Goal: Task Accomplishment & Management: Use online tool/utility

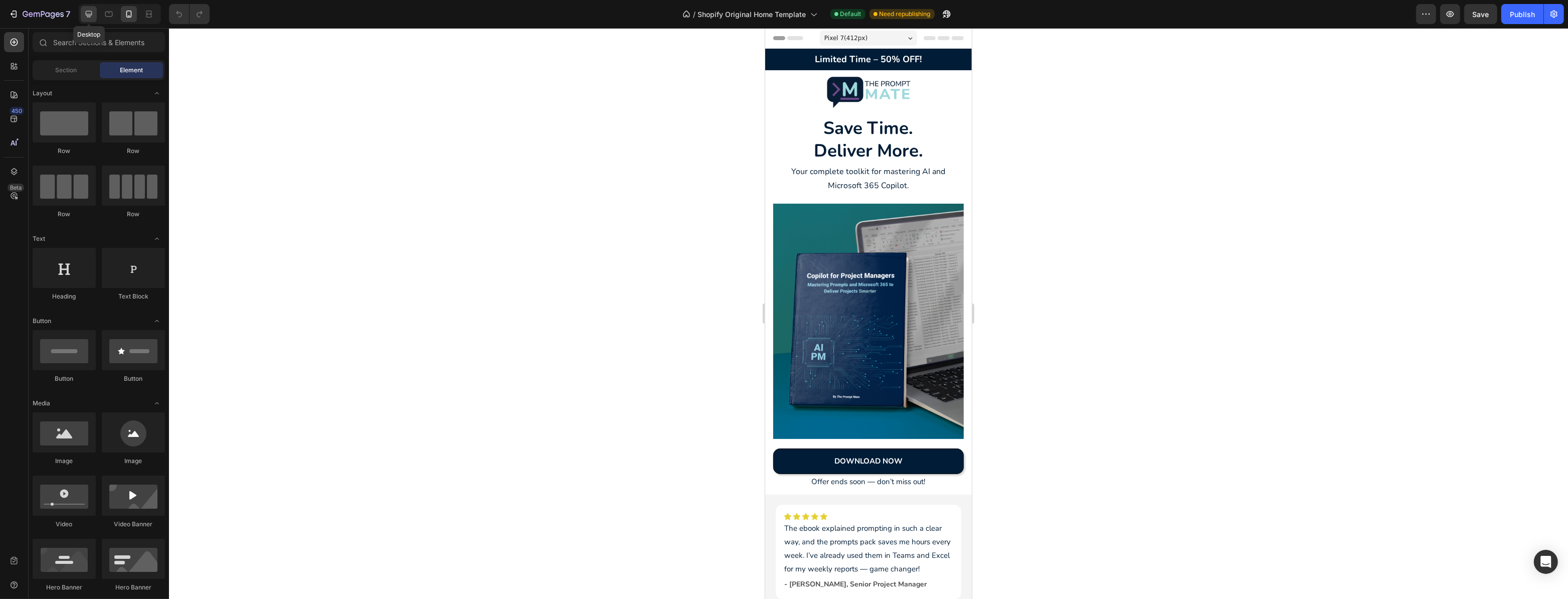
click at [88, 16] on icon at bounding box center [89, 14] width 6 height 6
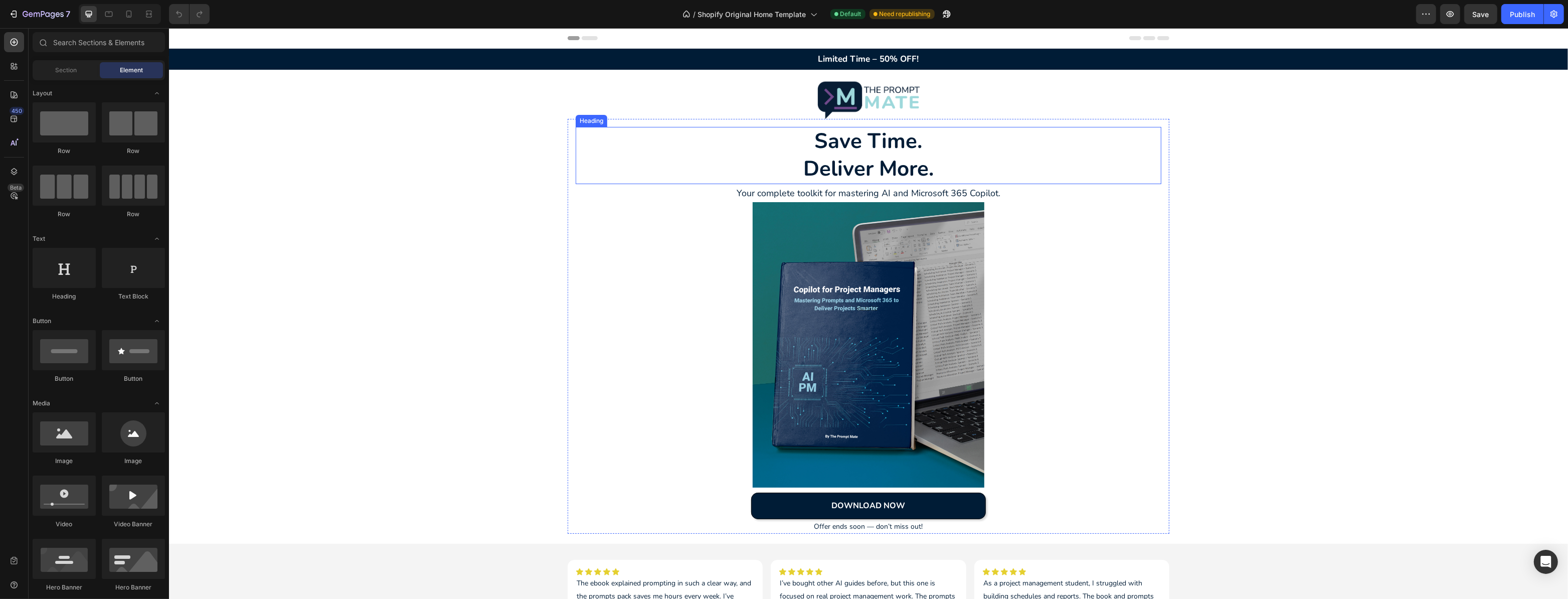
click at [886, 154] on h2 "Save Time. Deliver More." at bounding box center [867, 155] width 586 height 57
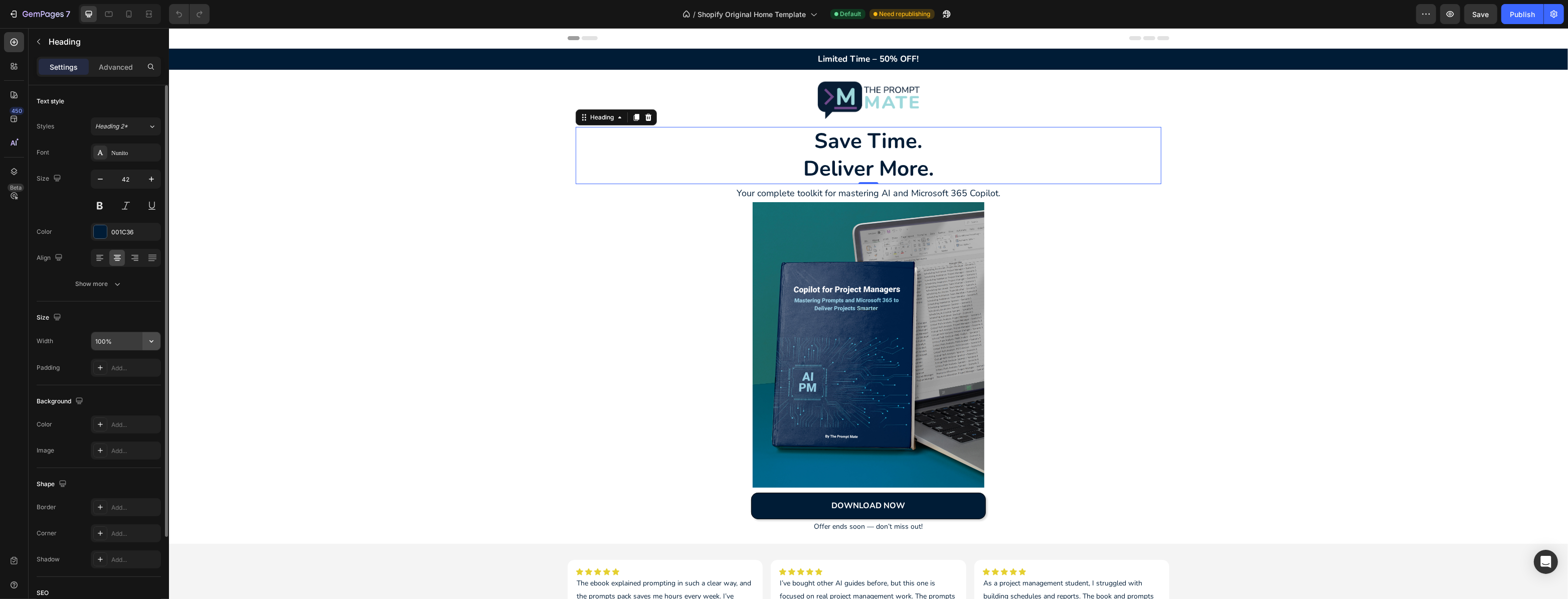
click at [151, 343] on icon "button" at bounding box center [151, 341] width 10 height 10
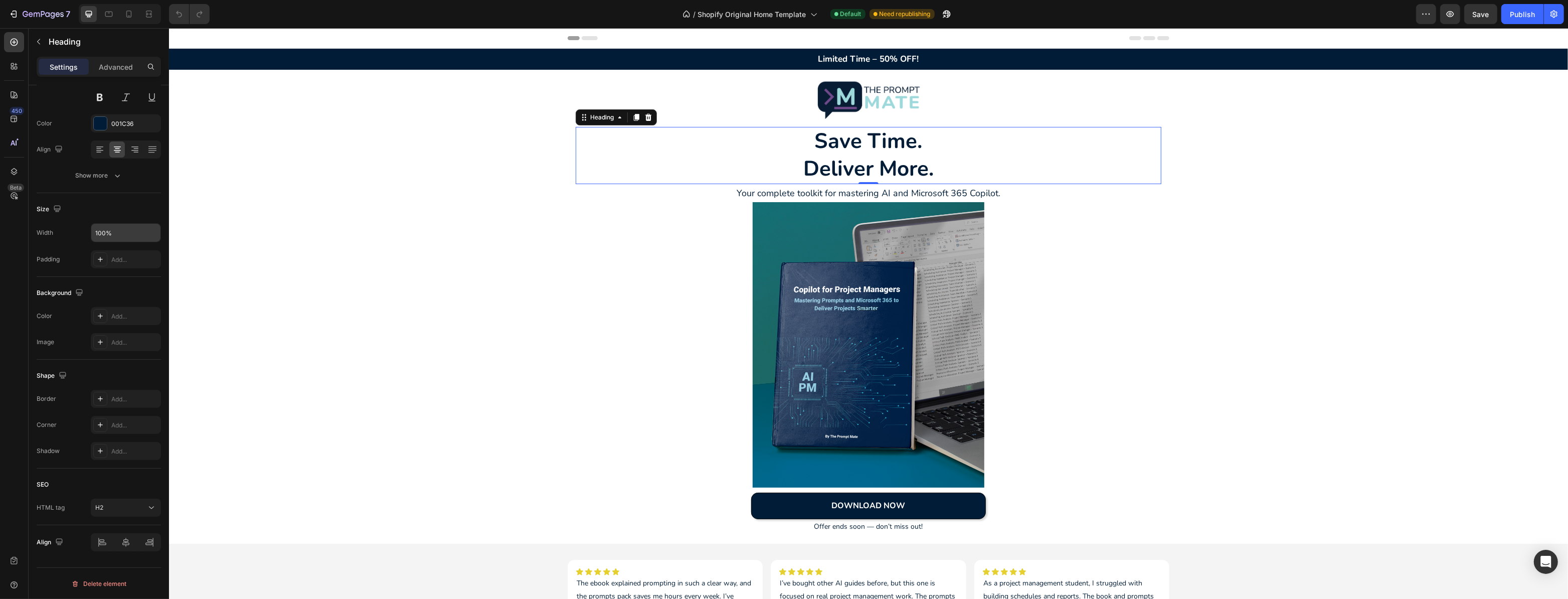
click at [817, 136] on h2 "Save Time. Deliver More." at bounding box center [867, 155] width 586 height 57
click at [948, 126] on div "Save Time. Deliver More. Heading 0 Your complete toolkit for mastering AI and M…" at bounding box center [868, 326] width 602 height 415
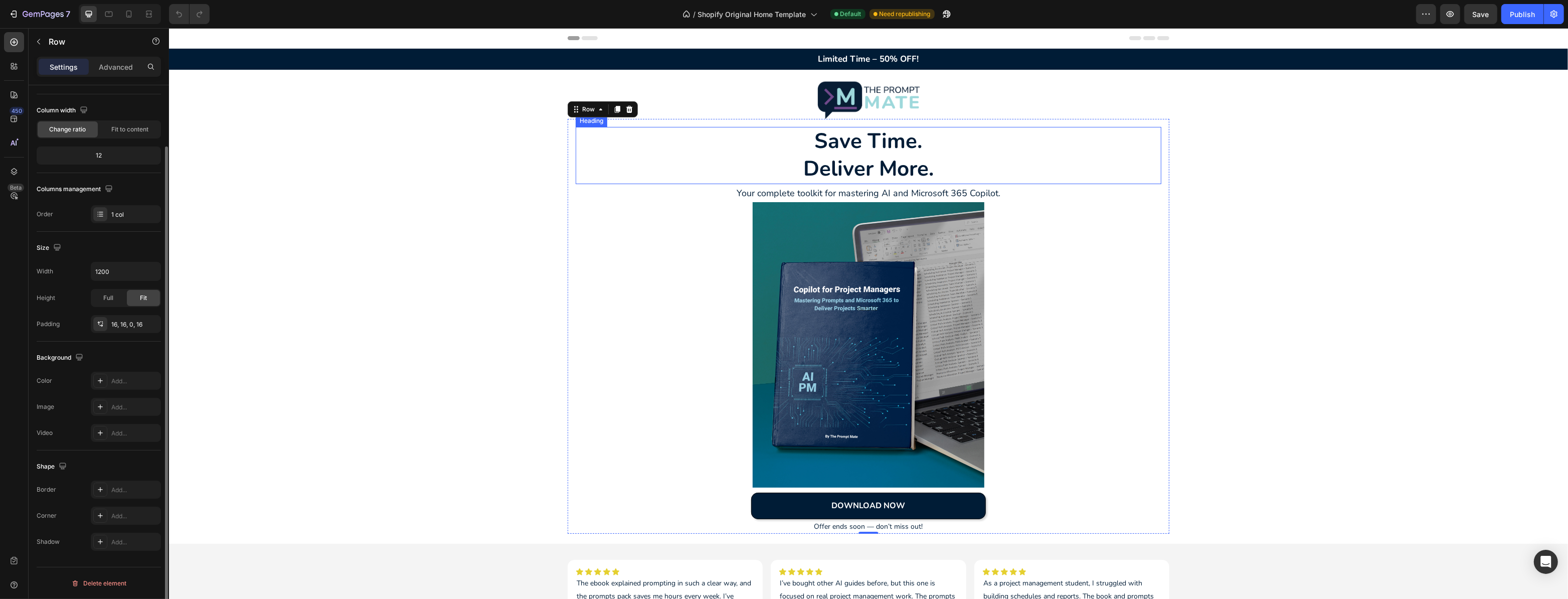
scroll to position [0, 0]
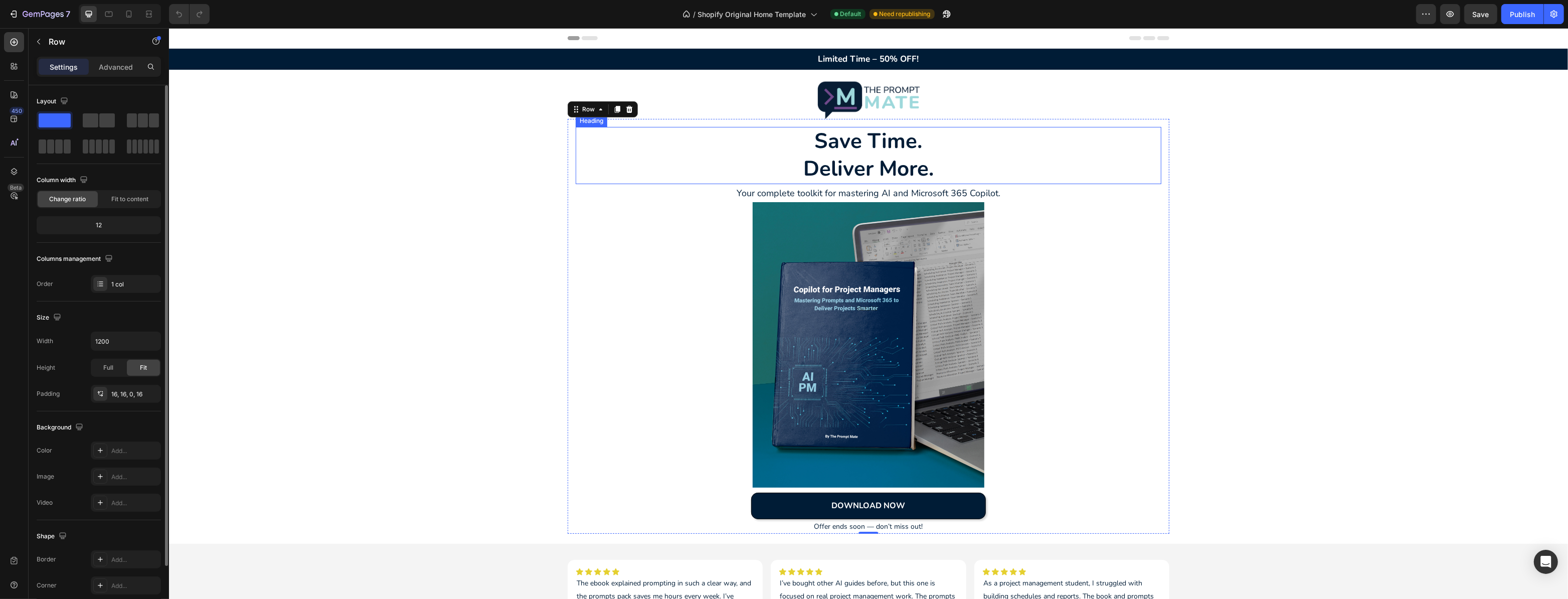
click at [948, 129] on p "Save Time. Deliver More." at bounding box center [868, 155] width 584 height 55
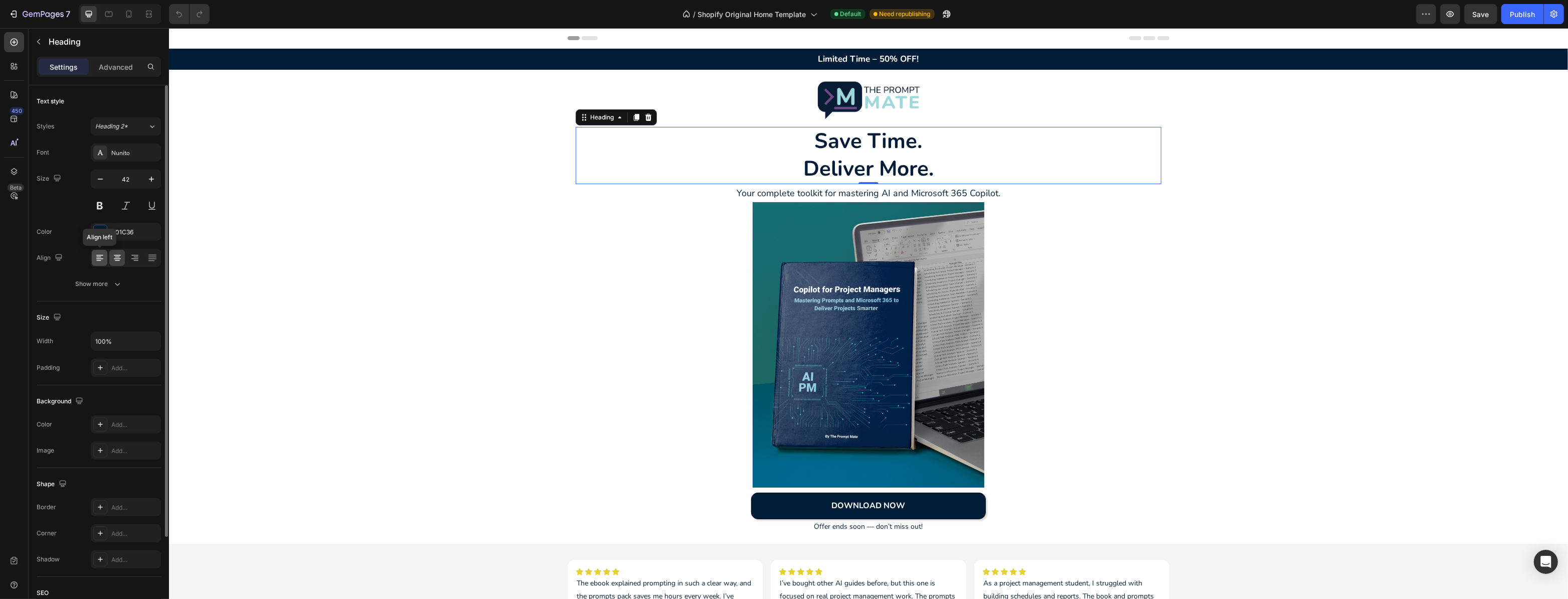
click at [102, 259] on icon at bounding box center [100, 258] width 10 height 10
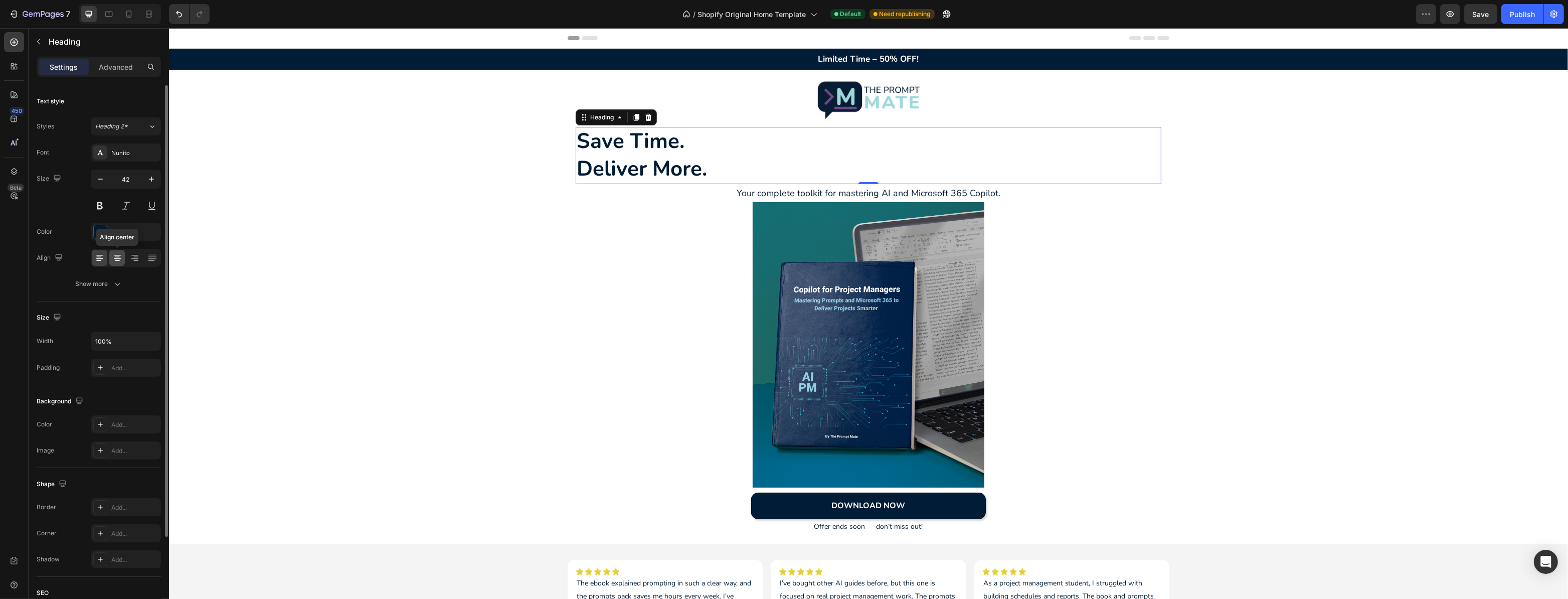
click at [119, 259] on icon at bounding box center [117, 258] width 10 height 10
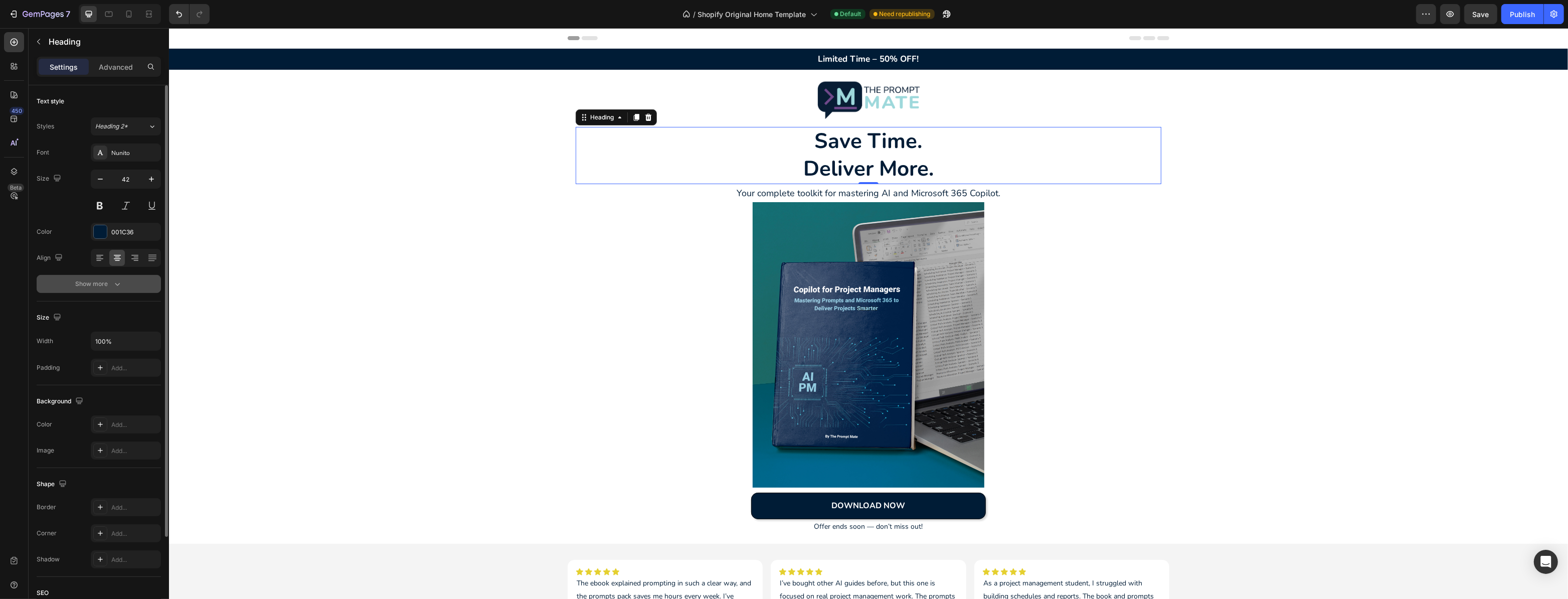
click at [121, 281] on icon "button" at bounding box center [117, 284] width 10 height 10
click at [149, 259] on icon at bounding box center [153, 258] width 10 height 10
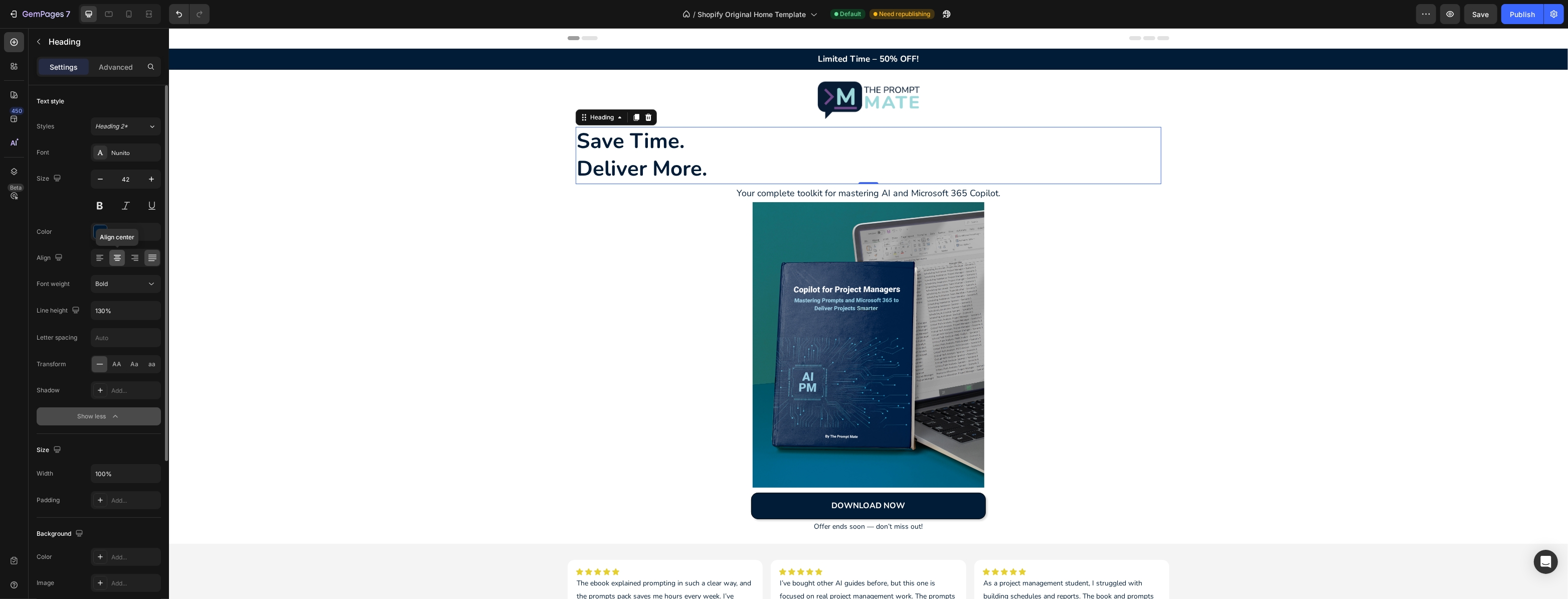
click at [120, 259] on icon at bounding box center [117, 258] width 10 height 10
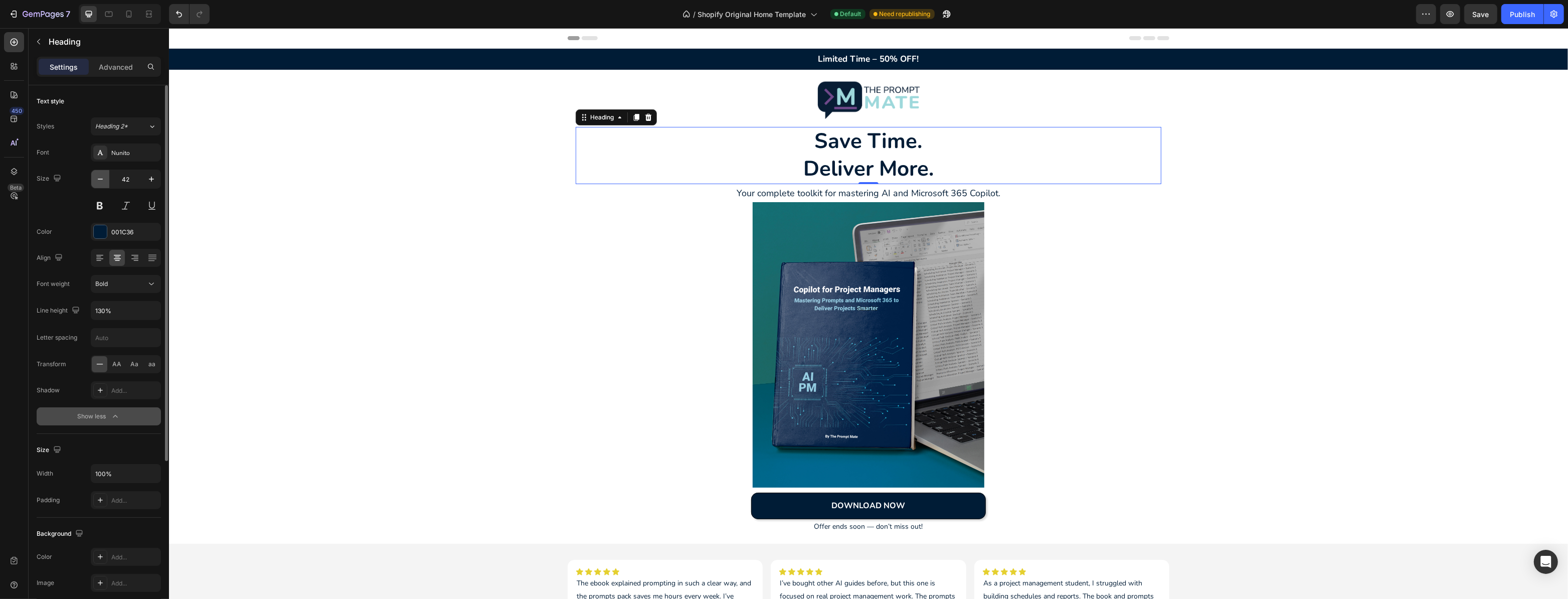
click at [105, 181] on button "button" at bounding box center [100, 179] width 18 height 18
click at [98, 180] on icon "button" at bounding box center [100, 179] width 10 height 10
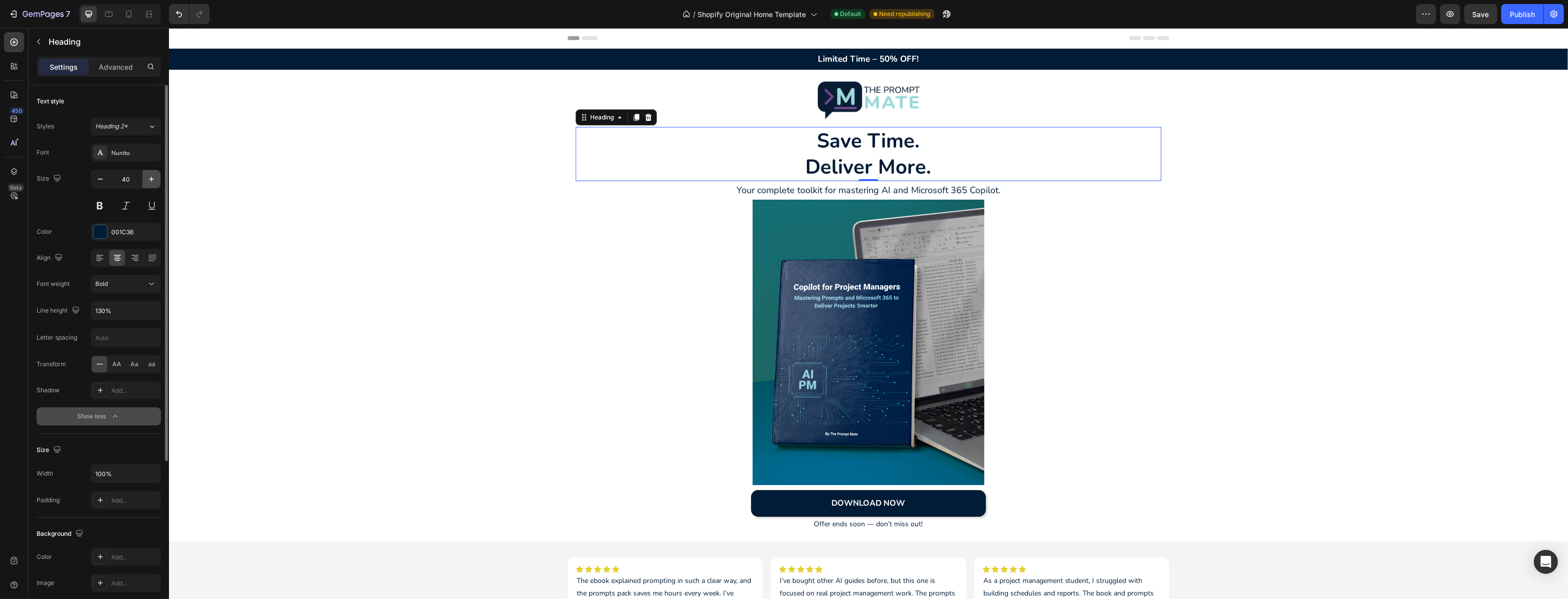
click at [148, 184] on button "button" at bounding box center [151, 179] width 18 height 18
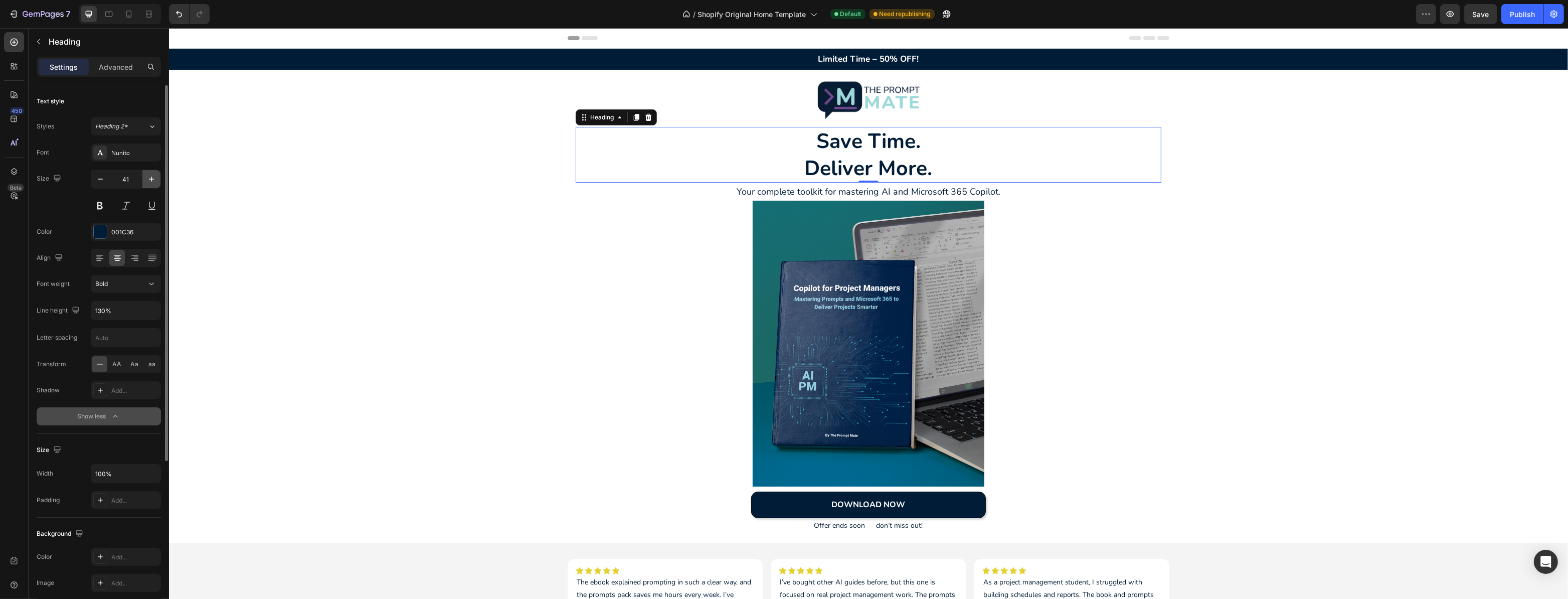
click at [148, 184] on button "button" at bounding box center [151, 179] width 18 height 18
type input "42"
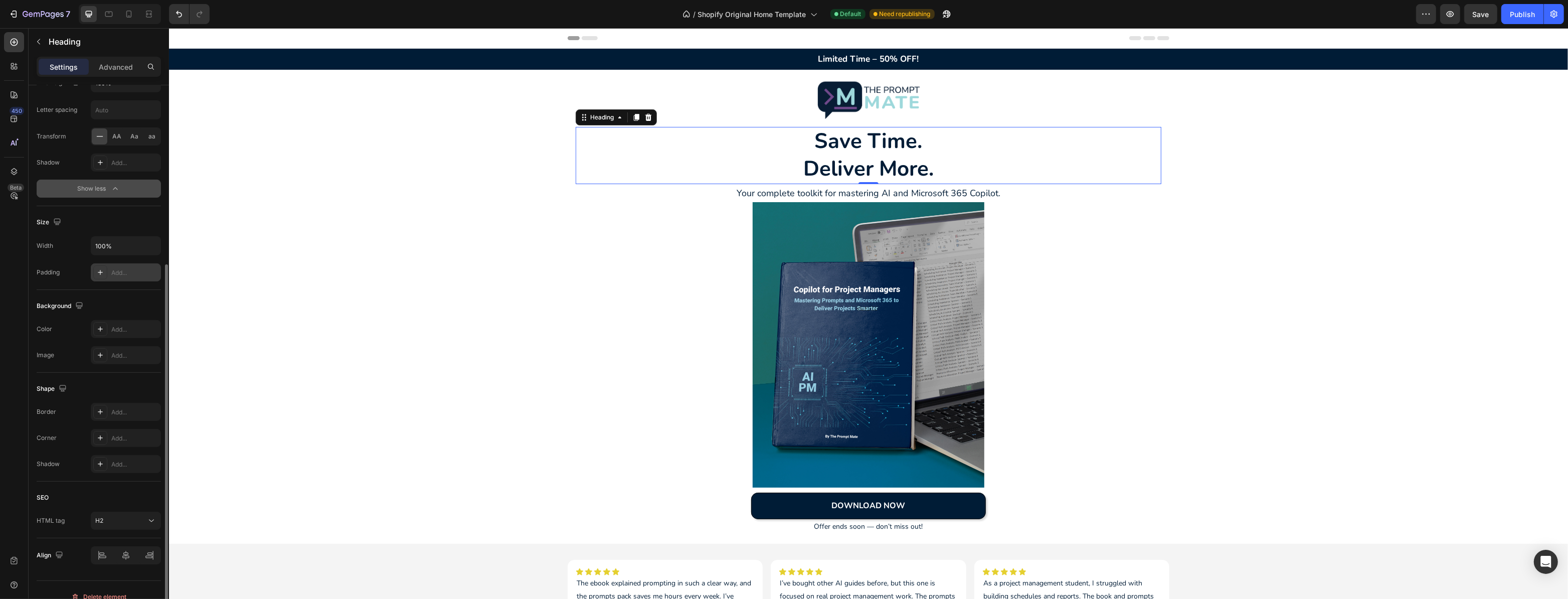
scroll to position [240, 0]
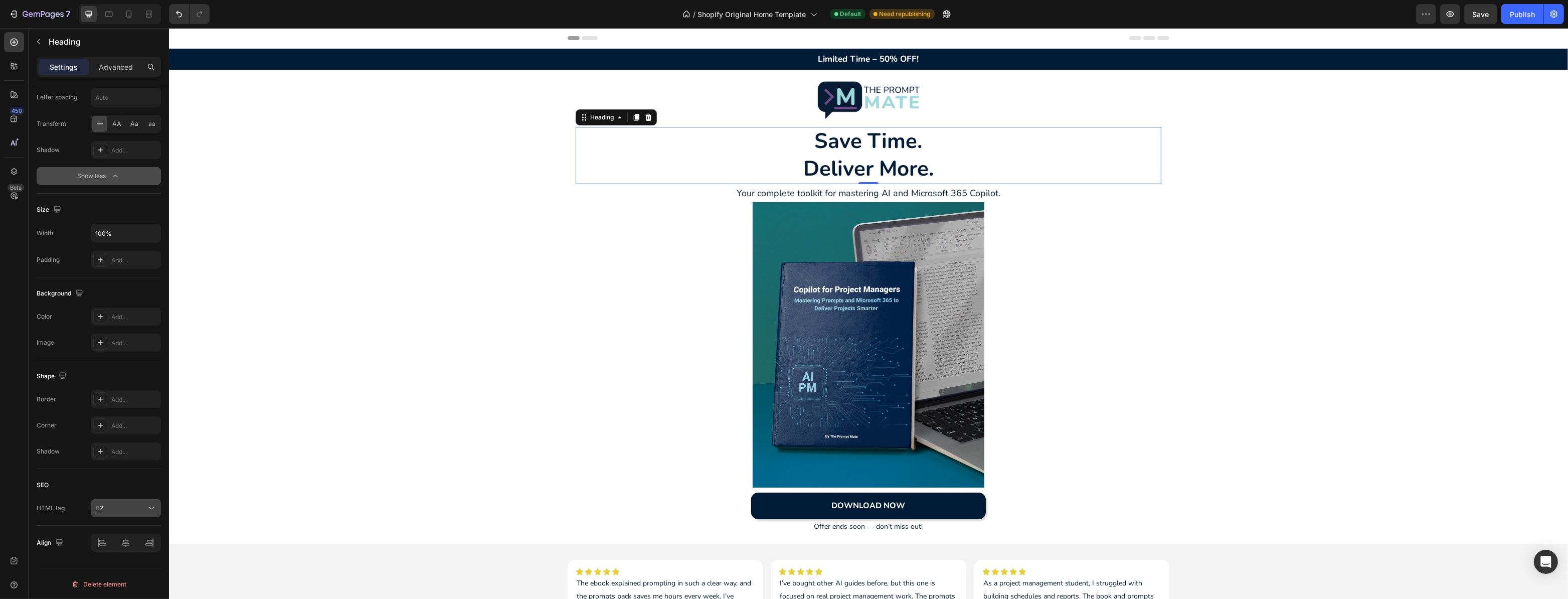
click at [153, 500] on button "H2" at bounding box center [126, 508] width 70 height 18
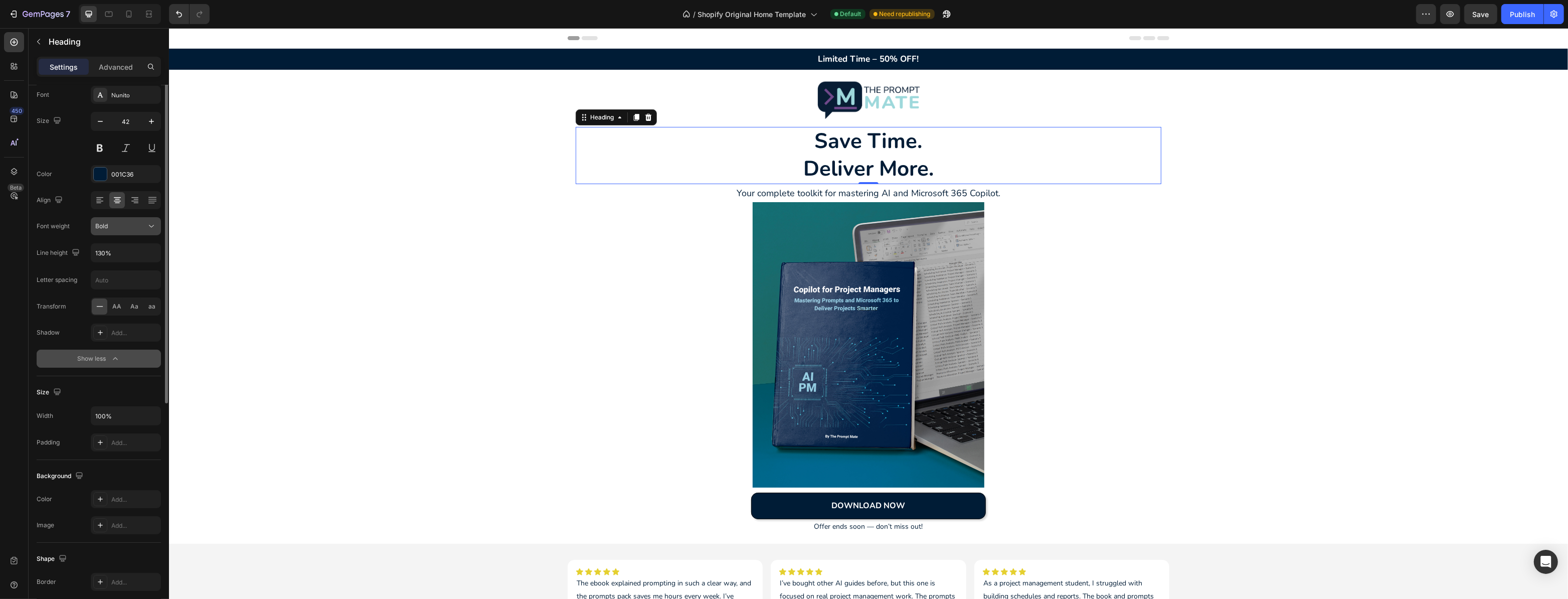
scroll to position [0, 0]
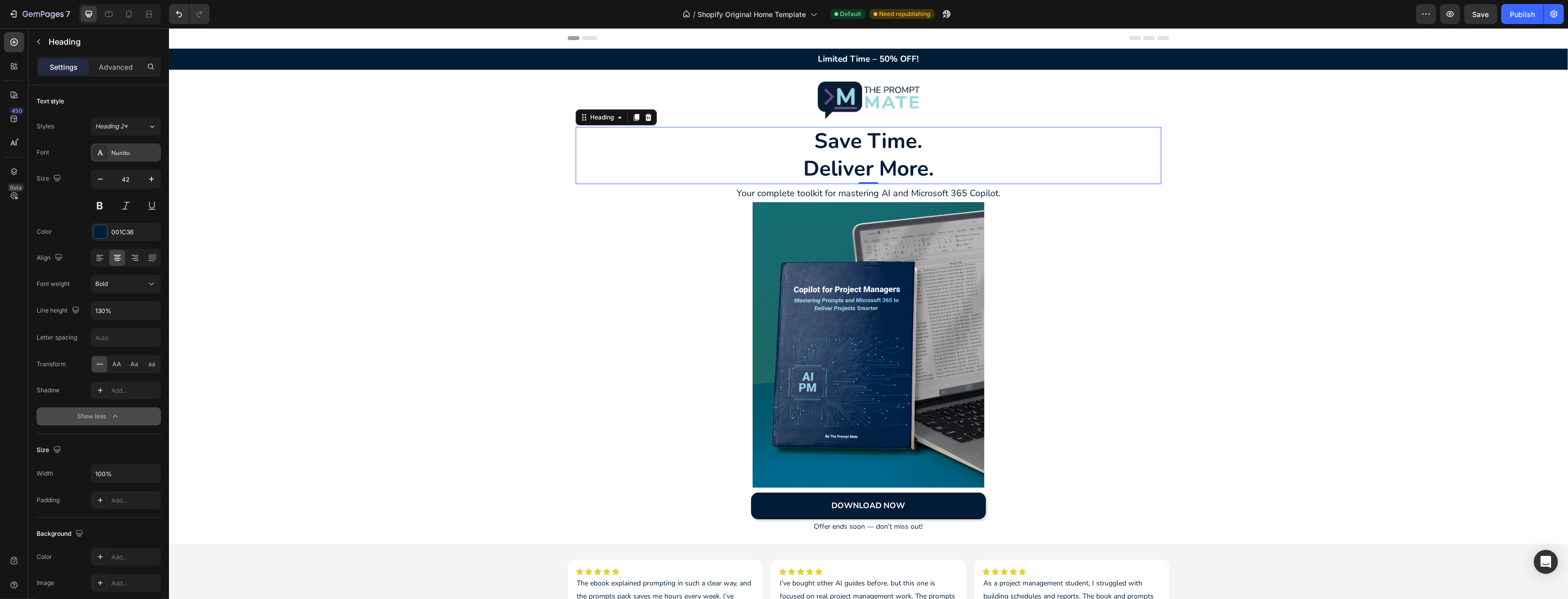
click at [144, 156] on div "Nunito" at bounding box center [134, 153] width 47 height 9
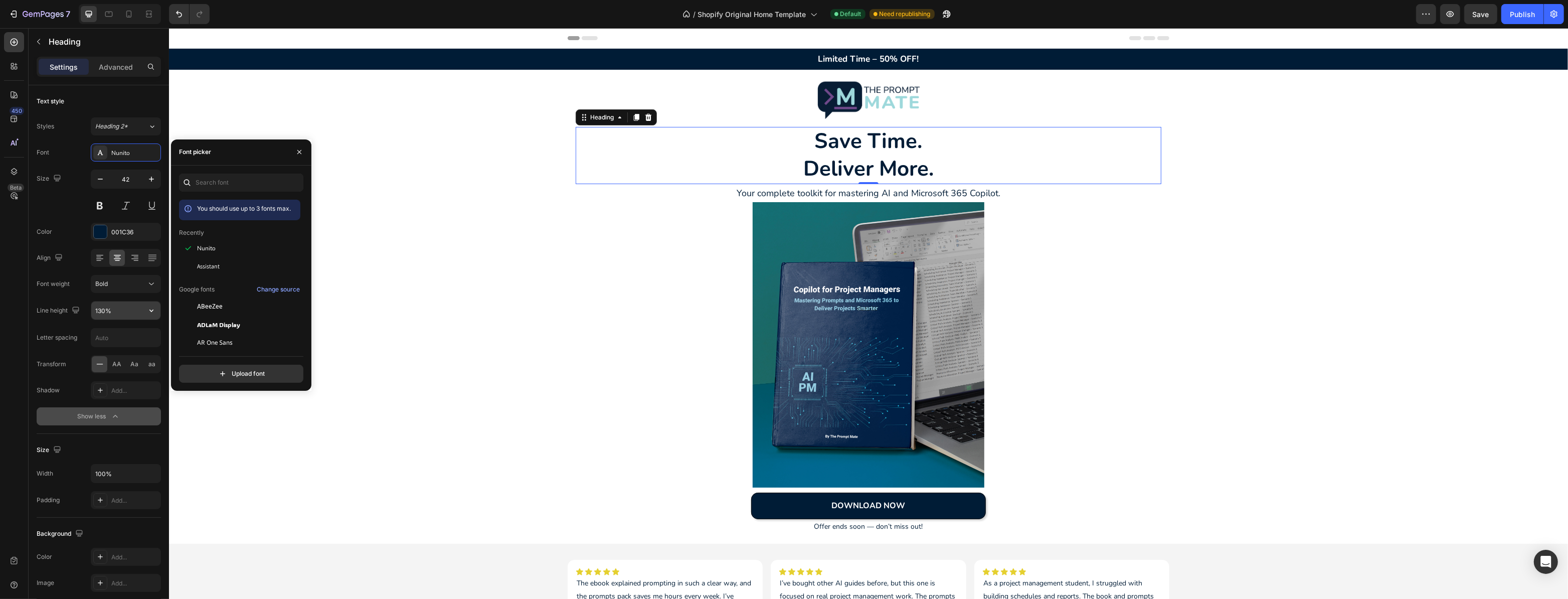
click at [121, 311] on input "130%" at bounding box center [126, 310] width 69 height 18
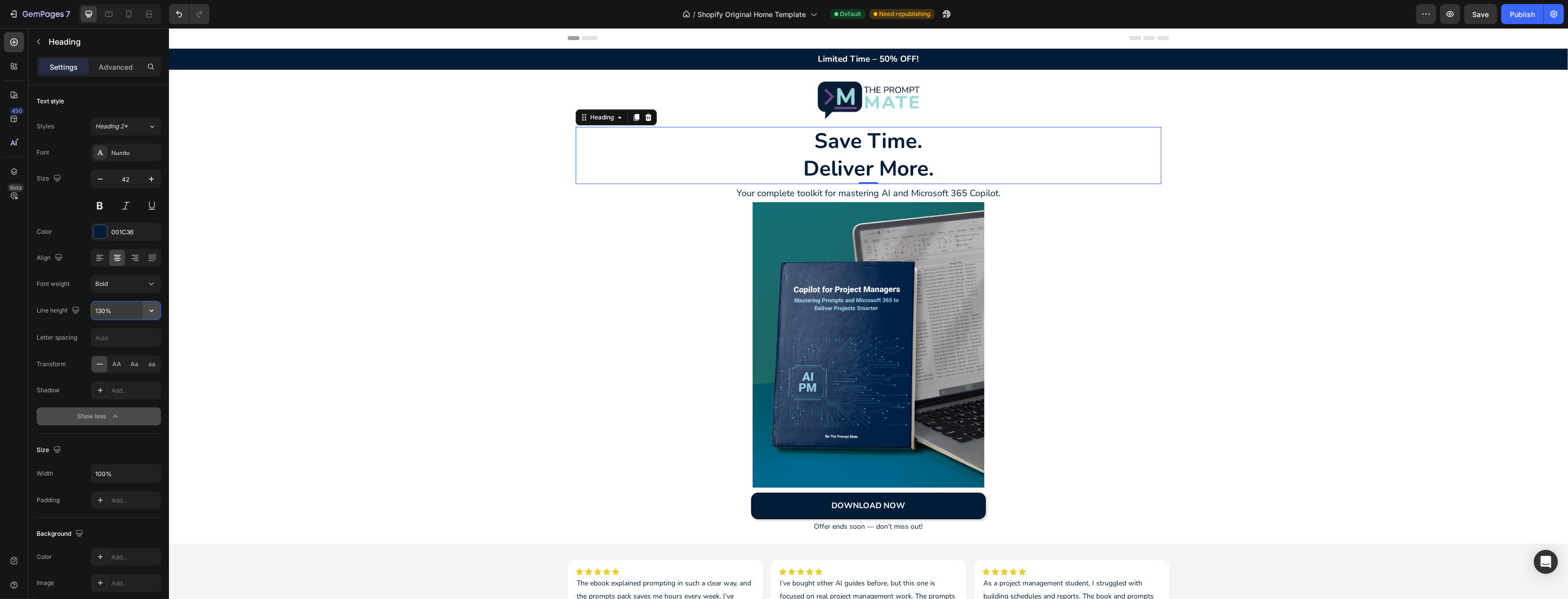
click at [154, 311] on icon "button" at bounding box center [151, 311] width 10 height 10
click at [110, 333] on span "100%" at bounding box center [103, 335] width 16 height 9
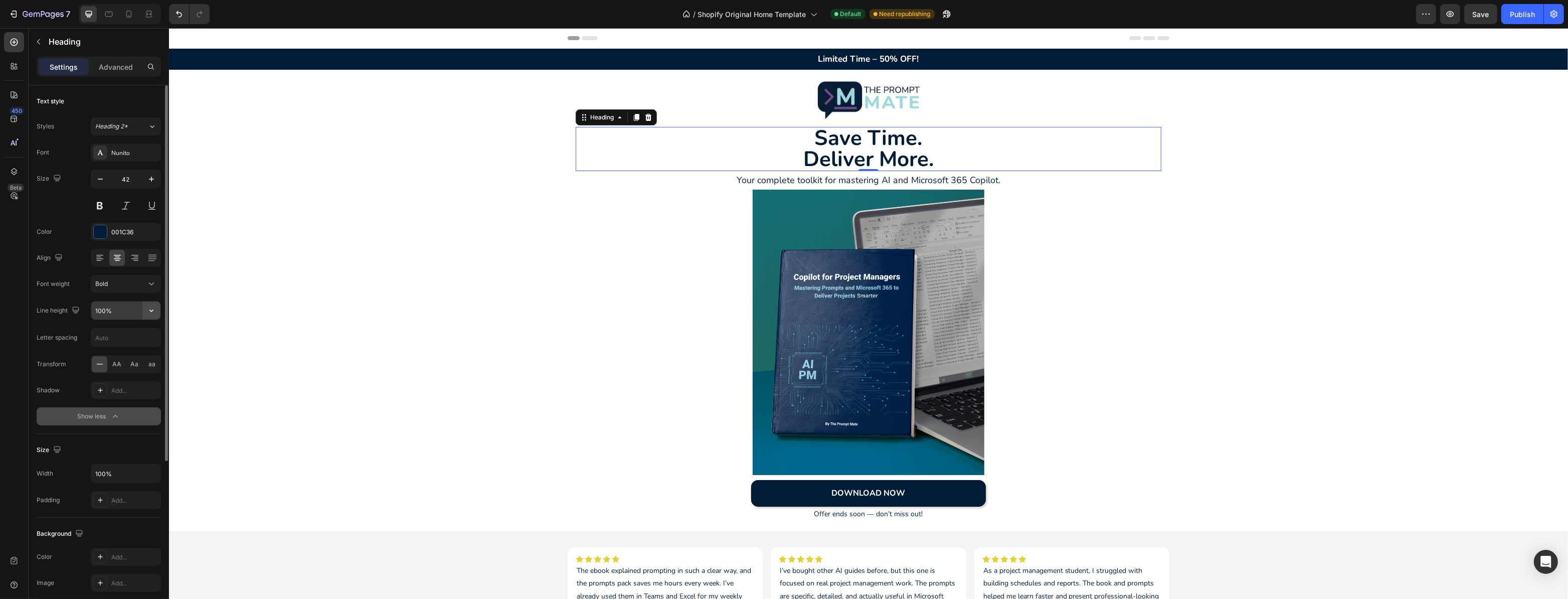
click at [148, 308] on icon "button" at bounding box center [151, 311] width 10 height 10
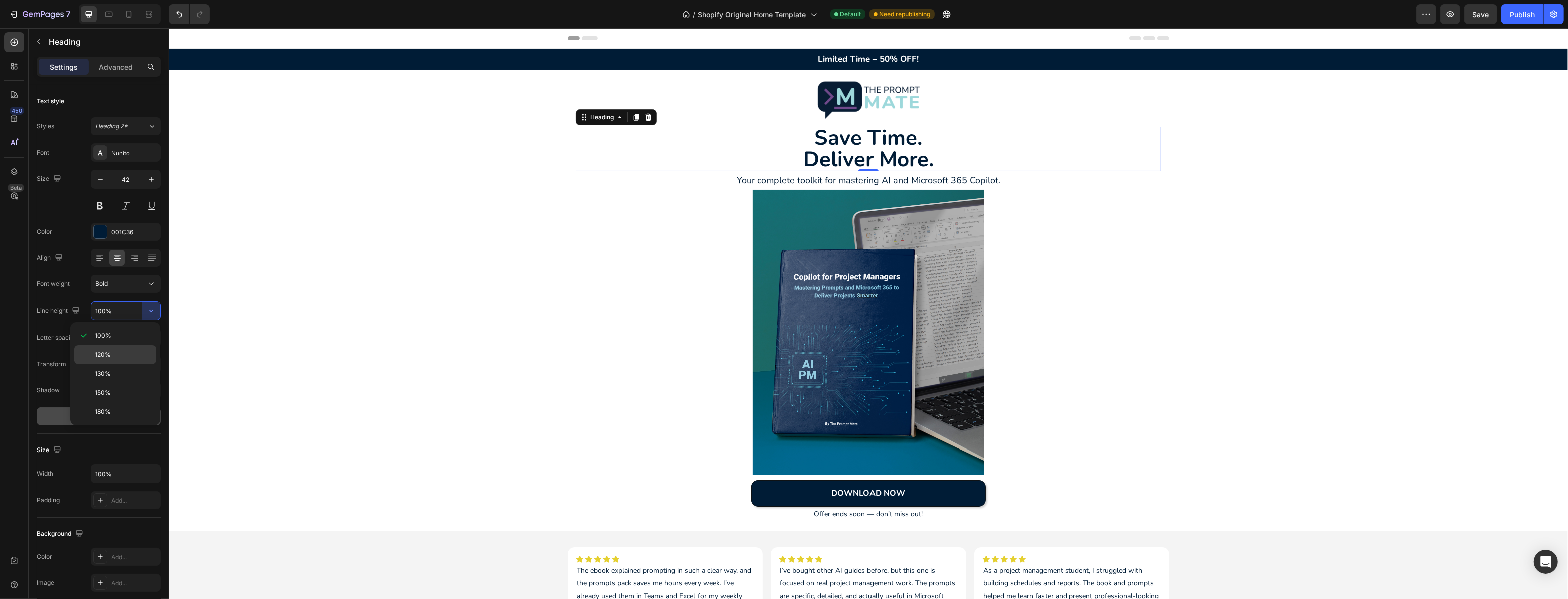
click at [106, 348] on div "120%" at bounding box center [115, 355] width 82 height 19
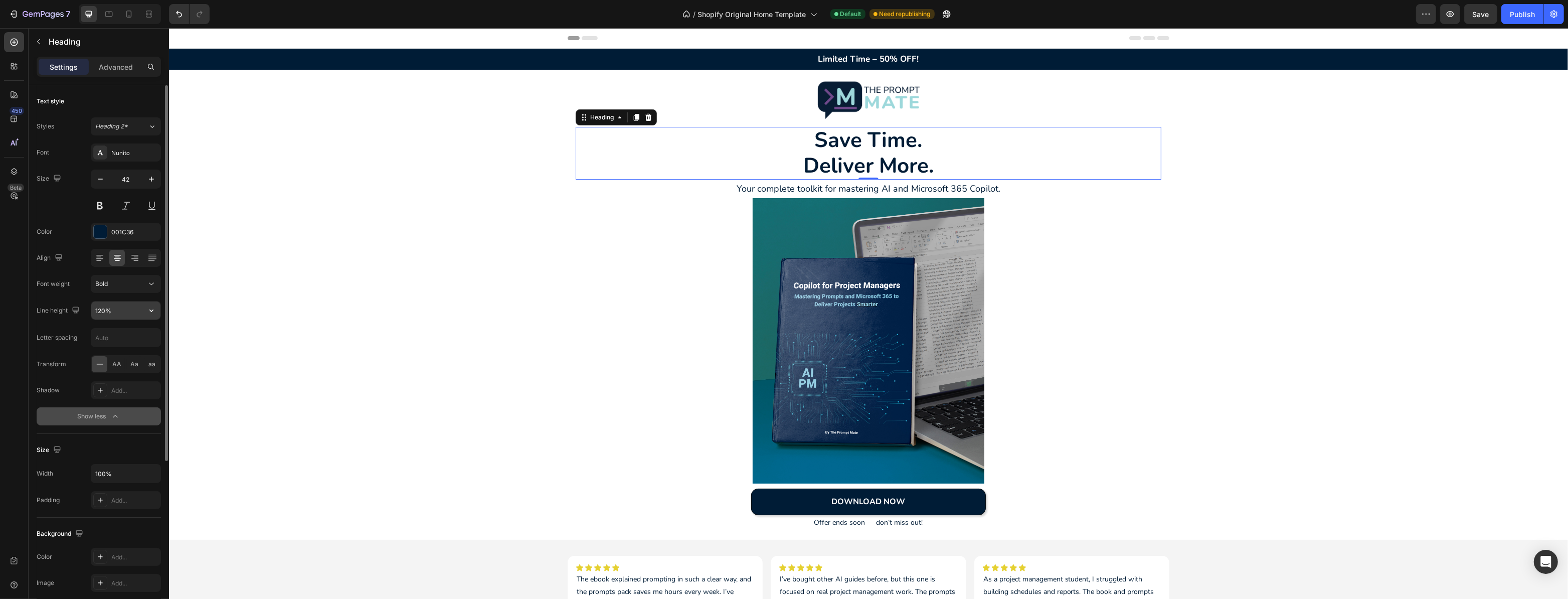
click at [149, 306] on icon "button" at bounding box center [151, 311] width 10 height 10
click at [127, 328] on div "100%" at bounding box center [115, 335] width 82 height 19
type input "100%"
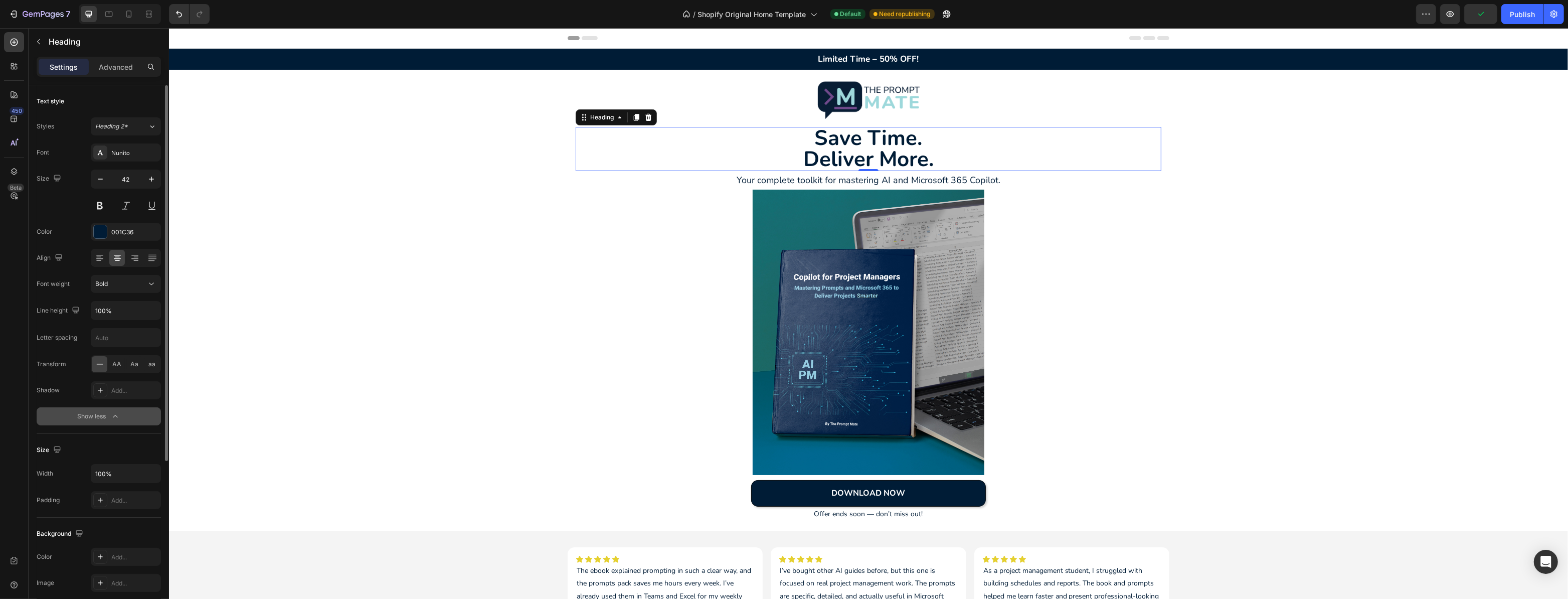
scroll to position [45, 0]
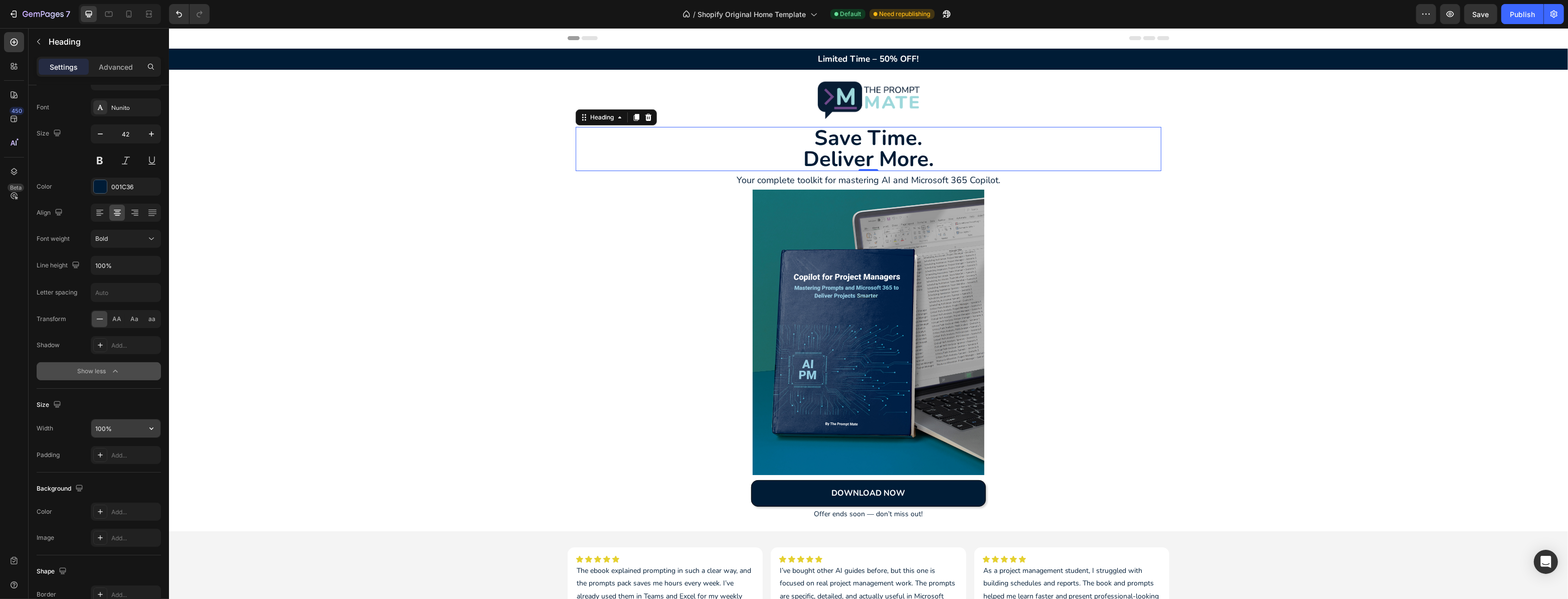
click at [134, 428] on input "100%" at bounding box center [126, 428] width 69 height 18
click at [152, 428] on icon "button" at bounding box center [151, 428] width 10 height 10
click at [114, 483] on div "Default 1200px" at bounding box center [115, 491] width 82 height 19
click at [139, 430] on input "1200" at bounding box center [126, 428] width 69 height 18
click at [151, 428] on icon "button" at bounding box center [151, 428] width 10 height 10
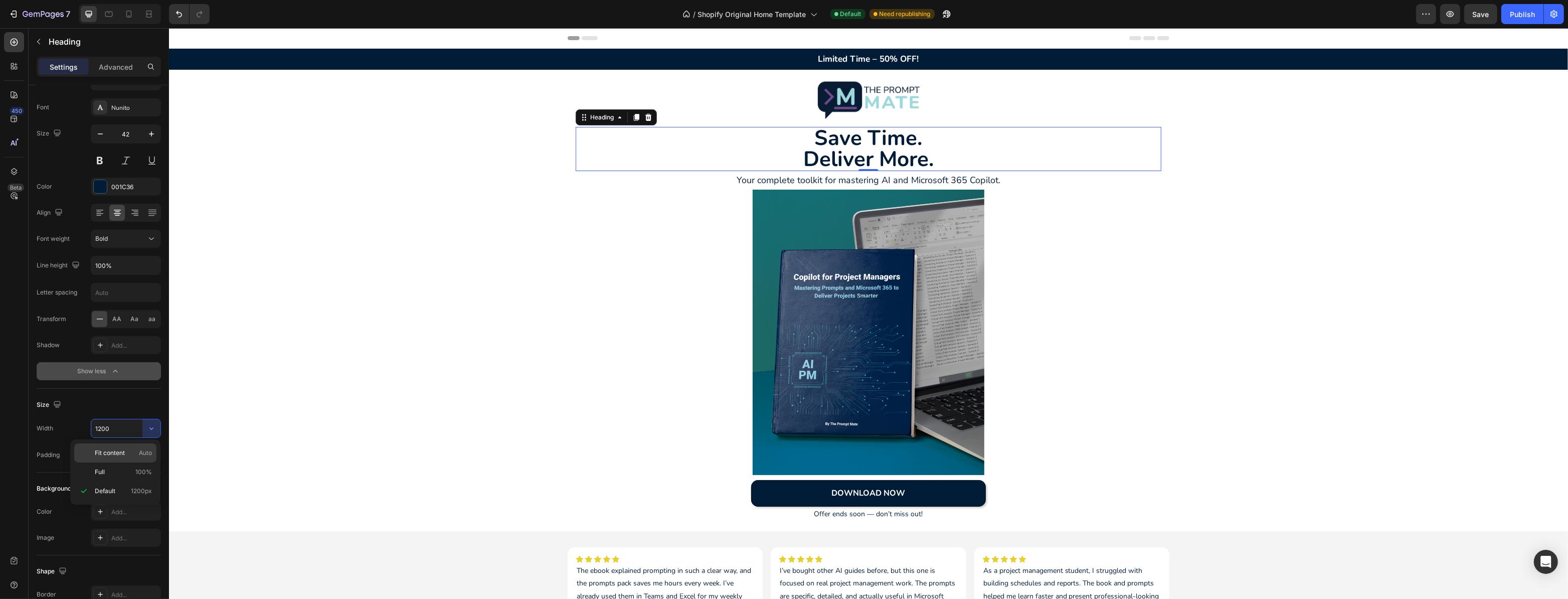
click at [135, 453] on p "Fit content Auto" at bounding box center [123, 453] width 57 height 9
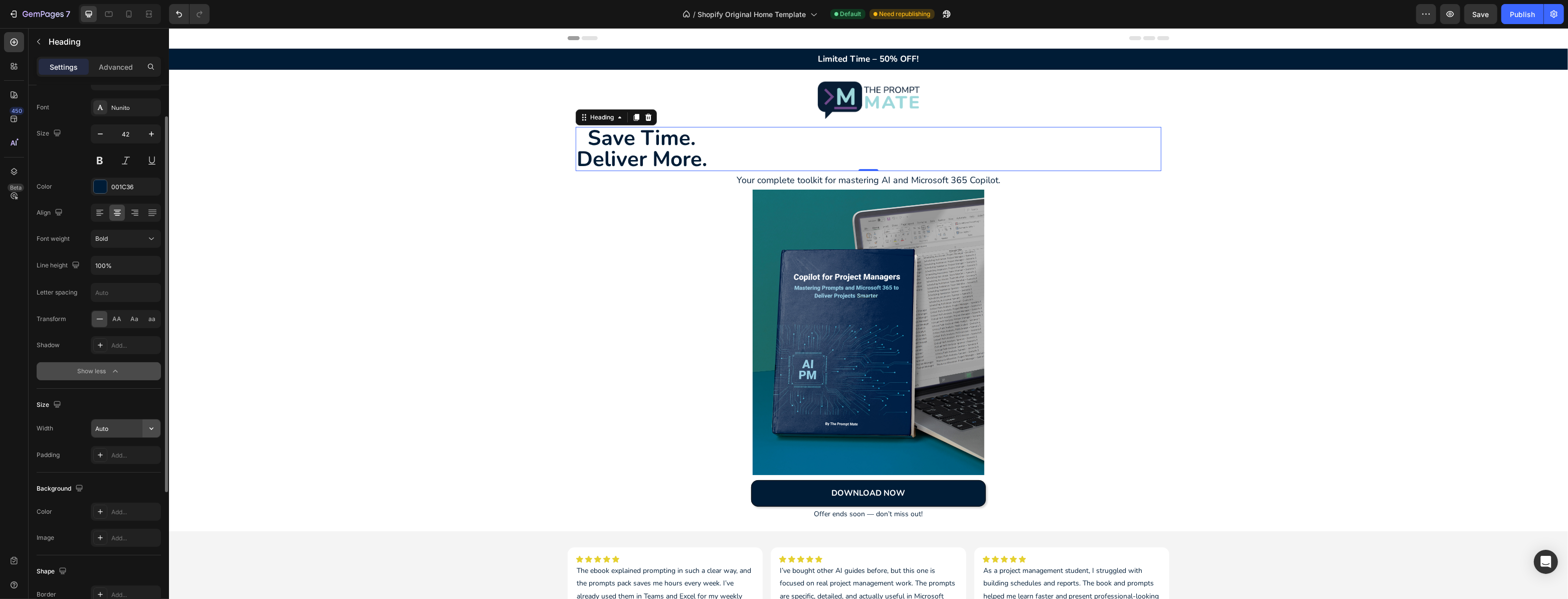
click at [151, 423] on icon "button" at bounding box center [151, 428] width 10 height 10
click at [122, 468] on p "Full 100%" at bounding box center [123, 472] width 57 height 9
type input "100%"
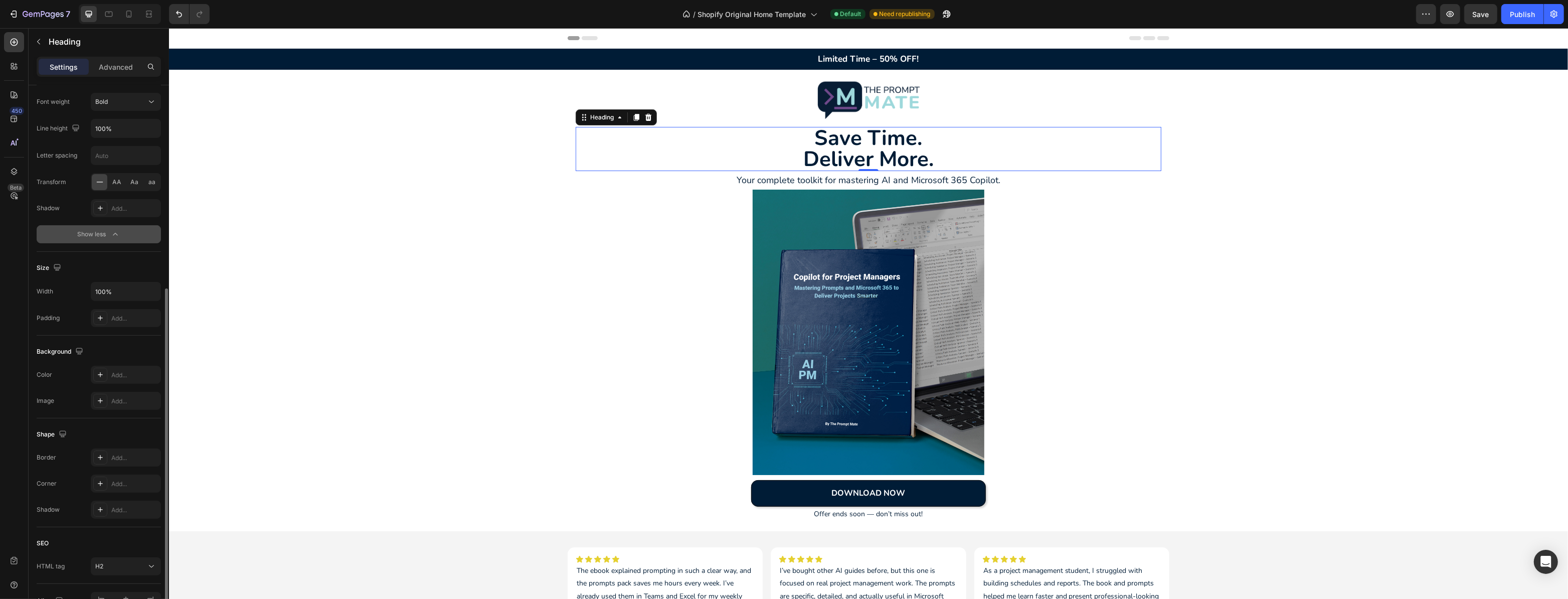
scroll to position [240, 0]
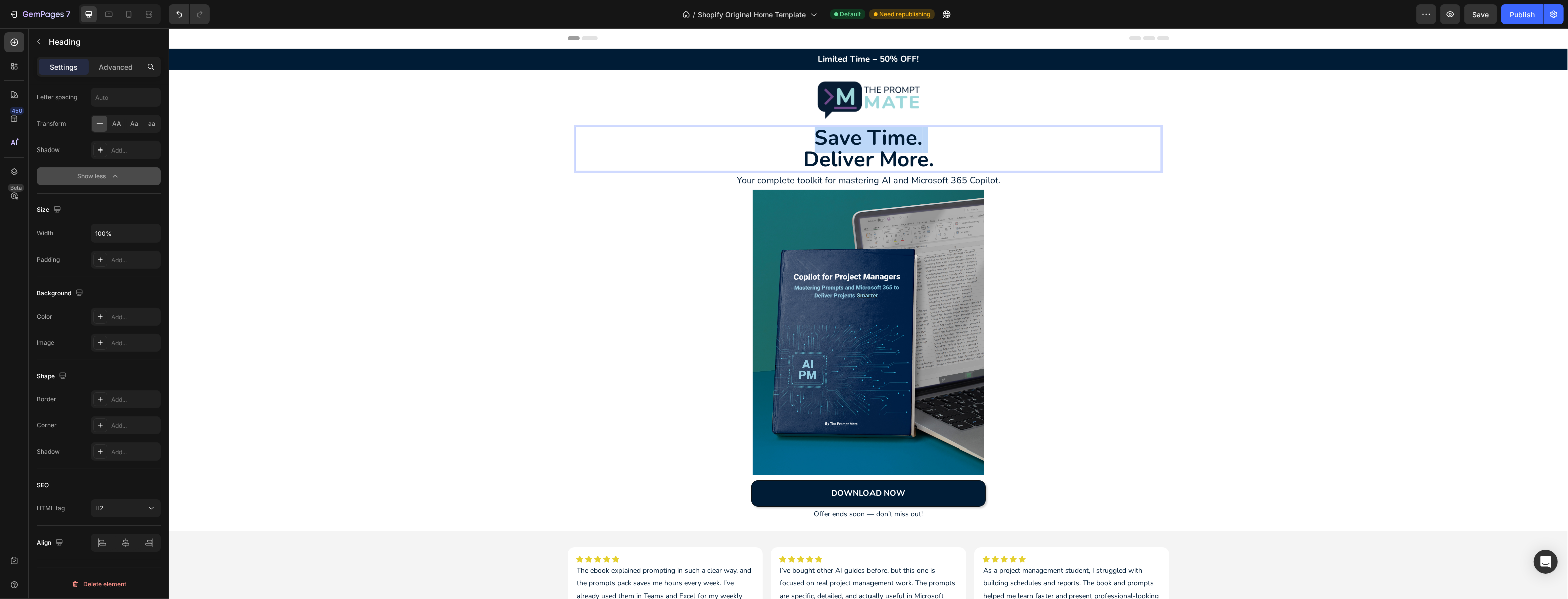
click at [922, 139] on p "Save Time. Deliver More." at bounding box center [868, 149] width 584 height 42
click at [917, 139] on p "Save Time. Deliver More." at bounding box center [868, 149] width 584 height 42
click at [805, 155] on p "Save Time. Deliver More." at bounding box center [868, 149] width 584 height 42
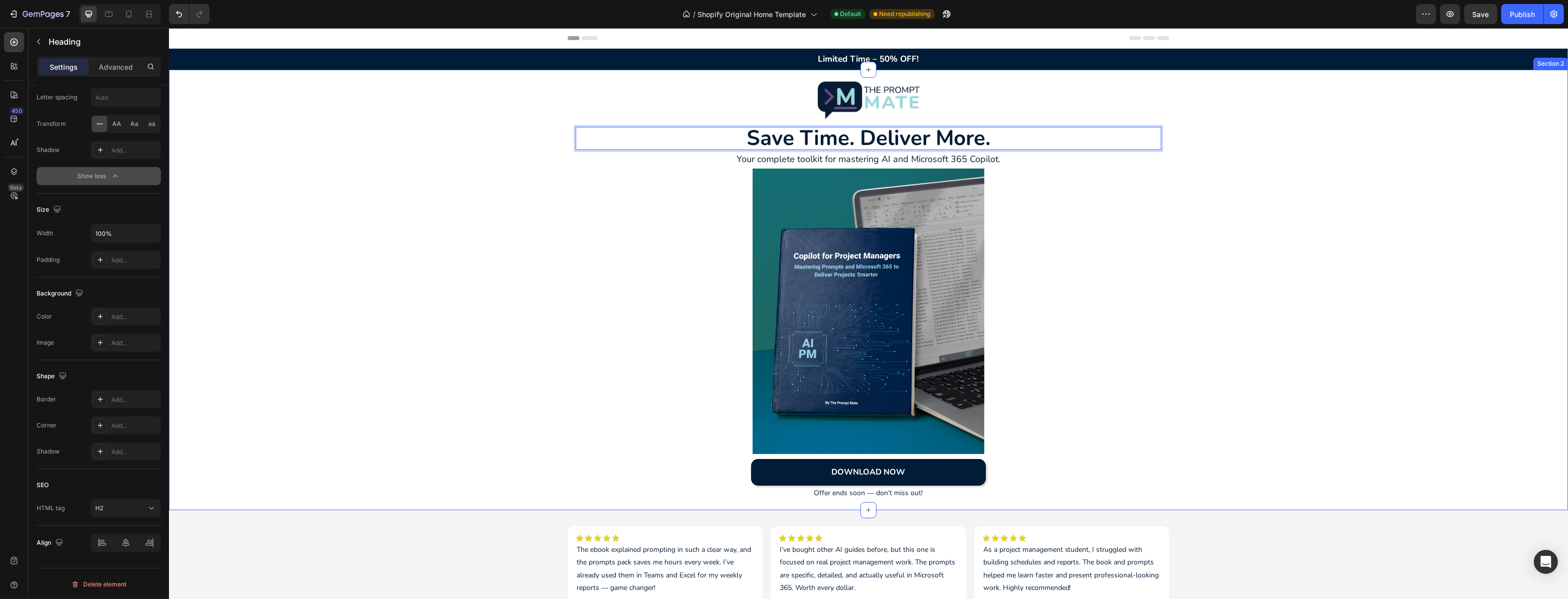
click at [539, 188] on div "Image Save Time. Deliver More. Heading 0 Your complete toolkit for mastering AI…" at bounding box center [867, 290] width 1399 height 421
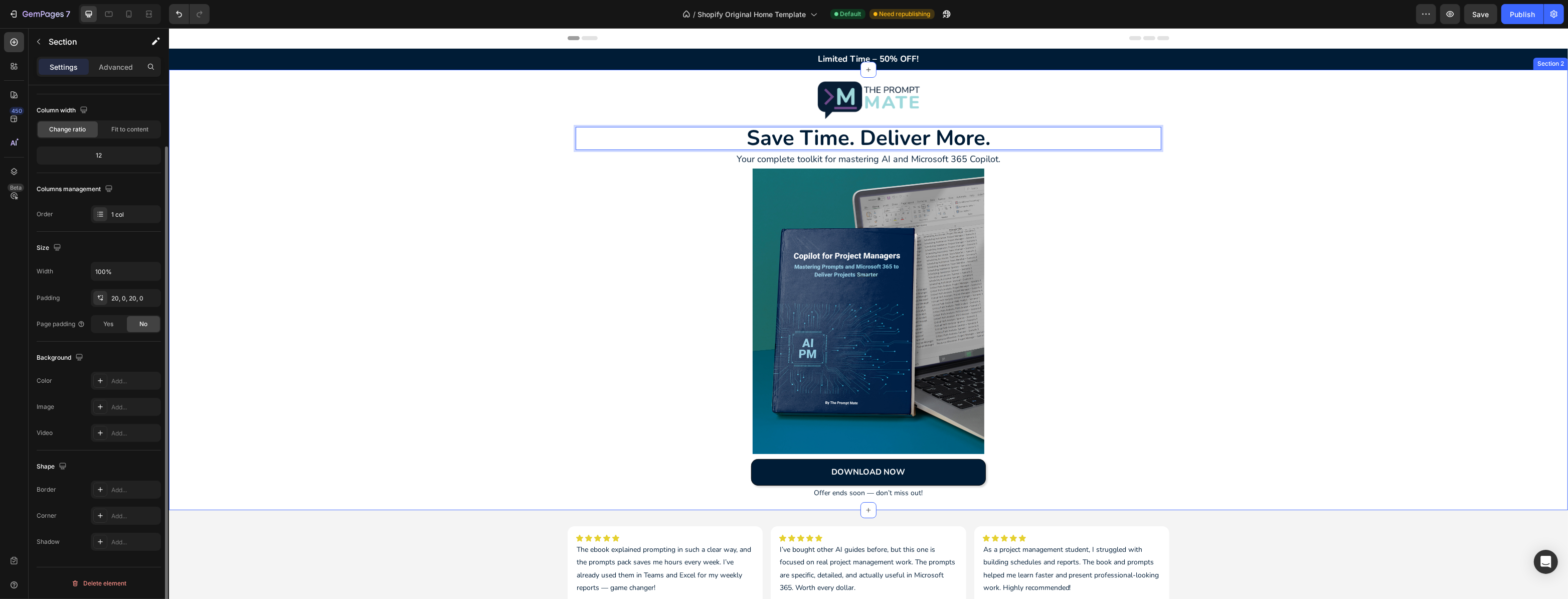
scroll to position [0, 0]
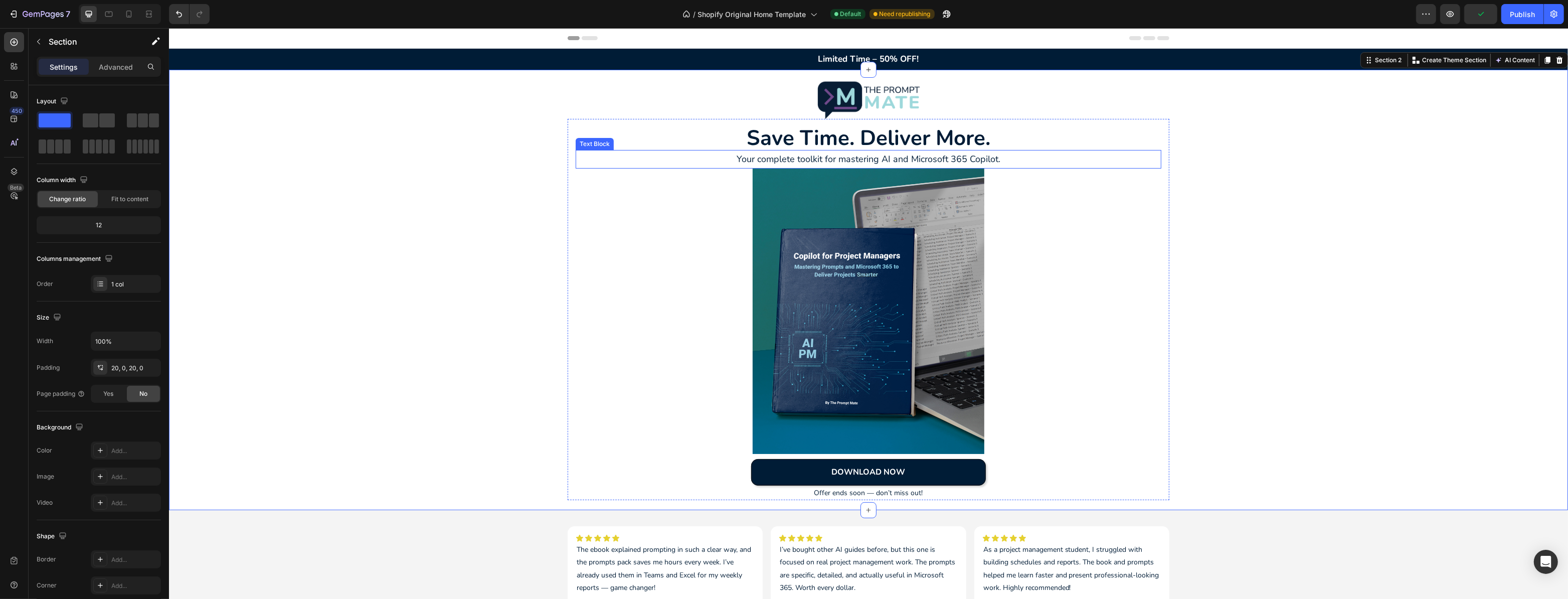
click at [817, 158] on p "Your complete toolkit for mastering AI and Microsoft 365 Copilot." at bounding box center [868, 159] width 584 height 16
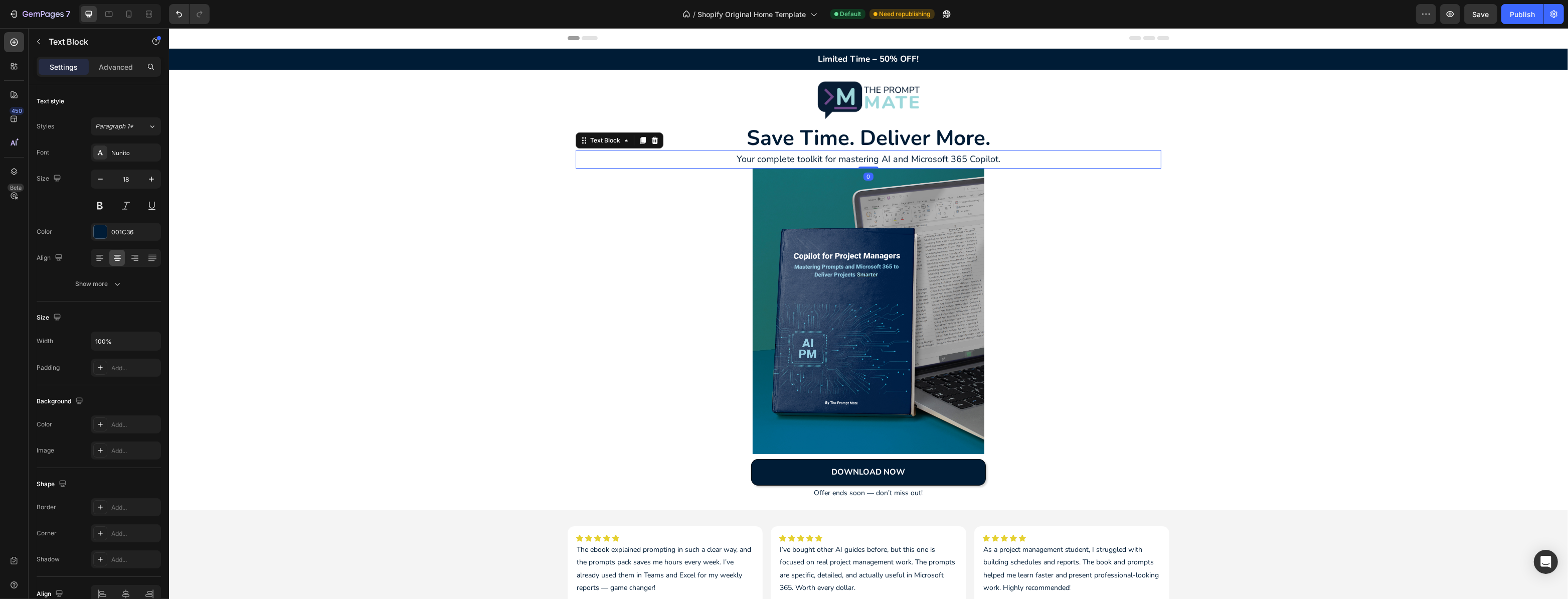
click at [817, 159] on p "Your complete toolkit for mastering AI and Microsoft 365 Copilot." at bounding box center [868, 159] width 584 height 16
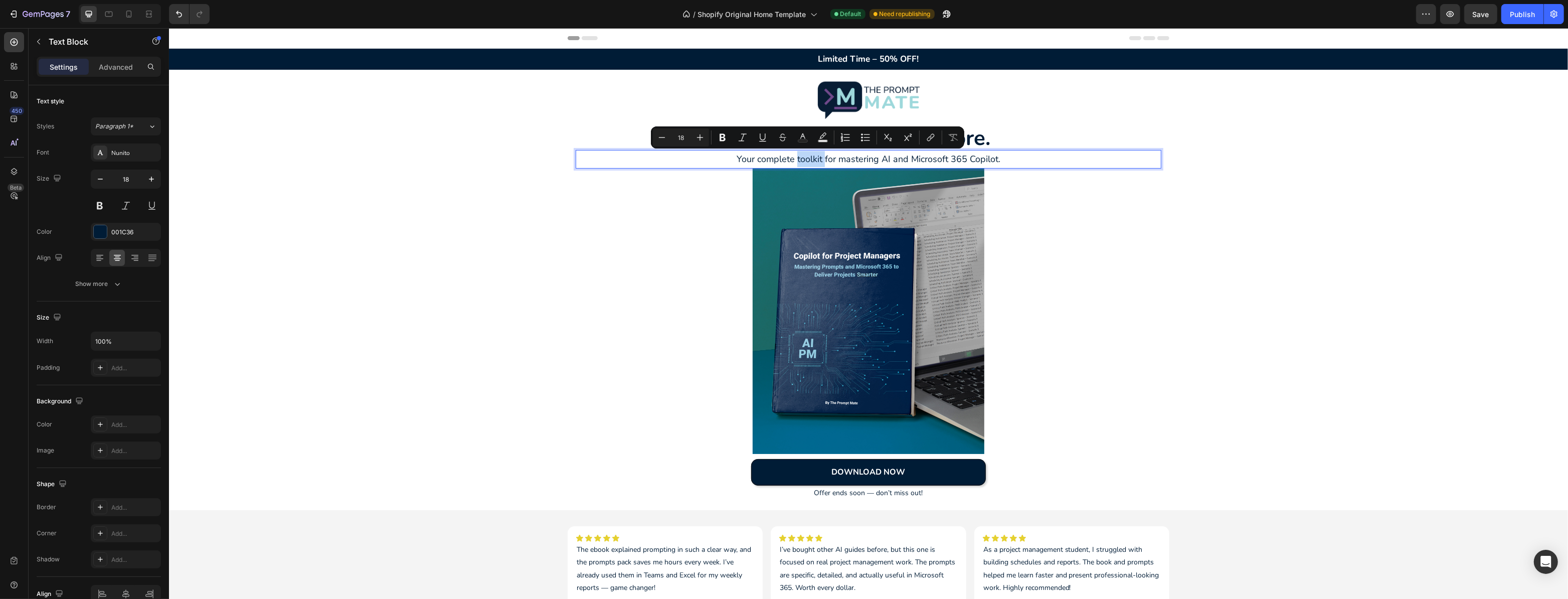
click at [819, 160] on p "Your complete toolkit for mastering AI and Microsoft 365 Copilot." at bounding box center [868, 159] width 584 height 16
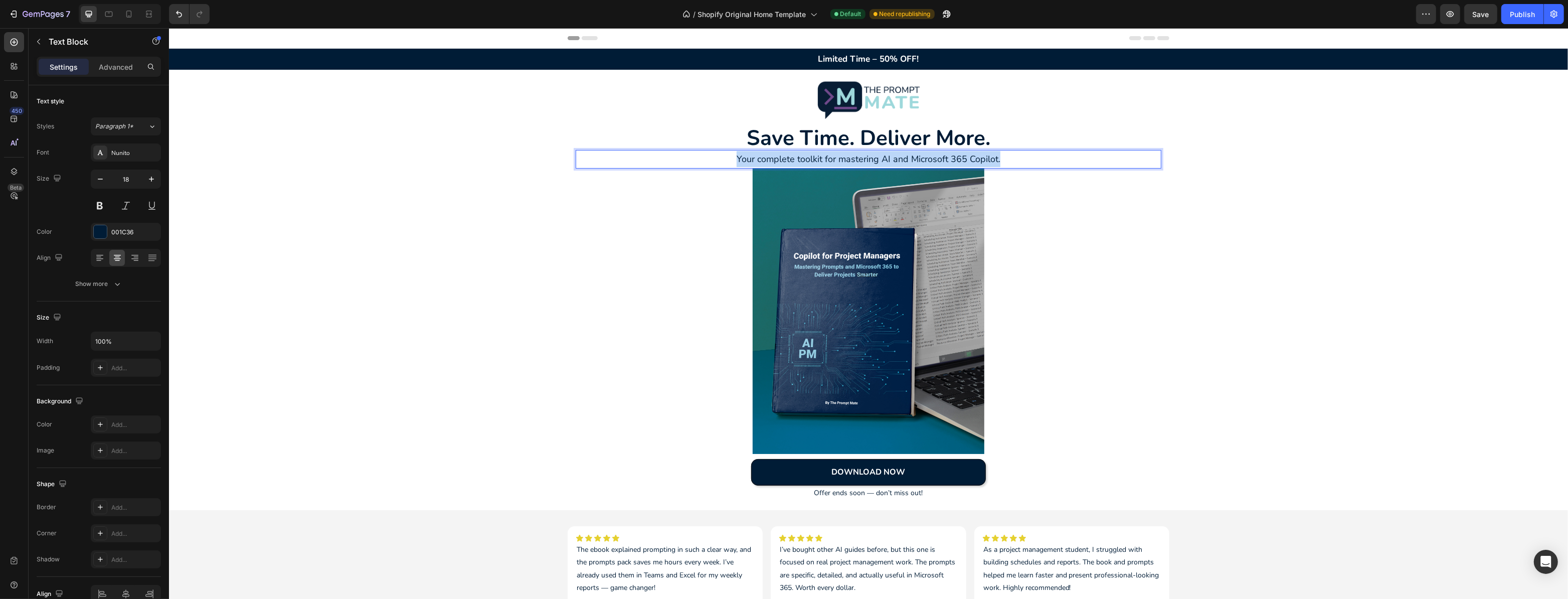
drag, startPoint x: 997, startPoint y: 159, endPoint x: 734, endPoint y: 156, distance: 263.0
click at [734, 156] on p "Your complete toolkit for mastering AI and Microsoft 365 Copilot." at bounding box center [868, 159] width 584 height 16
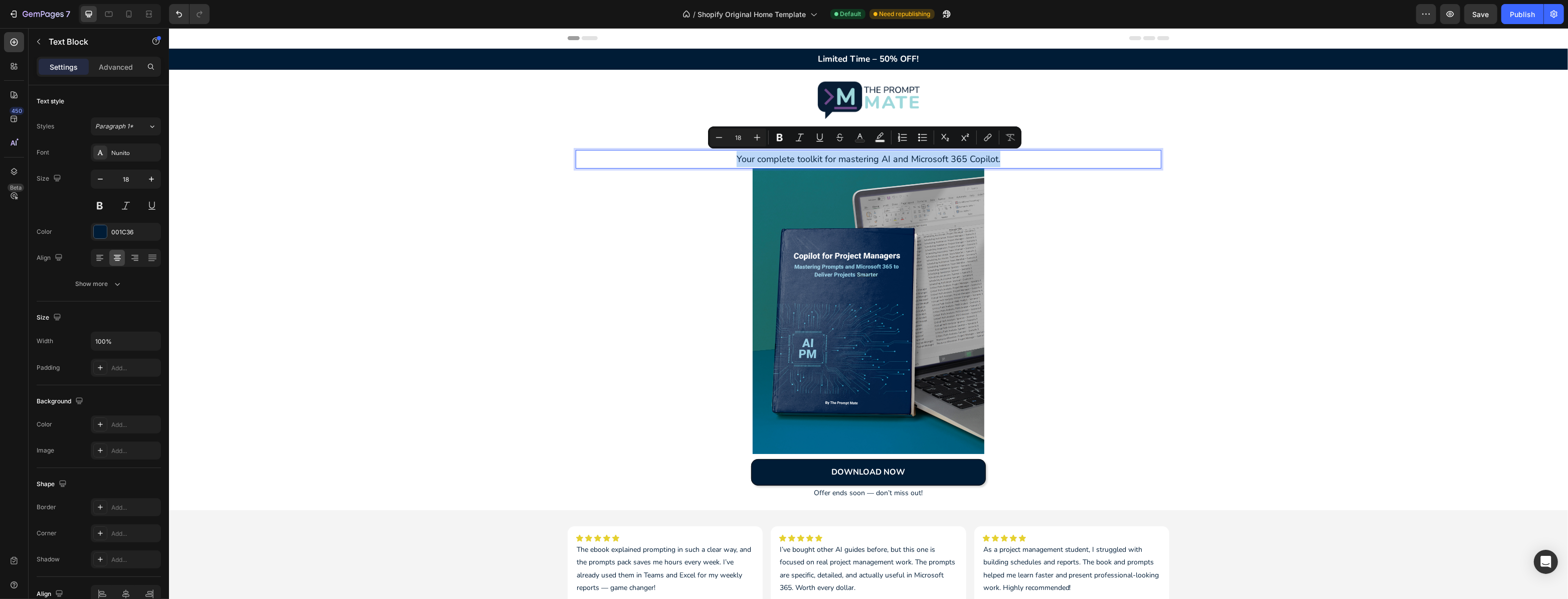
copy p "Your complete toolkit for mastering AI and Microsoft 365 Copilot."
click at [653, 218] on div at bounding box center [867, 311] width 586 height 286
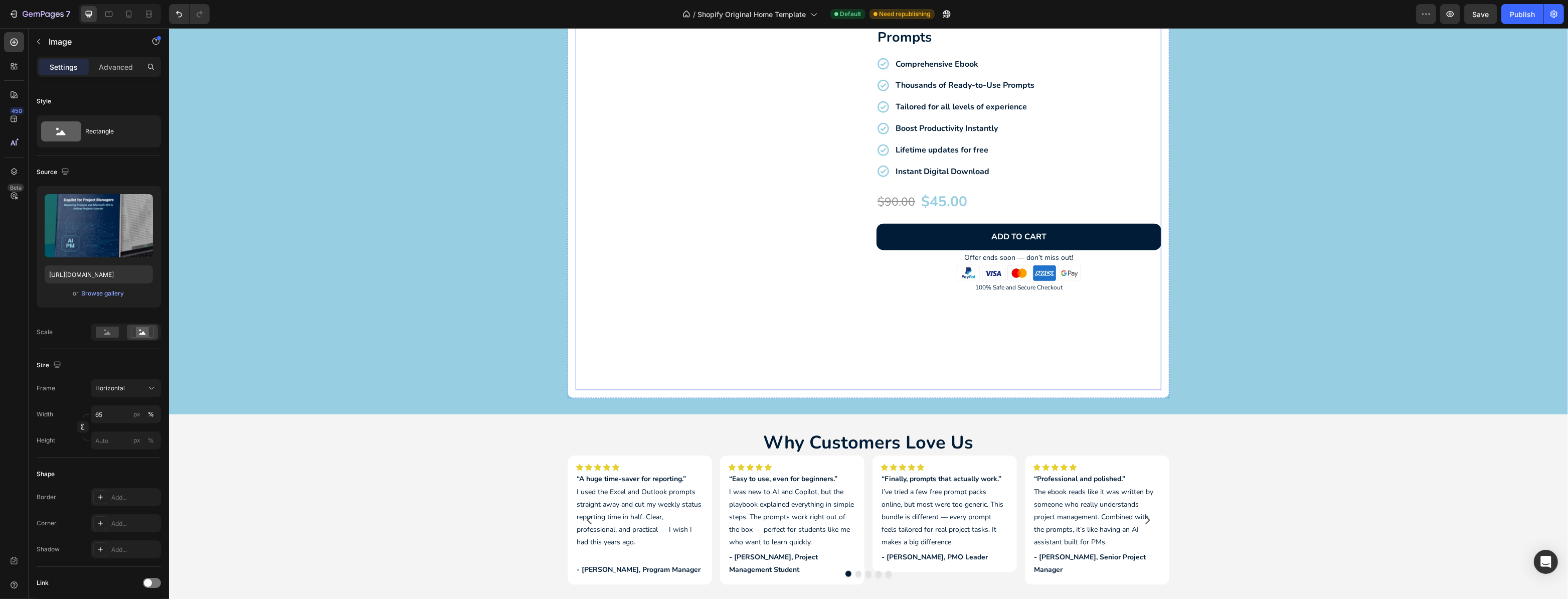
scroll to position [1916, 0]
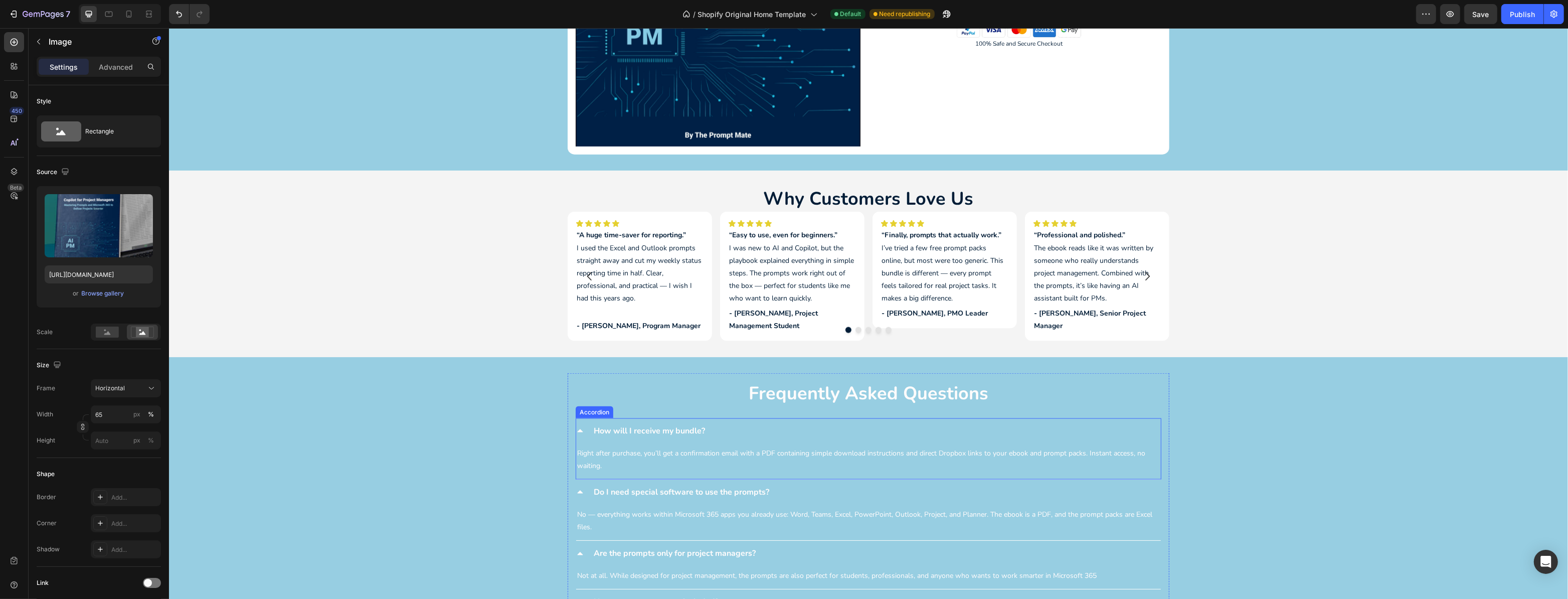
click at [669, 421] on div "How will I receive my bundle?" at bounding box center [868, 431] width 585 height 26
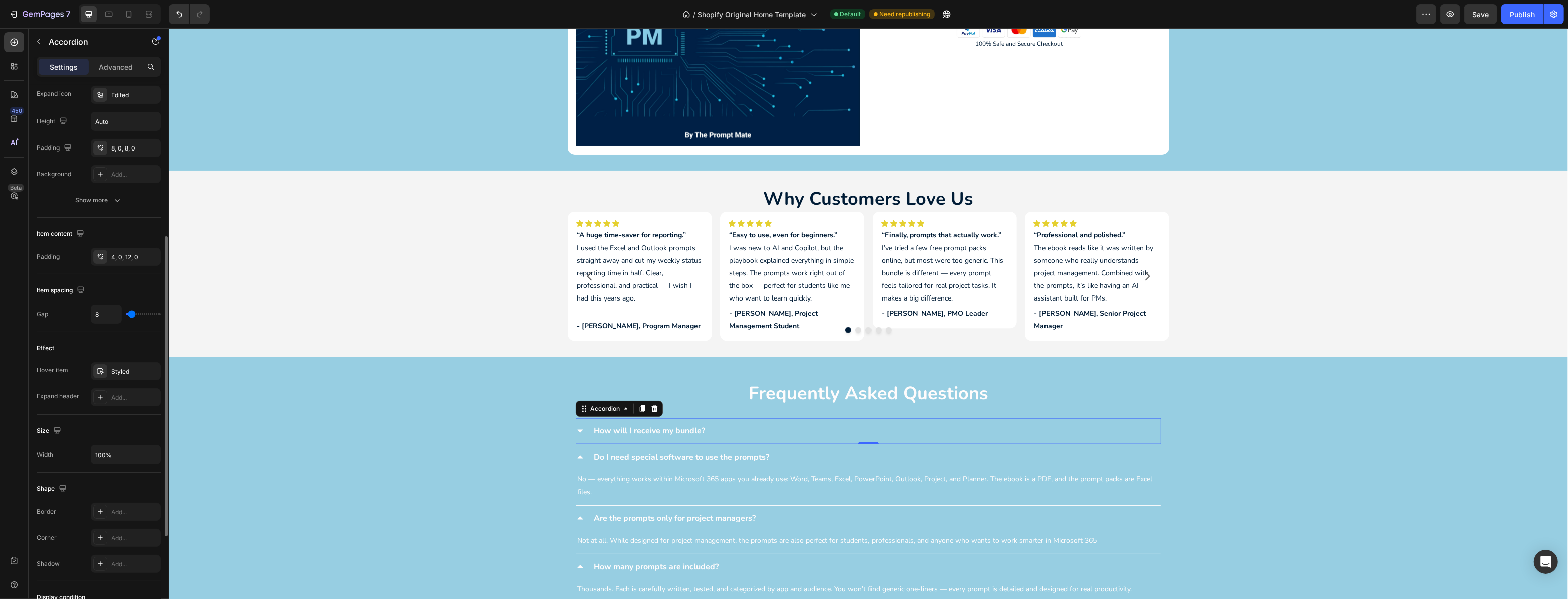
scroll to position [411, 0]
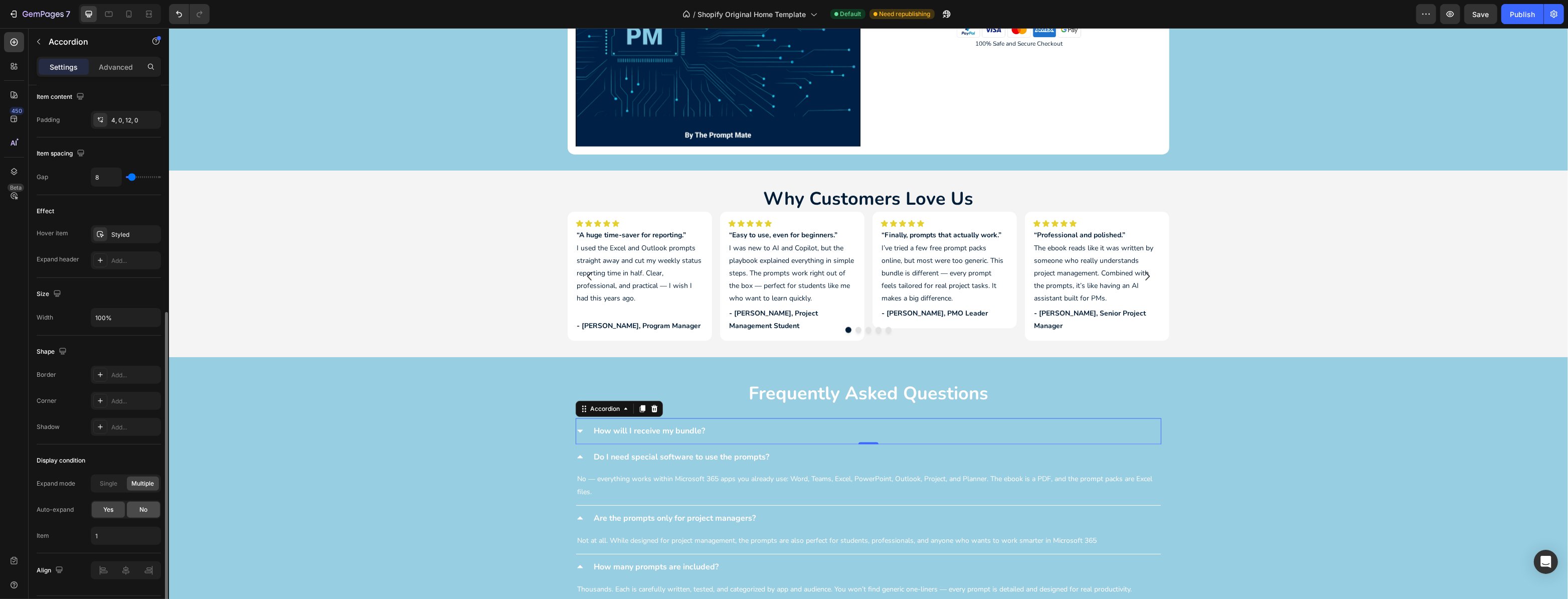
click at [136, 508] on div "No" at bounding box center [143, 510] width 33 height 16
click at [117, 486] on span "Single" at bounding box center [109, 483] width 18 height 9
click at [809, 447] on div "Do I need special software to use the prompts?" at bounding box center [868, 457] width 585 height 26
click at [105, 480] on span "Single" at bounding box center [109, 483] width 18 height 9
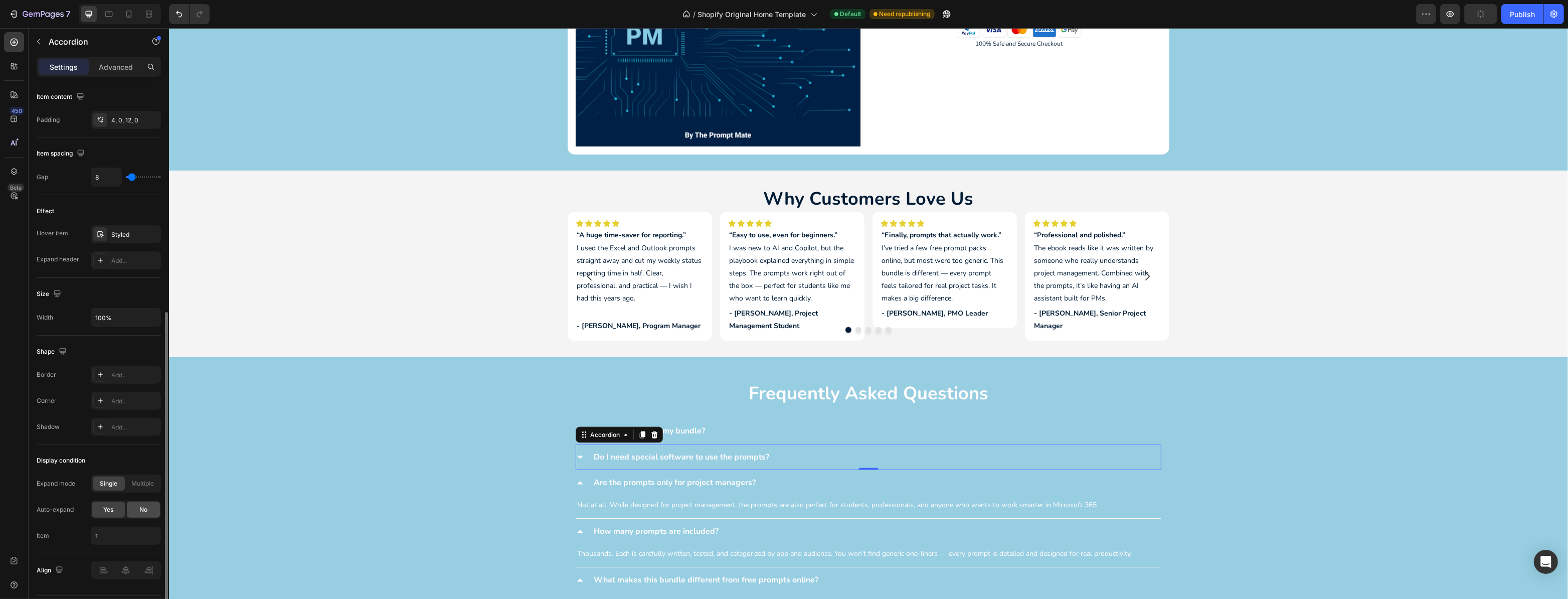
drag, startPoint x: 137, startPoint y: 503, endPoint x: 156, endPoint y: 506, distance: 19.2
click at [137, 503] on div "No" at bounding box center [143, 510] width 33 height 16
click at [779, 477] on div "Are the prompts only for project managers?" at bounding box center [876, 483] width 569 height 18
click at [118, 482] on div "Single" at bounding box center [109, 483] width 32 height 14
click at [148, 509] on div "No" at bounding box center [143, 510] width 33 height 16
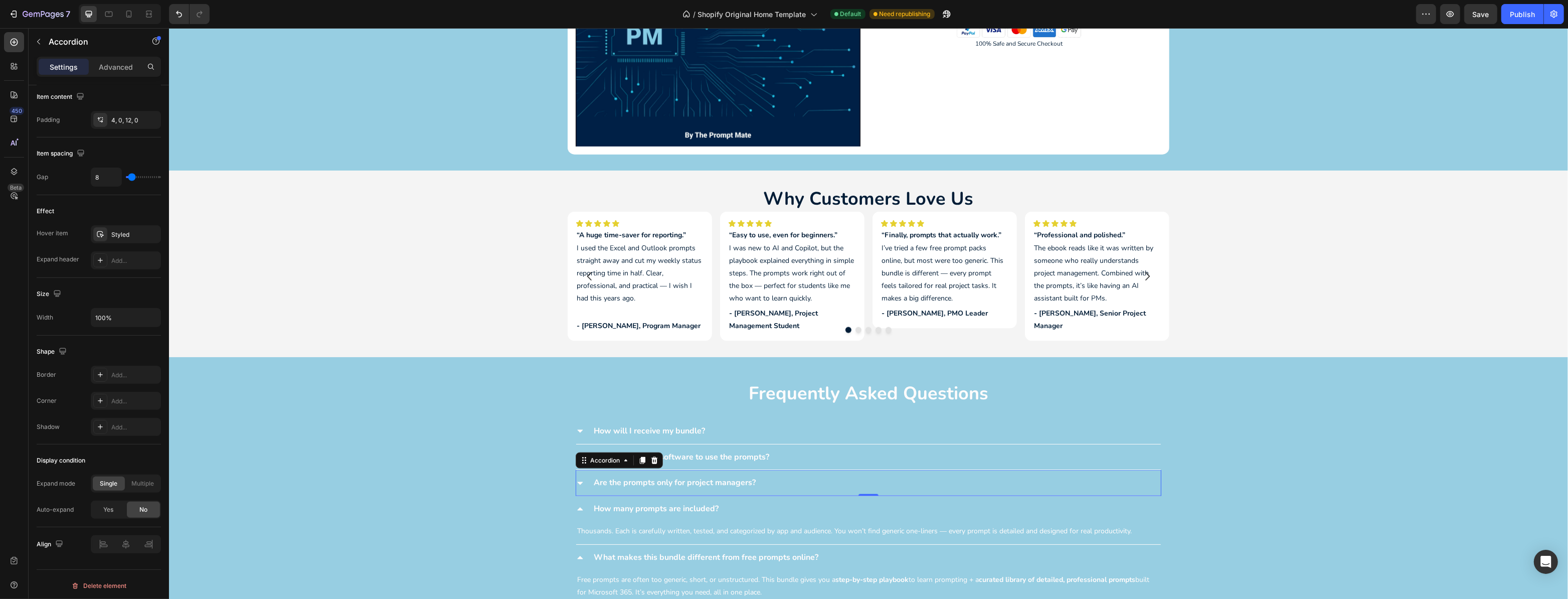
scroll to position [2007, 0]
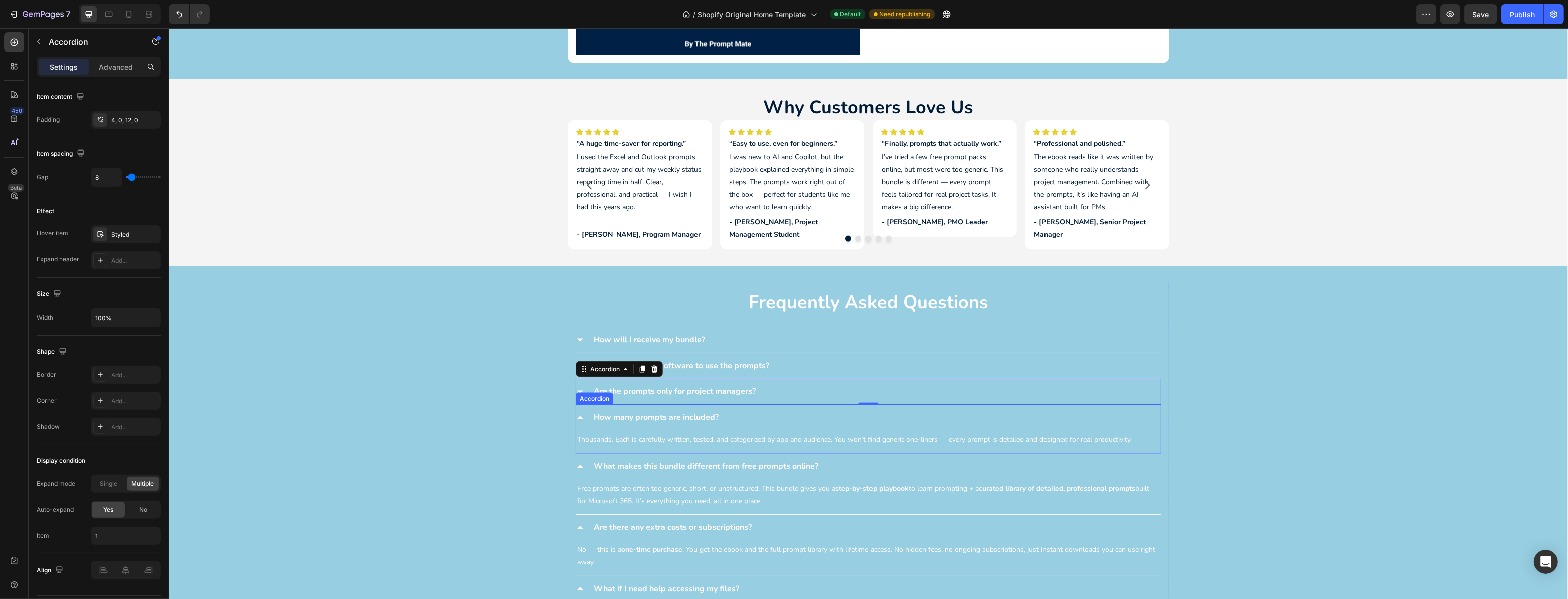
click at [765, 420] on div "How many prompts are included?" at bounding box center [876, 418] width 569 height 18
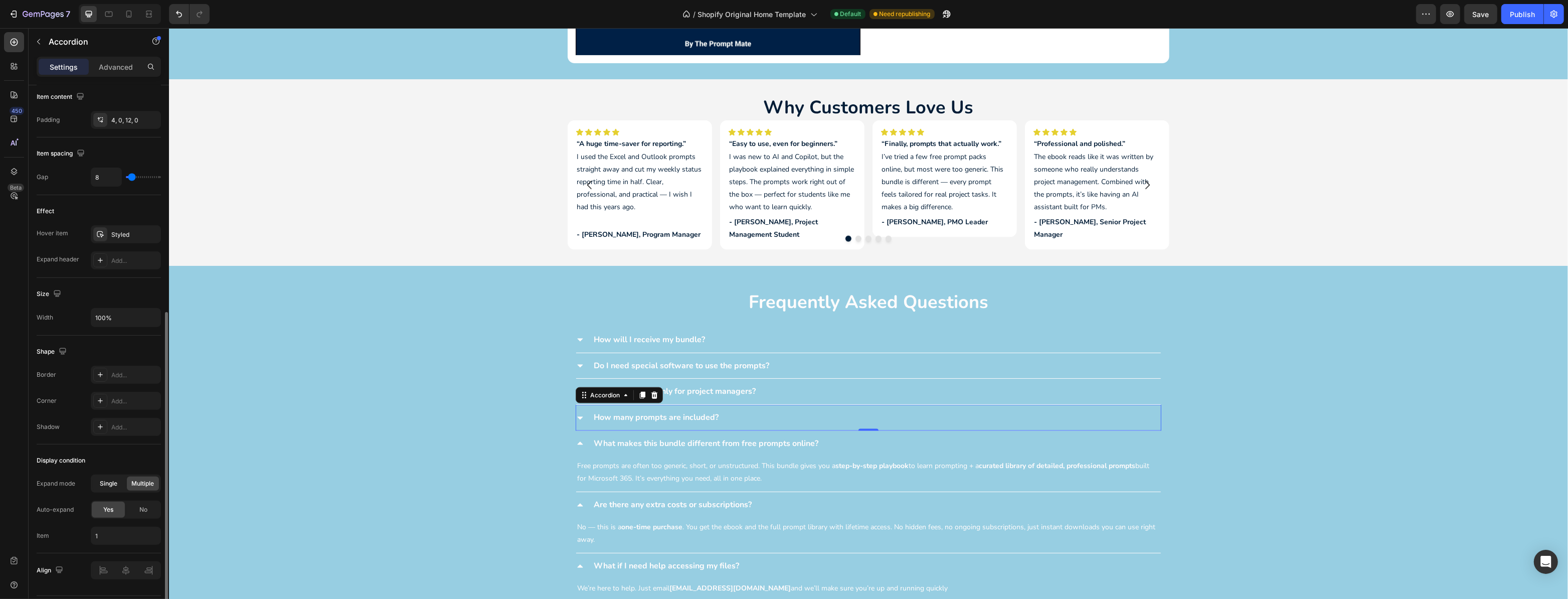
drag, startPoint x: 117, startPoint y: 477, endPoint x: 122, endPoint y: 485, distance: 9.4
click at [118, 477] on div "Single" at bounding box center [109, 483] width 32 height 14
click at [148, 506] on div "No" at bounding box center [143, 510] width 33 height 16
click at [874, 441] on div "What makes this bundle different from free prompts online?" at bounding box center [876, 444] width 569 height 18
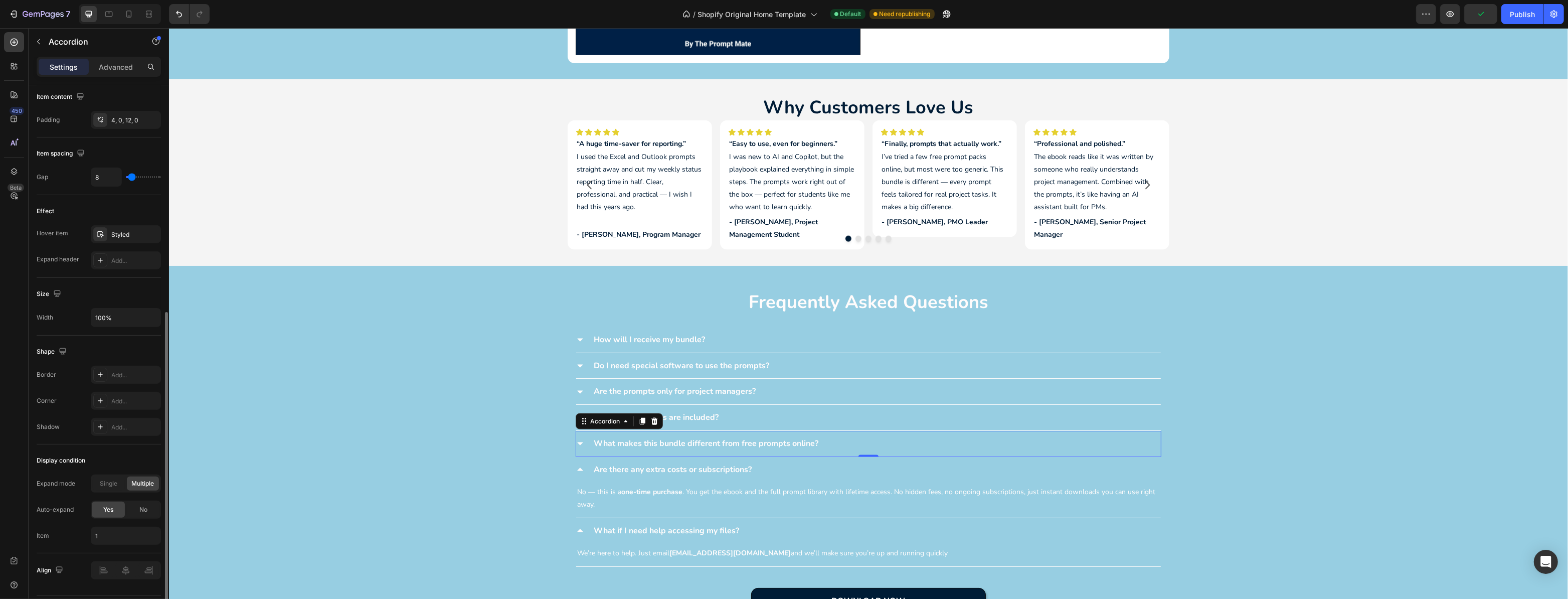
click at [101, 480] on span "Single" at bounding box center [109, 483] width 18 height 9
click at [149, 508] on div "No" at bounding box center [143, 510] width 33 height 16
click at [772, 470] on div "Are there any extra costs or subscriptions?" at bounding box center [876, 470] width 569 height 18
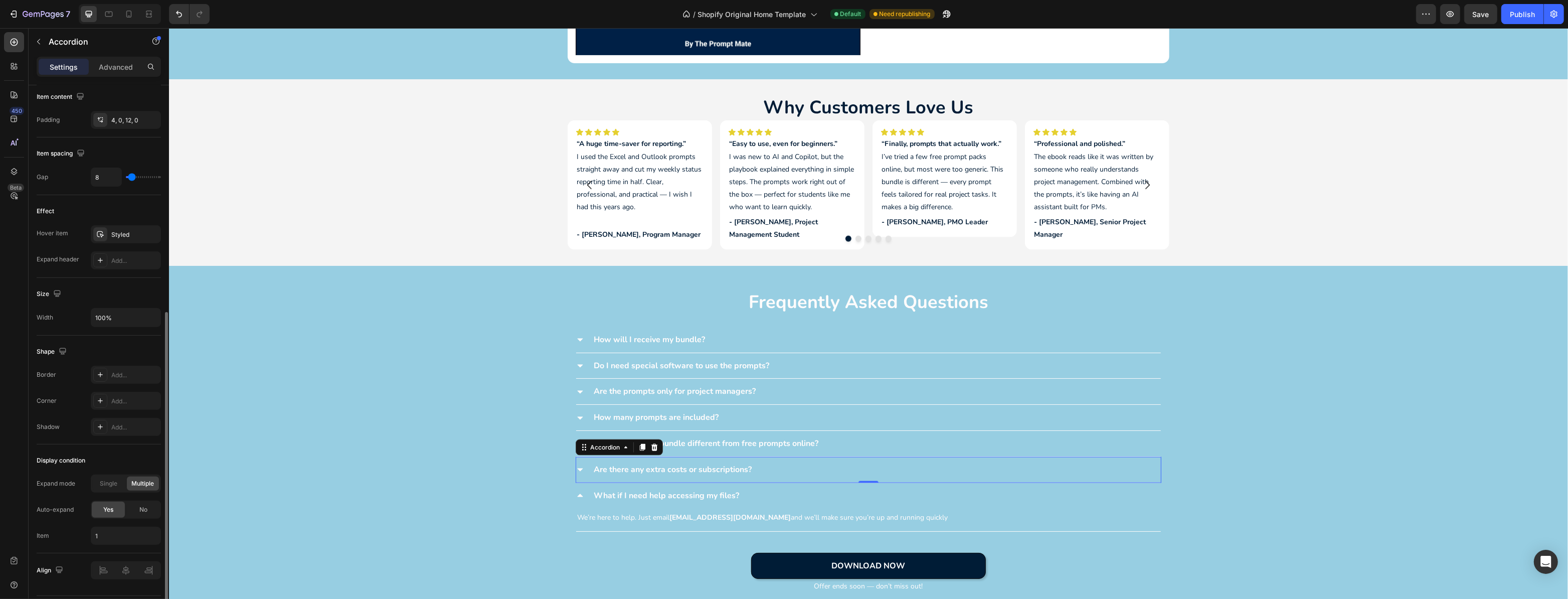
drag, startPoint x: 121, startPoint y: 483, endPoint x: 126, endPoint y: 488, distance: 7.1
click at [120, 483] on div "Single" at bounding box center [109, 483] width 32 height 14
click at [139, 509] on span "No" at bounding box center [143, 510] width 8 height 9
click at [768, 483] on div "What if I need help accessing my files?" at bounding box center [868, 495] width 585 height 26
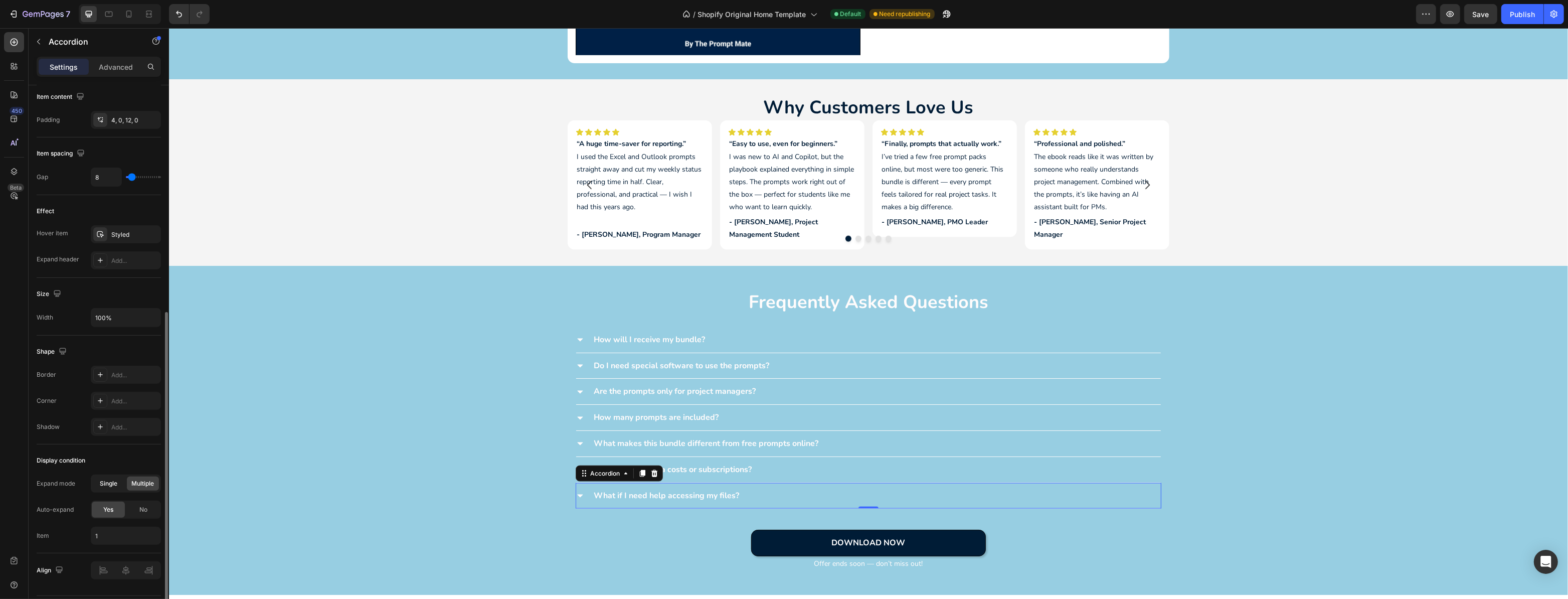
click at [115, 483] on span "Single" at bounding box center [109, 483] width 18 height 9
click at [149, 508] on div "No" at bounding box center [143, 510] width 33 height 16
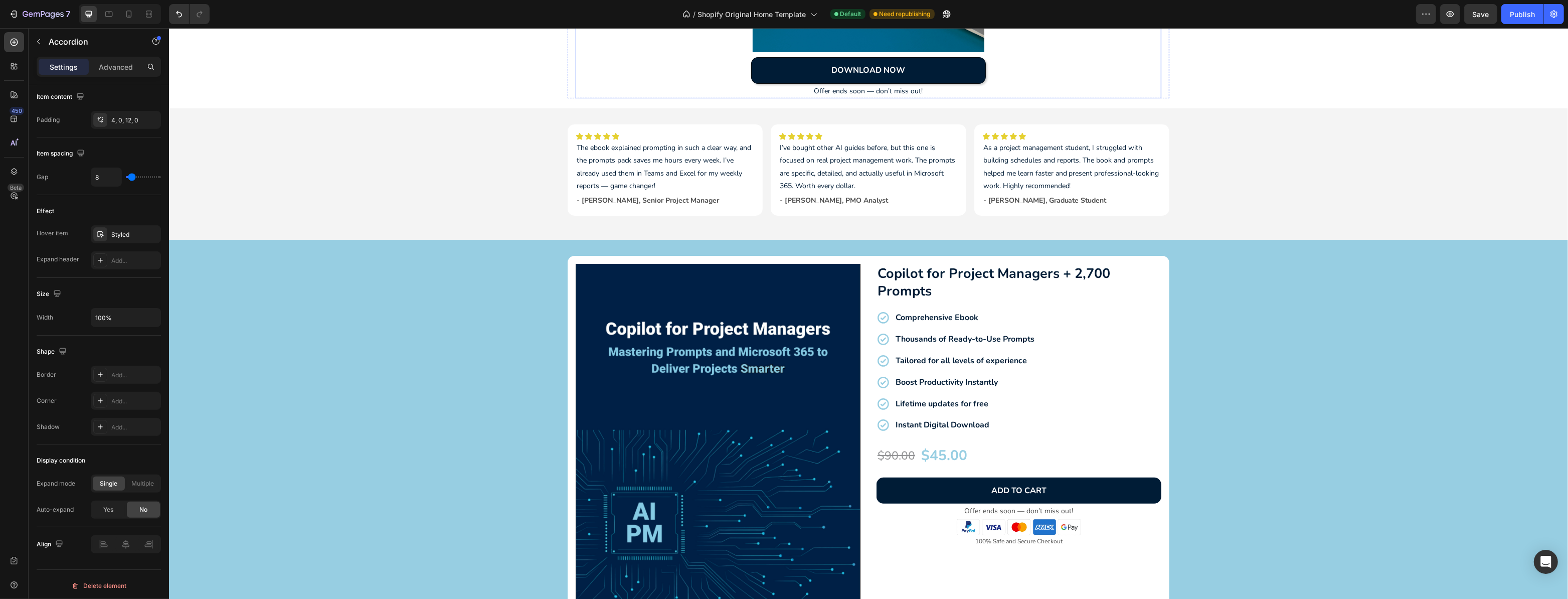
scroll to position [411, 0]
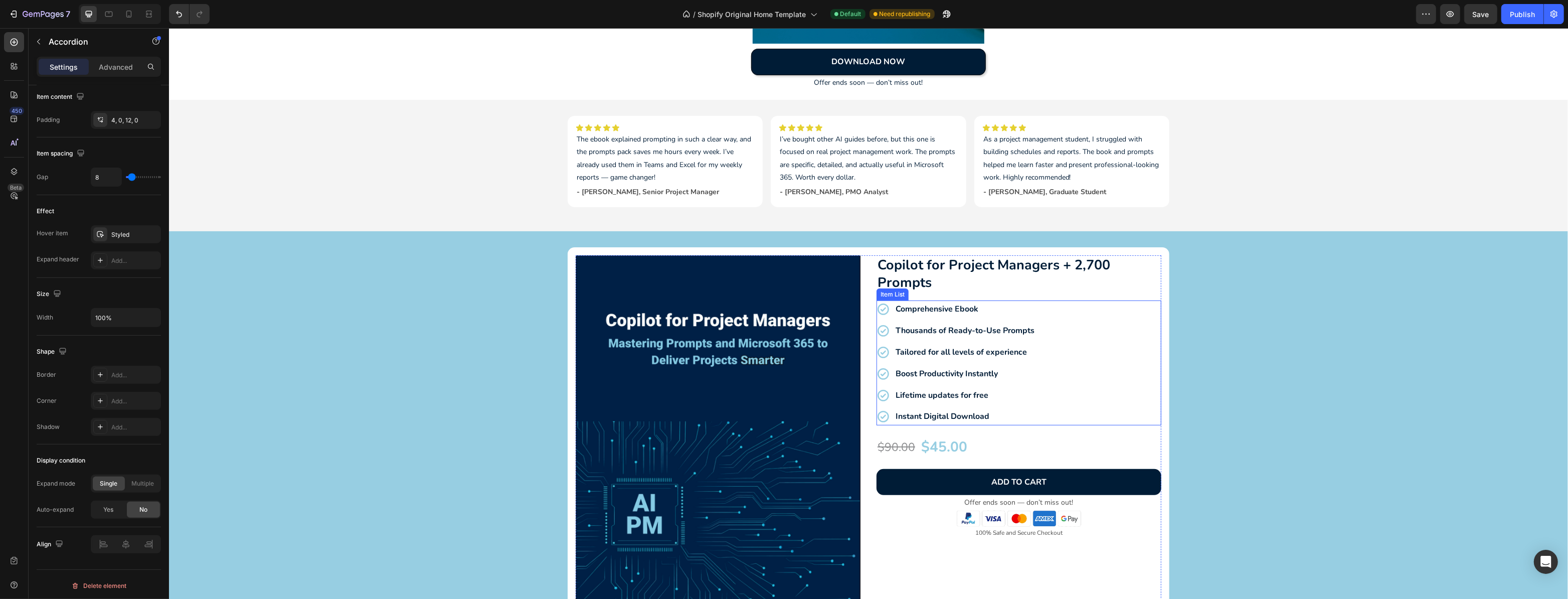
click at [920, 331] on strong "Thousands of Ready-to-Use Prompts" at bounding box center [964, 331] width 139 height 11
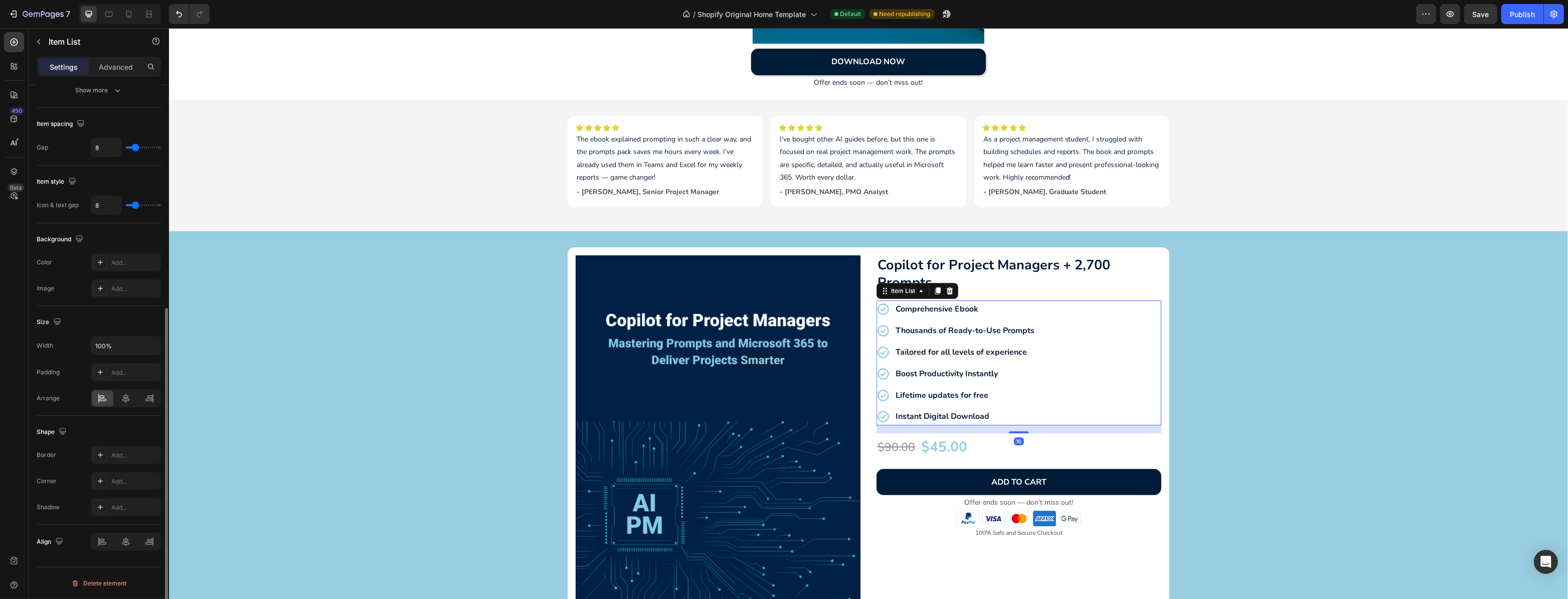
scroll to position [0, 0]
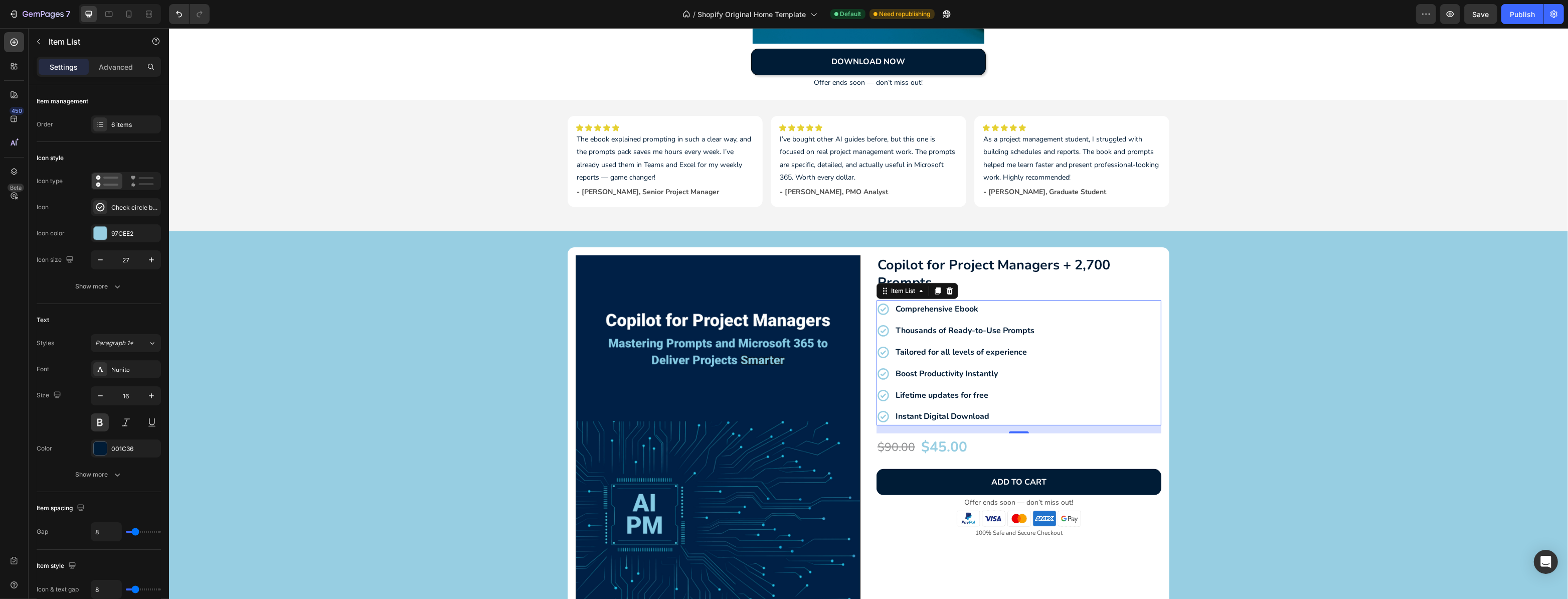
click at [935, 334] on strong "Thousands of Ready-to-Use Prompts" at bounding box center [964, 331] width 139 height 11
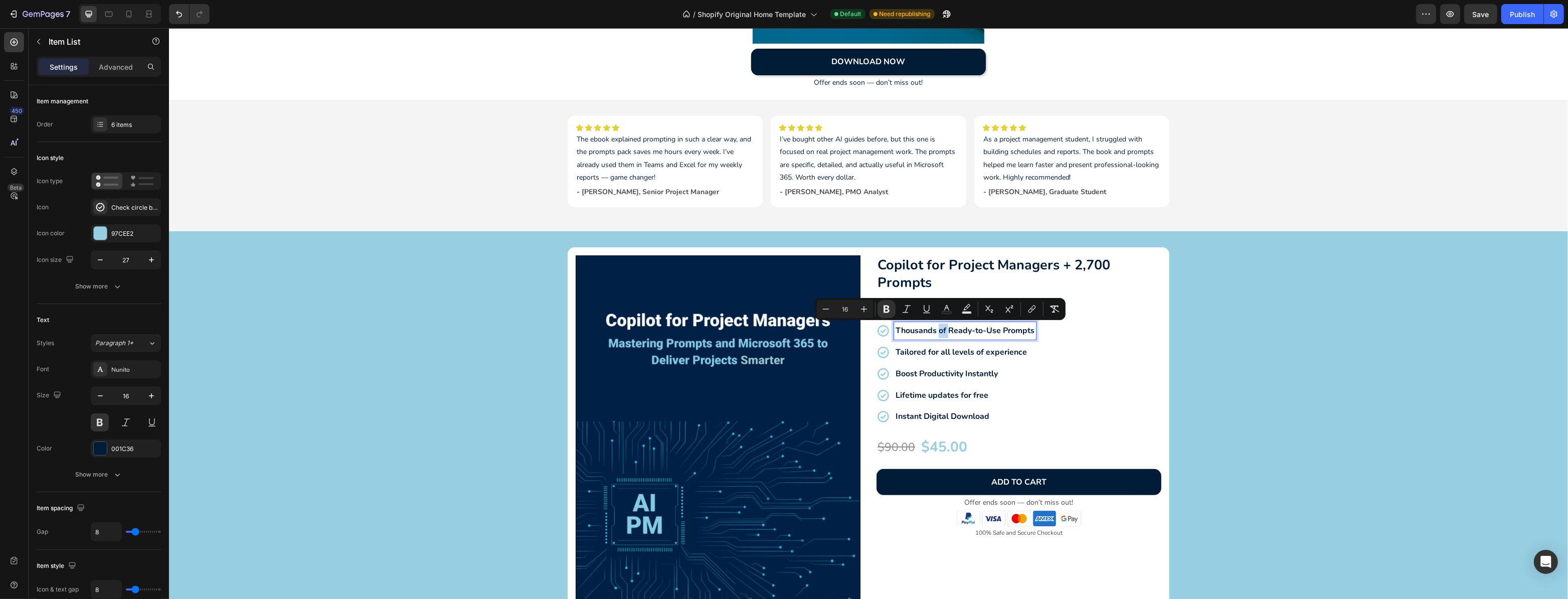
click at [940, 331] on strong "Thousands of Ready-to-Use Prompts" at bounding box center [964, 331] width 139 height 11
drag, startPoint x: 943, startPoint y: 329, endPoint x: 891, endPoint y: 331, distance: 52.0
click at [894, 331] on div "Thousands of Ready-to-Use Prompts" at bounding box center [965, 331] width 142 height 18
click at [1092, 338] on div "Comprehensive Ebook 2700 Ready-to-Use Prompts Tailored for all levels of experi…" at bounding box center [1019, 363] width 285 height 125
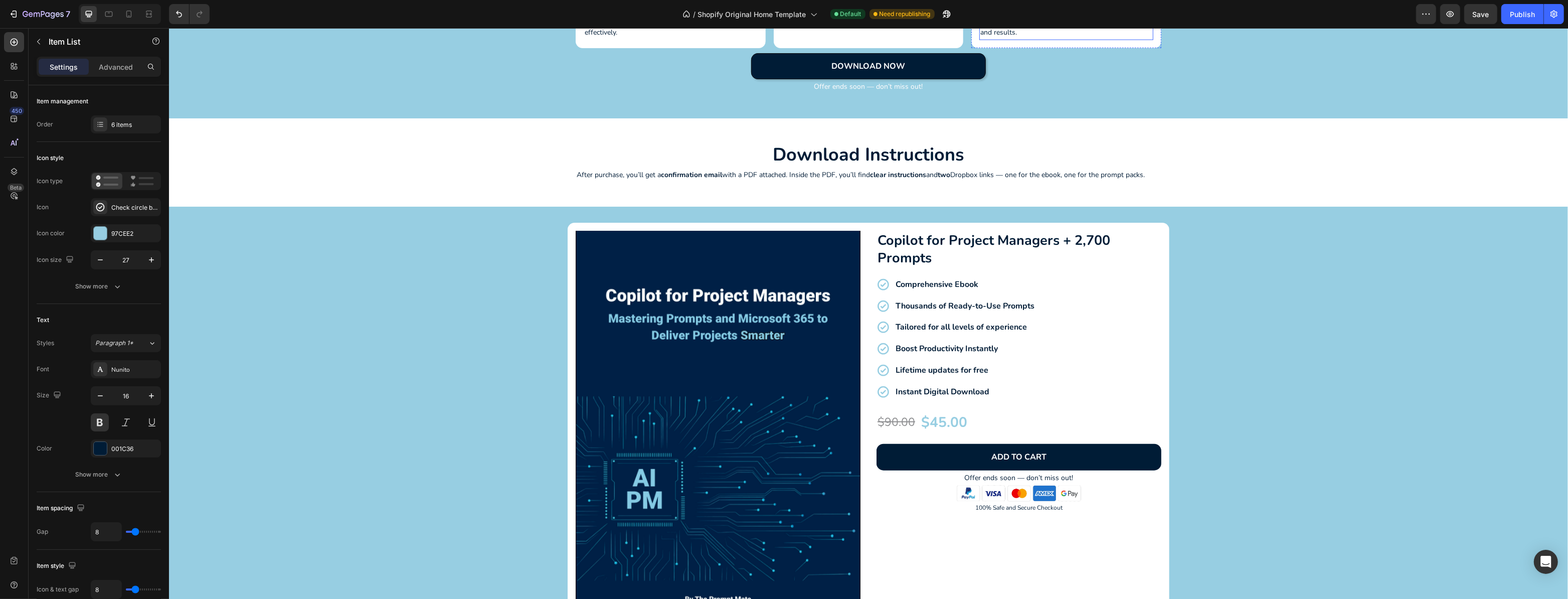
scroll to position [1459, 0]
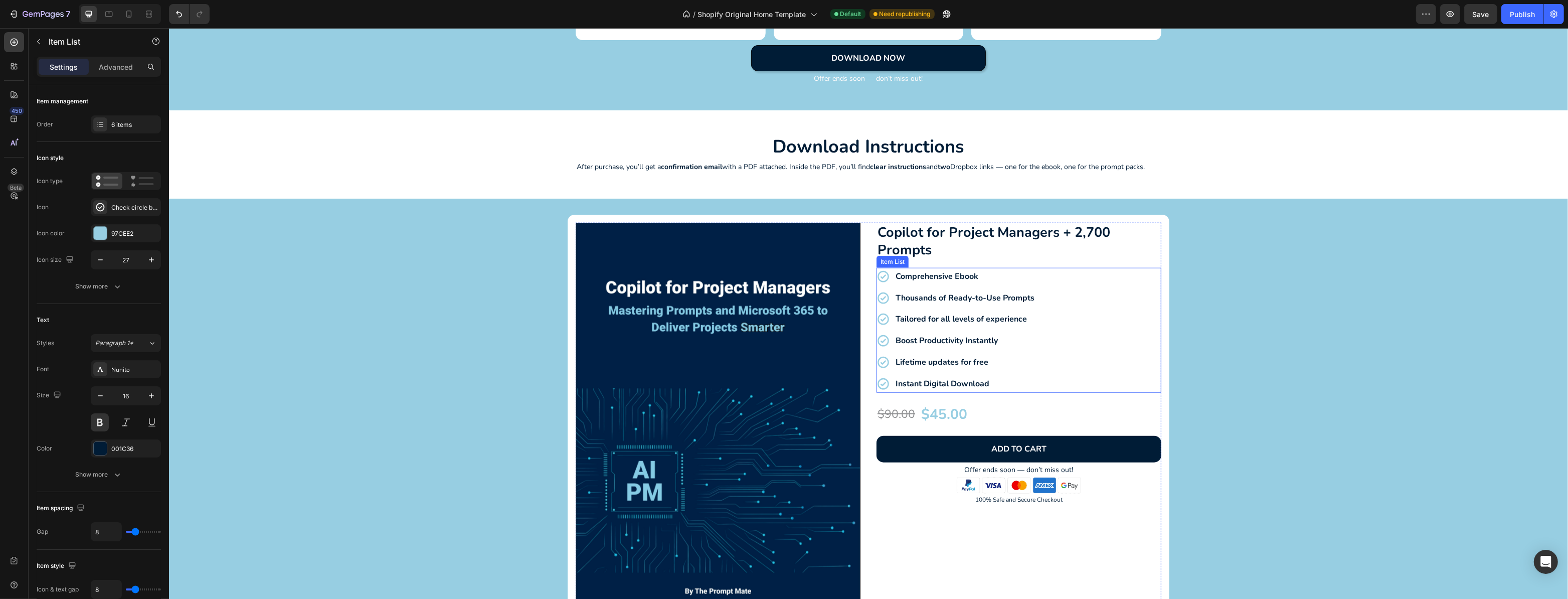
click at [927, 299] on strong "Thousands of Ready-to-Use Prompts" at bounding box center [964, 298] width 139 height 11
click at [921, 296] on strong "2700 of Ready-to-Use Prompts" at bounding box center [954, 298] width 118 height 11
click at [1107, 316] on div "Comprehensive Ebook 2700 Ready-to-Use Prompts Tailored for all levels of experi…" at bounding box center [1019, 330] width 285 height 125
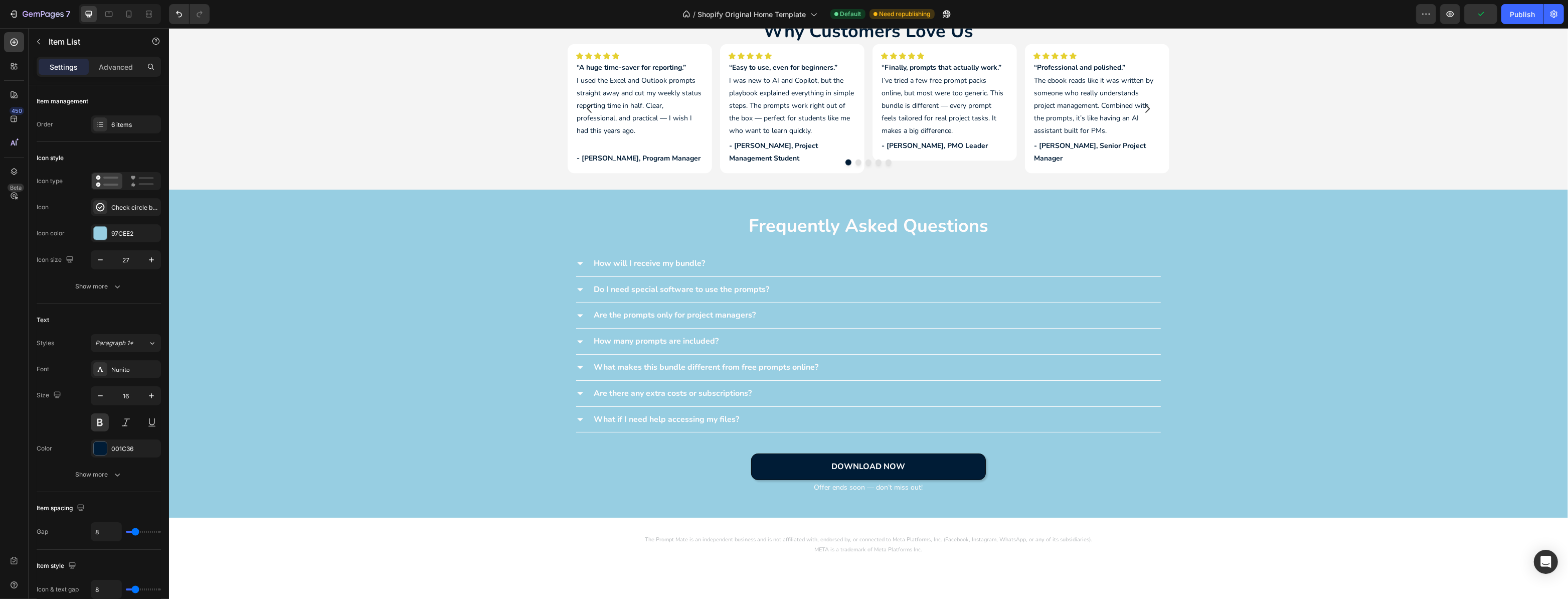
scroll to position [2098, 0]
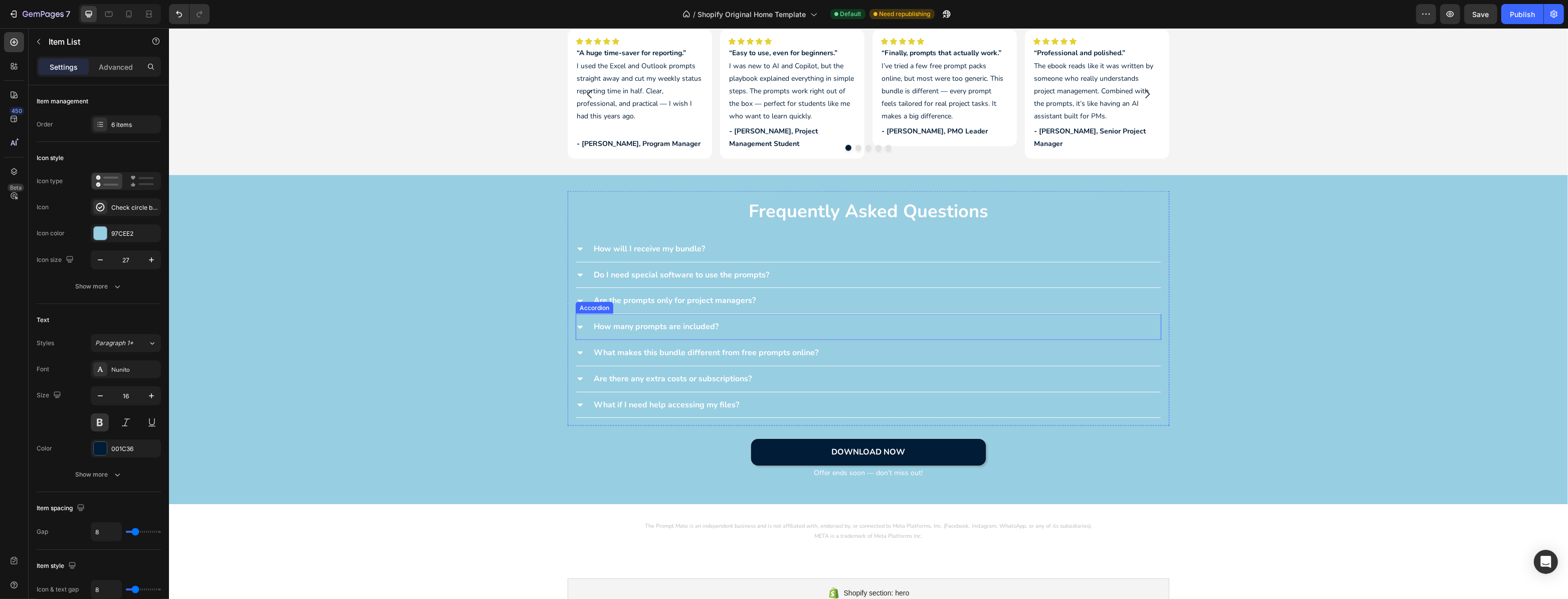
click at [576, 328] on icon at bounding box center [579, 327] width 8 height 8
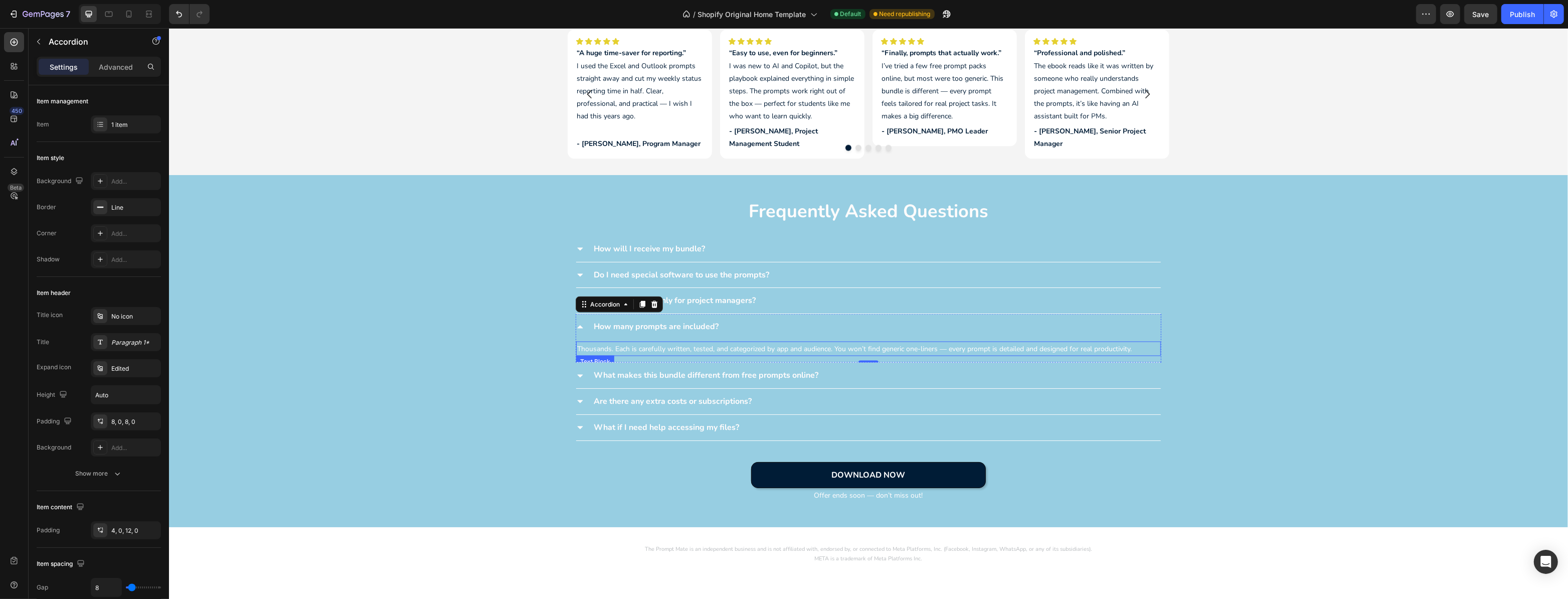
click at [600, 348] on p "Thousands. Each is carefully written, tested, and categorized by app and audien…" at bounding box center [868, 349] width 583 height 13
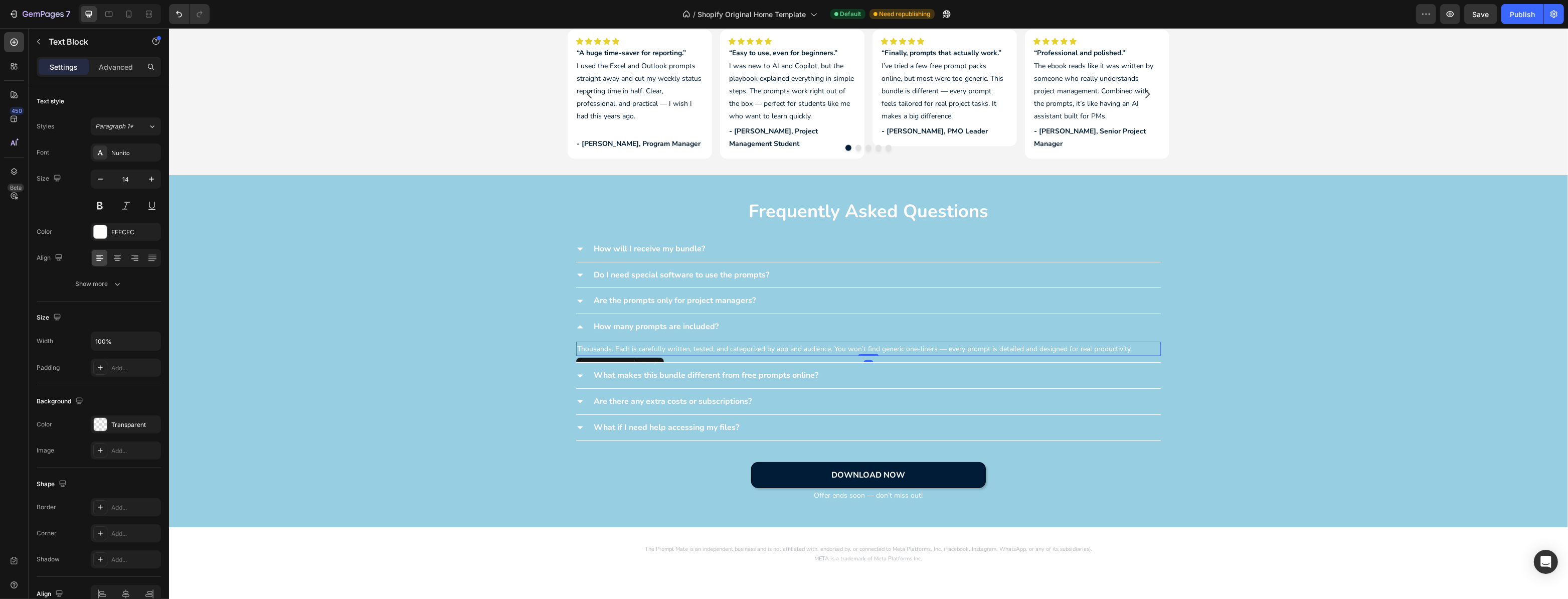
click at [608, 348] on p "Thousands. Each is carefully written, tested, and categorized by app and audien…" at bounding box center [868, 349] width 583 height 13
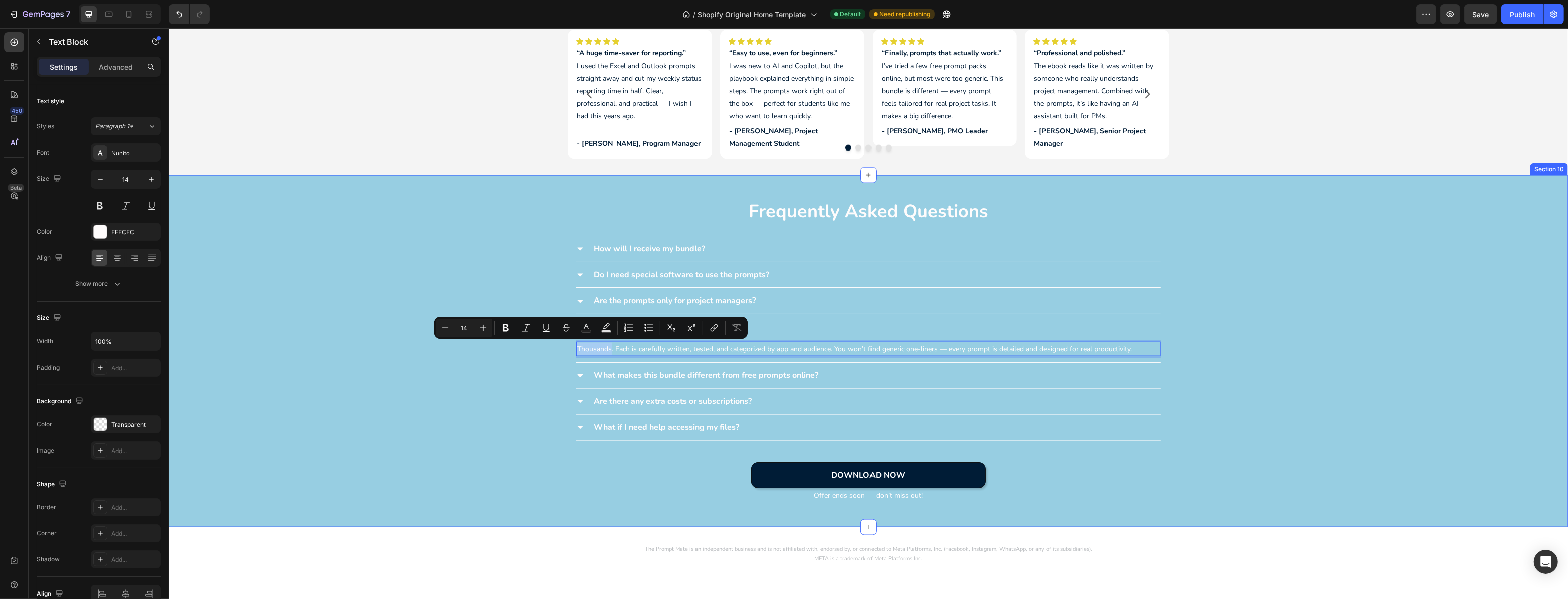
drag, startPoint x: 608, startPoint y: 348, endPoint x: 562, endPoint y: 347, distance: 46.0
click at [562, 347] on div "frequently asked questions Heading How will I receive my bundle? Accordion Do I…" at bounding box center [867, 351] width 1399 height 320
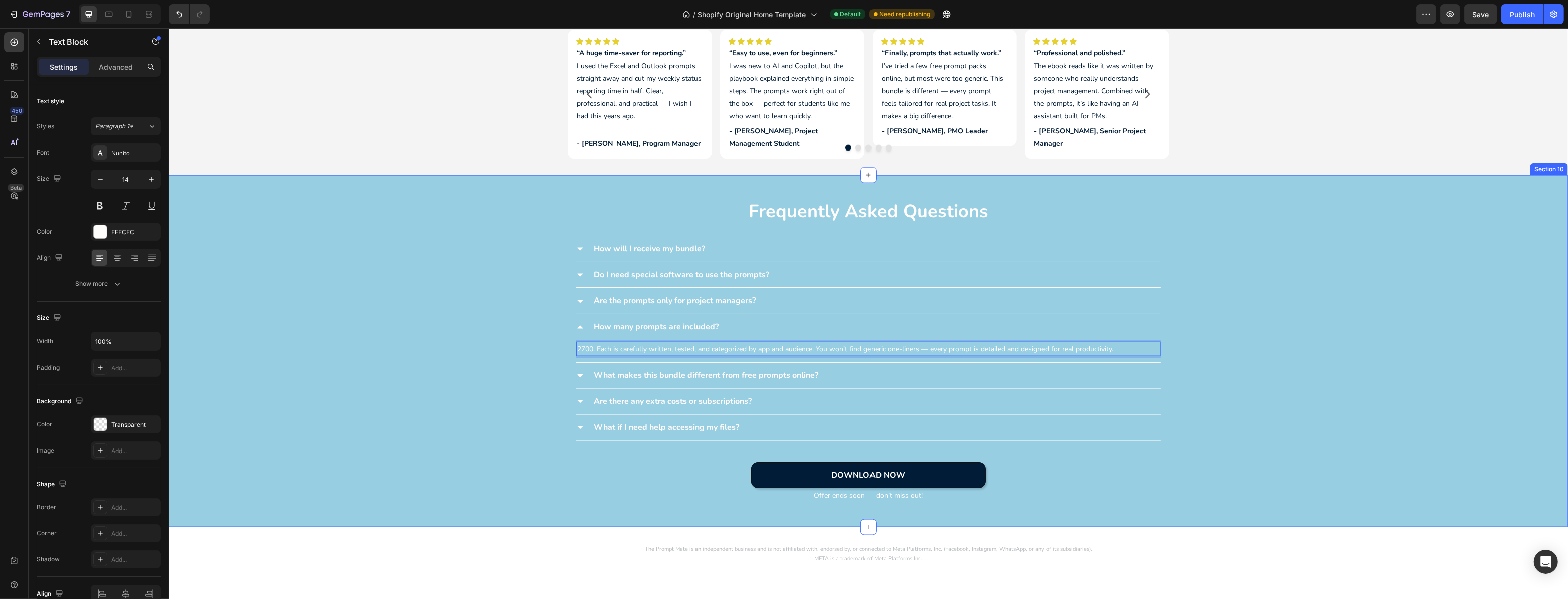
click at [507, 338] on div "frequently asked questions Heading How will I receive my bundle? Accordion Do I…" at bounding box center [867, 351] width 1399 height 320
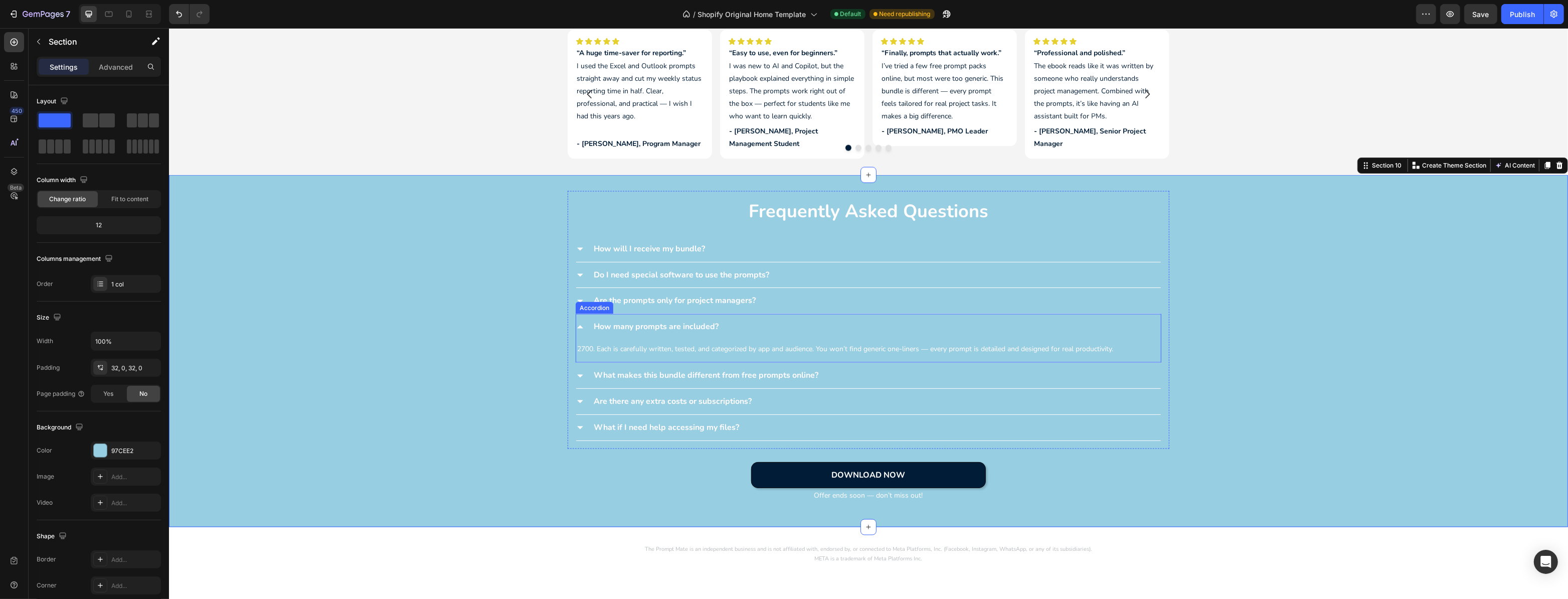
click at [576, 323] on icon at bounding box center [579, 327] width 8 height 8
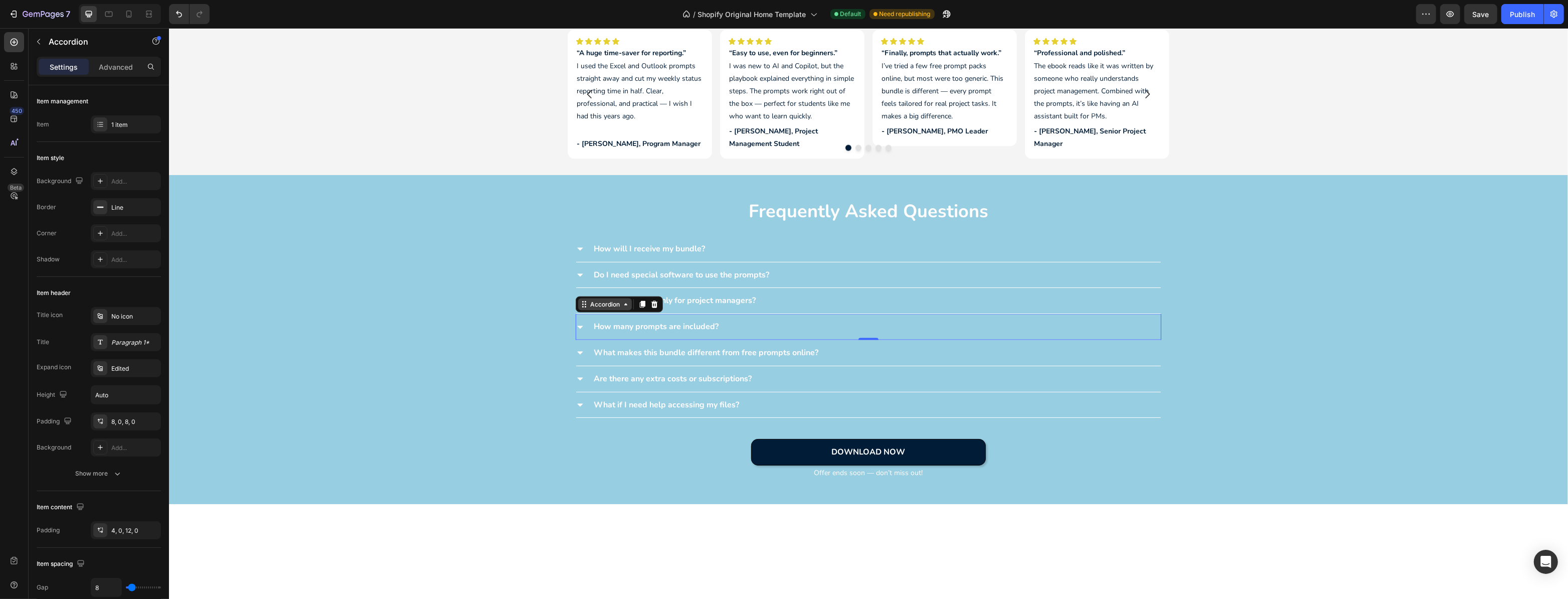
scroll to position [1870, 0]
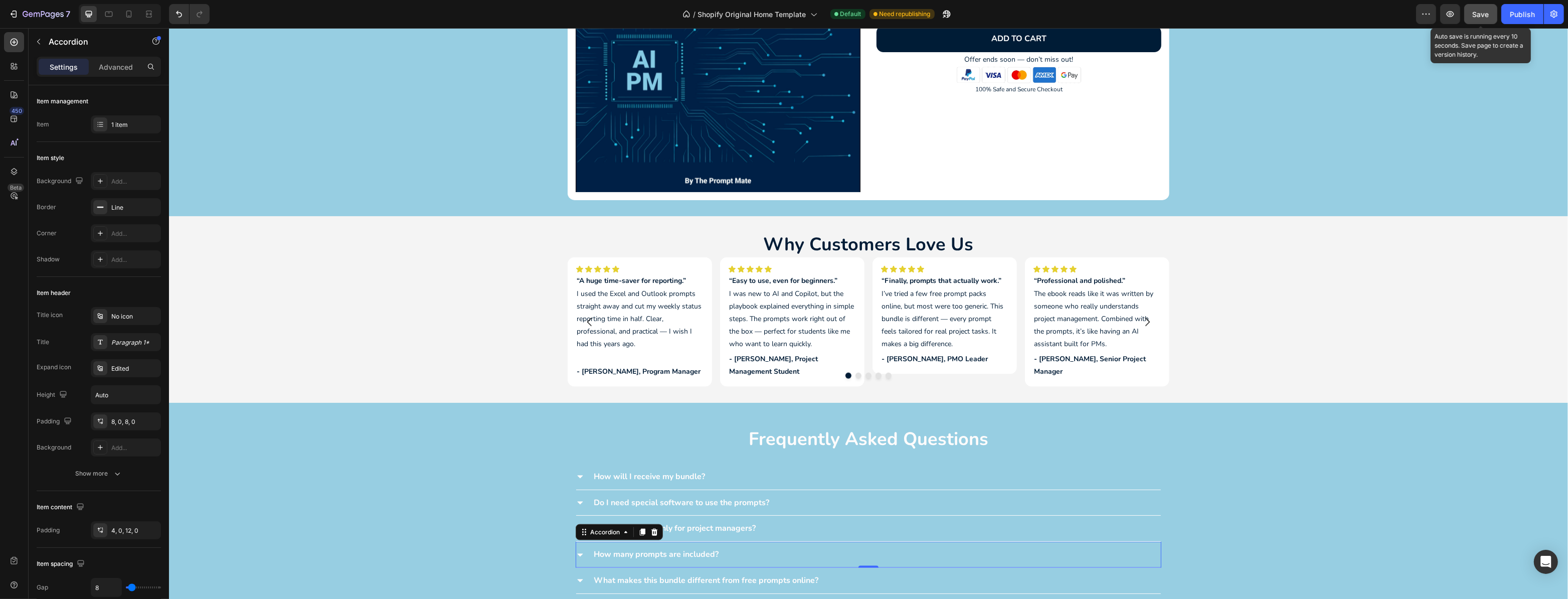
click at [1485, 14] on span "Save" at bounding box center [1481, 14] width 16 height 9
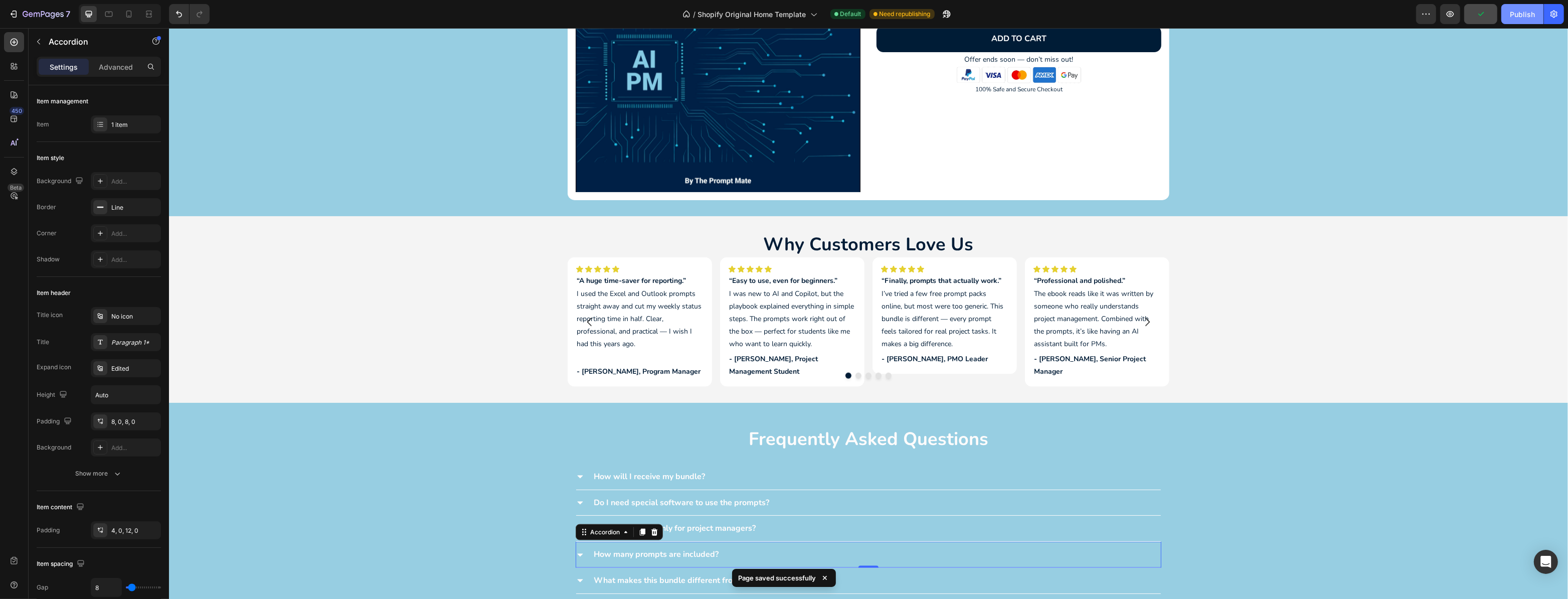
click at [1533, 11] on div "Publish" at bounding box center [1523, 14] width 25 height 11
drag, startPoint x: 107, startPoint y: 13, endPoint x: 114, endPoint y: 14, distance: 7.1
click at [107, 13] on icon at bounding box center [109, 14] width 10 height 10
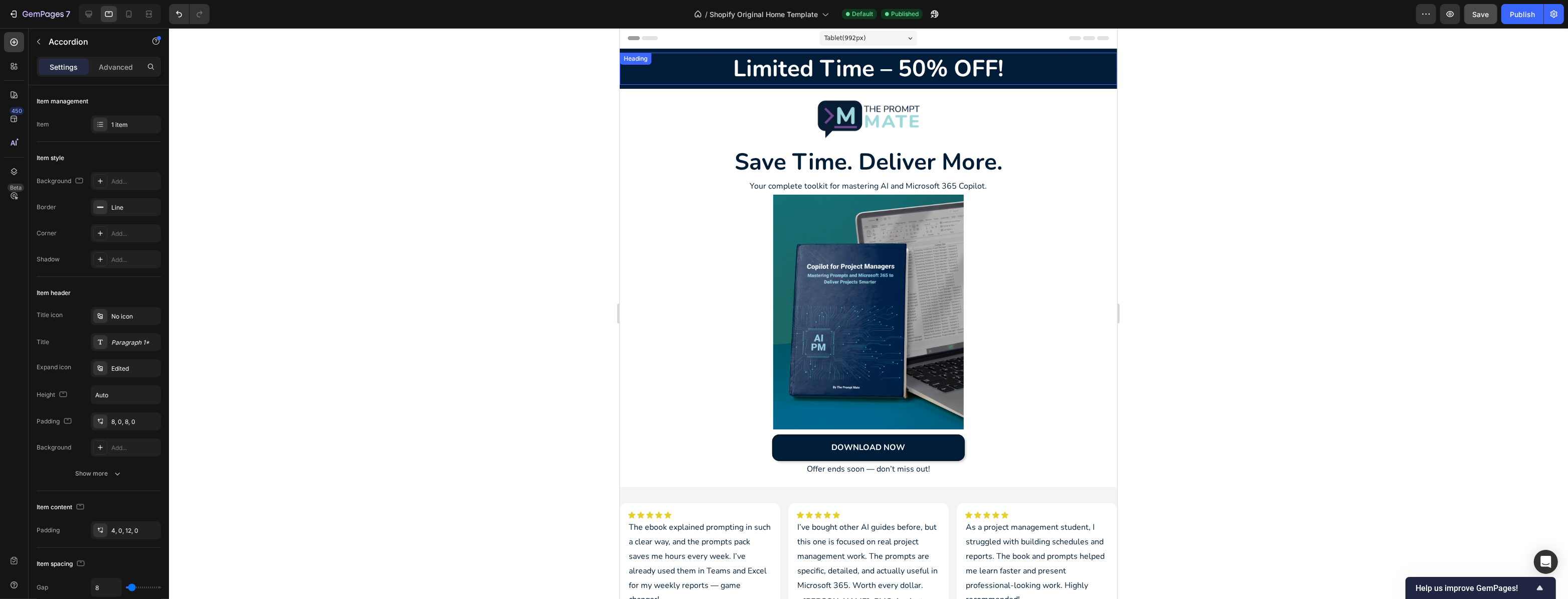
click at [893, 65] on h2 "Limited Time – 50% OFF!" at bounding box center [868, 68] width 498 height 32
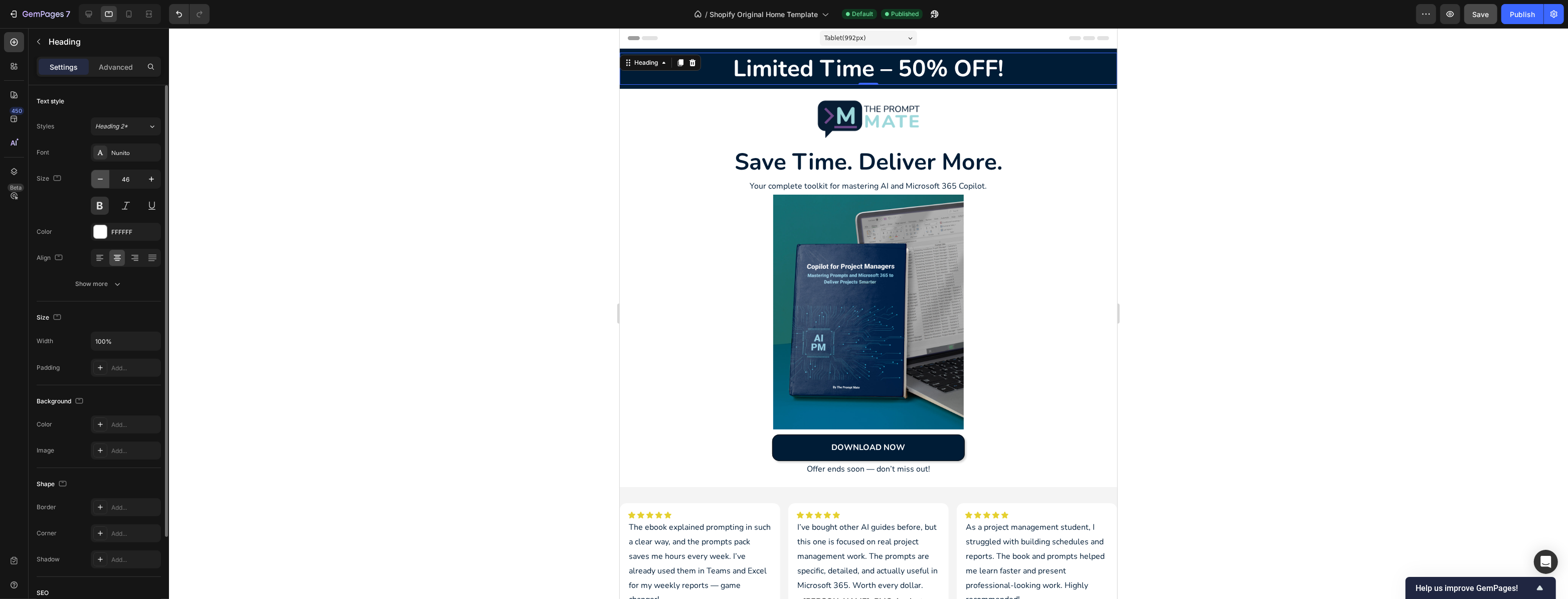
click at [104, 178] on icon "button" at bounding box center [100, 179] width 10 height 10
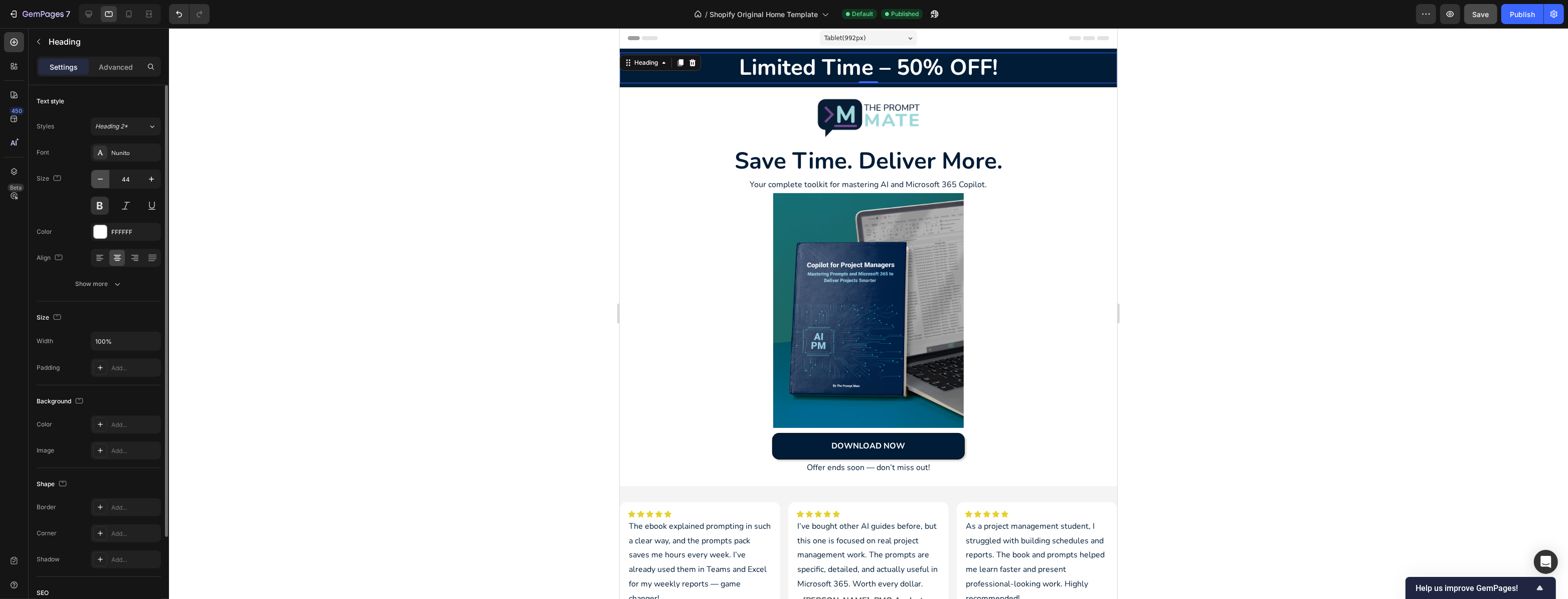
click at [104, 178] on icon "button" at bounding box center [100, 179] width 10 height 10
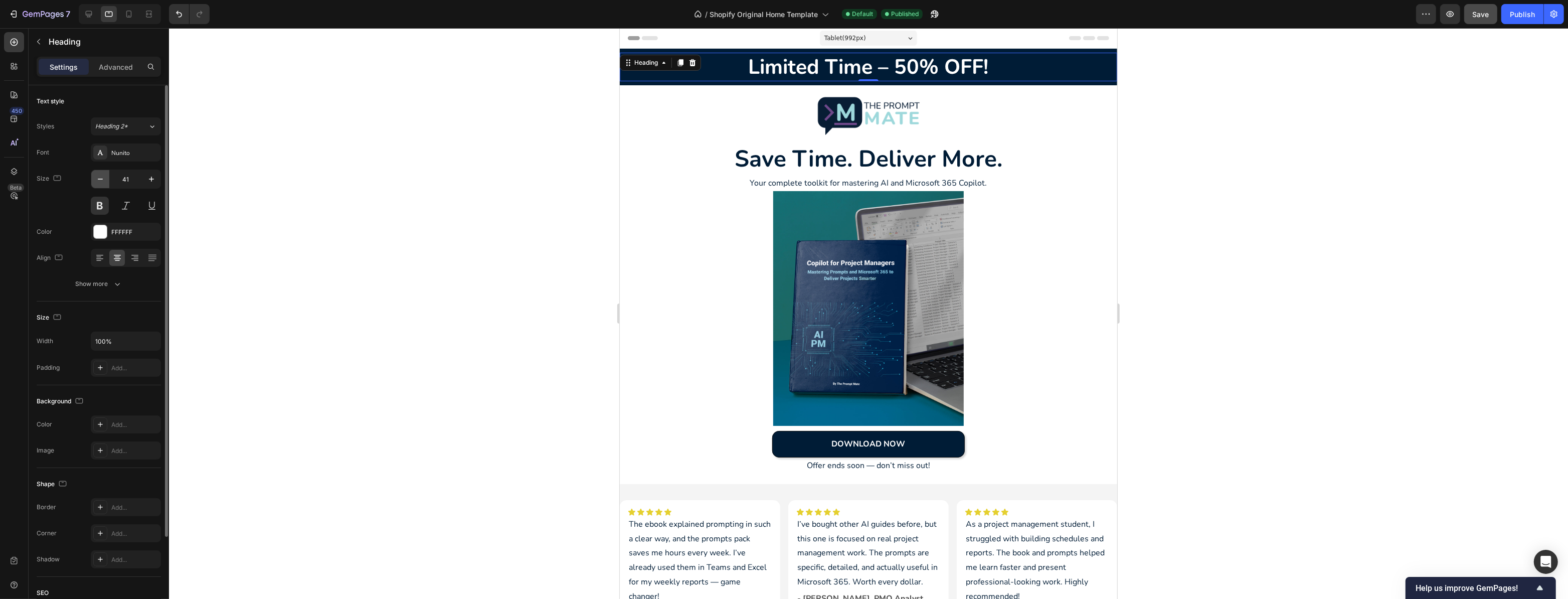
click at [104, 178] on icon "button" at bounding box center [100, 179] width 10 height 10
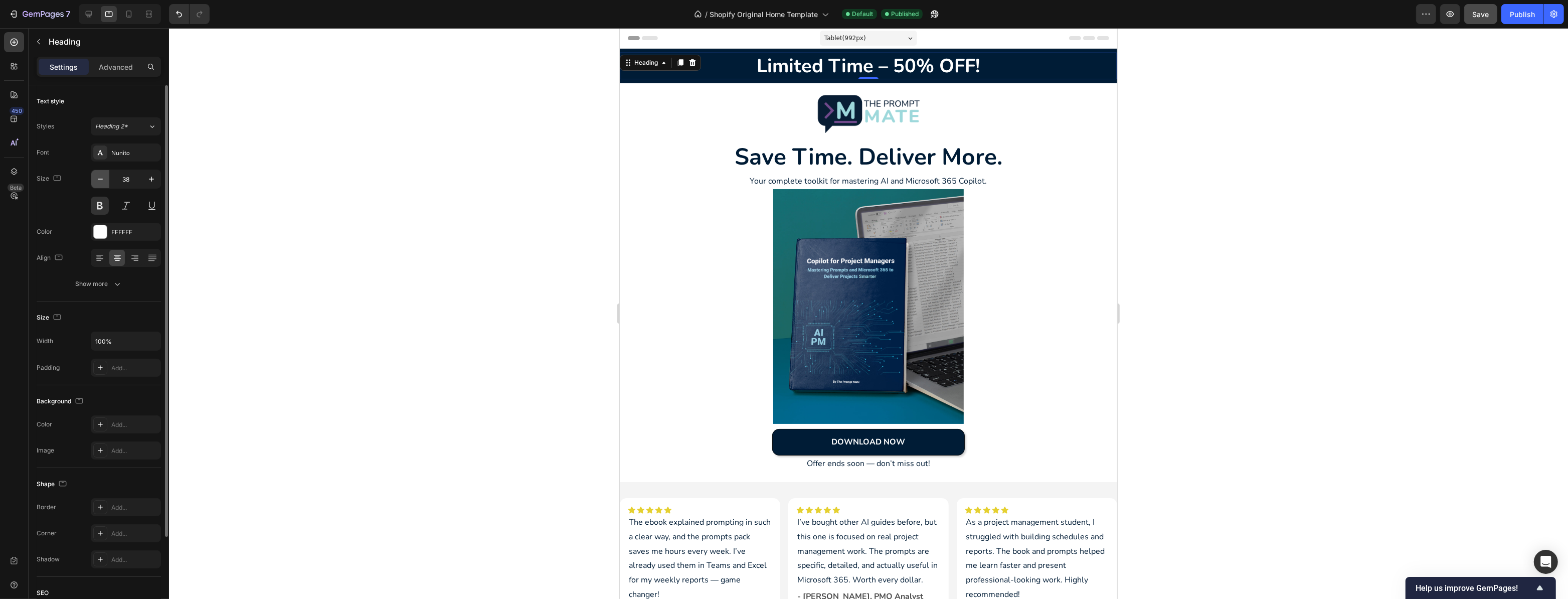
click at [104, 178] on icon "button" at bounding box center [100, 179] width 10 height 10
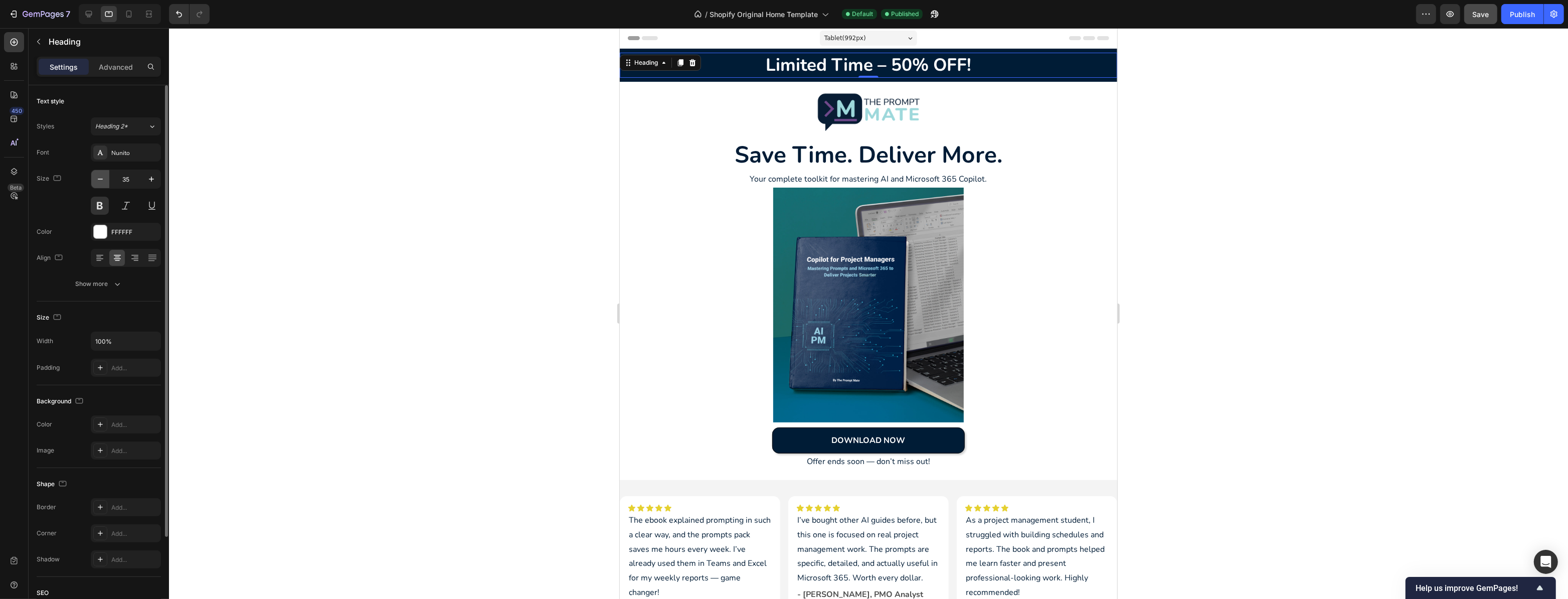
click at [104, 178] on icon "button" at bounding box center [100, 179] width 10 height 10
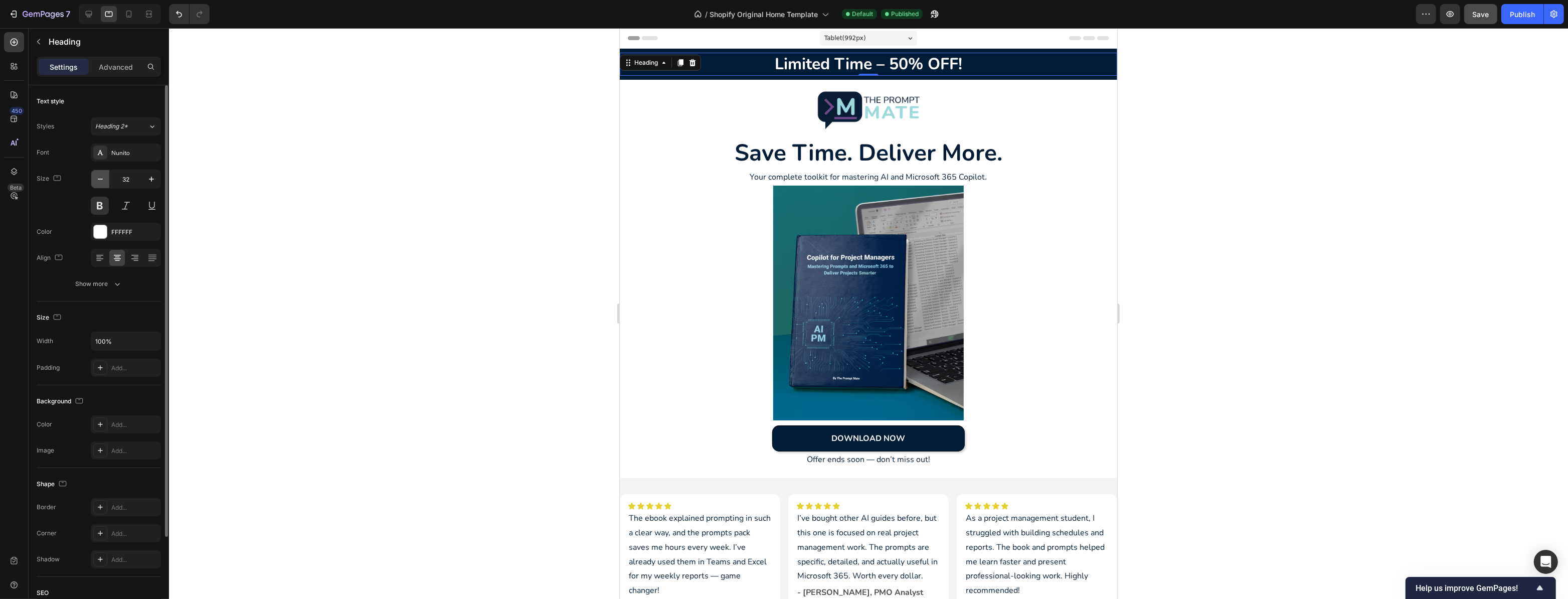
click at [104, 178] on icon "button" at bounding box center [100, 179] width 10 height 10
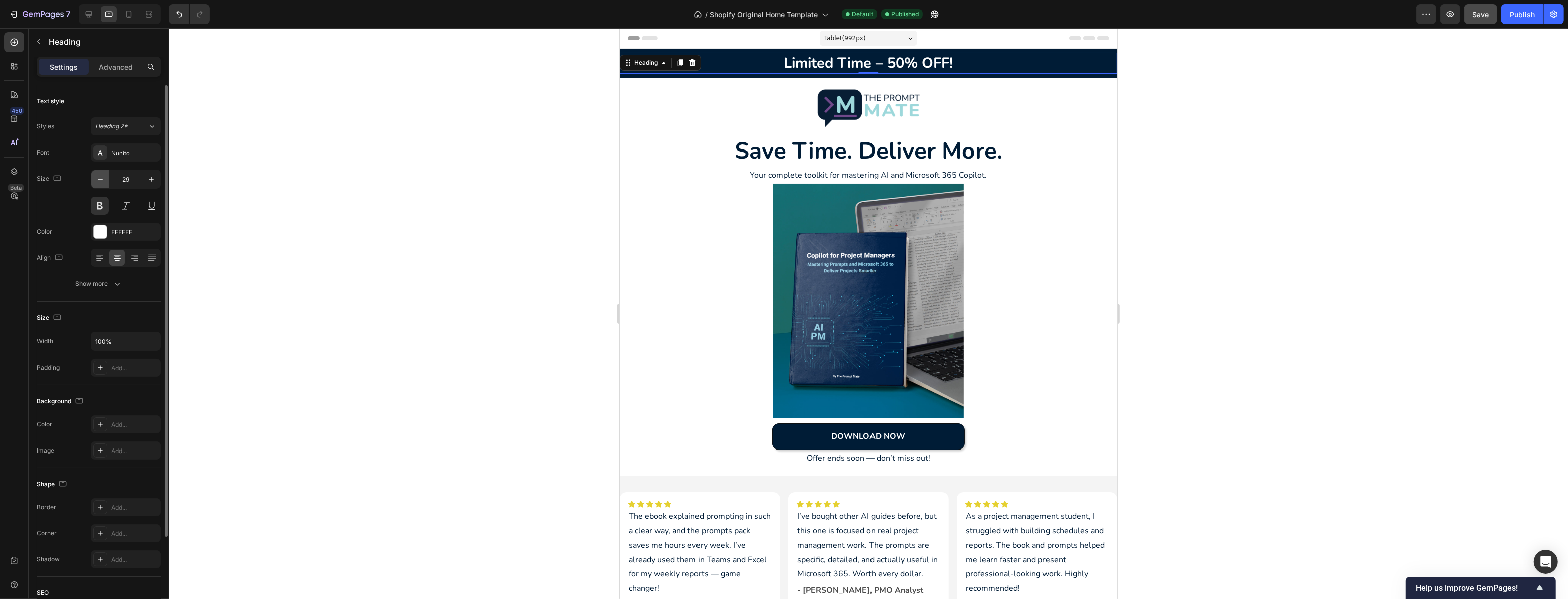
click at [104, 178] on icon "button" at bounding box center [100, 179] width 10 height 10
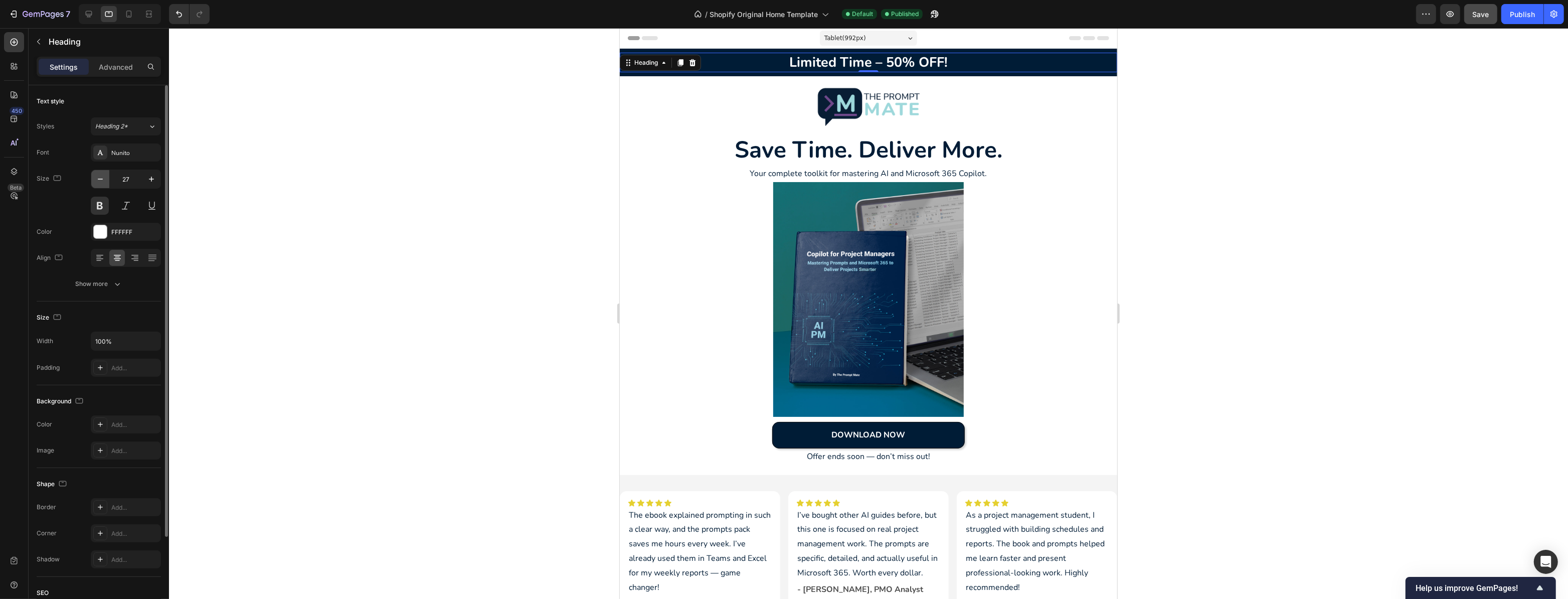
click at [104, 178] on icon "button" at bounding box center [100, 179] width 10 height 10
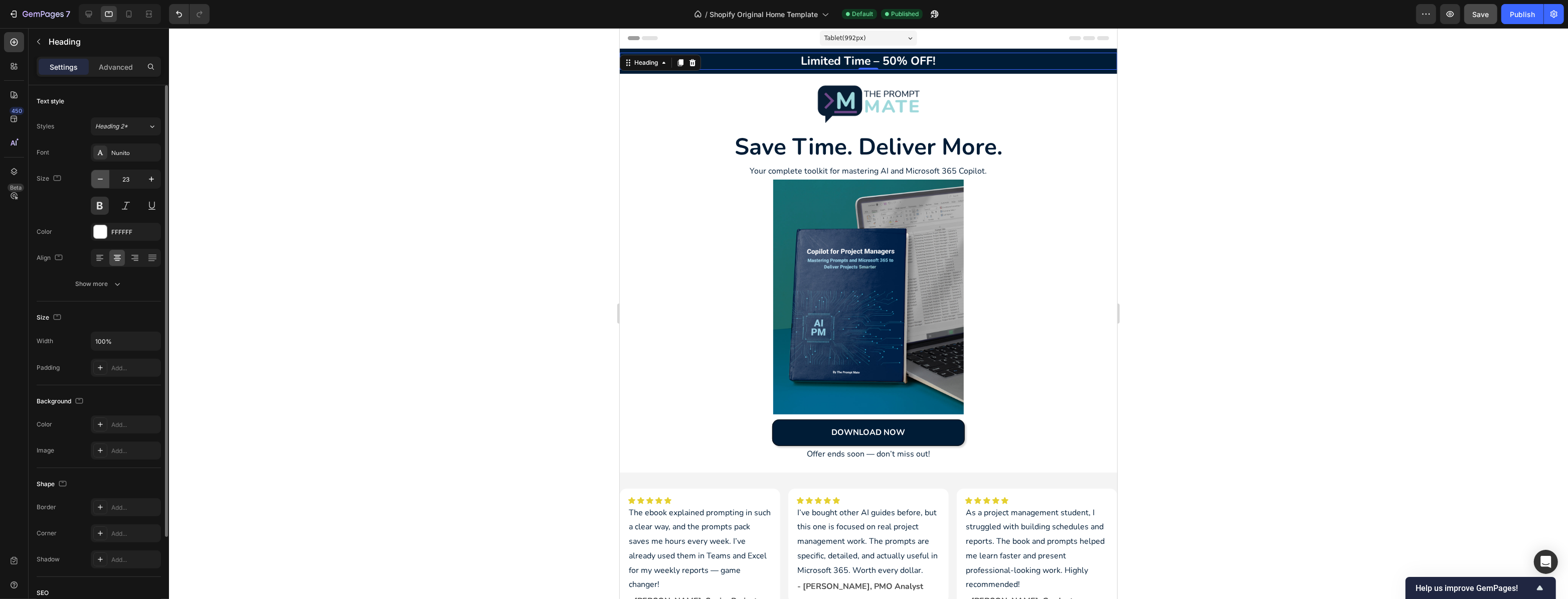
click at [104, 178] on icon "button" at bounding box center [100, 179] width 10 height 10
type input "21"
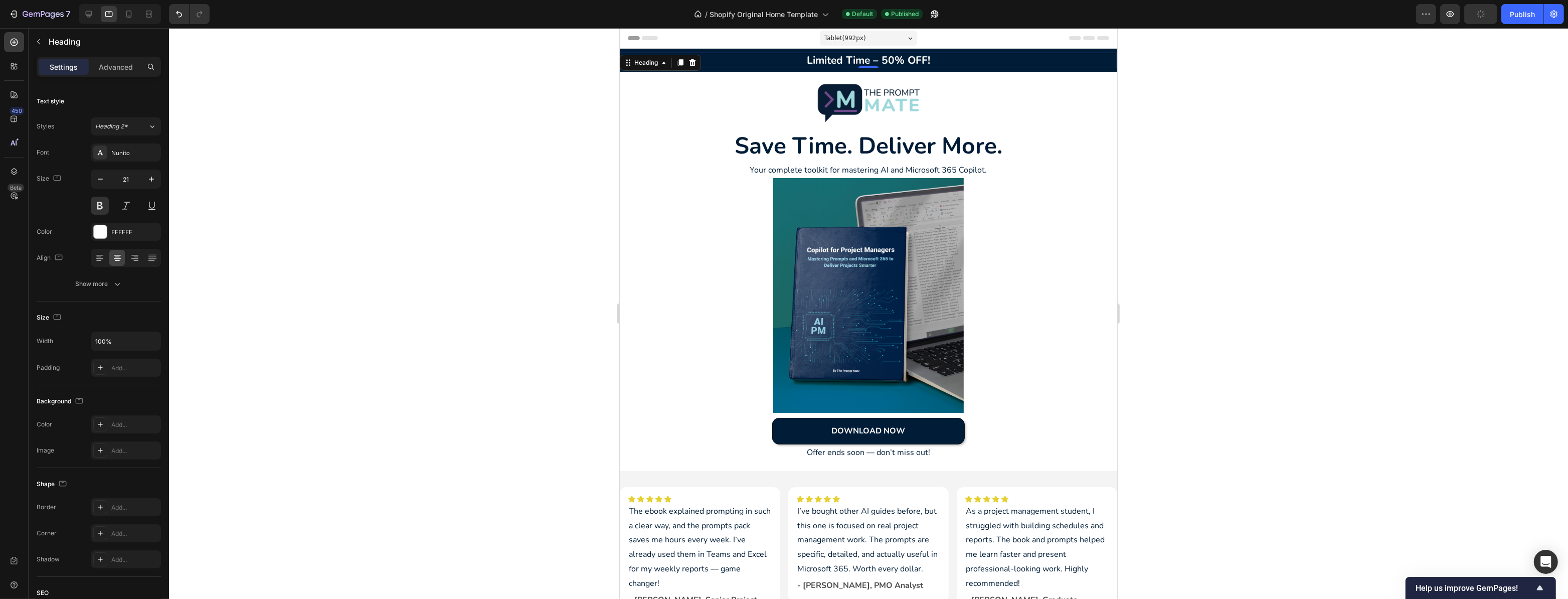
click at [910, 35] on div "Tablet ( 992 px)" at bounding box center [868, 38] width 97 height 15
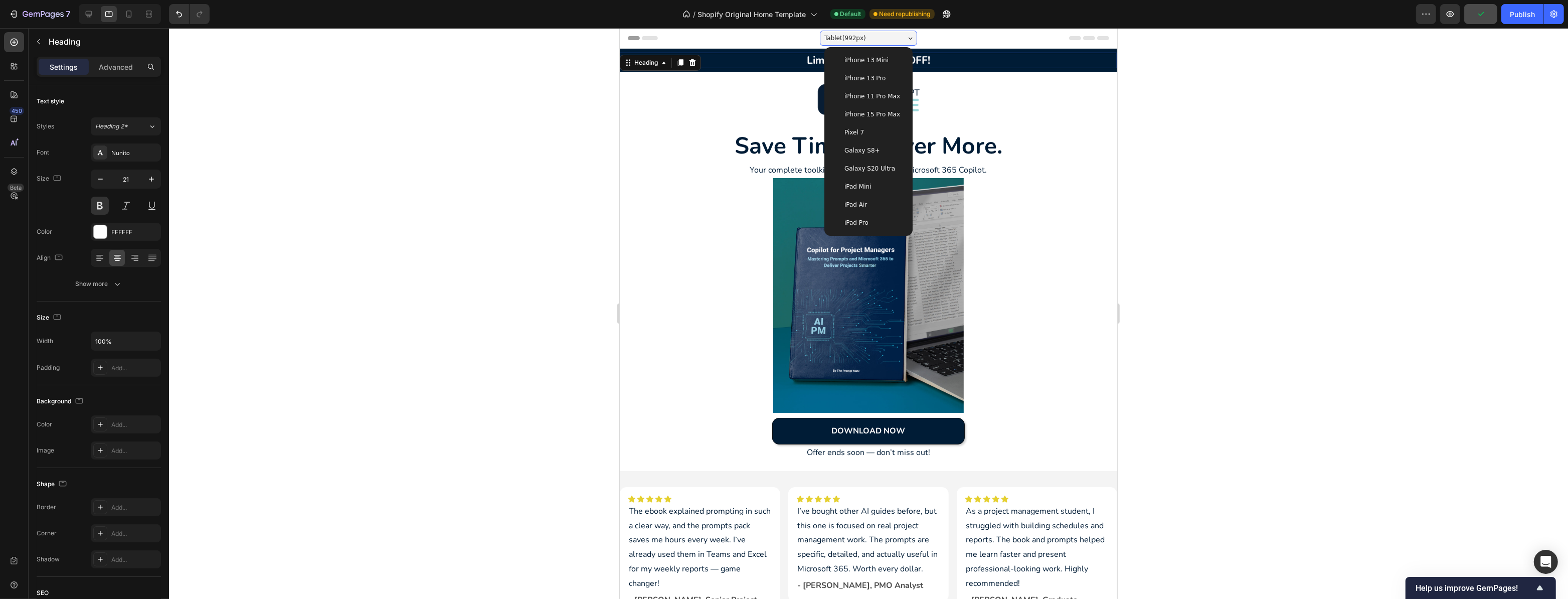
click at [862, 219] on div "iPad Pro" at bounding box center [868, 223] width 72 height 10
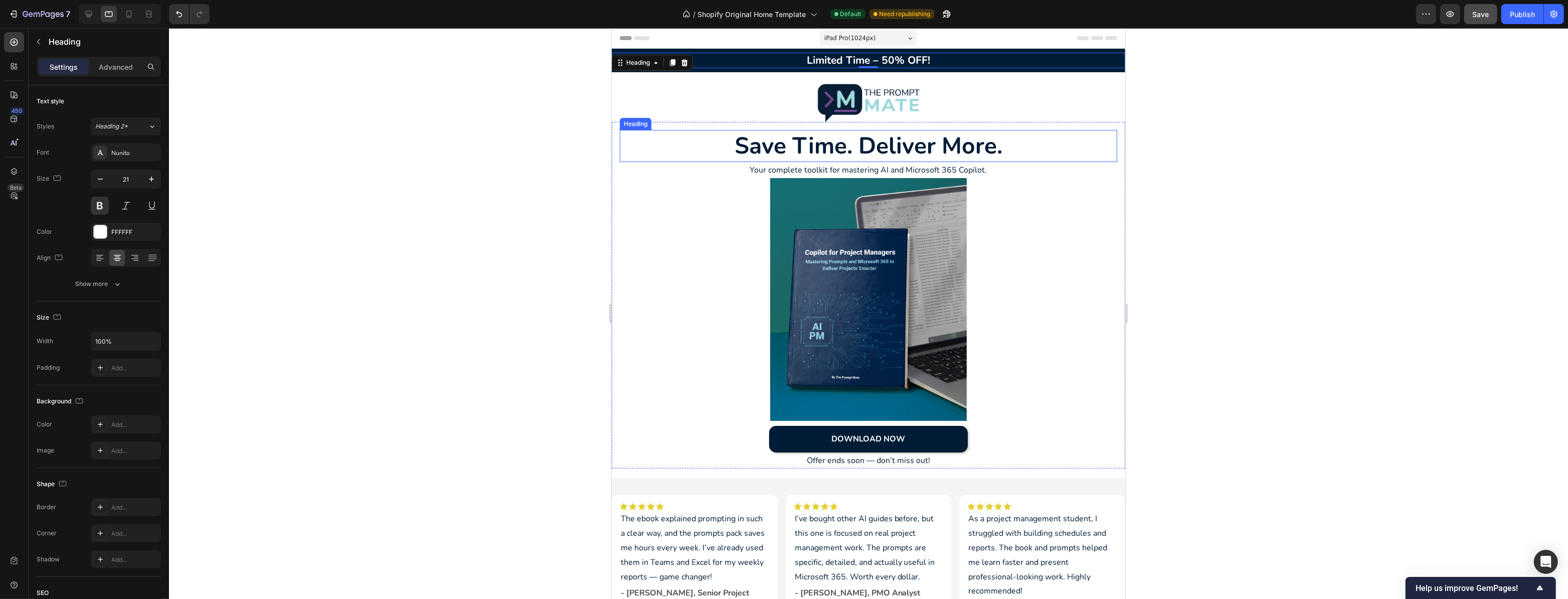
click at [867, 148] on h2 "Save Time. Deliver More." at bounding box center [868, 146] width 498 height 32
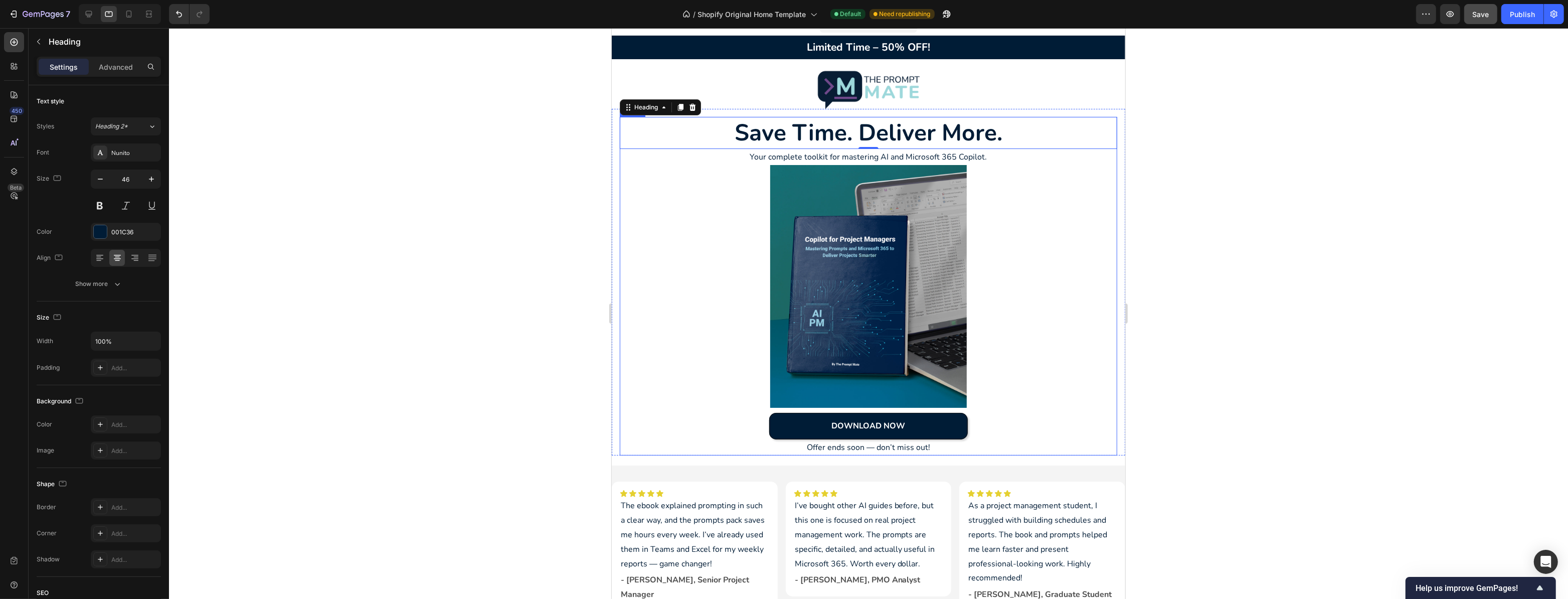
scroll to position [91, 0]
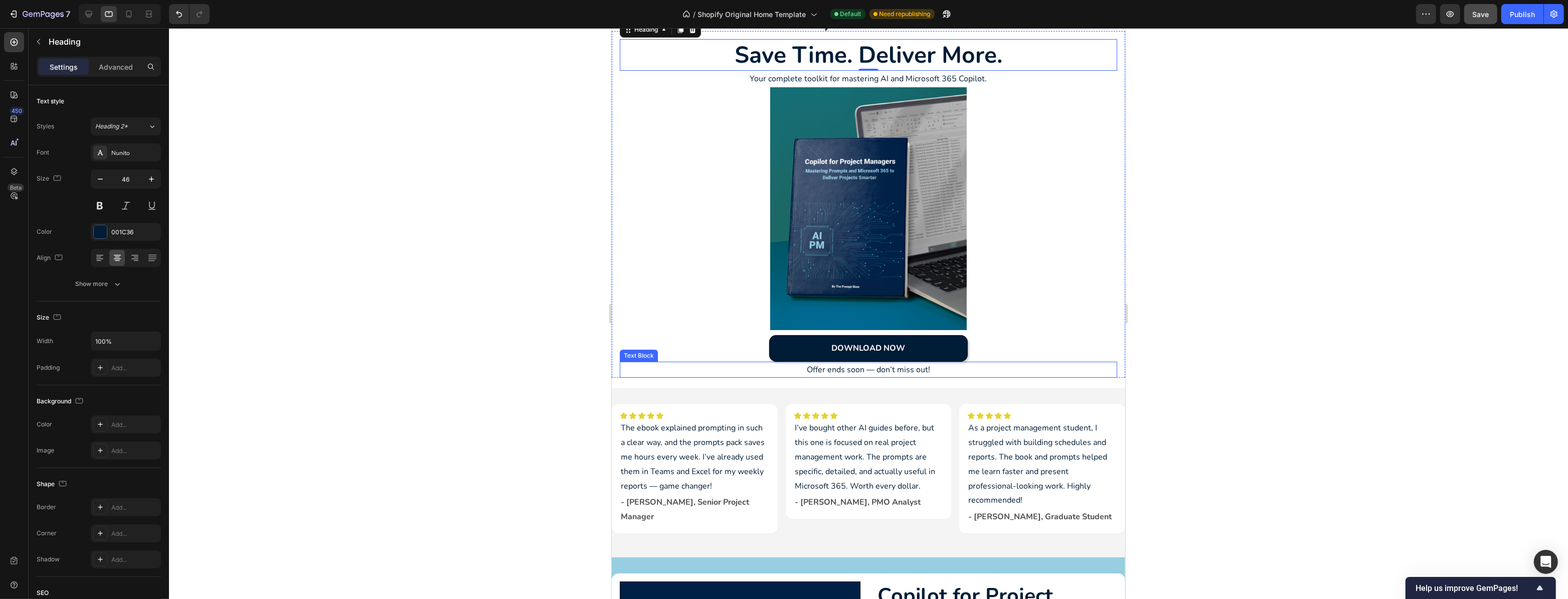
click at [889, 371] on p "Offer ends soon — don’t miss out!" at bounding box center [867, 370] width 495 height 14
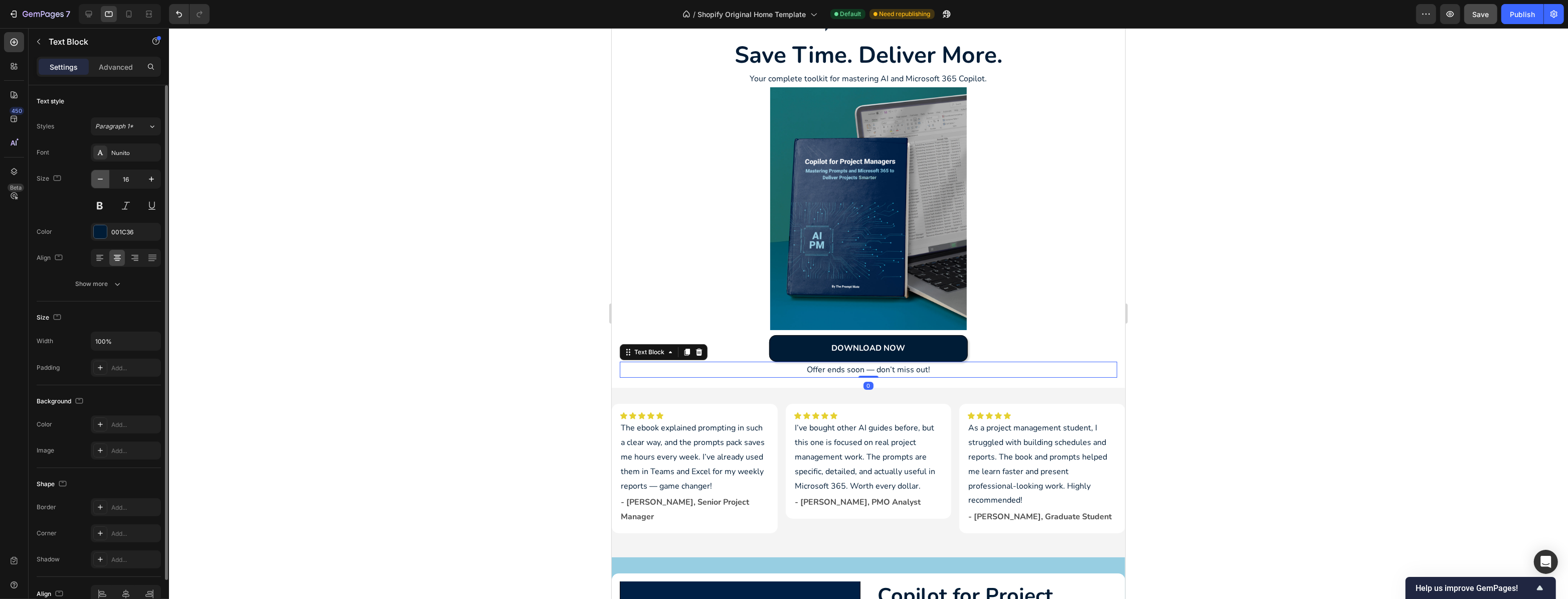
click at [99, 178] on icon "button" at bounding box center [100, 179] width 10 height 10
type input "15"
click at [450, 293] on div at bounding box center [868, 313] width 1399 height 571
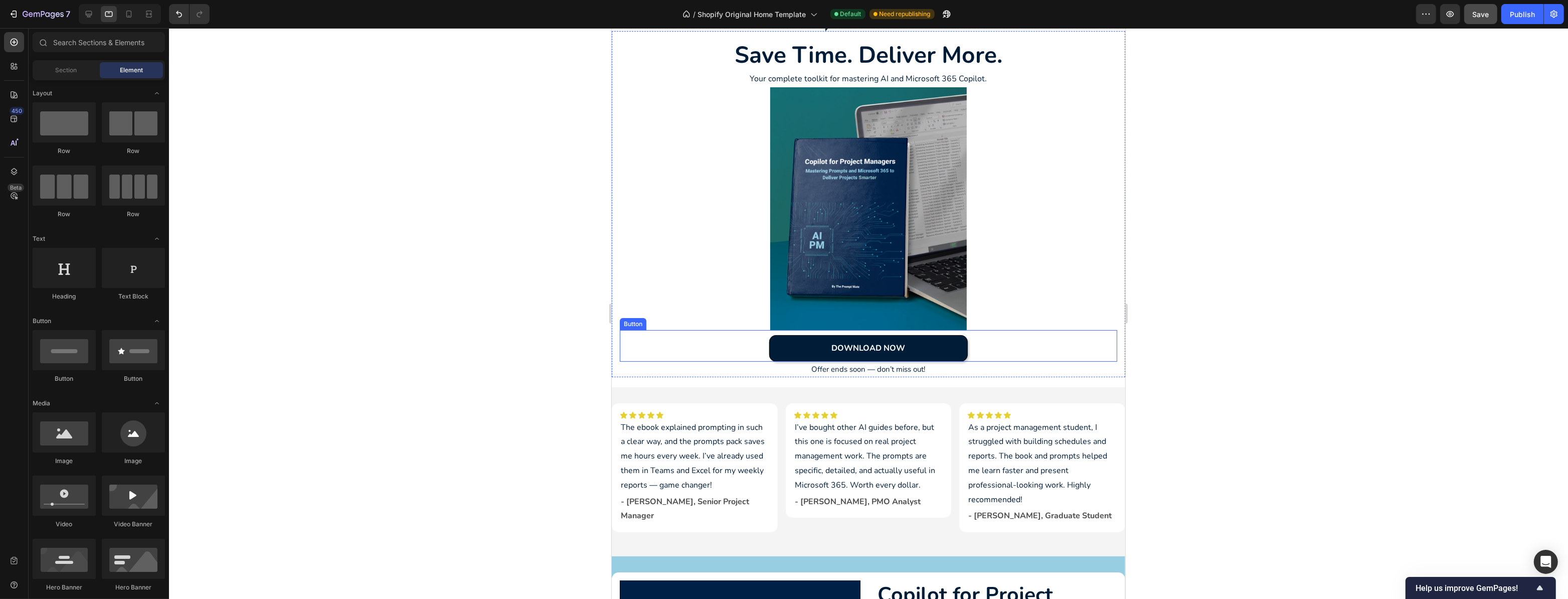
scroll to position [0, 0]
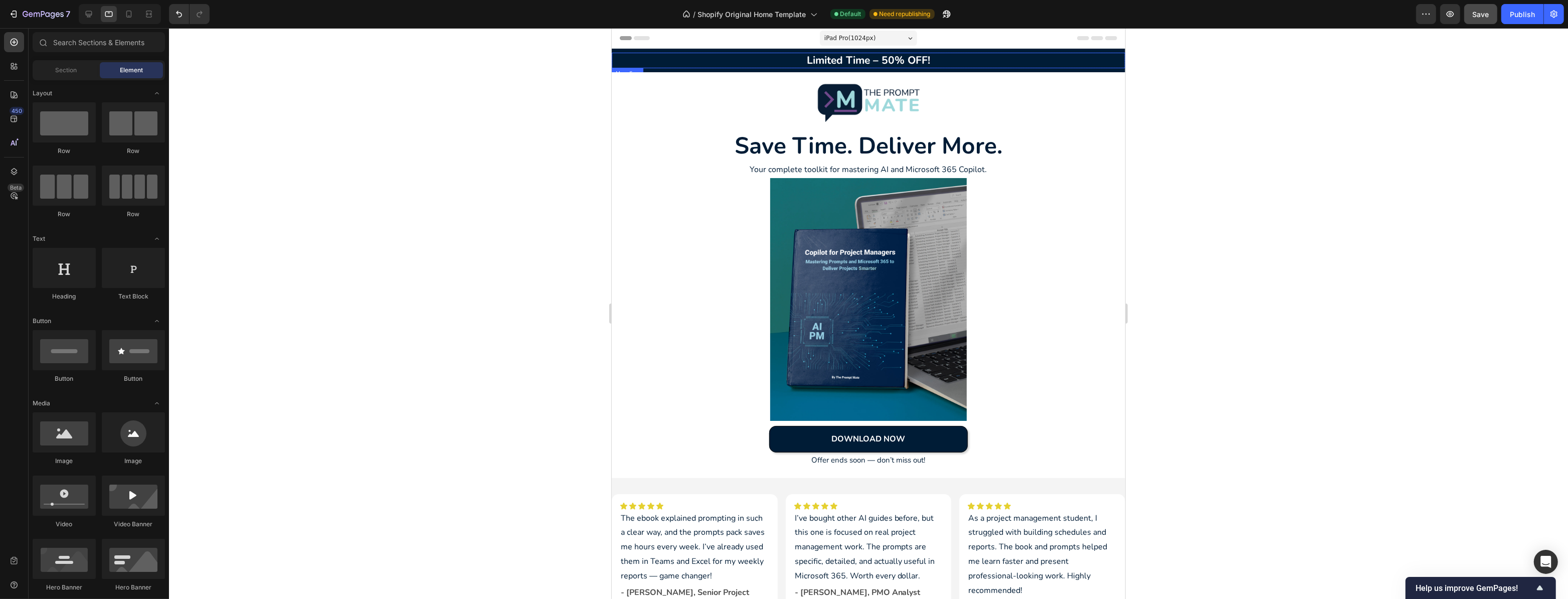
click at [826, 58] on h2 "Limited Time – 50% OFF!" at bounding box center [868, 60] width 513 height 16
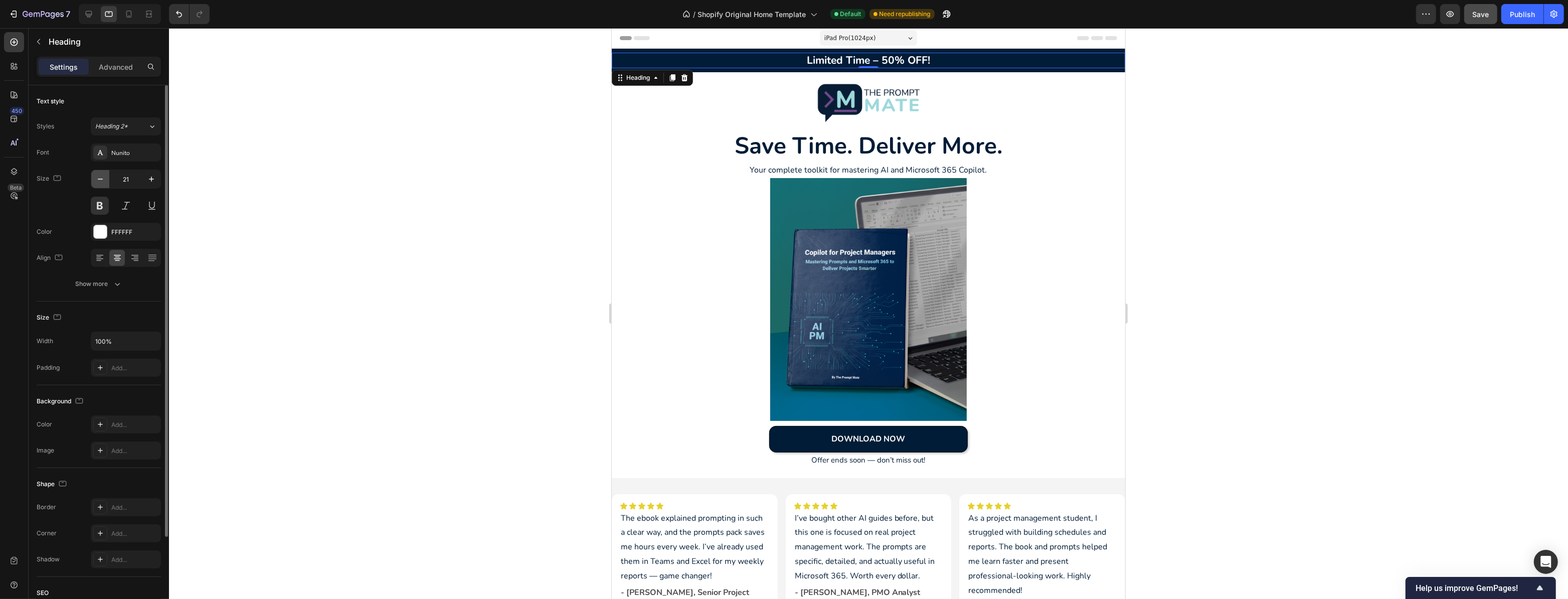
click at [104, 180] on icon "button" at bounding box center [100, 179] width 10 height 10
type input "19"
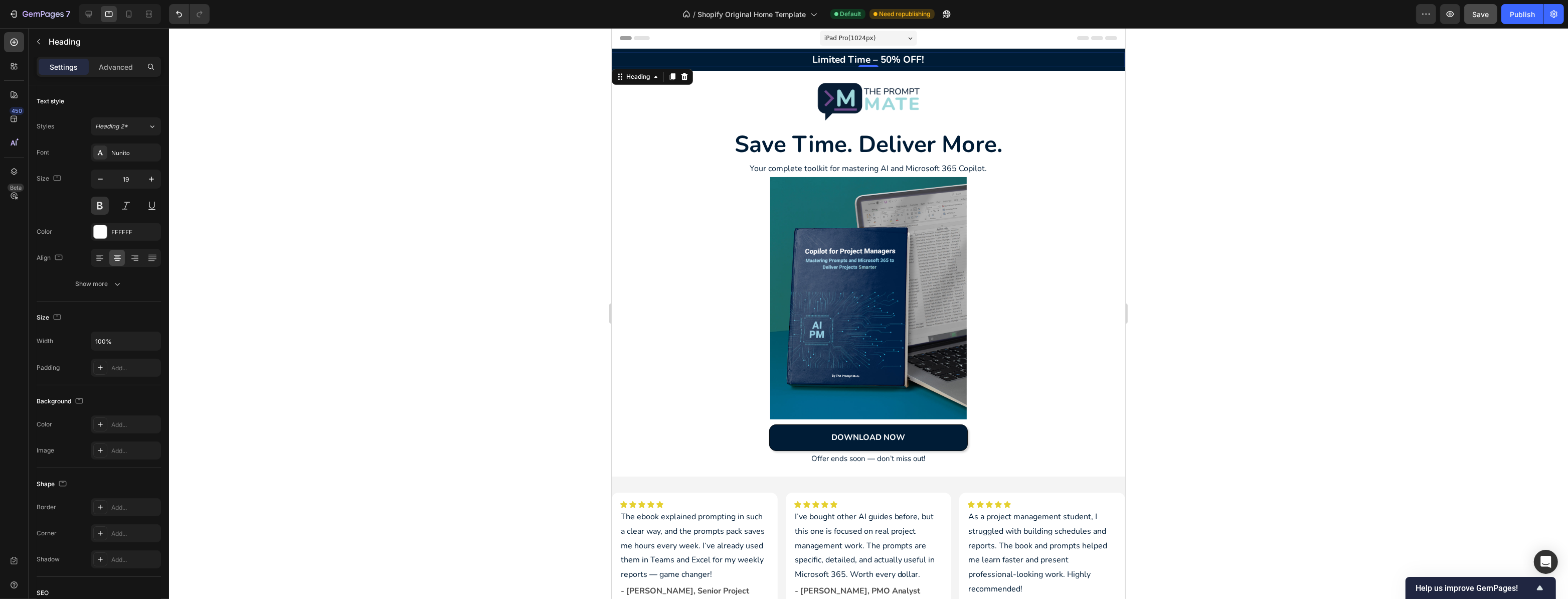
click at [360, 183] on div at bounding box center [868, 313] width 1399 height 571
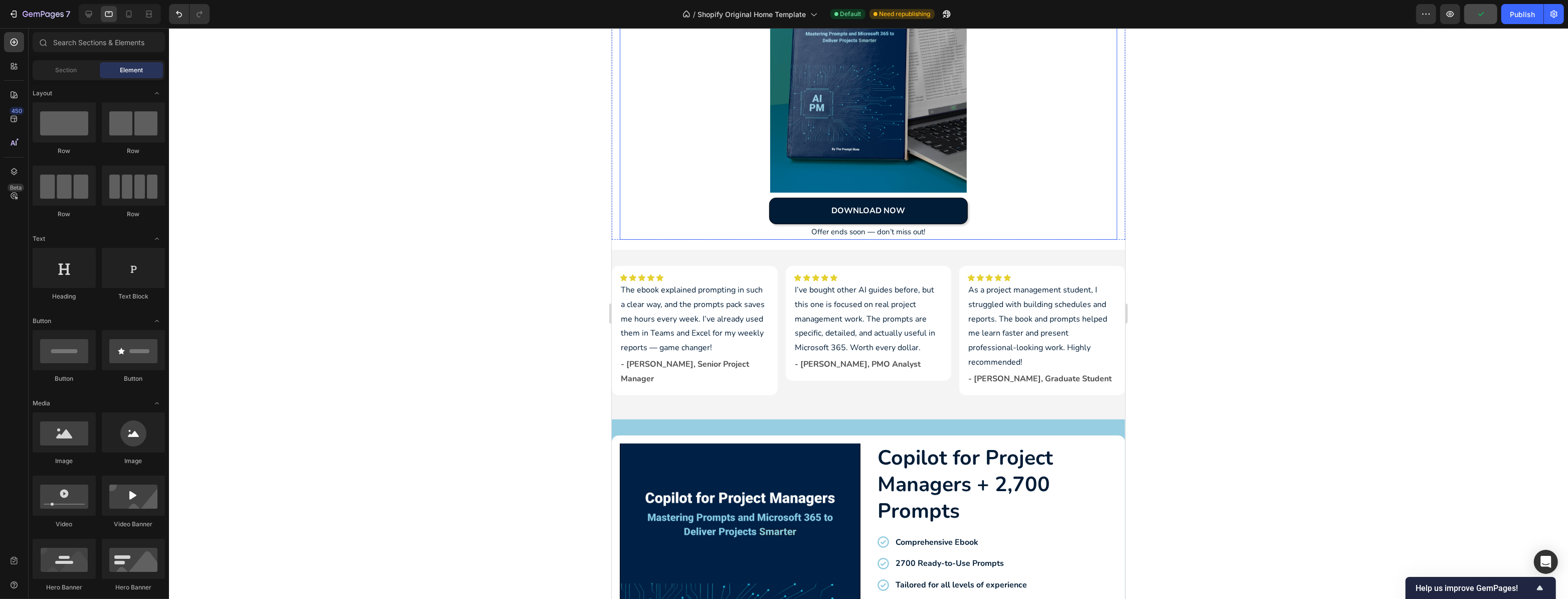
scroll to position [228, 0]
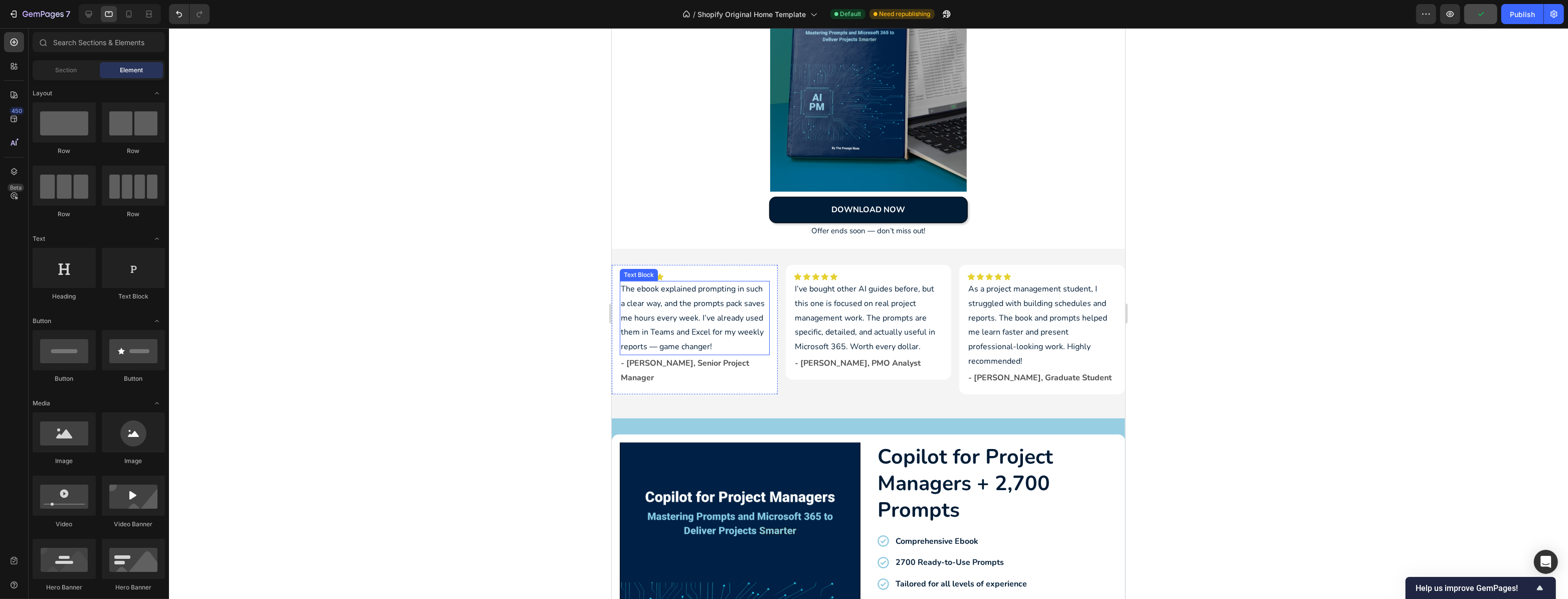
click at [728, 301] on p "The ebook explained prompting in such a clear way, and the prompts pack saves m…" at bounding box center [694, 318] width 148 height 72
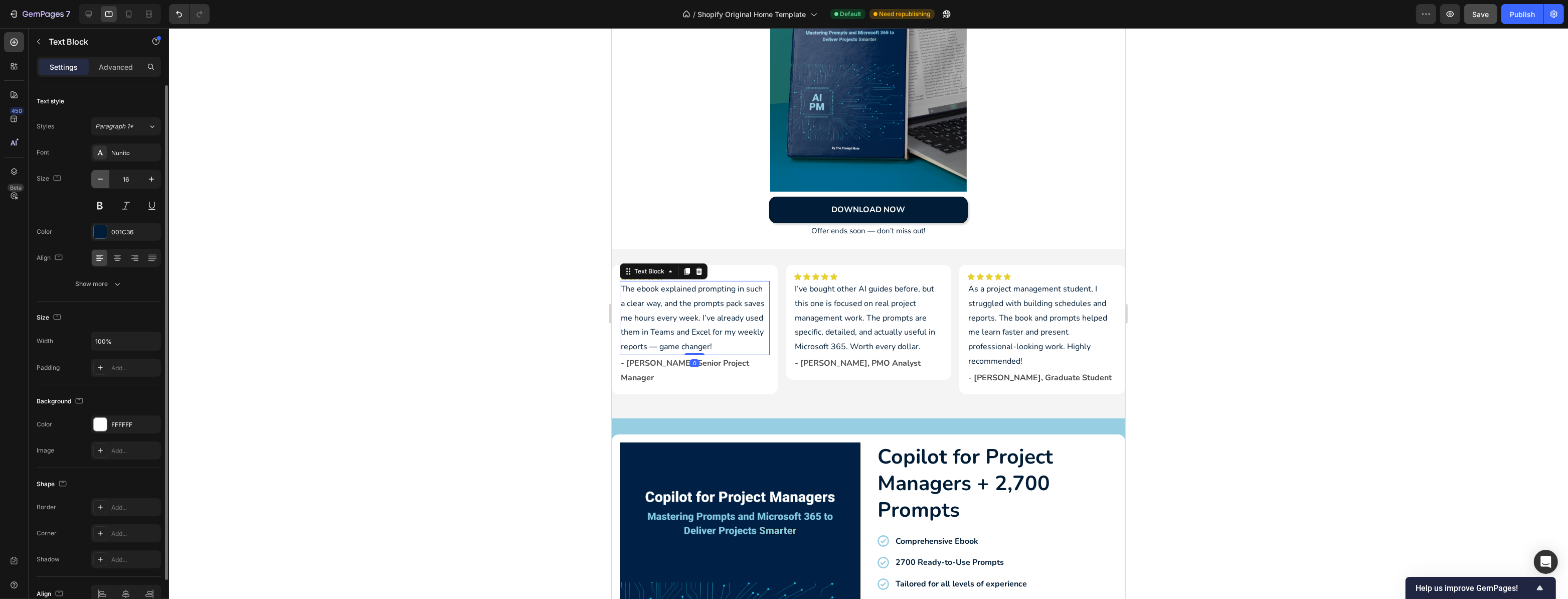
click at [100, 175] on icon "button" at bounding box center [100, 179] width 10 height 10
type input "15"
click at [655, 355] on p "- [PERSON_NAME], Senior Project Manager" at bounding box center [694, 366] width 148 height 29
click at [106, 183] on button "button" at bounding box center [100, 179] width 18 height 18
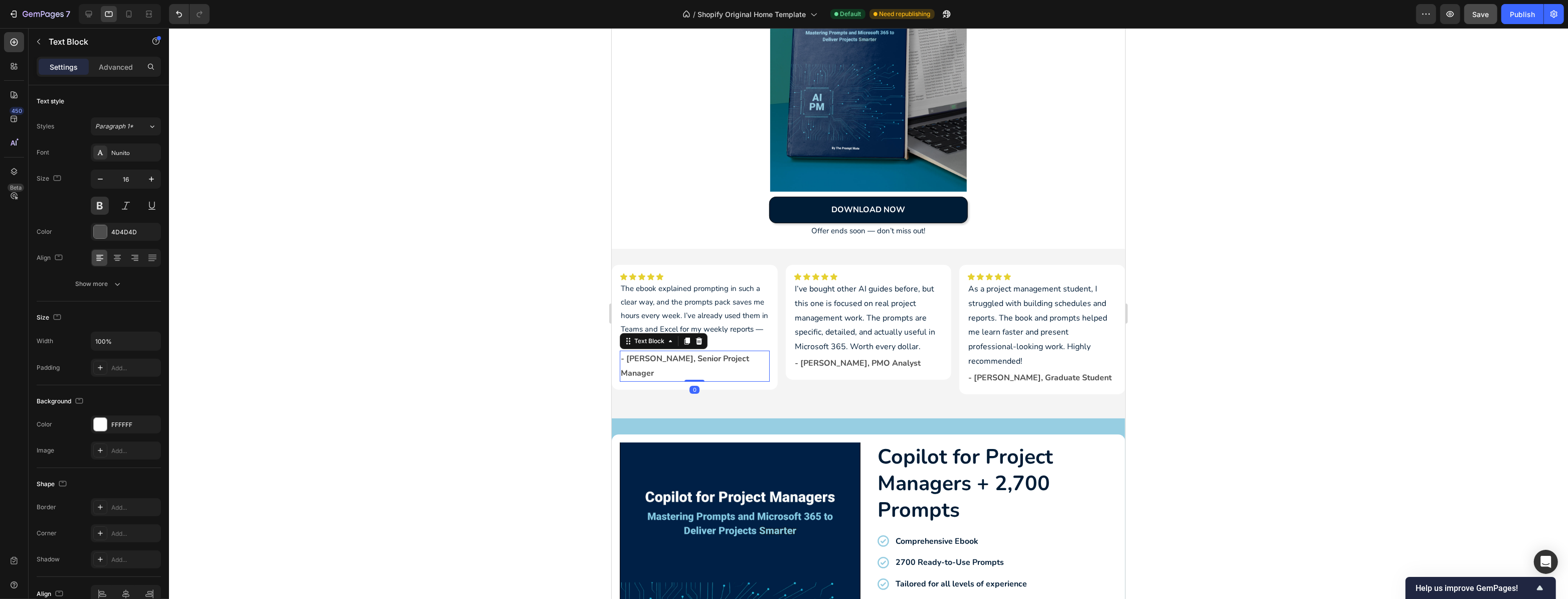
type input "15"
click at [804, 317] on p "I’ve bought other AI guides before, but this one is focused on real project man…" at bounding box center [869, 318] width 148 height 72
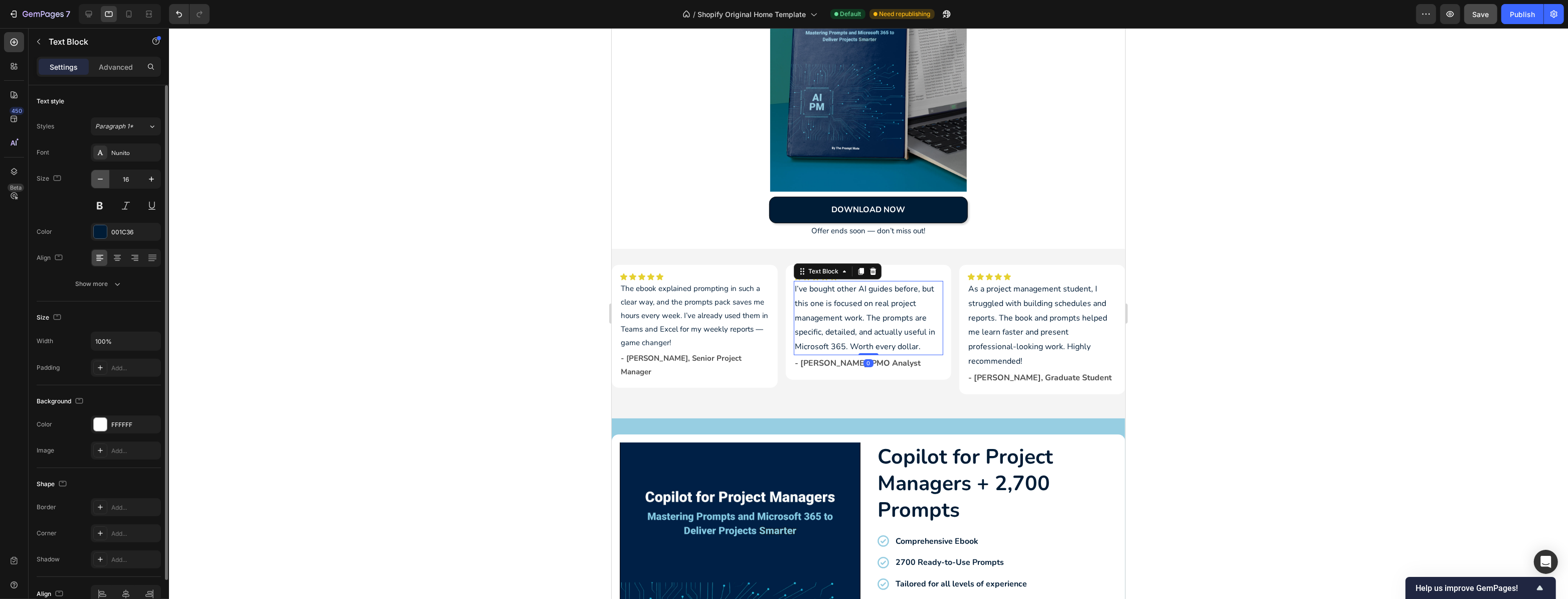
click at [101, 180] on icon "button" at bounding box center [100, 179] width 10 height 10
type input "15"
click at [812, 355] on p "- [PERSON_NAME], PMO Analyst" at bounding box center [869, 359] width 148 height 14
click at [97, 173] on button "button" at bounding box center [100, 179] width 18 height 18
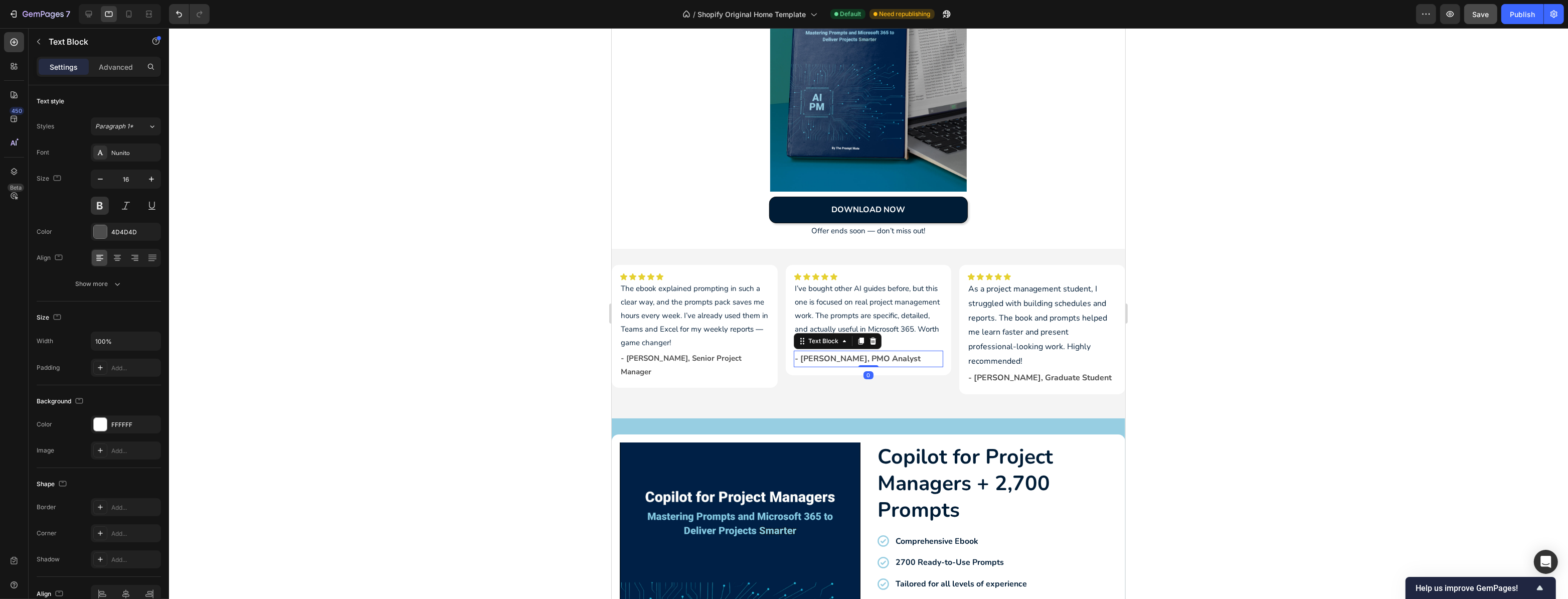
type input "15"
click at [1036, 296] on p "As a project management student, I struggled with building schedules and report…" at bounding box center [1042, 325] width 148 height 87
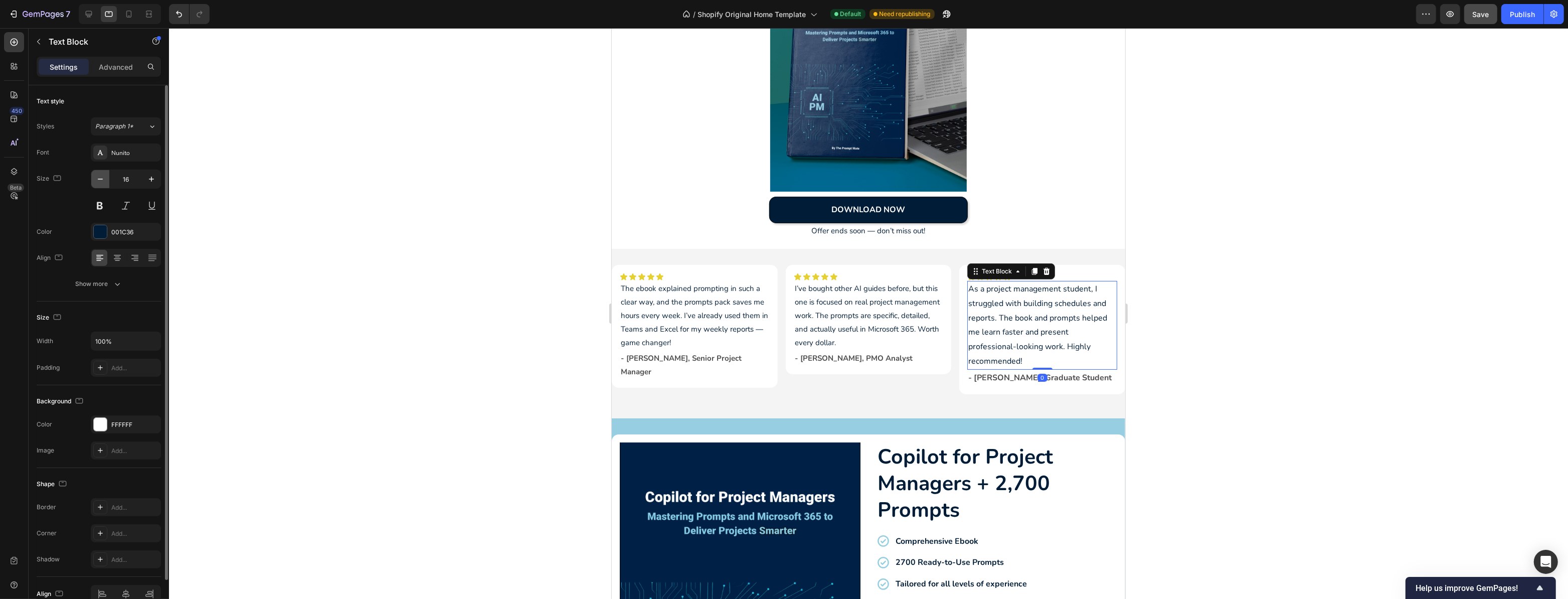
click at [101, 176] on icon "button" at bounding box center [100, 179] width 10 height 10
type input "15"
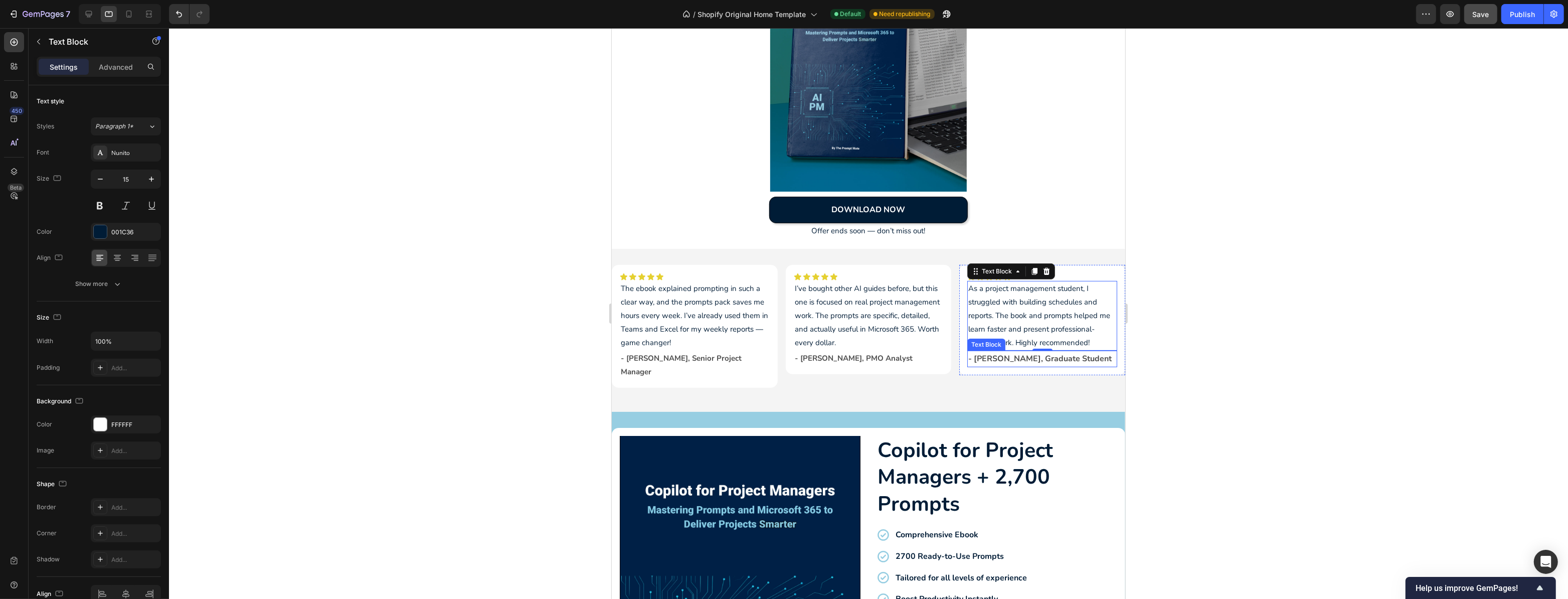
click at [996, 357] on p "- [PERSON_NAME], Graduate Student" at bounding box center [1042, 359] width 148 height 14
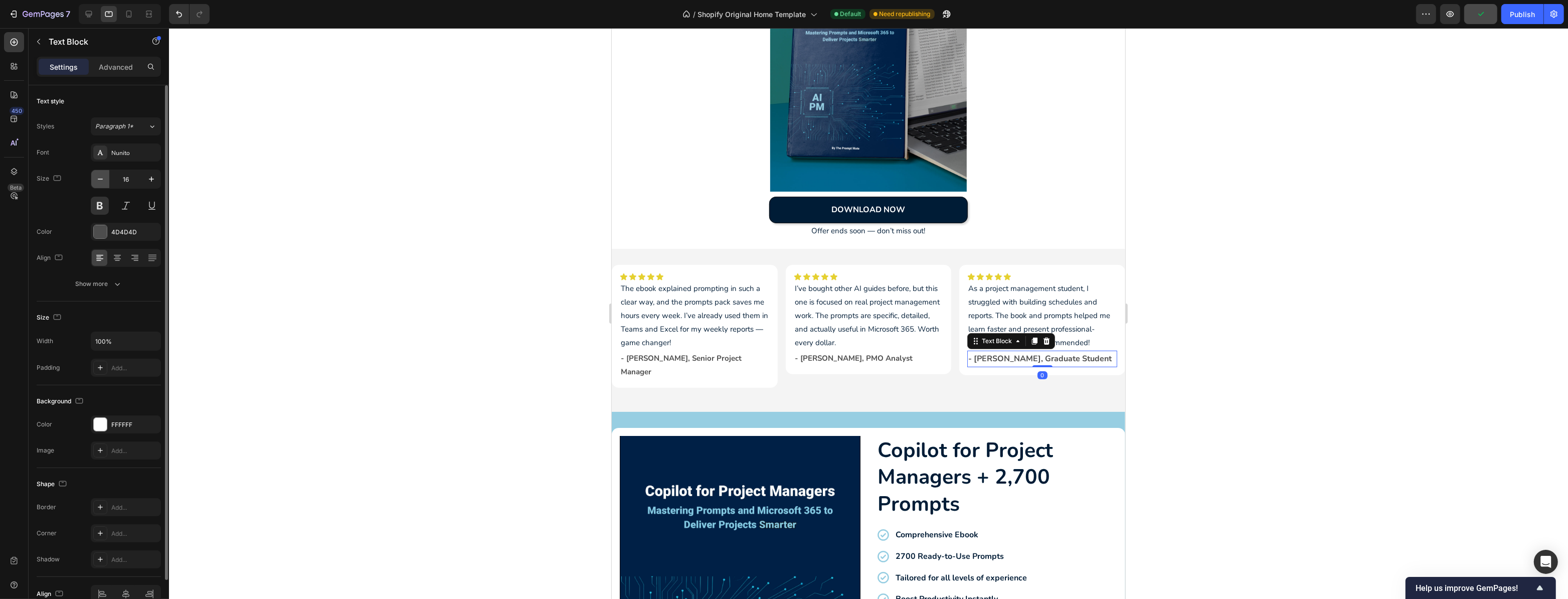
click at [97, 176] on icon "button" at bounding box center [100, 179] width 10 height 10
type input "15"
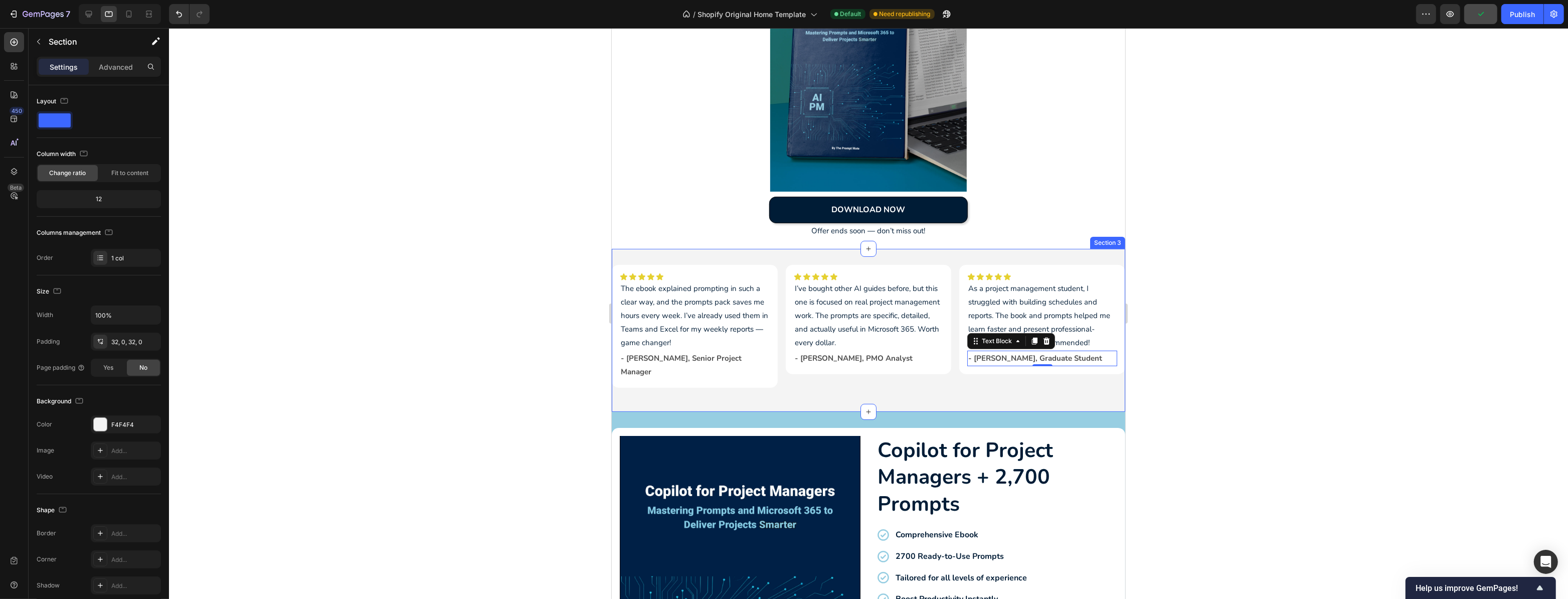
click at [1077, 256] on div "Icon Icon Icon Icon Icon Icon List The ebook explained prompting in such a clea…" at bounding box center [868, 330] width 513 height 163
click at [1073, 386] on div "Icon Icon Icon Icon Icon Icon List The ebook explained prompting in such a clea…" at bounding box center [868, 330] width 513 height 163
click at [985, 265] on div "Icon Icon Icon Icon Icon Icon List As a project management student, I struggled…" at bounding box center [1042, 320] width 166 height 109
click at [948, 265] on div "Icon Icon Icon Icon Icon Icon List The ebook explained prompting in such a clea…" at bounding box center [868, 326] width 513 height 123
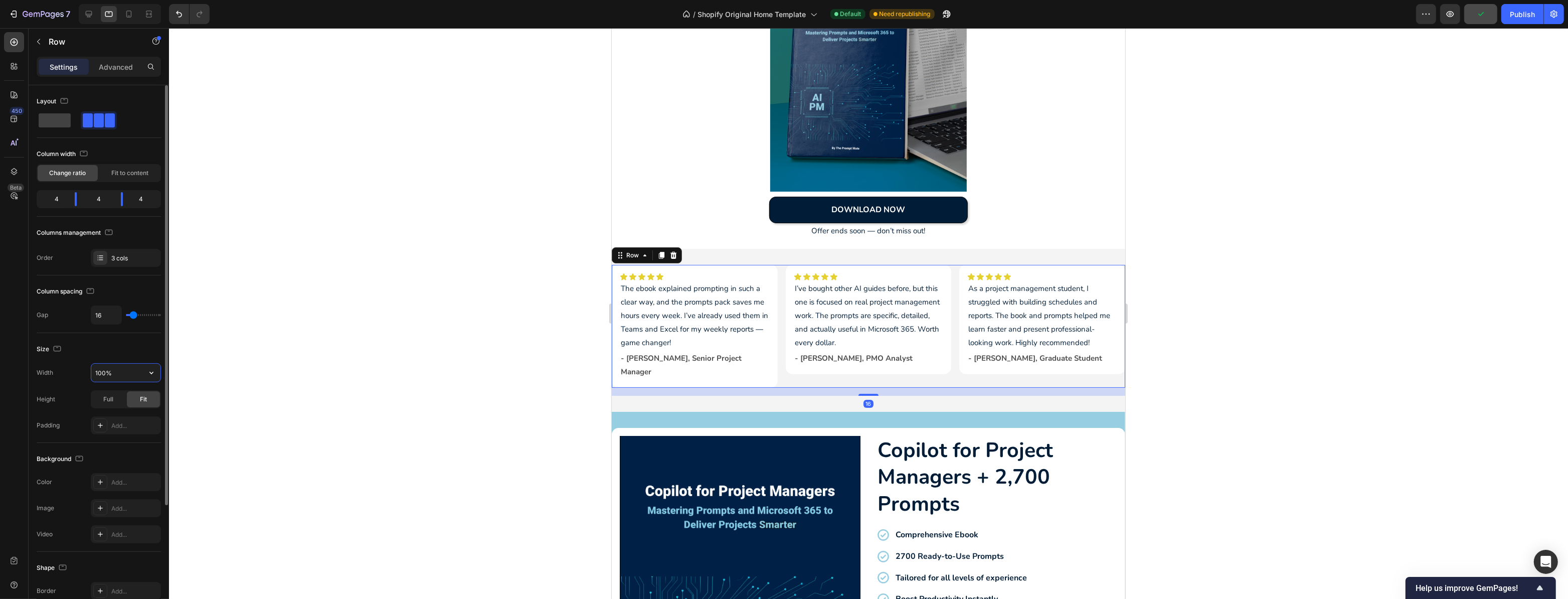
drag, startPoint x: 116, startPoint y: 365, endPoint x: 95, endPoint y: 365, distance: 21.0
click at [95, 365] on input "100%" at bounding box center [126, 372] width 69 height 18
drag, startPoint x: 123, startPoint y: 370, endPoint x: 65, endPoint y: 370, distance: 58.0
click at [65, 370] on div "Width 100%" at bounding box center [99, 372] width 124 height 19
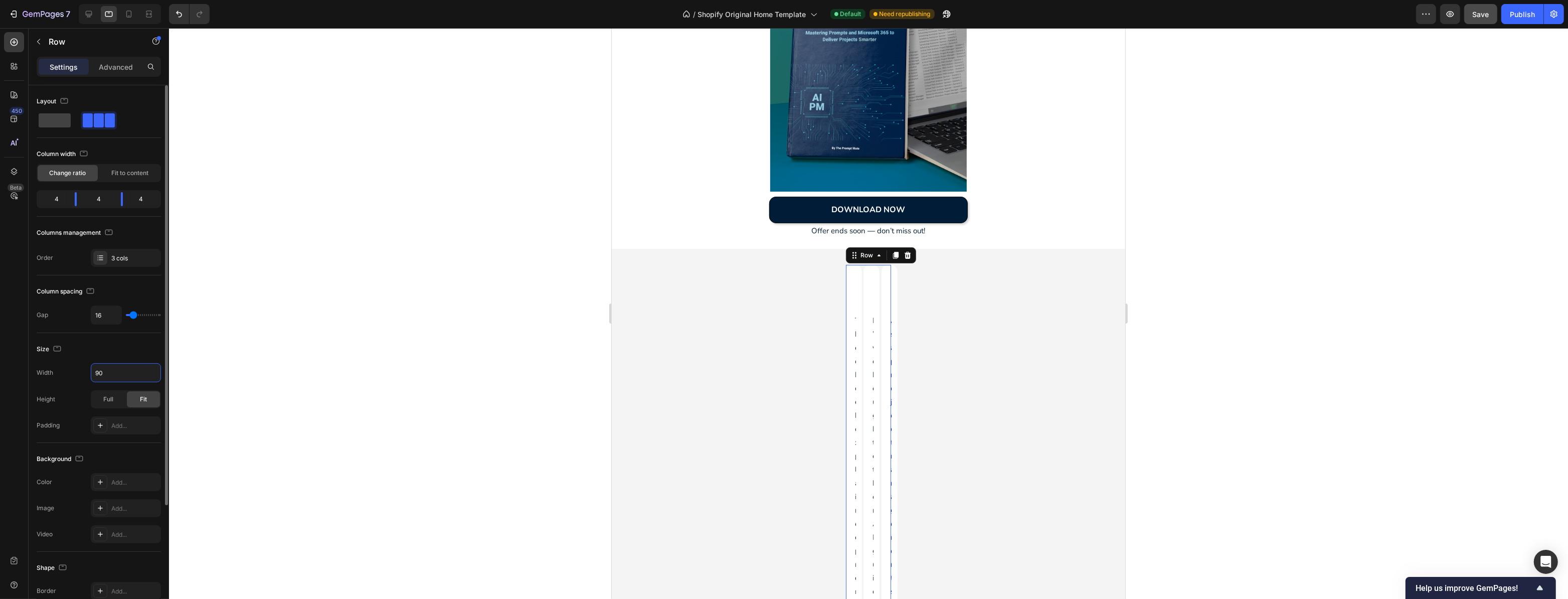
type input "90%"
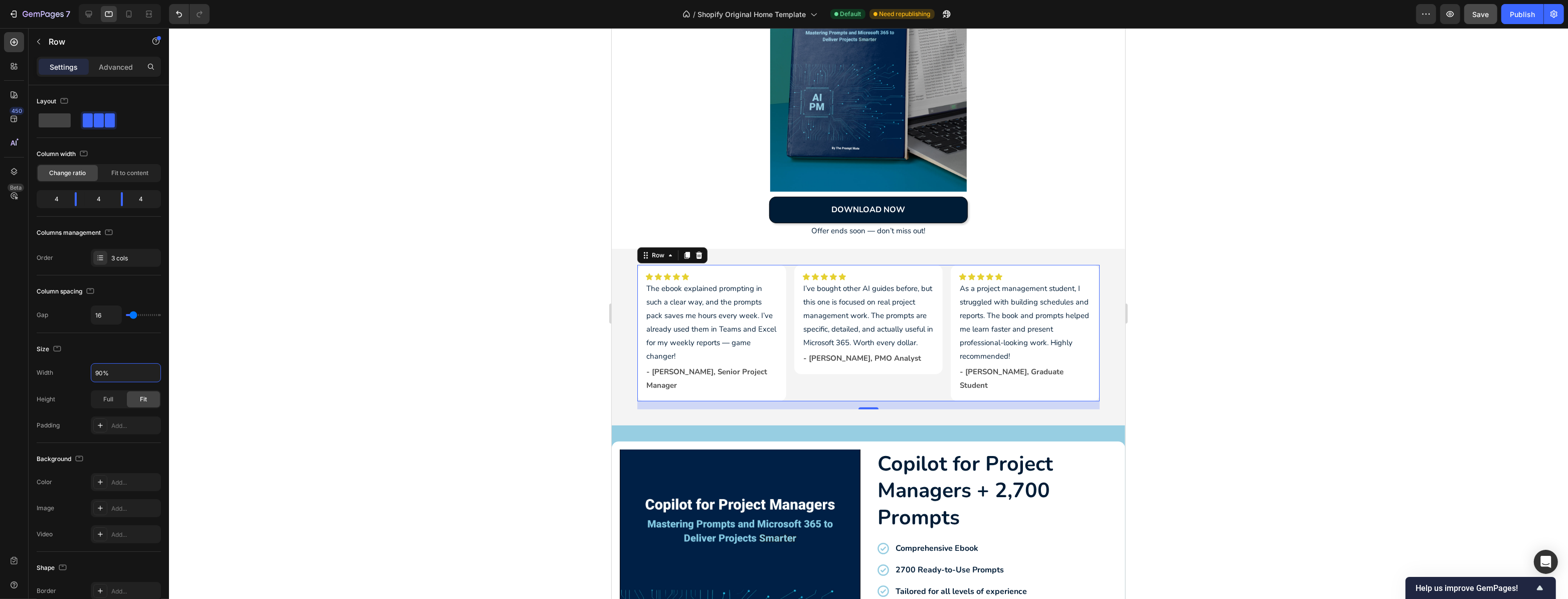
click at [1205, 269] on div at bounding box center [868, 313] width 1399 height 571
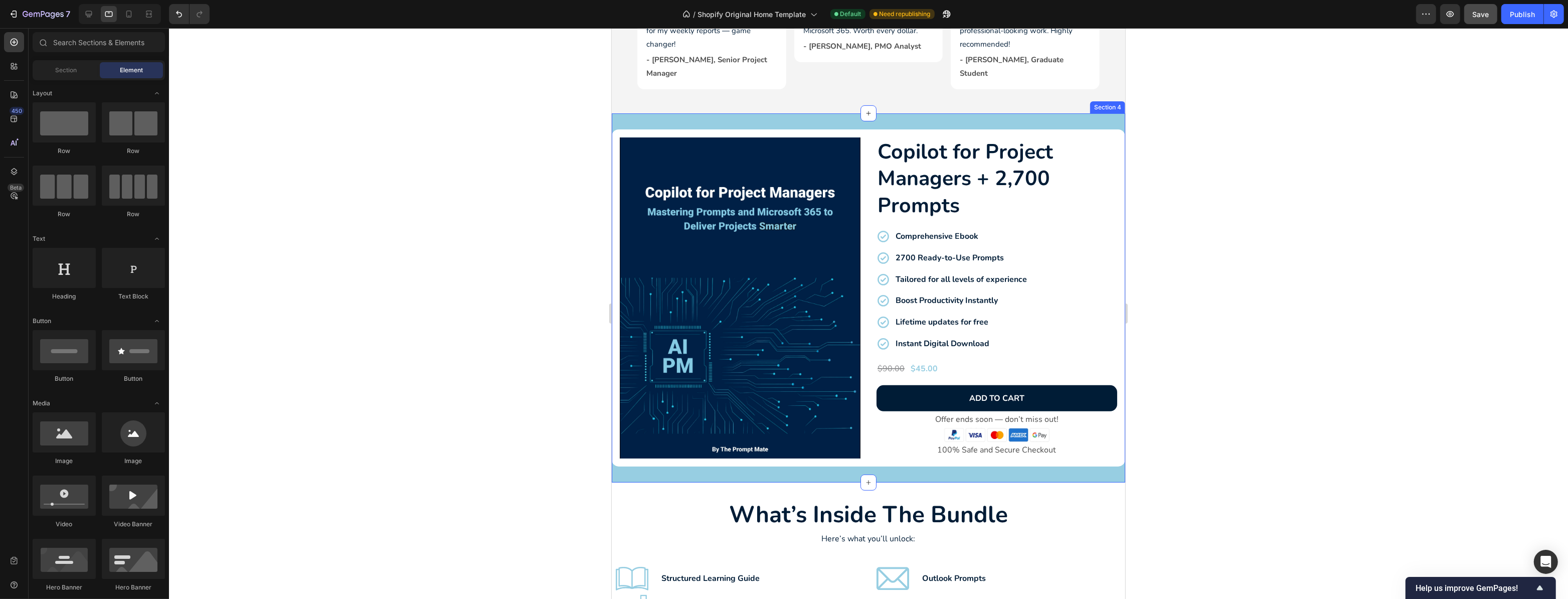
scroll to position [547, 0]
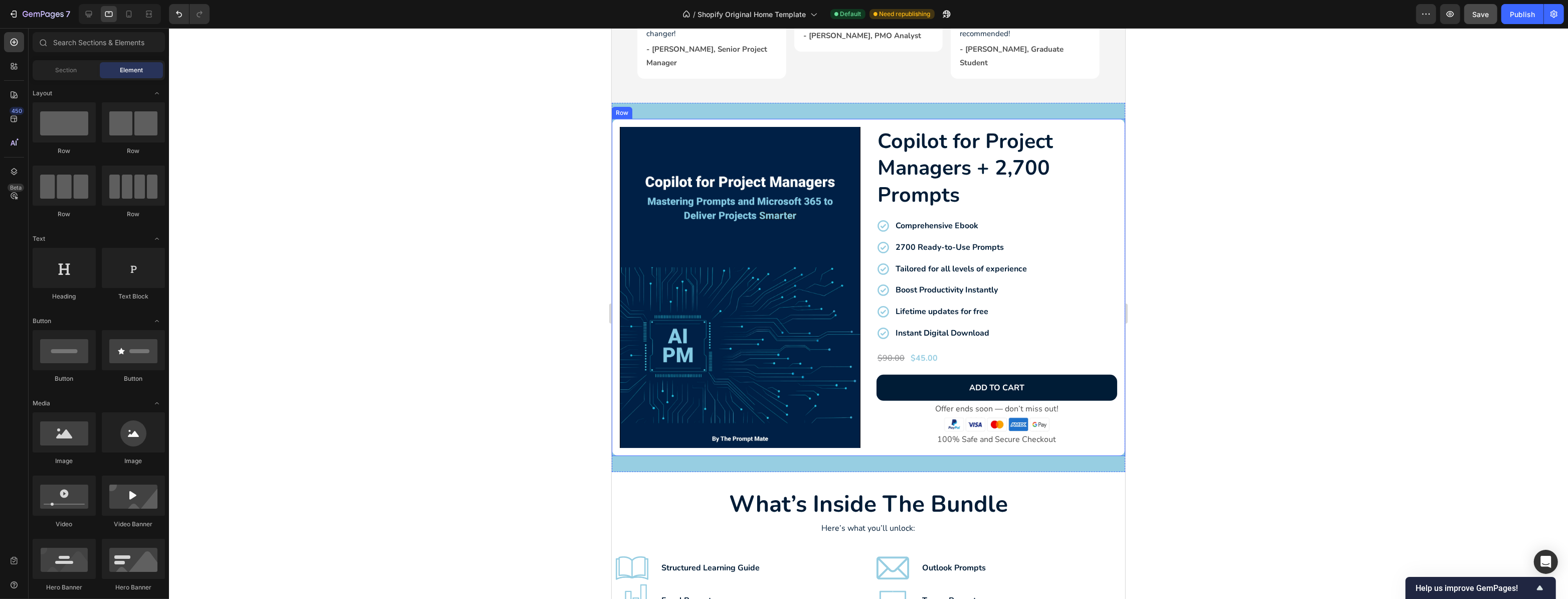
click at [1114, 119] on div "Product Images Copilot for Project Managers + 2,700 Prompts Product Title Compr…" at bounding box center [868, 287] width 513 height 337
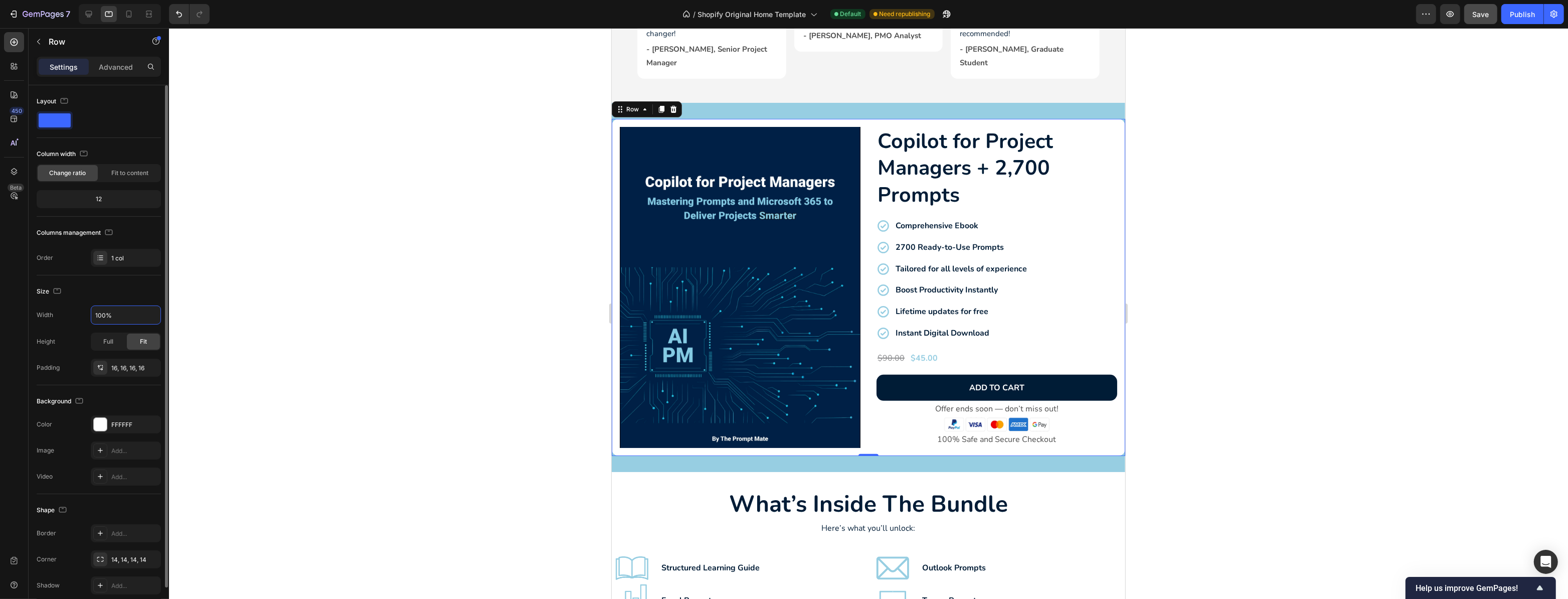
drag, startPoint x: 117, startPoint y: 316, endPoint x: 53, endPoint y: 308, distance: 64.5
click at [53, 308] on div "Width 100%" at bounding box center [99, 315] width 124 height 19
type input "90%"
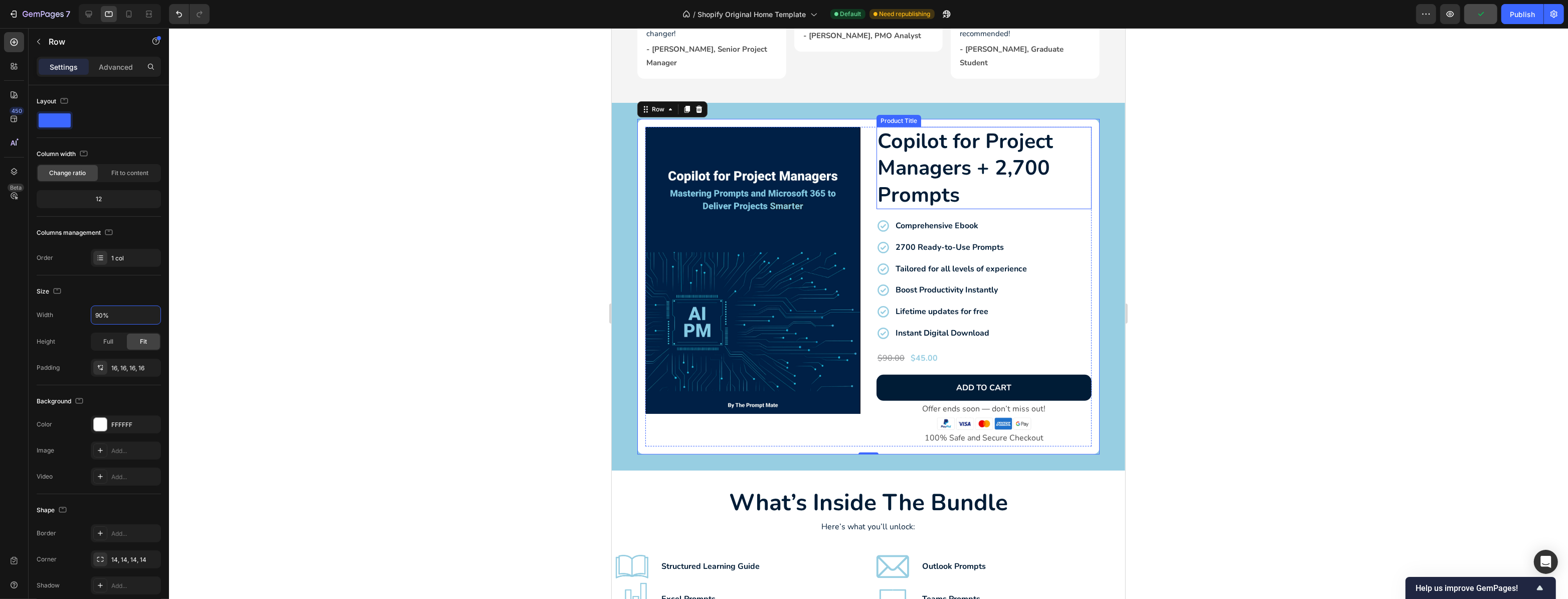
click at [948, 161] on h2 "Copilot for Project Managers + 2,700 Prompts" at bounding box center [984, 168] width 215 height 82
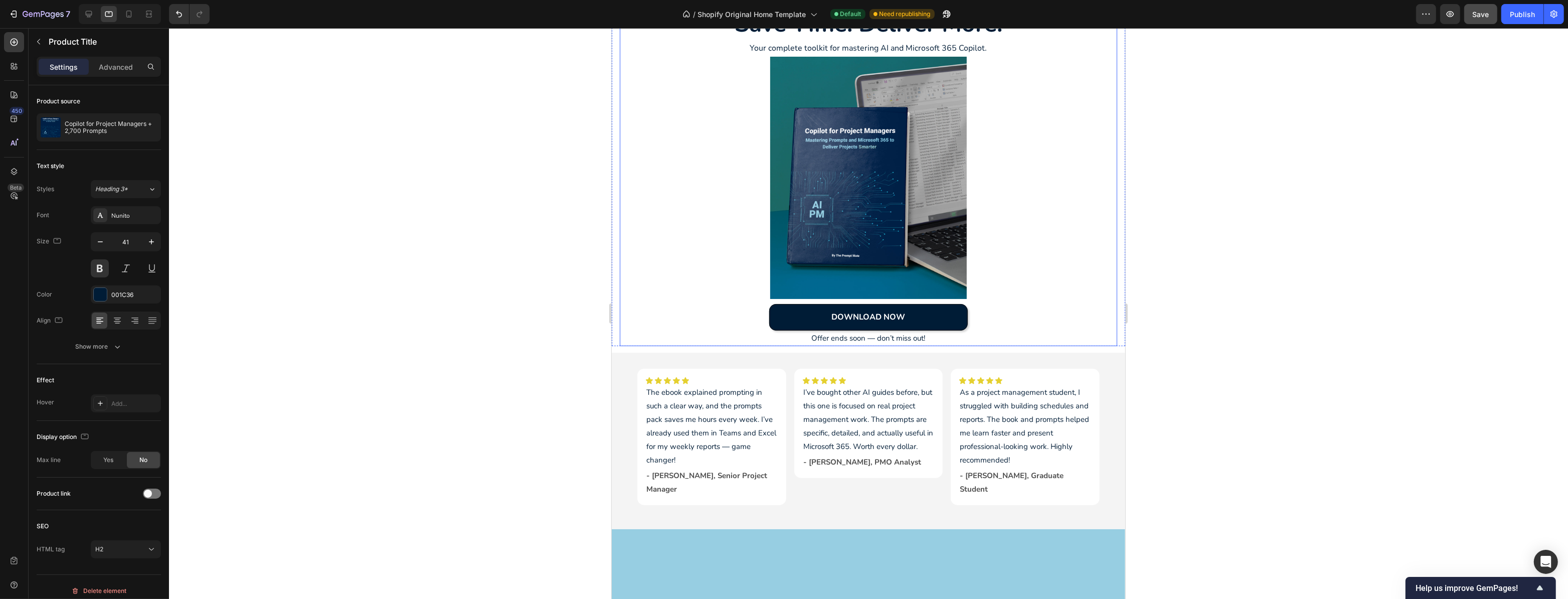
scroll to position [0, 0]
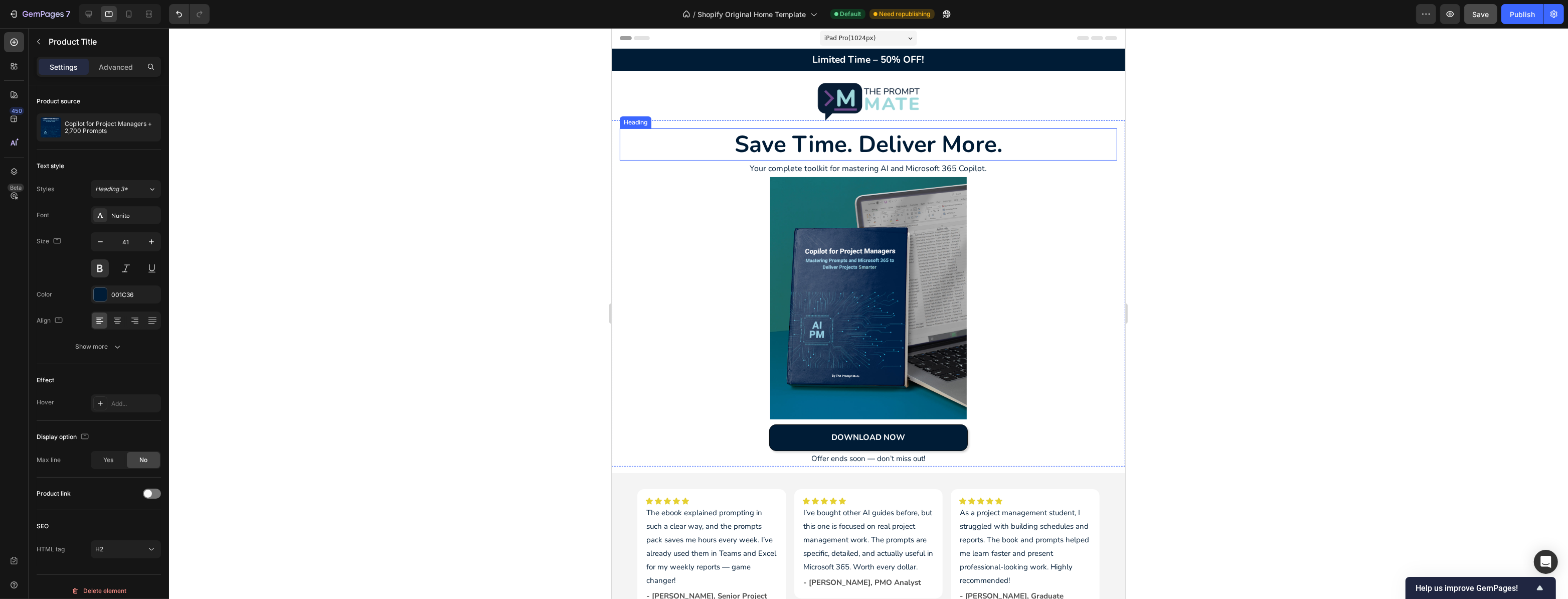
click at [891, 141] on h2 "Save Time. Deliver More." at bounding box center [868, 144] width 498 height 32
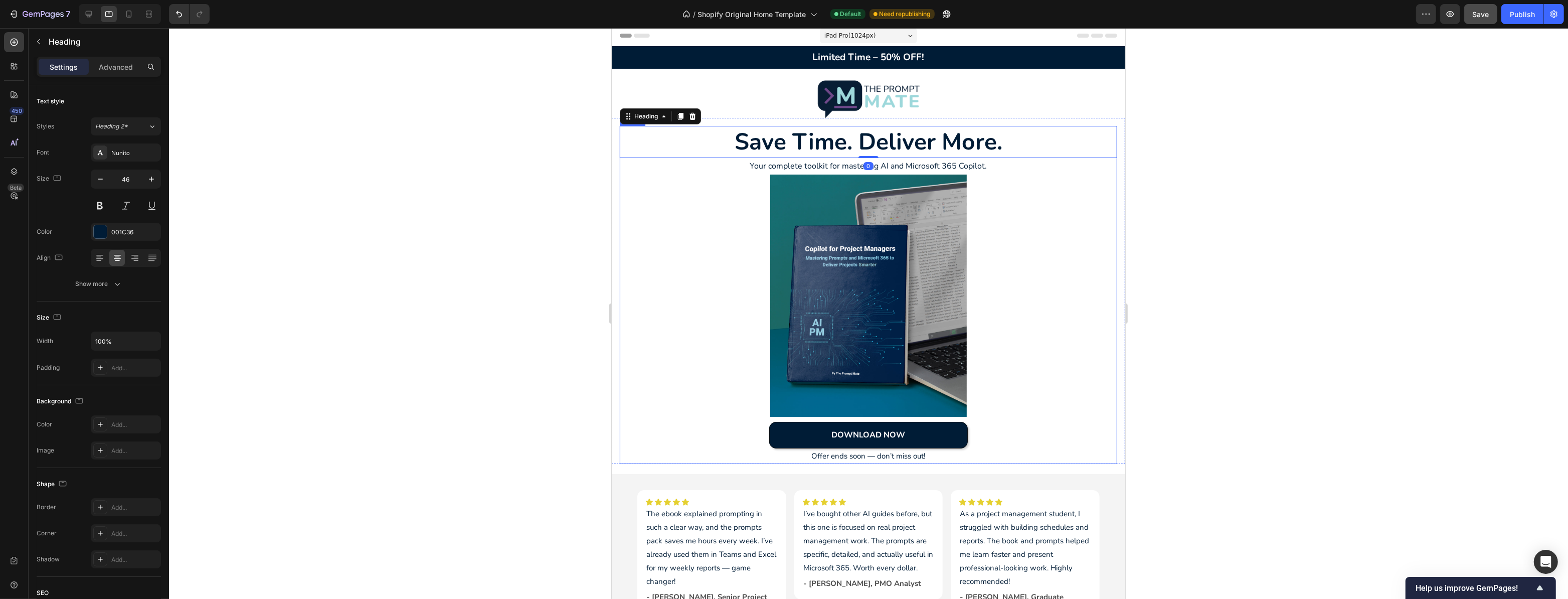
scroll to position [319, 0]
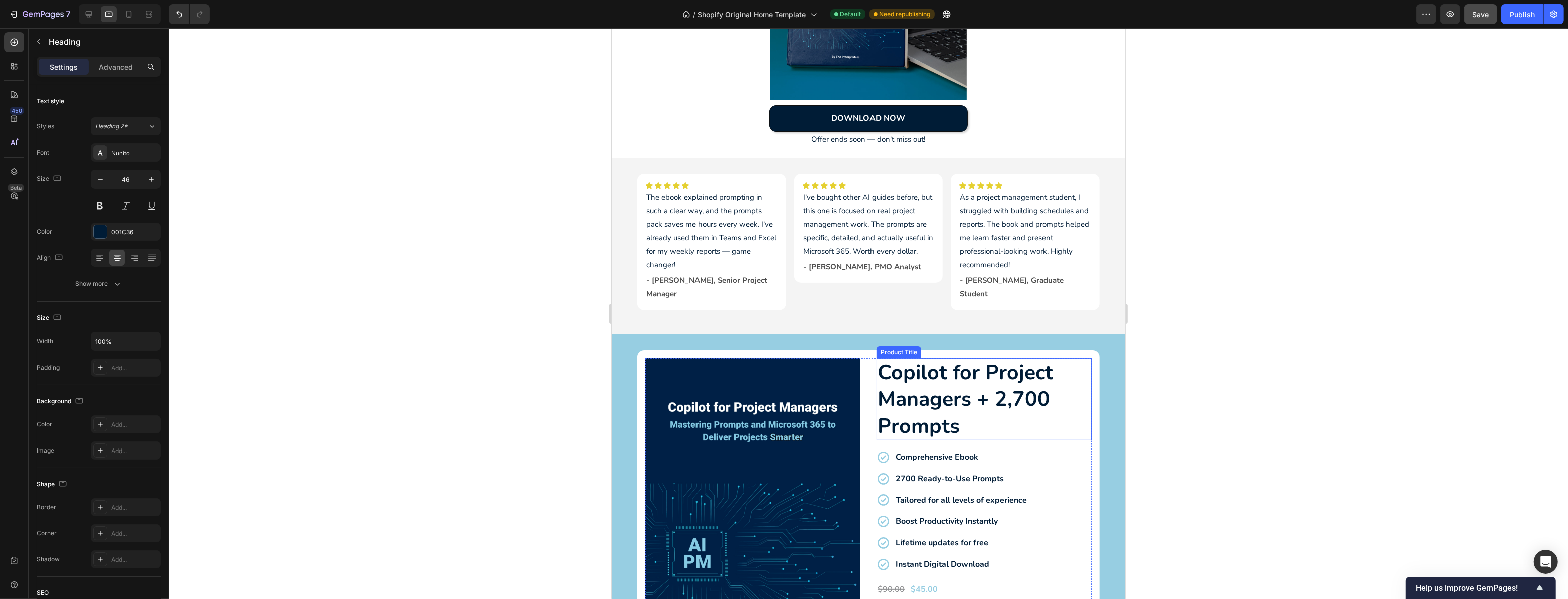
click at [967, 370] on h2 "Copilot for Project Managers + 2,700 Prompts" at bounding box center [984, 399] width 215 height 82
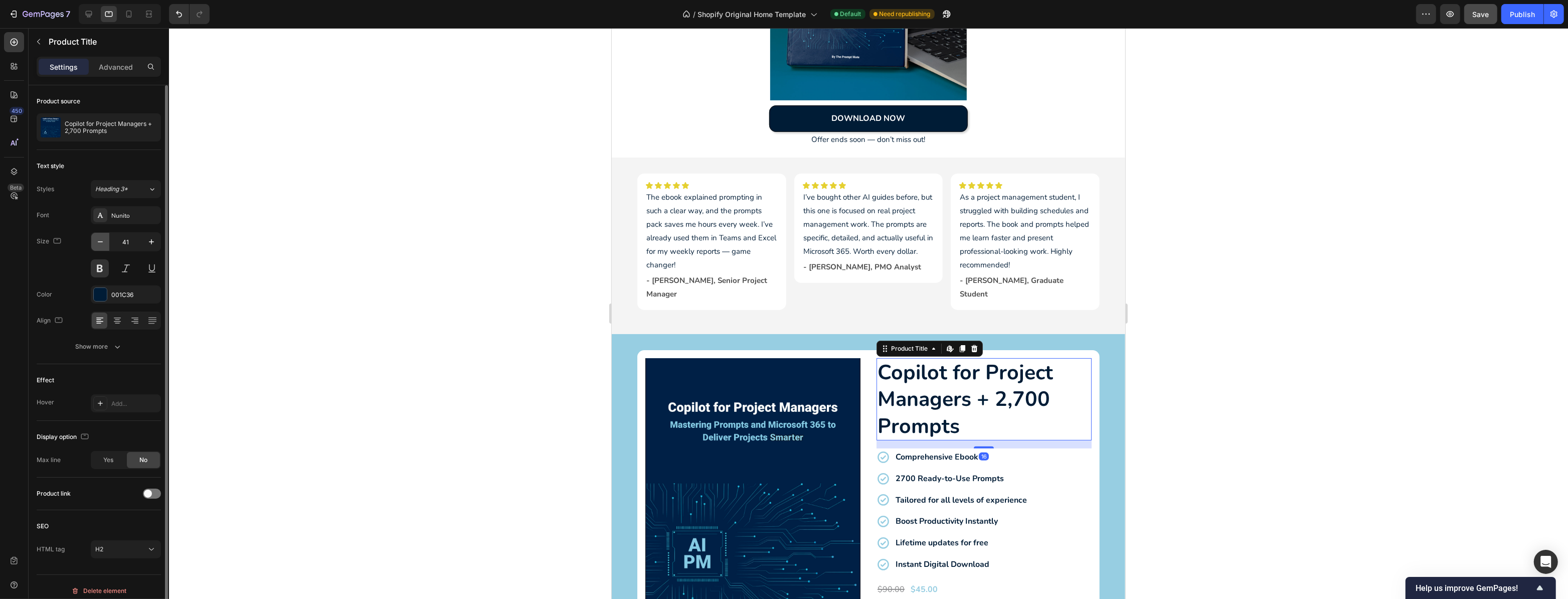
click at [104, 246] on icon "button" at bounding box center [100, 242] width 10 height 10
type input "38"
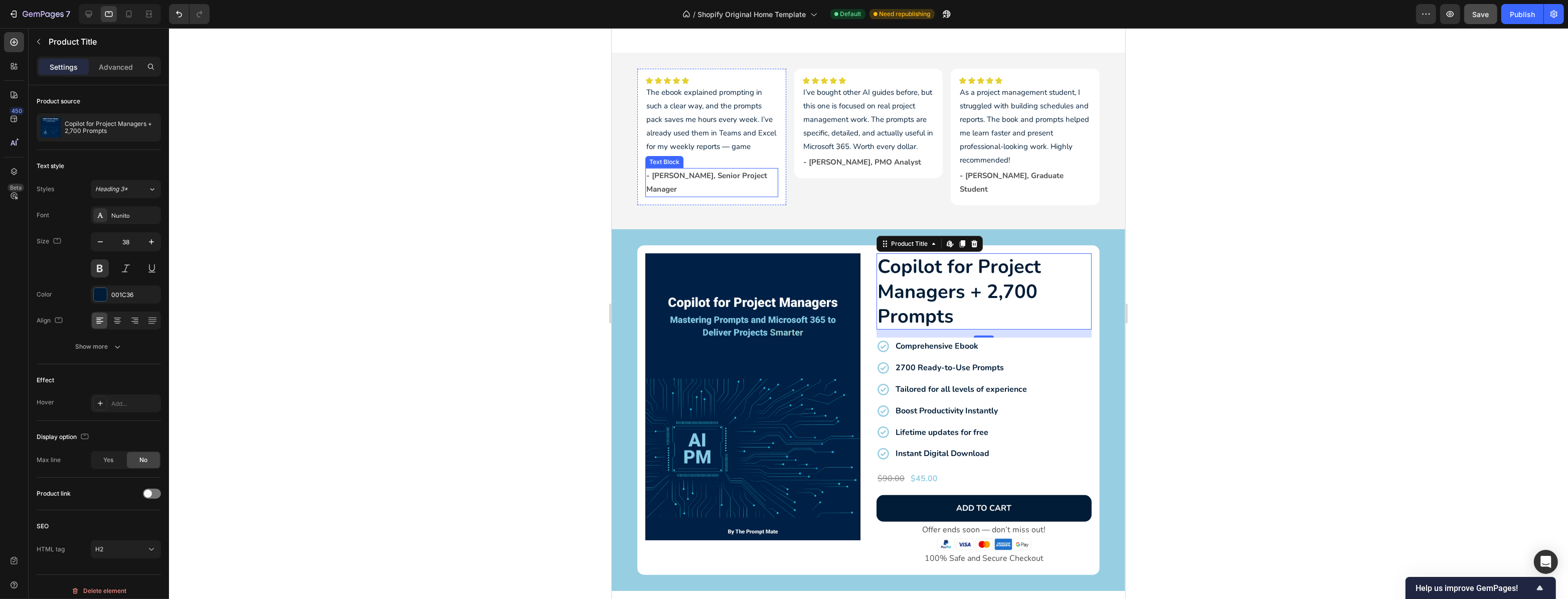
scroll to position [456, 0]
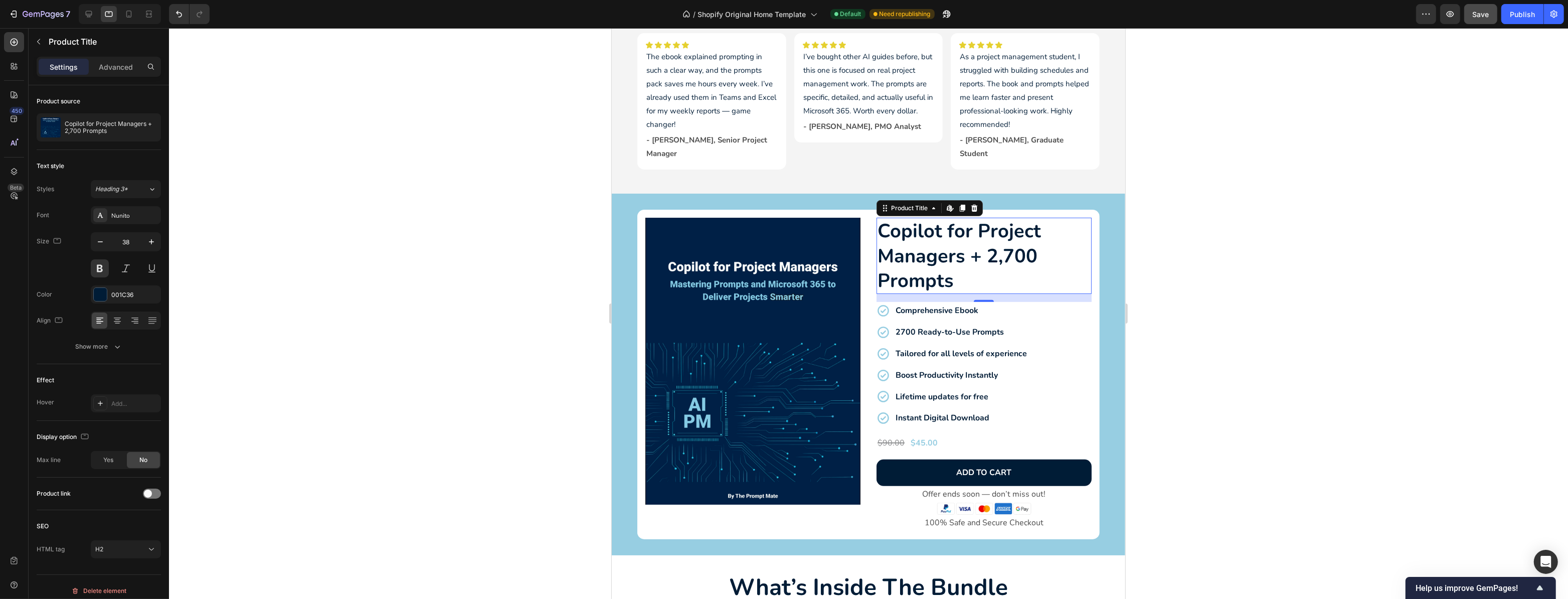
click at [982, 306] on div "16" at bounding box center [984, 310] width 10 height 8
click at [926, 305] on strong "Comprehensive Ebook" at bounding box center [937, 311] width 83 height 11
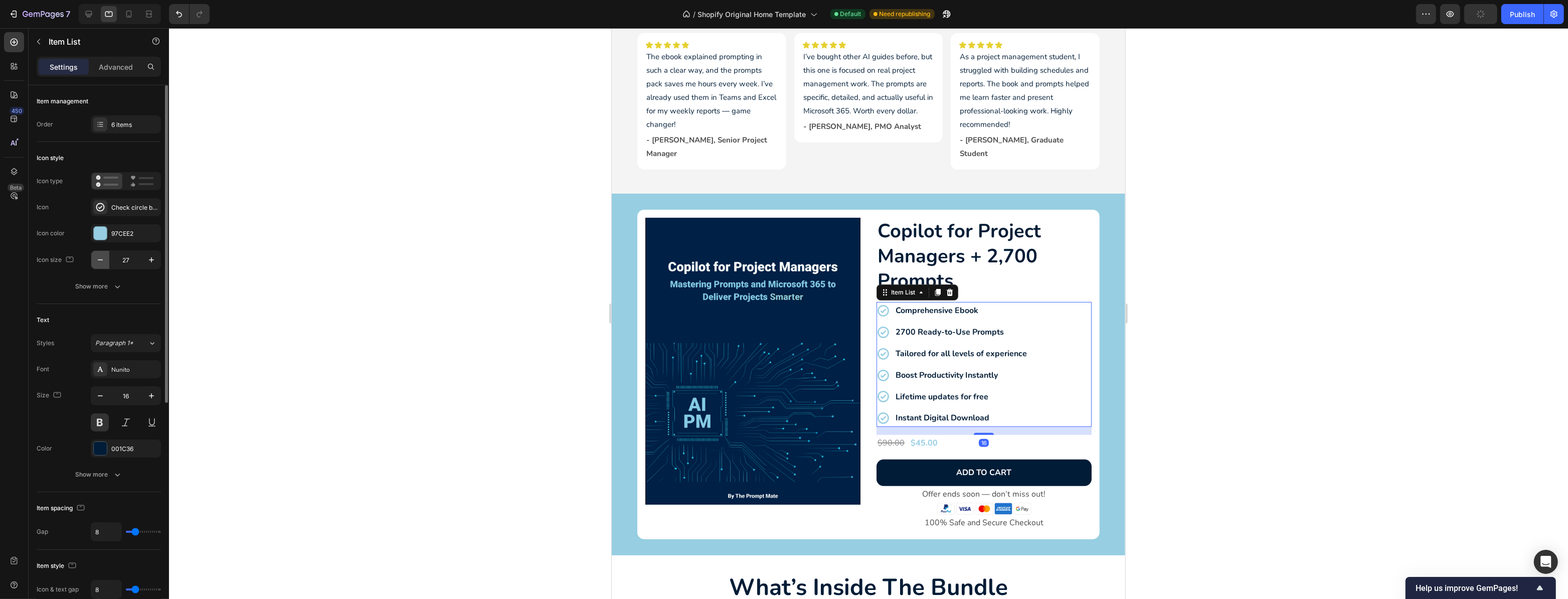
click at [99, 261] on icon "button" at bounding box center [100, 260] width 10 height 10
type input "25"
click at [99, 392] on icon "button" at bounding box center [100, 396] width 10 height 10
type input "15"
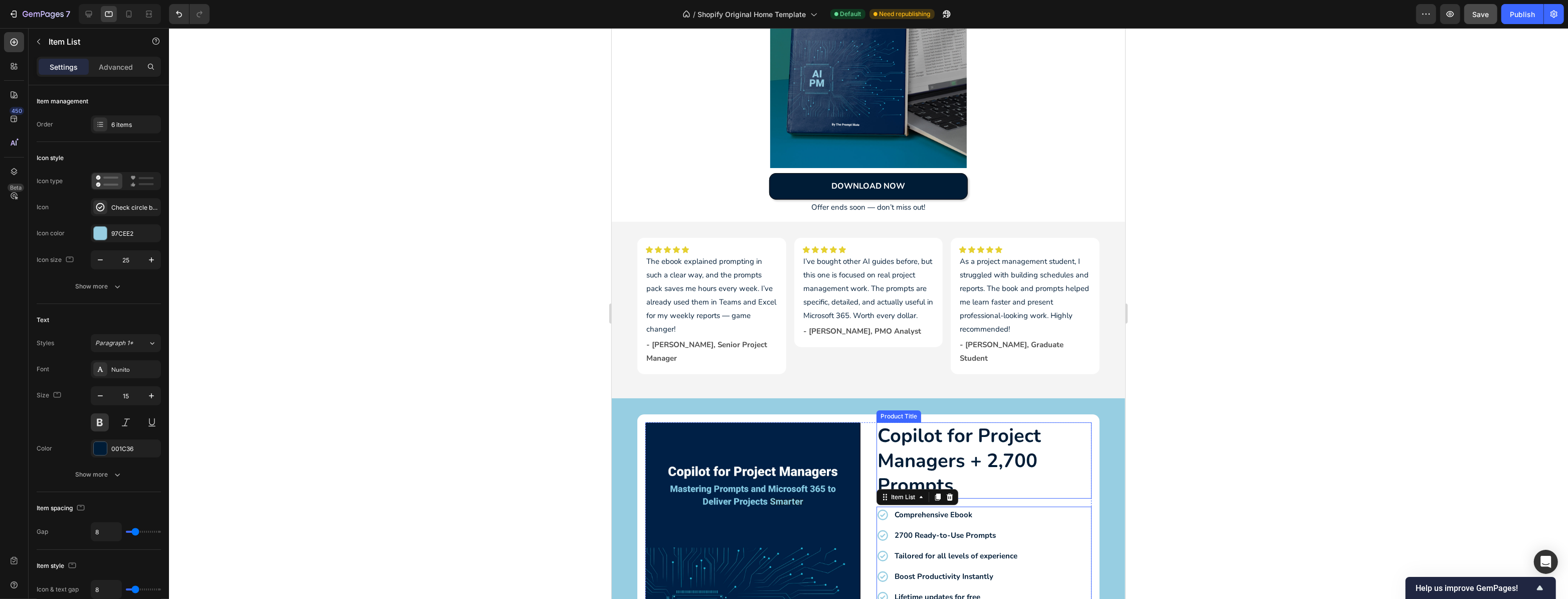
scroll to position [228, 0]
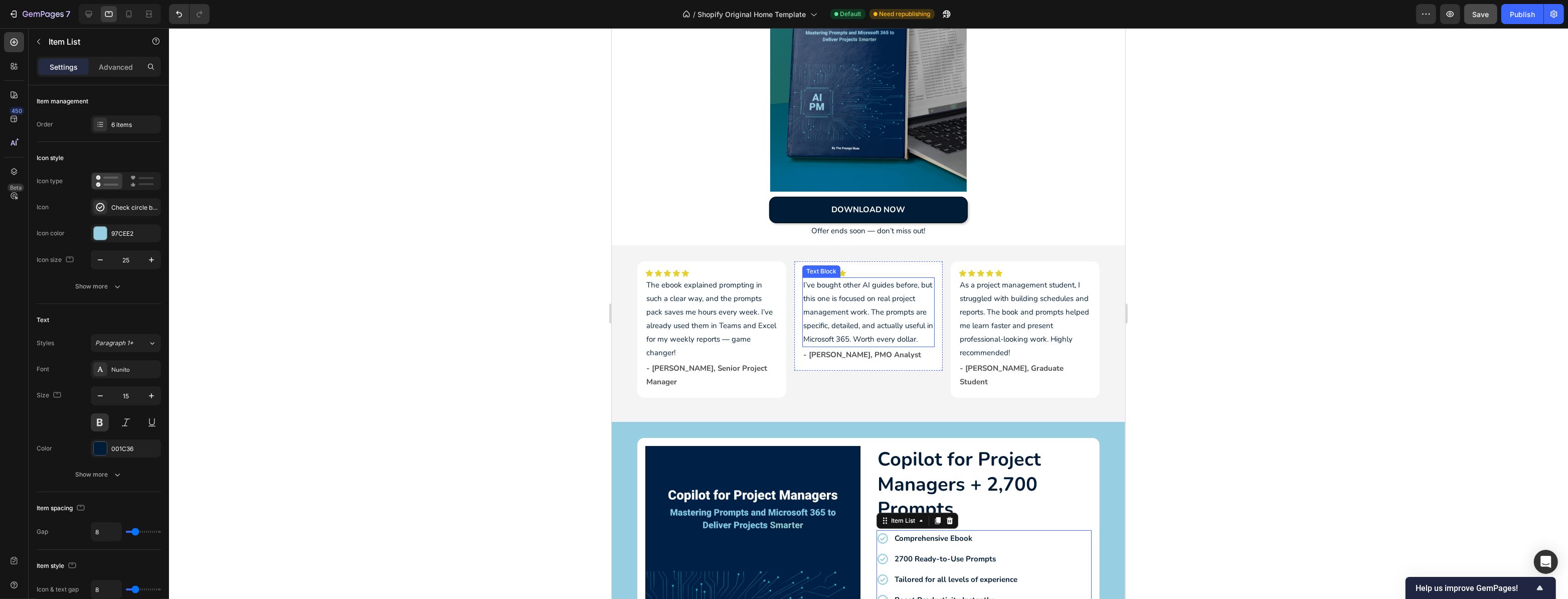
click at [852, 323] on p "I’ve bought other AI guides before, but this one is focused on real project man…" at bounding box center [868, 312] width 131 height 68
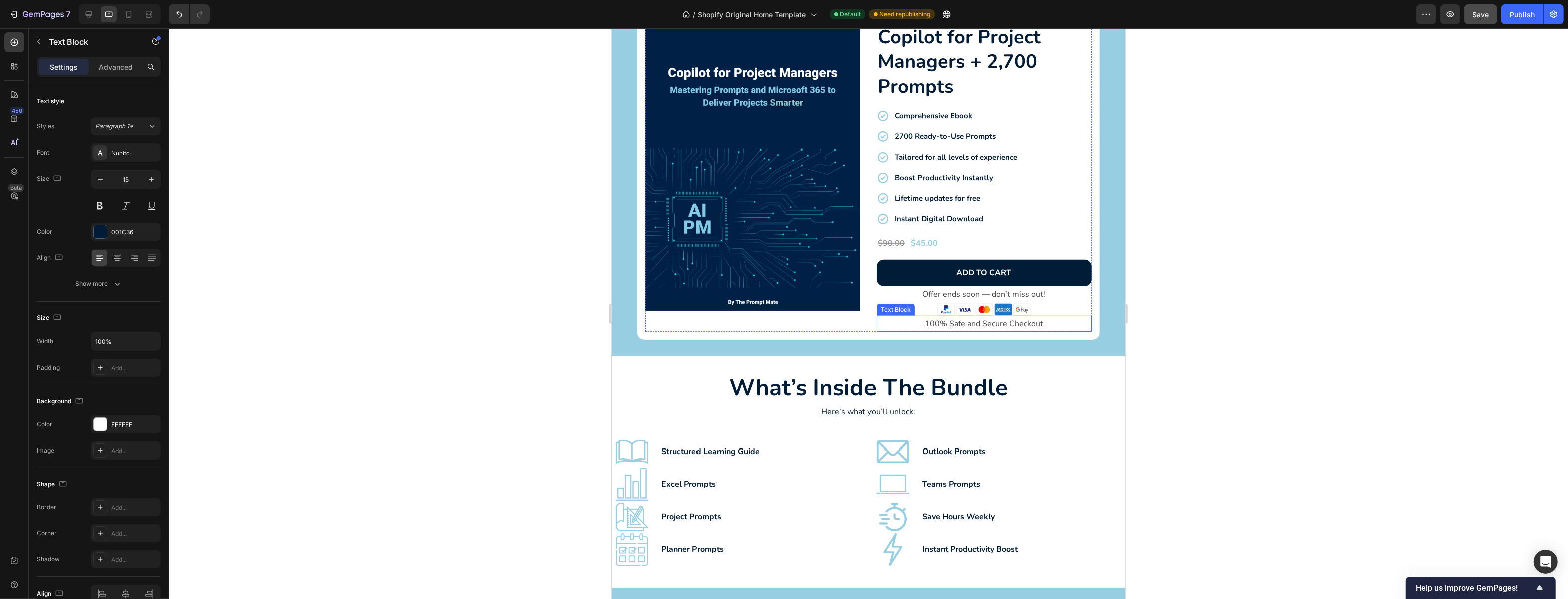
scroll to position [638, 0]
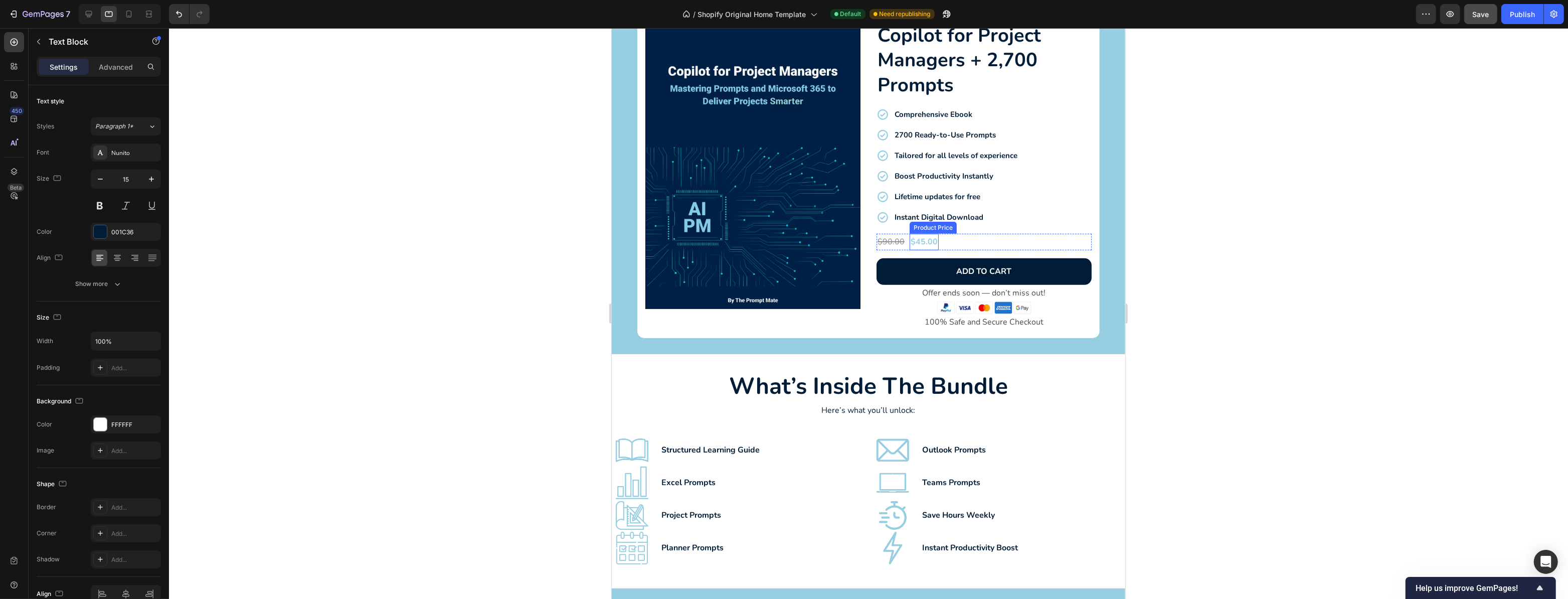
click at [925, 242] on div "$45.00" at bounding box center [924, 242] width 29 height 16
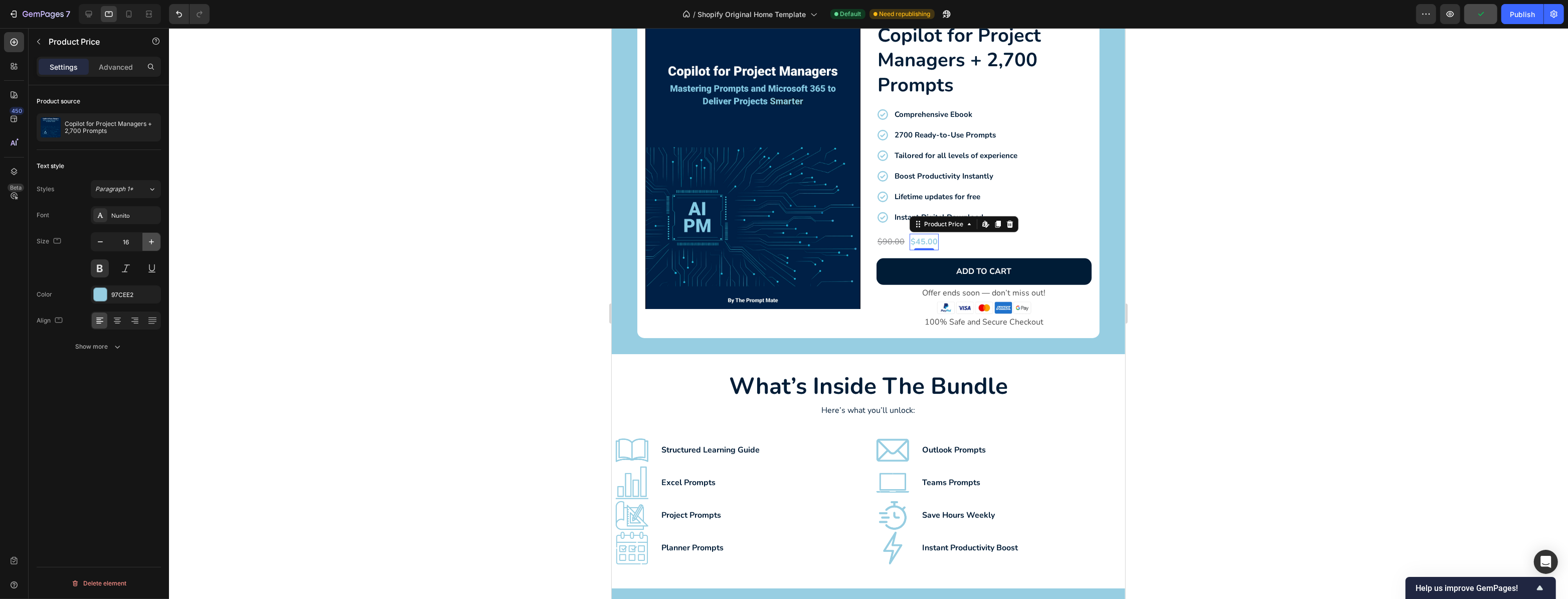
click at [154, 237] on icon "button" at bounding box center [151, 242] width 10 height 10
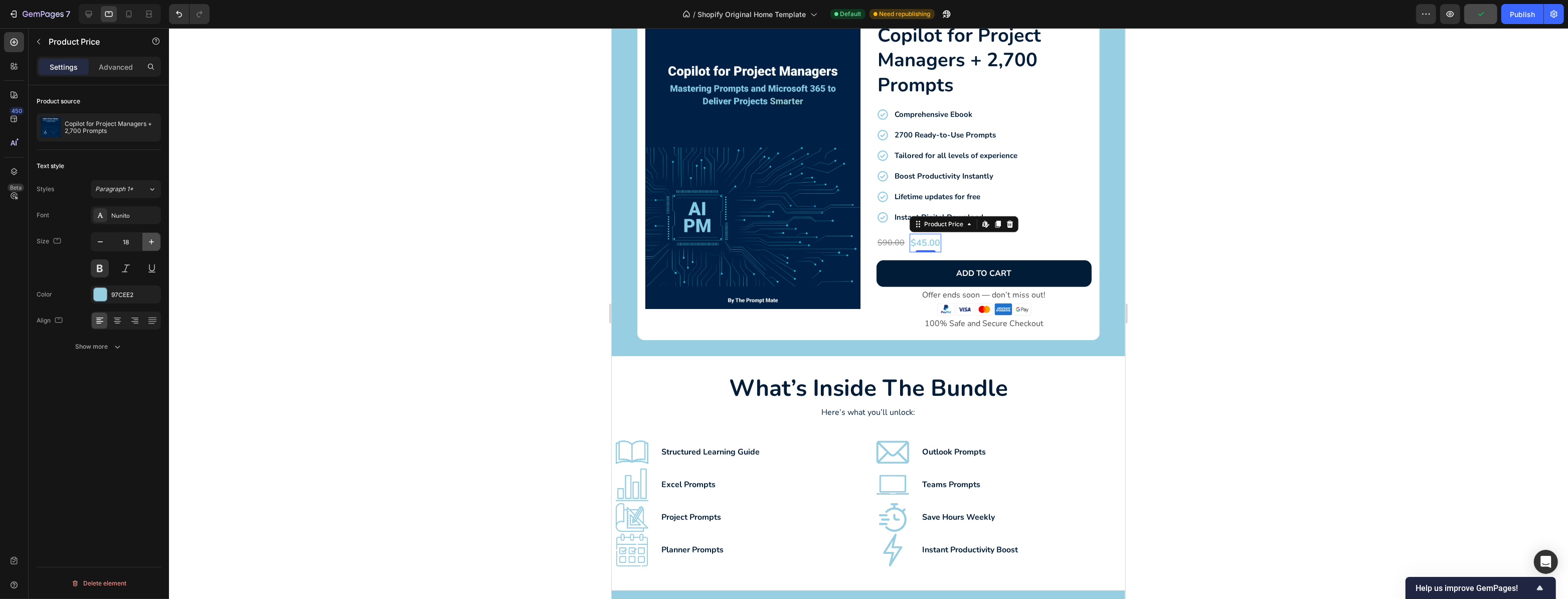
click at [154, 237] on icon "button" at bounding box center [151, 242] width 10 height 10
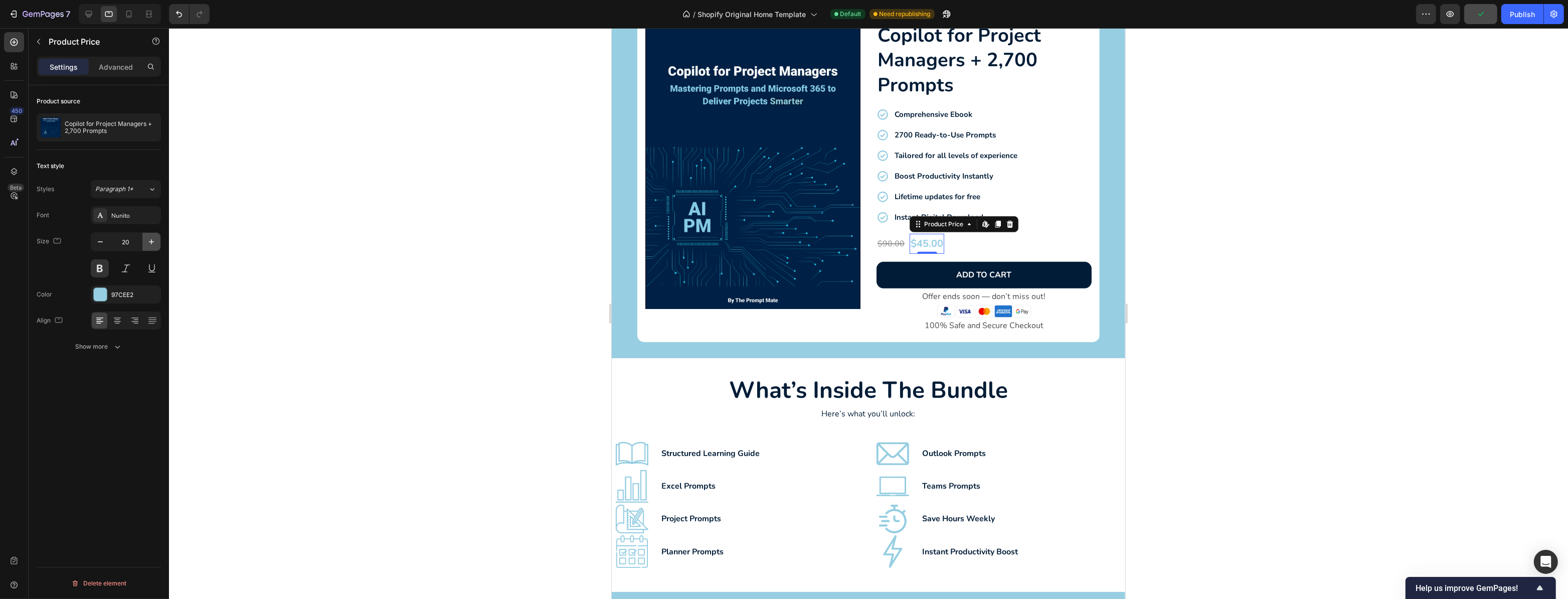
click at [154, 237] on icon "button" at bounding box center [151, 242] width 10 height 10
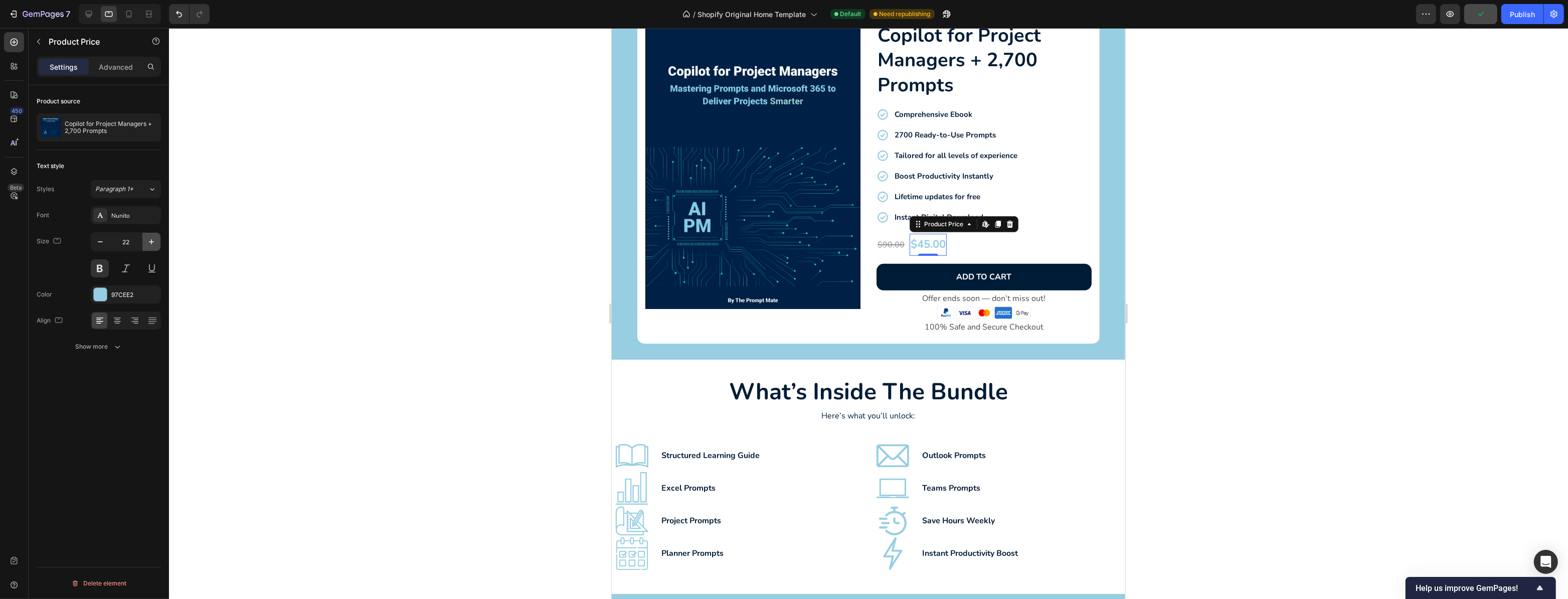
click at [154, 237] on icon "button" at bounding box center [151, 242] width 10 height 10
type input "25"
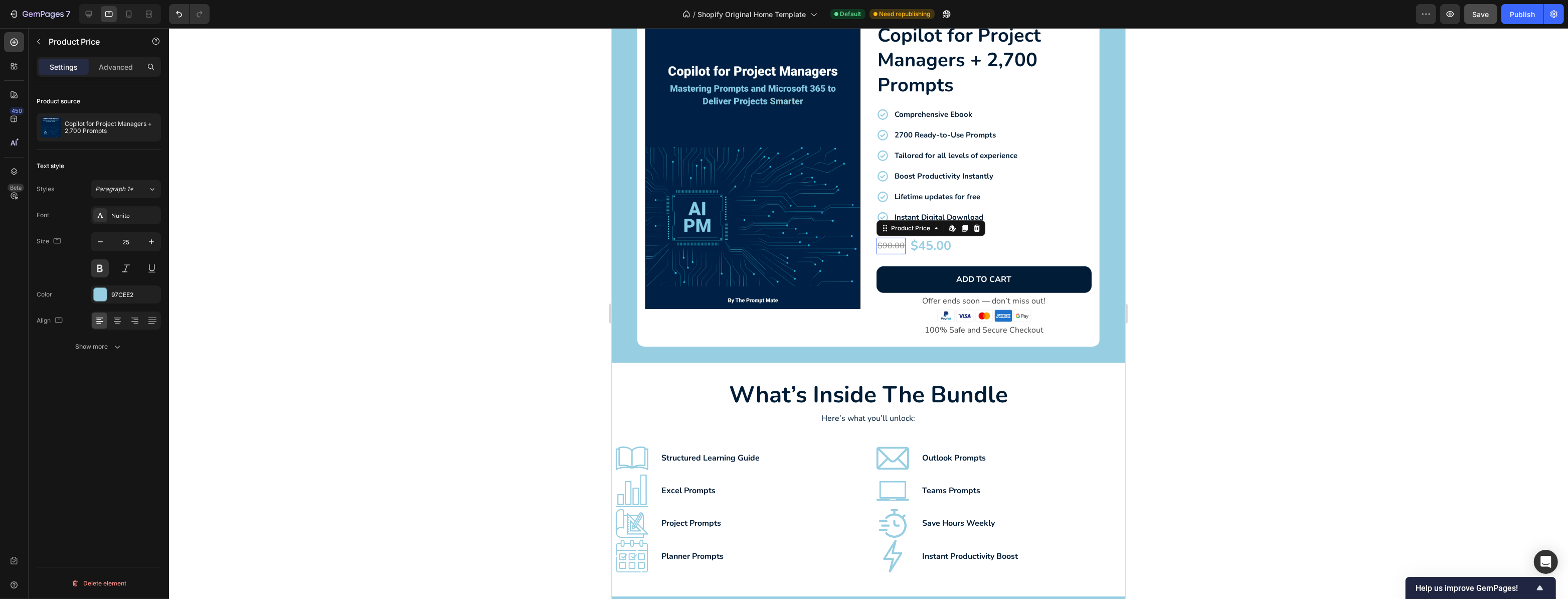
click at [887, 244] on div "$90.00" at bounding box center [891, 246] width 29 height 16
click at [154, 240] on icon "button" at bounding box center [151, 242] width 10 height 10
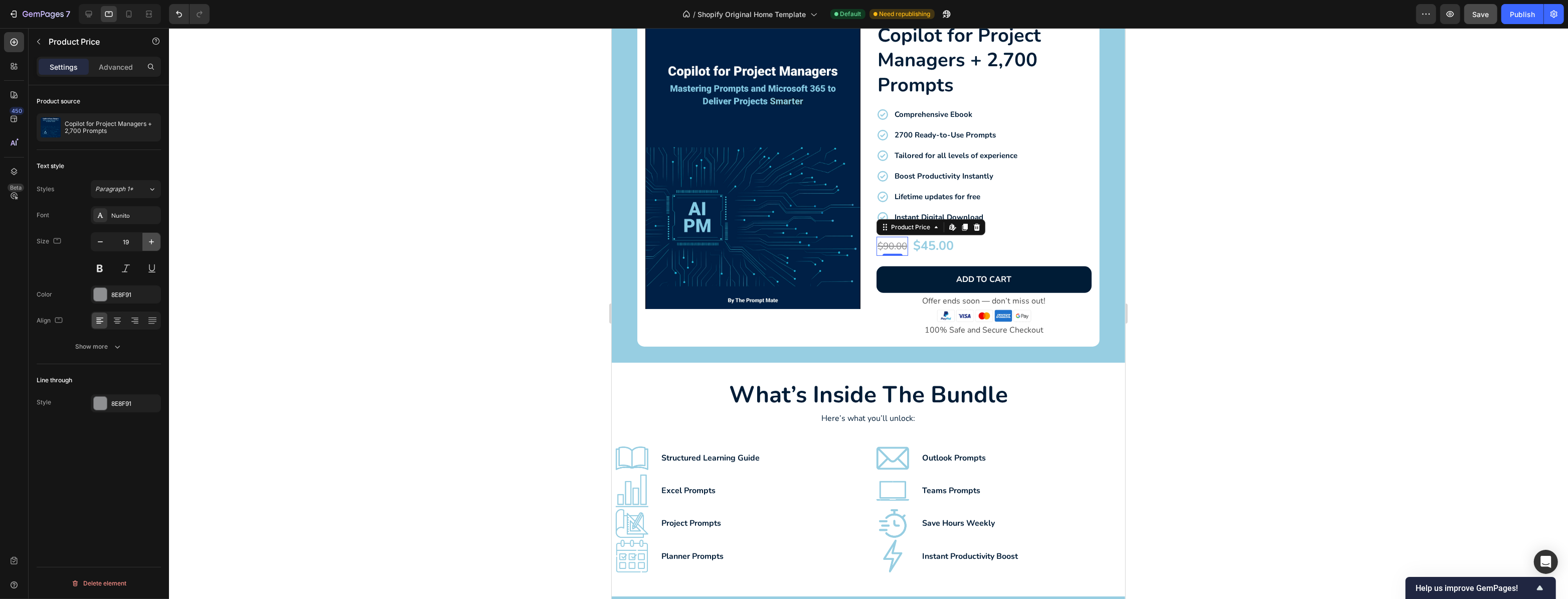
click at [154, 239] on icon "button" at bounding box center [151, 242] width 10 height 10
type input "21"
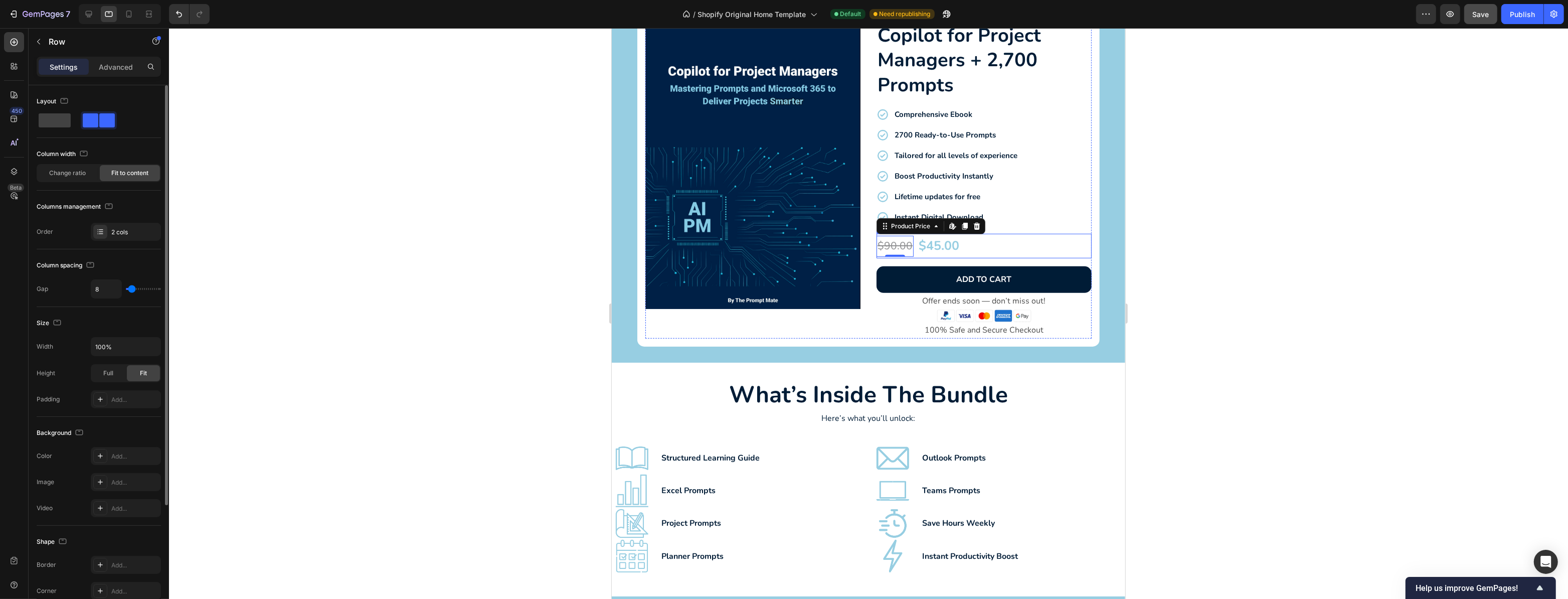
click at [1019, 245] on div "$45.00 Product Price Product Price $90.00 Product Price Edit content in Shopify…" at bounding box center [984, 246] width 215 height 24
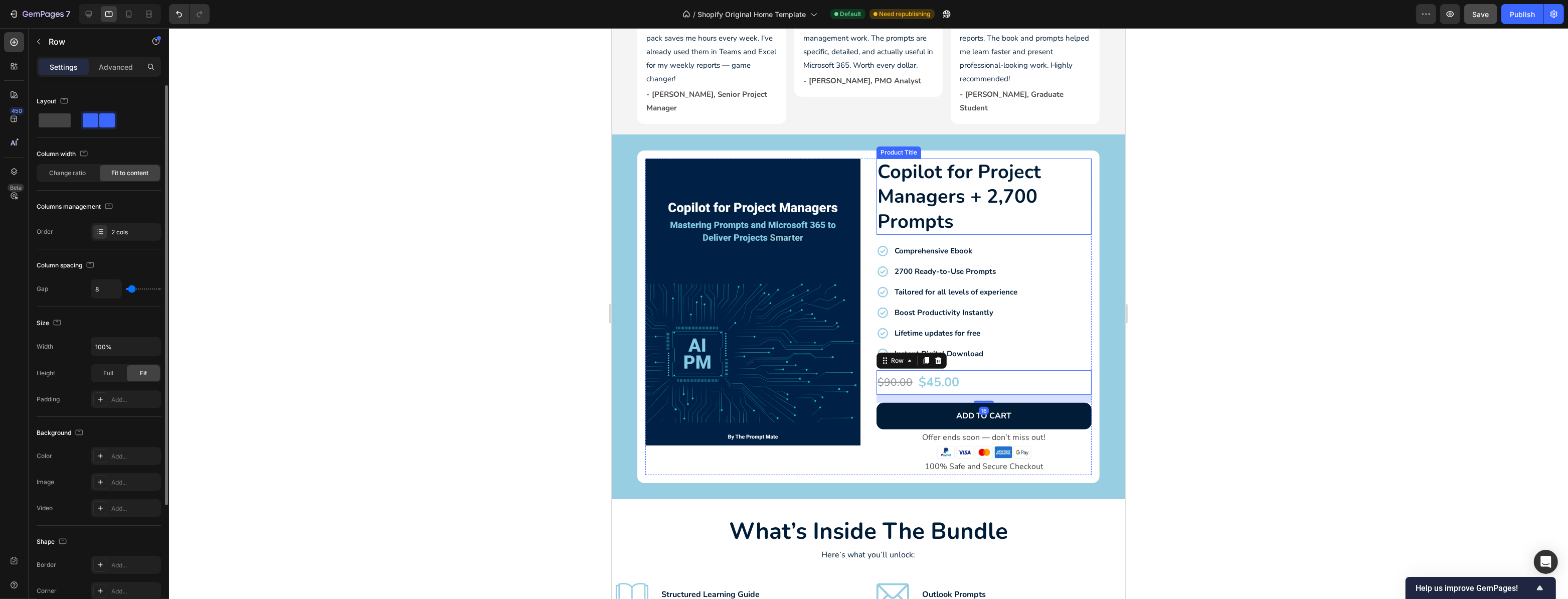
click at [971, 175] on h2 "Copilot for Project Managers + 2,700 Prompts" at bounding box center [984, 196] width 215 height 76
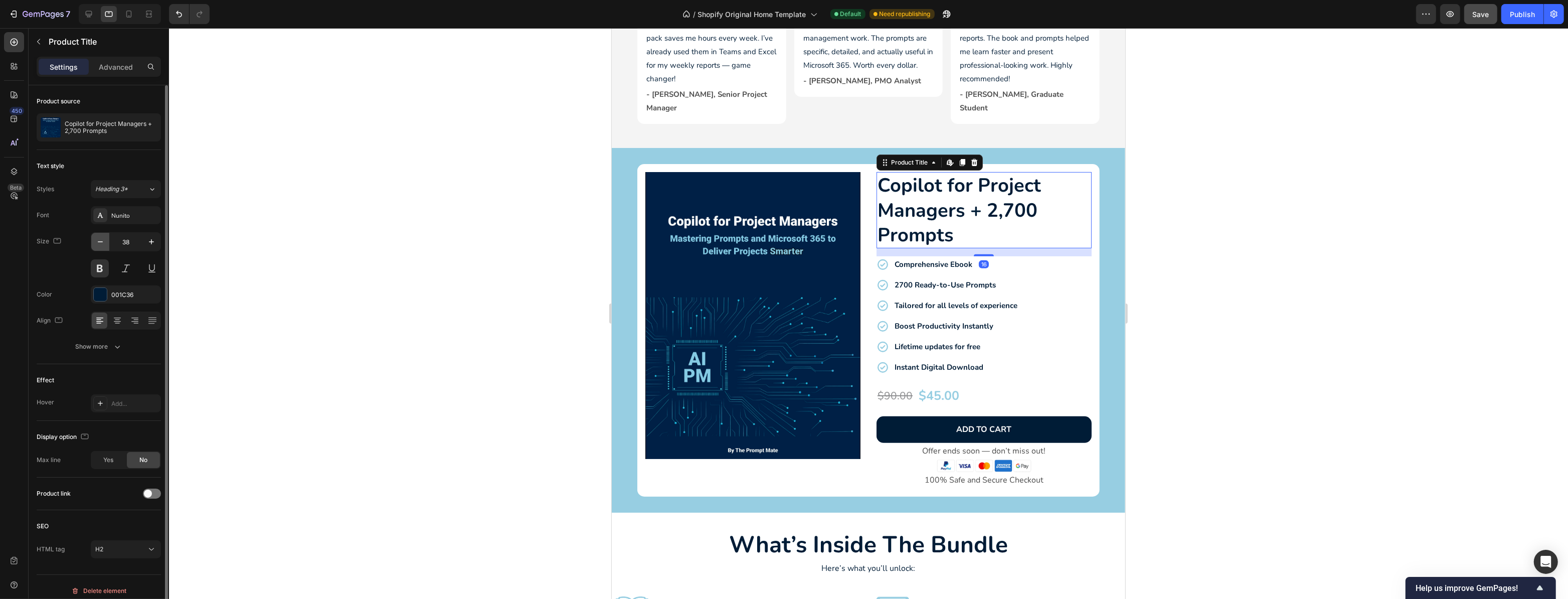
click at [102, 237] on icon "button" at bounding box center [100, 242] width 10 height 10
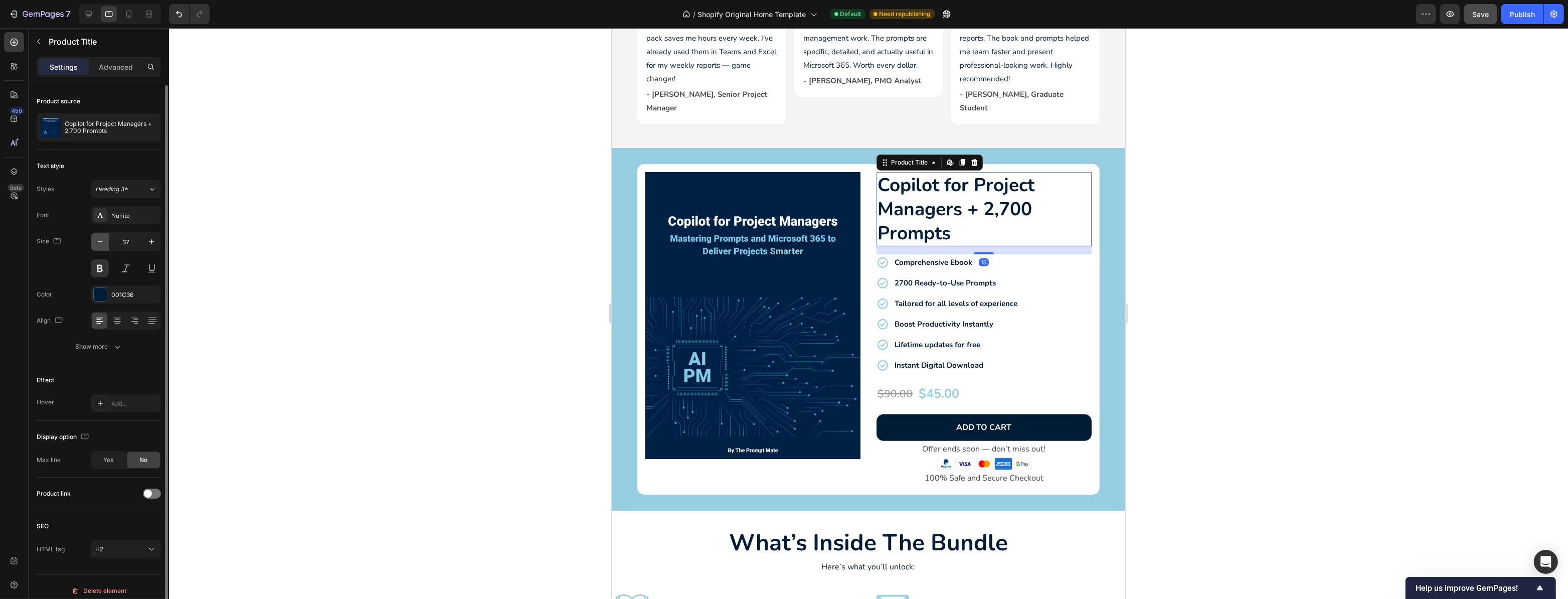
click at [102, 237] on icon "button" at bounding box center [100, 242] width 10 height 10
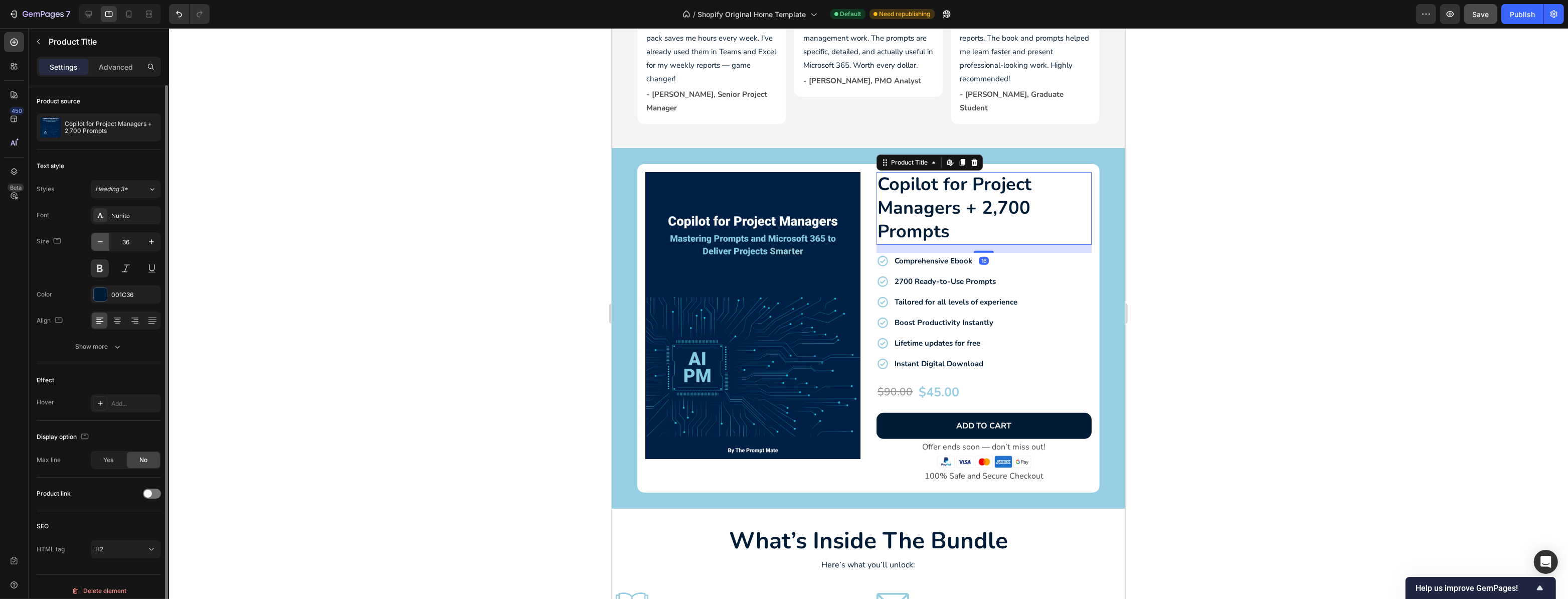
type input "35"
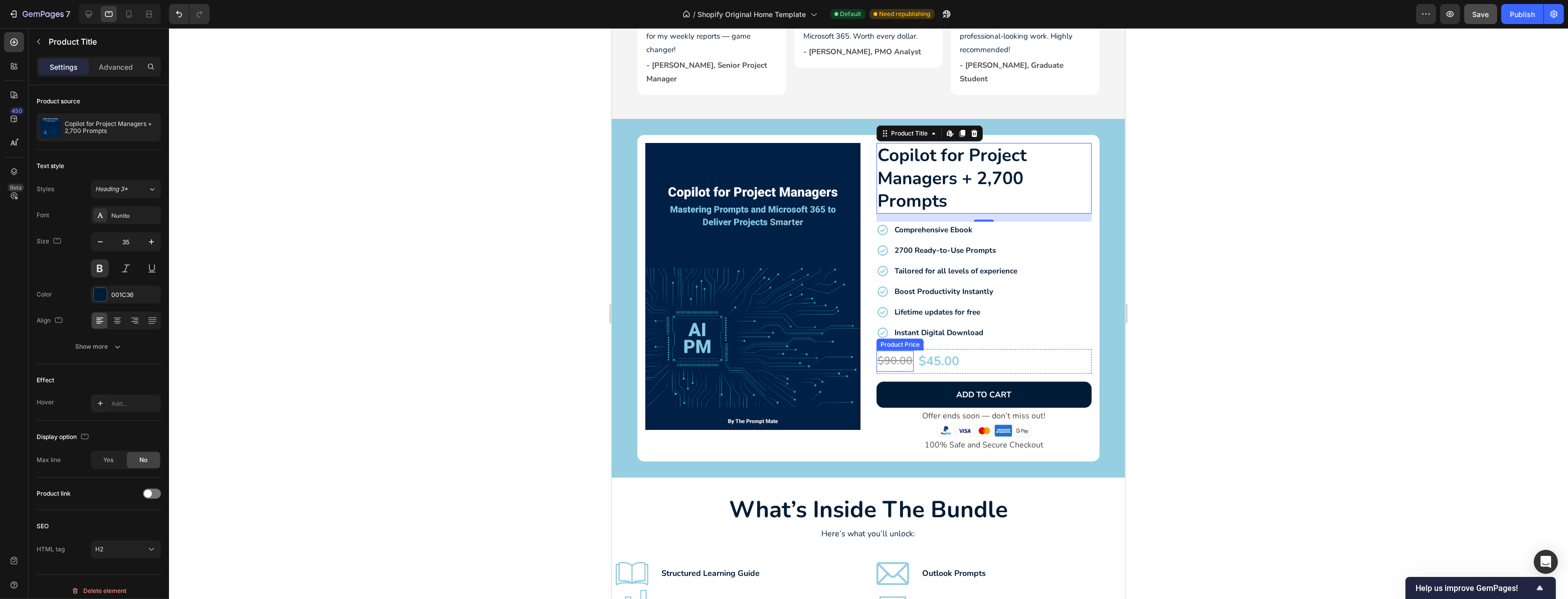
scroll to position [547, 0]
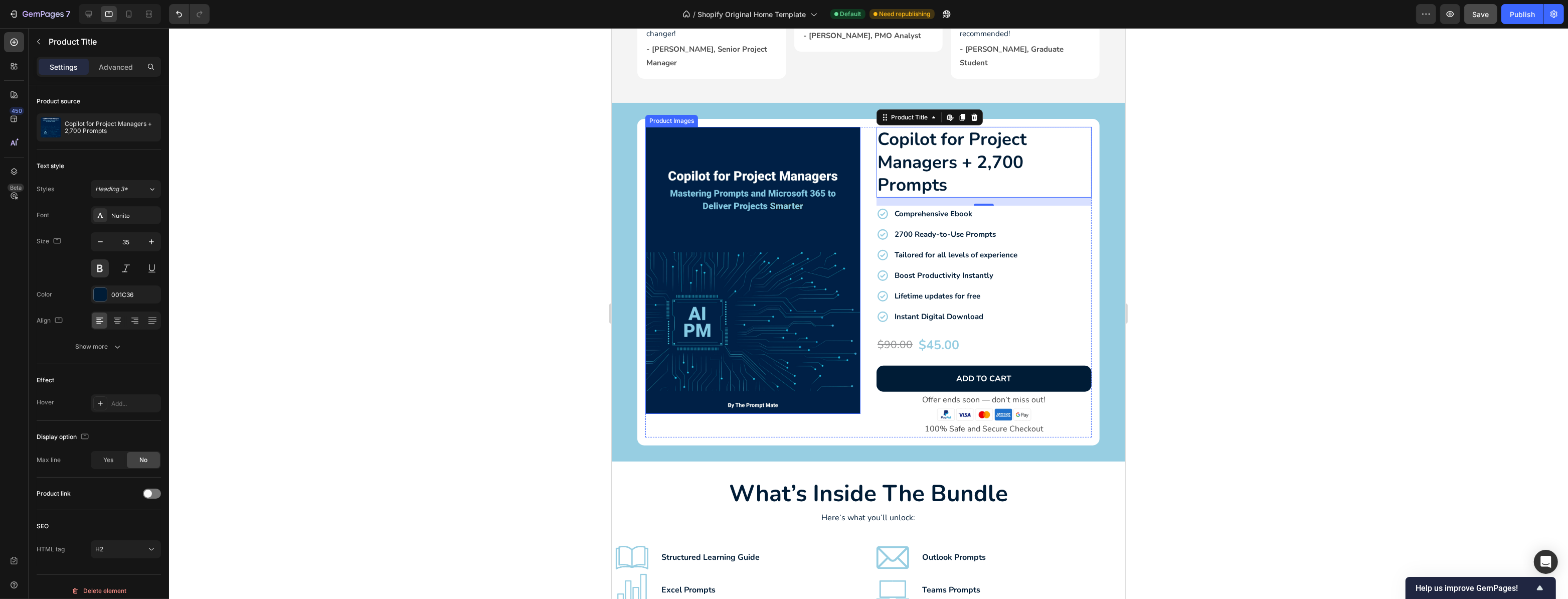
click at [814, 390] on img at bounding box center [752, 270] width 215 height 287
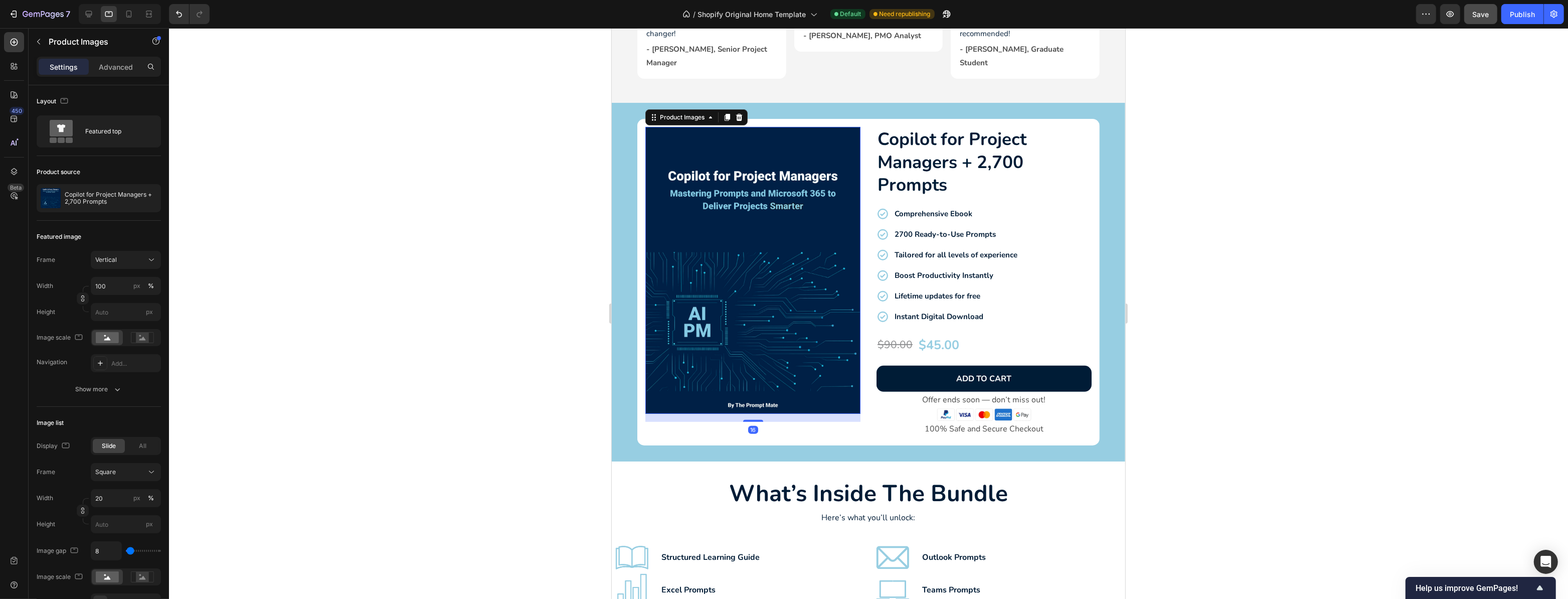
drag, startPoint x: 754, startPoint y: 396, endPoint x: 756, endPoint y: 403, distance: 7.3
click at [756, 403] on div "Product Images 16" at bounding box center [752, 282] width 215 height 311
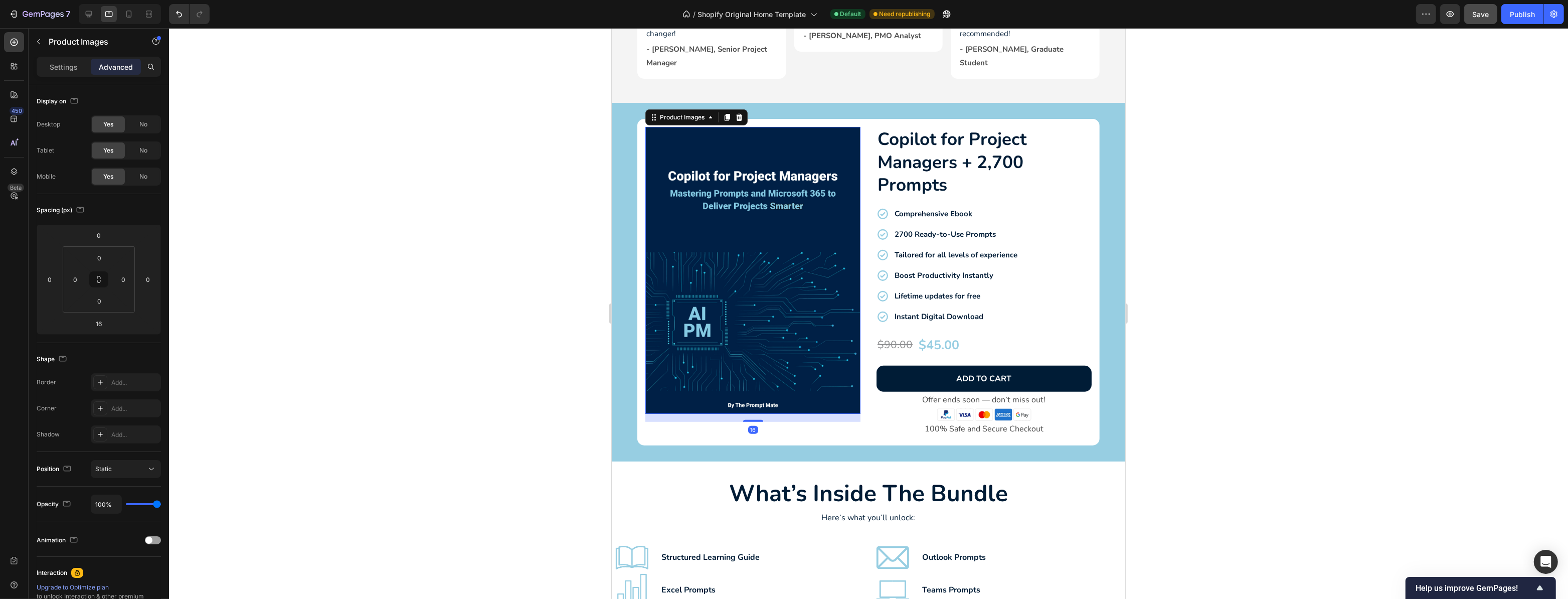
type input "0"
click at [1021, 370] on button "ADD TO CART" at bounding box center [984, 379] width 215 height 26
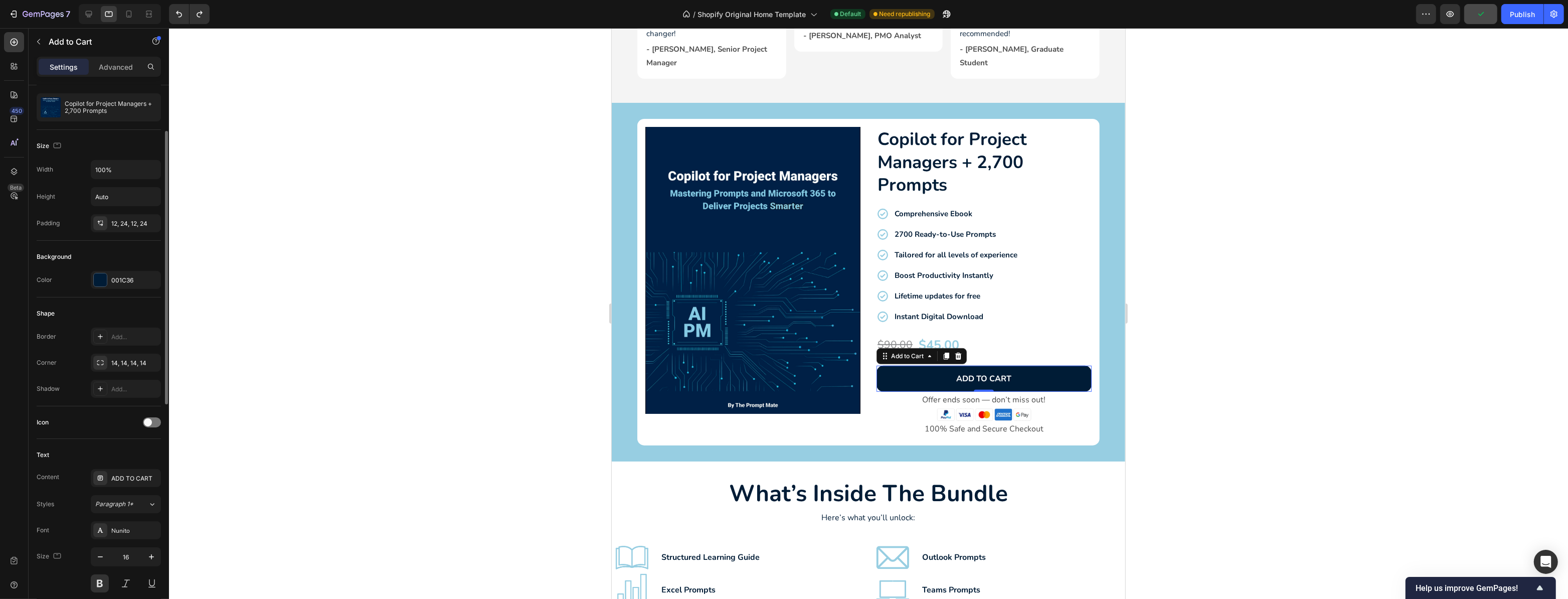
scroll to position [136, 0]
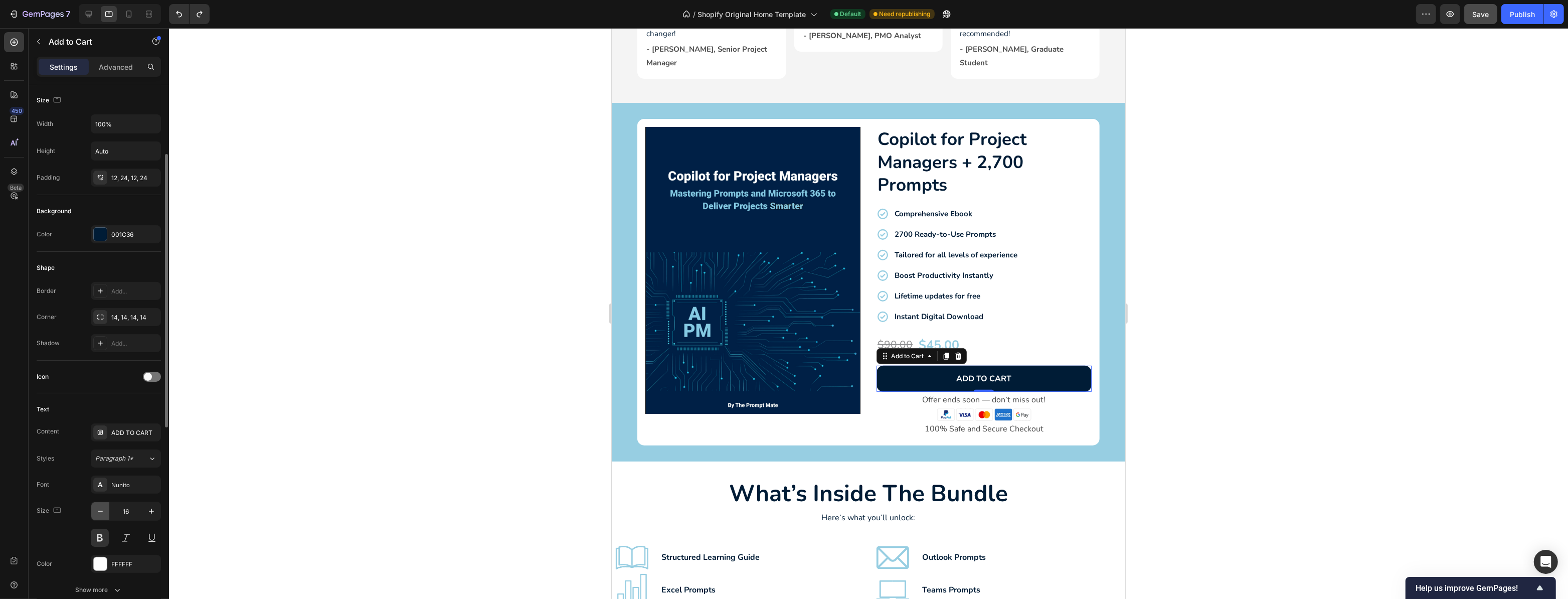
click at [105, 506] on icon "button" at bounding box center [100, 511] width 10 height 10
click at [146, 511] on button "button" at bounding box center [151, 511] width 18 height 18
type input "16"
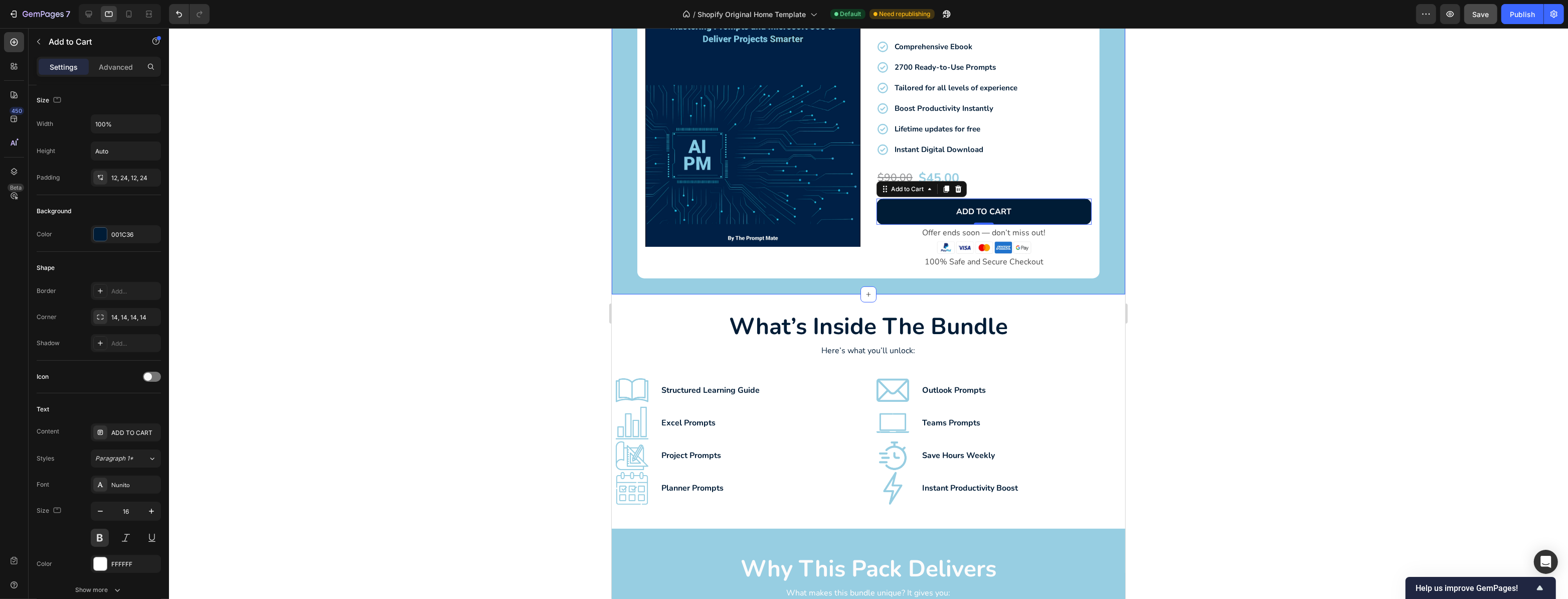
scroll to position [730, 0]
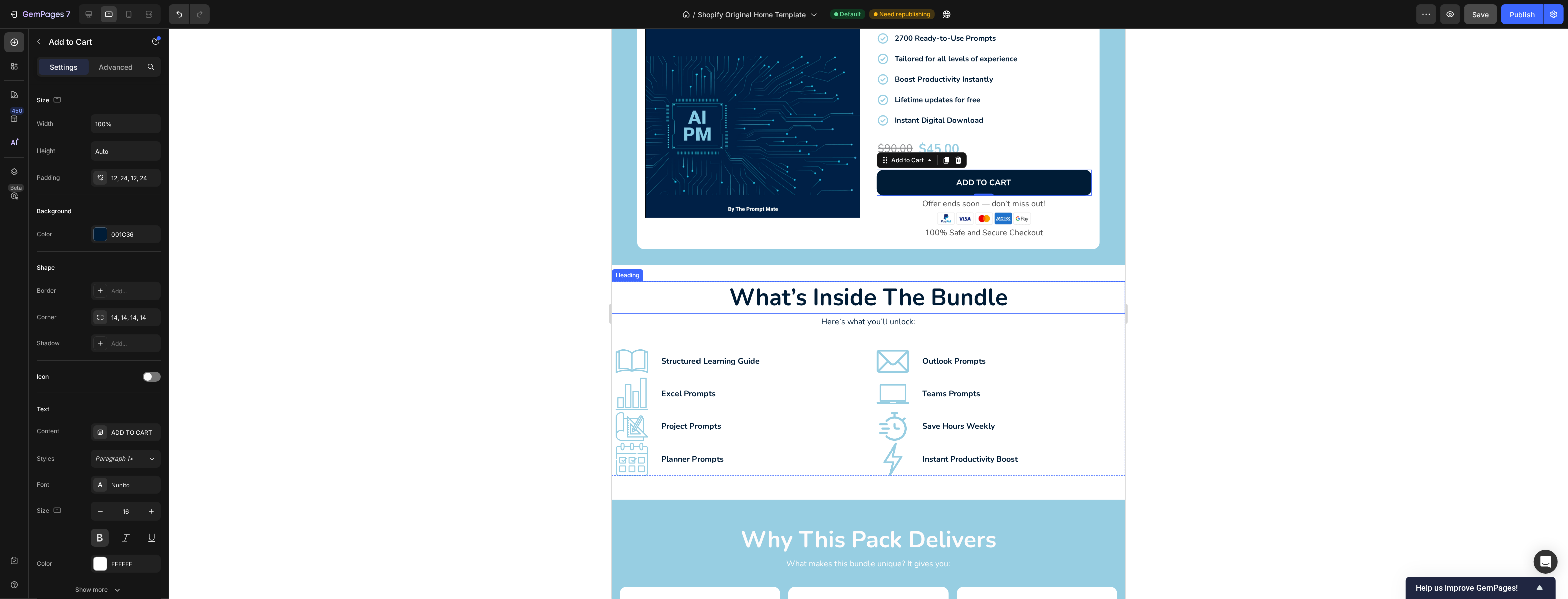
click at [955, 286] on h2 "what’s inside the bundle" at bounding box center [868, 297] width 513 height 32
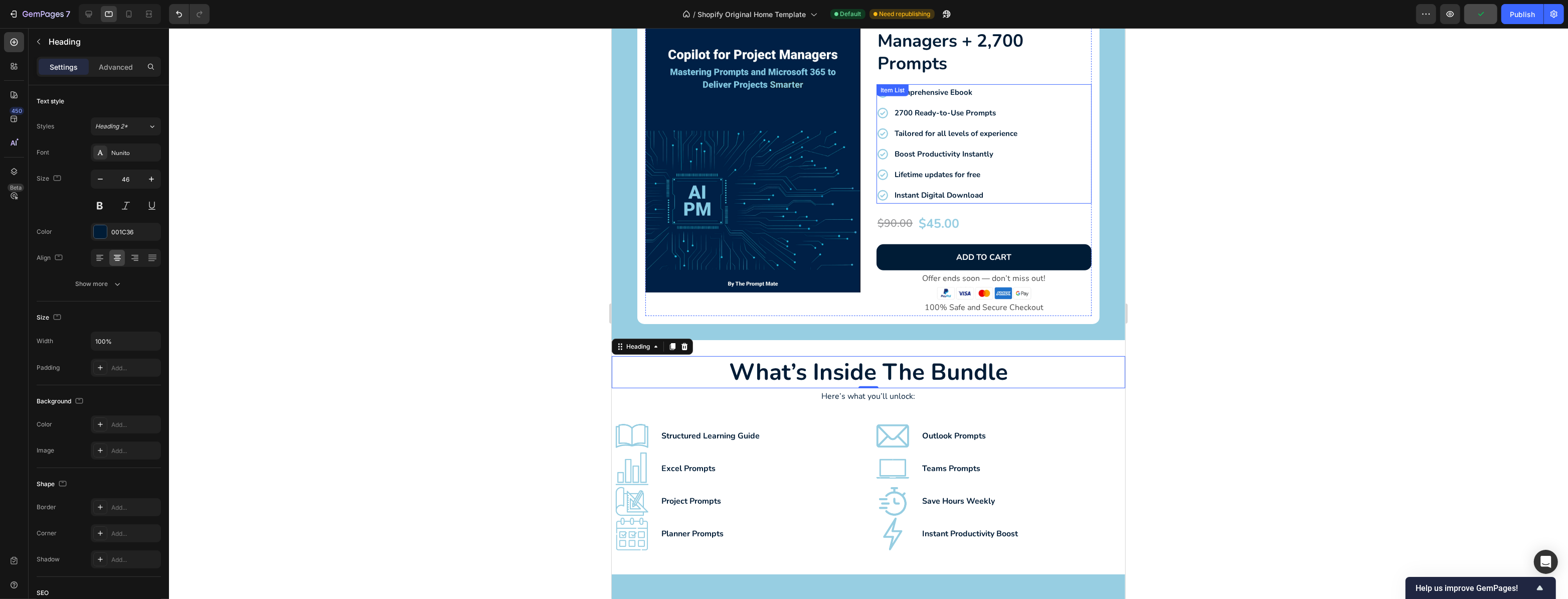
scroll to position [593, 0]
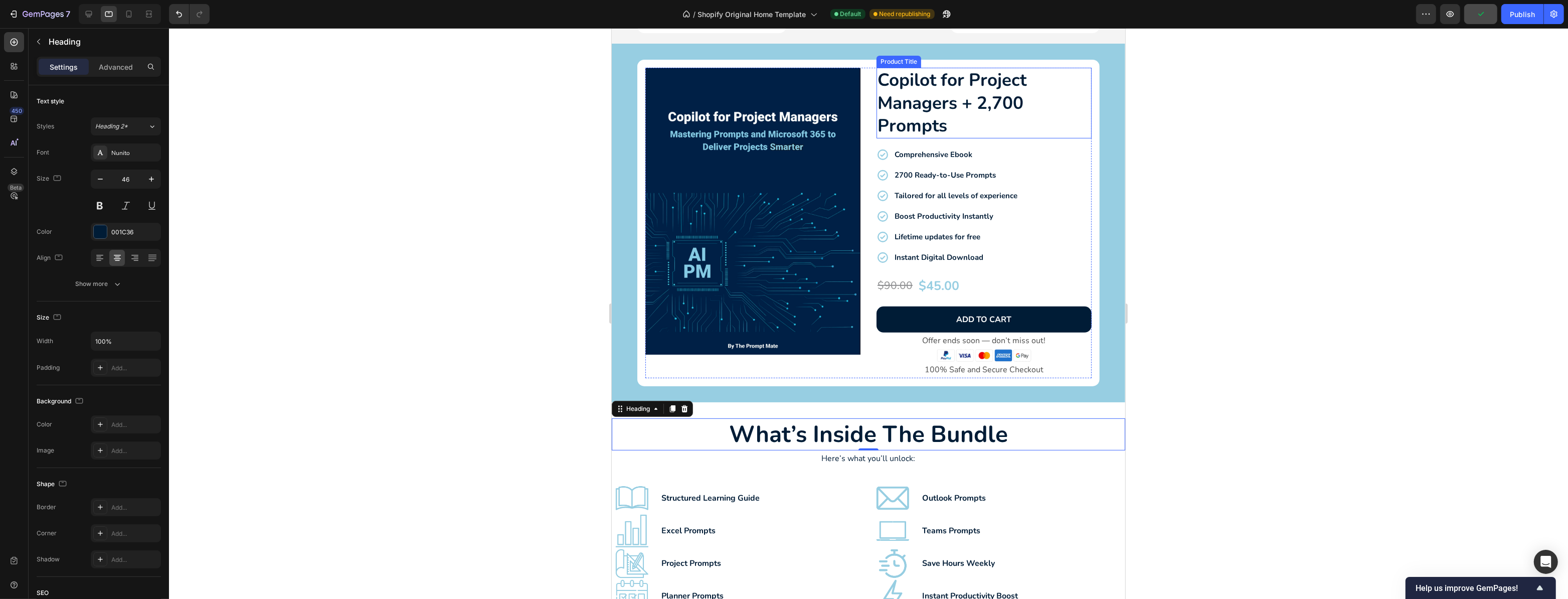
click at [989, 88] on h2 "Copilot for Project Managers + 2,700 Prompts" at bounding box center [984, 103] width 215 height 71
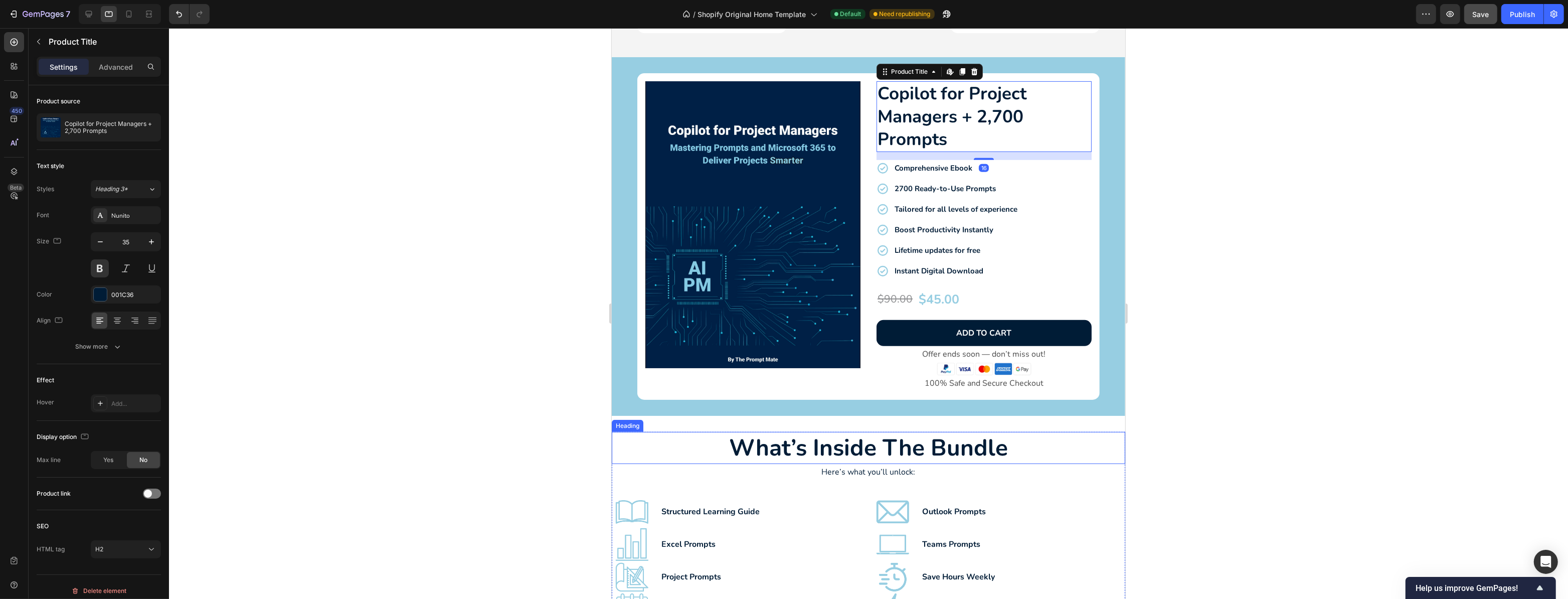
click at [915, 436] on h2 "what’s inside the bundle" at bounding box center [868, 448] width 513 height 32
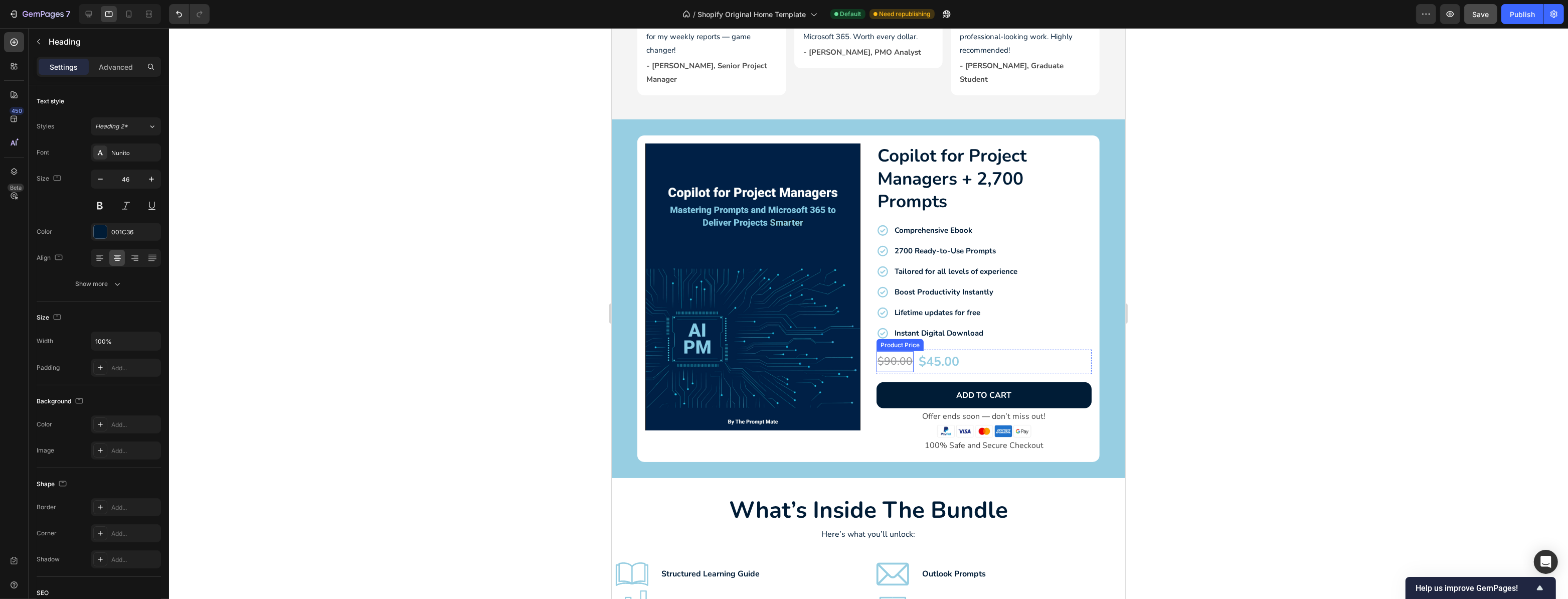
scroll to position [860, 0]
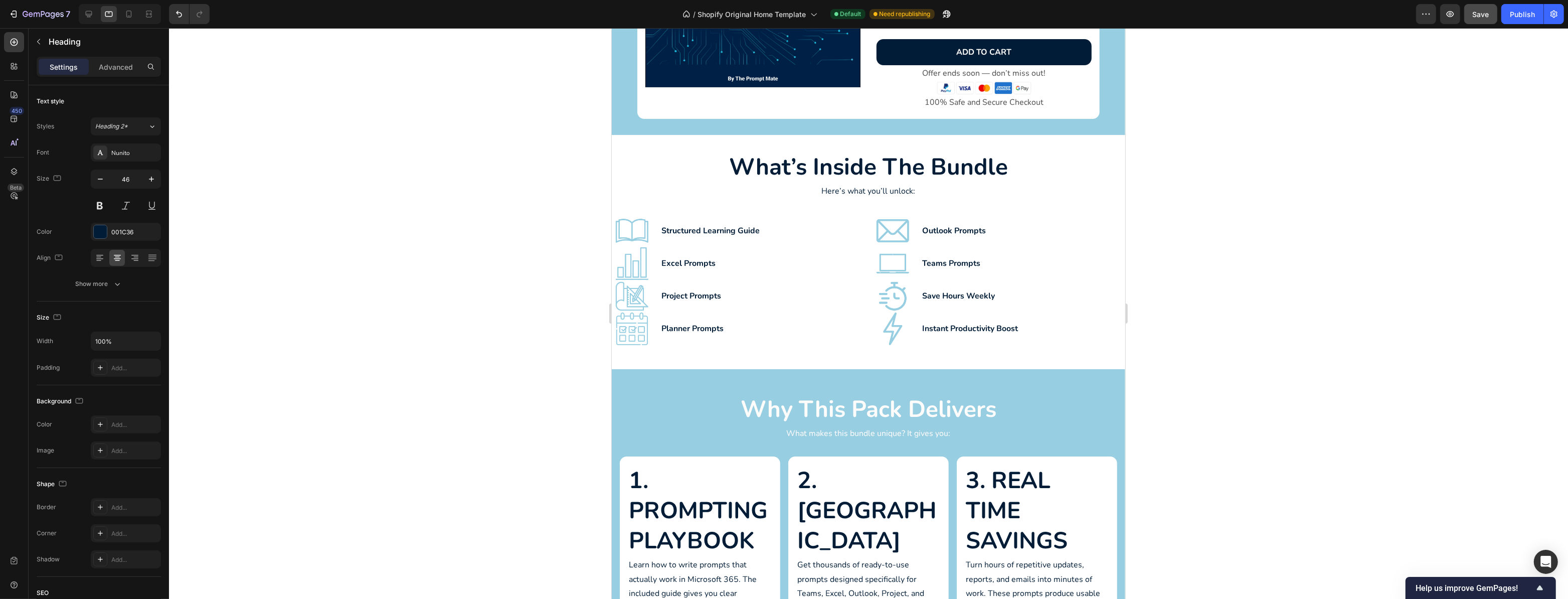
click at [744, 166] on h2 "what’s inside the bundle" at bounding box center [868, 166] width 513 height 32
click at [100, 176] on icon "button" at bounding box center [100, 179] width 10 height 10
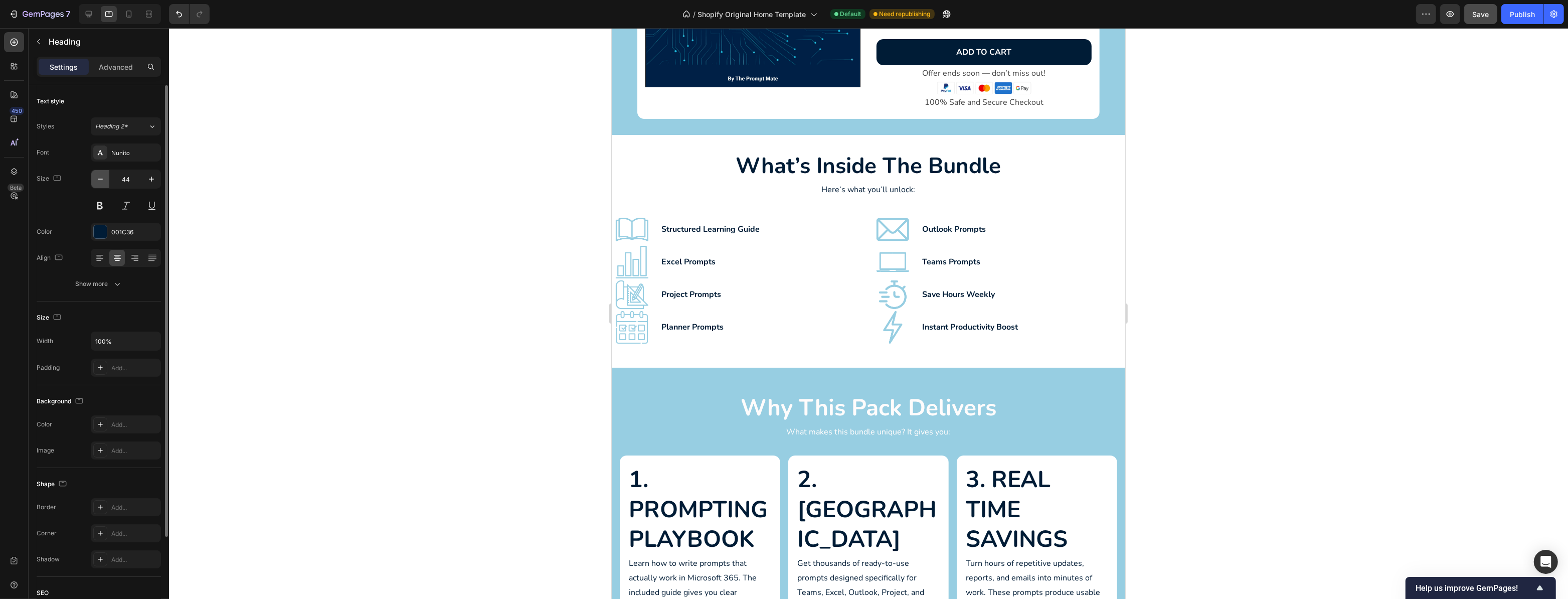
click at [100, 176] on icon "button" at bounding box center [100, 179] width 10 height 10
type input "40"
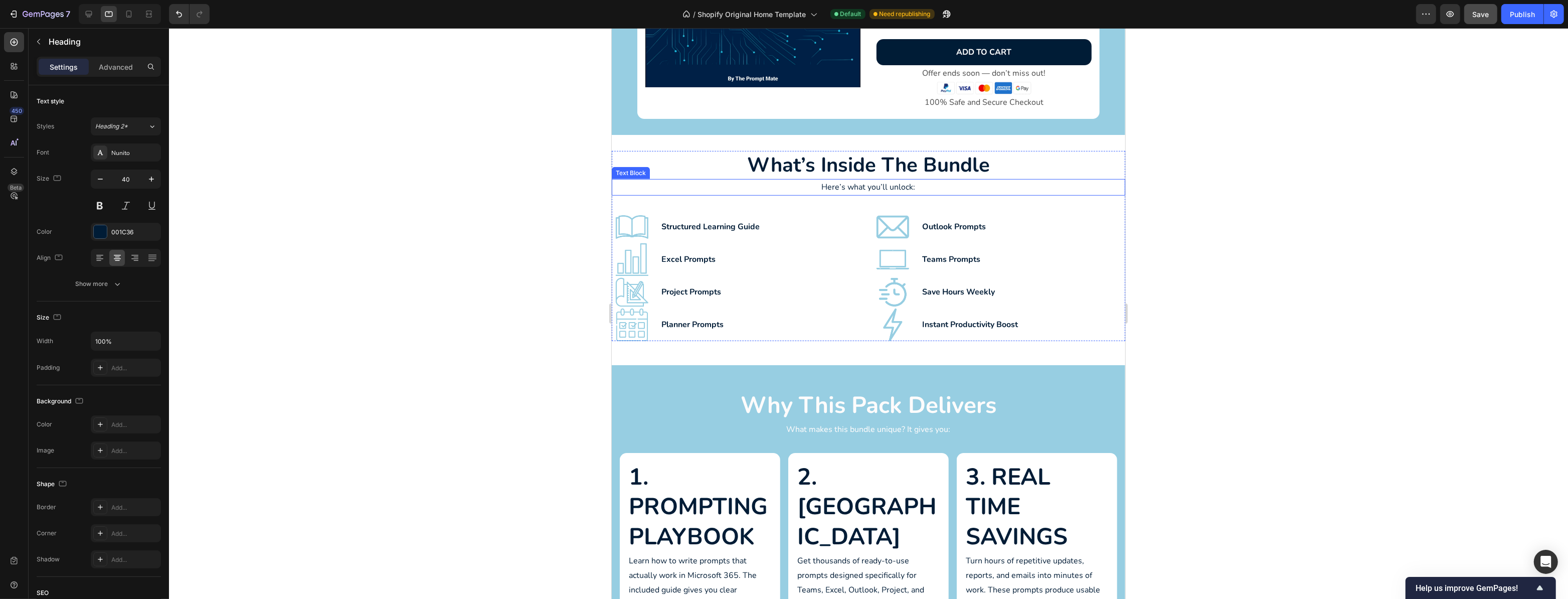
click at [881, 188] on p "Here’s what you’ll unlock:" at bounding box center [868, 187] width 512 height 14
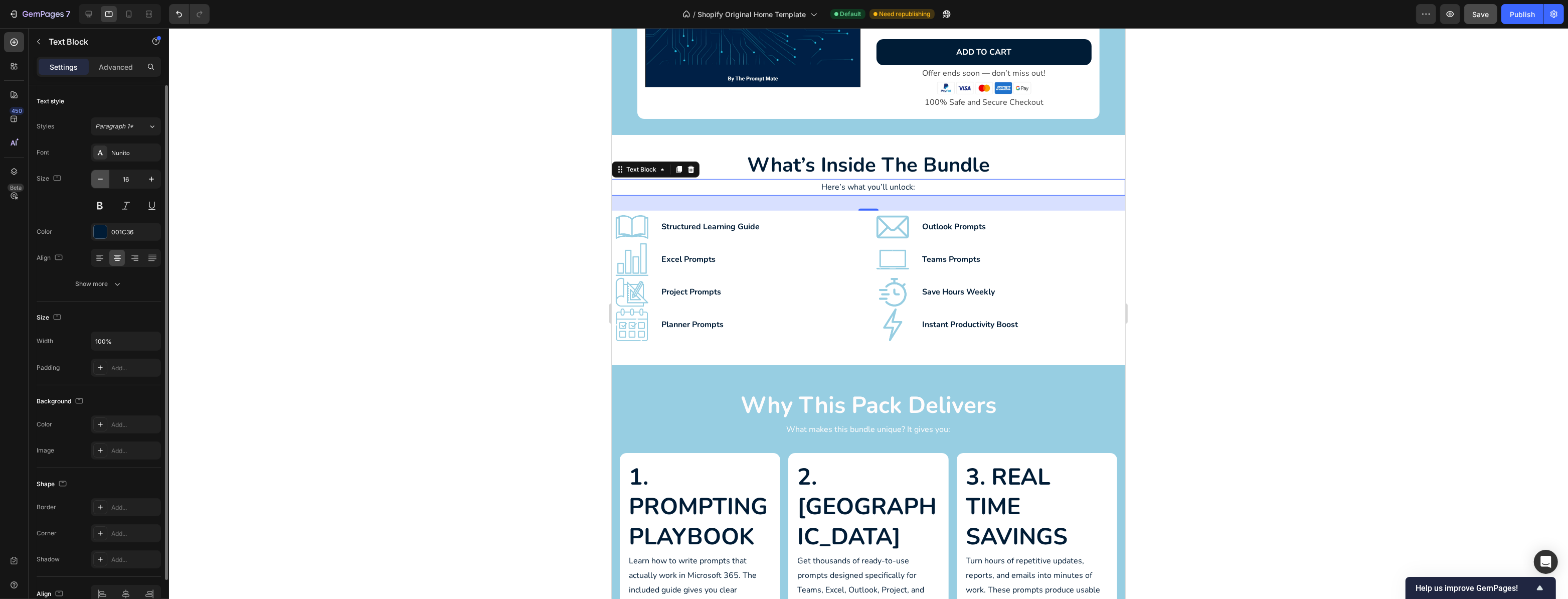
click at [98, 186] on button "button" at bounding box center [100, 179] width 18 height 18
type input "15"
click at [922, 166] on p "what’s inside the bundle" at bounding box center [868, 165] width 512 height 26
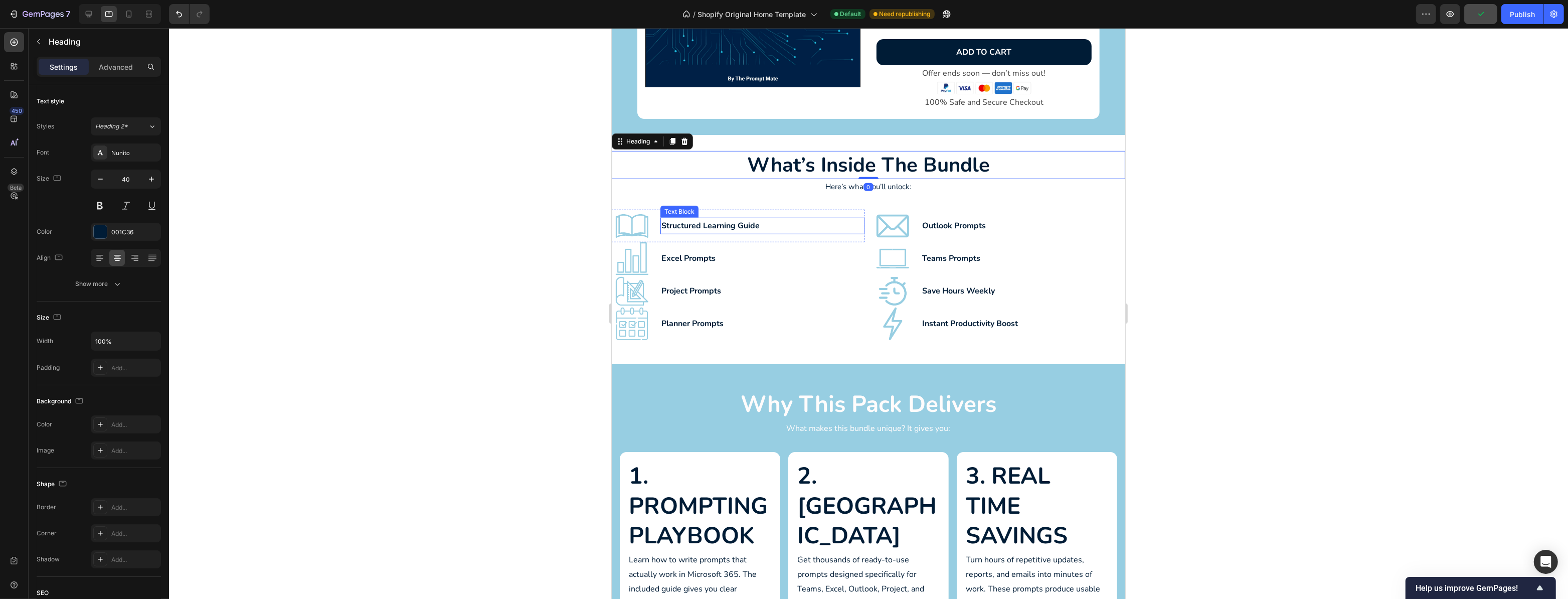
click at [702, 221] on p "Structured Learning Guide" at bounding box center [762, 225] width 202 height 14
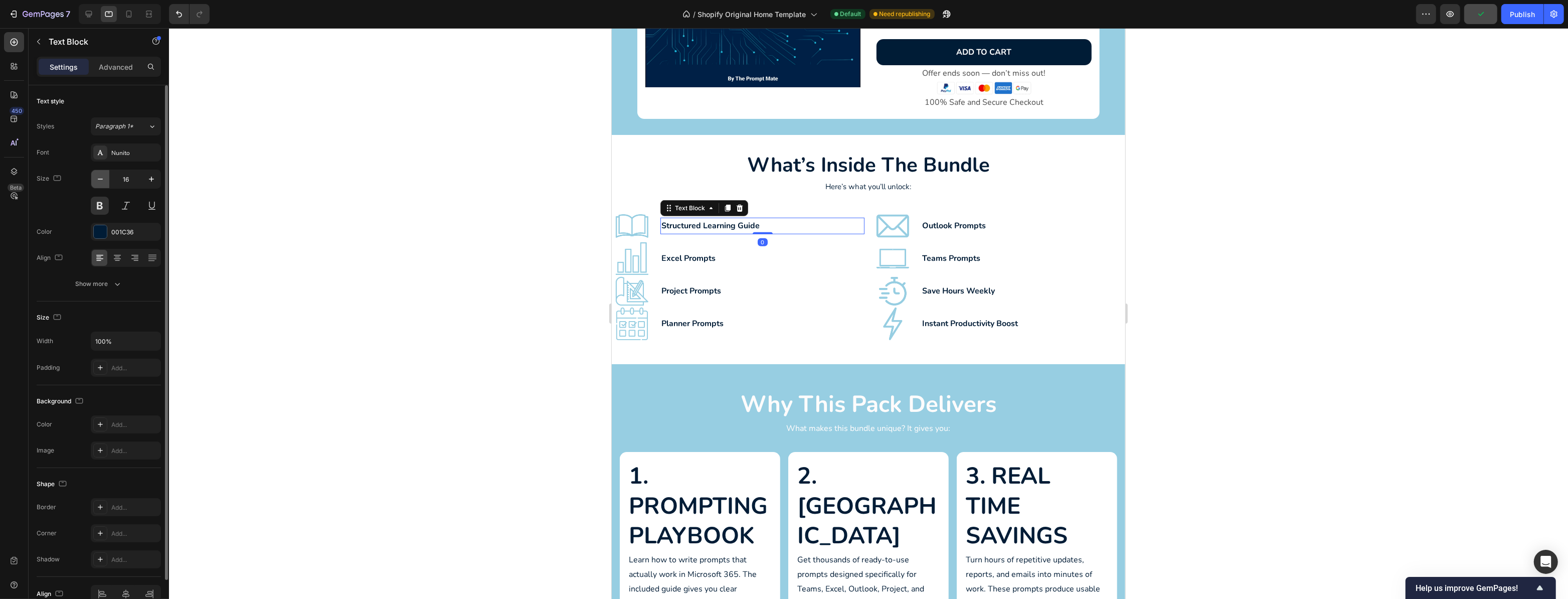
click at [104, 179] on icon "button" at bounding box center [100, 179] width 10 height 10
type input "15"
click at [685, 247] on div "Excel Prompts Text Block" at bounding box center [761, 259] width 204 height 33
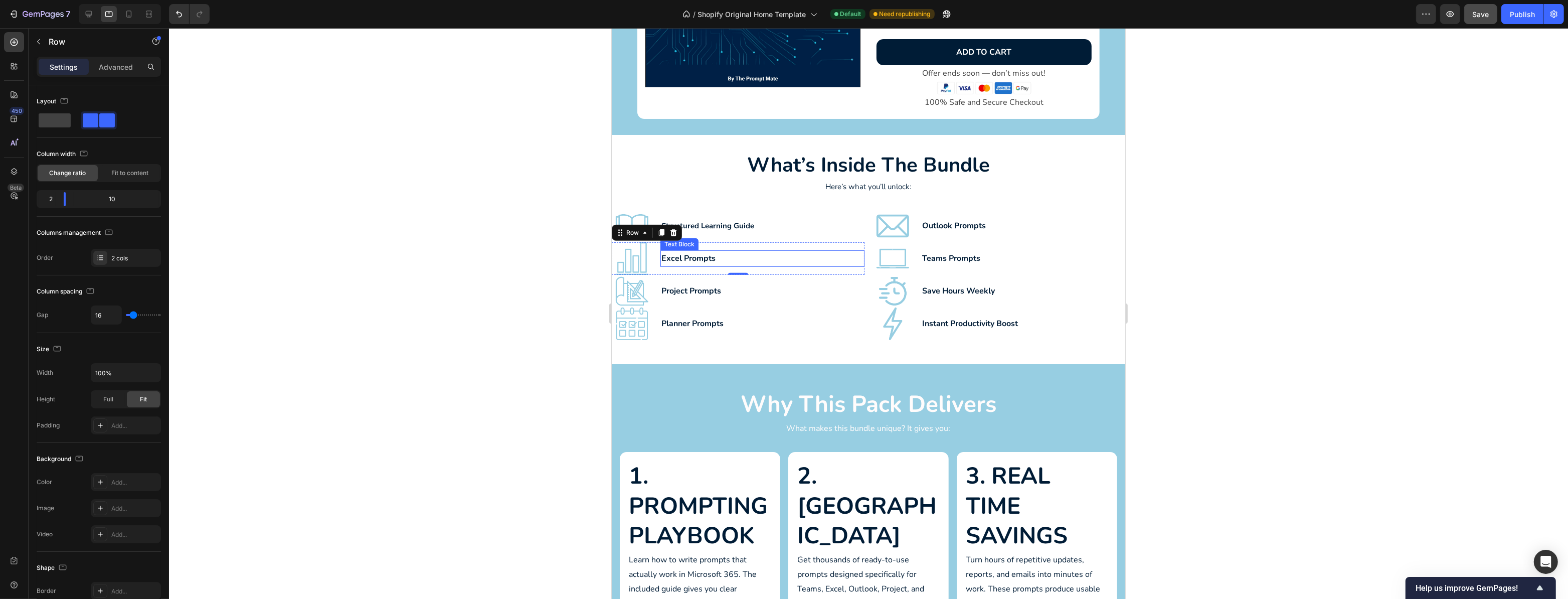
click at [692, 256] on p "Excel Prompts" at bounding box center [762, 258] width 202 height 14
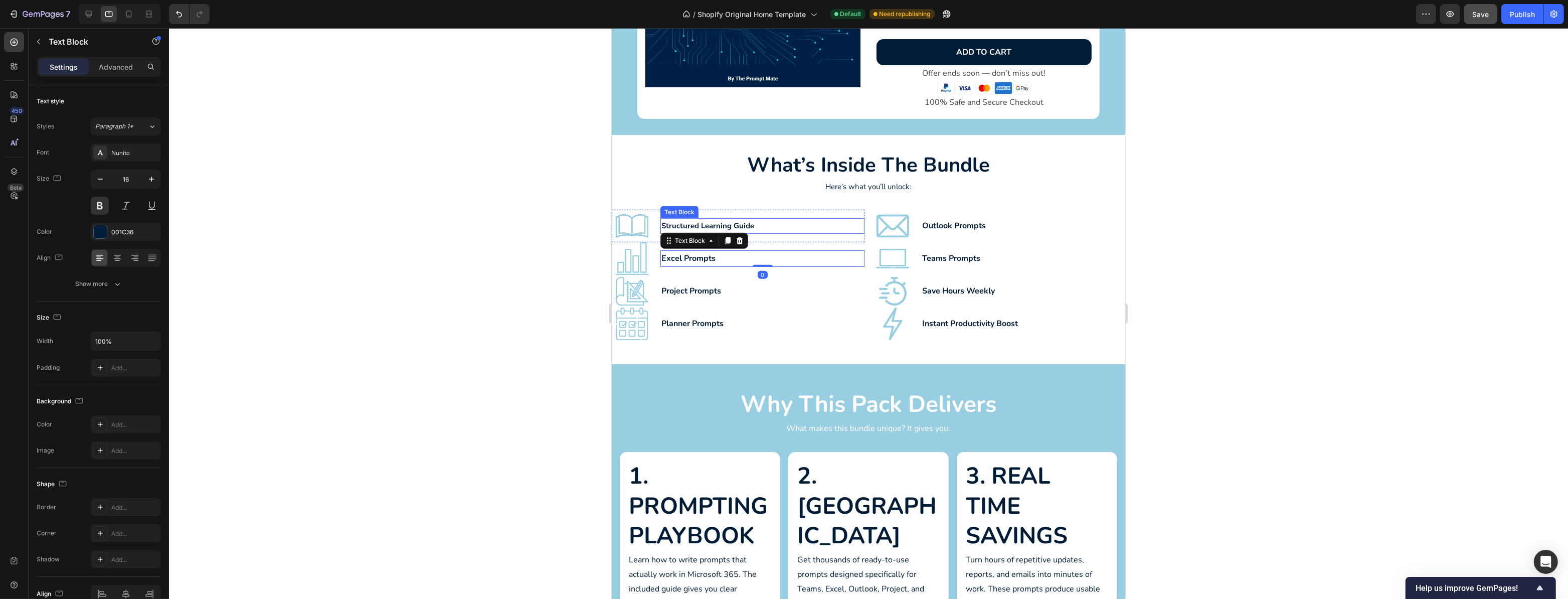
click at [742, 222] on p "Structured Learning Guide" at bounding box center [762, 226] width 202 height 14
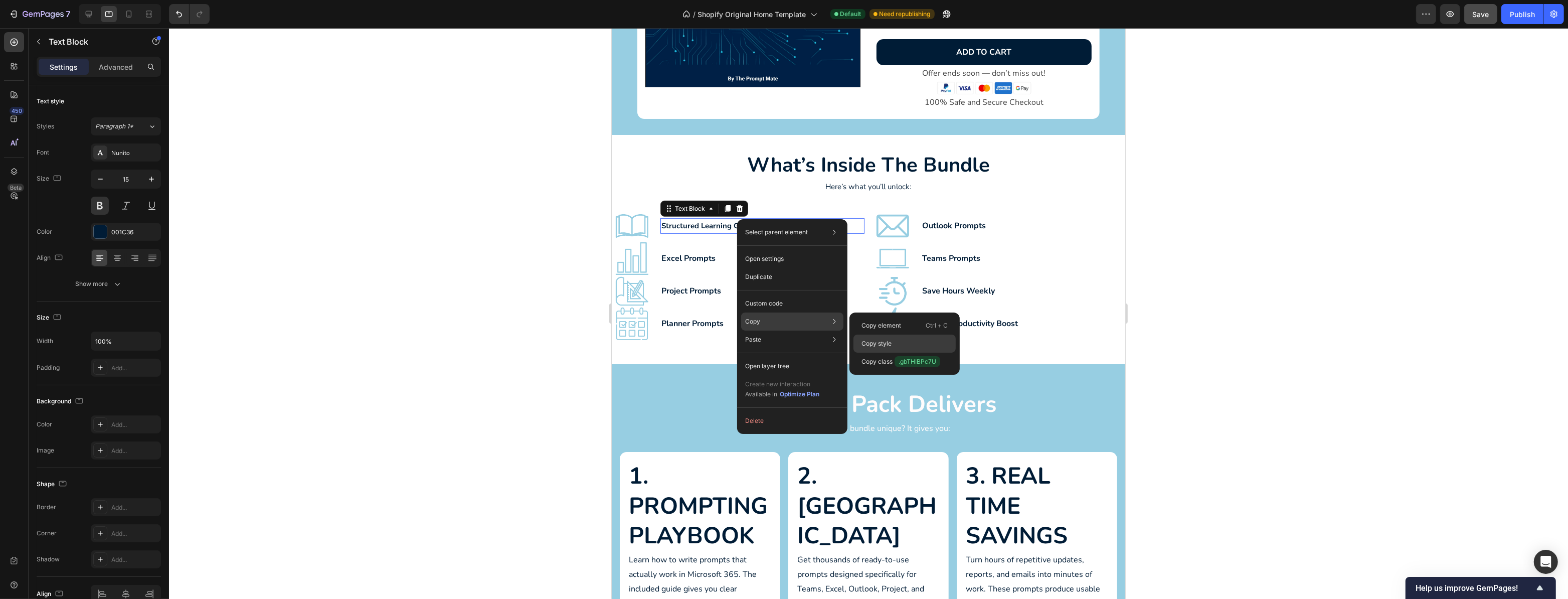
click at [884, 343] on p "Copy style" at bounding box center [877, 343] width 30 height 9
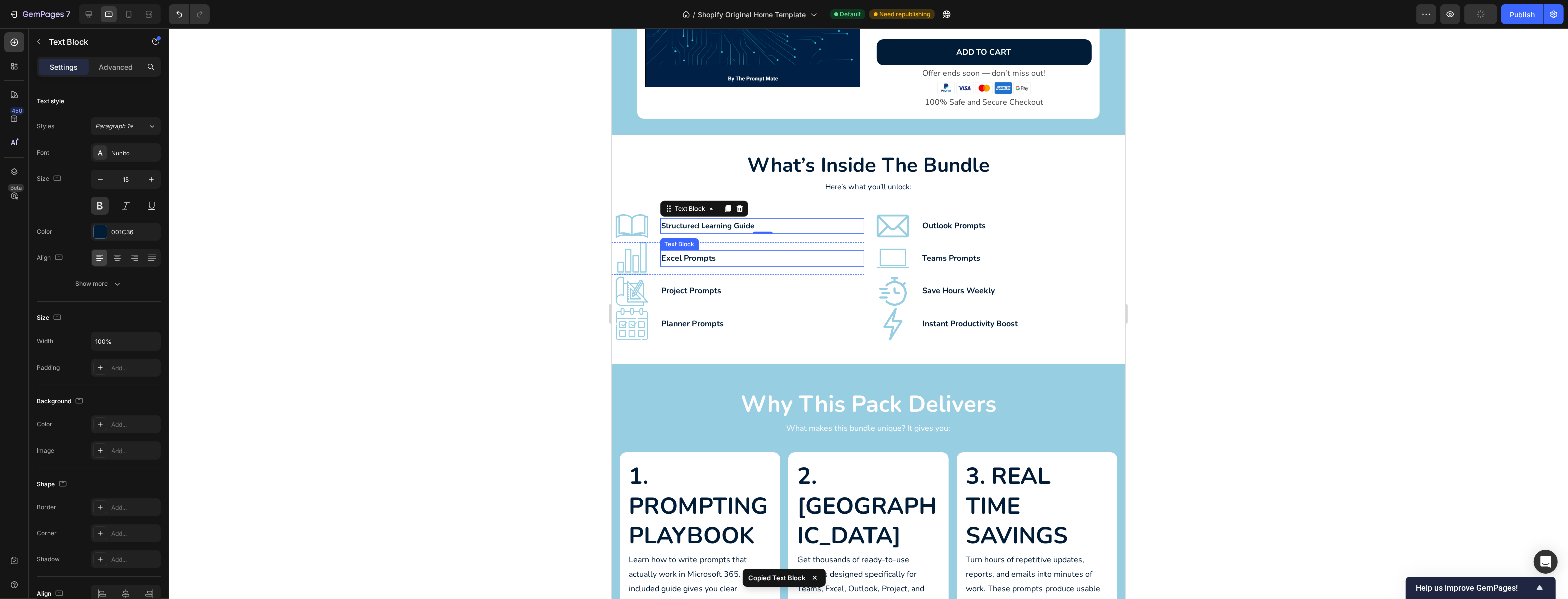
click at [720, 257] on p "Excel Prompts" at bounding box center [762, 258] width 202 height 14
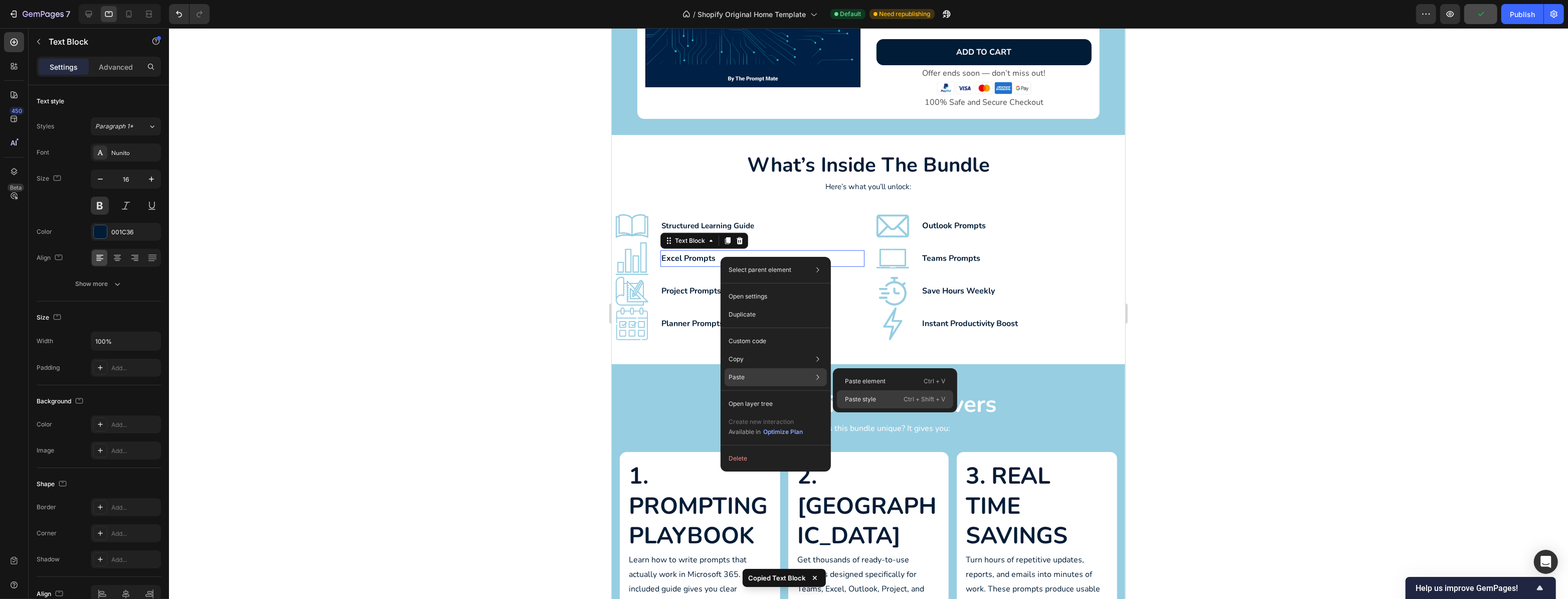
click at [882, 396] on div "Paste style Ctrl + Shift + V" at bounding box center [894, 399] width 116 height 18
type input "15"
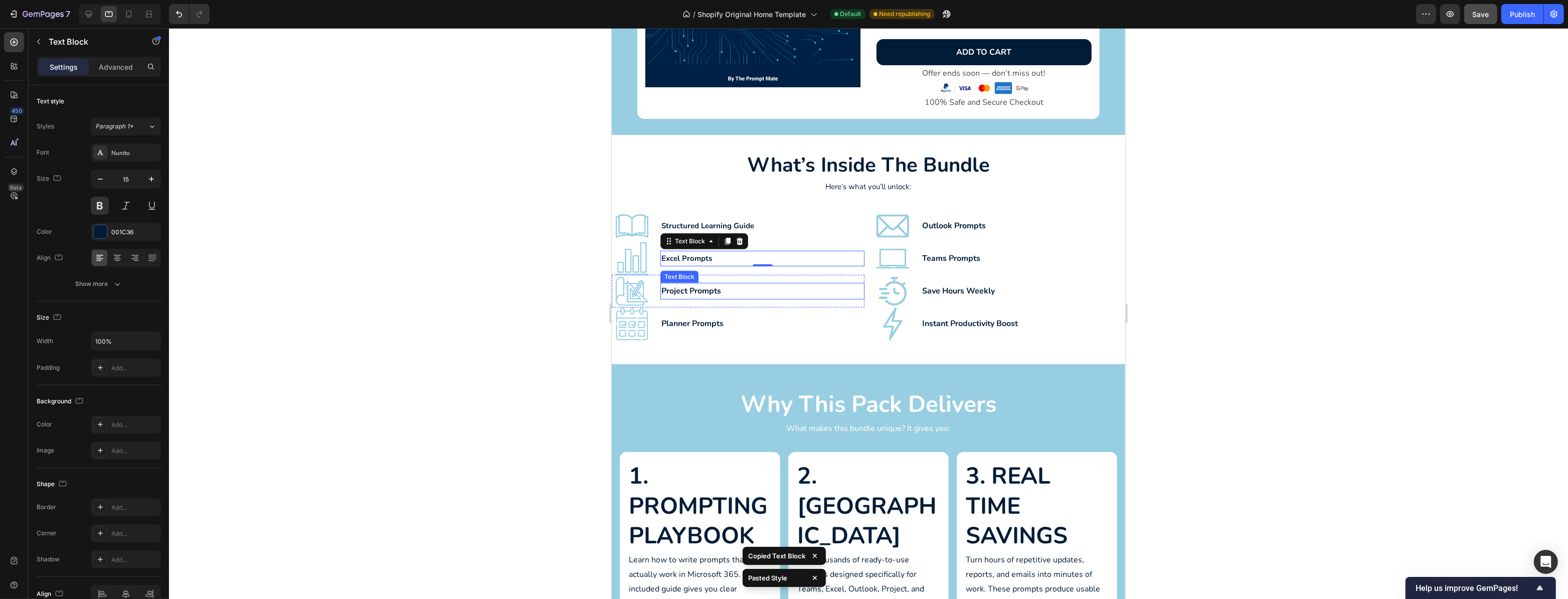
click at [722, 289] on p "Project Prompts" at bounding box center [762, 291] width 202 height 14
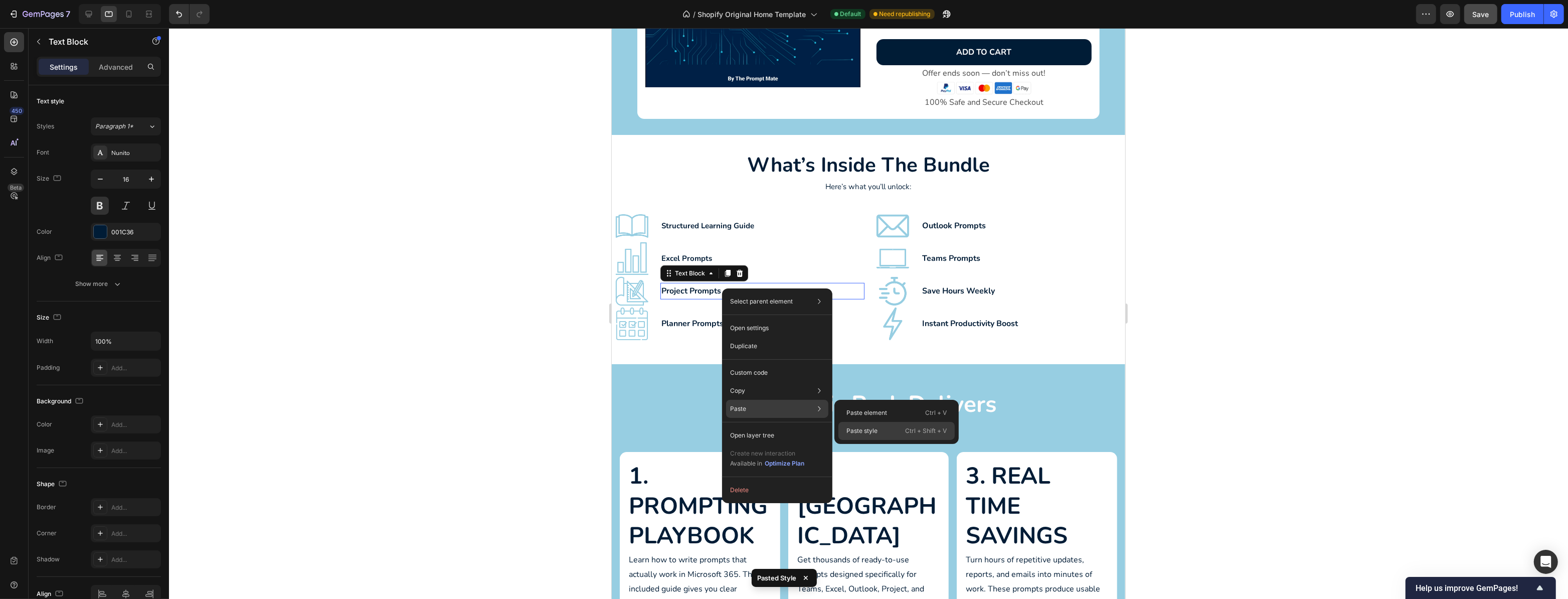
click at [886, 429] on div "Paste style Ctrl + Shift + V" at bounding box center [896, 431] width 116 height 18
type input "15"
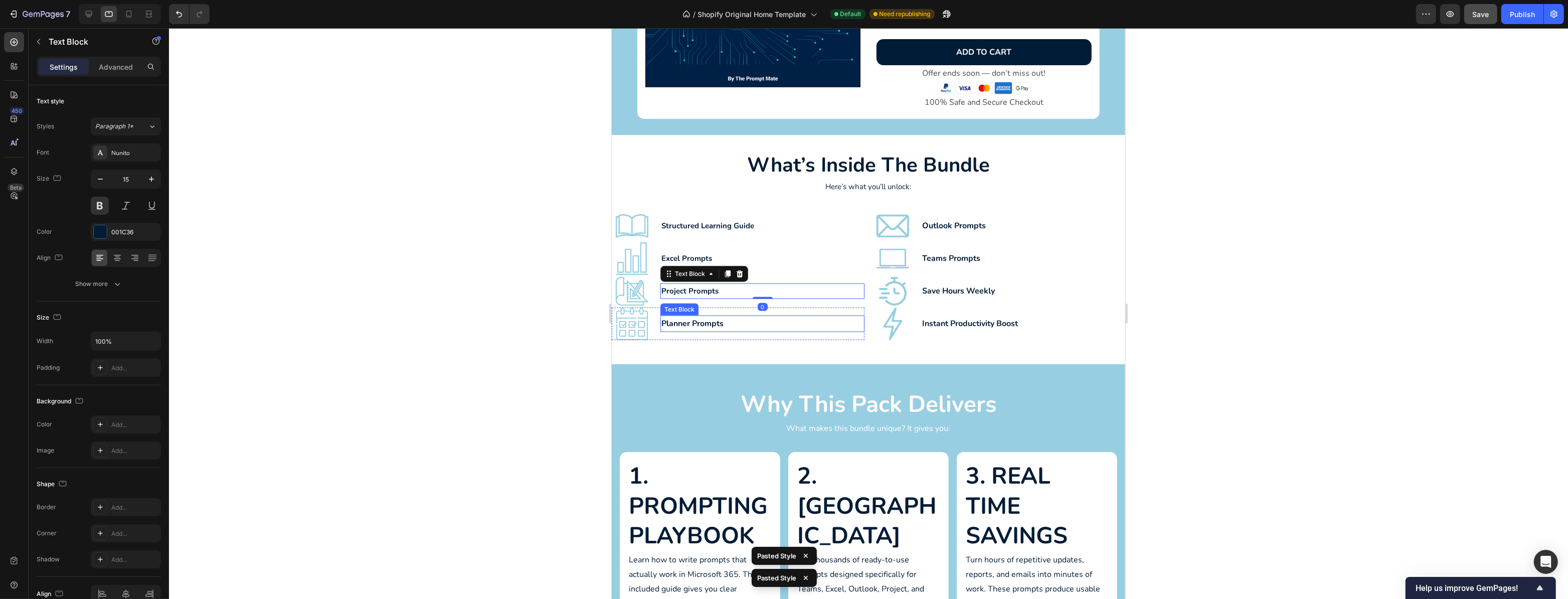
click at [720, 323] on p "Planner Prompts" at bounding box center [762, 323] width 202 height 14
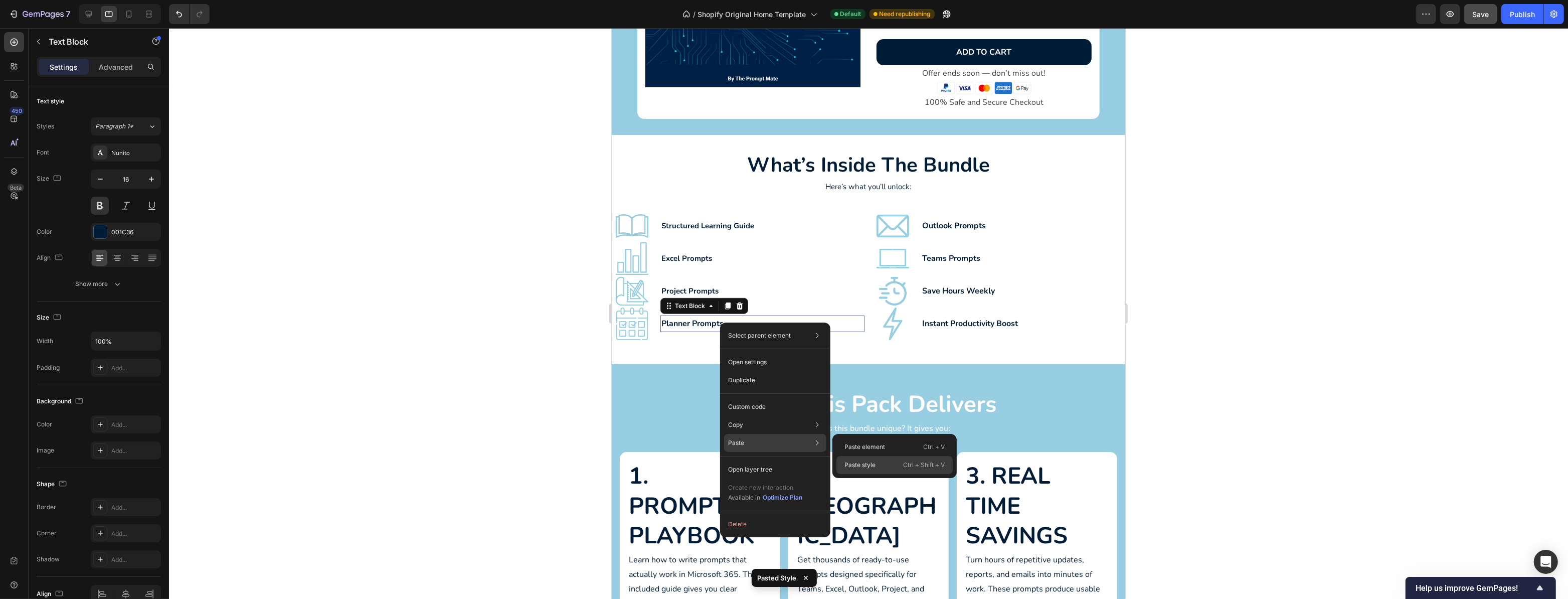
click at [859, 464] on p "Paste style" at bounding box center [860, 465] width 31 height 9
type input "15"
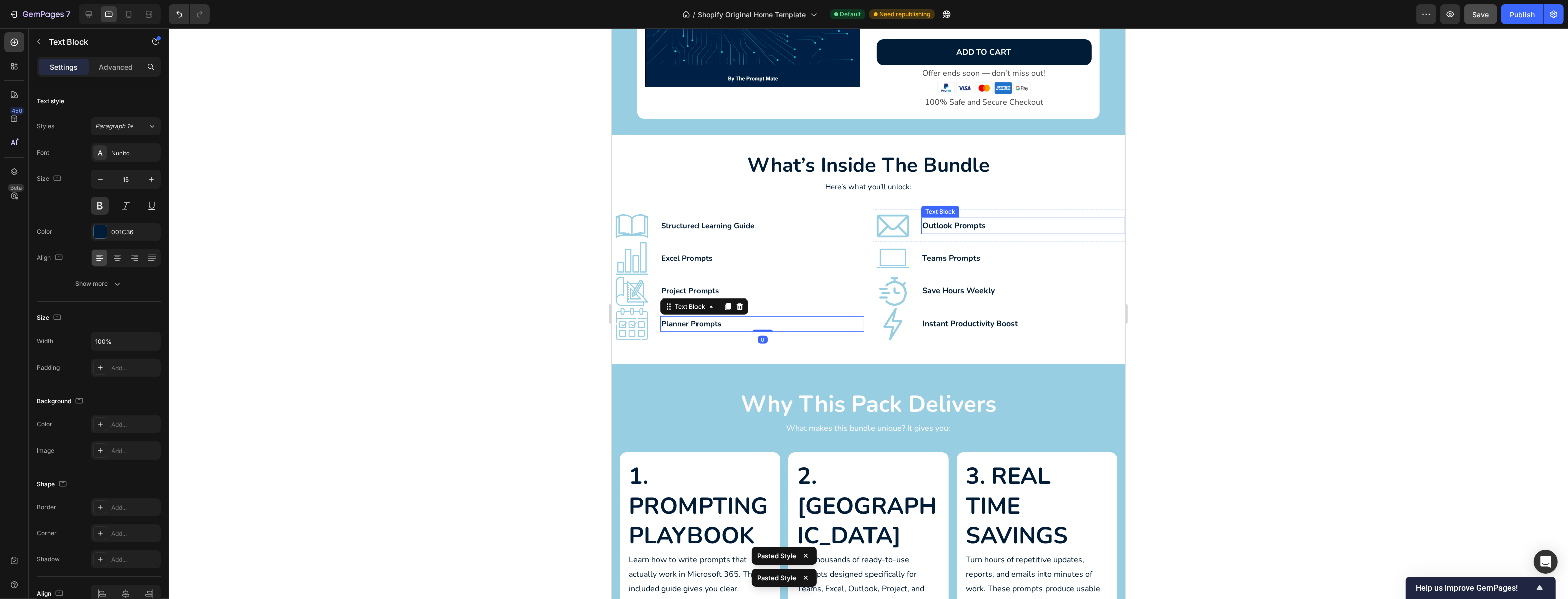
click at [962, 224] on p "Outlook Prompts" at bounding box center [1023, 225] width 202 height 14
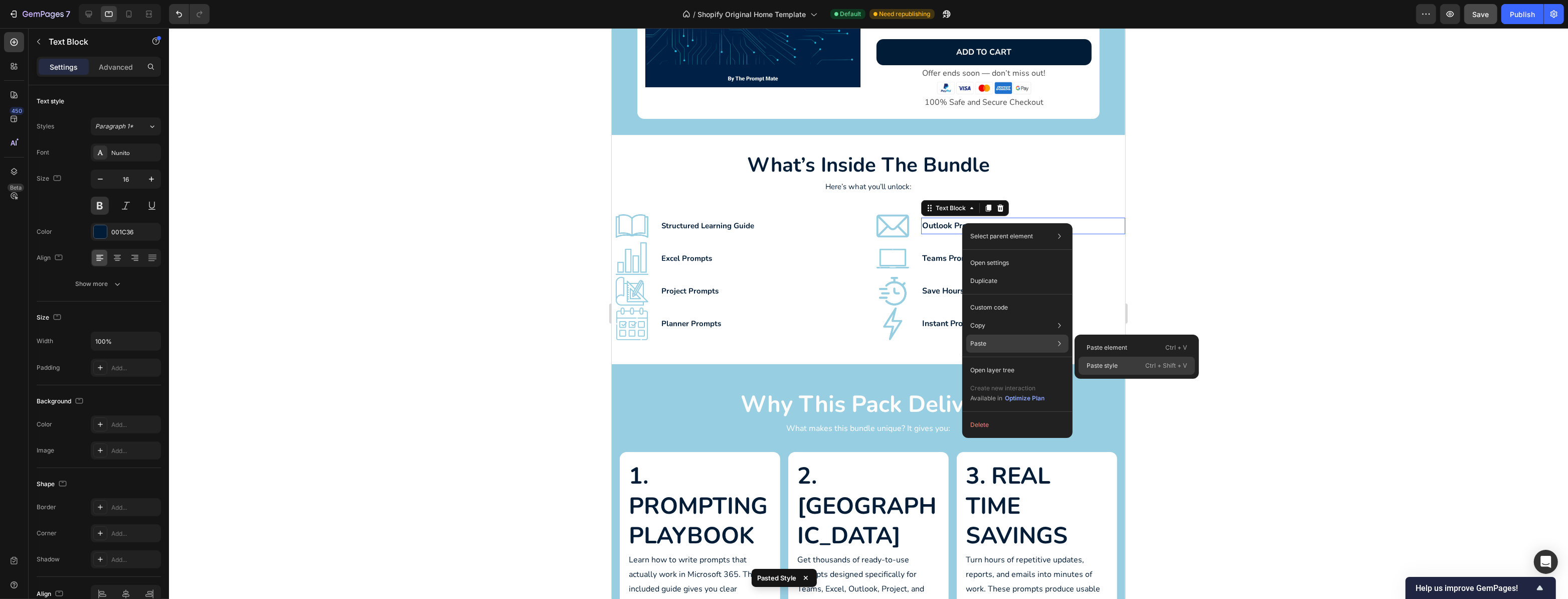
click at [1144, 364] on div "Paste style Ctrl + Shift + V" at bounding box center [1137, 365] width 116 height 18
type input "15"
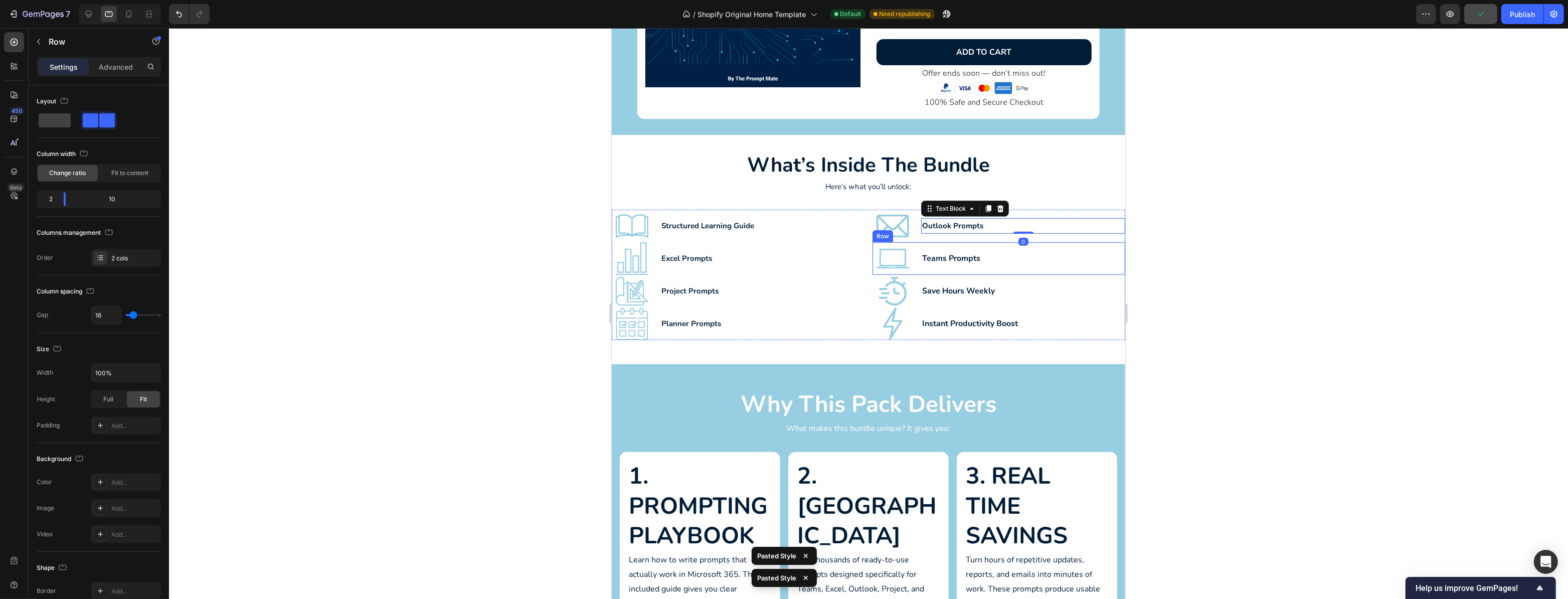
click at [972, 265] on div "Teams Prompts Text Block" at bounding box center [1023, 259] width 204 height 33
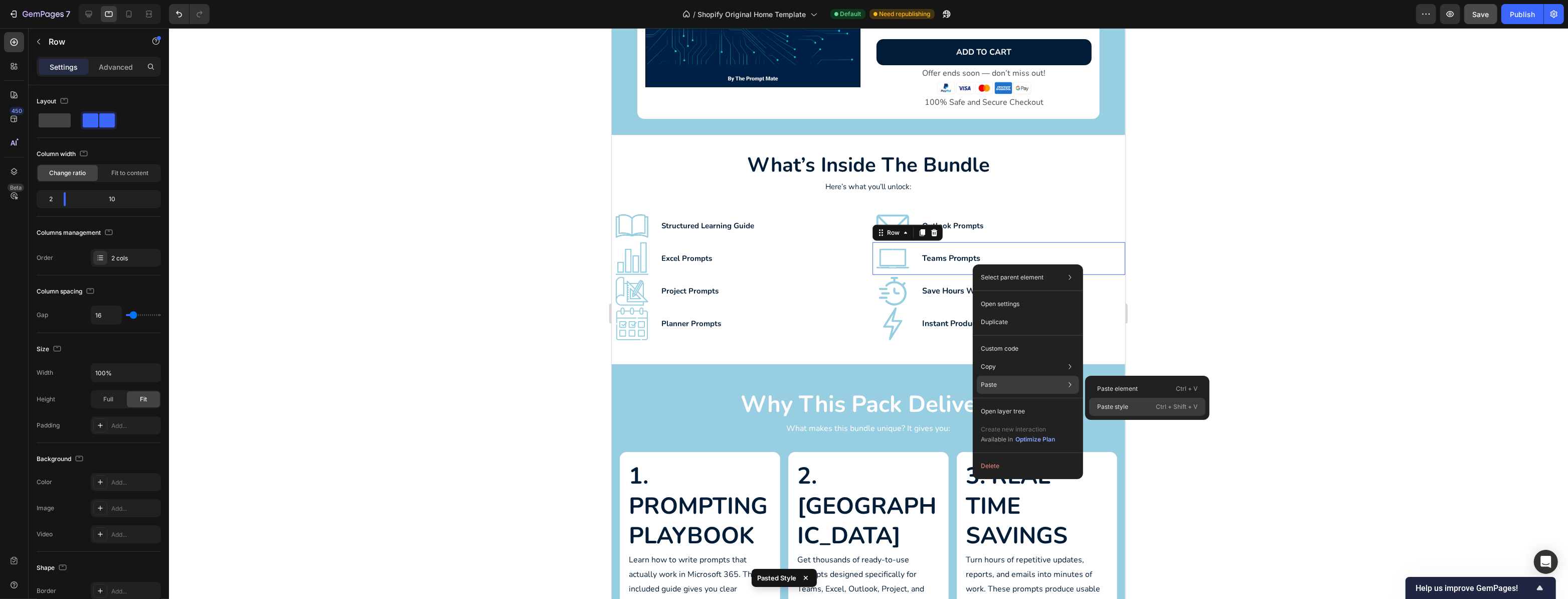
click at [1110, 406] on p "Paste style" at bounding box center [1113, 407] width 31 height 9
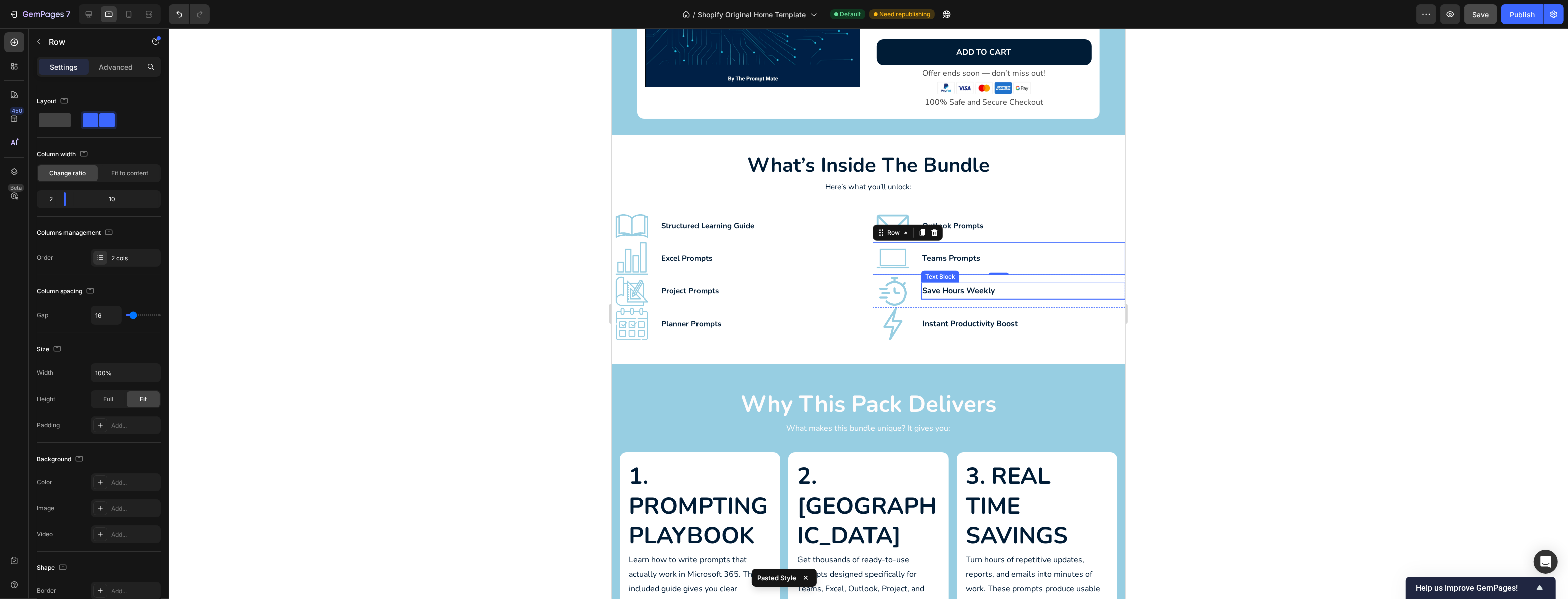
click at [964, 291] on p "Save Hours Weekly" at bounding box center [1023, 291] width 202 height 14
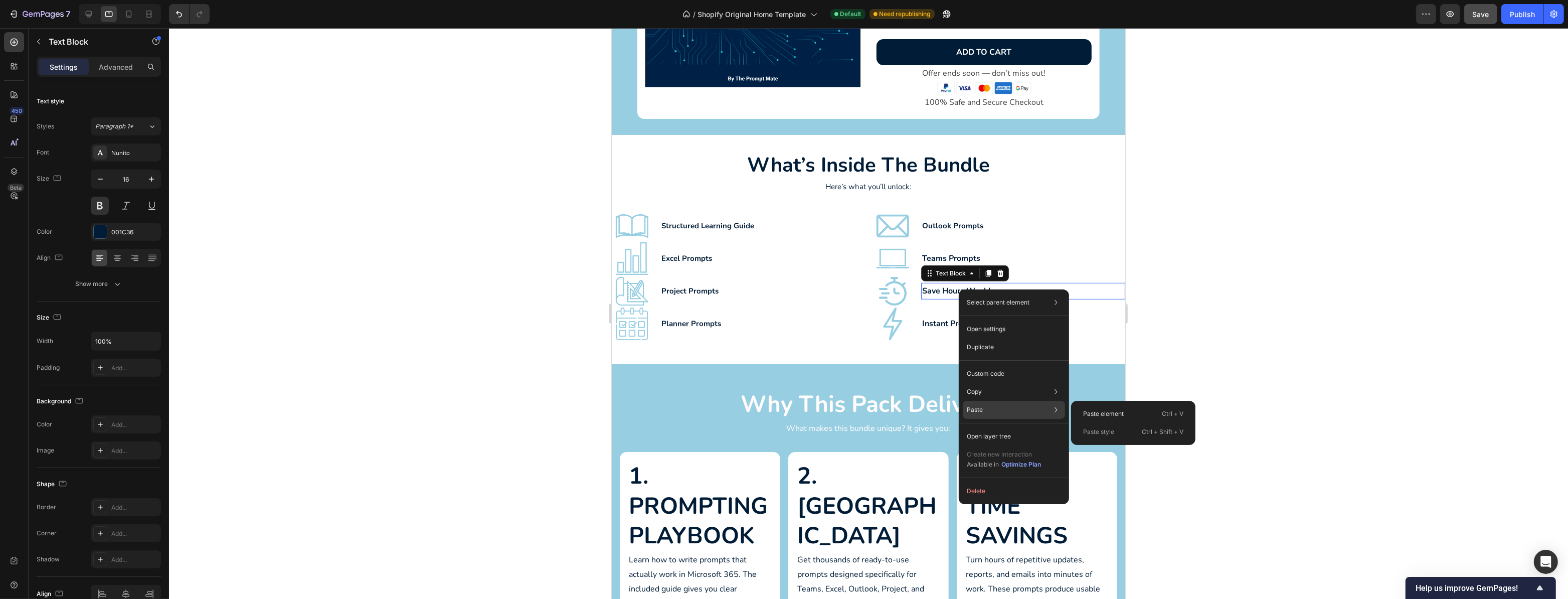
click at [1112, 436] on p "Paste style" at bounding box center [1099, 432] width 31 height 9
type input "15"
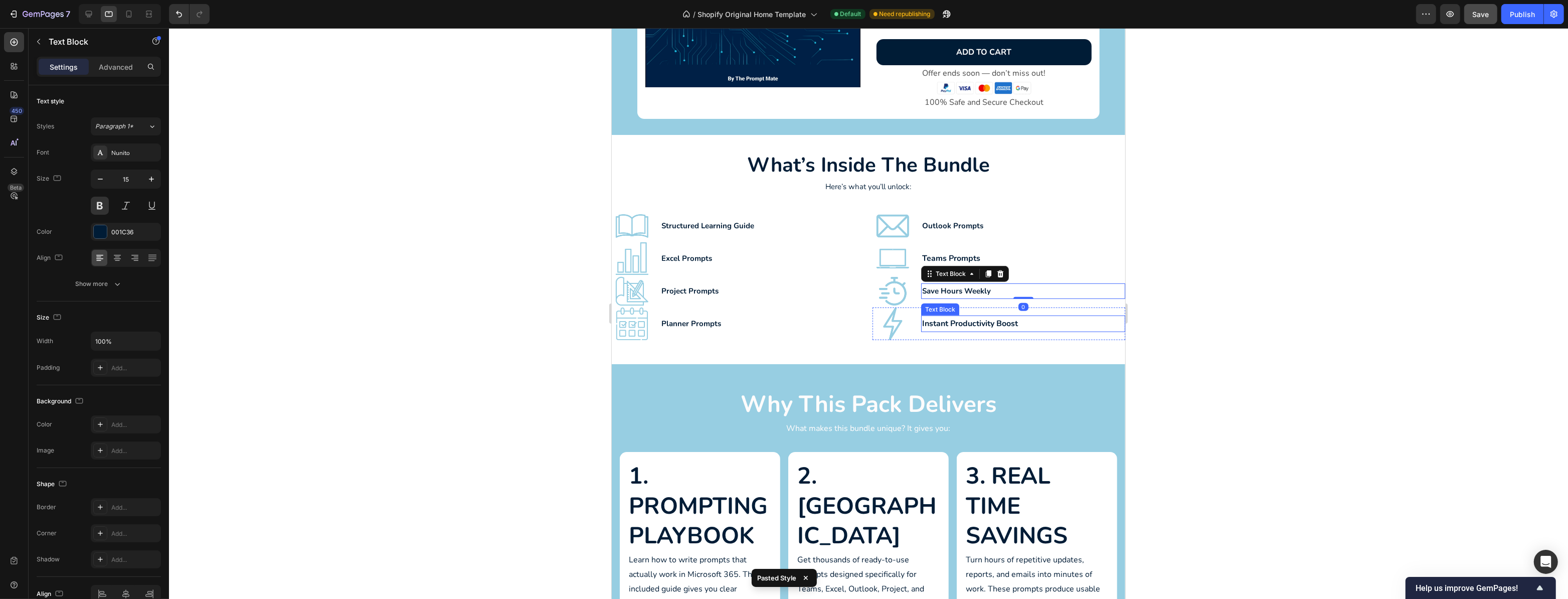
click at [977, 323] on p "Instant Productivity Boost" at bounding box center [1023, 323] width 202 height 14
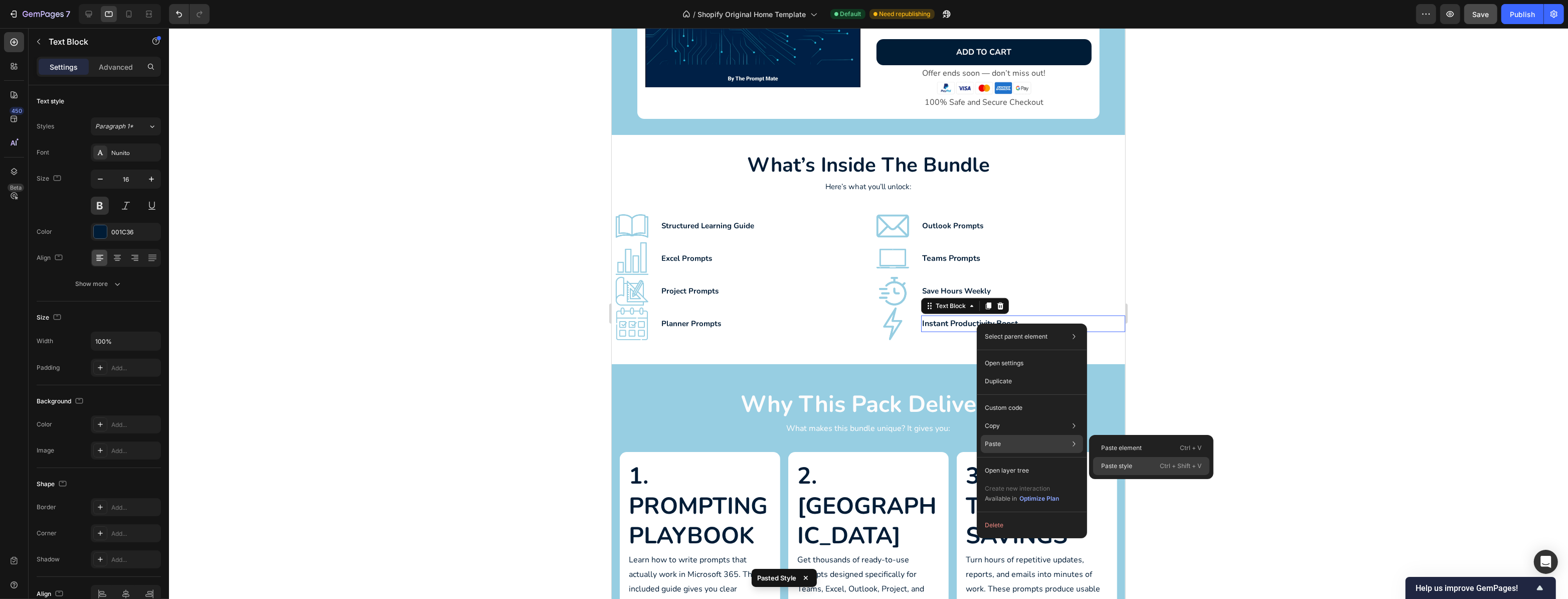
click at [1127, 463] on p "Paste style" at bounding box center [1117, 466] width 31 height 9
type input "15"
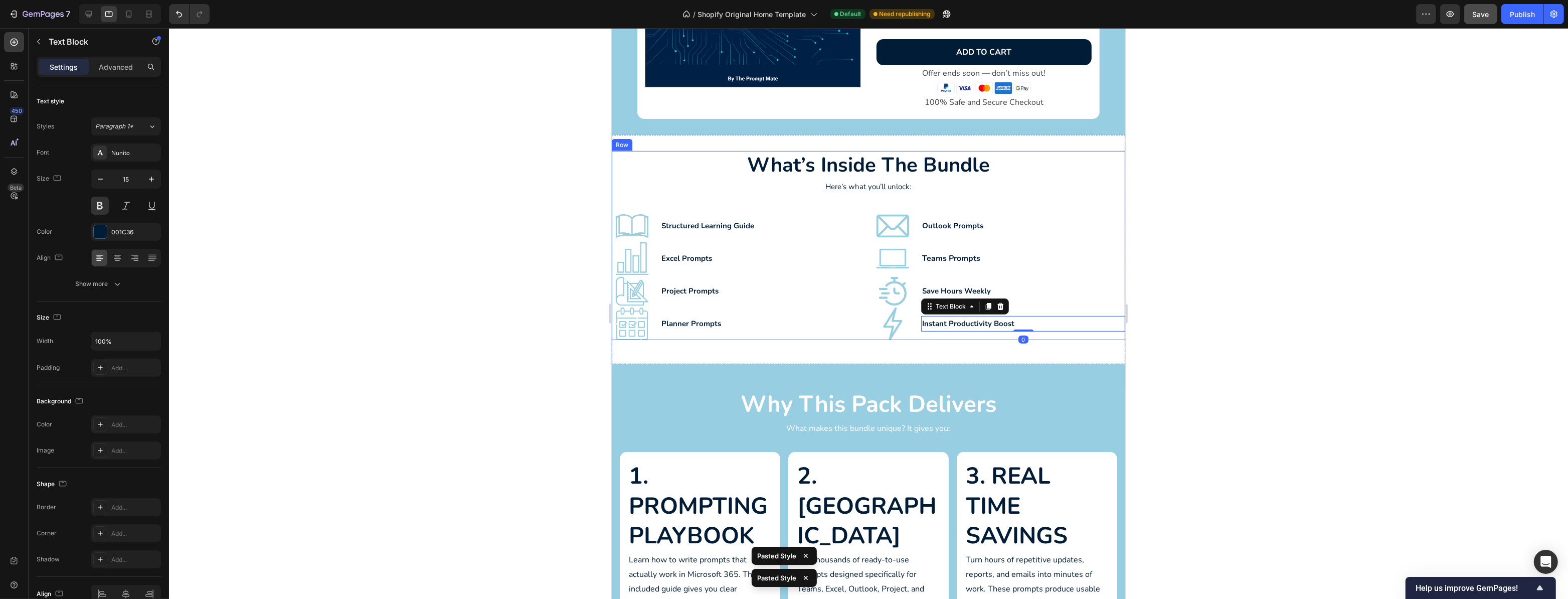
click at [706, 197] on div "what’s inside the bundle Heading Here’s what you’ll unlock: Text Block Image St…" at bounding box center [868, 245] width 513 height 189
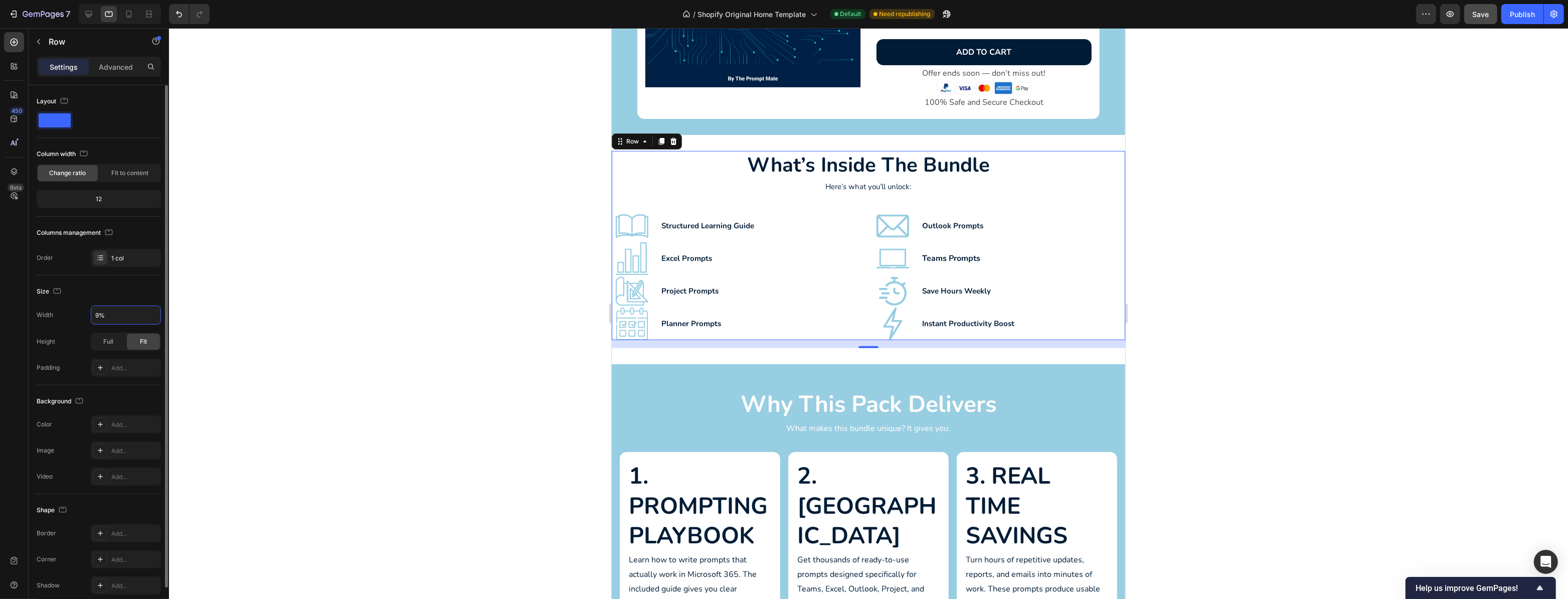
type input "90%"
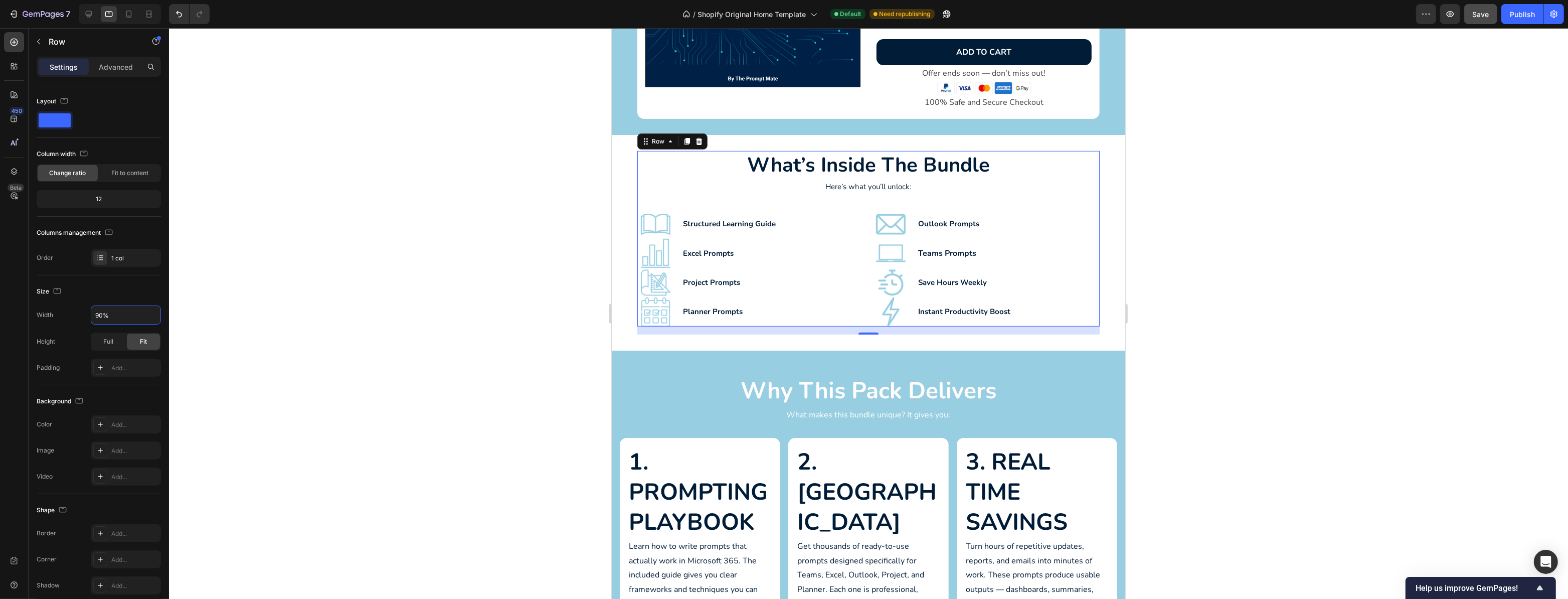
click at [294, 310] on div at bounding box center [868, 313] width 1399 height 571
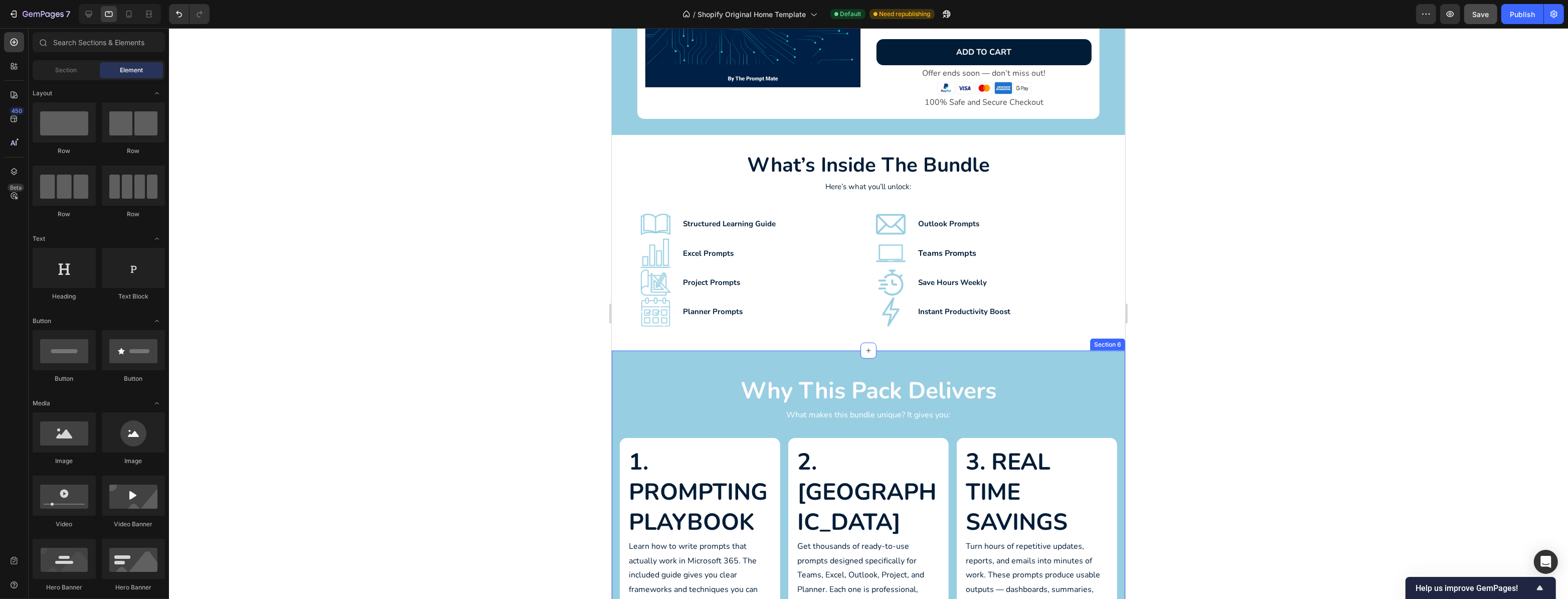
click at [840, 350] on div "Why This Pack Delivers Heading What makes this bundle unique? It gives you: Tex…" at bounding box center [868, 536] width 513 height 370
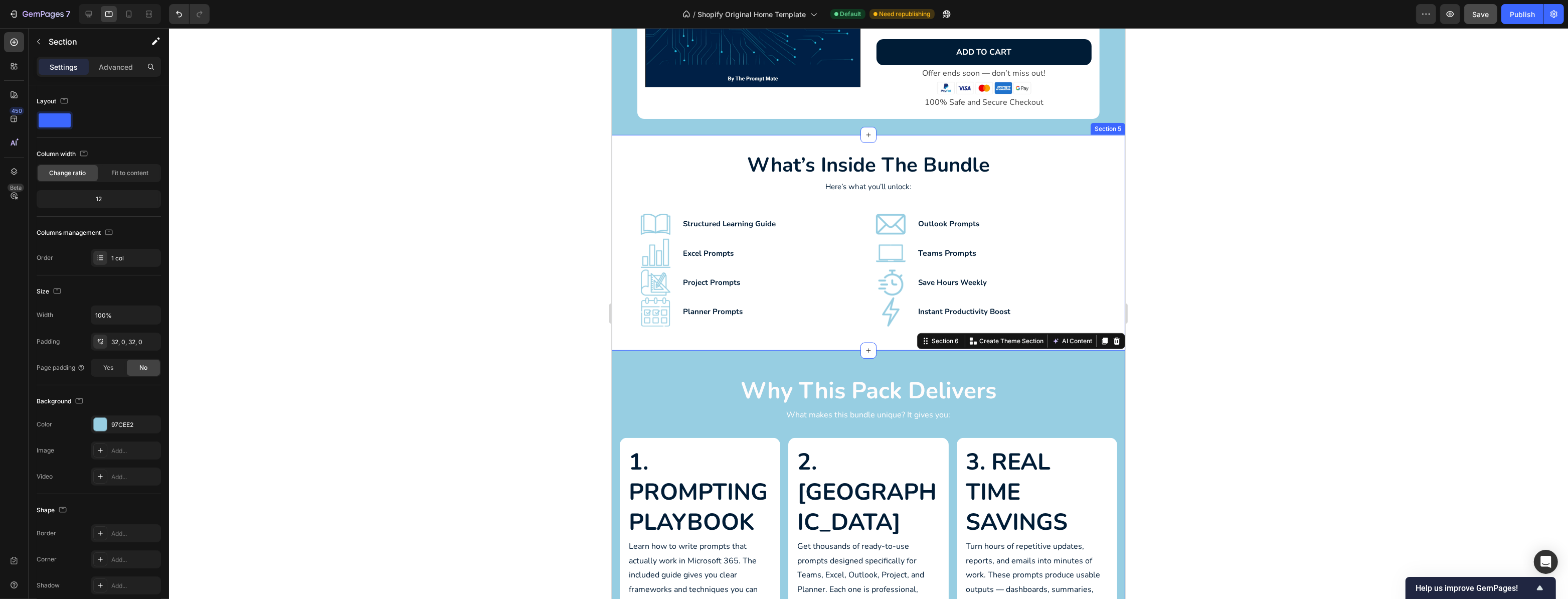
click at [837, 339] on div "what’s inside the bundle Heading Here’s what you’ll unlock: Text Block Image St…" at bounding box center [868, 243] width 513 height 216
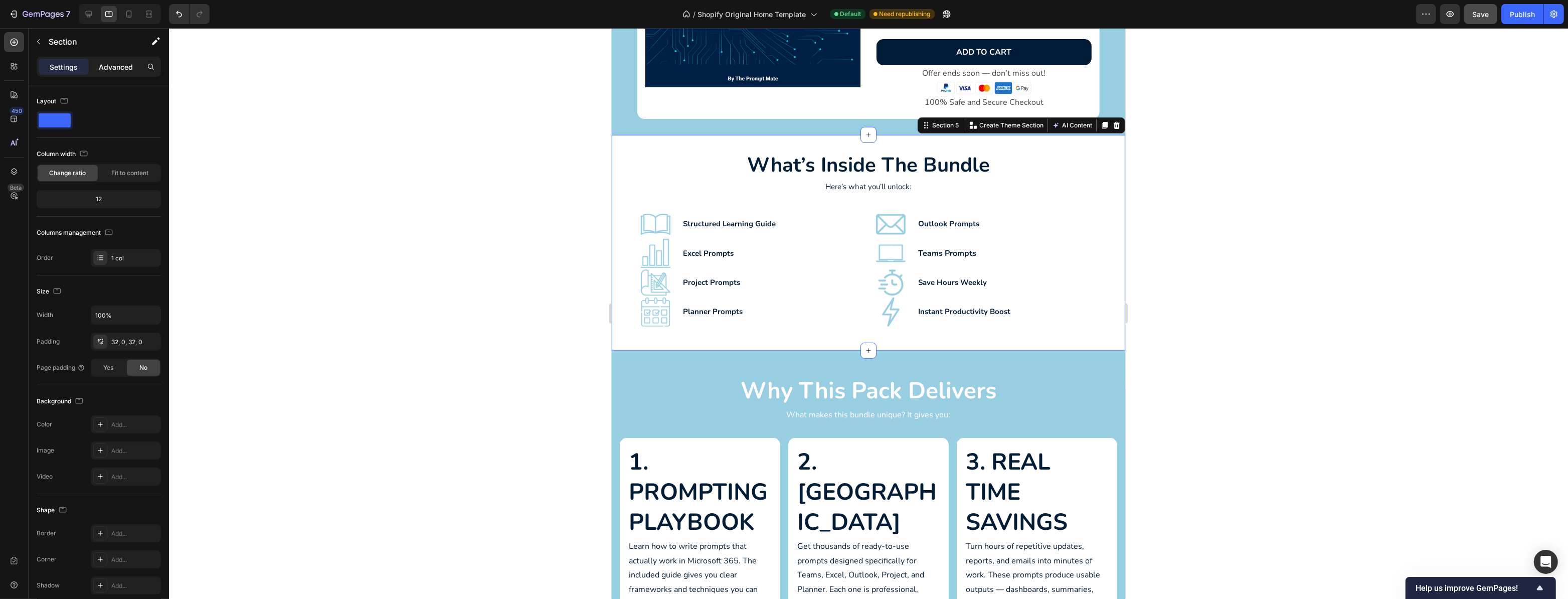
click at [107, 68] on p "Advanced" at bounding box center [115, 67] width 34 height 11
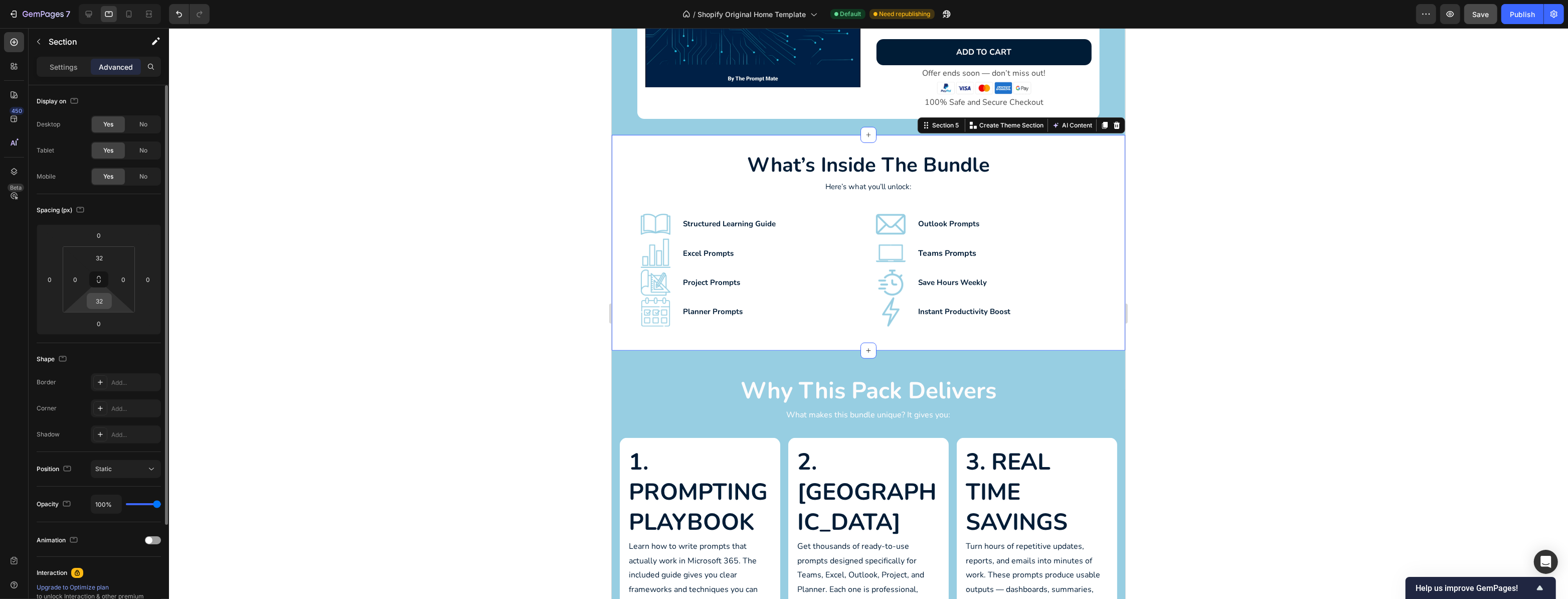
click at [105, 300] on input "32" at bounding box center [99, 301] width 20 height 15
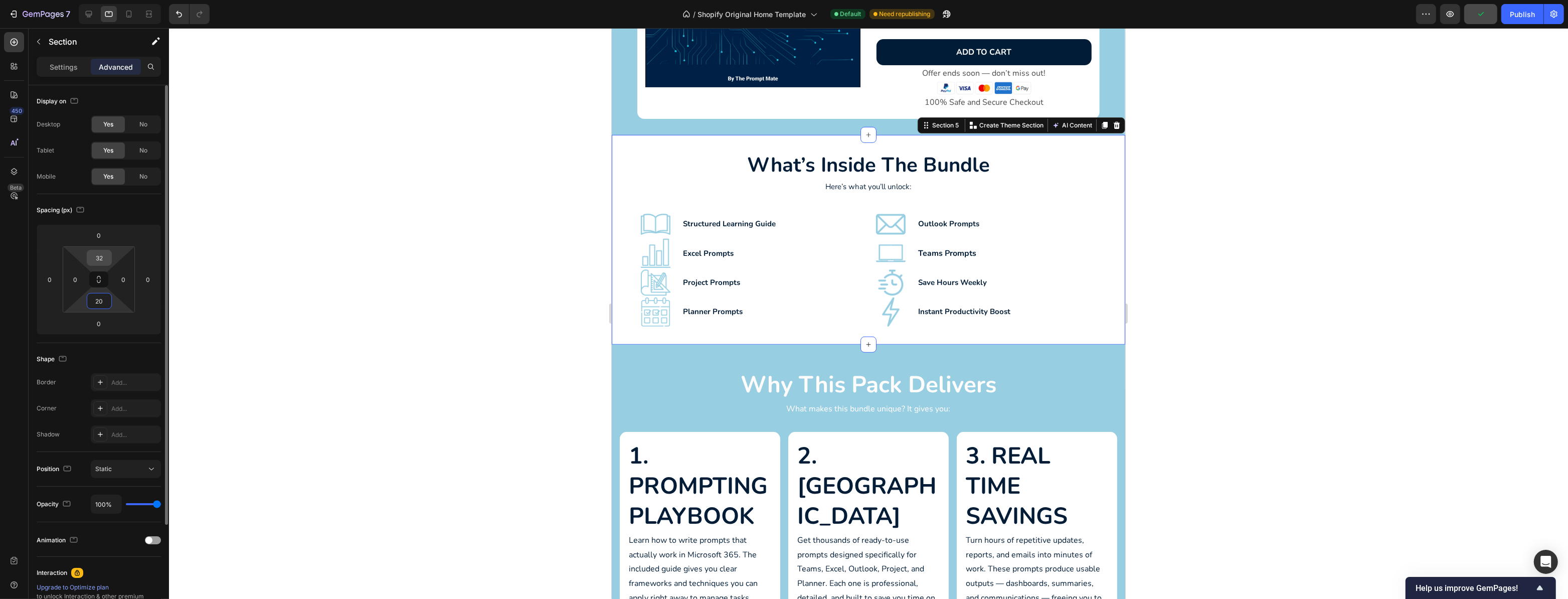
type input "20"
drag, startPoint x: 104, startPoint y: 256, endPoint x: 78, endPoint y: 256, distance: 26.0
click at [78, 256] on div "32 0 20 0" at bounding box center [99, 279] width 72 height 66
drag, startPoint x: 105, startPoint y: 256, endPoint x: 86, endPoint y: 256, distance: 19.0
click at [87, 256] on div "32" at bounding box center [99, 258] width 25 height 16
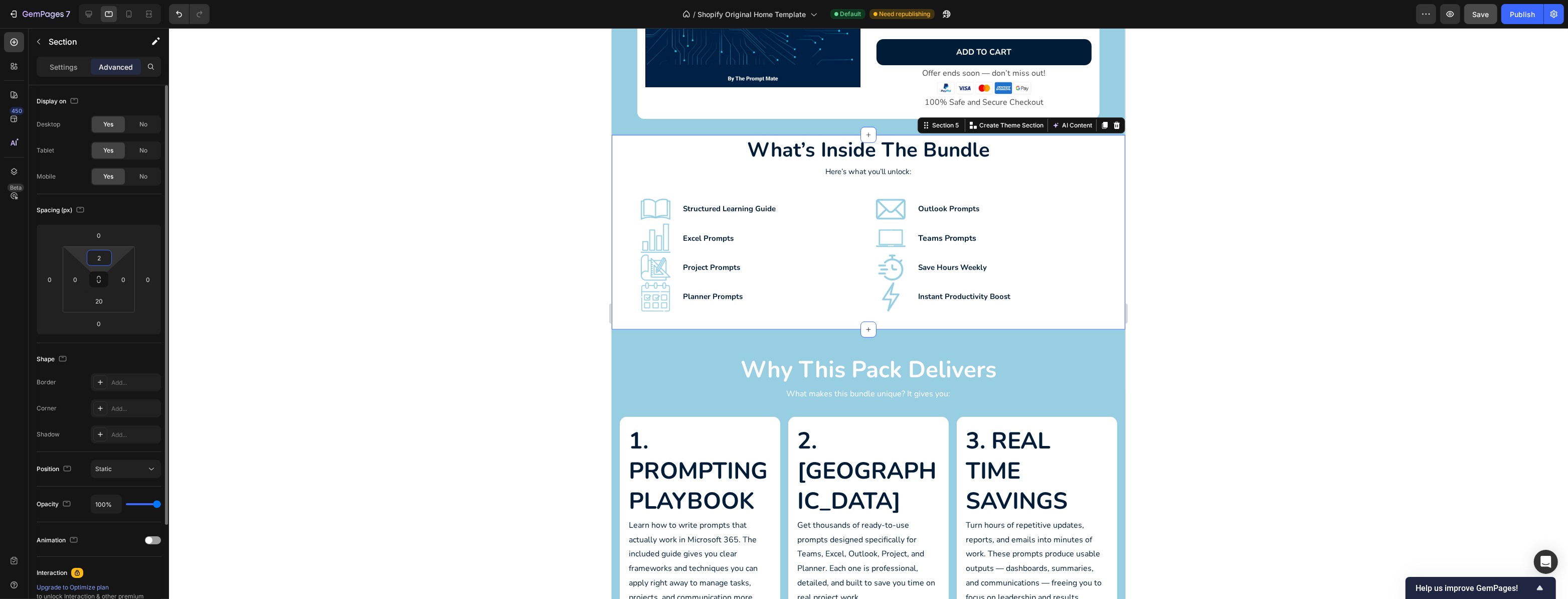
type input "20"
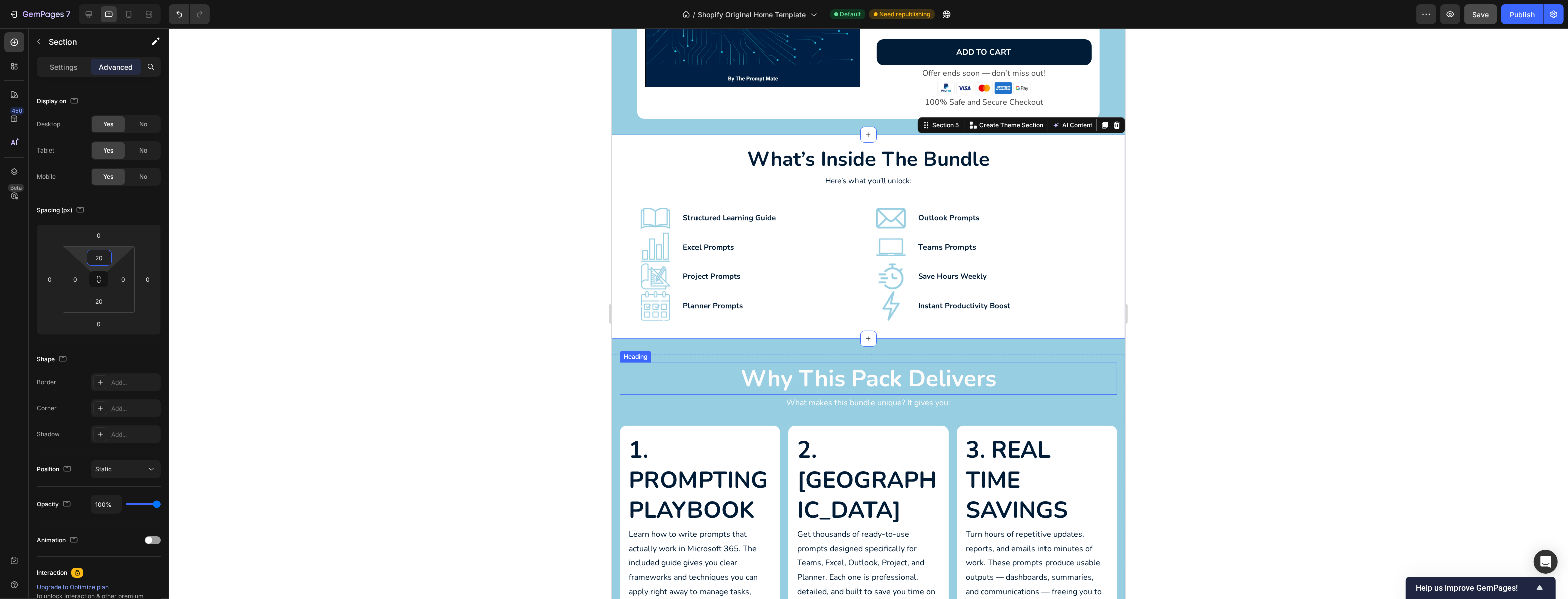
click at [897, 369] on h2 "Why This Pack Delivers" at bounding box center [868, 379] width 498 height 32
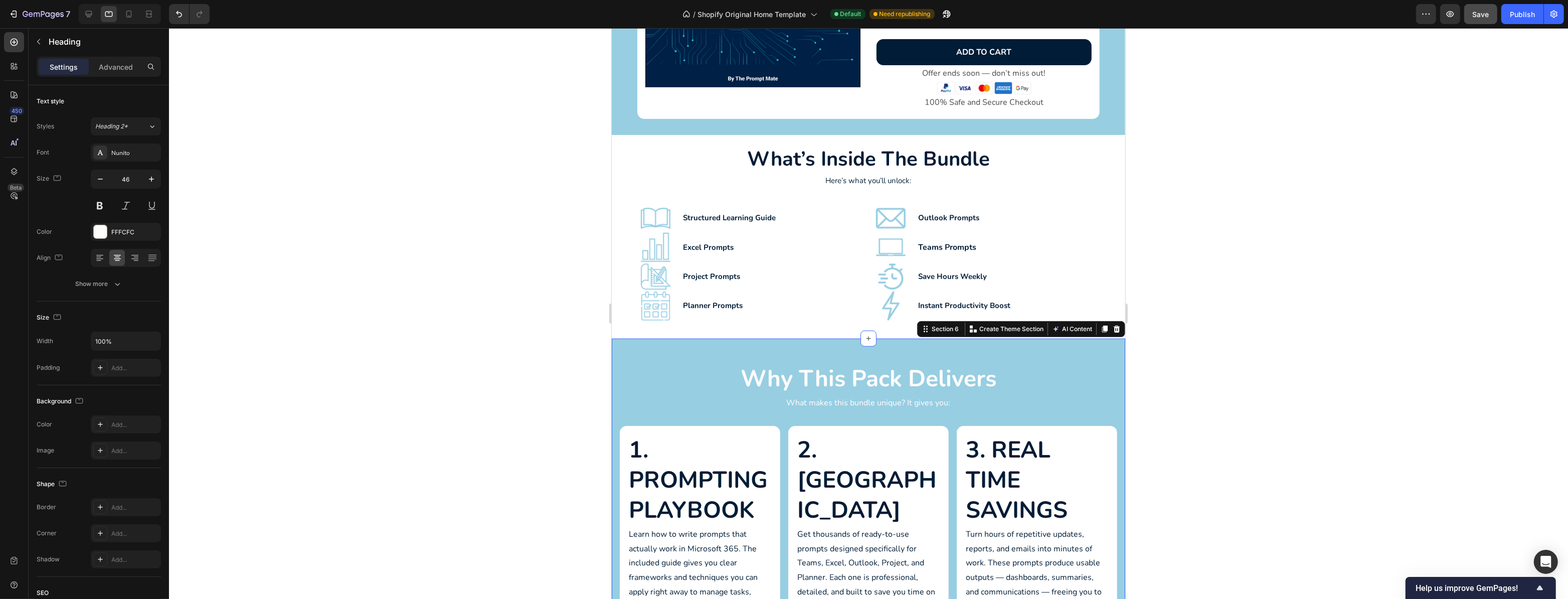
click at [901, 346] on div "Why This Pack Delivers Heading What makes this bundle unique? It gives you: Tex…" at bounding box center [868, 524] width 513 height 370
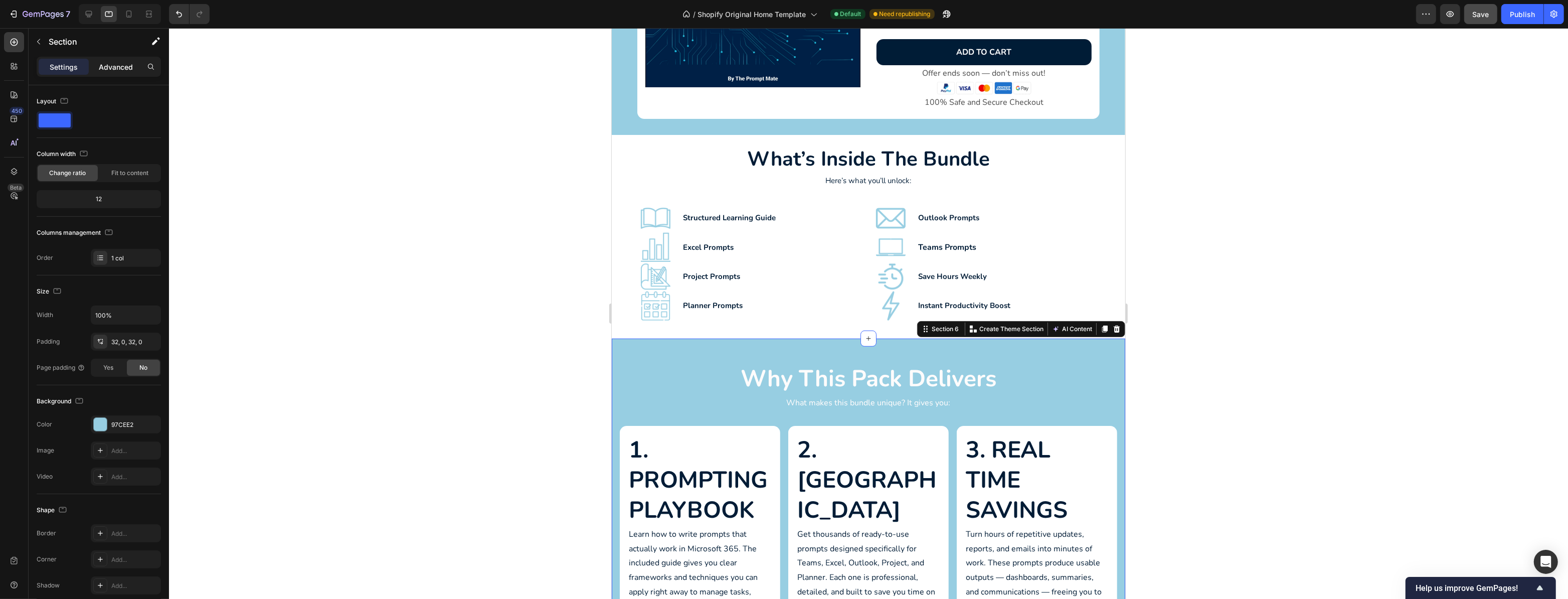
click at [117, 64] on p "Advanced" at bounding box center [115, 67] width 34 height 11
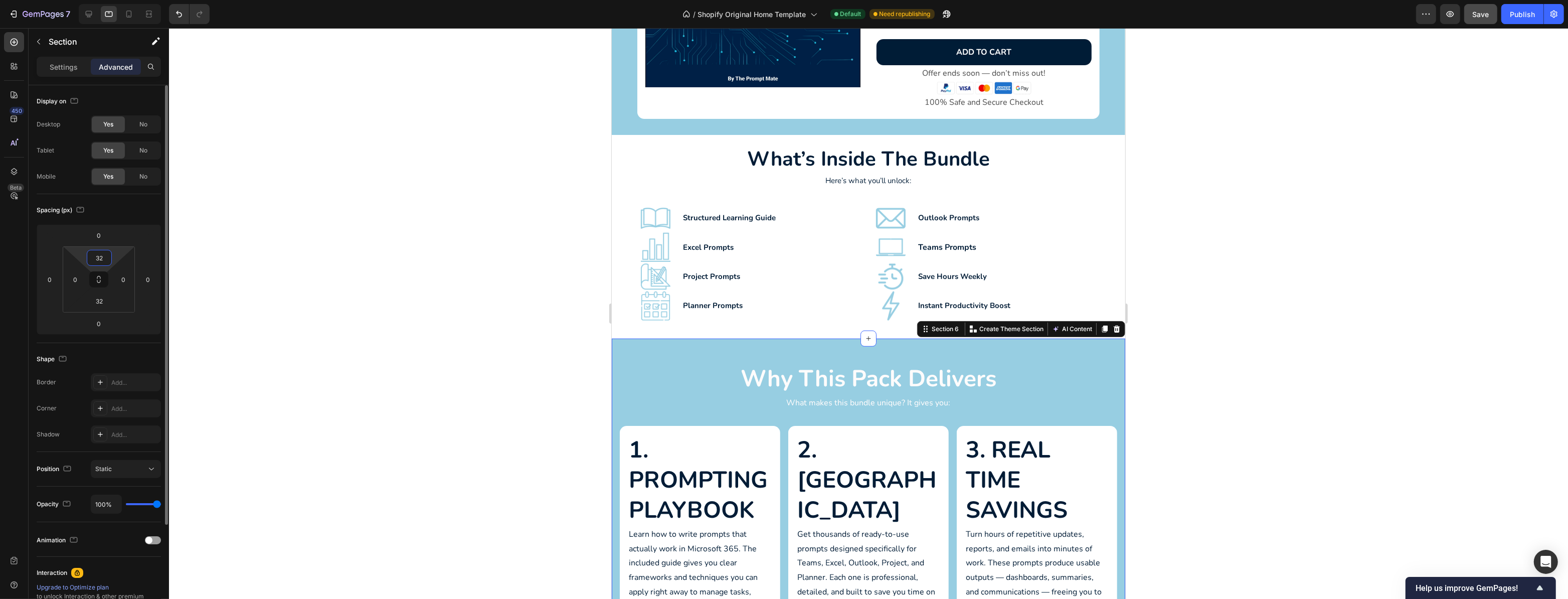
drag, startPoint x: 106, startPoint y: 256, endPoint x: 85, endPoint y: 258, distance: 21.1
click at [85, 258] on div "32 0 32 0" at bounding box center [99, 279] width 72 height 66
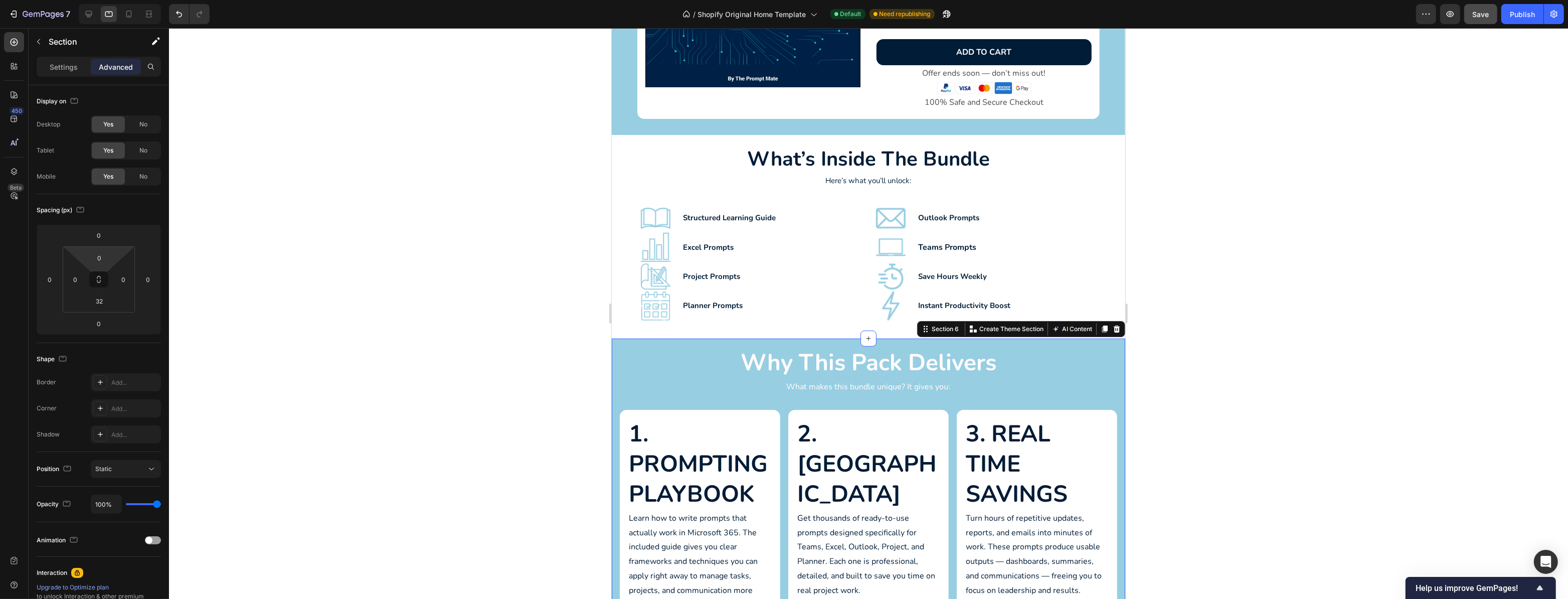
drag, startPoint x: 94, startPoint y: 258, endPoint x: 102, endPoint y: 259, distance: 8.1
click at [102, 0] on html "7 / Shopify Original Home Template Default Need republishing Preview Save Publi…" at bounding box center [784, 0] width 1568 height 0
drag, startPoint x: 109, startPoint y: 256, endPoint x: 86, endPoint y: 254, distance: 23.1
click at [87, 254] on div "0" at bounding box center [99, 258] width 25 height 16
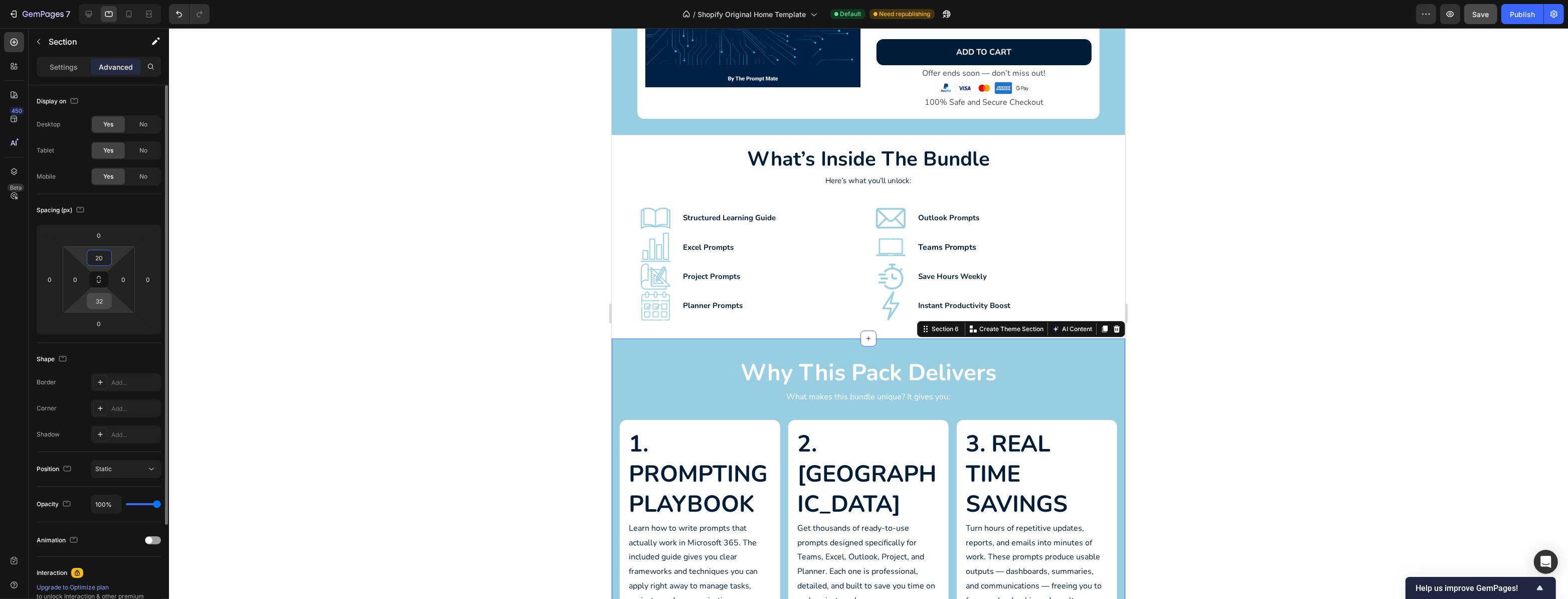
type input "20"
drag, startPoint x: 104, startPoint y: 298, endPoint x: 83, endPoint y: 298, distance: 21.0
click at [83, 298] on div "20 0 32 0" at bounding box center [99, 279] width 72 height 66
drag, startPoint x: 92, startPoint y: 298, endPoint x: 106, endPoint y: 298, distance: 14.0
click at [106, 0] on html "7 / Shopify Original Home Template Default Need republishing Preview Save Publi…" at bounding box center [784, 0] width 1568 height 0
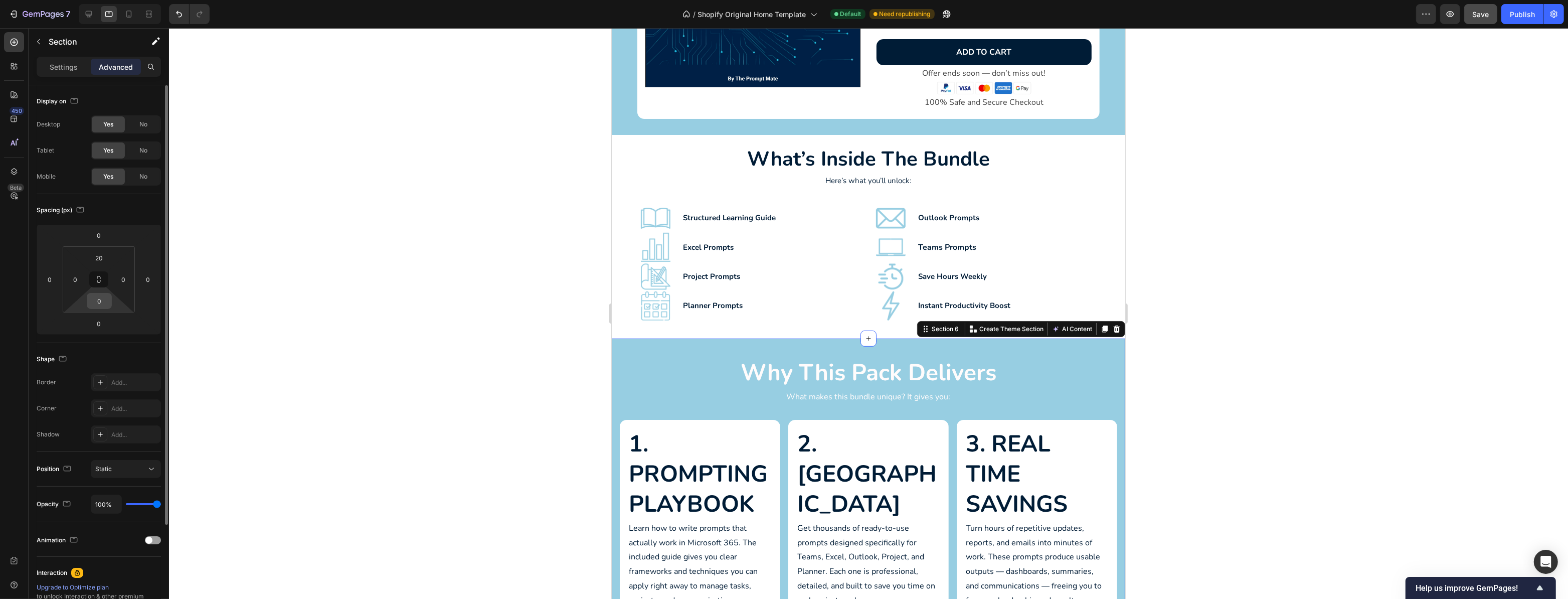
click at [102, 301] on input "0" at bounding box center [99, 301] width 20 height 15
drag, startPoint x: 100, startPoint y: 301, endPoint x: 94, endPoint y: 301, distance: 6.0
click at [94, 301] on input "0" at bounding box center [99, 301] width 20 height 15
type input "20"
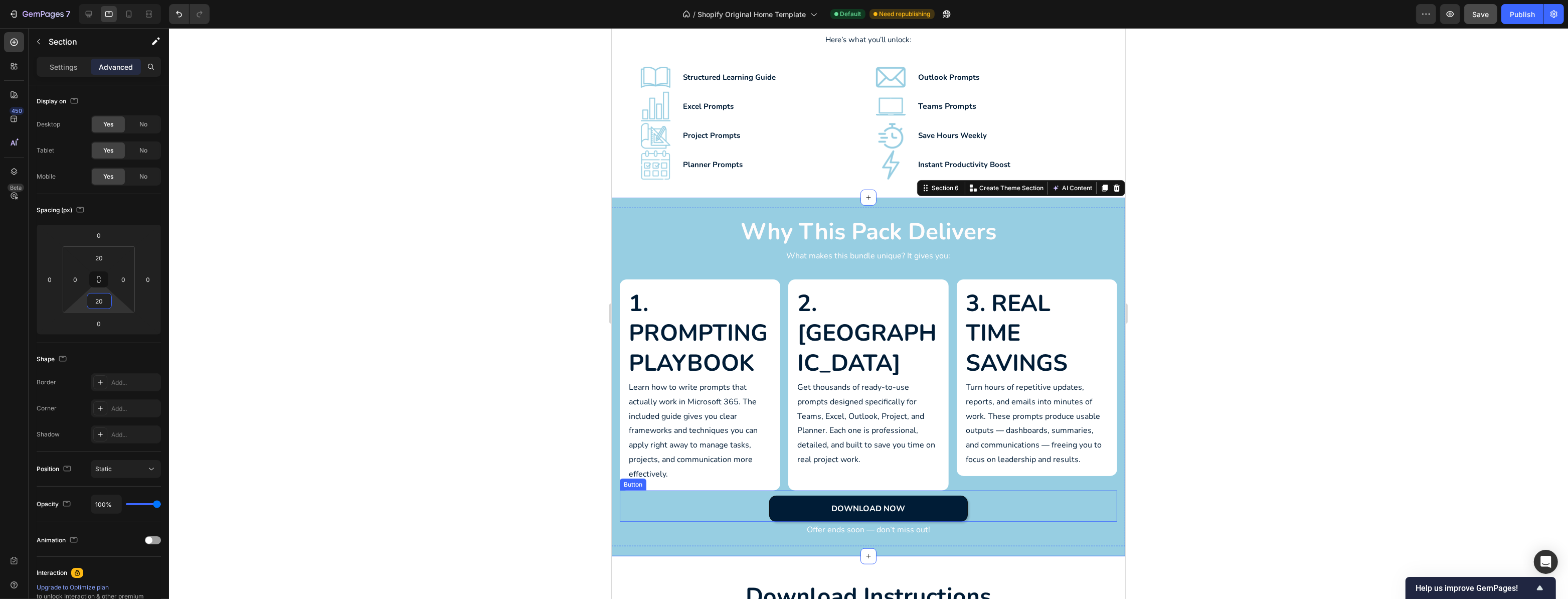
scroll to position [1179, 0]
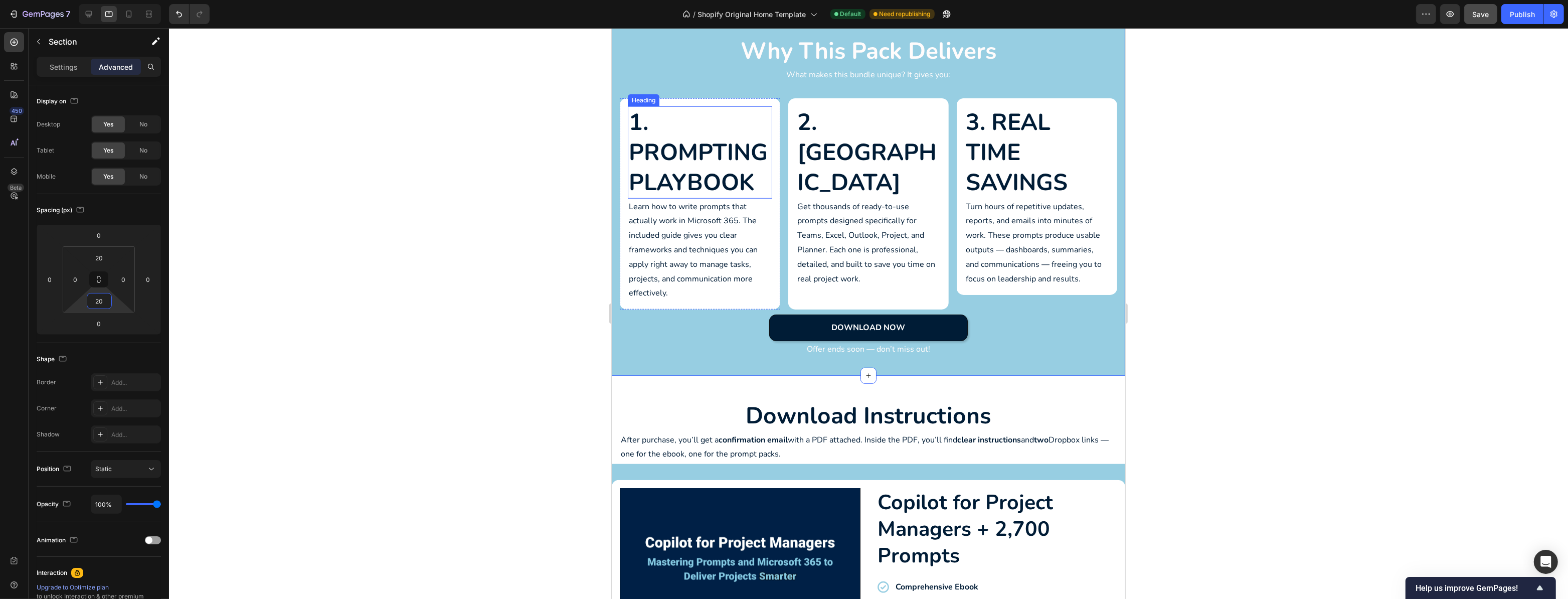
click at [749, 157] on h2 "1. Prompting Playbook" at bounding box center [700, 152] width 144 height 92
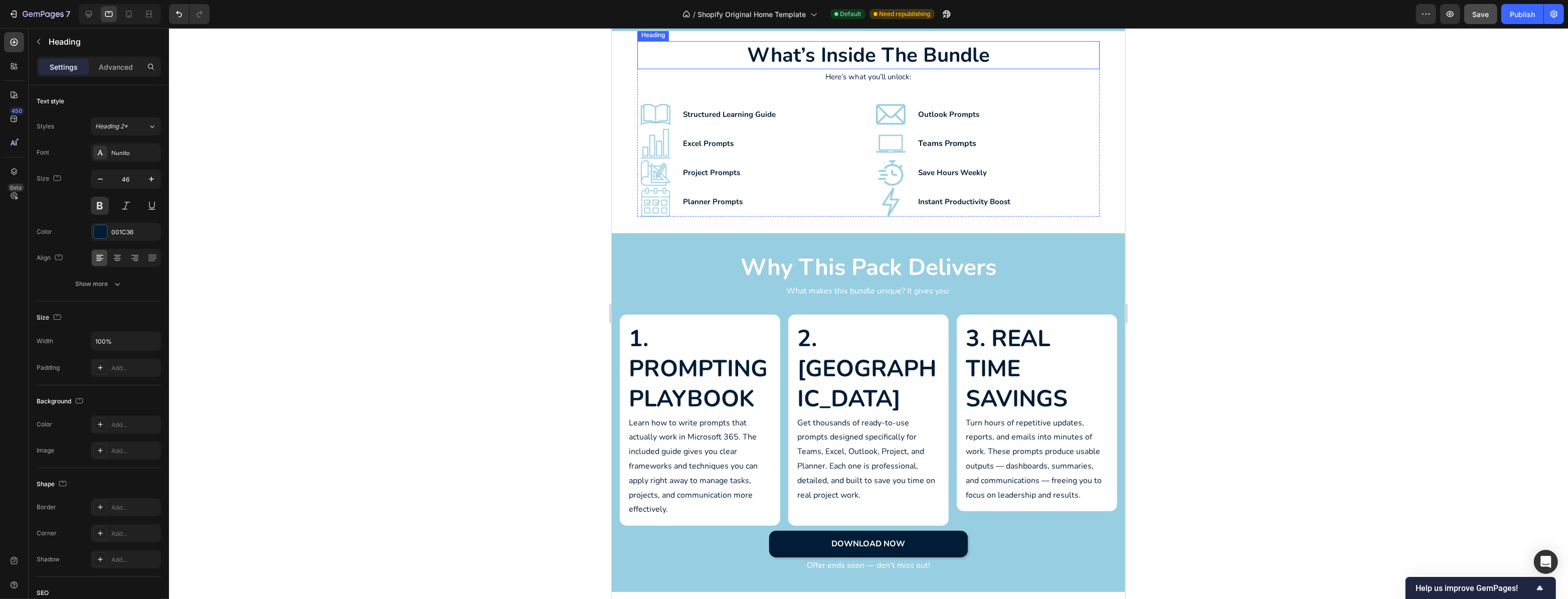
scroll to position [1140, 0]
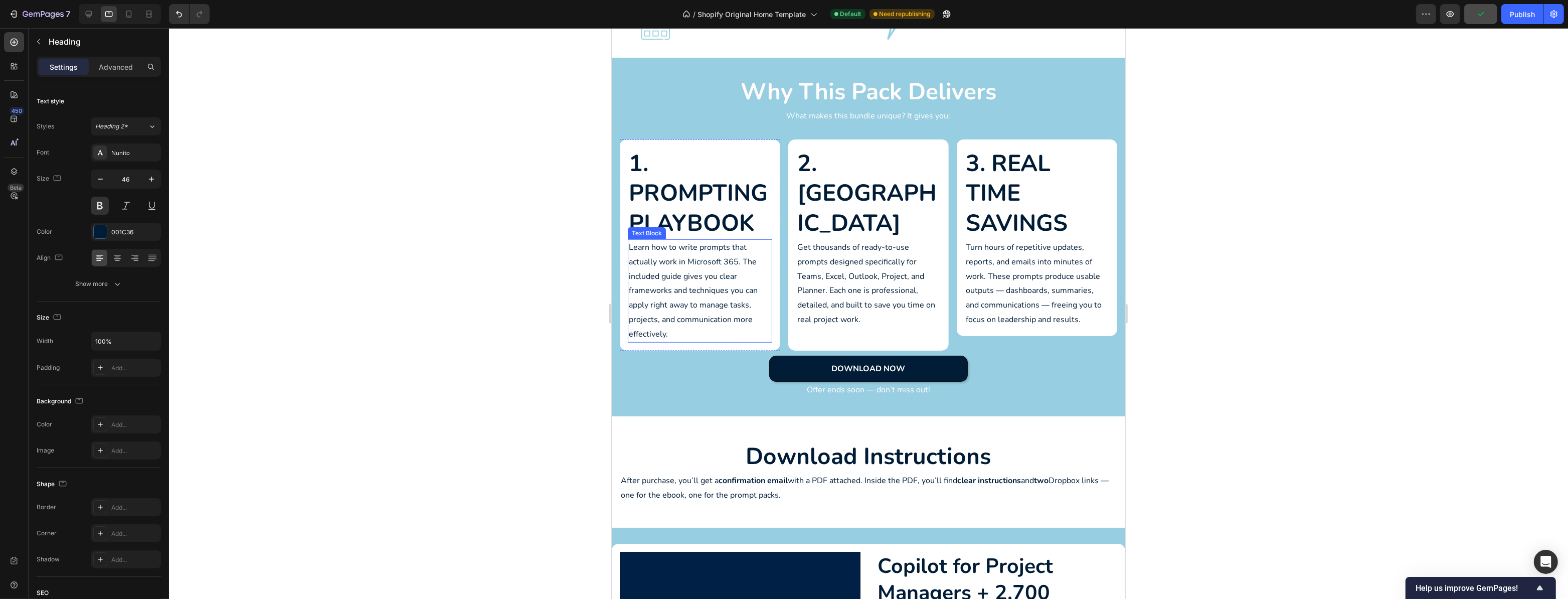
click at [693, 255] on p "Learn how to write prompts that actually work in Microsoft 365. The included gu…" at bounding box center [699, 291] width 142 height 101
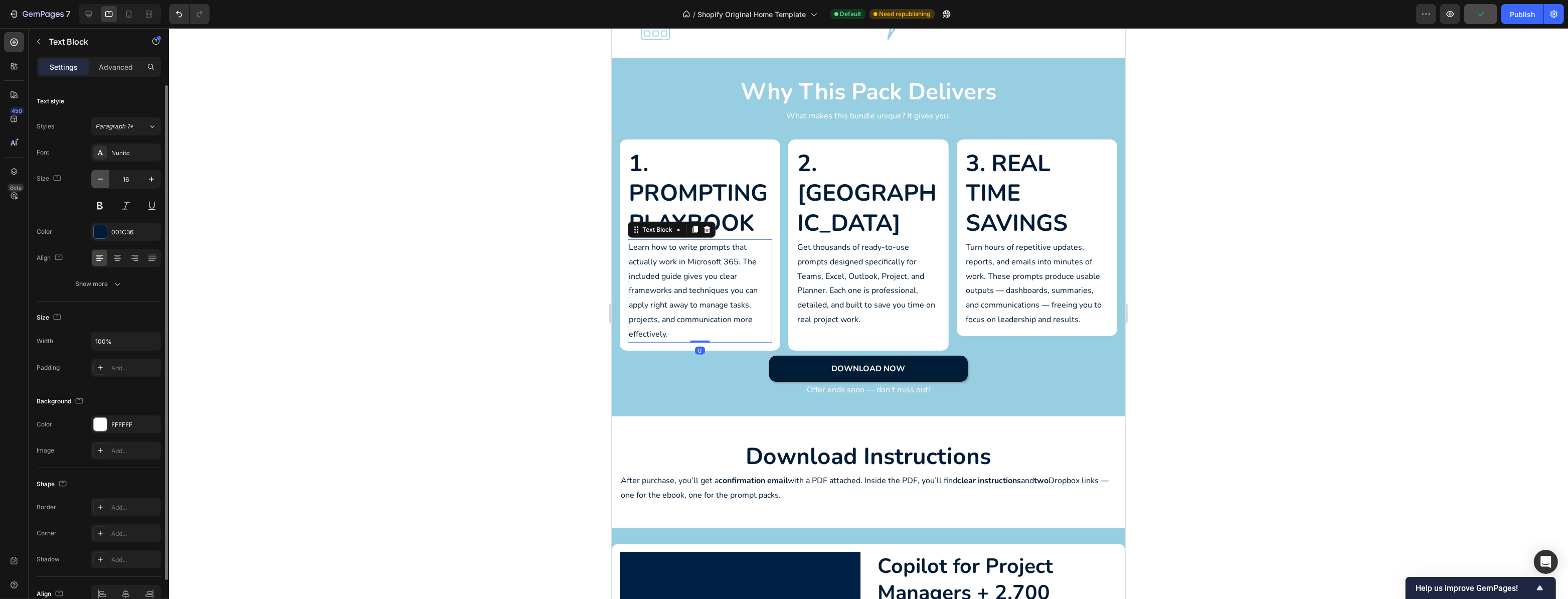
click at [104, 181] on icon "button" at bounding box center [100, 179] width 10 height 10
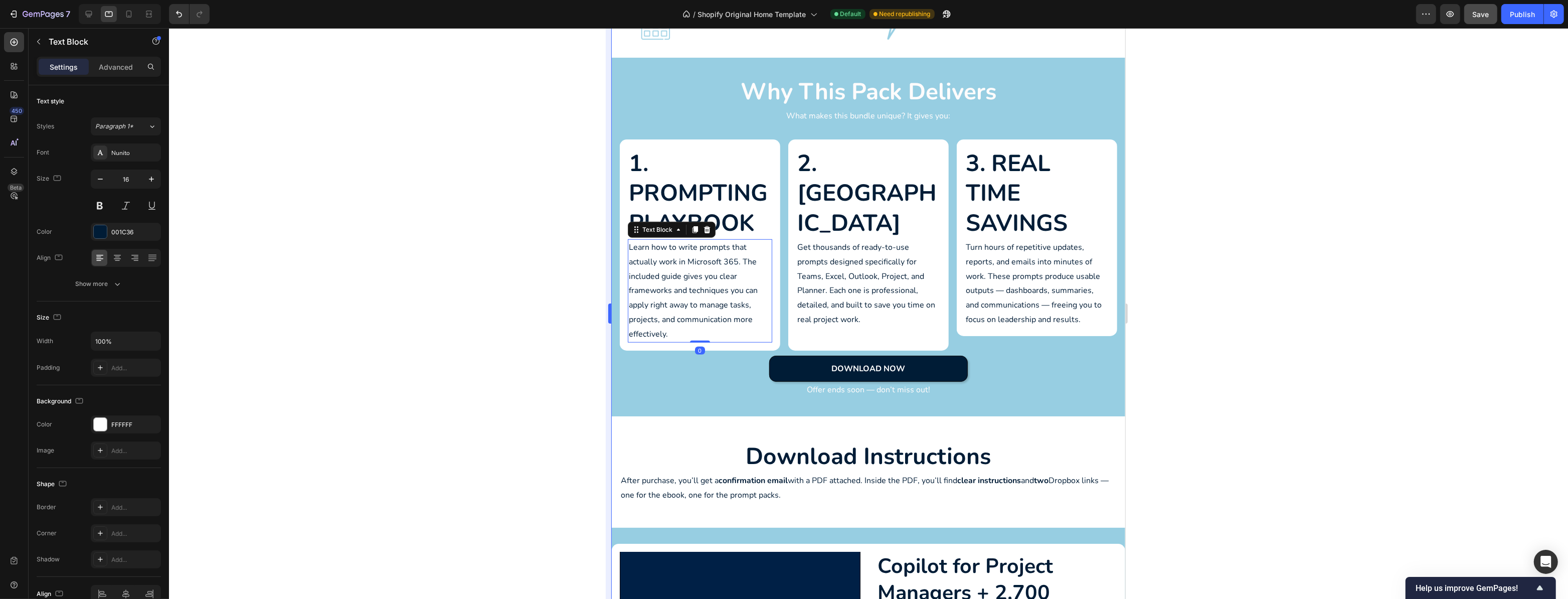
type input "15"
click at [713, 206] on h2 "1. Prompting Playbook" at bounding box center [700, 193] width 144 height 92
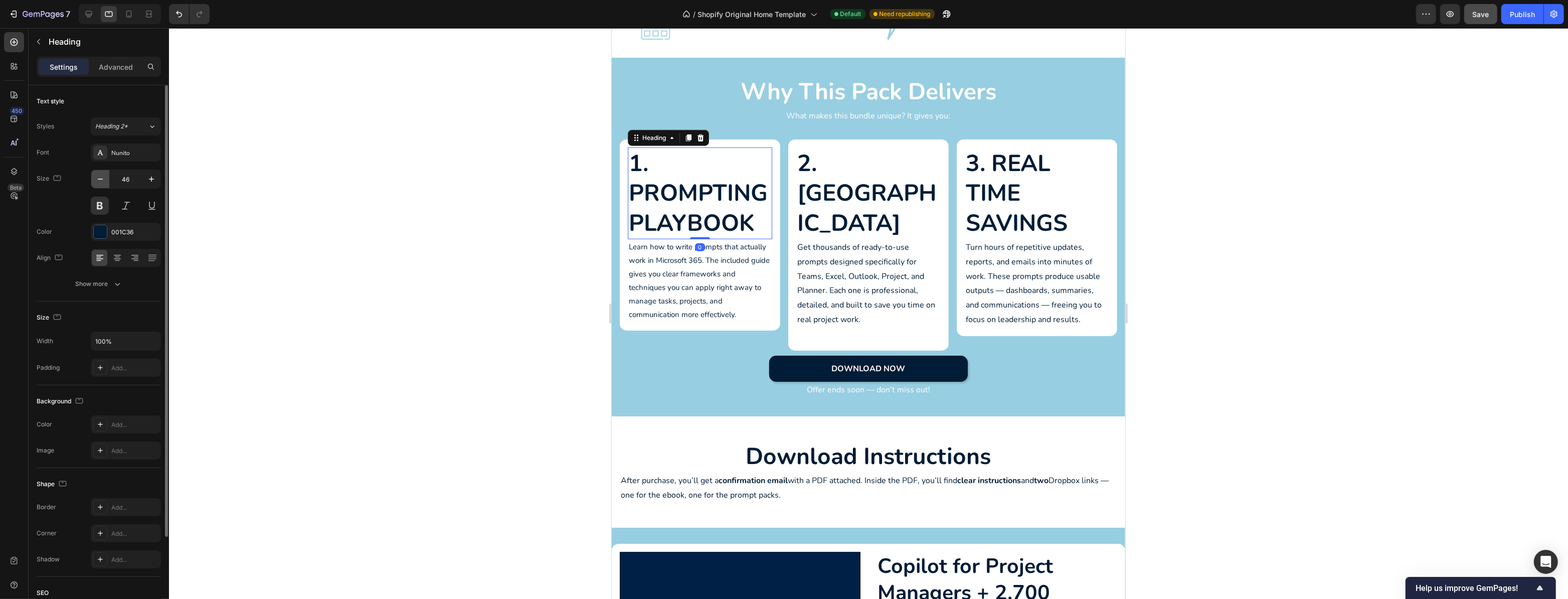
click at [105, 176] on icon "button" at bounding box center [100, 179] width 10 height 10
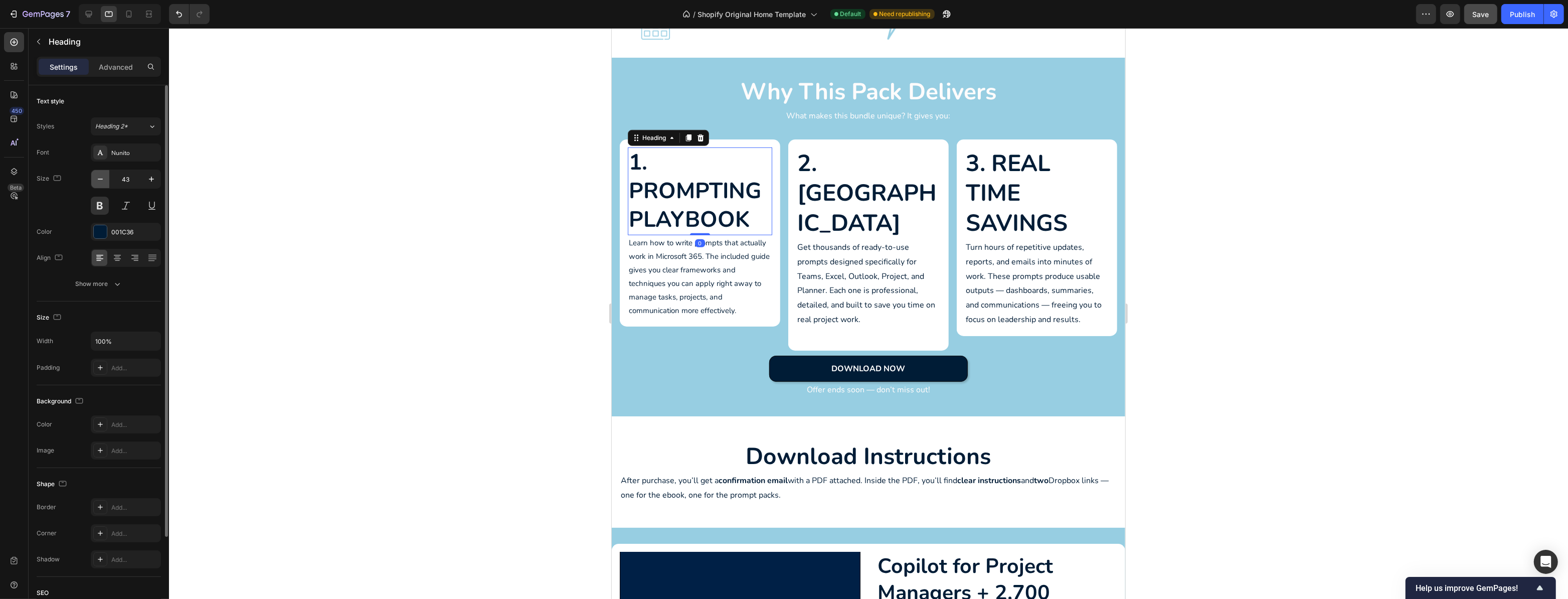
click at [105, 176] on icon "button" at bounding box center [100, 179] width 10 height 10
click at [104, 176] on icon "button" at bounding box center [100, 179] width 10 height 10
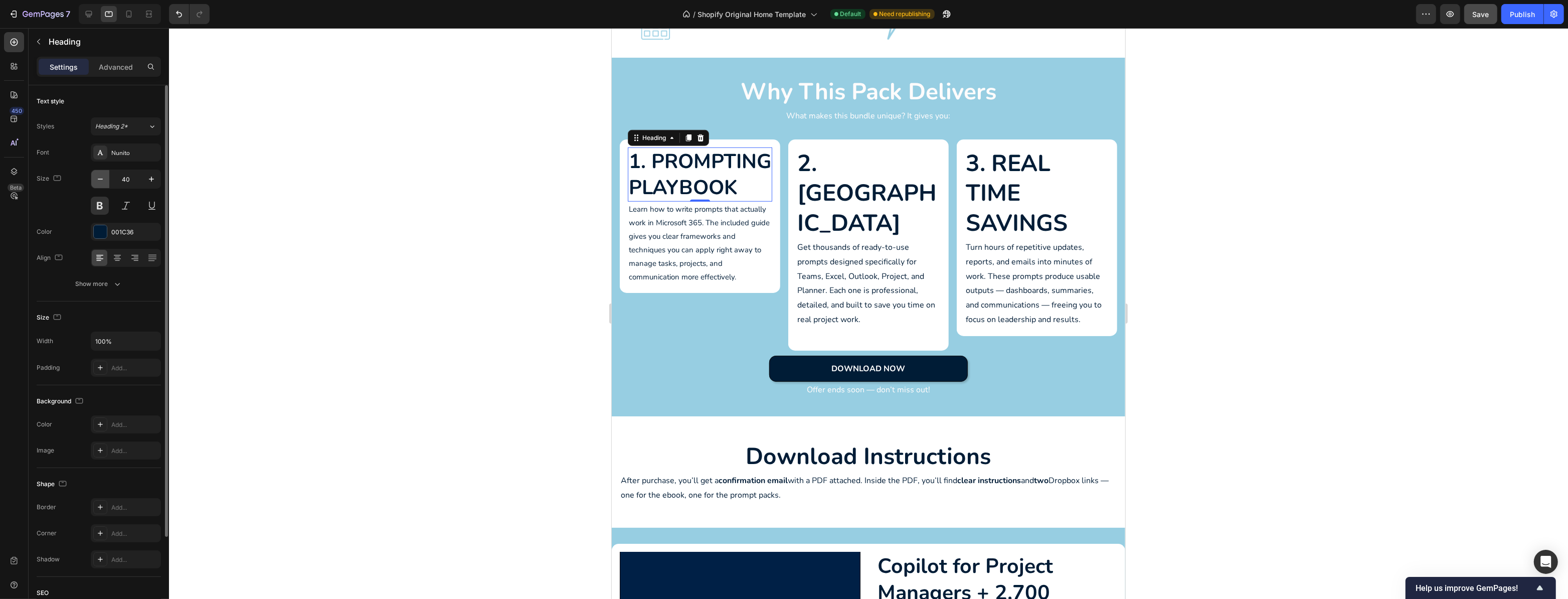
click at [104, 176] on icon "button" at bounding box center [100, 179] width 10 height 10
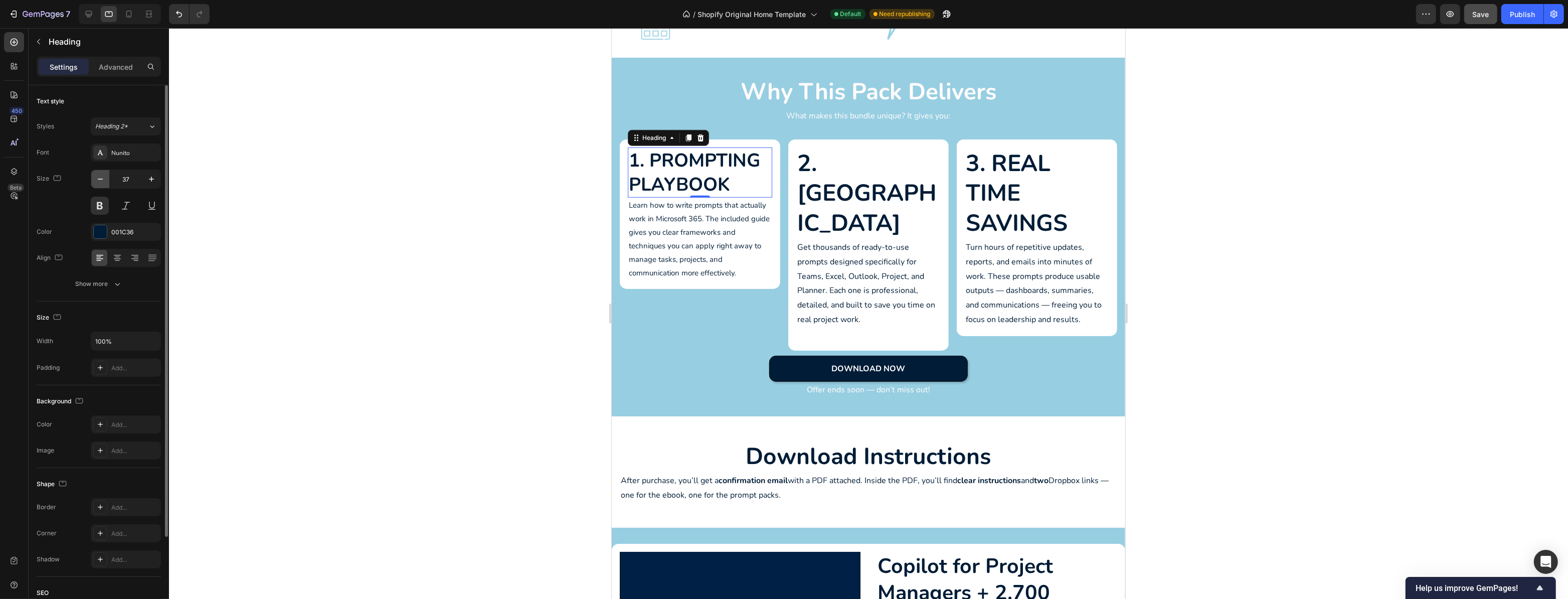
click at [104, 176] on icon "button" at bounding box center [100, 179] width 10 height 10
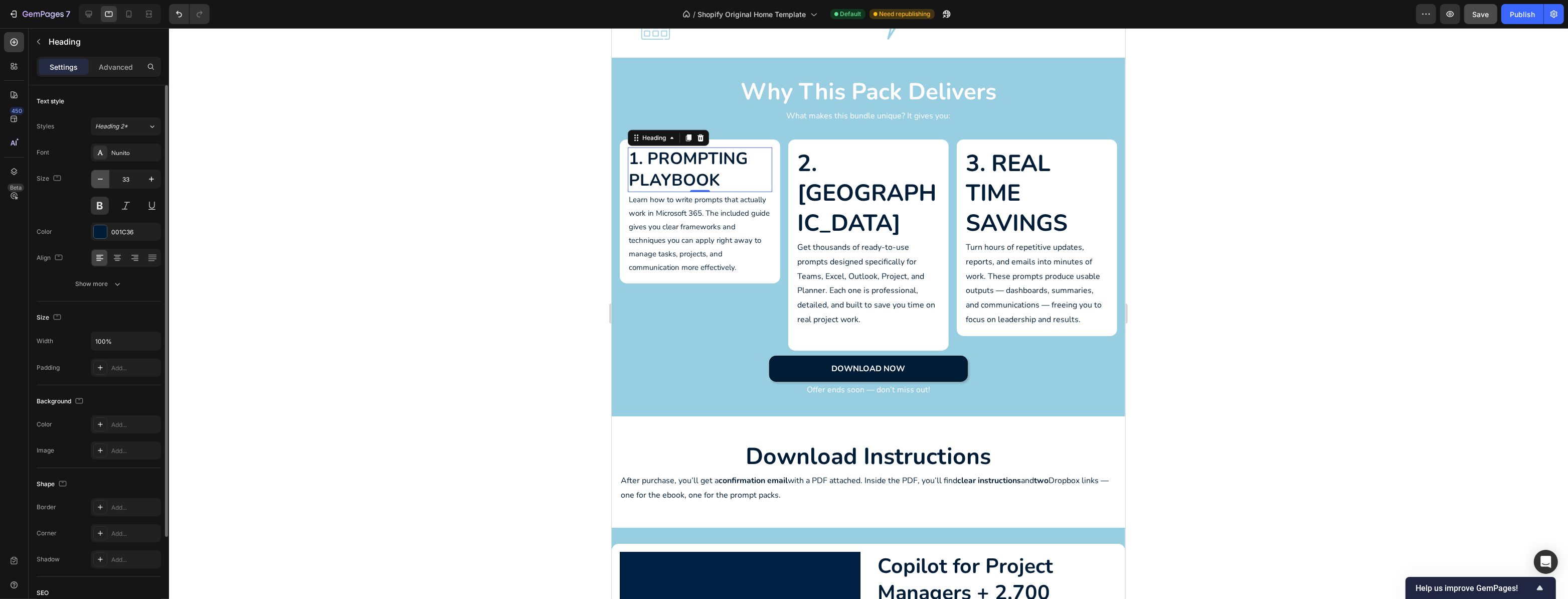
click at [104, 176] on icon "button" at bounding box center [100, 179] width 10 height 10
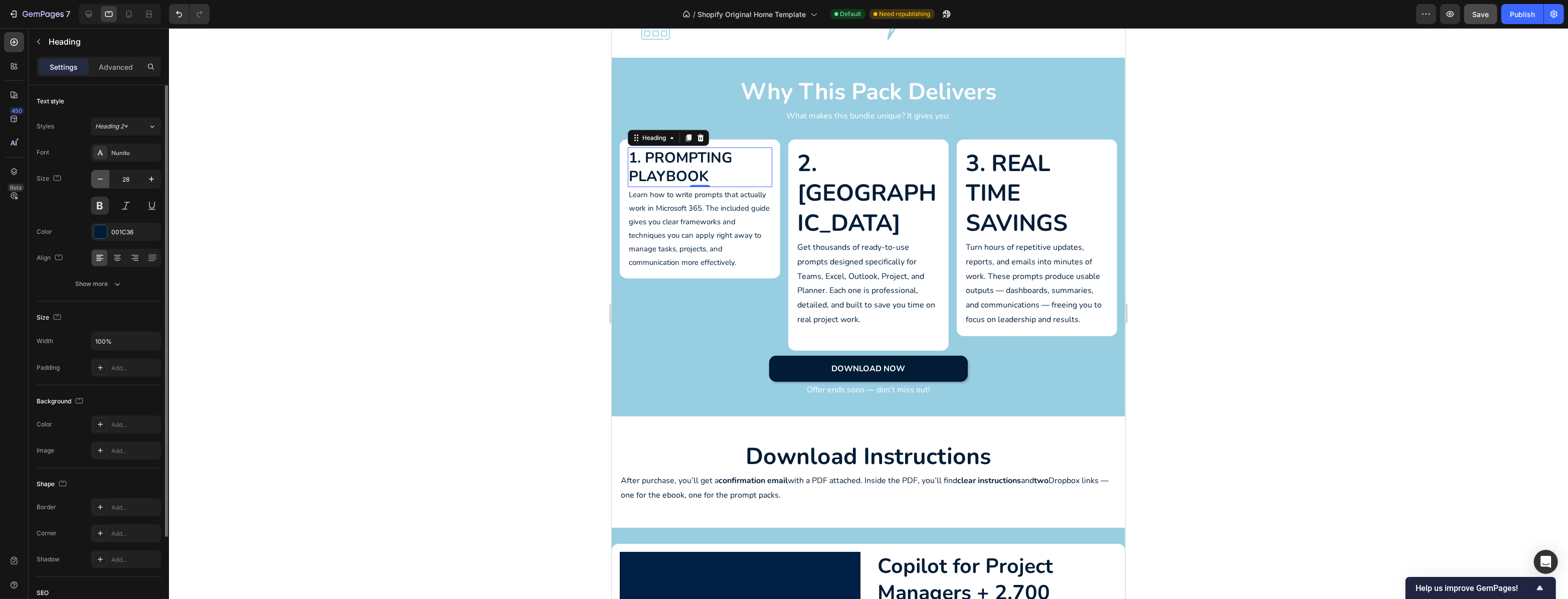
click at [104, 176] on icon "button" at bounding box center [100, 179] width 10 height 10
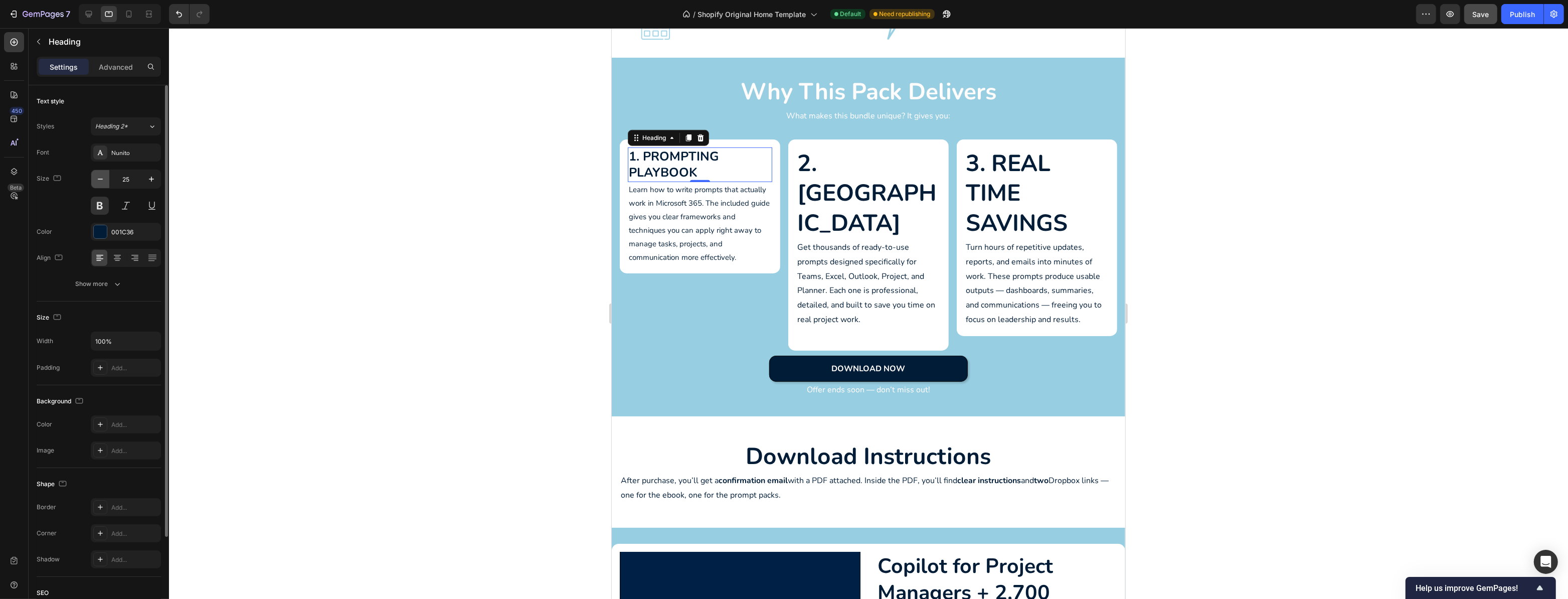
click at [104, 176] on icon "button" at bounding box center [100, 179] width 10 height 10
click at [105, 178] on button "button" at bounding box center [100, 179] width 18 height 18
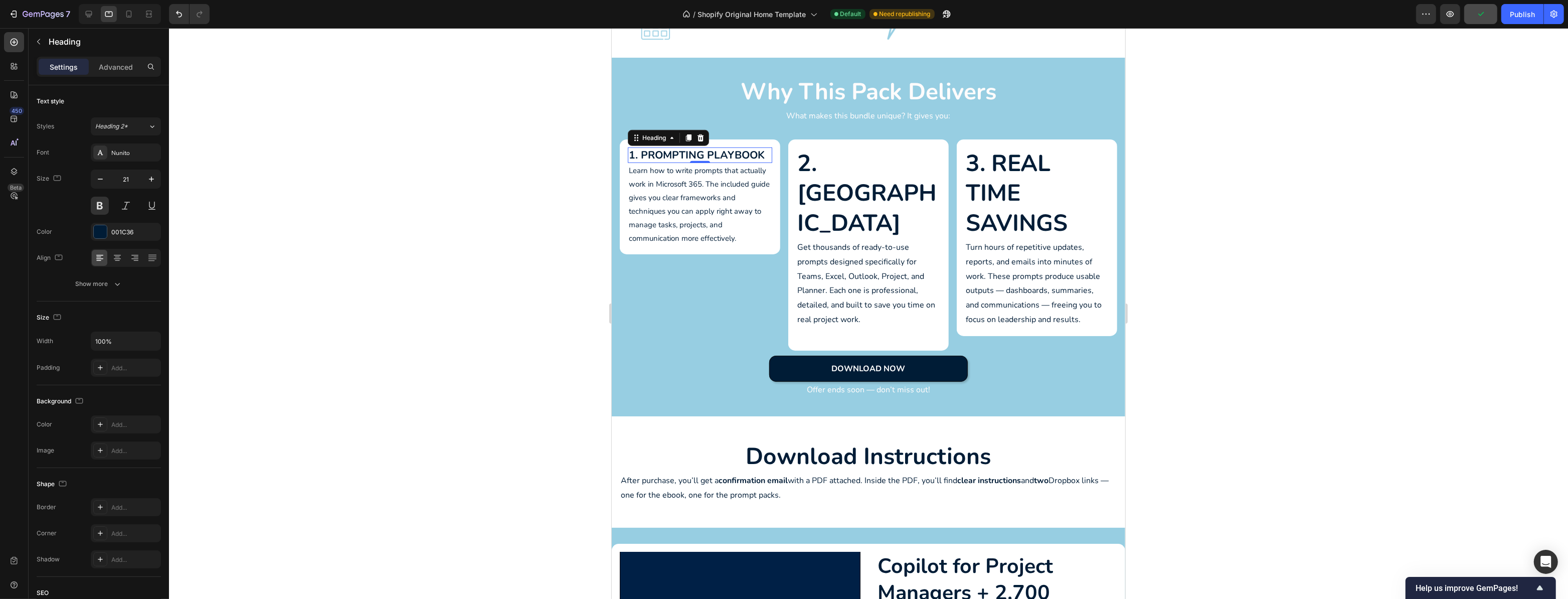
type input "20"
click at [880, 192] on h2 "2. [GEOGRAPHIC_DATA]" at bounding box center [868, 193] width 144 height 92
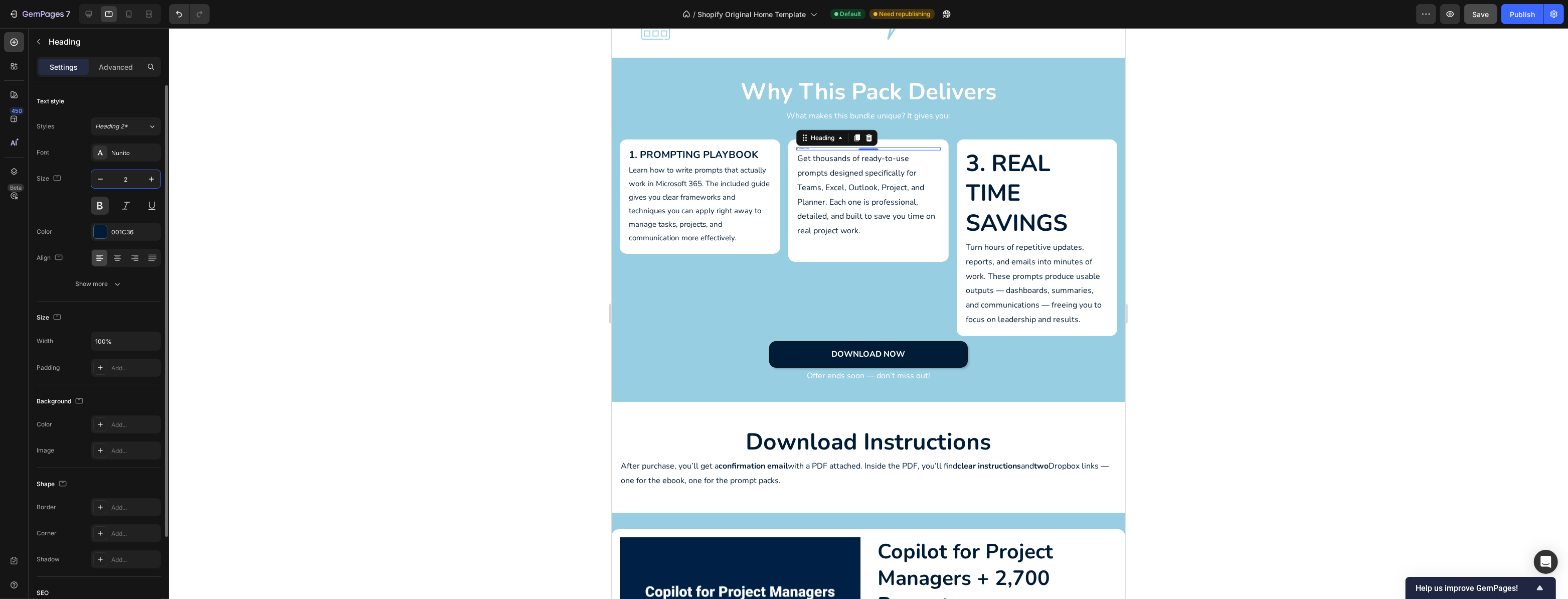
type input "20"
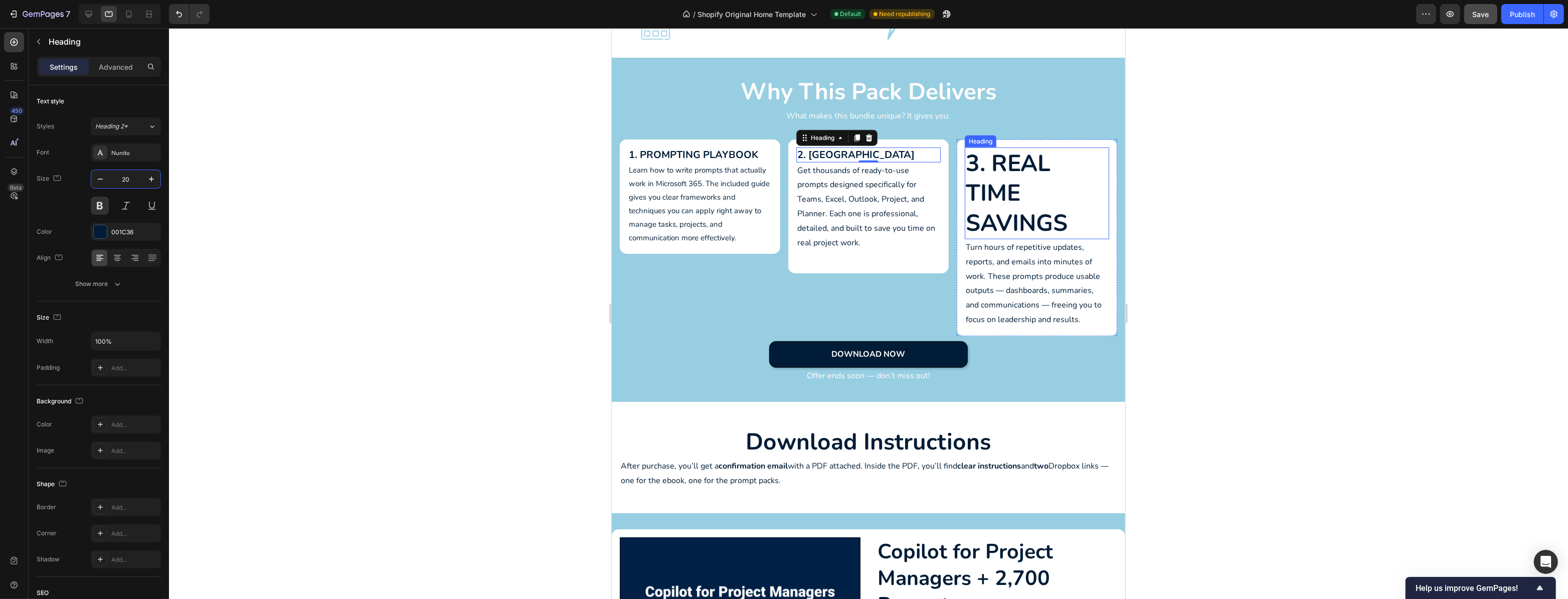
click at [997, 181] on h2 "3. Real Time Savings" at bounding box center [1036, 193] width 144 height 92
type input "20"
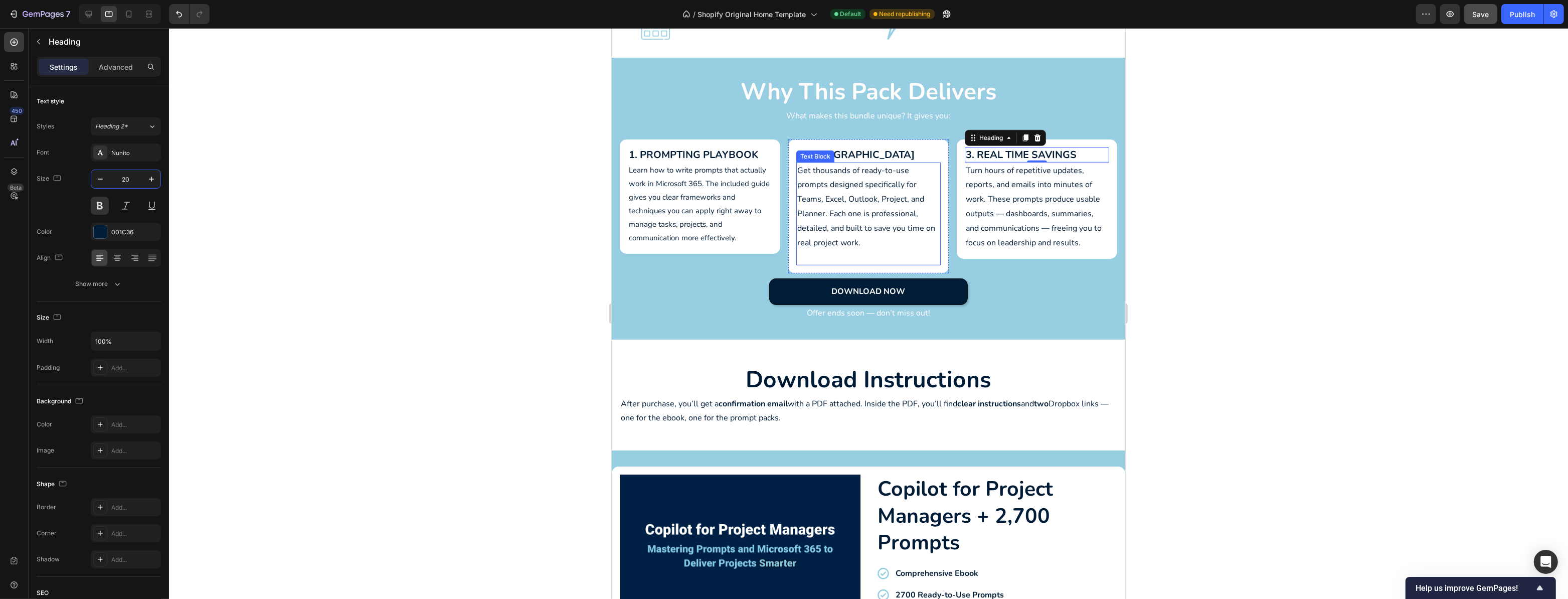
click at [850, 212] on p "Get thousands of ready-to-use prompts designed specifically for Teams, Excel, O…" at bounding box center [868, 207] width 142 height 87
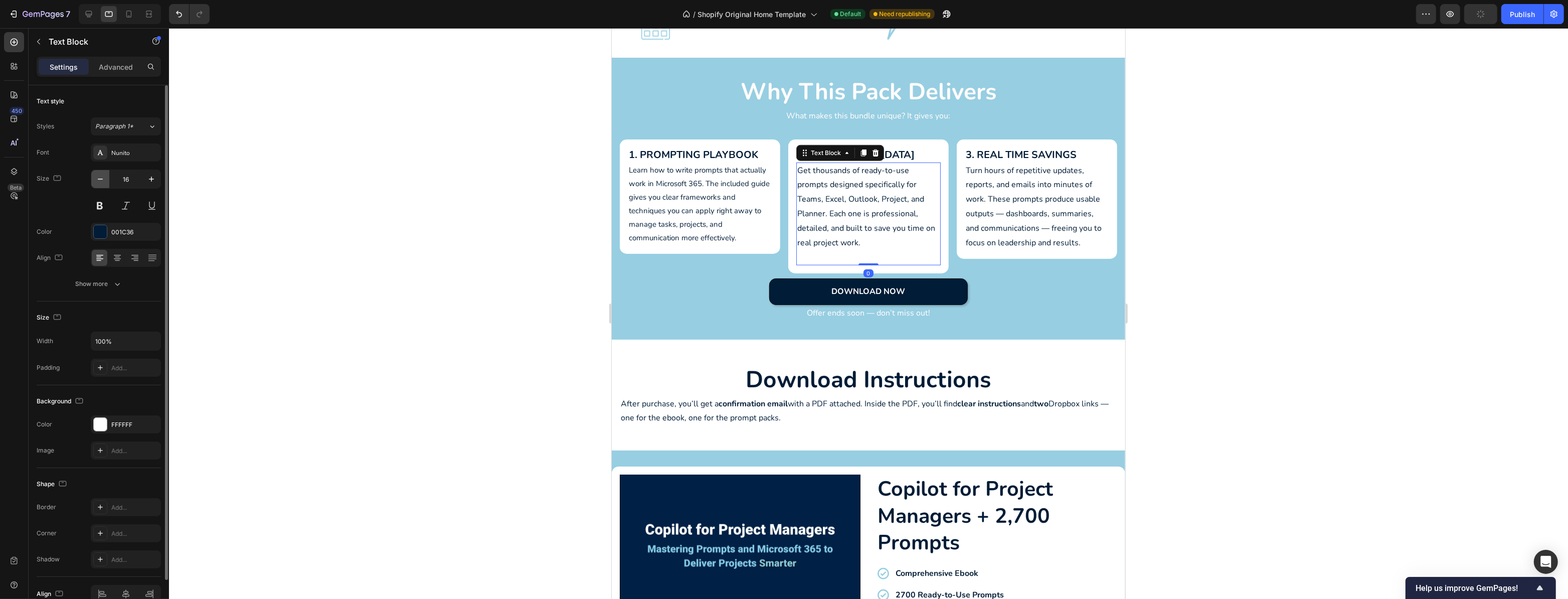
click at [101, 172] on button "button" at bounding box center [100, 179] width 18 height 18
type input "15"
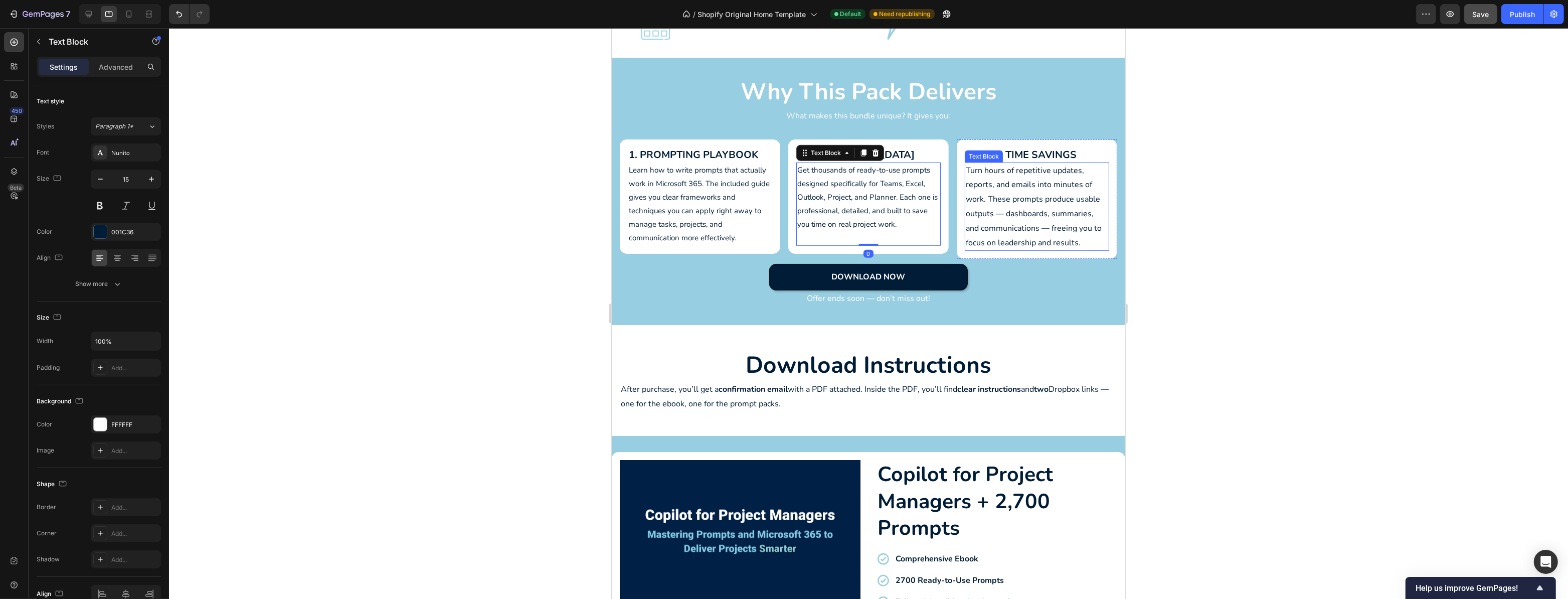
click at [997, 212] on p "Turn hours of repetitive updates, reports, and emails into minutes of work. The…" at bounding box center [1036, 207] width 142 height 87
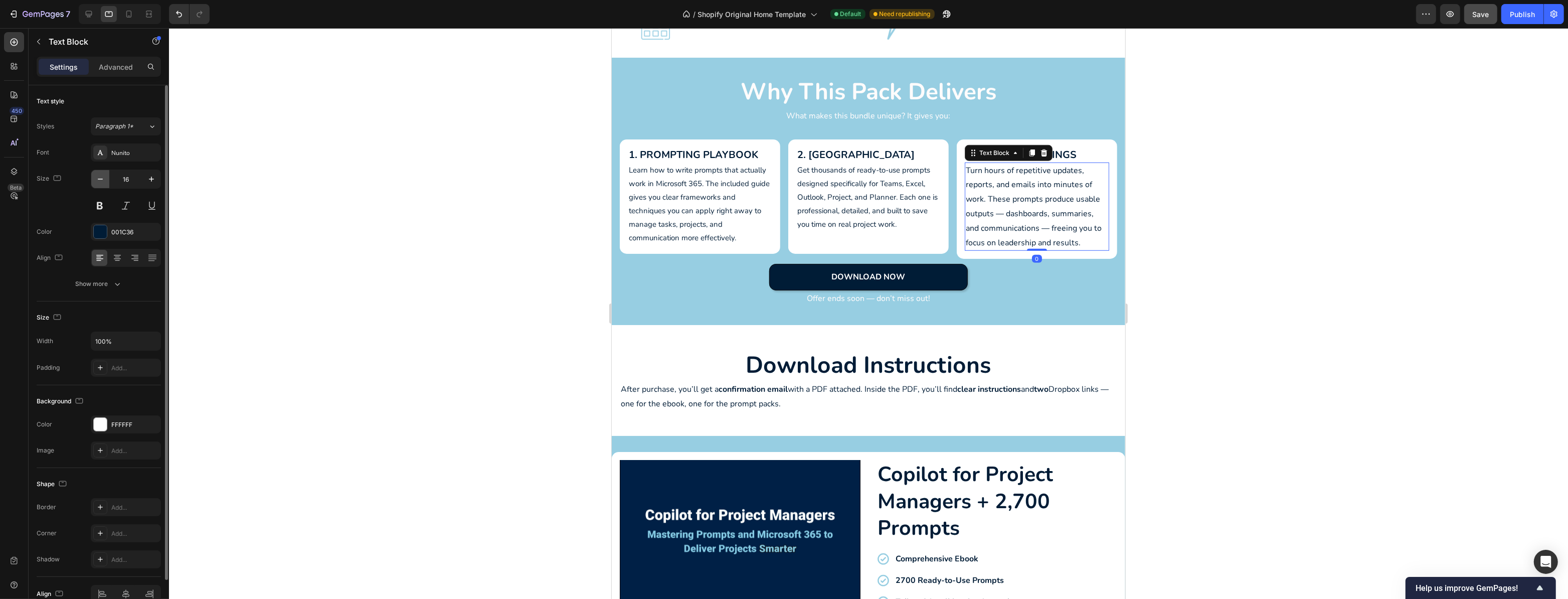
click at [99, 181] on icon "button" at bounding box center [100, 179] width 10 height 10
type input "15"
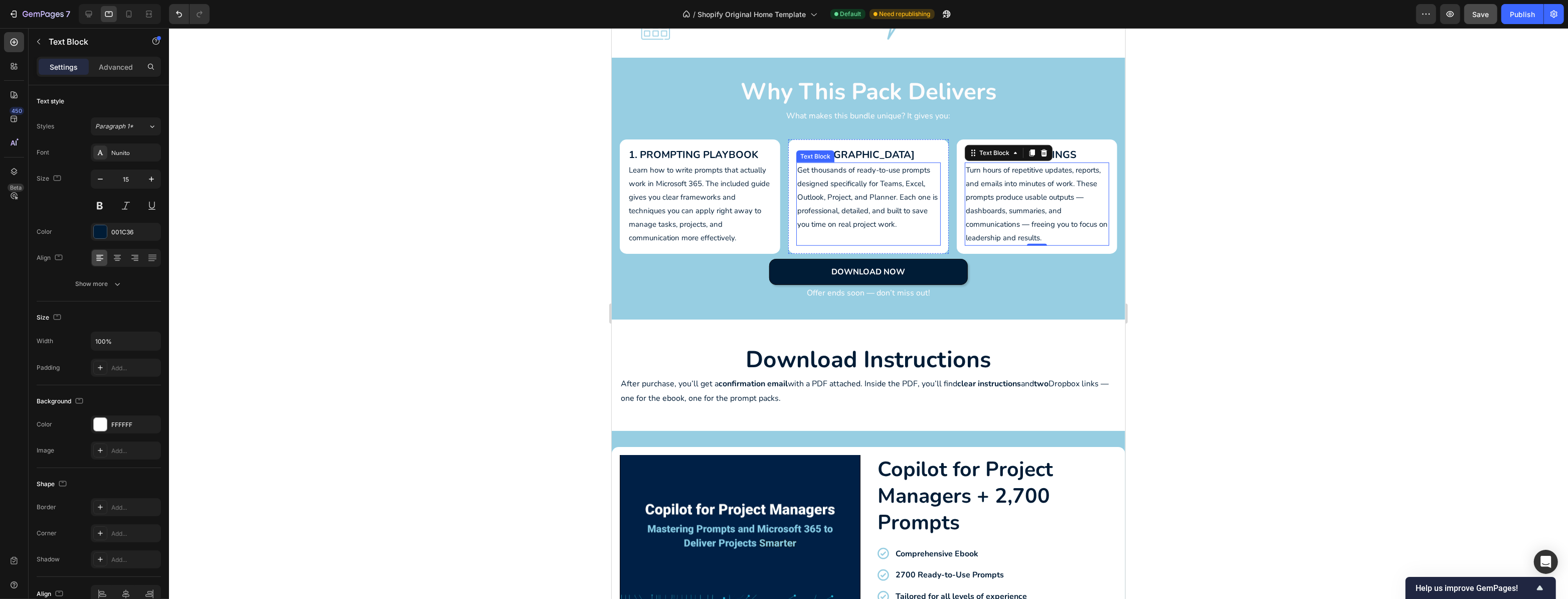
click at [927, 245] on p at bounding box center [868, 238] width 142 height 14
click at [907, 163] on h2 "2. [GEOGRAPHIC_DATA]" at bounding box center [868, 155] width 144 height 15
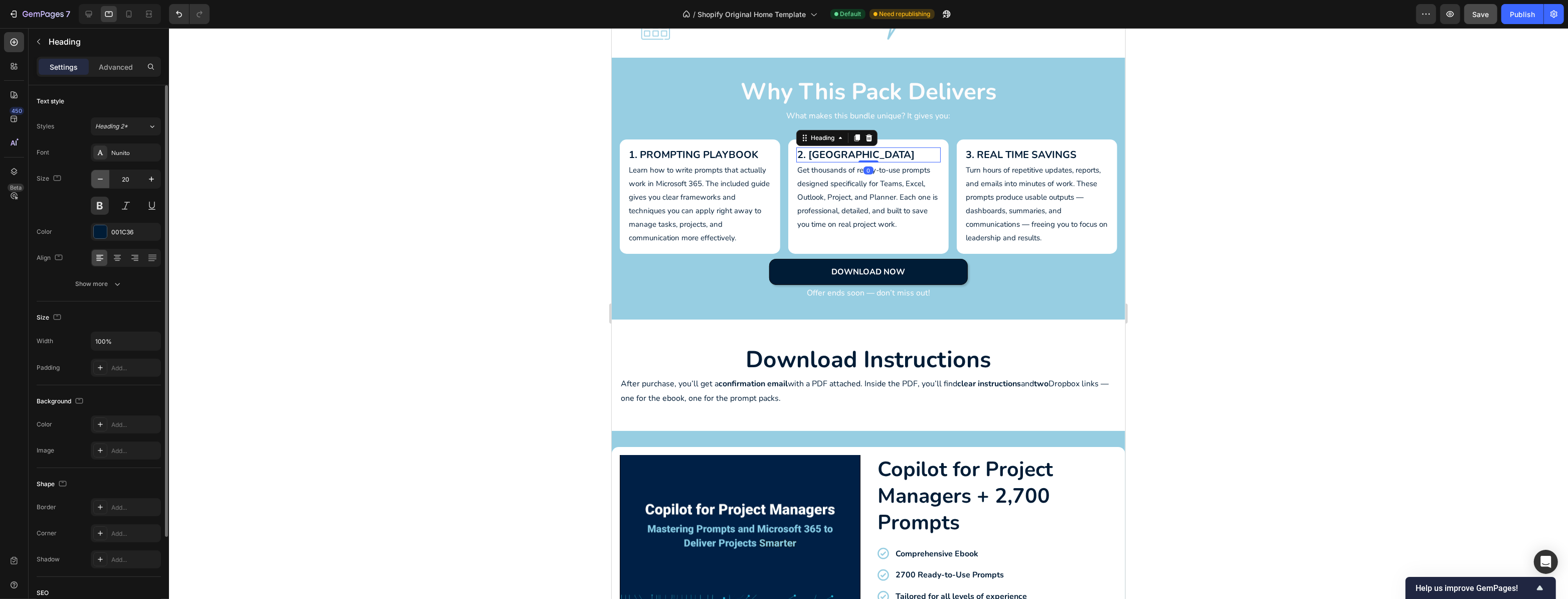
click at [98, 178] on icon "button" at bounding box center [100, 179] width 10 height 10
type input "18"
click at [731, 154] on h2 "1. Prompting Playbook" at bounding box center [700, 155] width 144 height 15
click at [105, 176] on icon "button" at bounding box center [100, 179] width 10 height 10
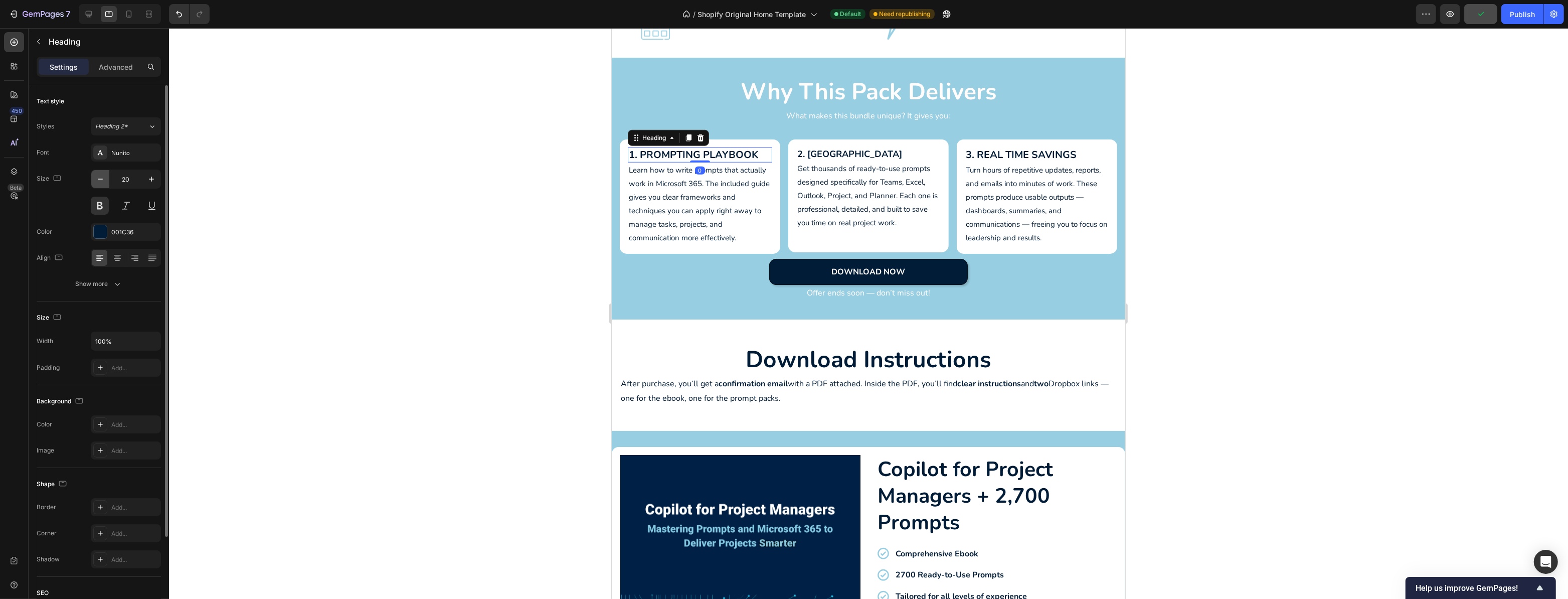
click at [105, 176] on icon "button" at bounding box center [100, 179] width 10 height 10
type input "18"
click at [1048, 154] on h2 "3. Real Time Savings" at bounding box center [1036, 155] width 144 height 15
click at [96, 176] on icon "button" at bounding box center [100, 179] width 10 height 10
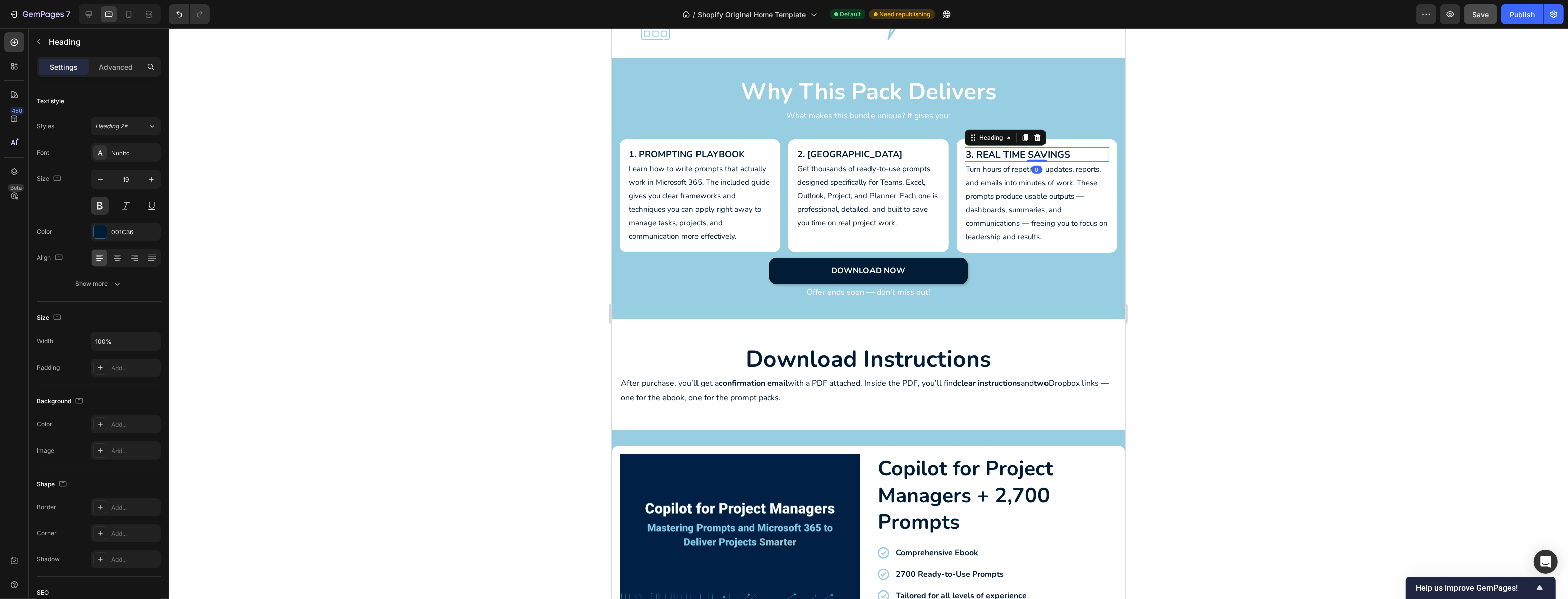
type input "18"
click at [910, 264] on link "Download now" at bounding box center [868, 271] width 199 height 26
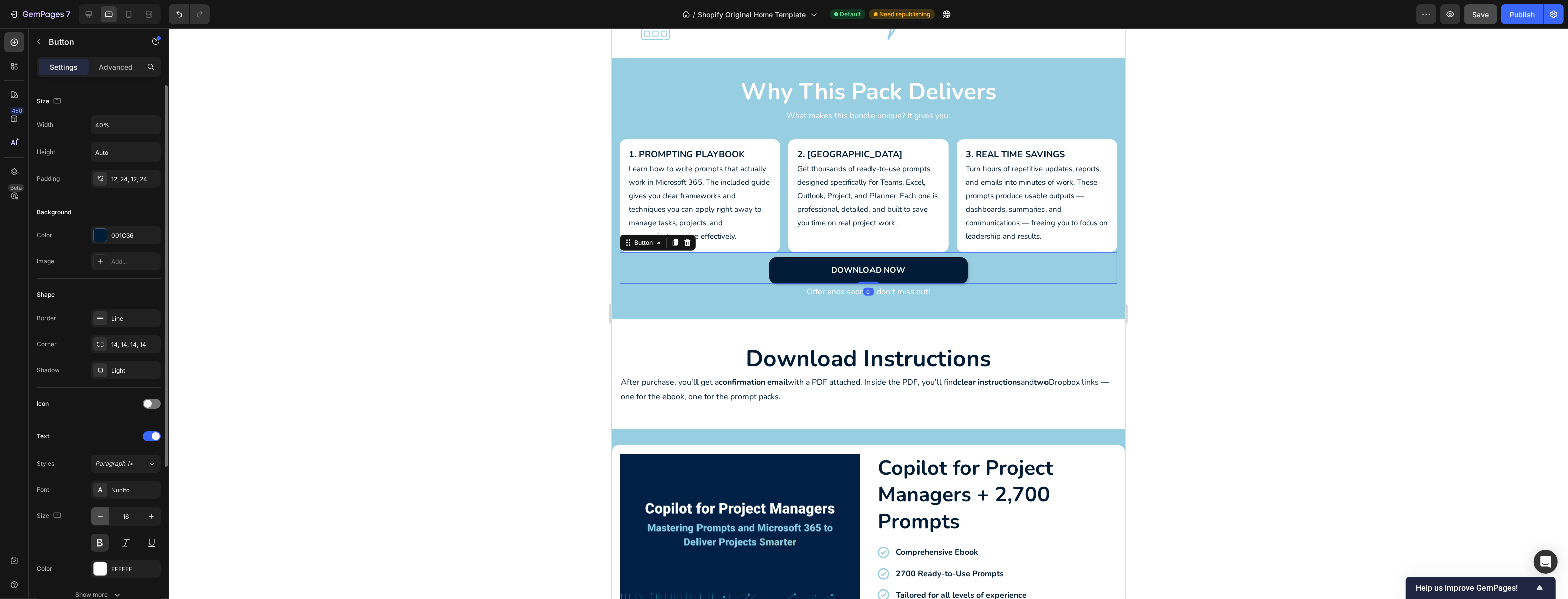
click at [94, 515] on button "button" at bounding box center [100, 516] width 18 height 18
click at [158, 513] on button "button" at bounding box center [151, 516] width 18 height 18
type input "16"
click at [856, 289] on p "Offer ends soon — don’t miss out!" at bounding box center [867, 292] width 495 height 14
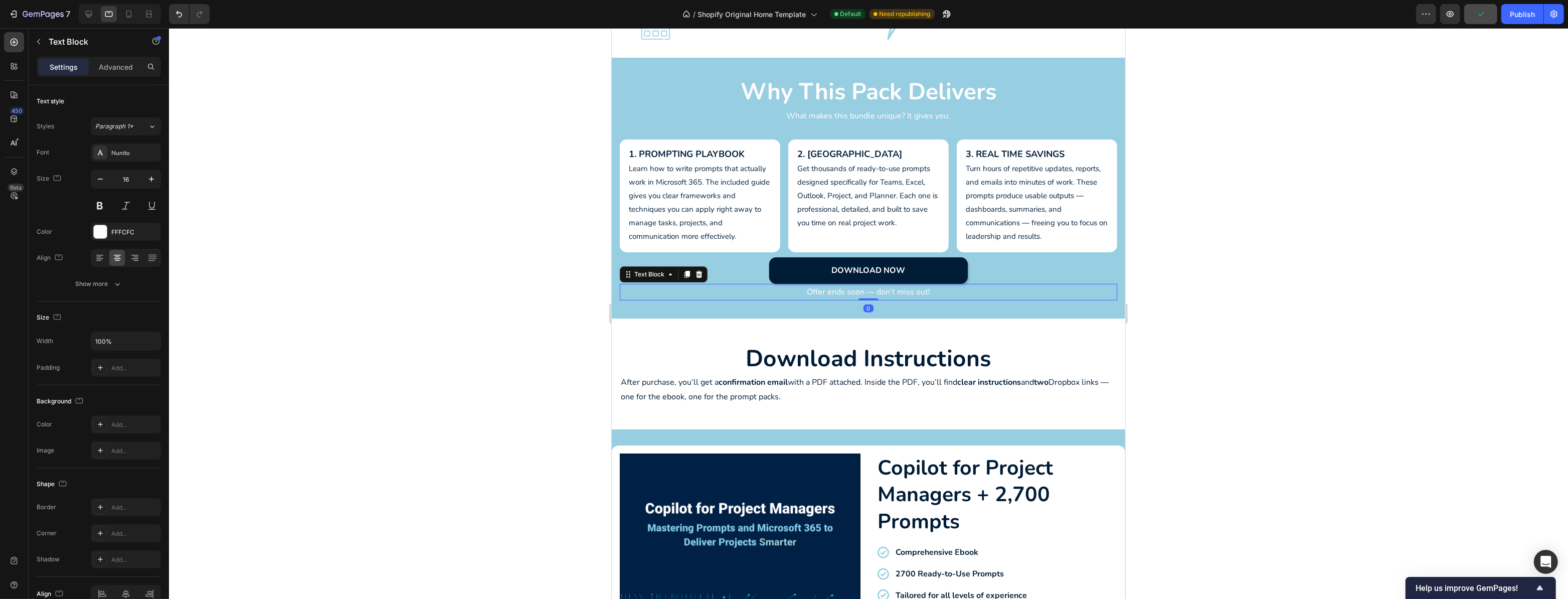
click at [814, 291] on p "Offer ends soon — don’t miss out!" at bounding box center [867, 292] width 495 height 14
click at [99, 178] on icon "button" at bounding box center [100, 179] width 10 height 10
type input "15"
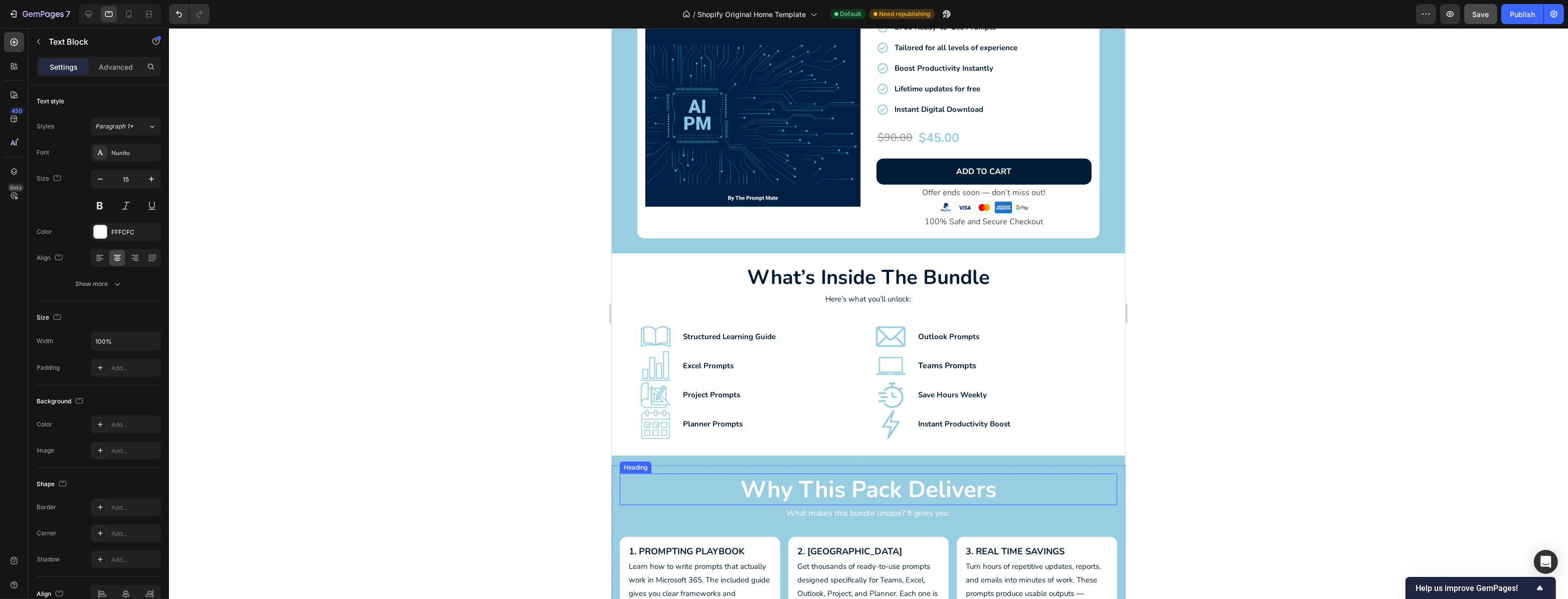
scroll to position [730, 0]
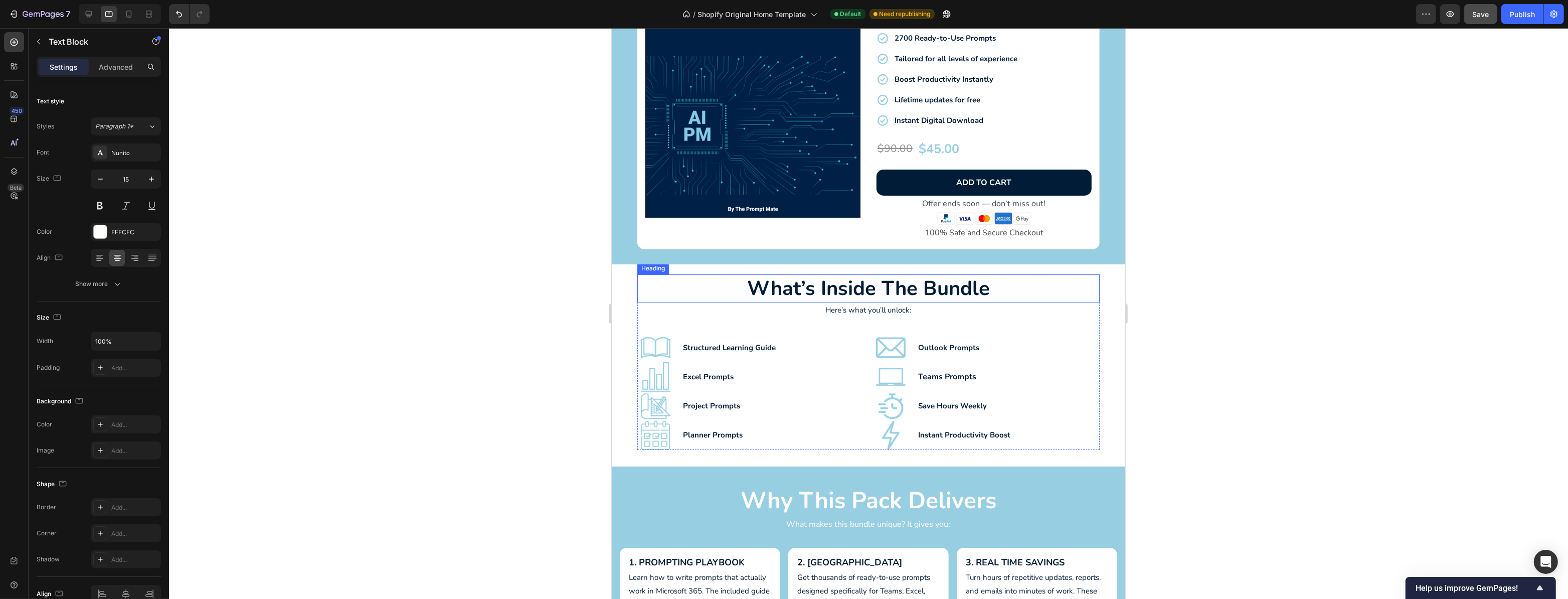
click at [887, 293] on h2 "what’s inside the bundle" at bounding box center [868, 288] width 463 height 28
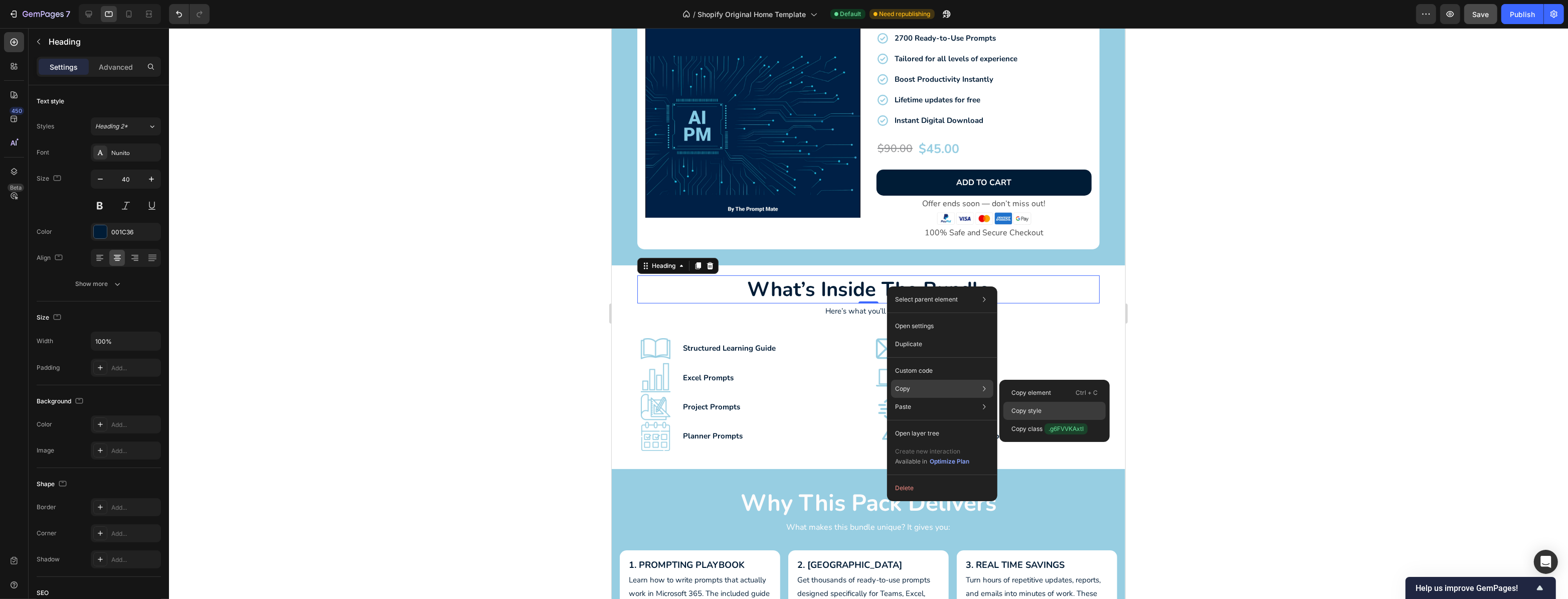
drag, startPoint x: 408, startPoint y: 383, endPoint x: 1019, endPoint y: 411, distance: 611.6
click at [1019, 411] on p "Copy style" at bounding box center [1027, 411] width 30 height 9
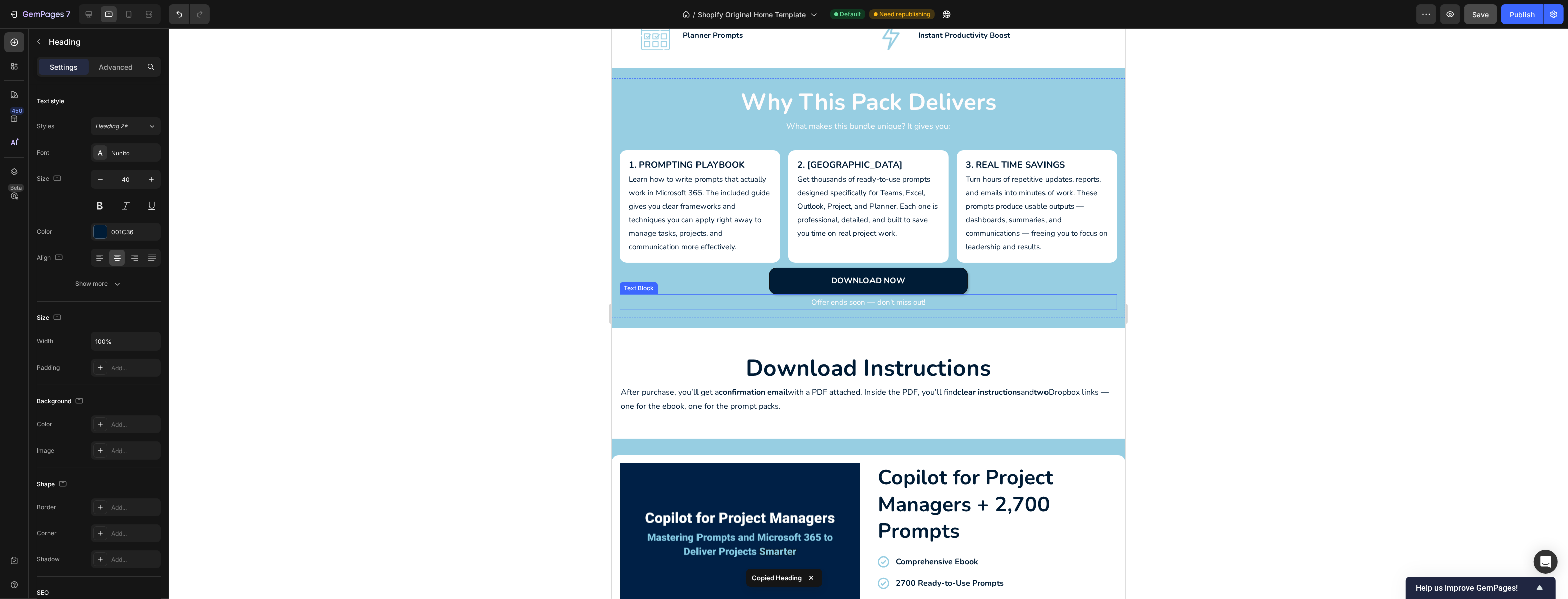
scroll to position [1140, 0]
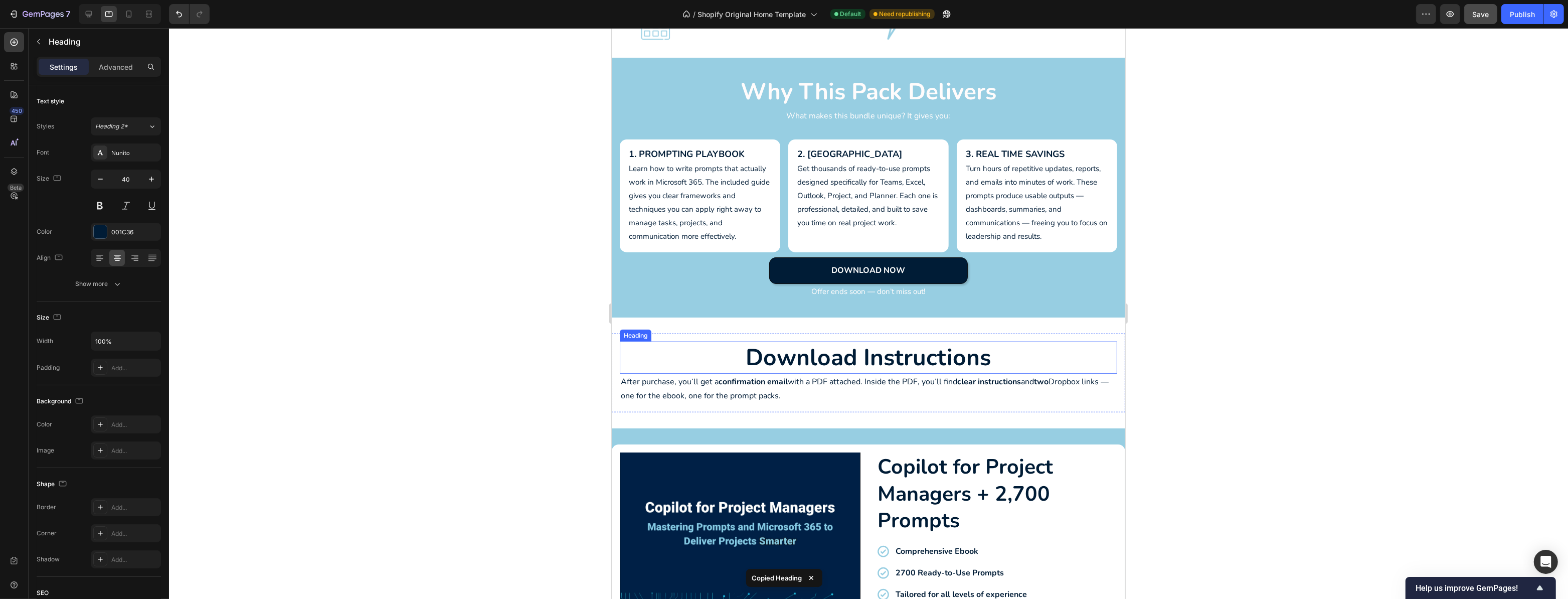
click at [850, 355] on h2 "download instructions" at bounding box center [868, 357] width 498 height 32
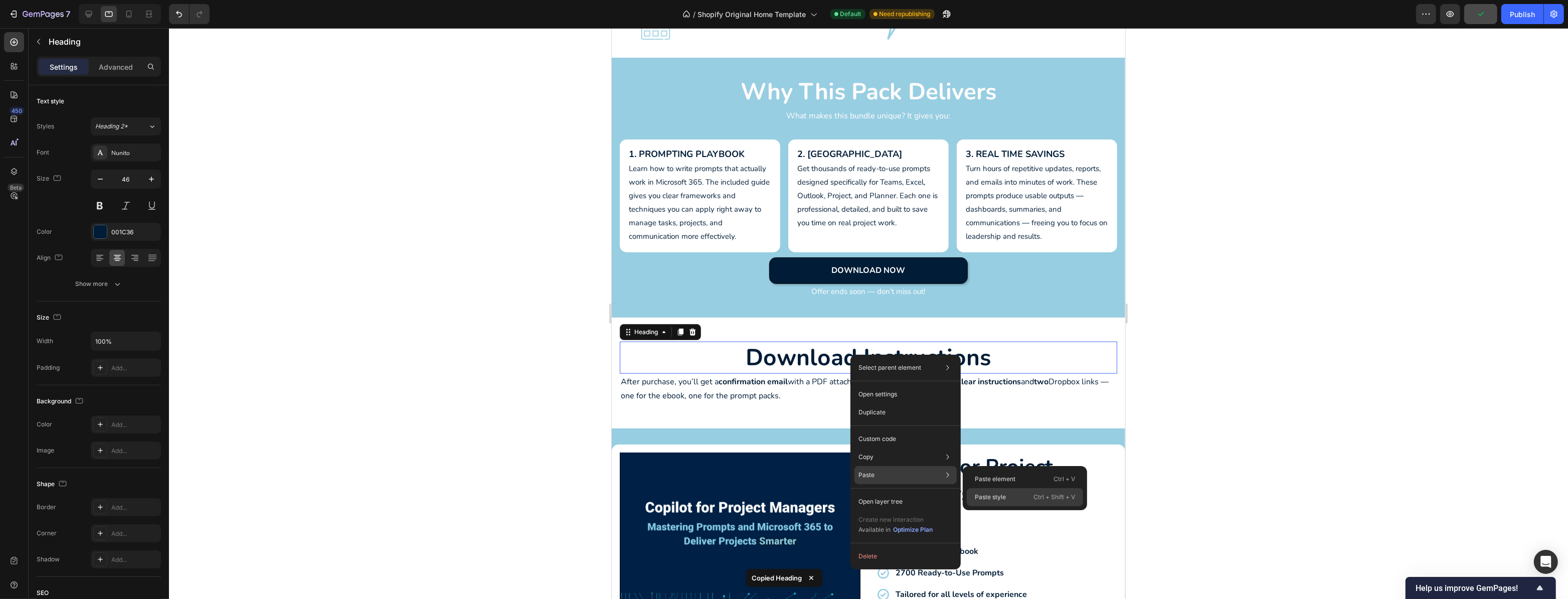
click at [972, 493] on div "Paste style Ctrl + Shift + V" at bounding box center [1024, 497] width 116 height 18
type input "40"
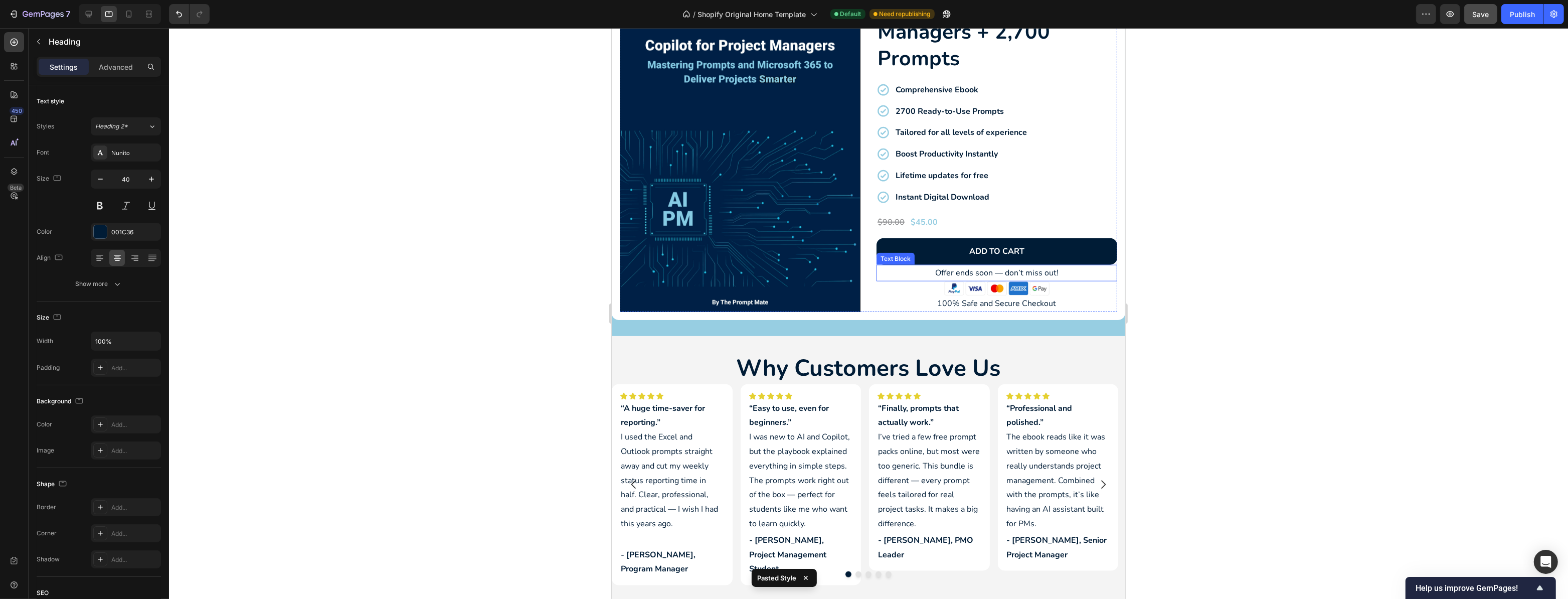
scroll to position [1687, 0]
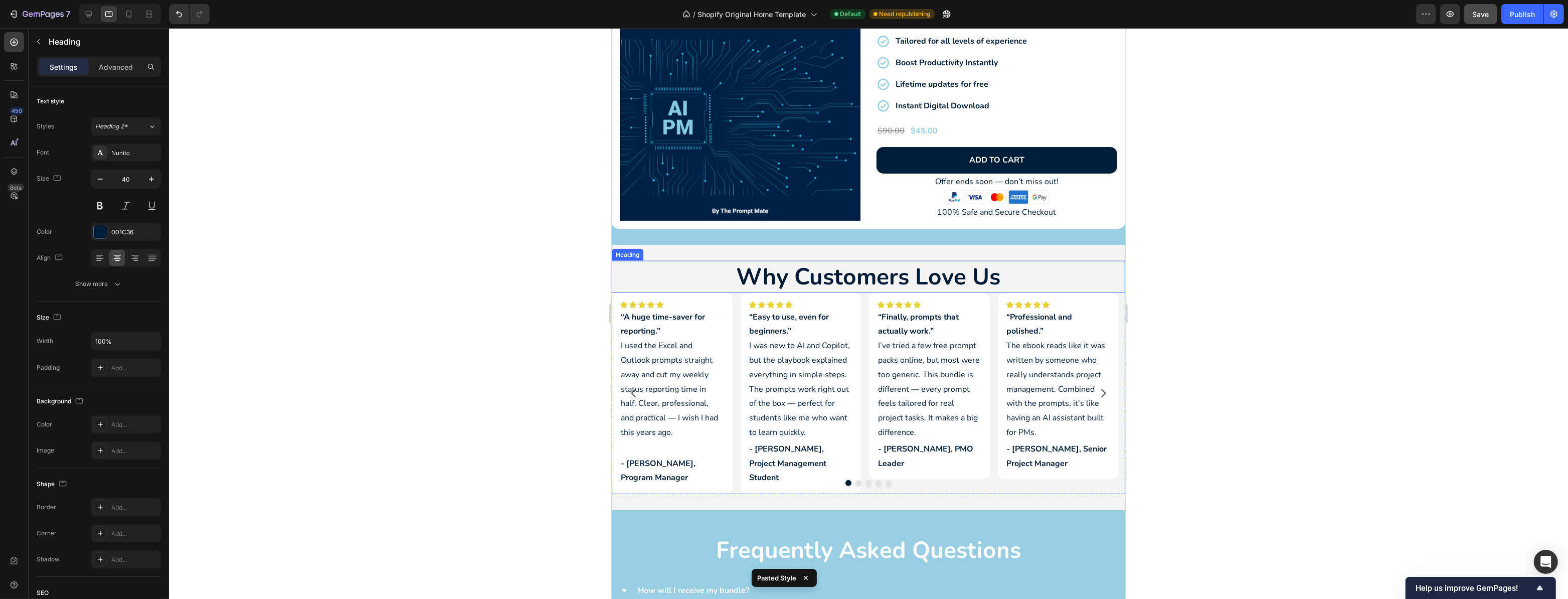
click at [879, 266] on h2 "why customers love us" at bounding box center [868, 276] width 513 height 32
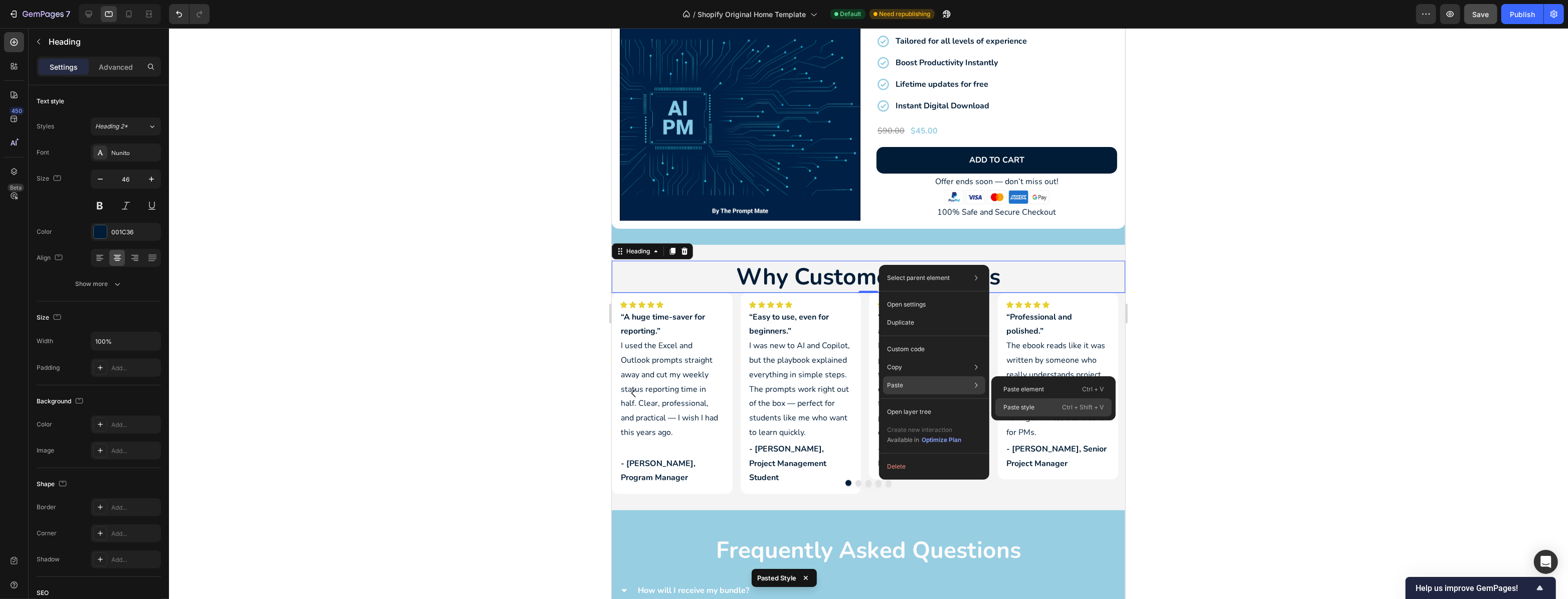
click at [1055, 411] on div "Paste style Ctrl + Shift + V" at bounding box center [1053, 407] width 116 height 18
type input "40"
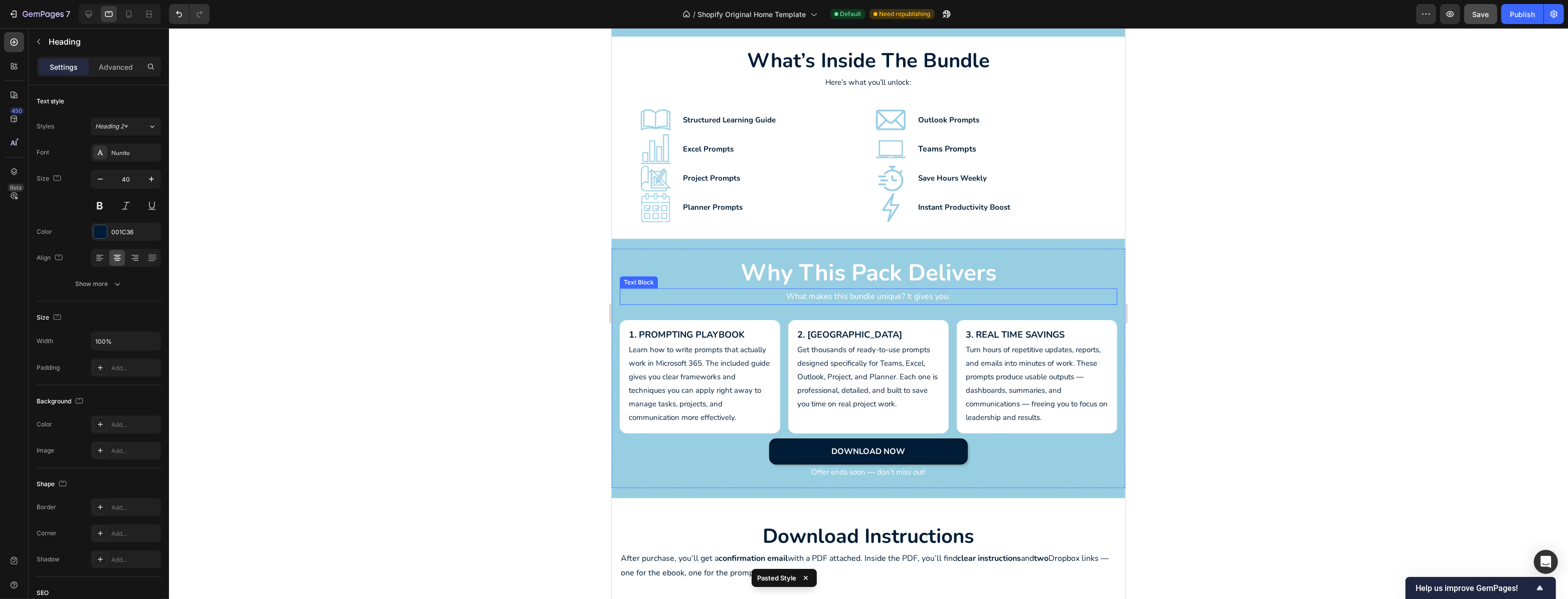
scroll to position [958, 0]
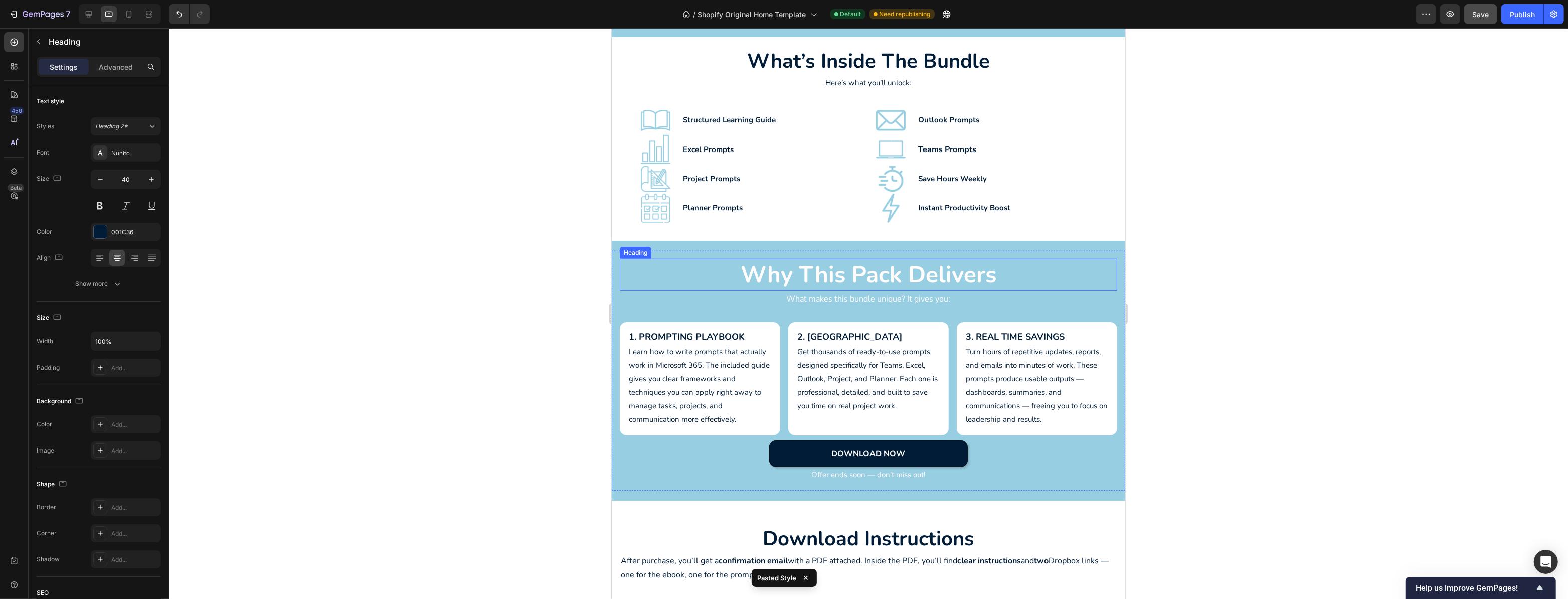
click at [879, 267] on h2 "Why This Pack Delivers" at bounding box center [868, 274] width 498 height 32
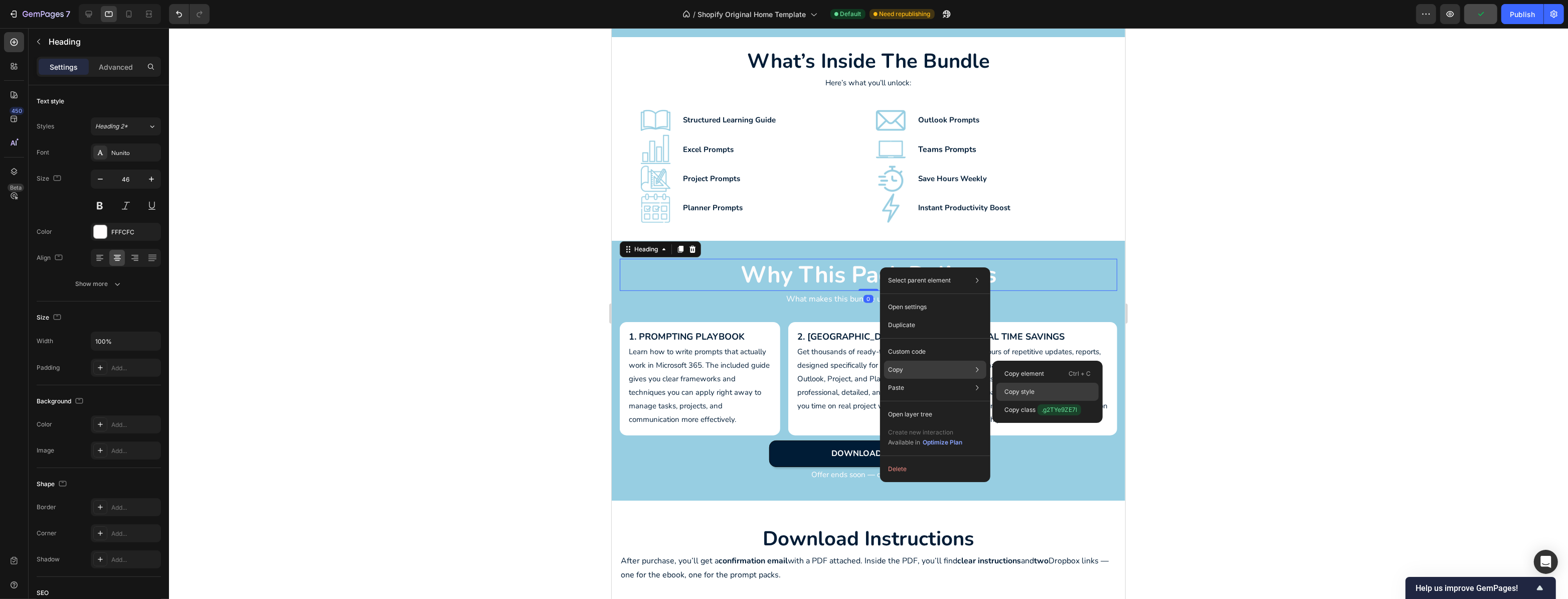
click at [1011, 393] on p "Copy style" at bounding box center [1019, 392] width 30 height 9
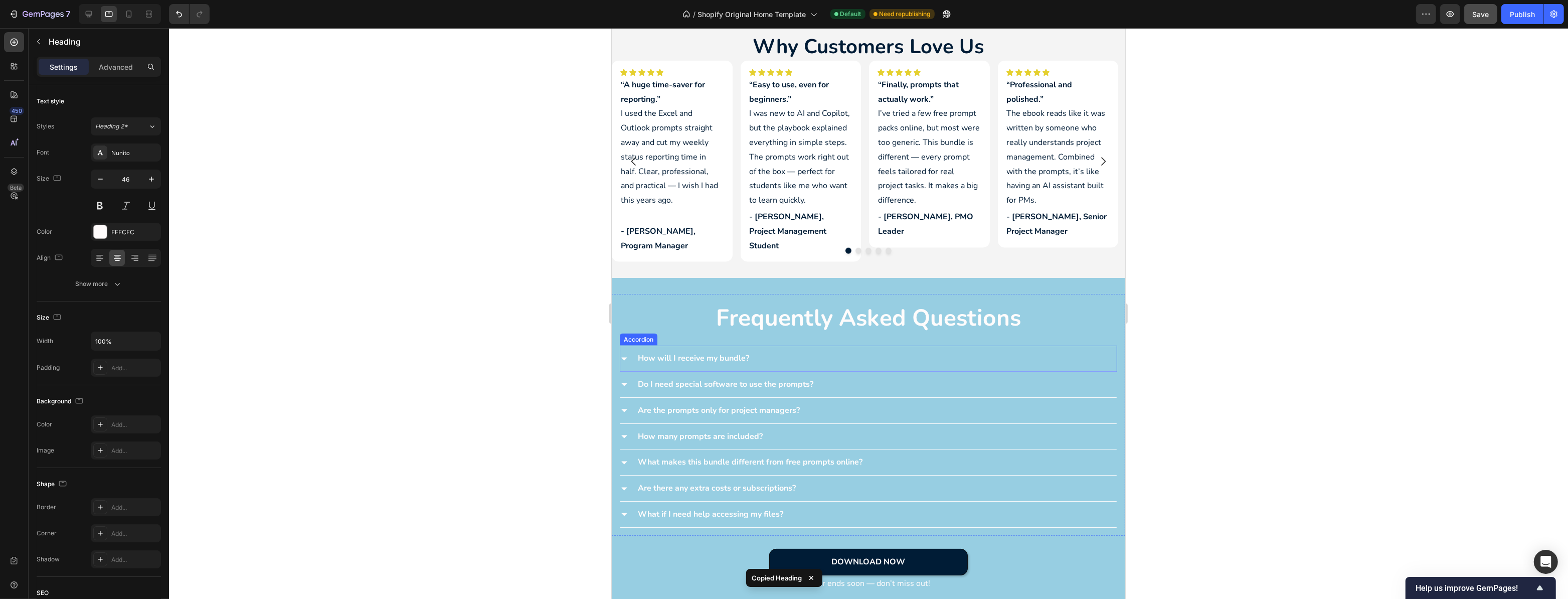
scroll to position [1916, 0]
click at [872, 311] on h2 "frequently asked questions" at bounding box center [868, 316] width 498 height 32
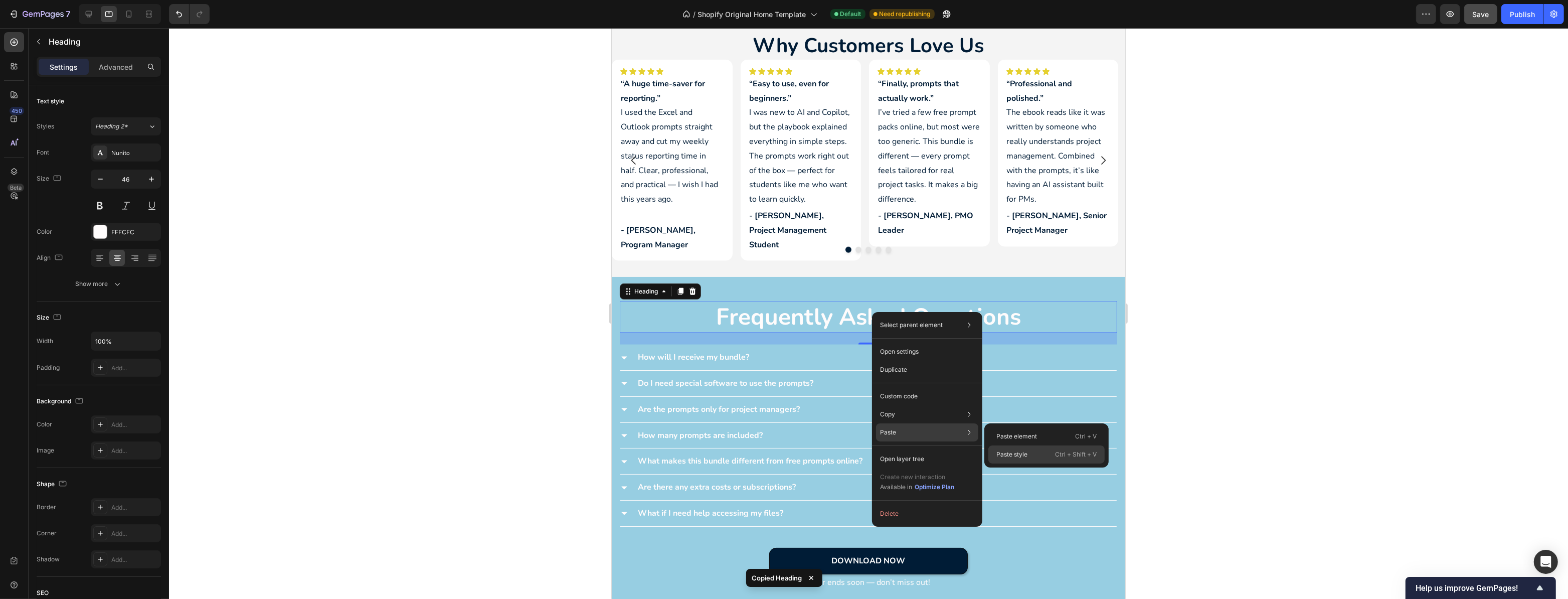
click at [1019, 452] on p "Paste style" at bounding box center [1012, 455] width 31 height 9
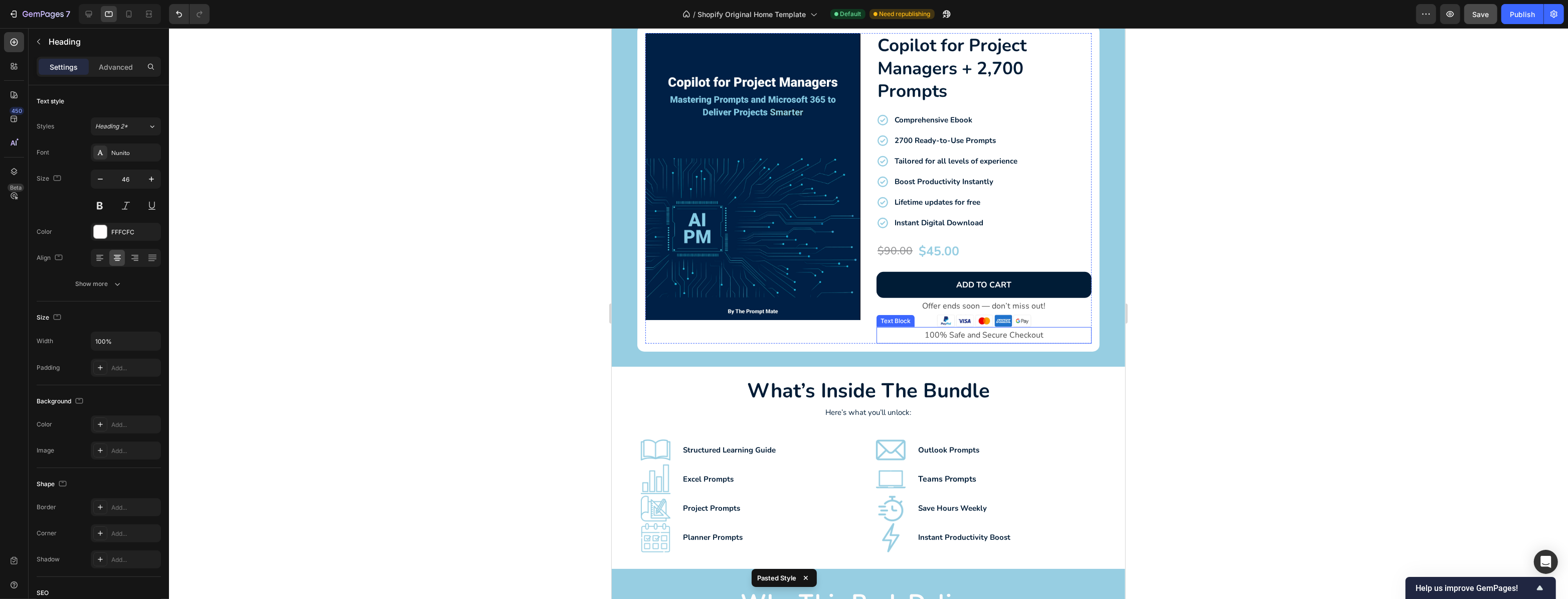
scroll to position [547, 0]
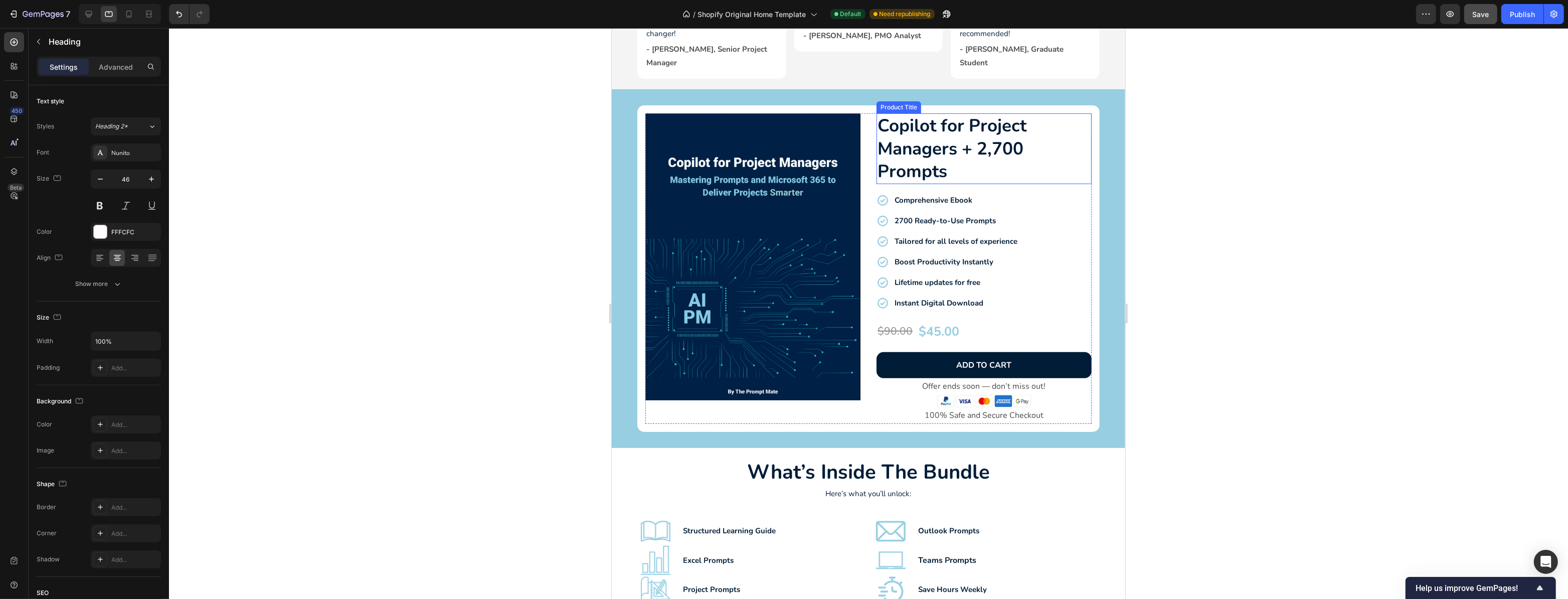
click at [929, 166] on h2 "Copilot for Project Managers + 2,700 Prompts" at bounding box center [984, 149] width 215 height 71
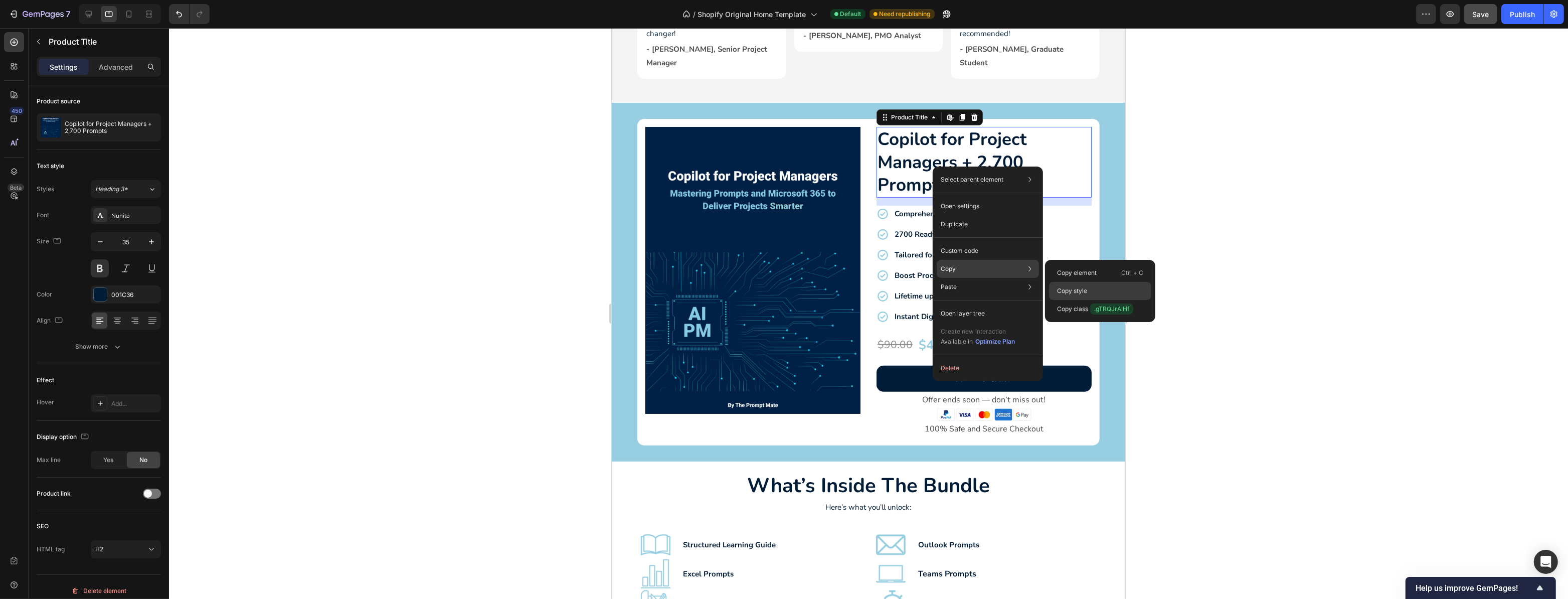
click at [1067, 293] on p "Copy style" at bounding box center [1072, 291] width 30 height 9
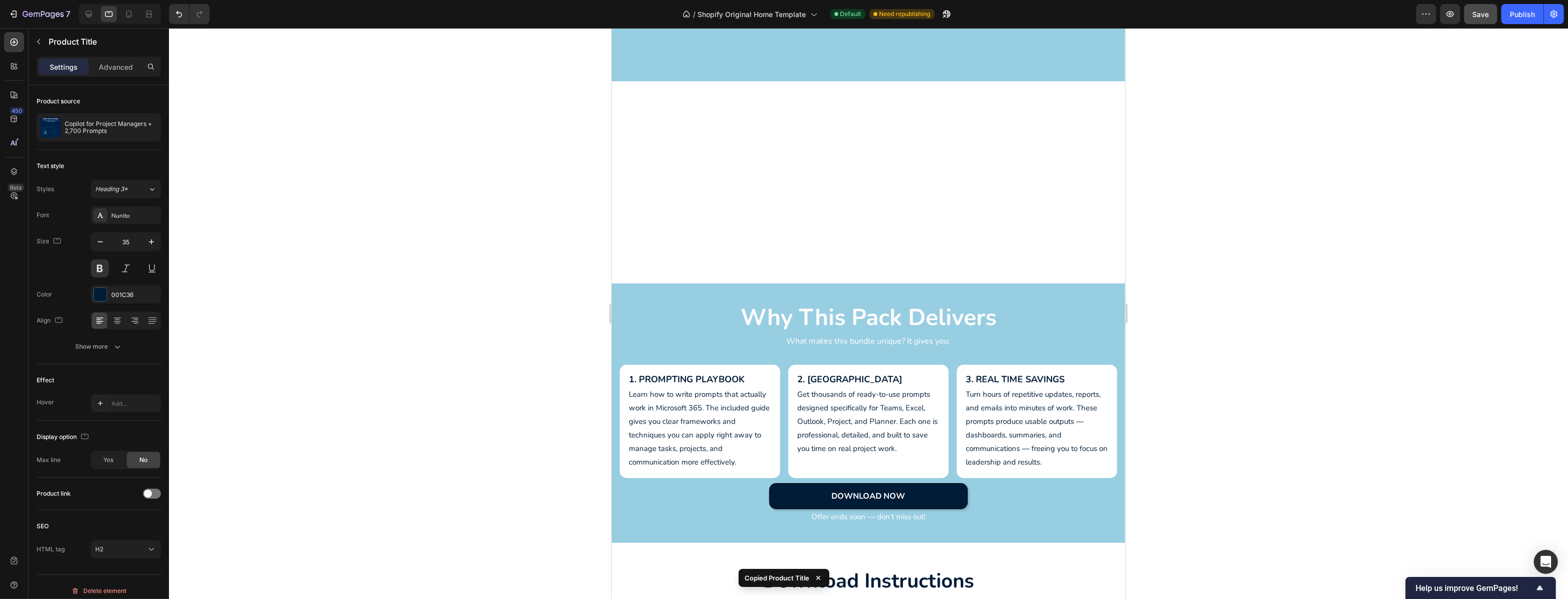
scroll to position [1322, 0]
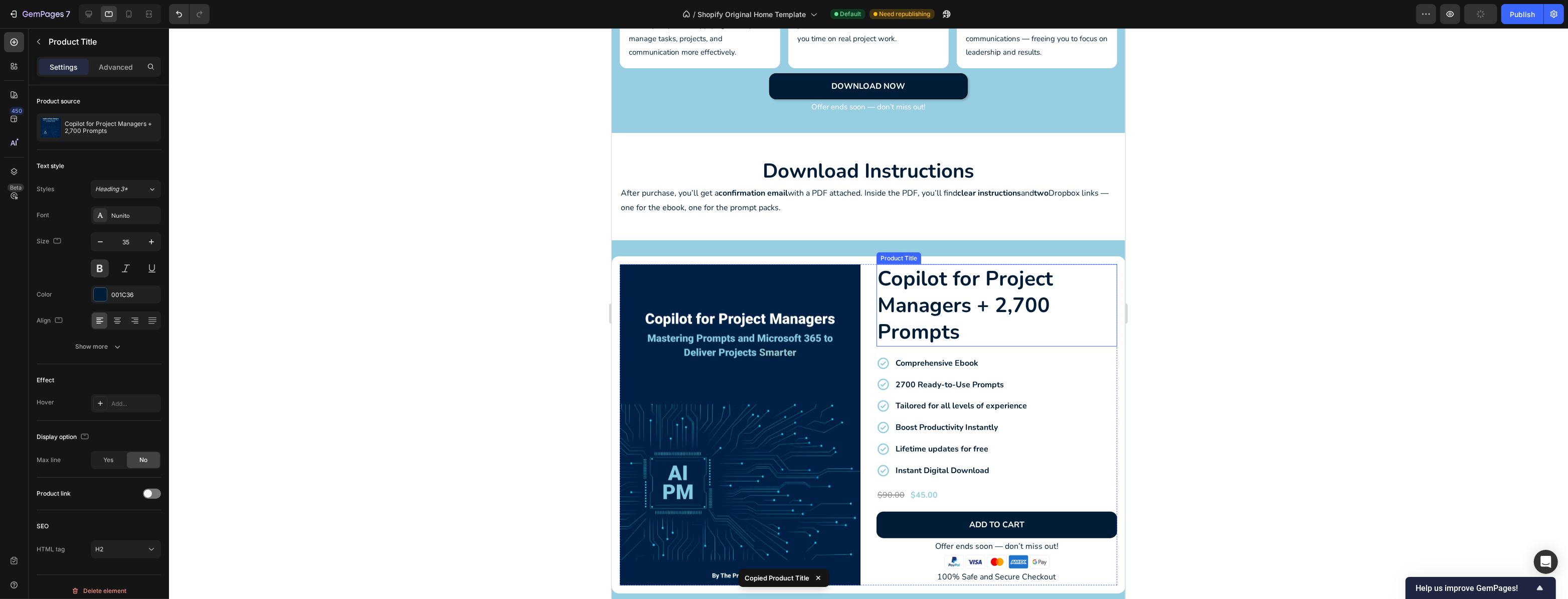
click at [982, 306] on h2 "Copilot for Project Managers + 2,700 Prompts" at bounding box center [997, 305] width 241 height 82
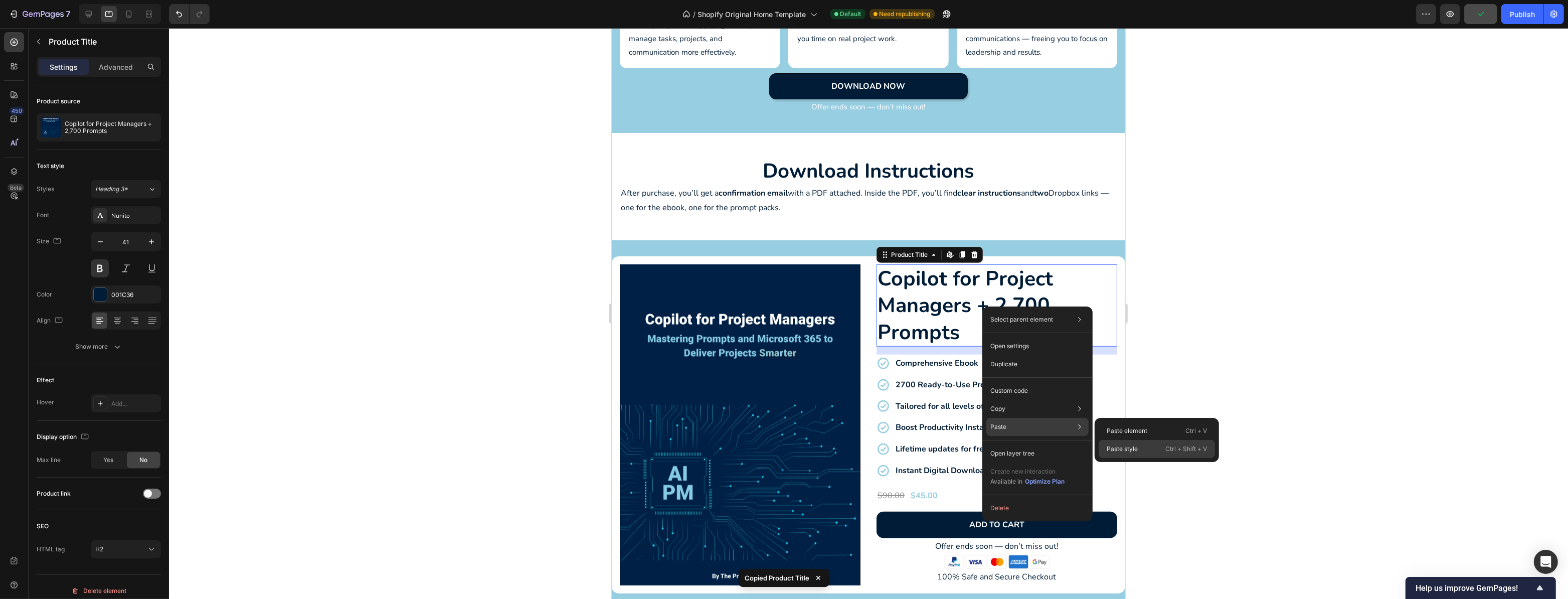
click at [1128, 447] on p "Paste style" at bounding box center [1122, 449] width 31 height 9
type input "35"
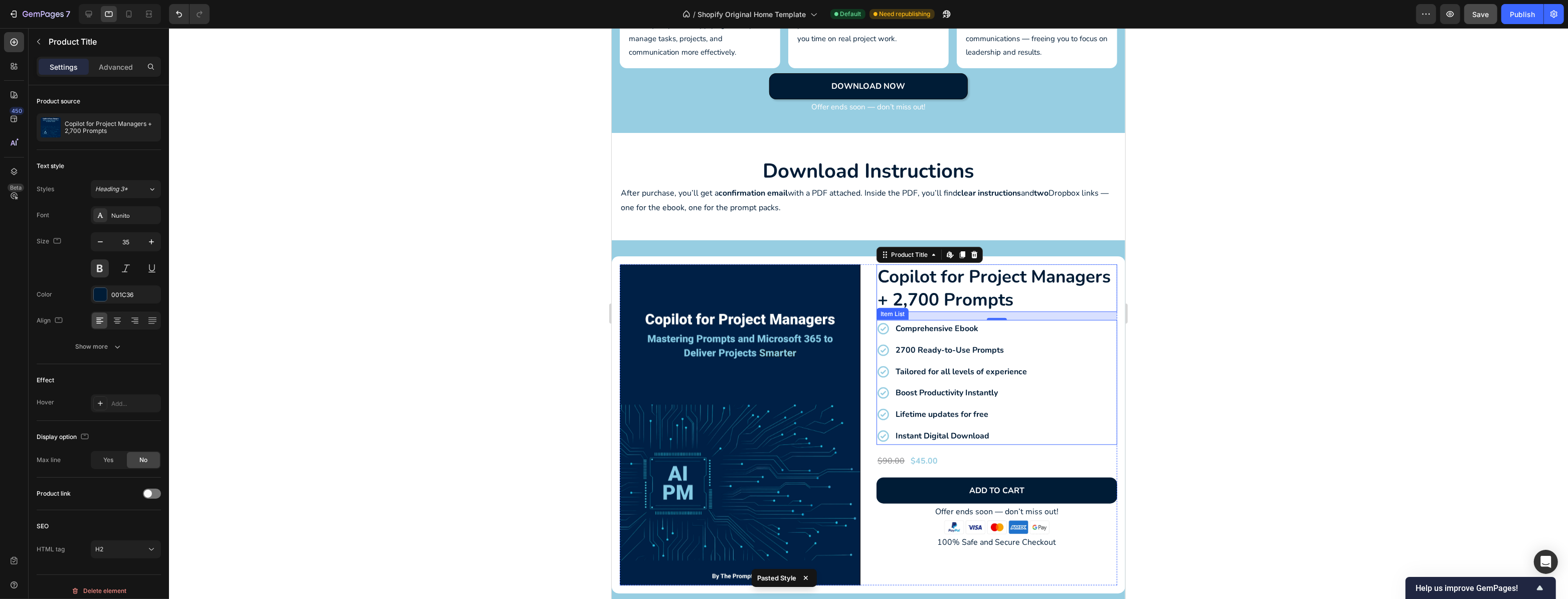
click at [940, 333] on p "Comprehensive Ebook" at bounding box center [960, 328] width 131 height 14
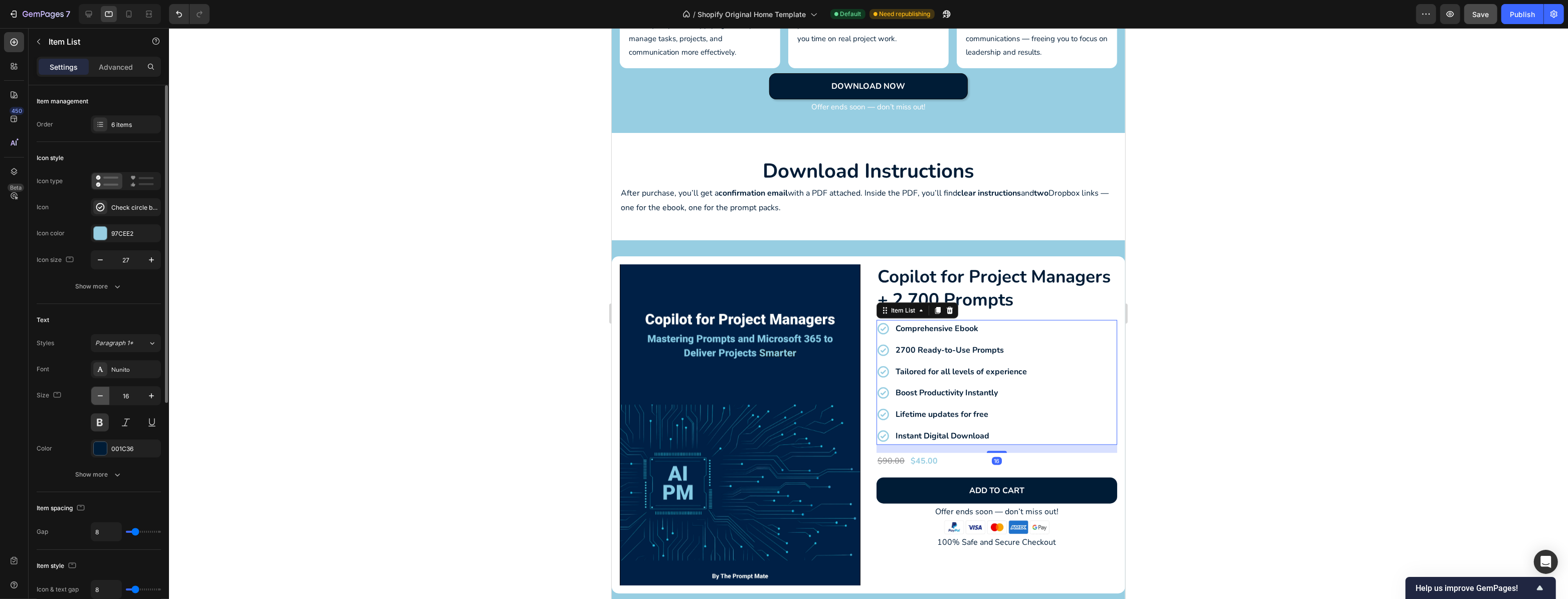
click at [100, 391] on icon "button" at bounding box center [100, 396] width 10 height 10
type input "15"
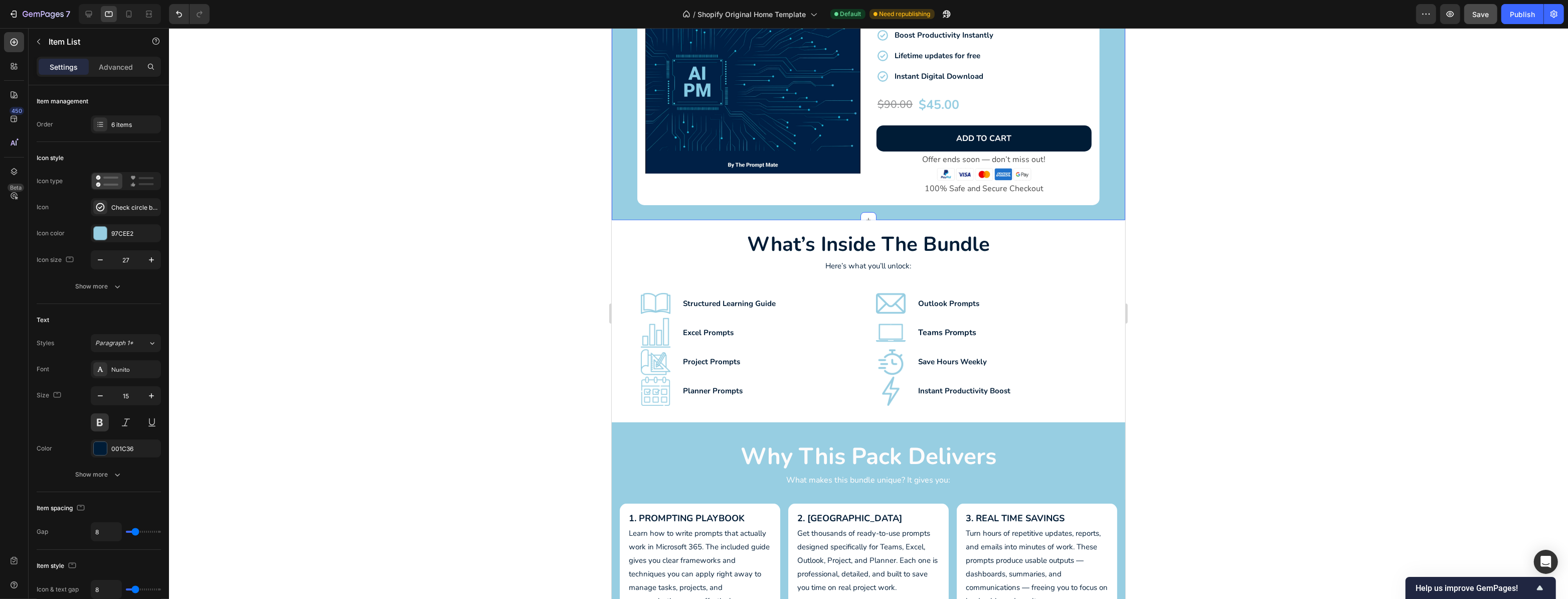
scroll to position [730, 0]
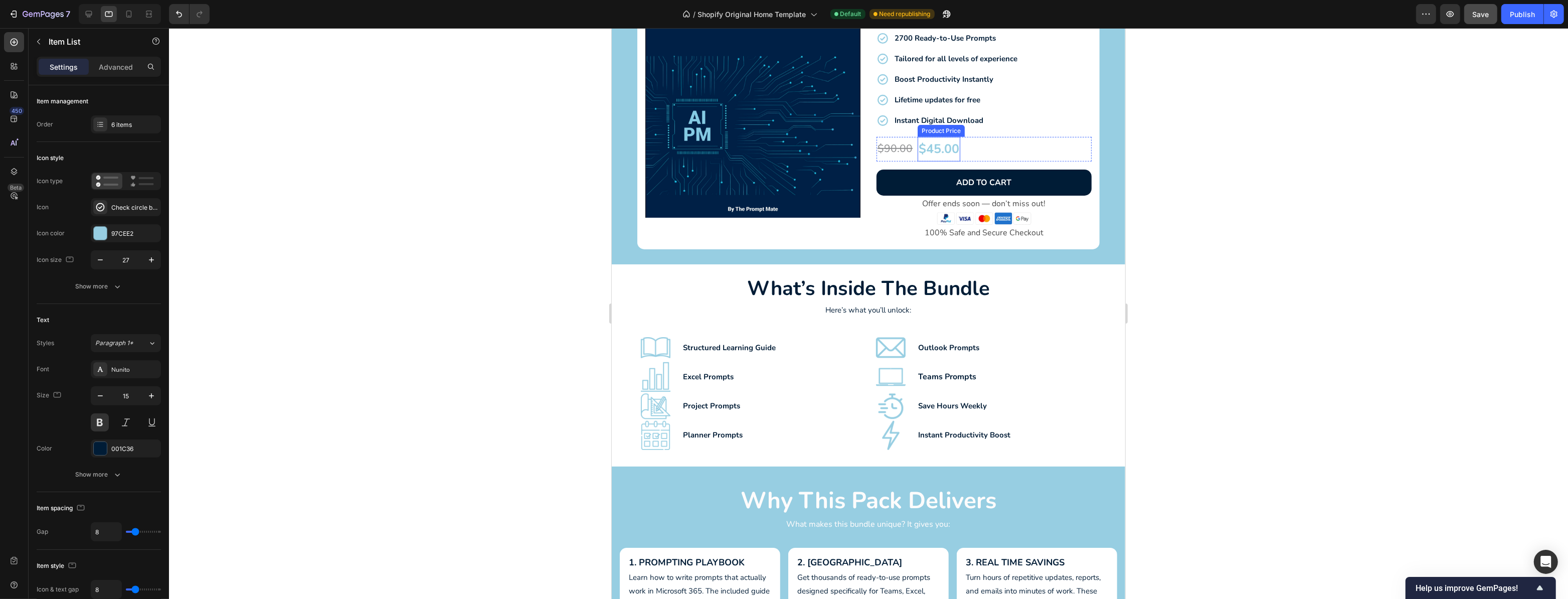
click at [929, 151] on div "$45.00" at bounding box center [938, 149] width 43 height 24
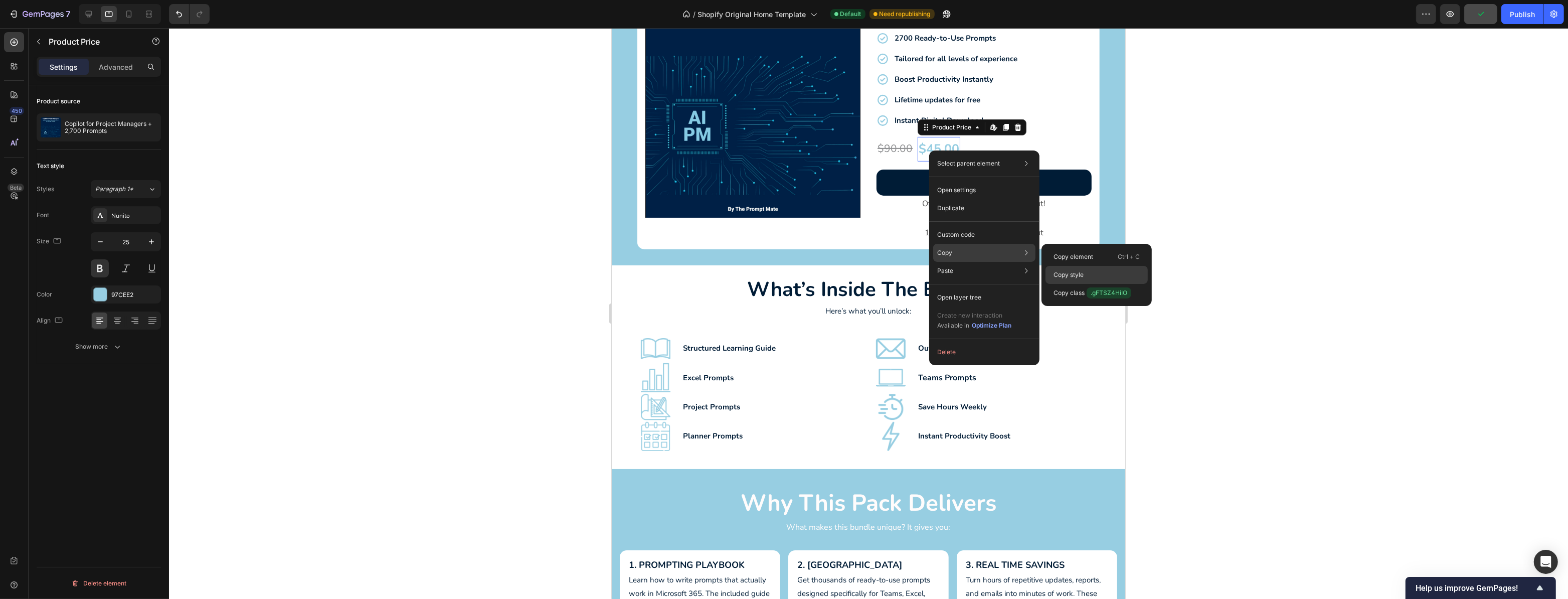
click at [1079, 276] on p "Copy style" at bounding box center [1069, 275] width 30 height 9
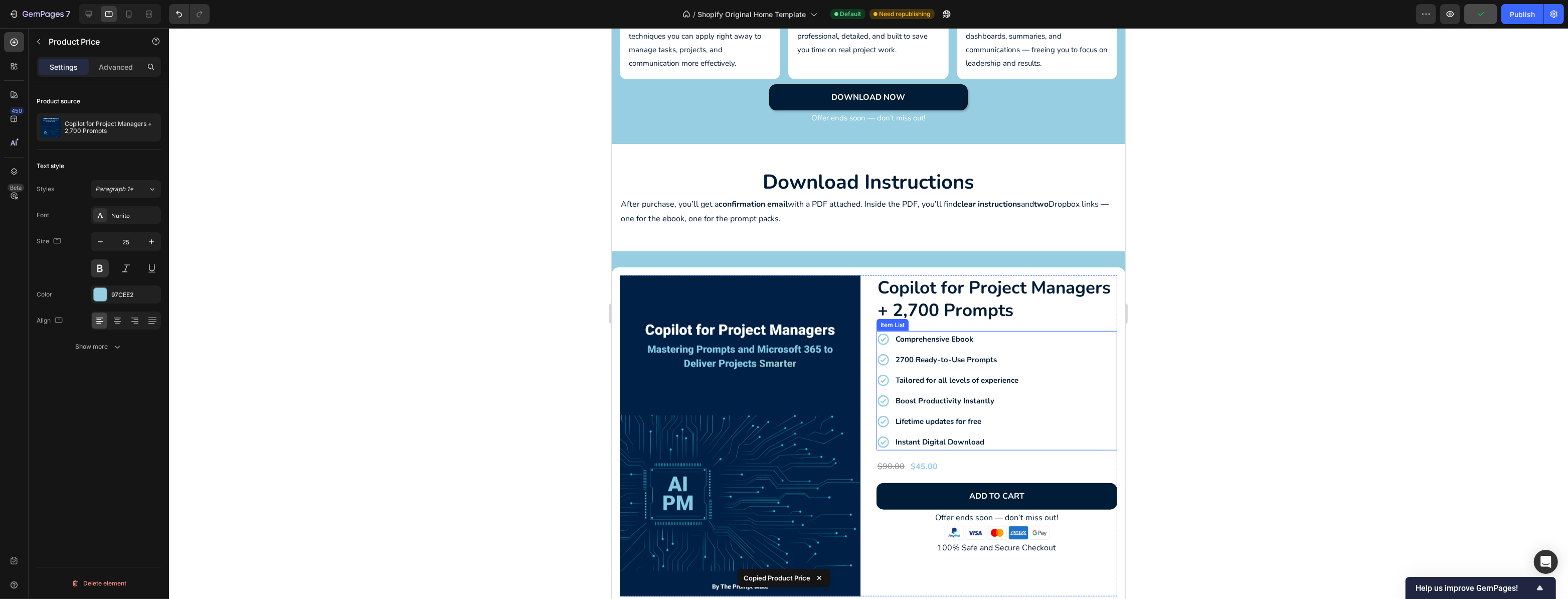
scroll to position [1414, 0]
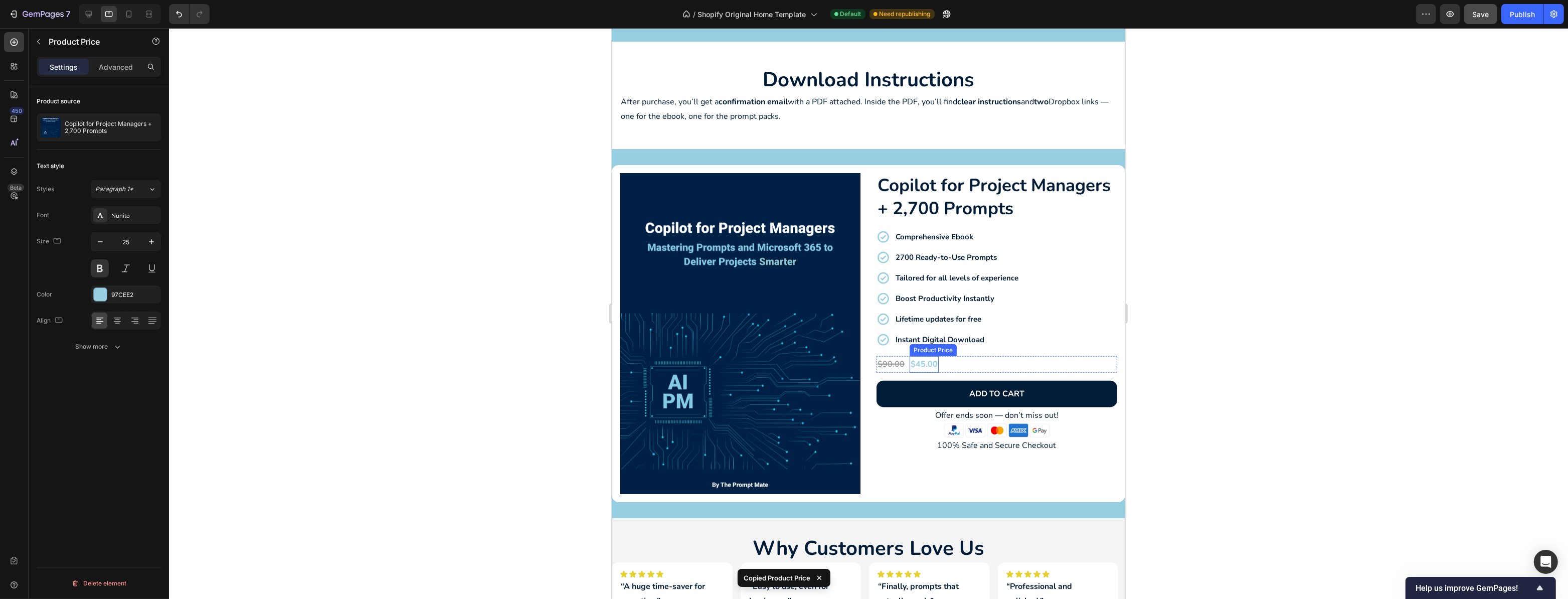
click at [916, 362] on div "$45.00" at bounding box center [924, 364] width 29 height 16
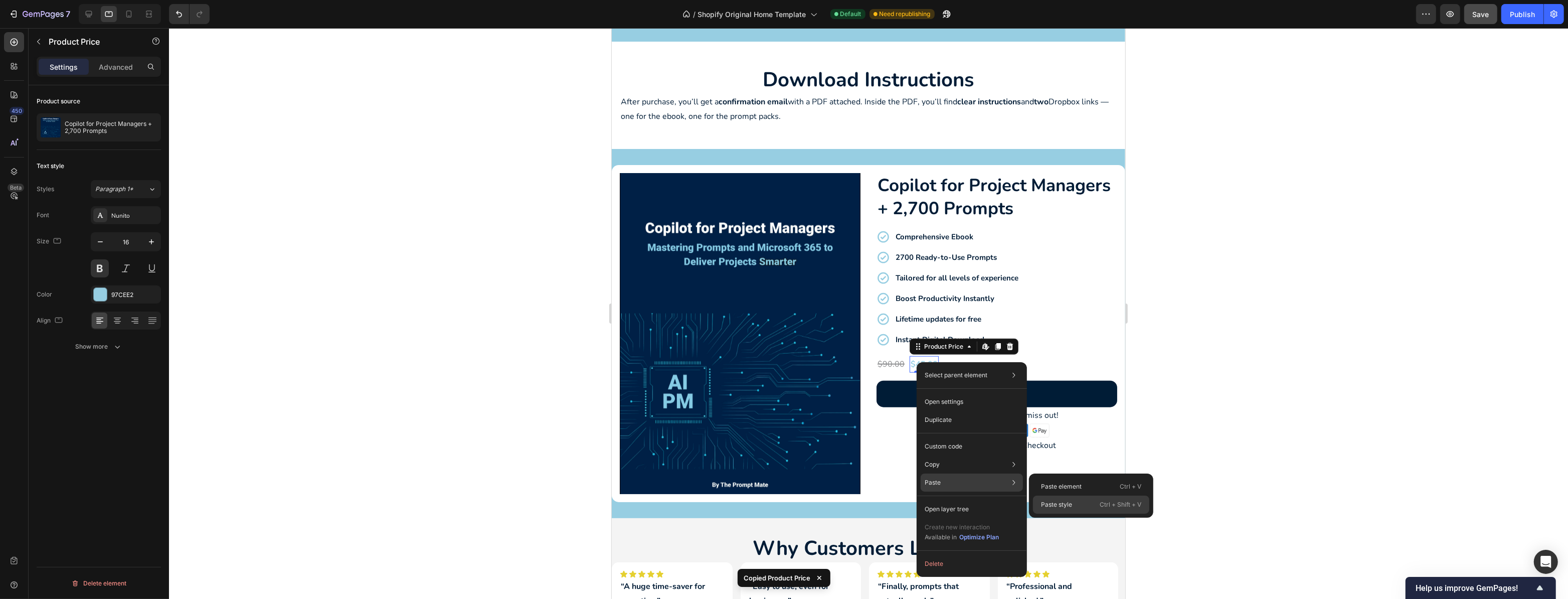
drag, startPoint x: 1048, startPoint y: 502, endPoint x: 436, endPoint y: 470, distance: 612.8
click at [1048, 502] on p "Paste style" at bounding box center [1057, 505] width 31 height 9
type input "25"
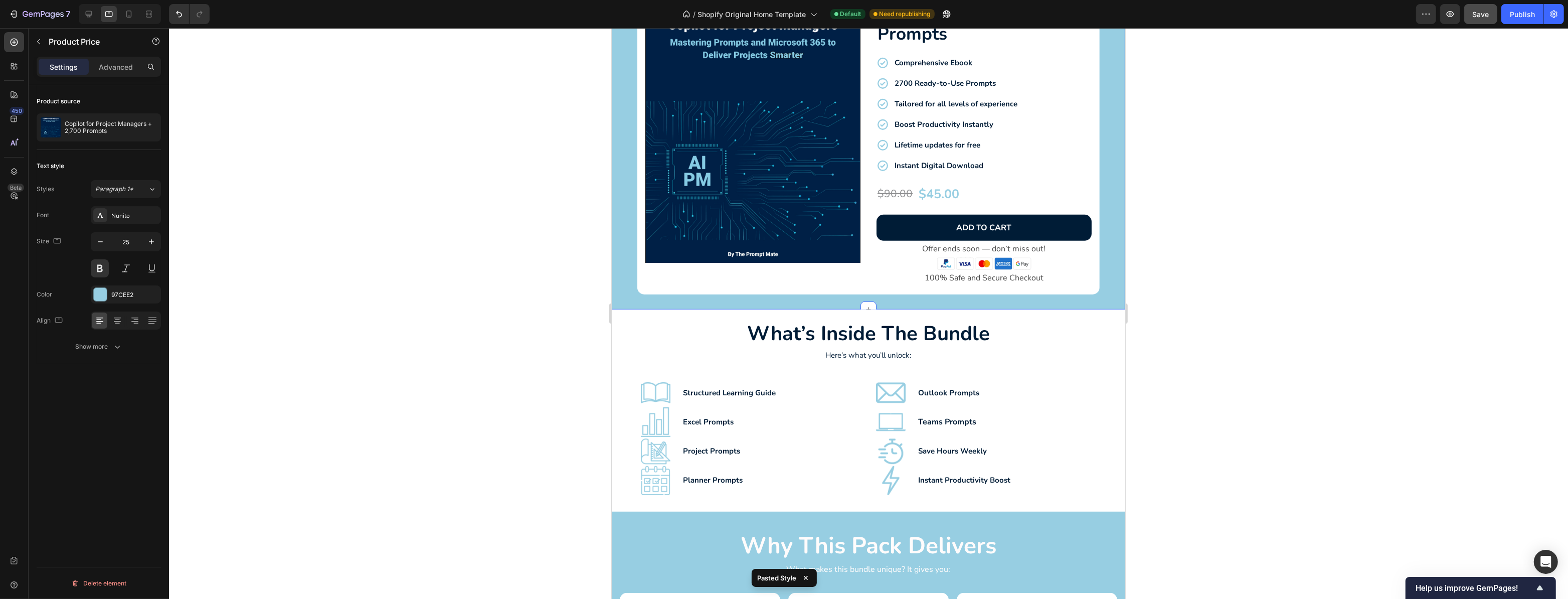
scroll to position [593, 0]
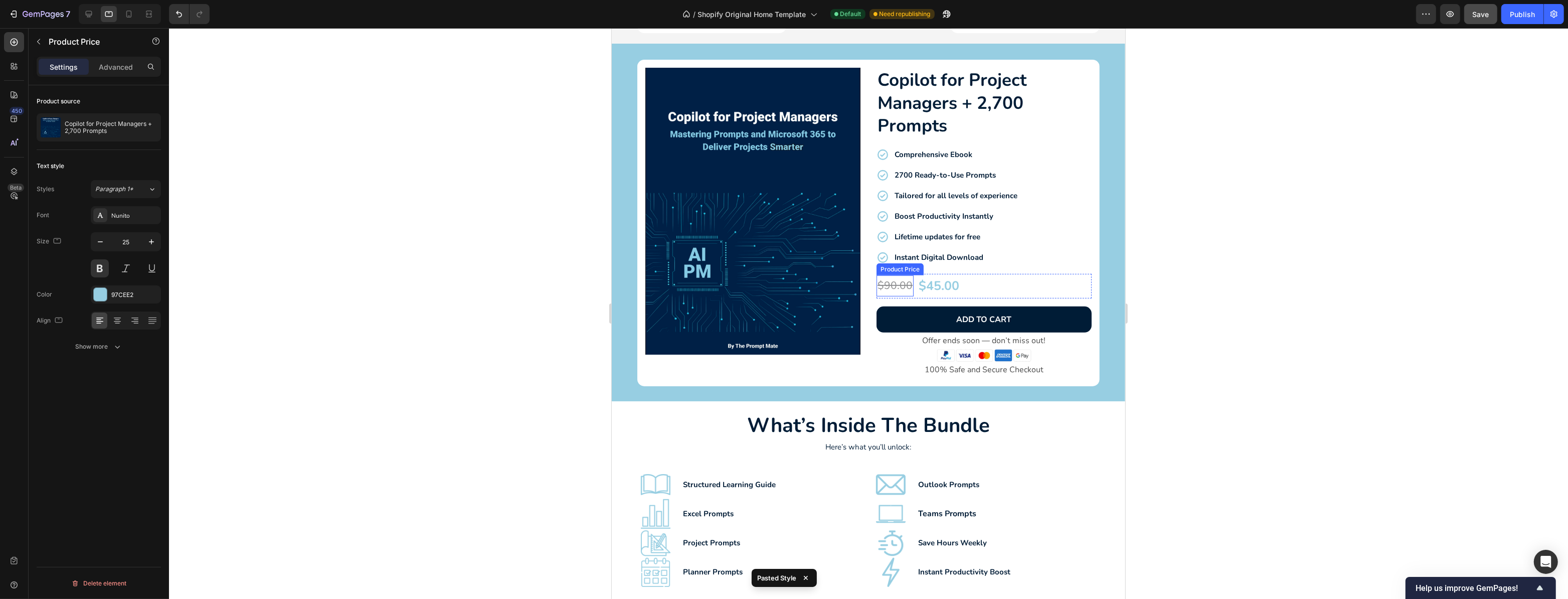
click at [884, 282] on div "$90.00" at bounding box center [894, 286] width 37 height 21
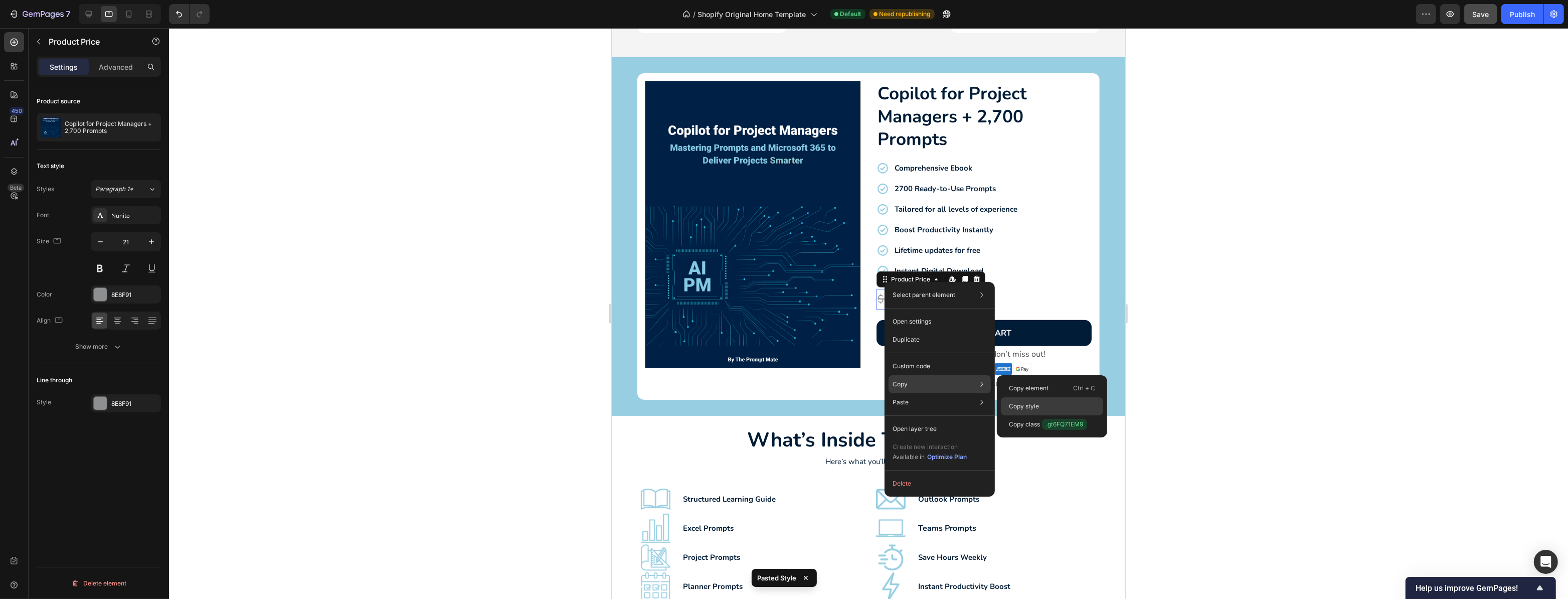
click at [1041, 409] on div "Copy style" at bounding box center [1052, 406] width 102 height 18
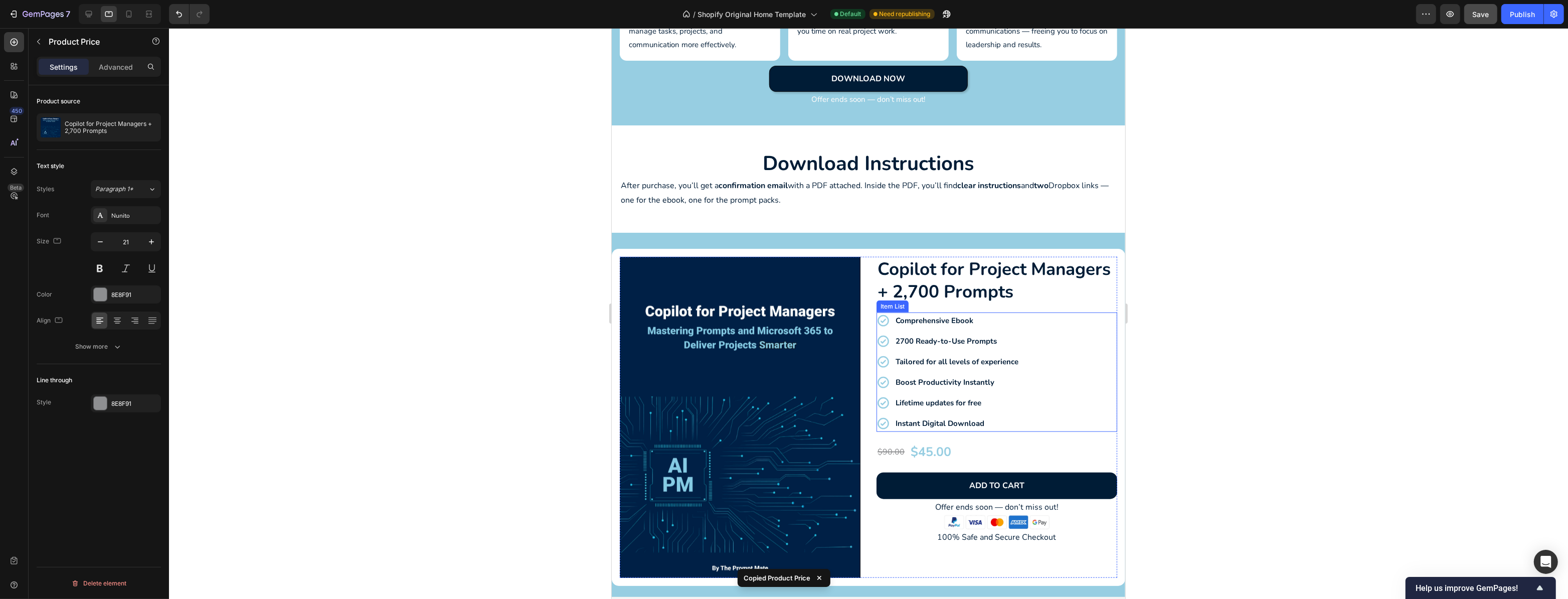
scroll to position [1505, 0]
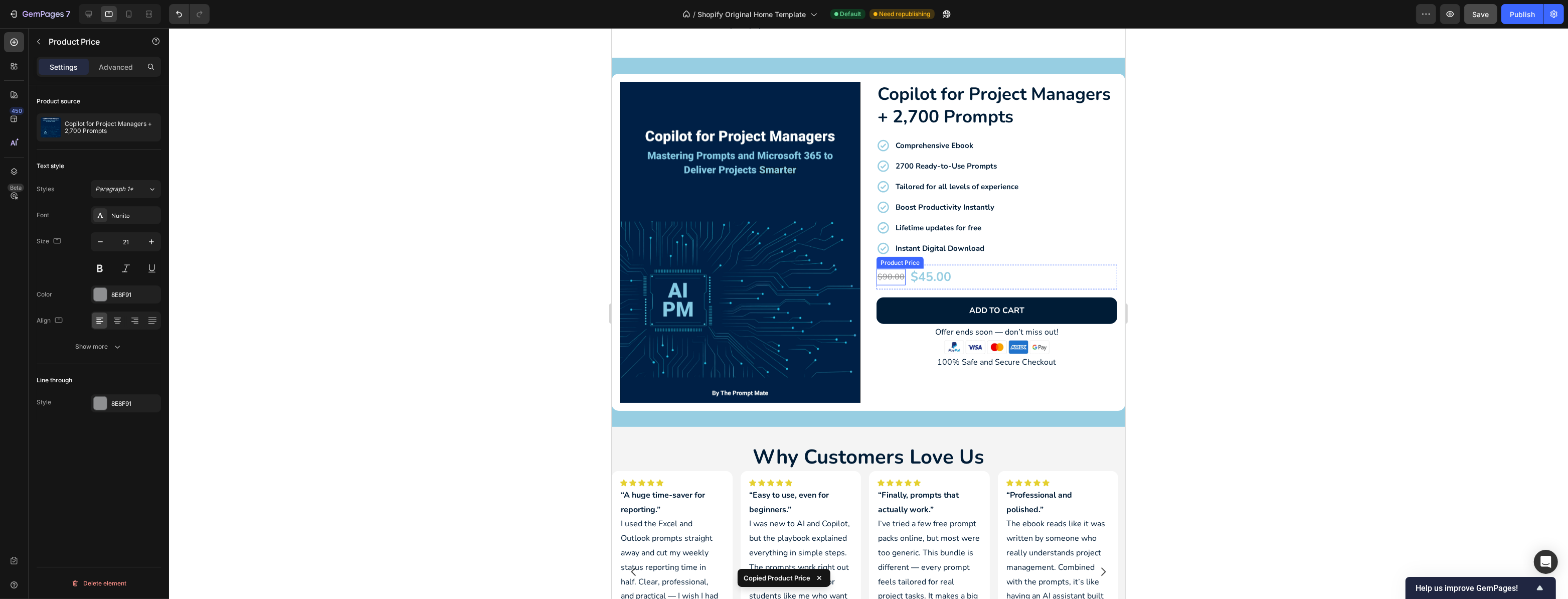
click at [885, 281] on div "$90.00 Product Price Product Price" at bounding box center [891, 277] width 29 height 16
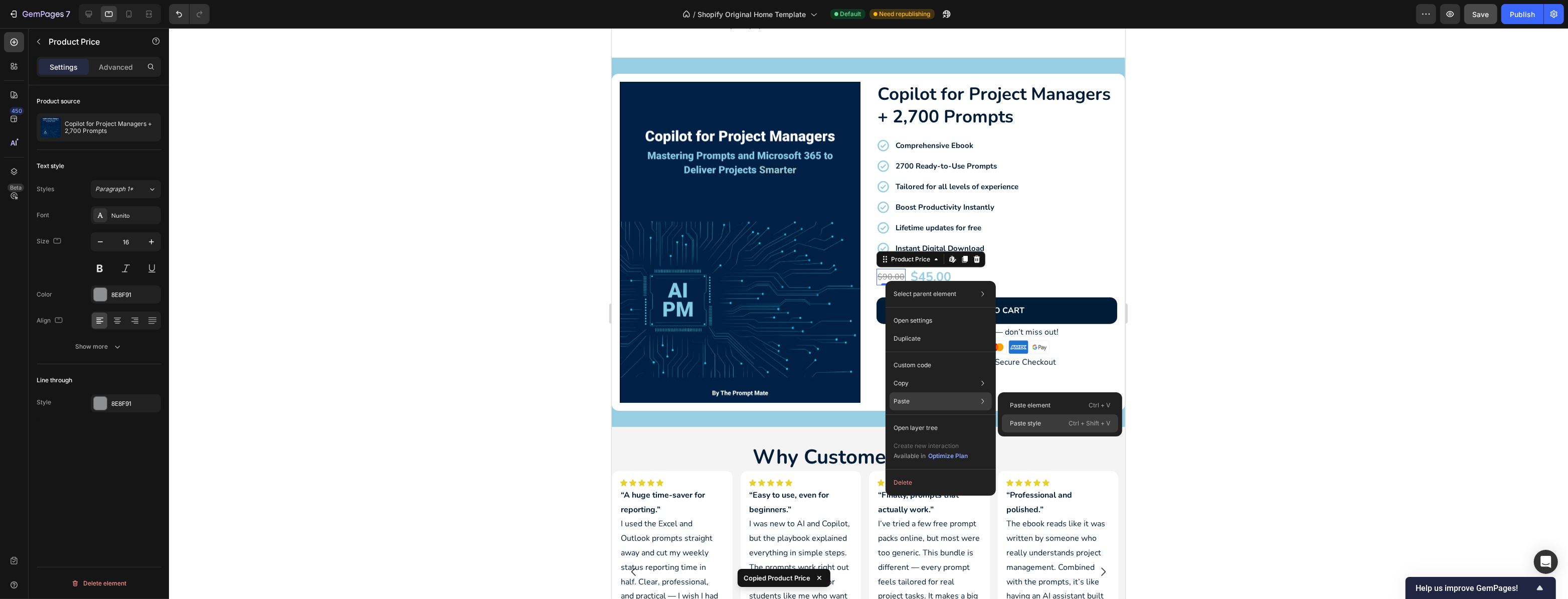
click at [1066, 421] on div "Paste style Ctrl + Shift + V" at bounding box center [1060, 423] width 116 height 18
type input "21"
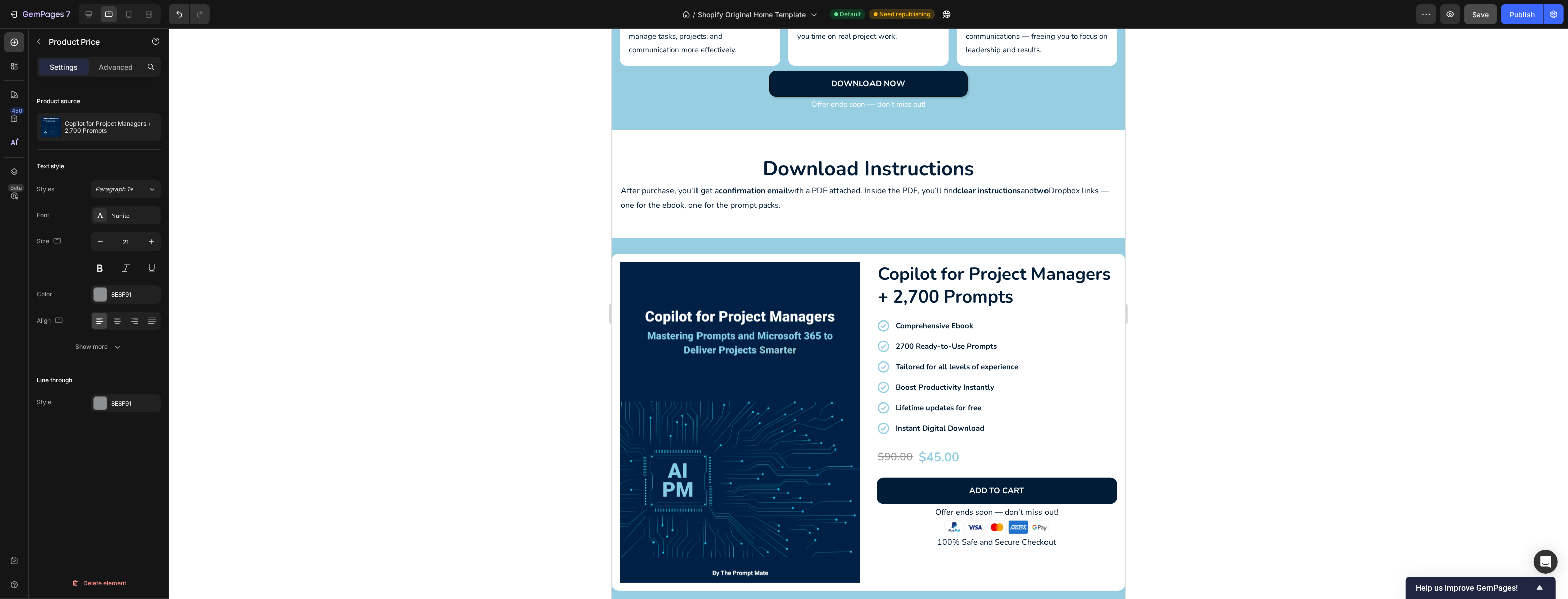
scroll to position [1368, 0]
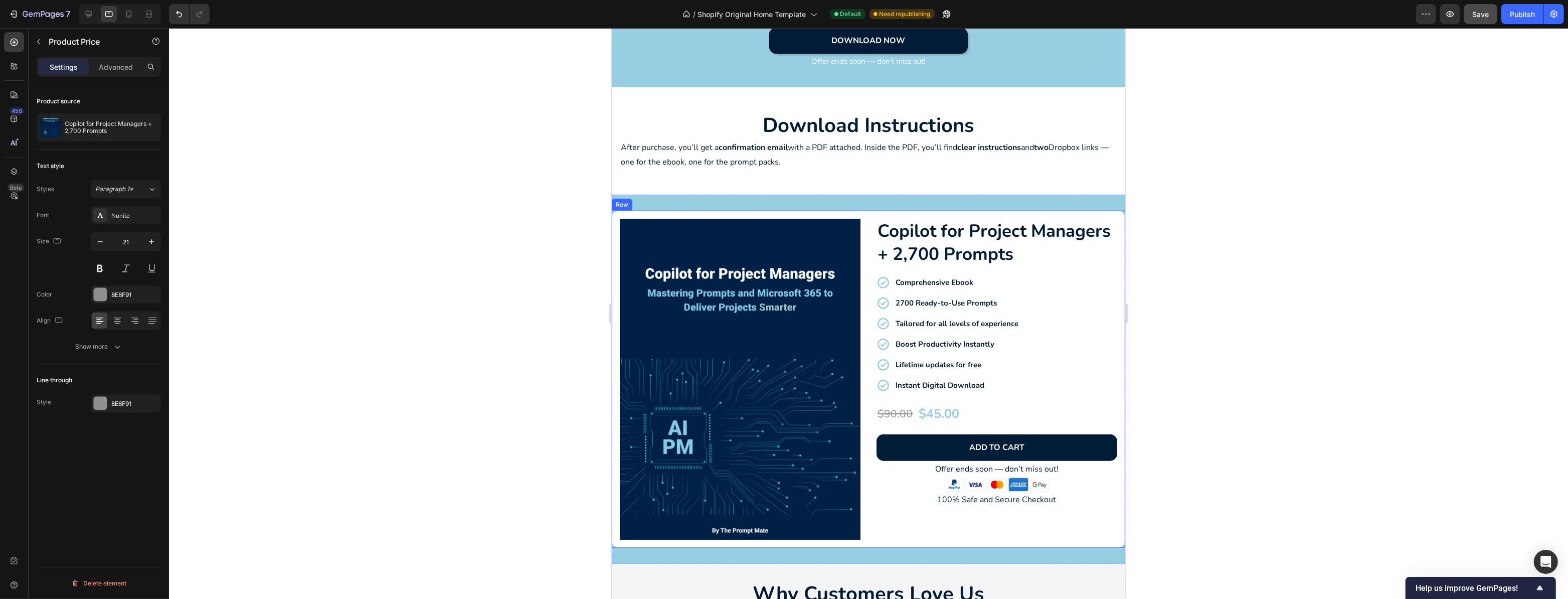
click at [1090, 214] on div "Product Images Copilot for Project Managers + 2,700 Prompts Product Title Compr…" at bounding box center [868, 379] width 513 height 337
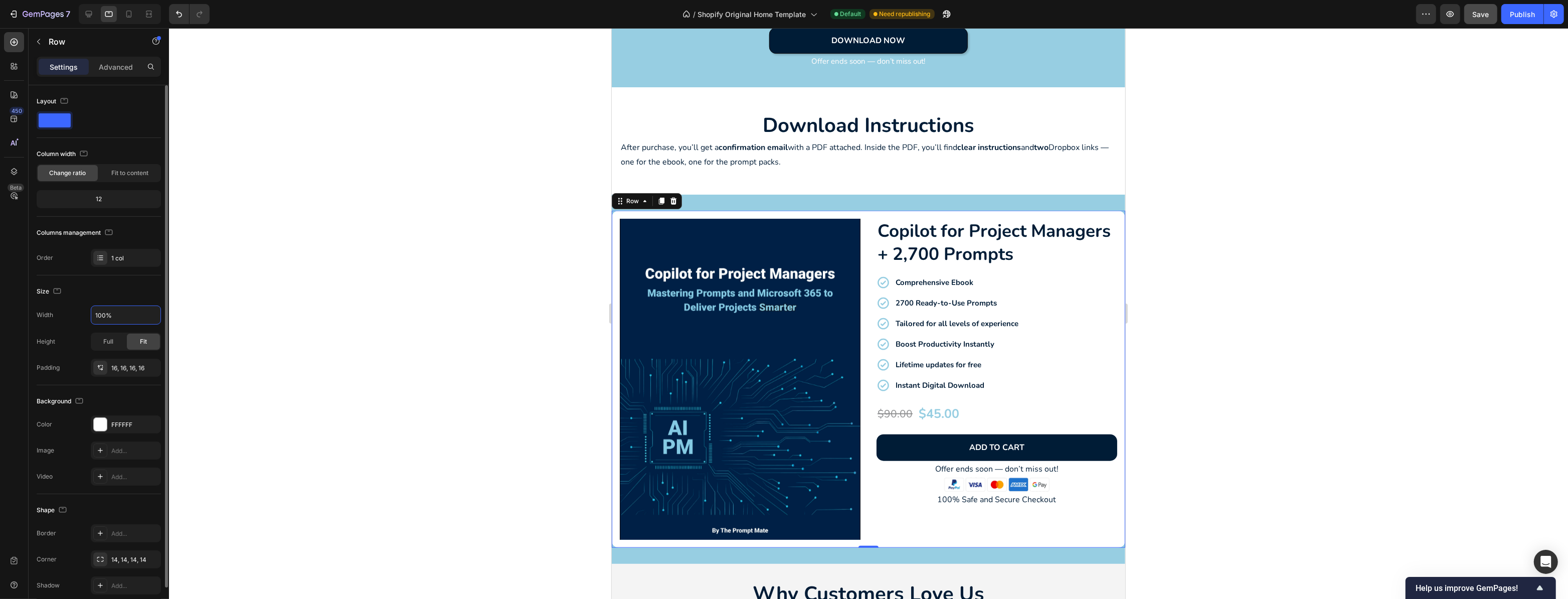
drag, startPoint x: 127, startPoint y: 308, endPoint x: 126, endPoint y: 320, distance: 12.0
click at [126, 320] on input "100%" at bounding box center [126, 315] width 69 height 18
drag, startPoint x: 115, startPoint y: 318, endPoint x: 92, endPoint y: 316, distance: 23.1
click at [92, 316] on input "100%" at bounding box center [126, 315] width 69 height 18
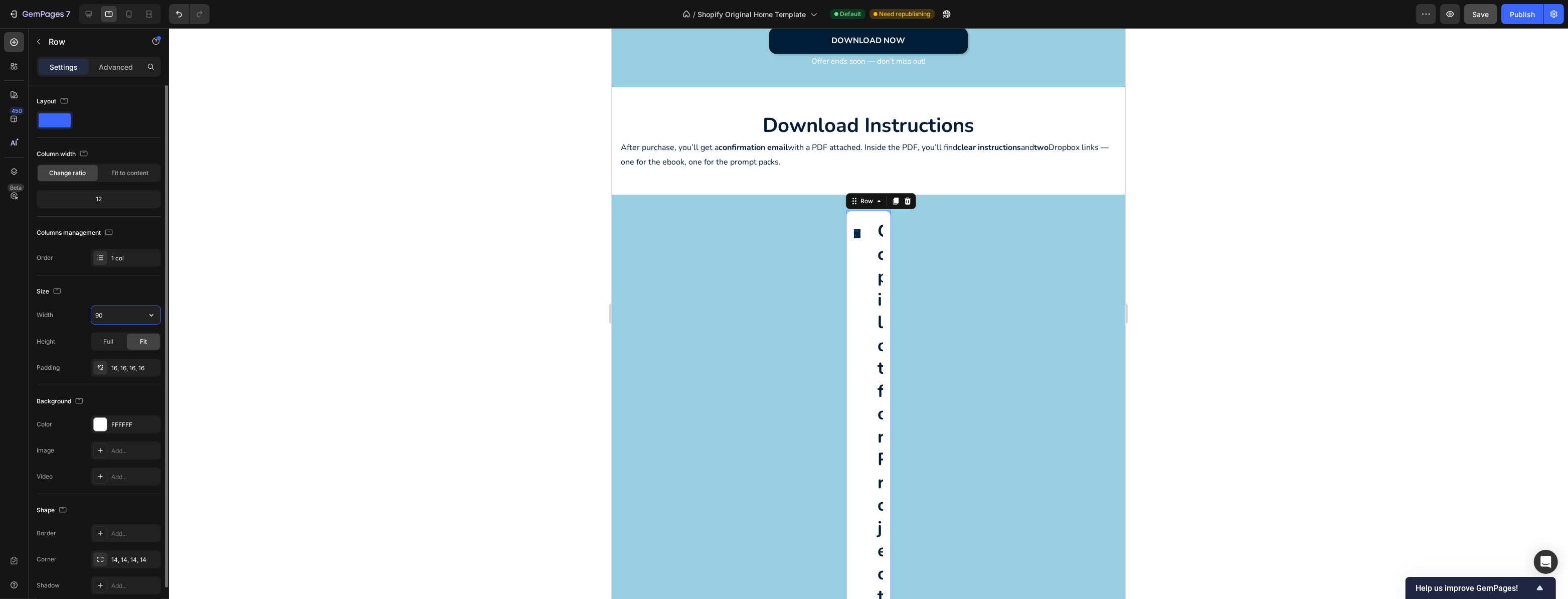
type input "90%"
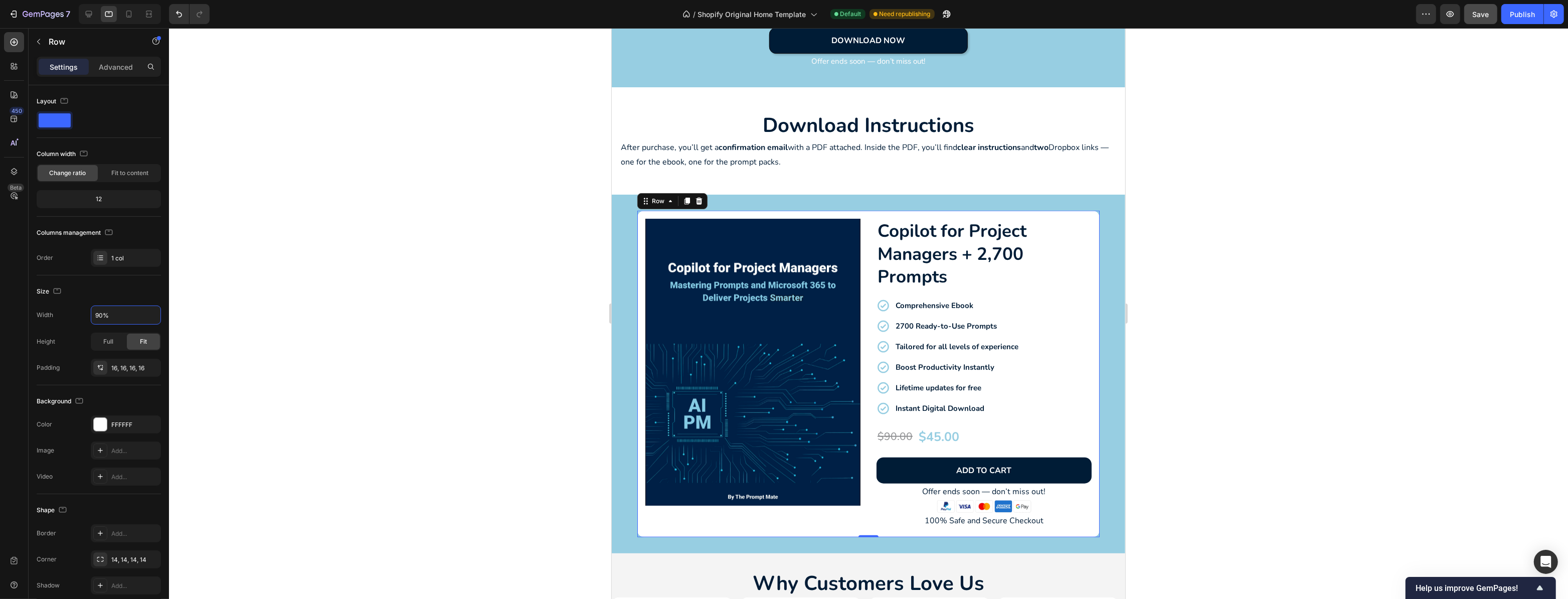
click at [1166, 244] on div at bounding box center [868, 313] width 1399 height 571
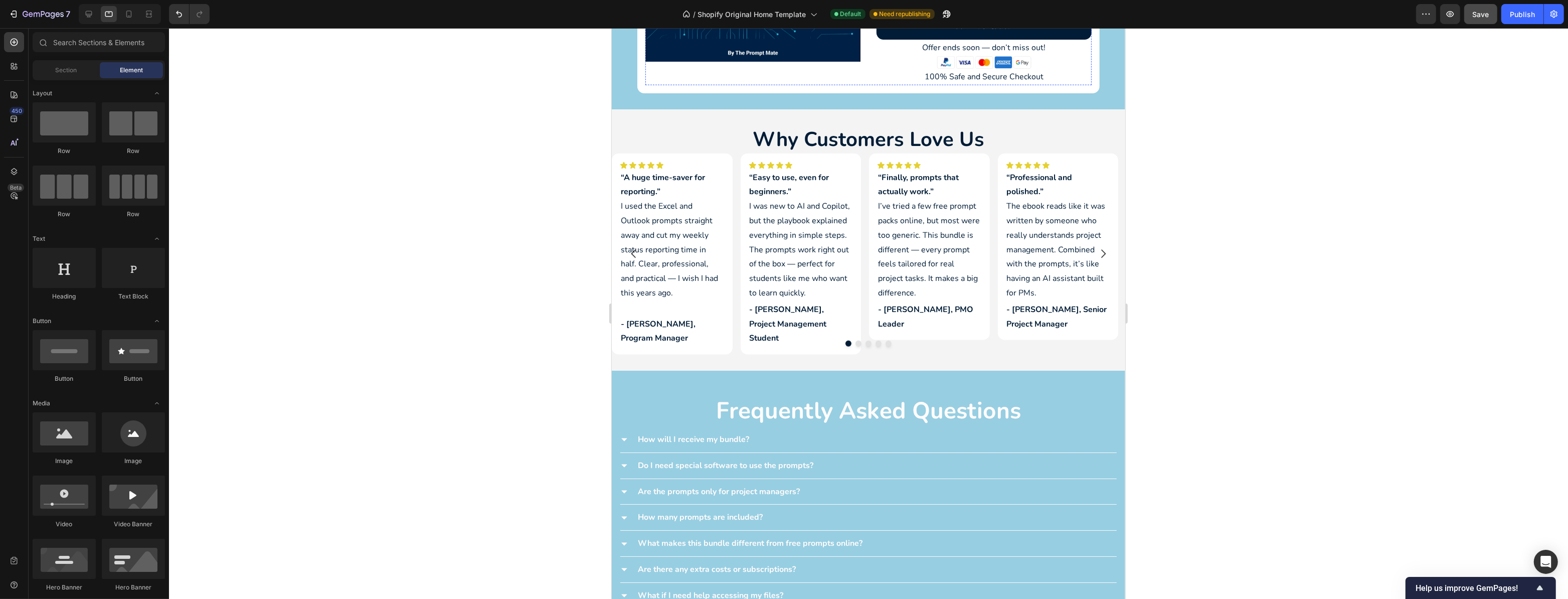
scroll to position [1824, 0]
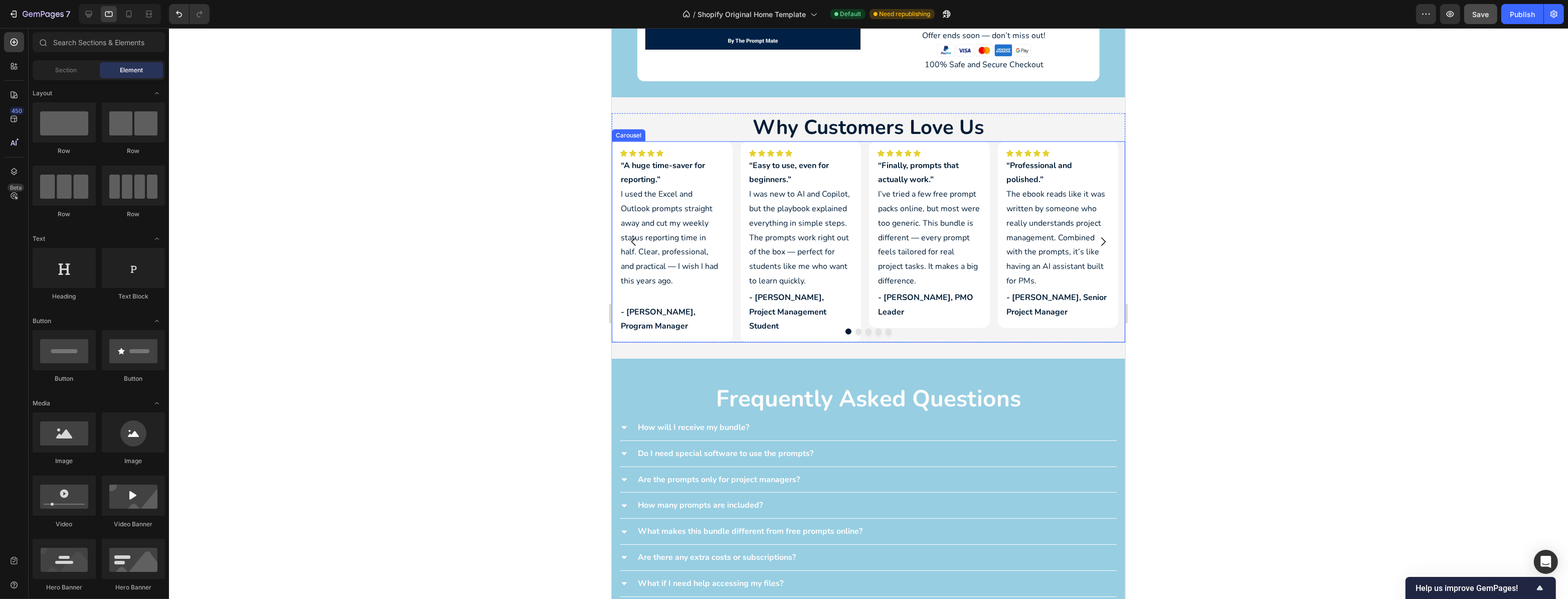
click at [992, 141] on div "Icon Icon Icon Icon Icon Icon List “A huge time-saver for reporting.” I used th…" at bounding box center [868, 242] width 513 height 202
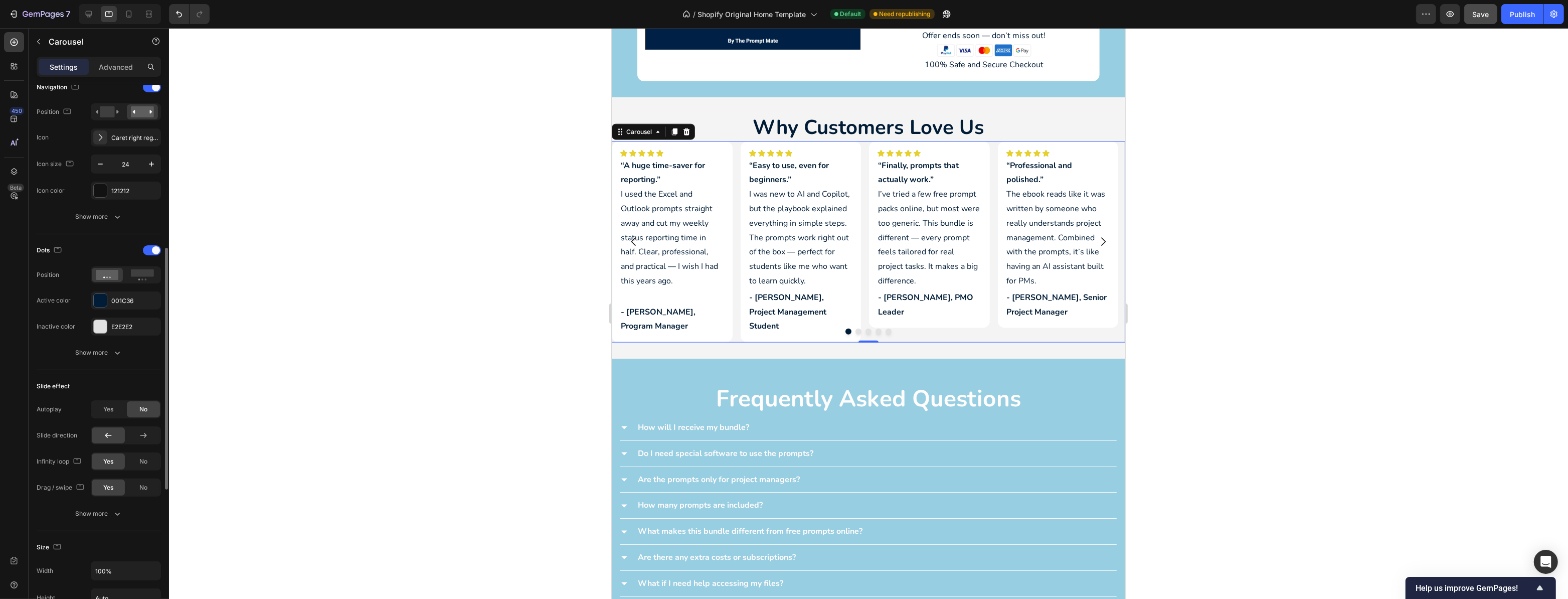
scroll to position [411, 0]
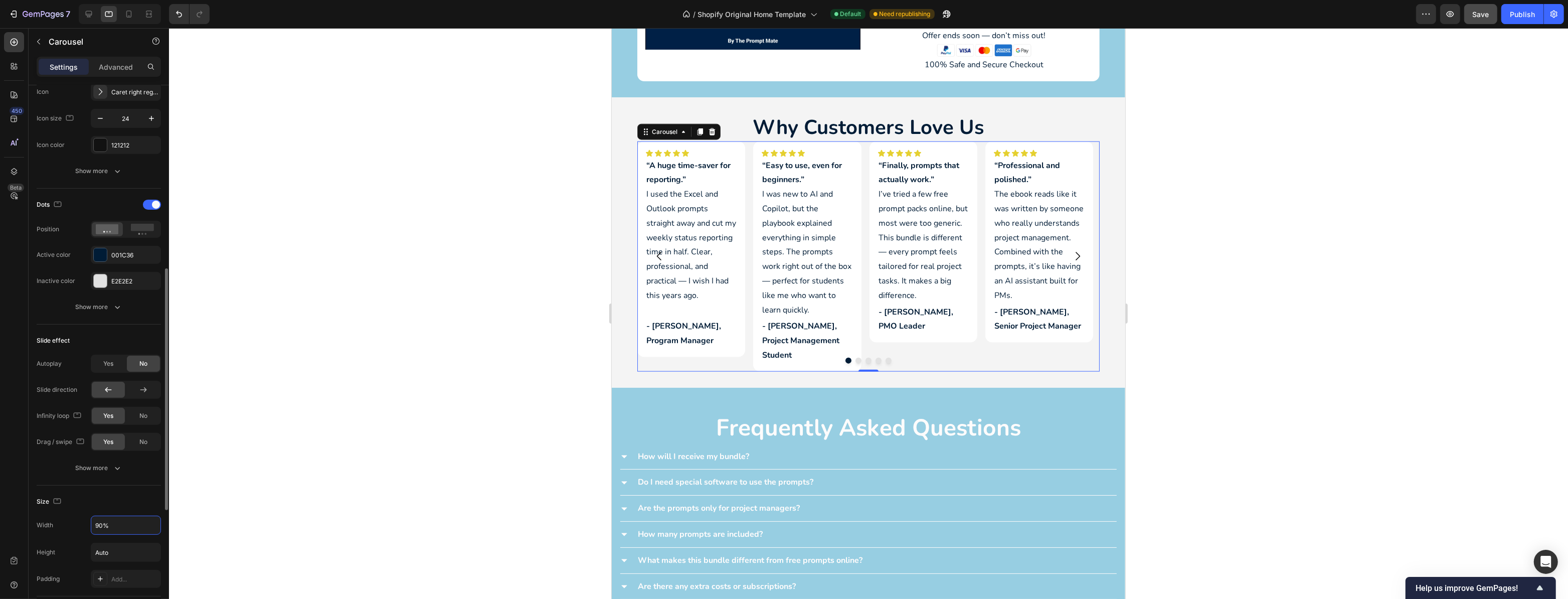
type input "90%"
click at [110, 501] on div "Size" at bounding box center [99, 502] width 124 height 16
click at [625, 280] on div "Icon Icon Icon Icon Icon Icon List “A huge time-saver for reporting.” I used th…" at bounding box center [868, 256] width 513 height 230
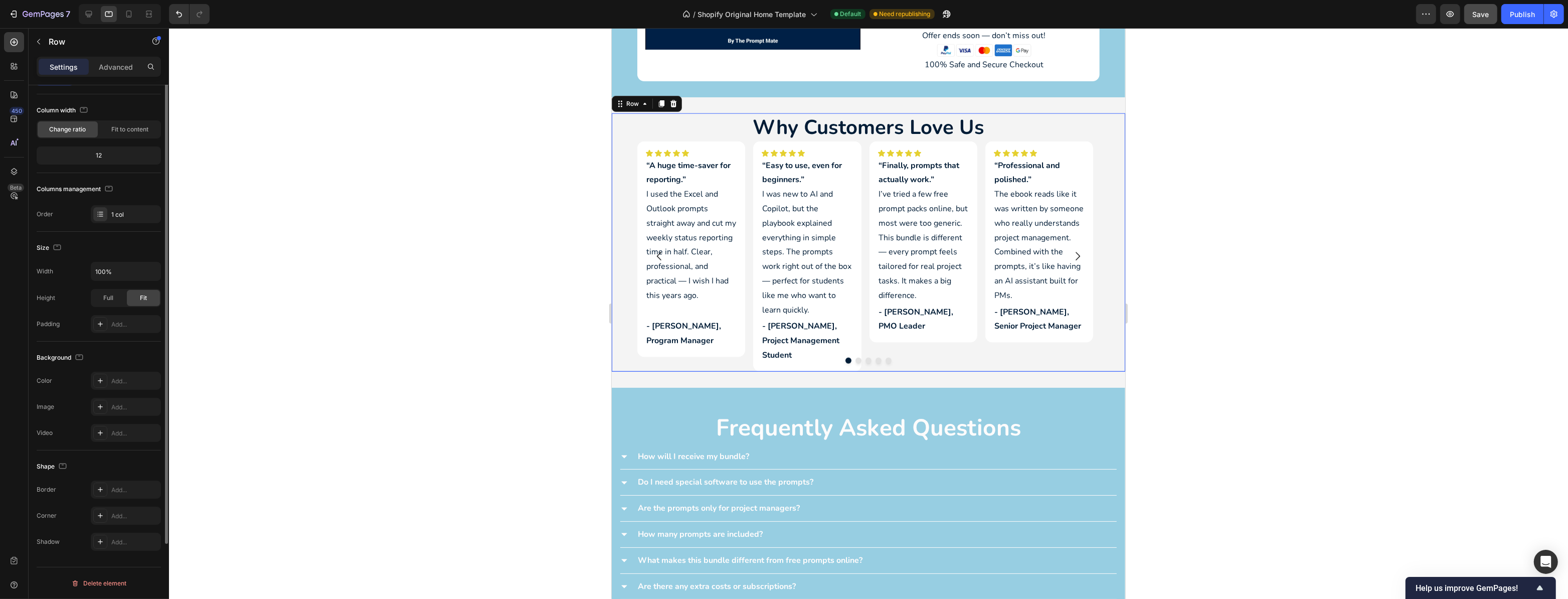
scroll to position [0, 0]
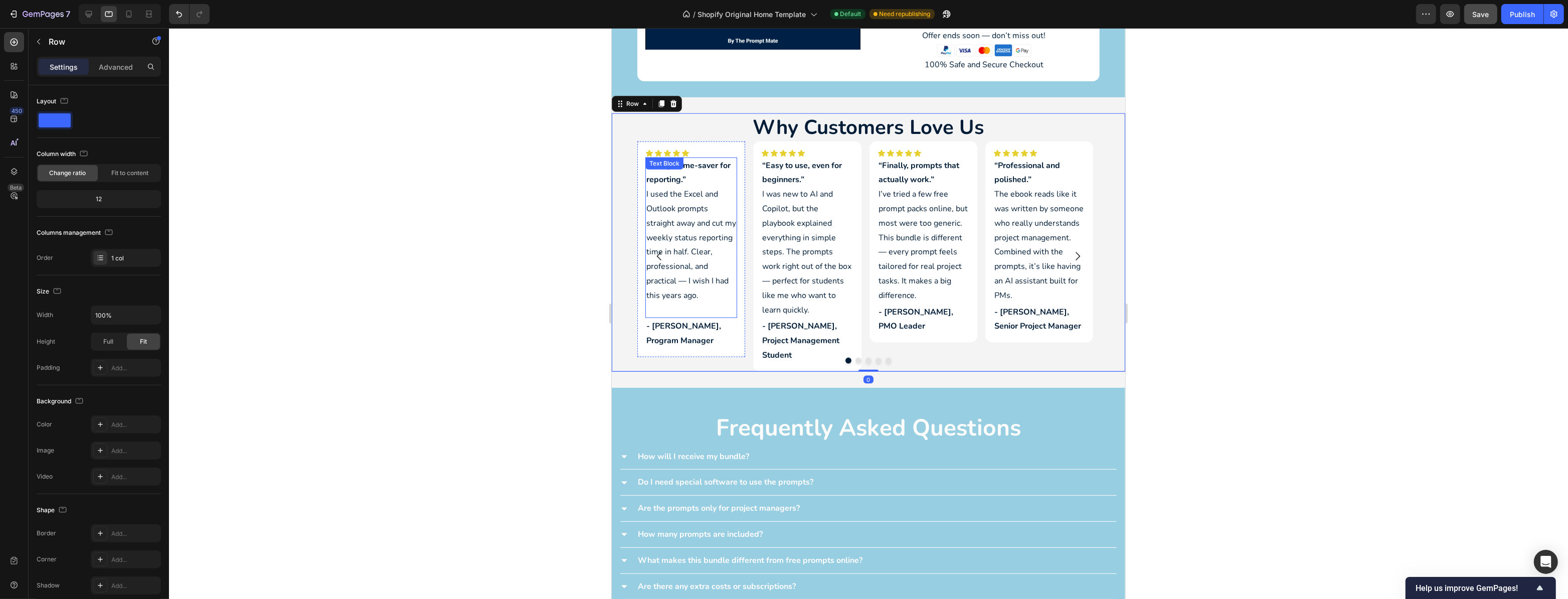
click at [670, 203] on p "“A huge time-saver for reporting.” I used the Excel and Outlook prompts straigh…" at bounding box center [690, 237] width 90 height 159
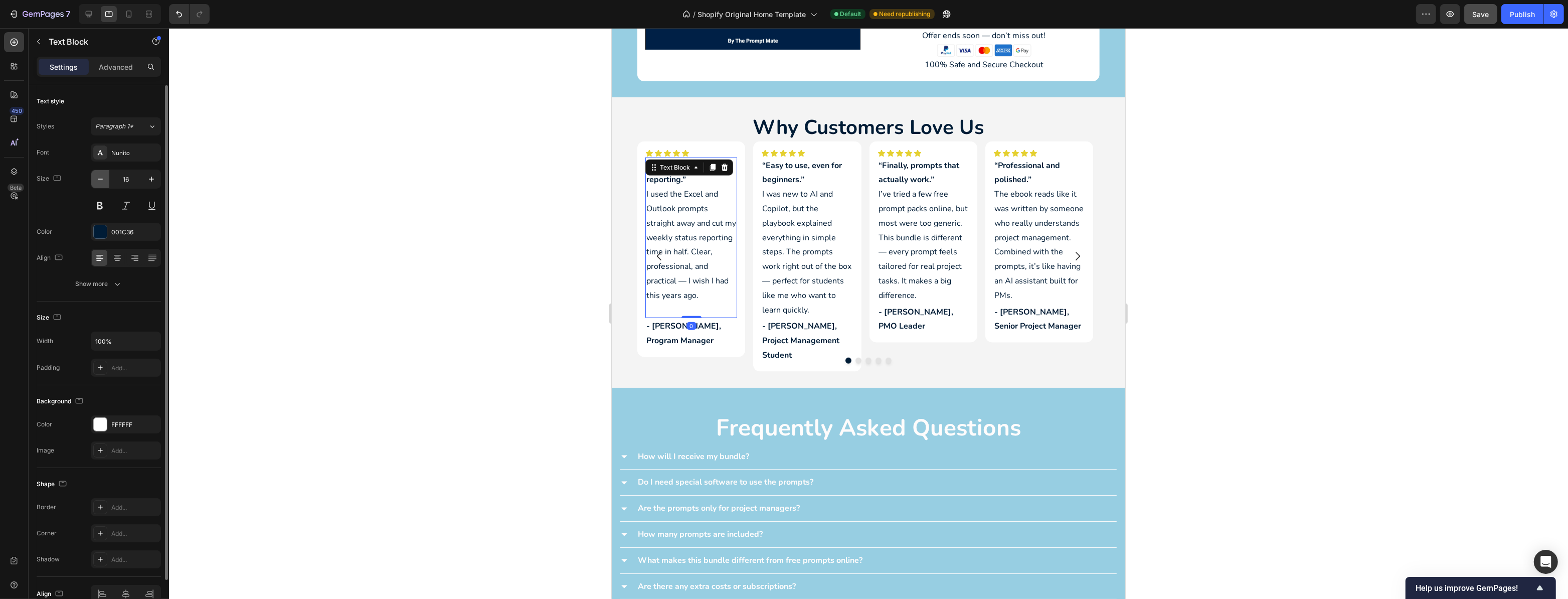
click at [102, 178] on icon "button" at bounding box center [100, 179] width 10 height 10
type input "15"
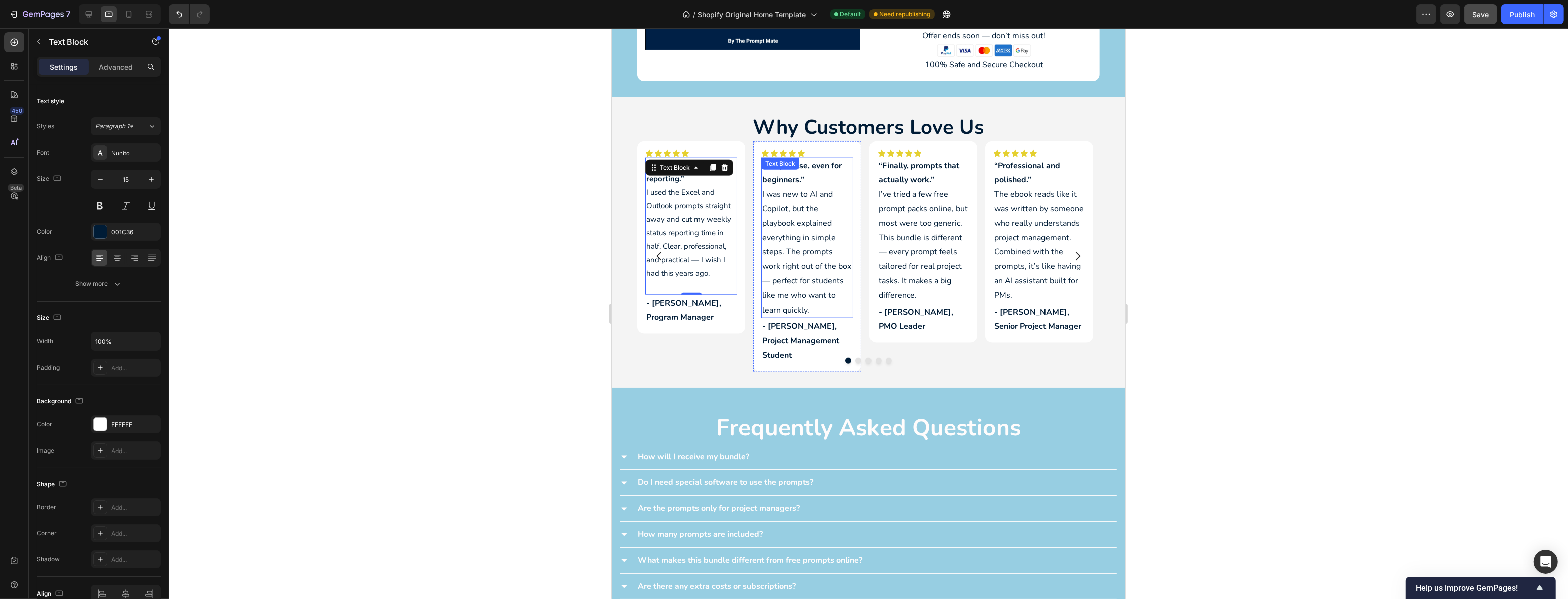
click at [798, 229] on p "“Easy to use, even for beginners.” I was new to AI and Copilot, but the playboo…" at bounding box center [807, 237] width 90 height 159
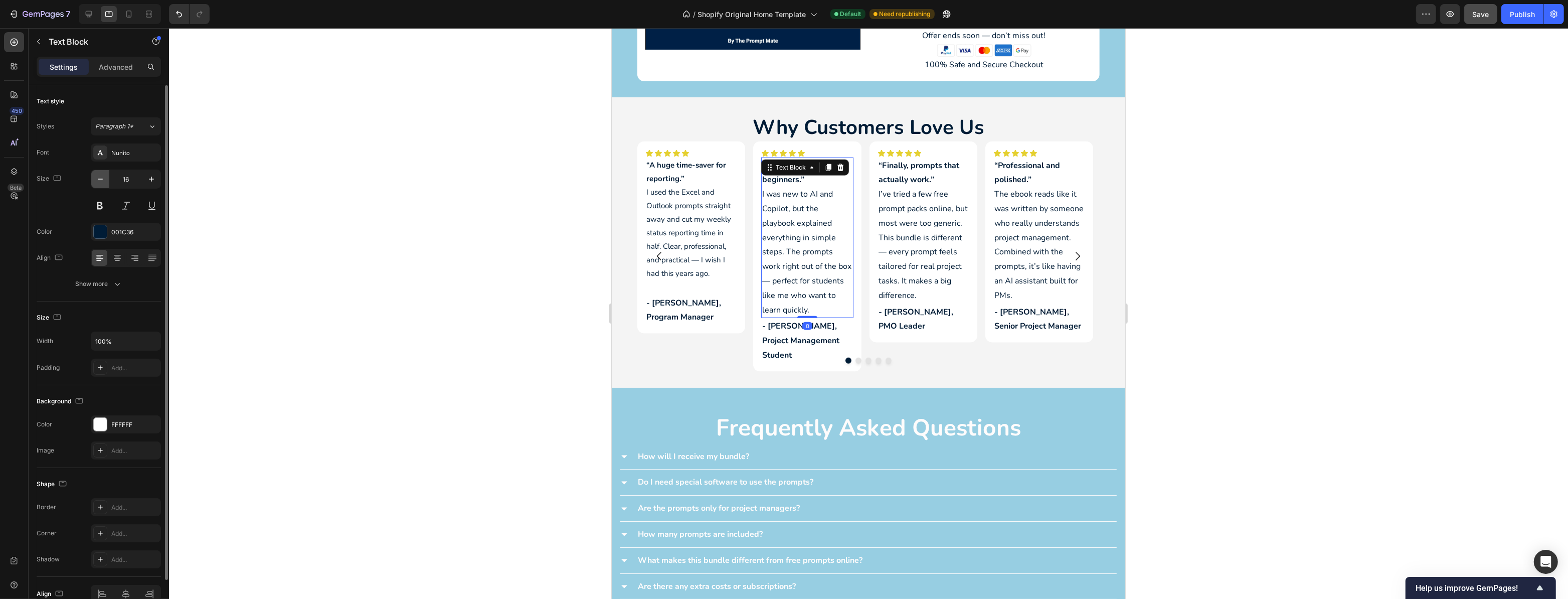
click at [92, 183] on button "button" at bounding box center [100, 179] width 18 height 18
type input "15"
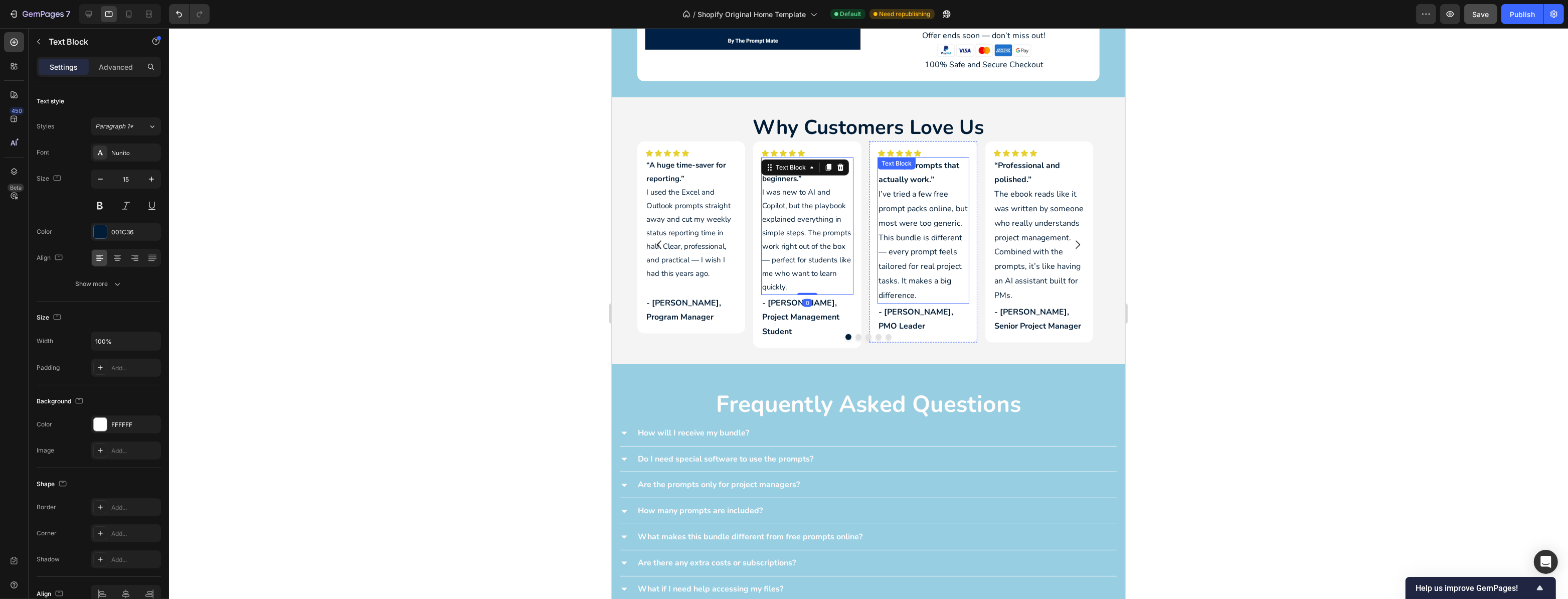
click at [913, 208] on p "“Finally, prompts that actually work.” I’ve tried a few free prompt packs onlin…" at bounding box center [923, 230] width 90 height 144
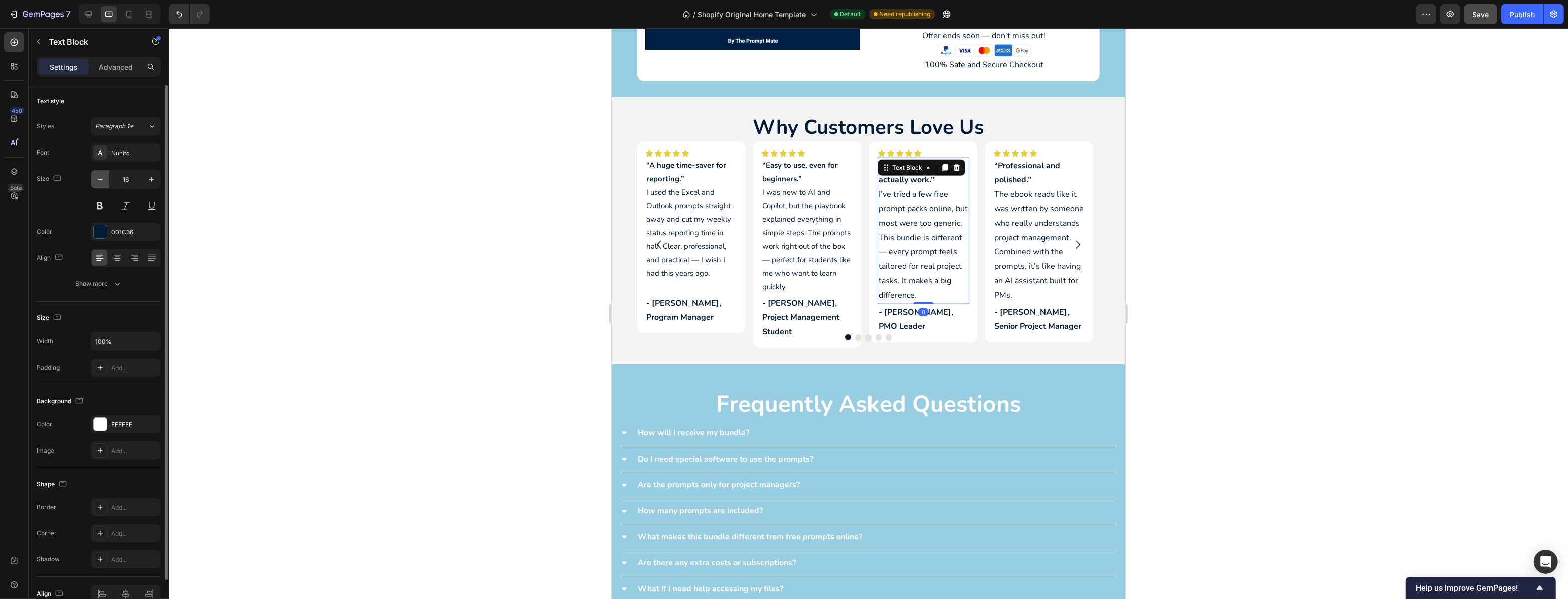
click at [107, 186] on button "button" at bounding box center [100, 179] width 18 height 18
type input "15"
click at [1034, 221] on p "“Professional and polished.” The ebook reads like it was written by someone who…" at bounding box center [1039, 230] width 90 height 144
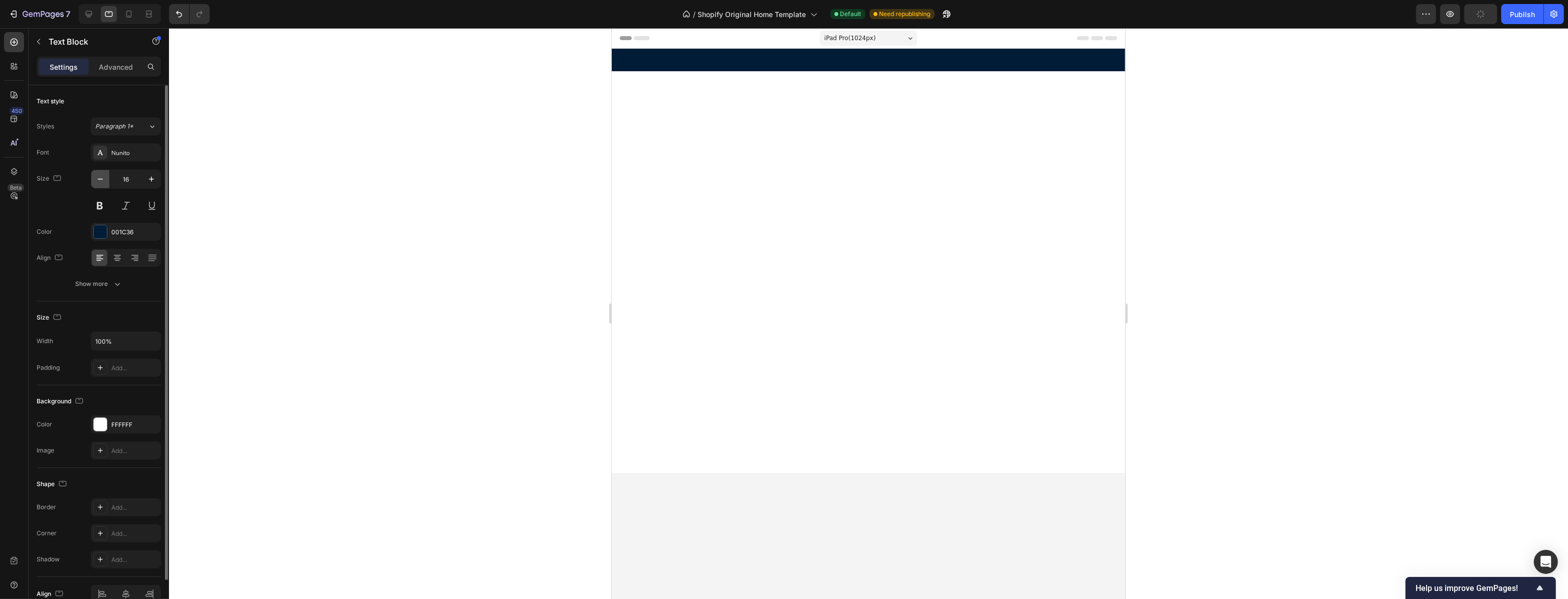
scroll to position [1824, 0]
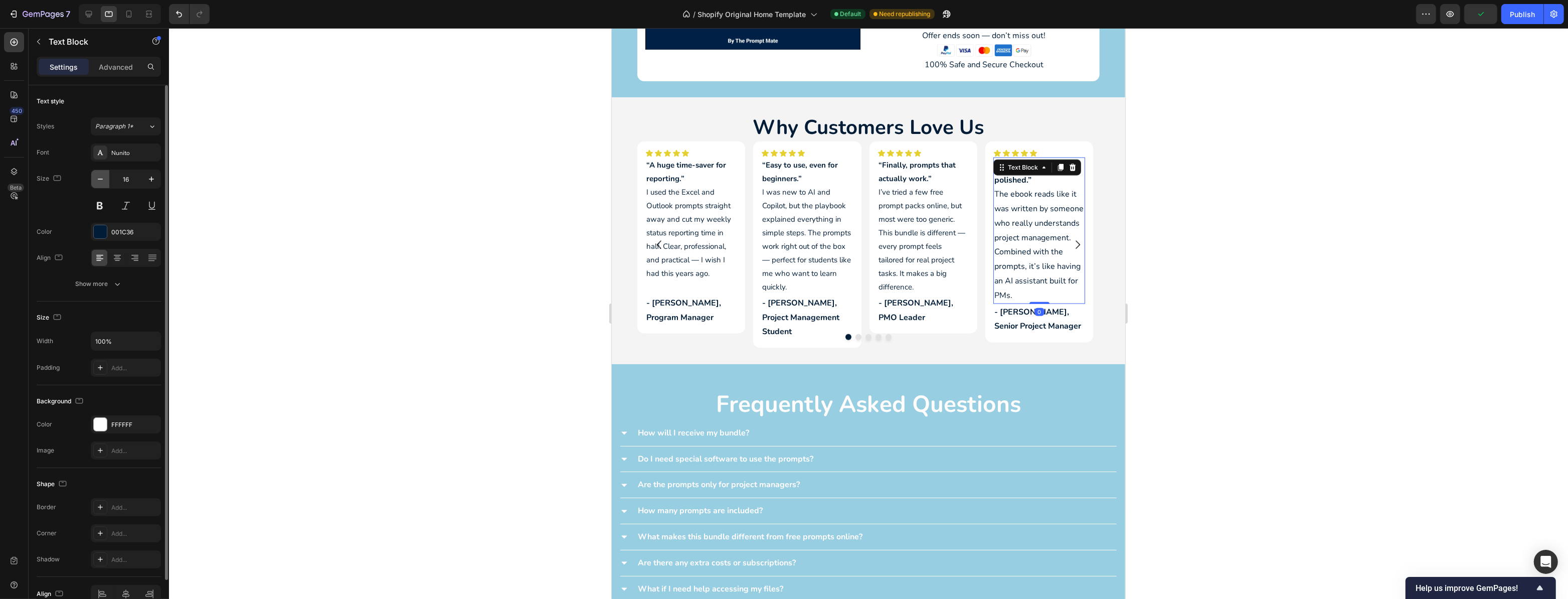
click at [94, 180] on button "button" at bounding box center [100, 179] width 18 height 18
type input "15"
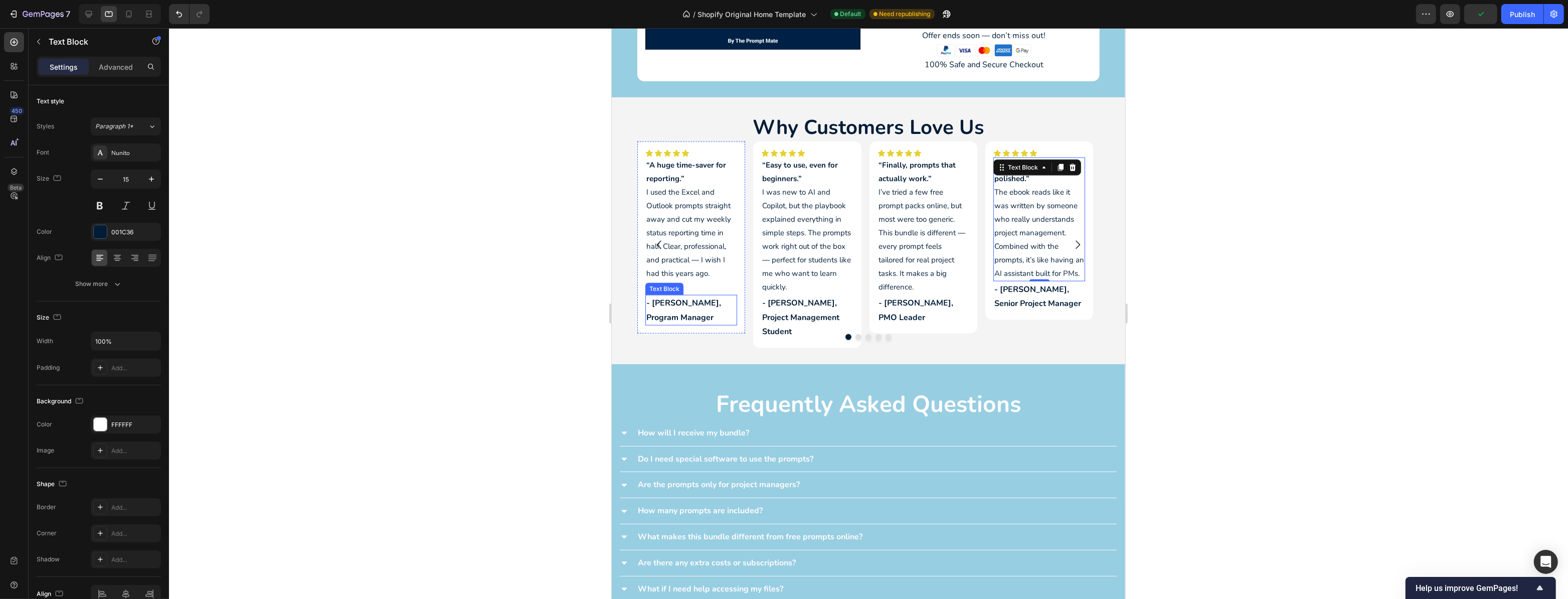
click at [677, 313] on p "- [PERSON_NAME], Program Manager" at bounding box center [690, 310] width 90 height 29
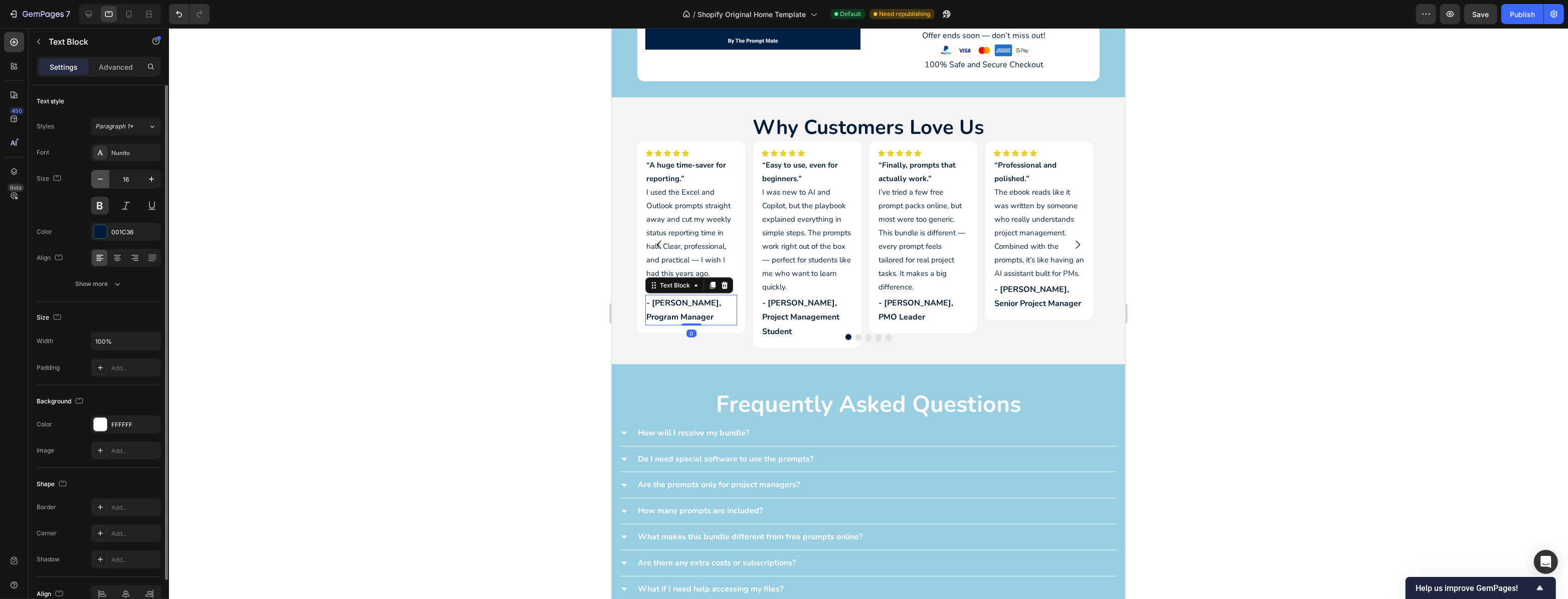
click at [99, 179] on icon "button" at bounding box center [100, 179] width 5 height 1
type input "15"
click at [811, 296] on p "- [PERSON_NAME], Project Management Student" at bounding box center [807, 317] width 90 height 43
click at [97, 178] on icon "button" at bounding box center [100, 179] width 10 height 10
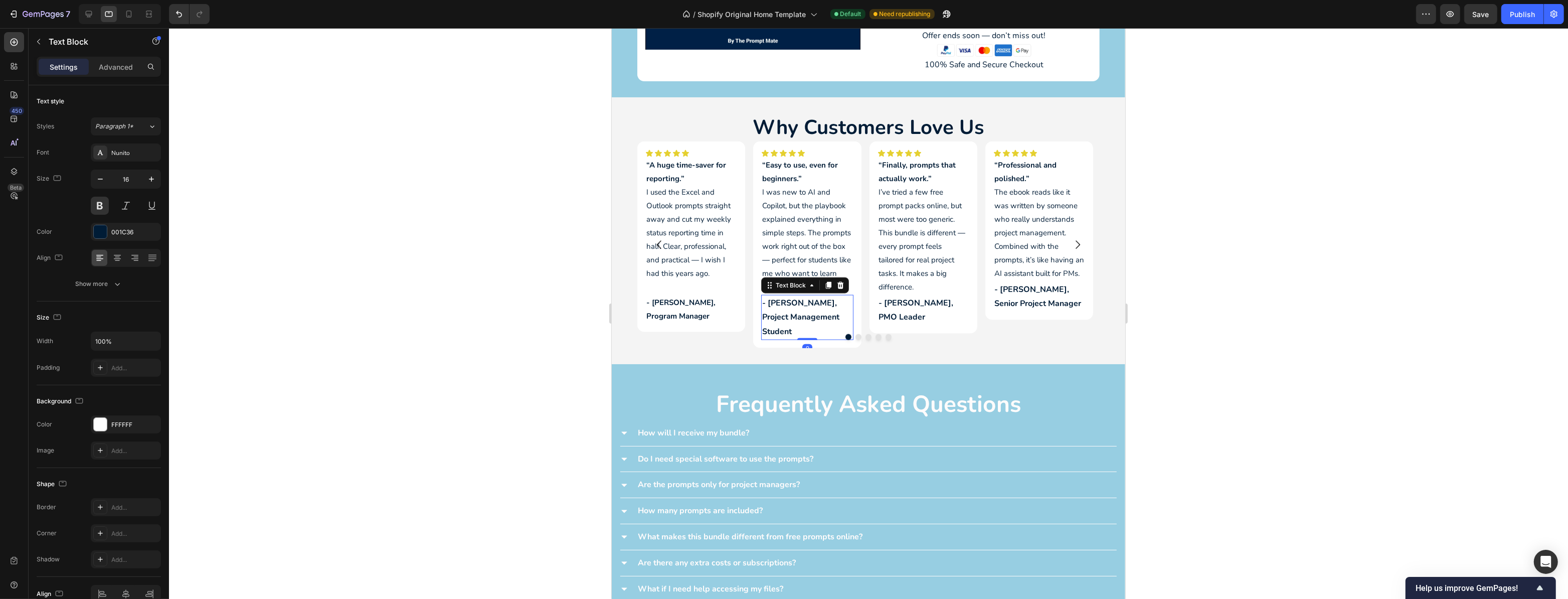
type input "15"
click at [930, 298] on p "- [PERSON_NAME], PMO Leader" at bounding box center [923, 310] width 90 height 29
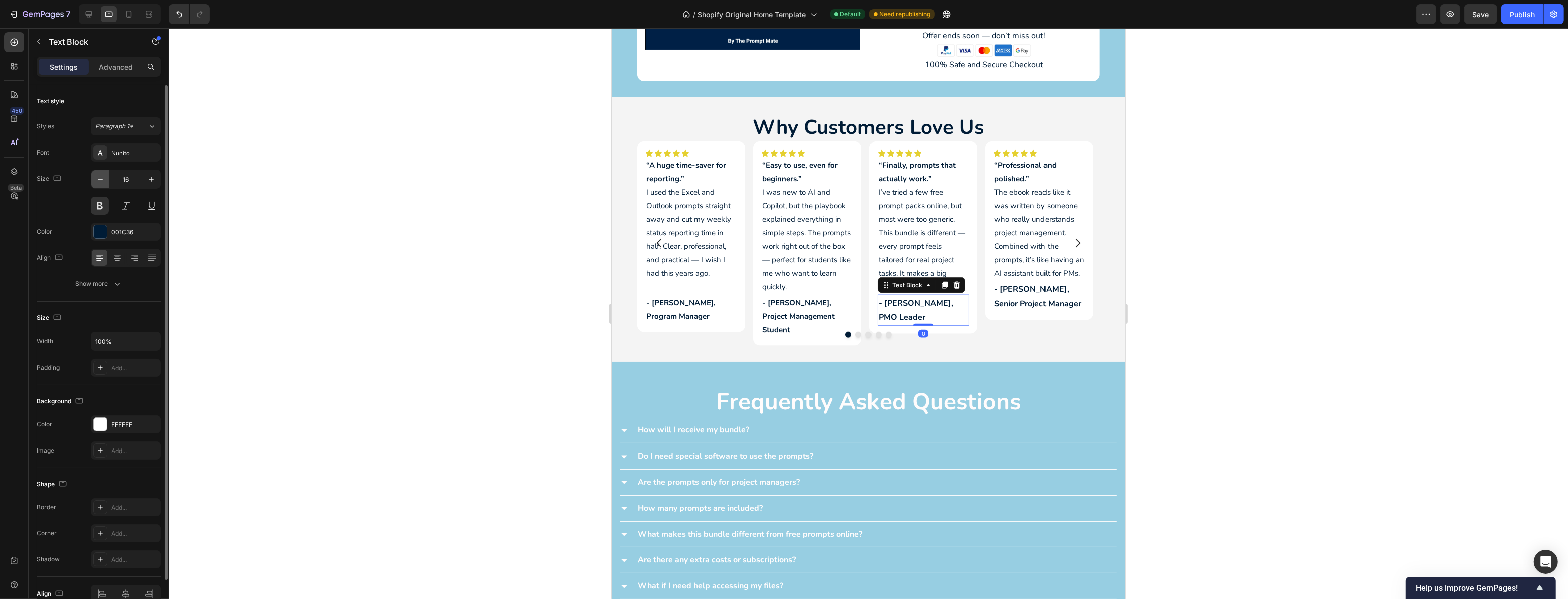
click at [104, 178] on icon "button" at bounding box center [100, 179] width 10 height 10
type input "15"
click at [1044, 291] on p "- [PERSON_NAME], Senior Project Manager" at bounding box center [1039, 297] width 90 height 29
click at [104, 180] on icon "button" at bounding box center [100, 179] width 10 height 10
type input "15"
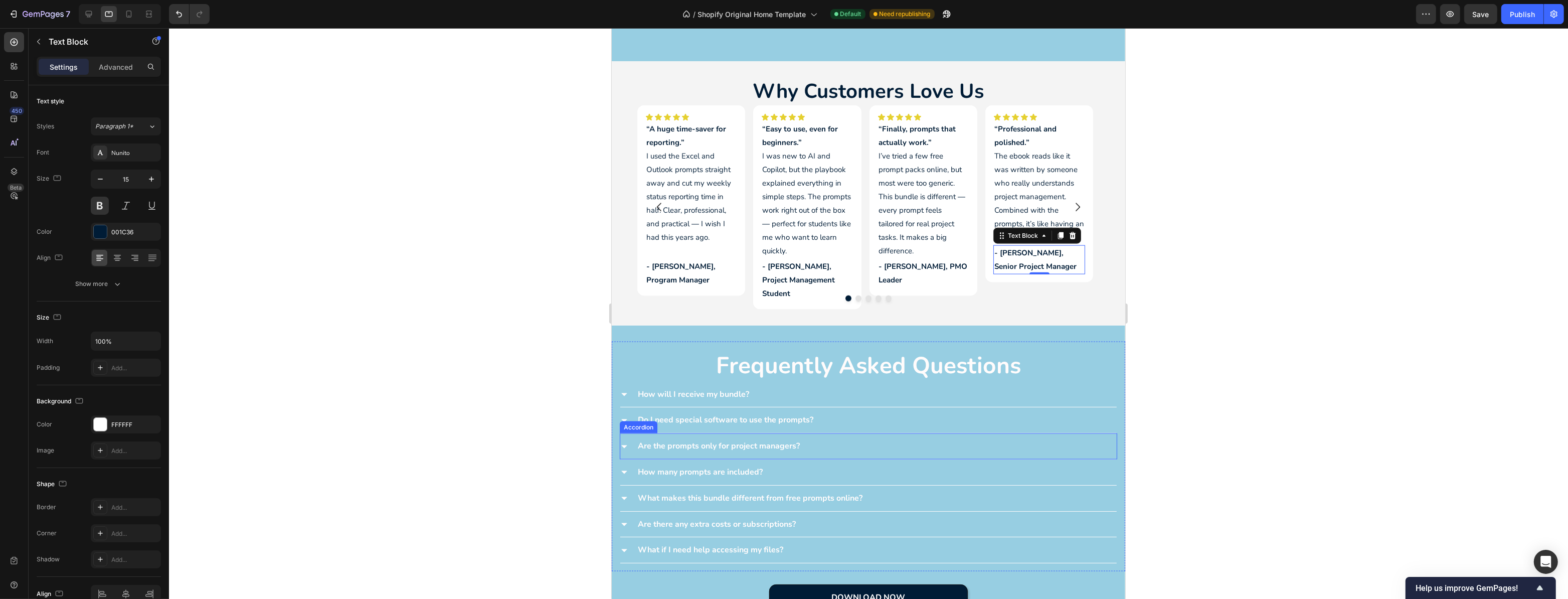
scroll to position [1961, 0]
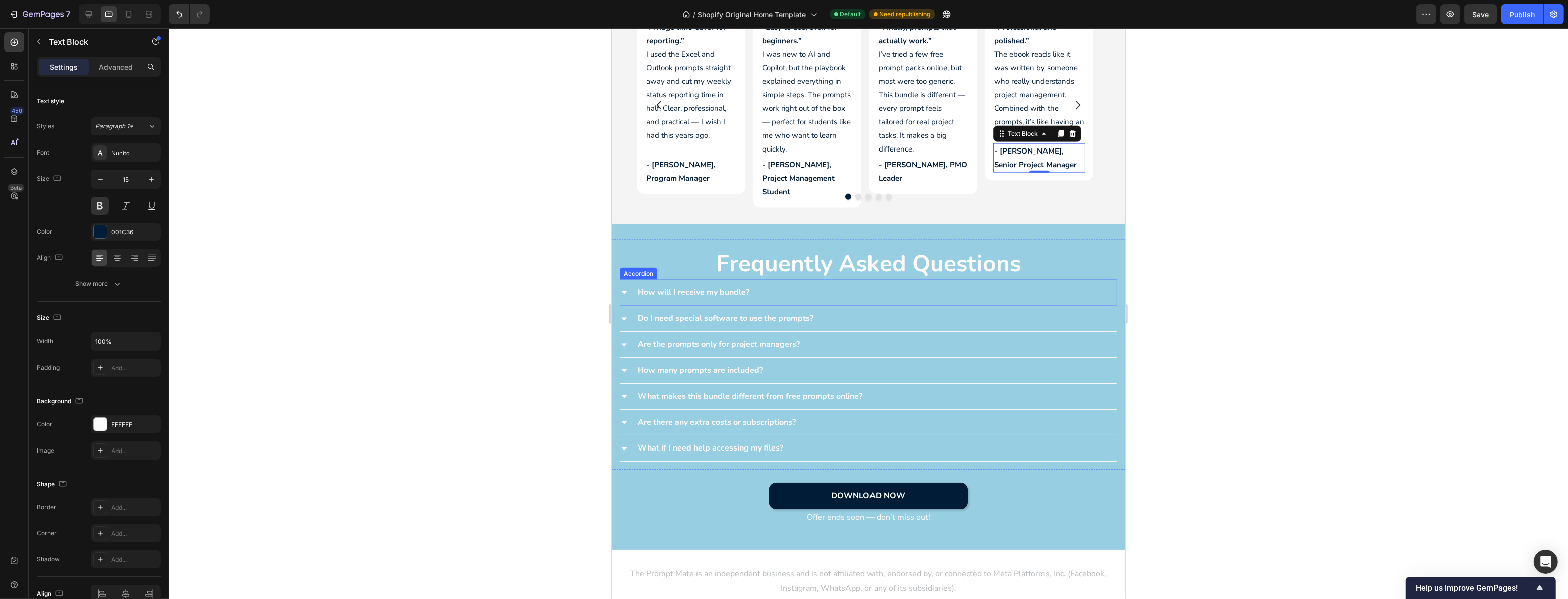
click at [723, 287] on p "How will I receive my bundle?" at bounding box center [693, 293] width 111 height 14
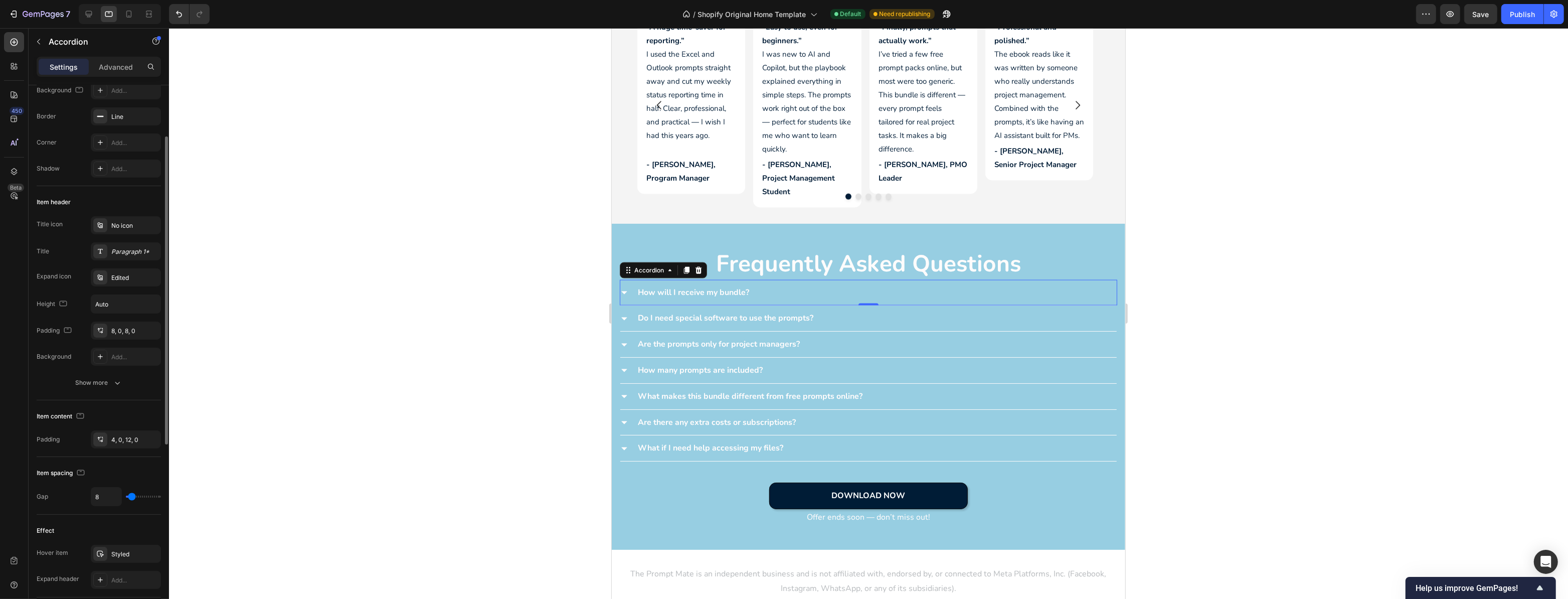
scroll to position [0, 0]
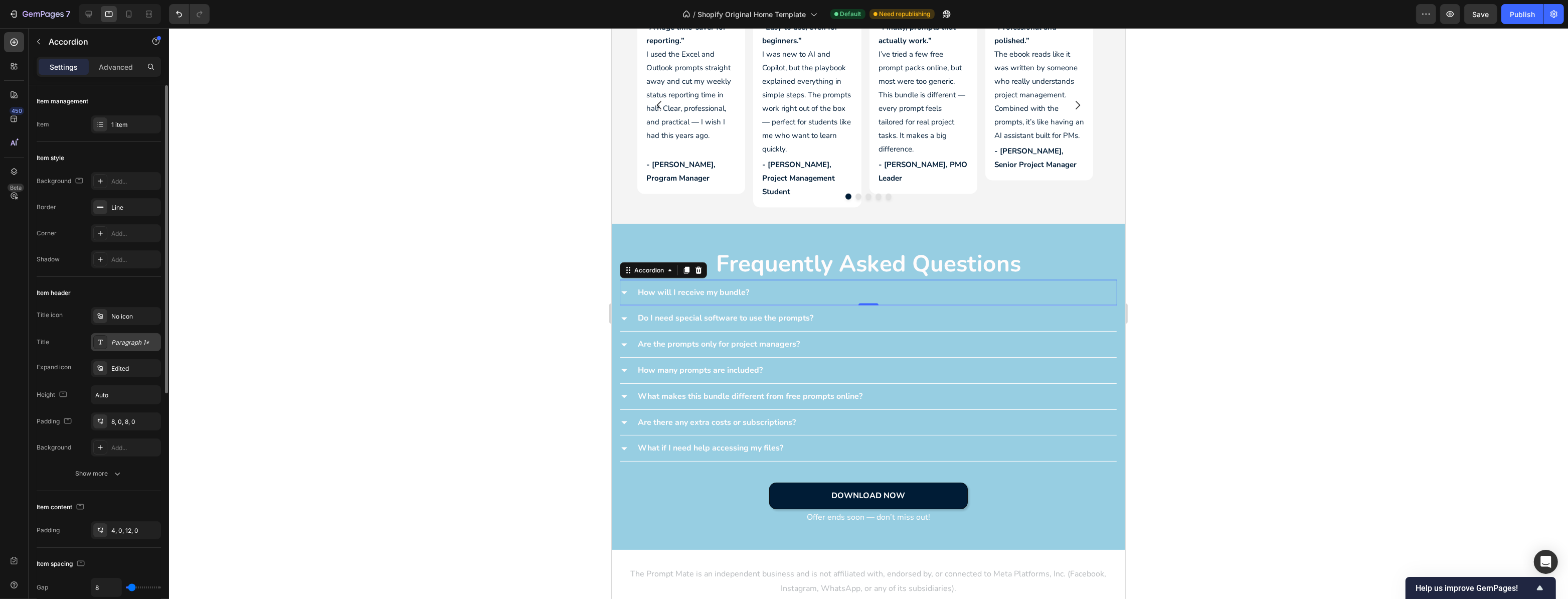
click at [138, 340] on div "Paragraph 1*" at bounding box center [134, 343] width 47 height 9
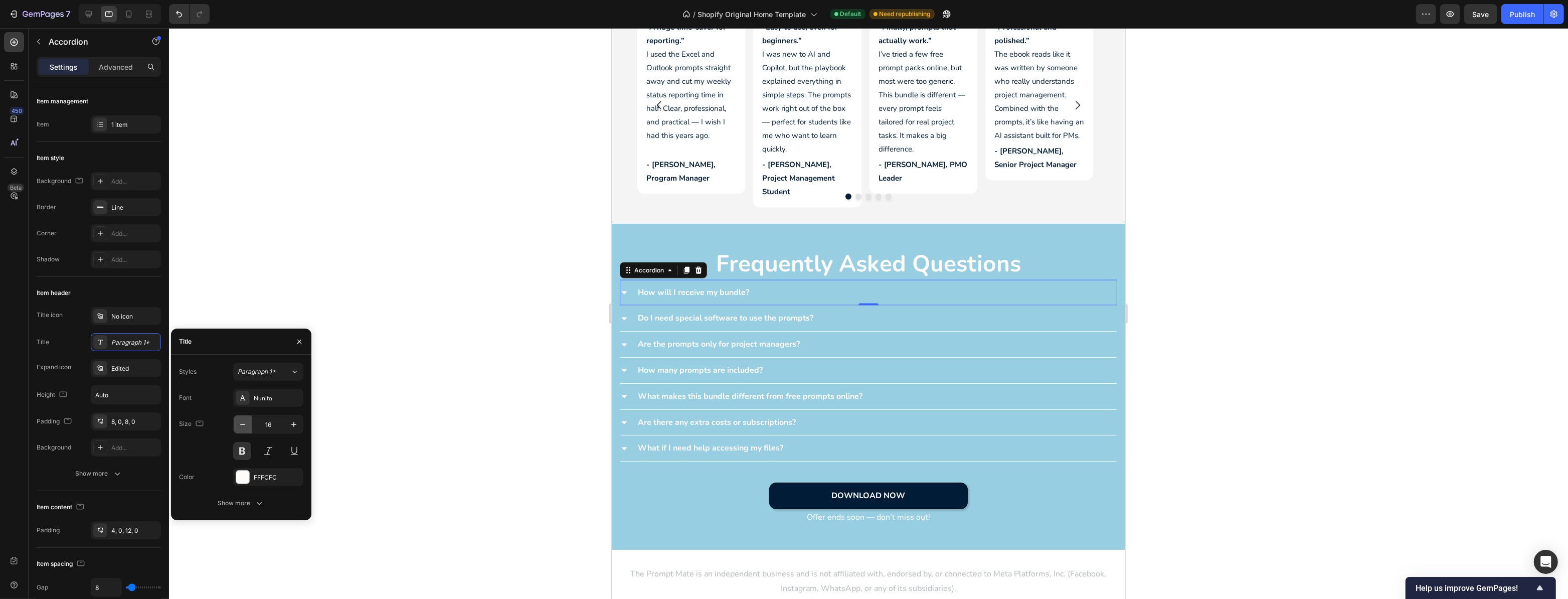
click at [241, 425] on icon "button" at bounding box center [243, 424] width 10 height 10
type input "15"
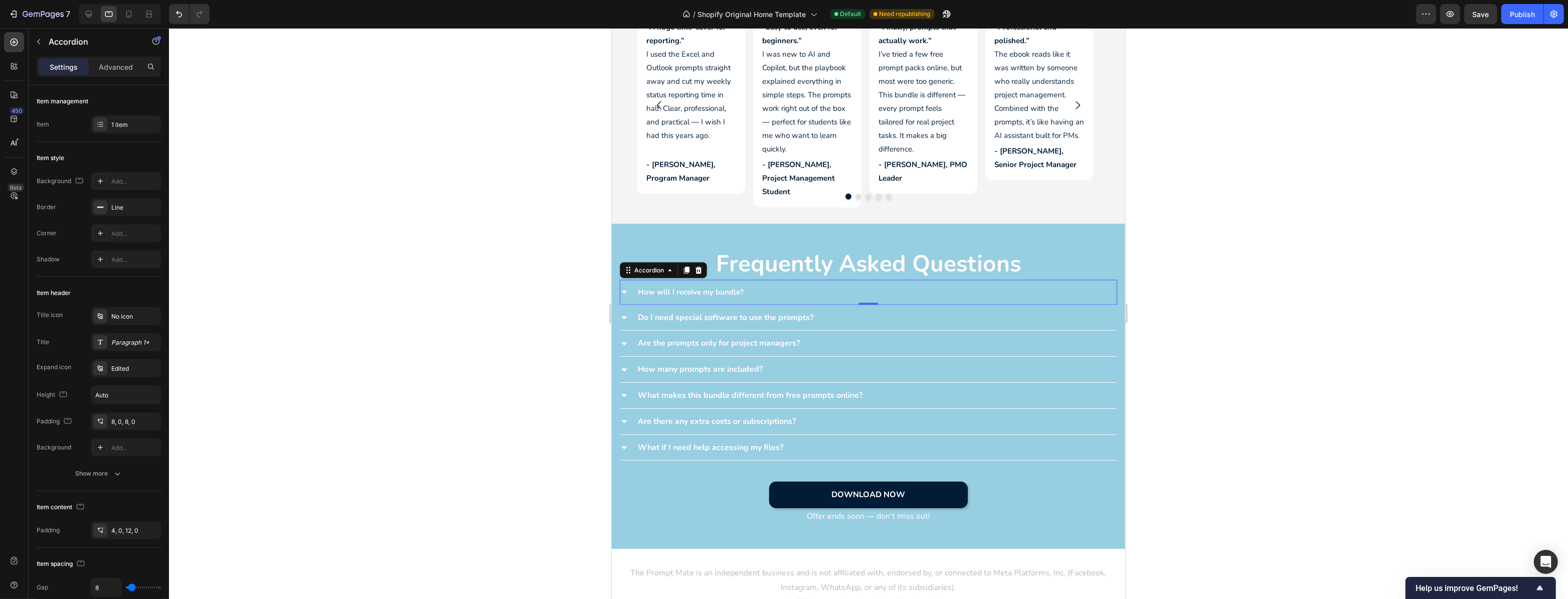
click at [625, 288] on icon at bounding box center [624, 292] width 8 height 8
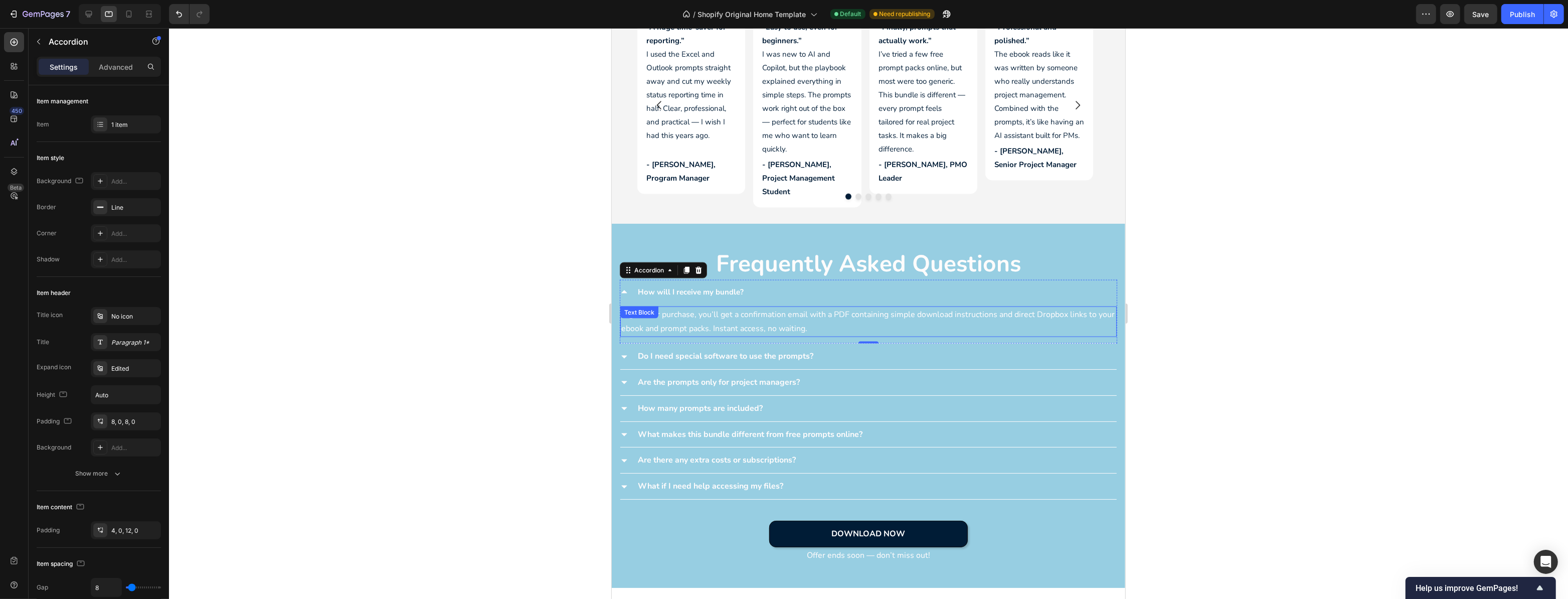
click at [666, 314] on div "Right after purchase, you’ll get a confirmation email with a PDF containing sim…" at bounding box center [868, 322] width 497 height 31
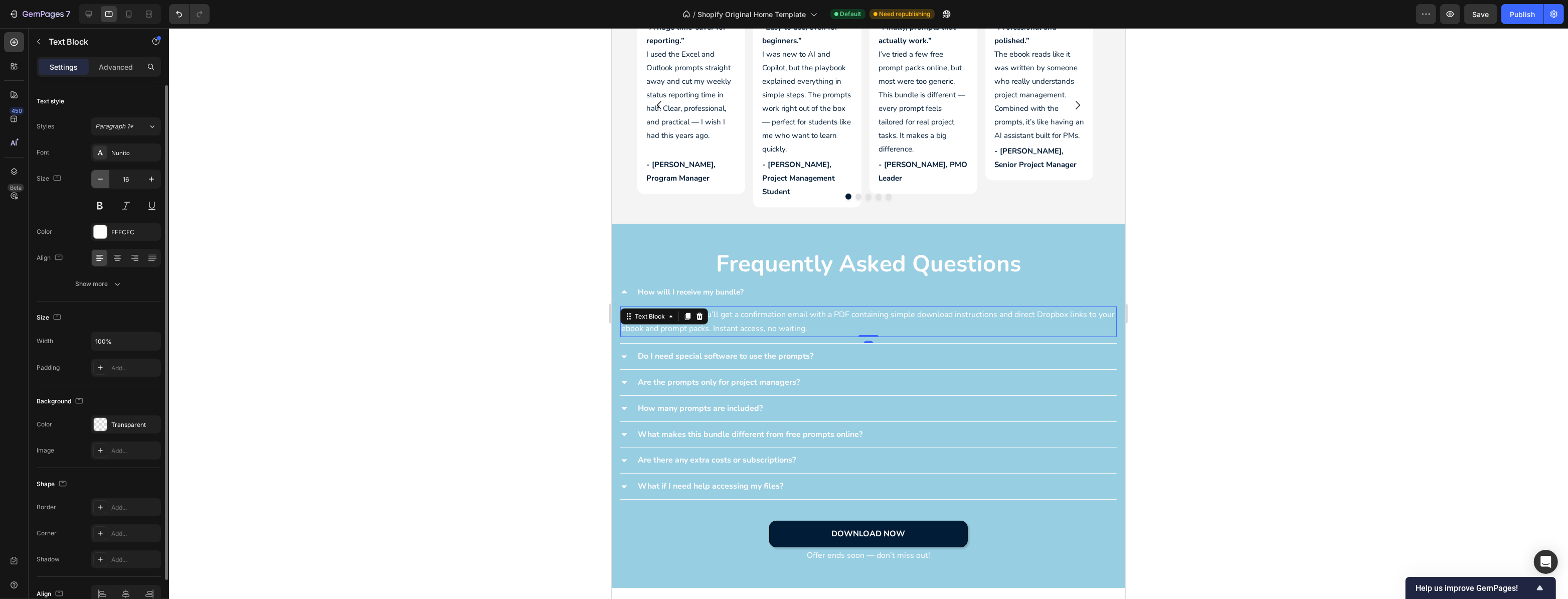
click at [106, 180] on button "button" at bounding box center [100, 179] width 18 height 18
type input "15"
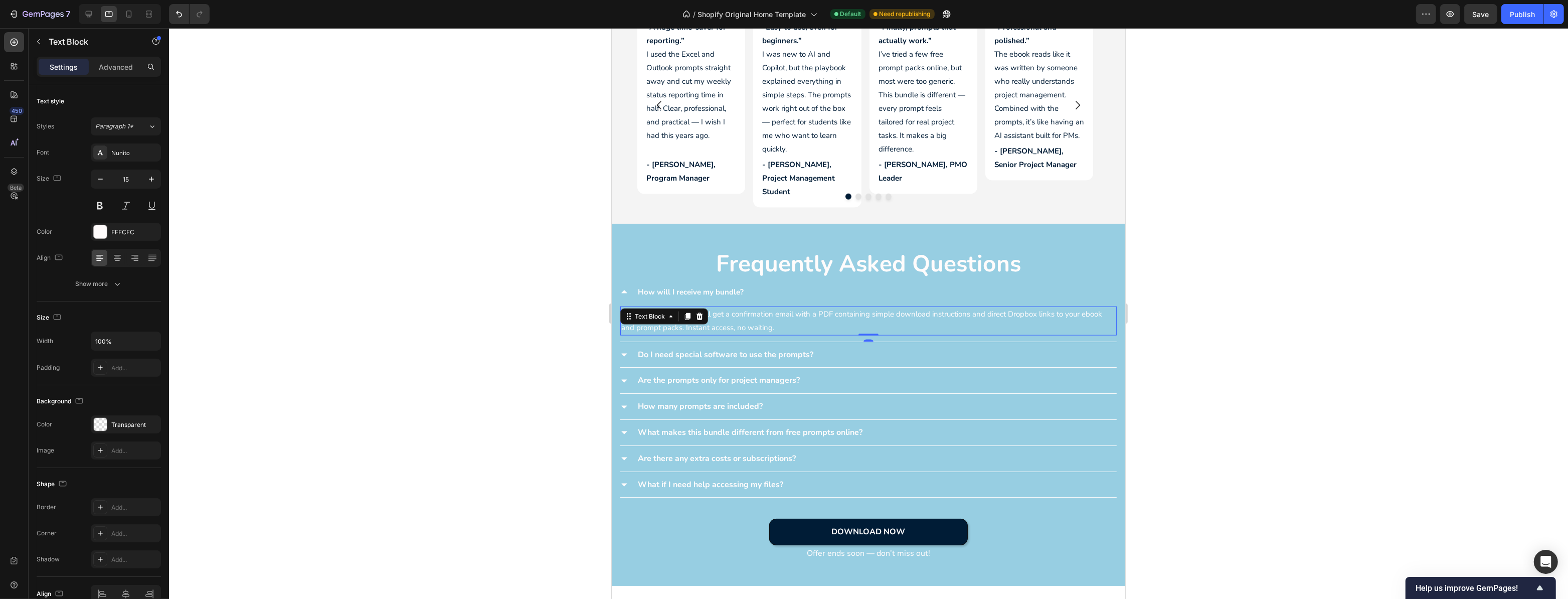
click at [545, 234] on div at bounding box center [868, 313] width 1399 height 571
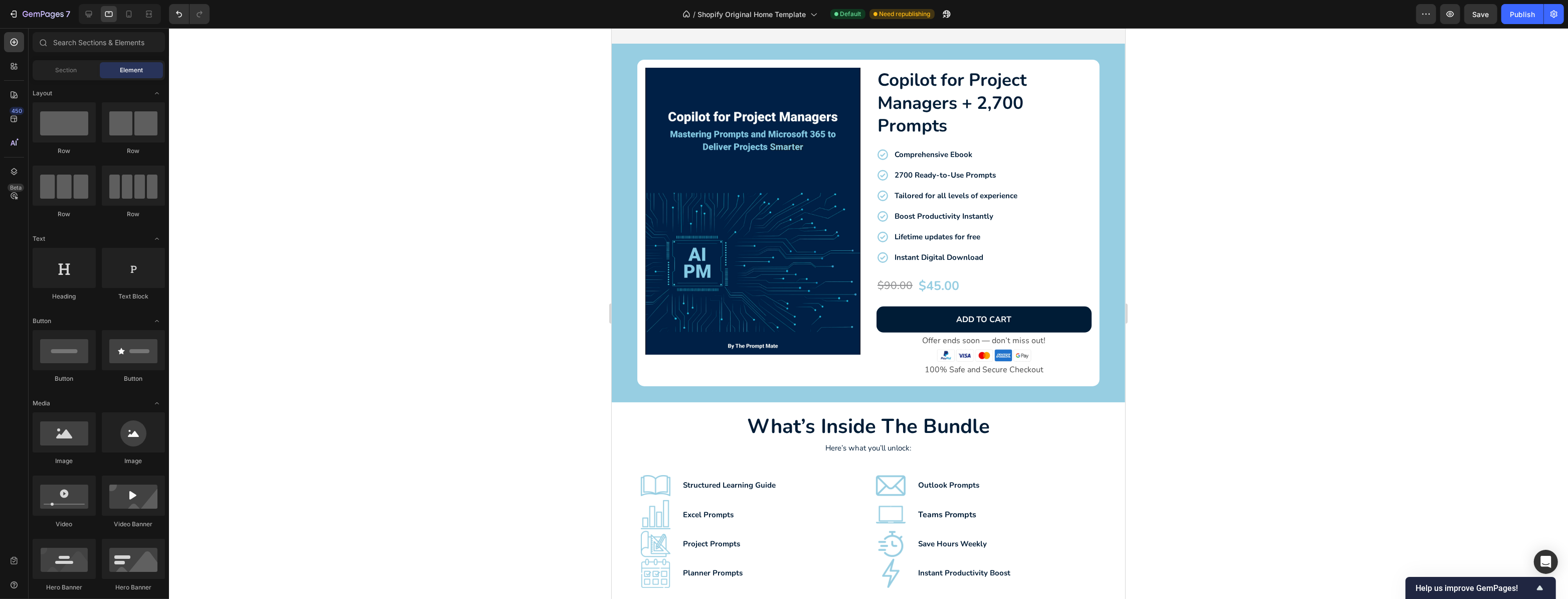
scroll to position [775, 0]
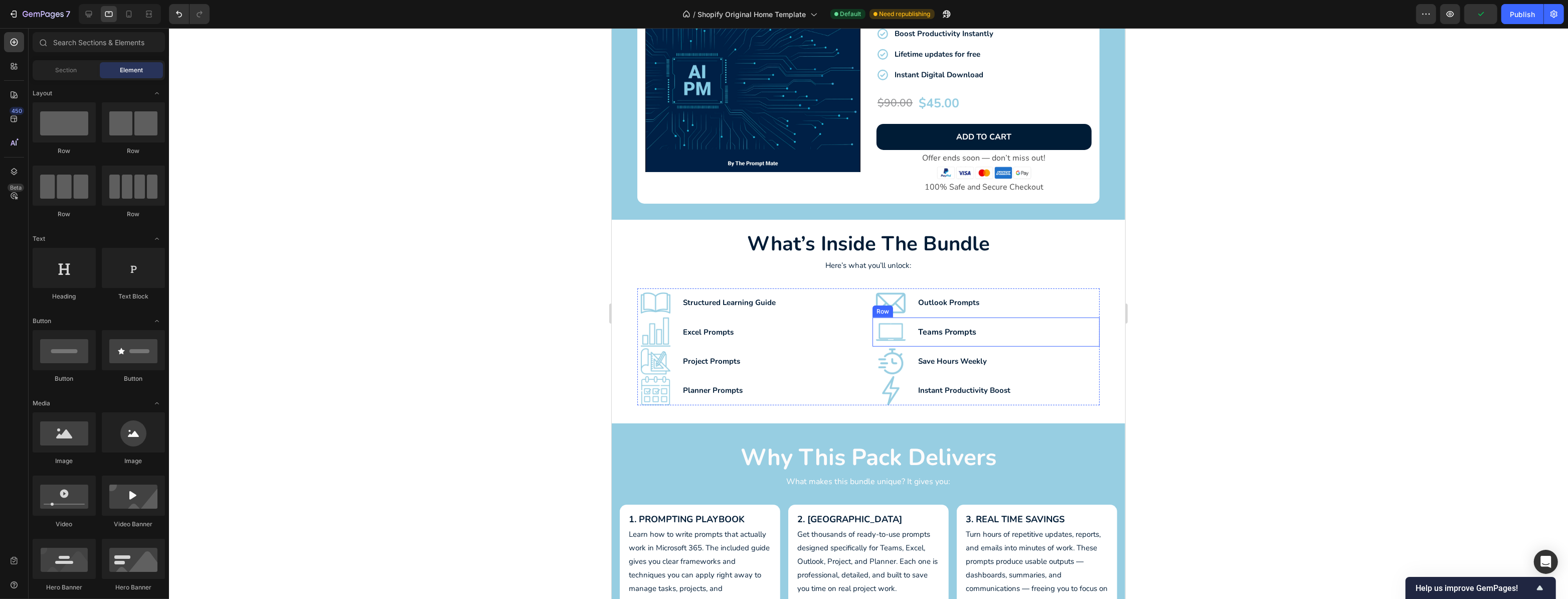
click at [921, 324] on div "Teams Prompts Text Block" at bounding box center [1008, 332] width 183 height 16
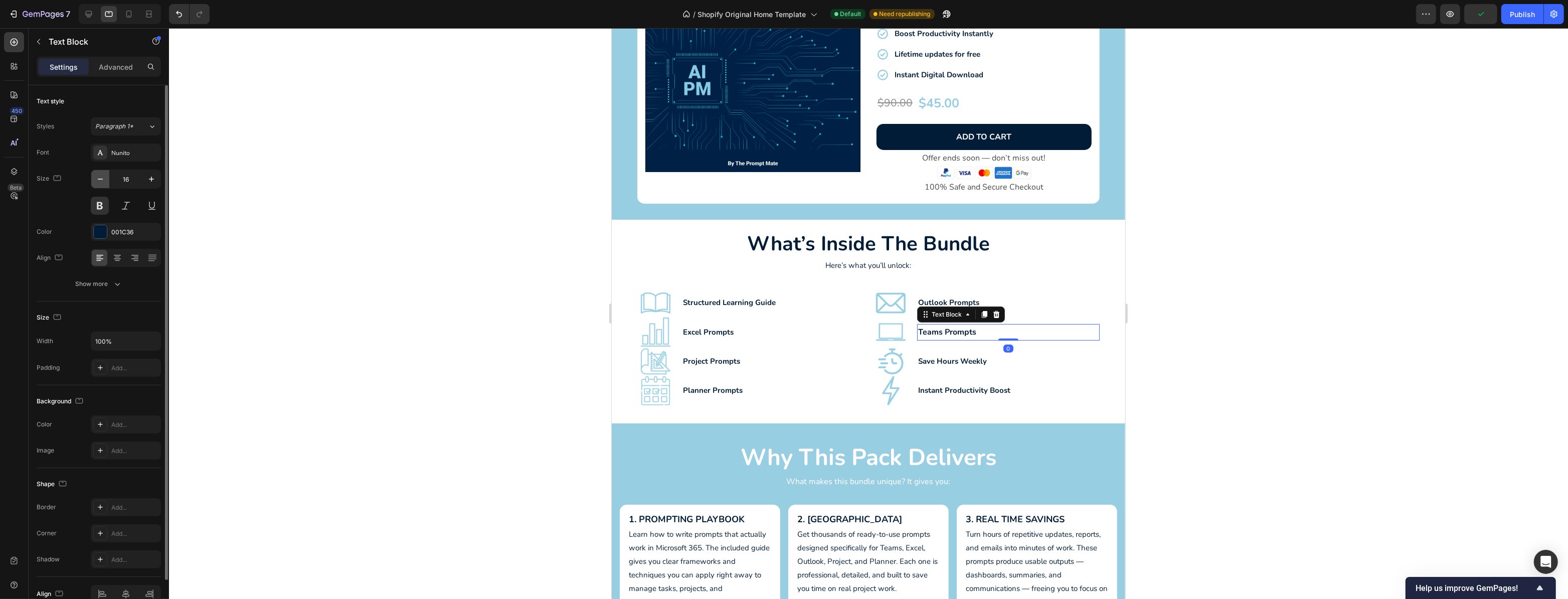
click at [102, 175] on icon "button" at bounding box center [100, 179] width 10 height 10
type input "15"
click at [962, 360] on p "Save Hours Weekly" at bounding box center [1008, 362] width 181 height 14
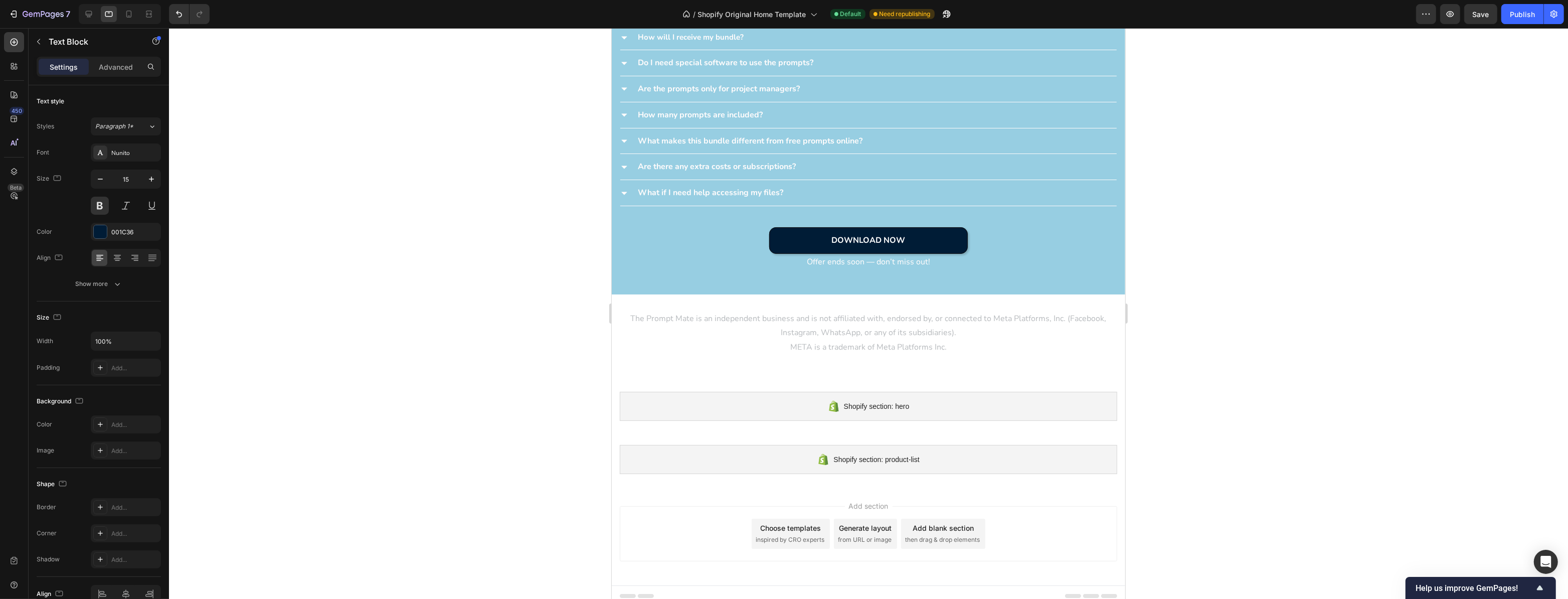
scroll to position [2219, 0]
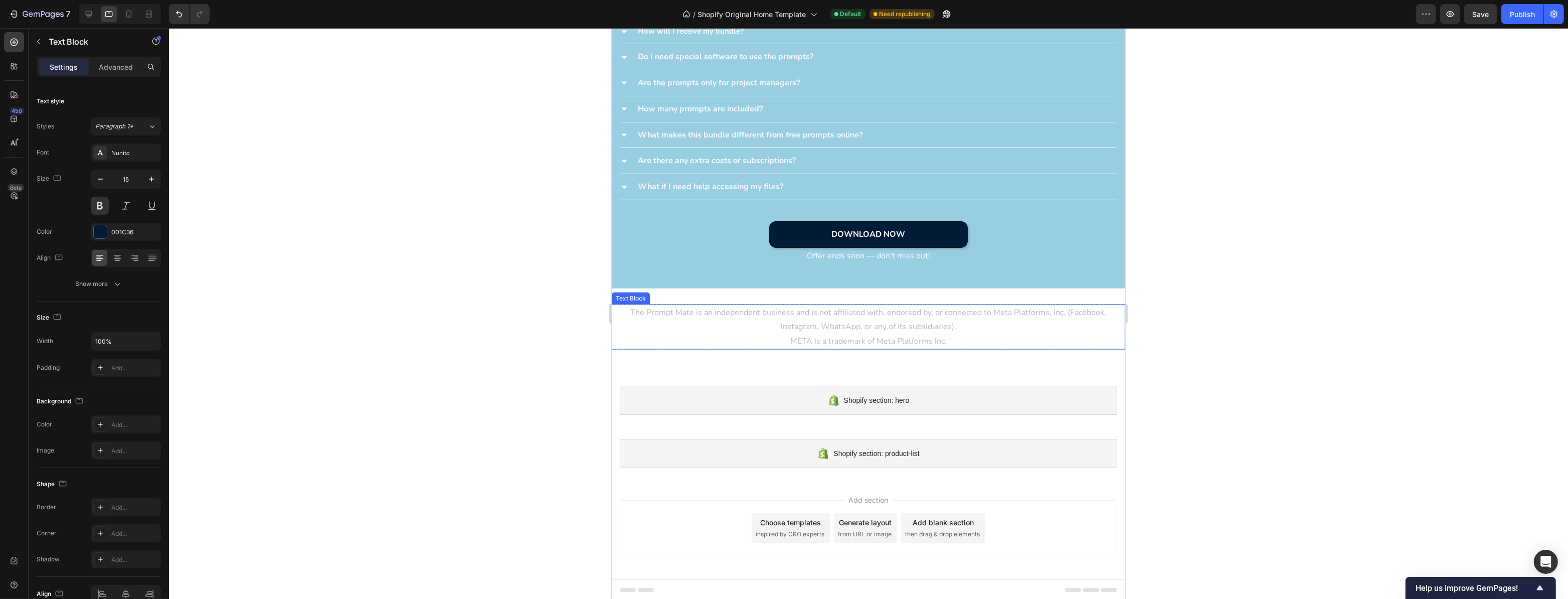
click at [882, 320] on p "The Prompt Mate is an independent business and is not affiliated with, endorsed…" at bounding box center [868, 320] width 512 height 29
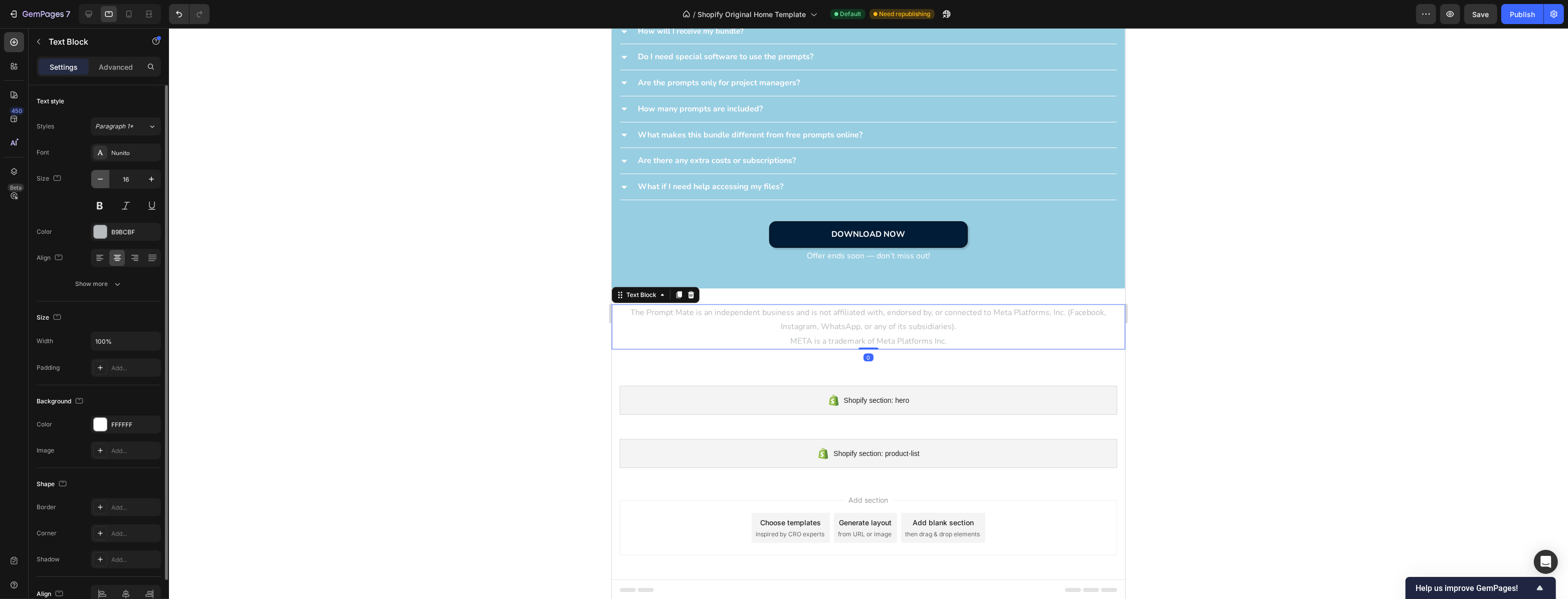
click at [102, 175] on icon "button" at bounding box center [100, 179] width 10 height 10
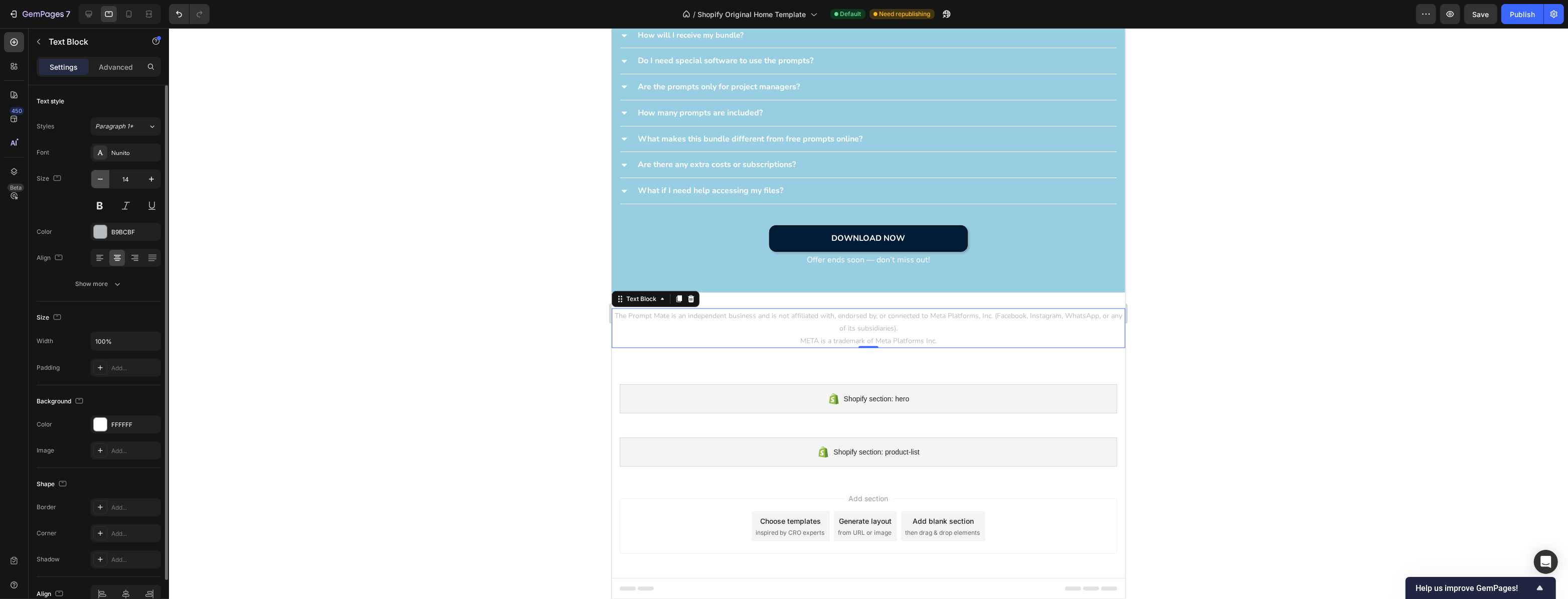
click at [102, 175] on icon "button" at bounding box center [100, 179] width 10 height 10
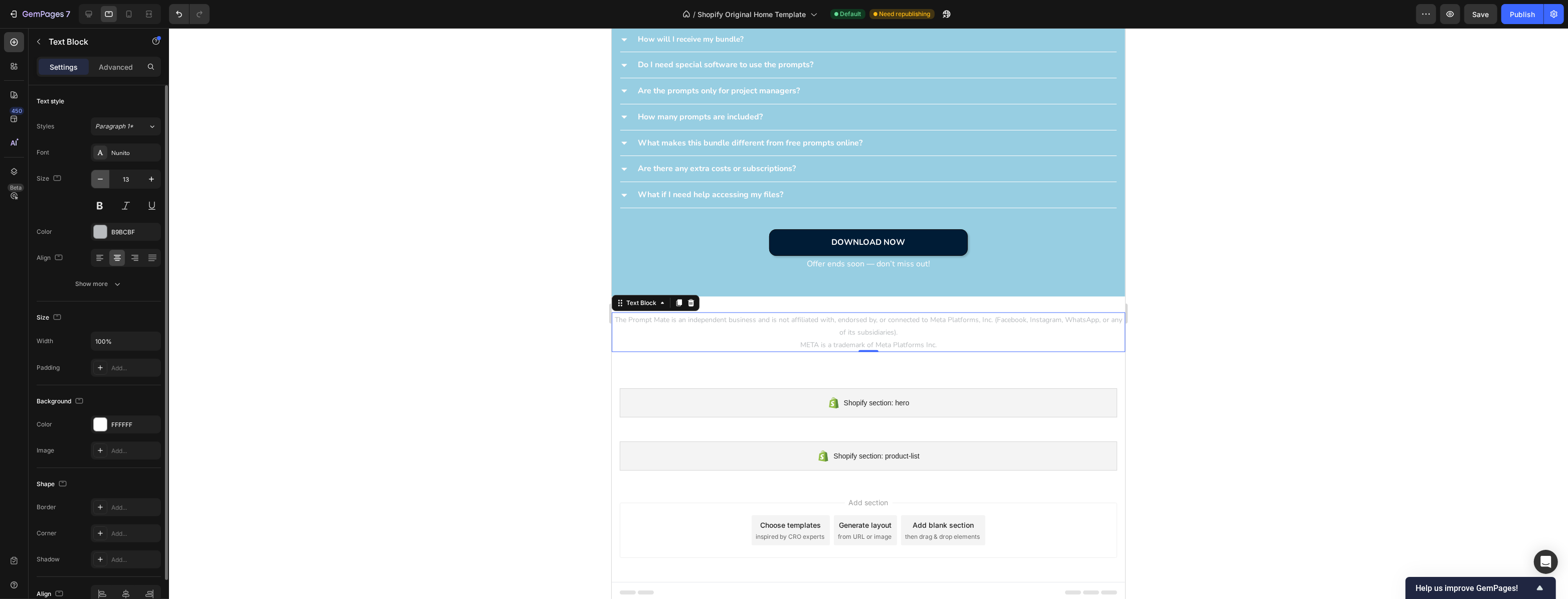
click at [102, 175] on icon "button" at bounding box center [100, 179] width 10 height 10
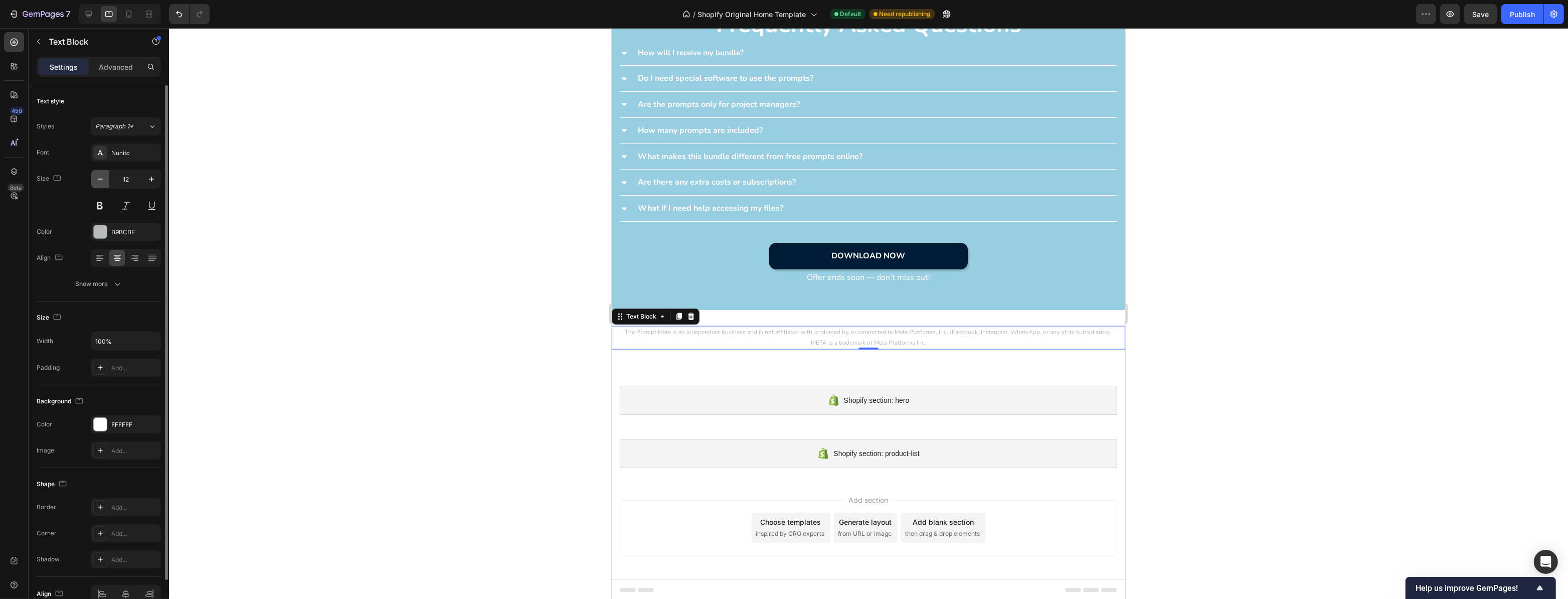
click at [102, 175] on icon "button" at bounding box center [100, 179] width 10 height 10
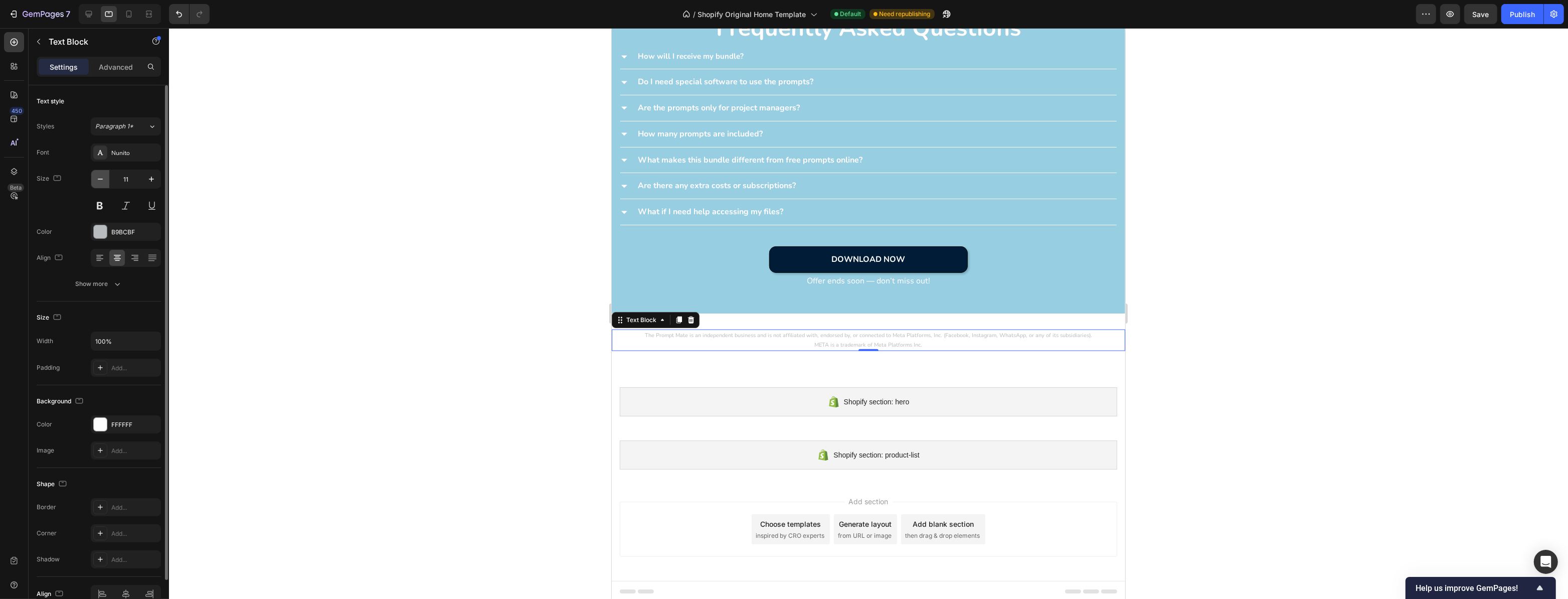
type input "10"
click at [406, 262] on div at bounding box center [868, 313] width 1399 height 571
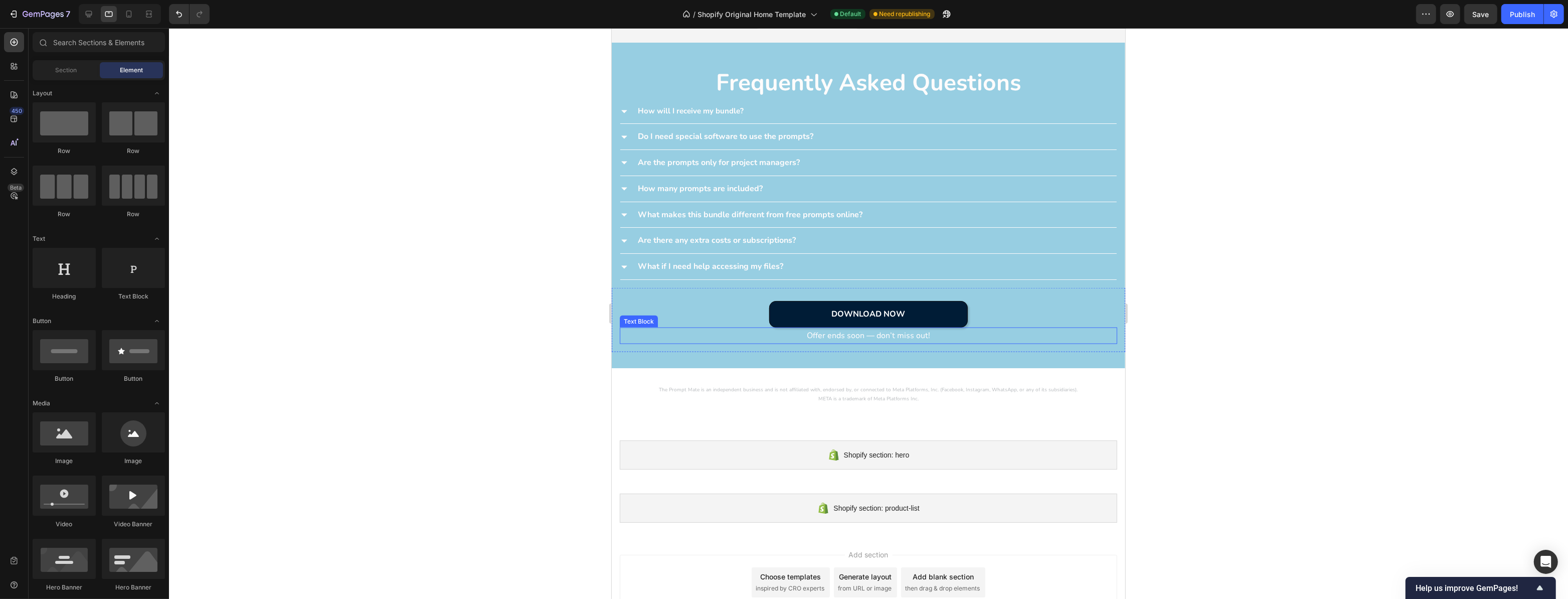
scroll to position [2057, 0]
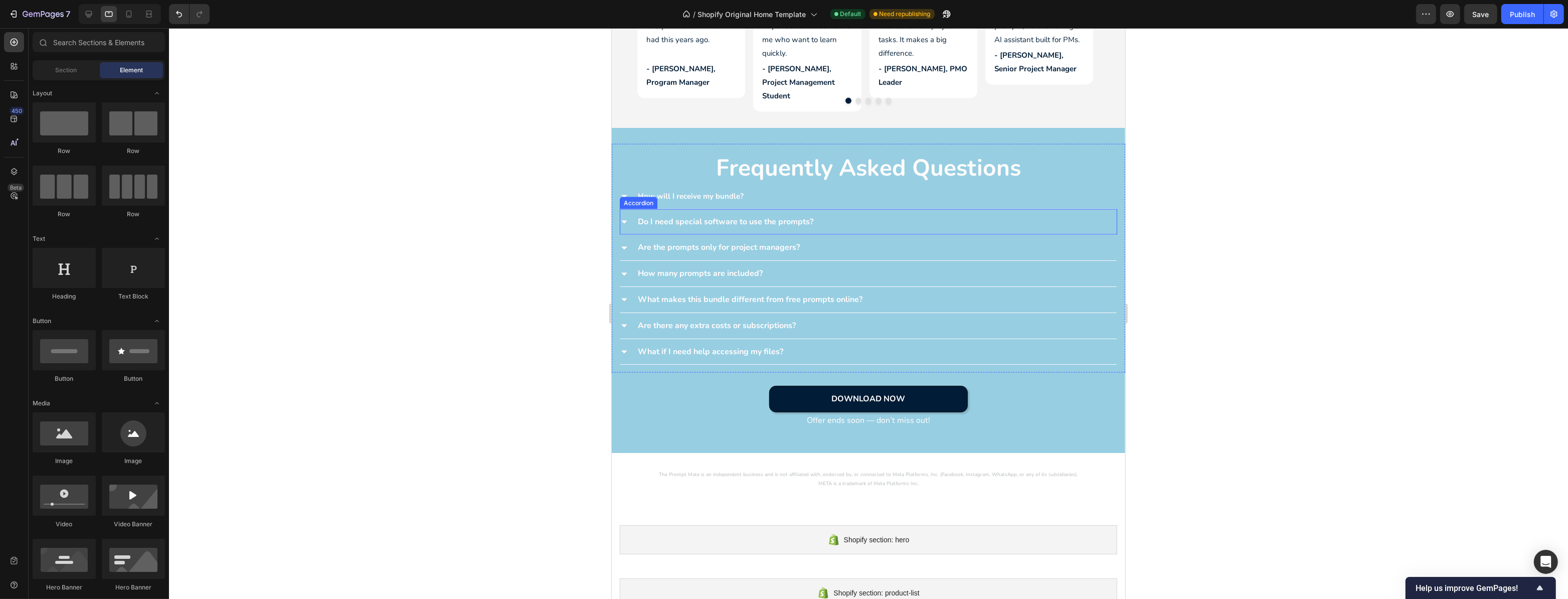
click at [625, 221] on icon at bounding box center [623, 222] width 6 height 3
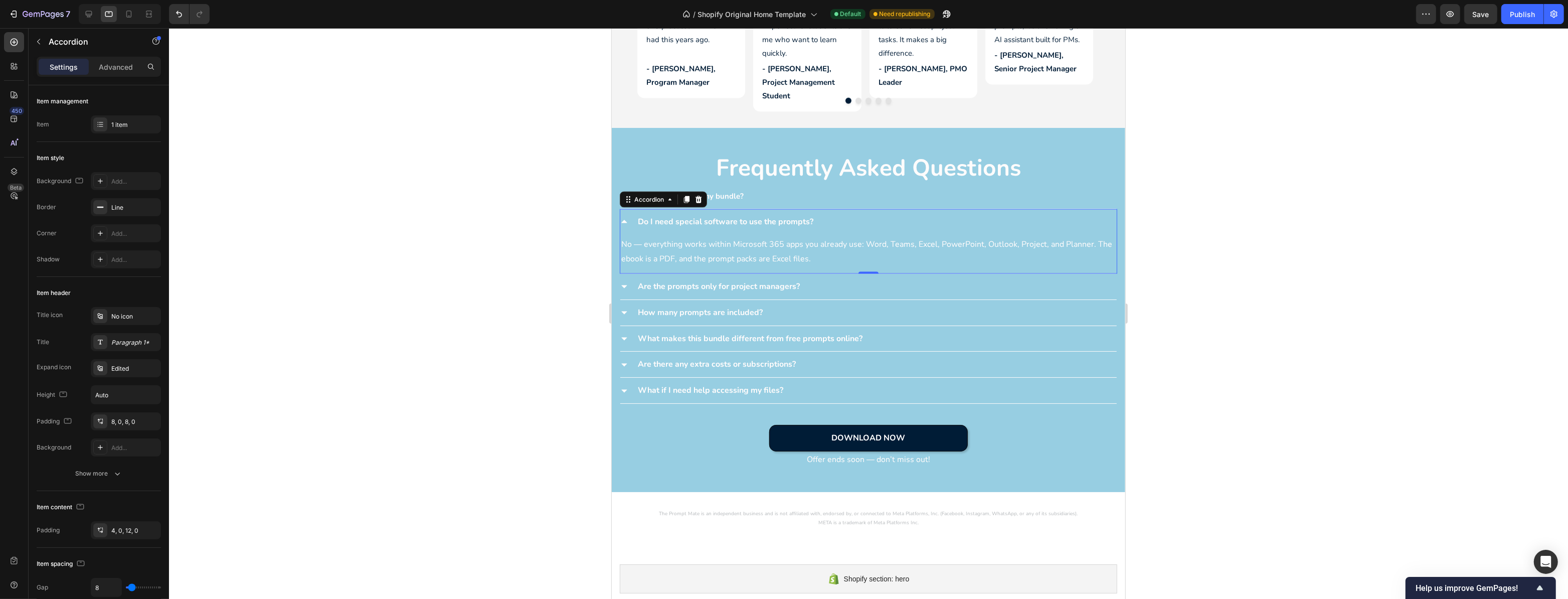
click at [657, 219] on p "Do I need special software to use the prompts?" at bounding box center [726, 222] width 176 height 14
click at [124, 341] on div "Paragraph 1*" at bounding box center [134, 343] width 47 height 9
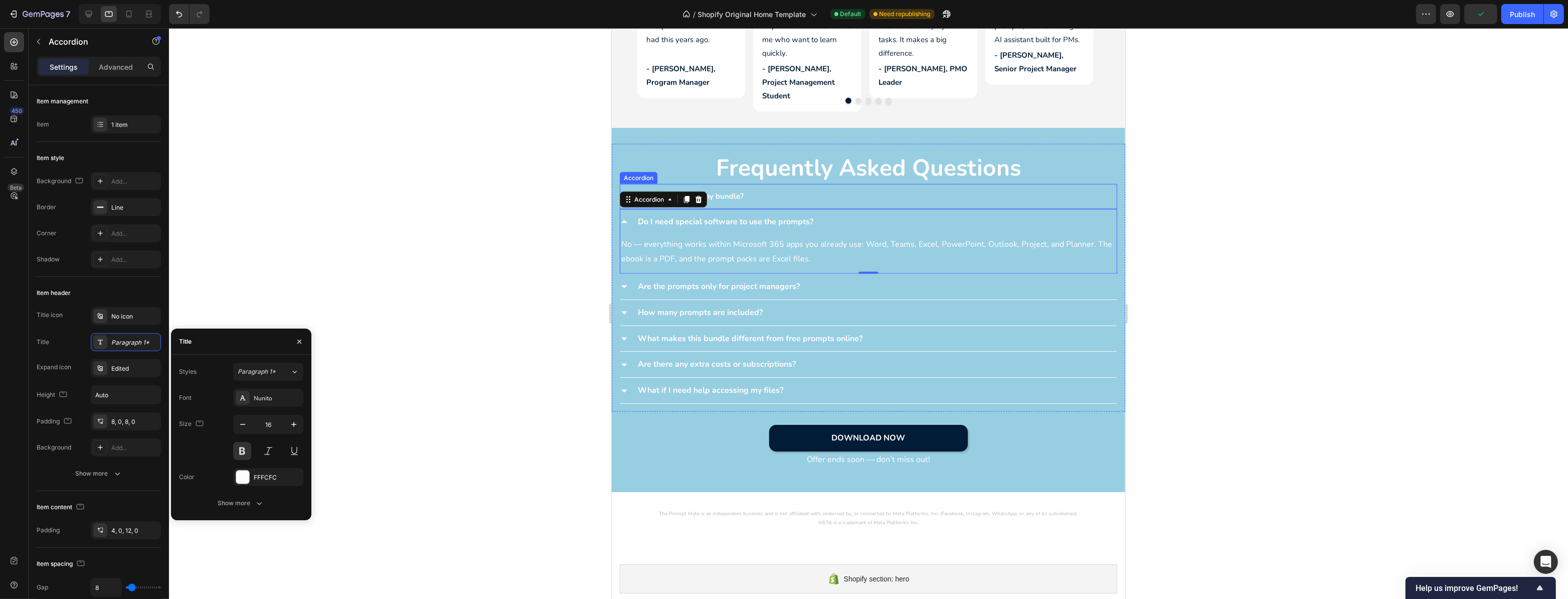
click at [727, 193] on p "How will I receive my bundle?" at bounding box center [690, 197] width 106 height 14
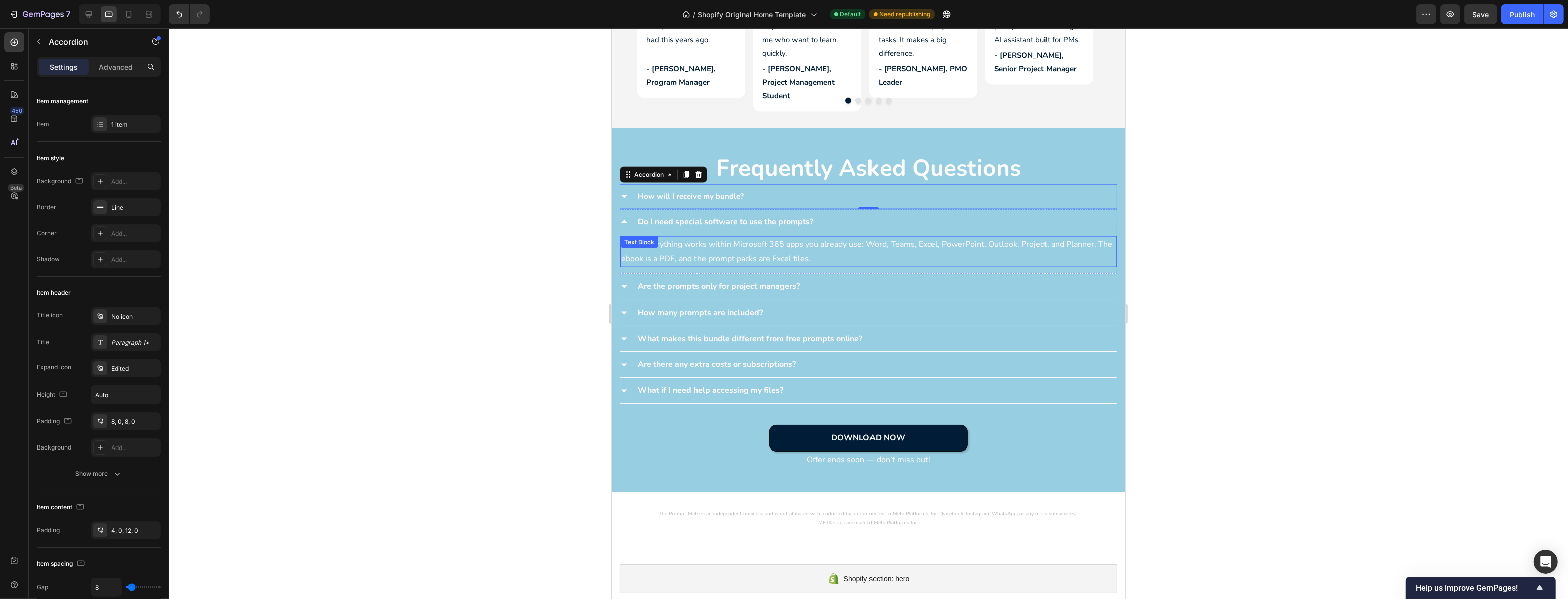
click at [705, 241] on p "No — everything works within Microsoft 365 apps you already use: Word, Teams, E…" at bounding box center [868, 252] width 495 height 29
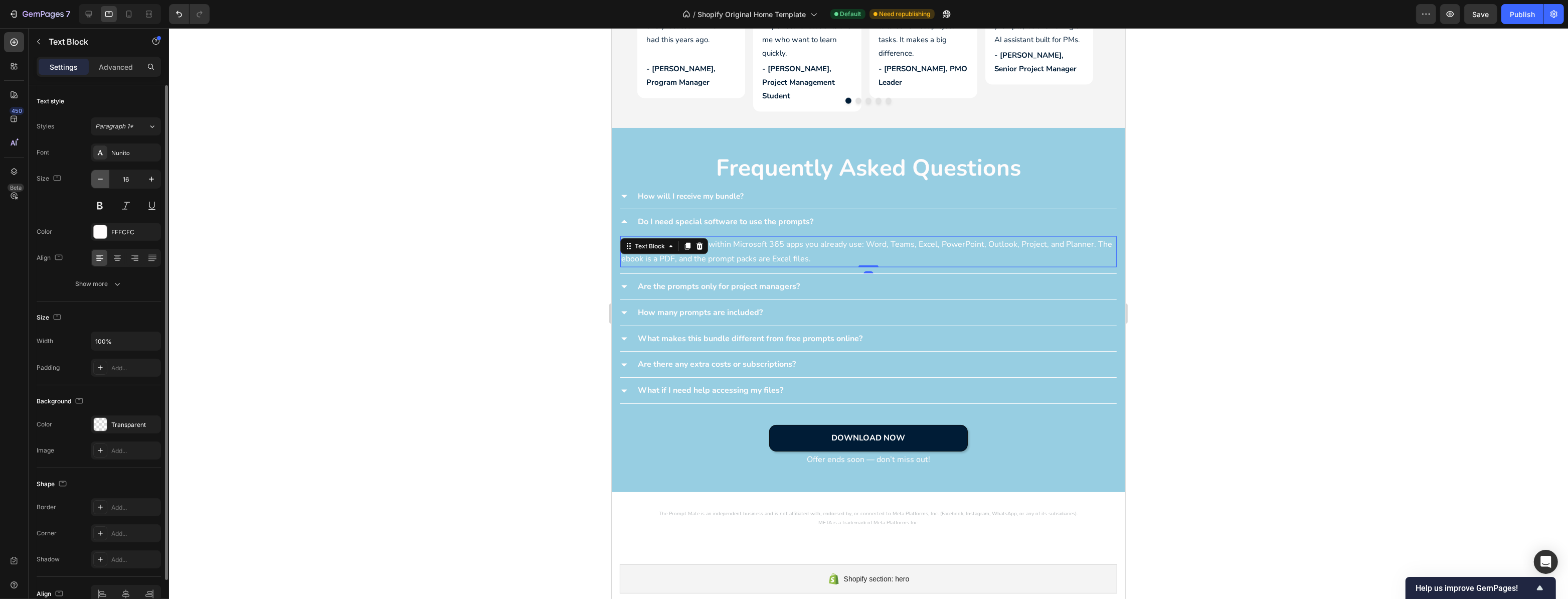
click at [104, 174] on icon "button" at bounding box center [100, 179] width 10 height 10
type input "15"
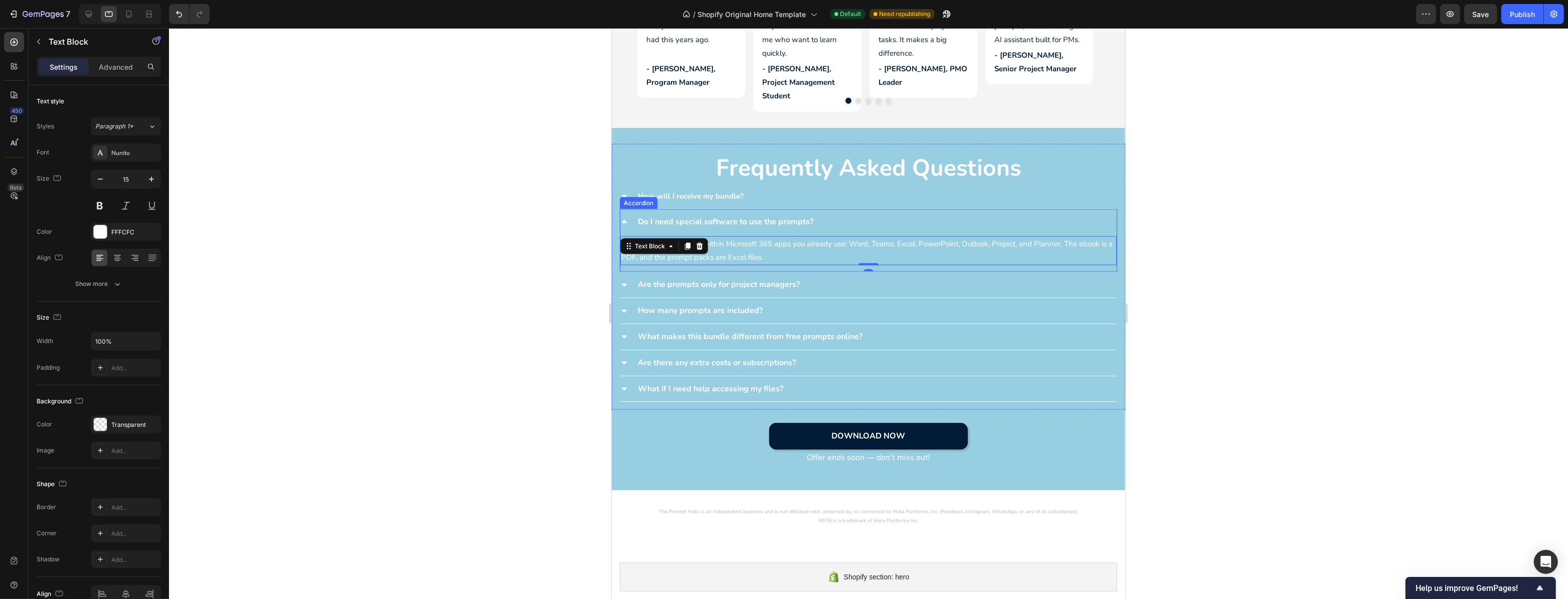
click at [791, 217] on p "Do I need special software to use the prompts?" at bounding box center [726, 222] width 176 height 14
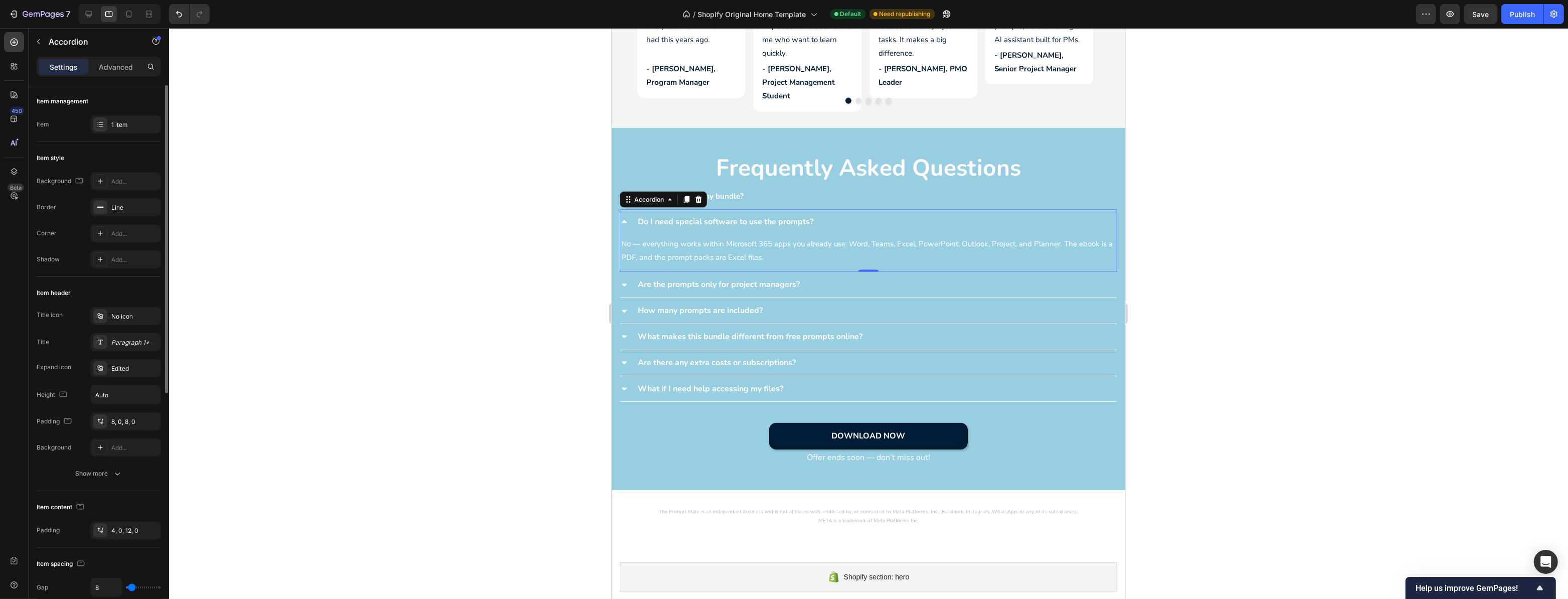
click at [122, 331] on div "Title icon No icon Title Paragraph 1* Expand icon Edited Height Auto Padding 8,…" at bounding box center [99, 382] width 124 height 149
drag, startPoint x: 124, startPoint y: 333, endPoint x: 156, endPoint y: 341, distance: 33.0
click at [124, 333] on div "Paragraph 1*" at bounding box center [126, 342] width 70 height 18
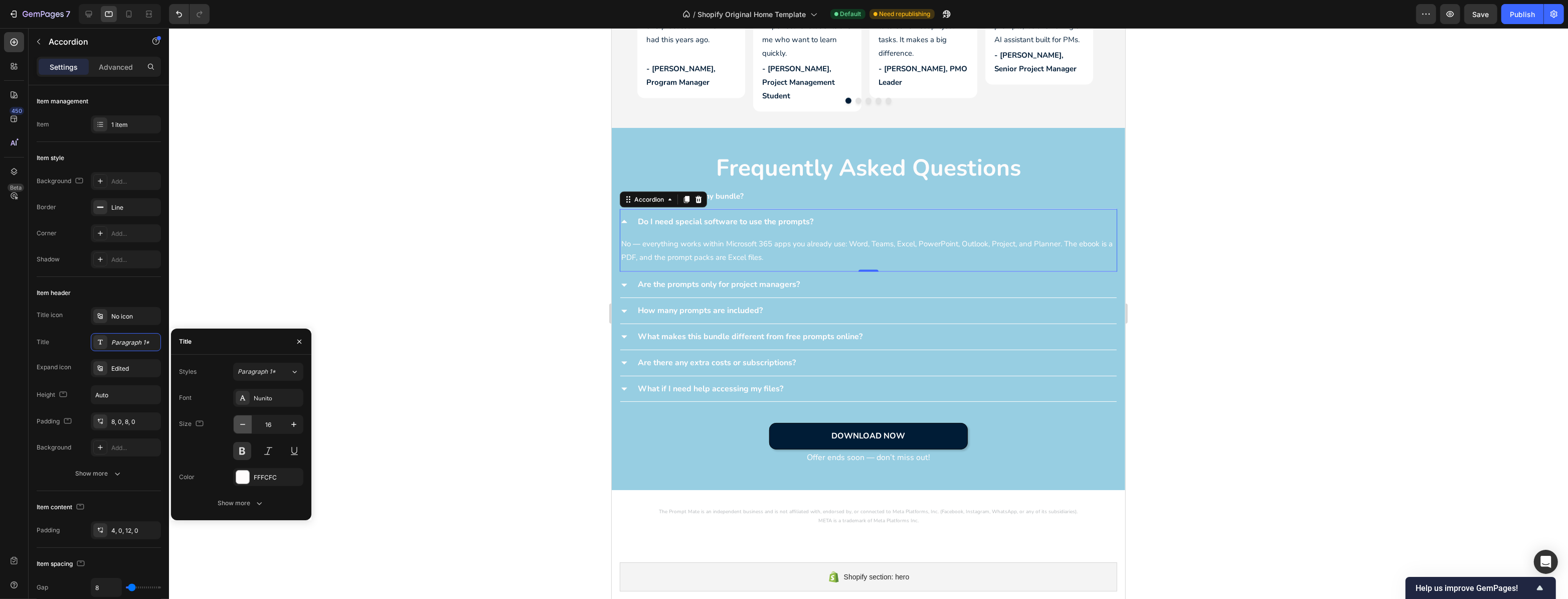
click at [245, 425] on icon "button" at bounding box center [243, 424] width 10 height 10
type input "15"
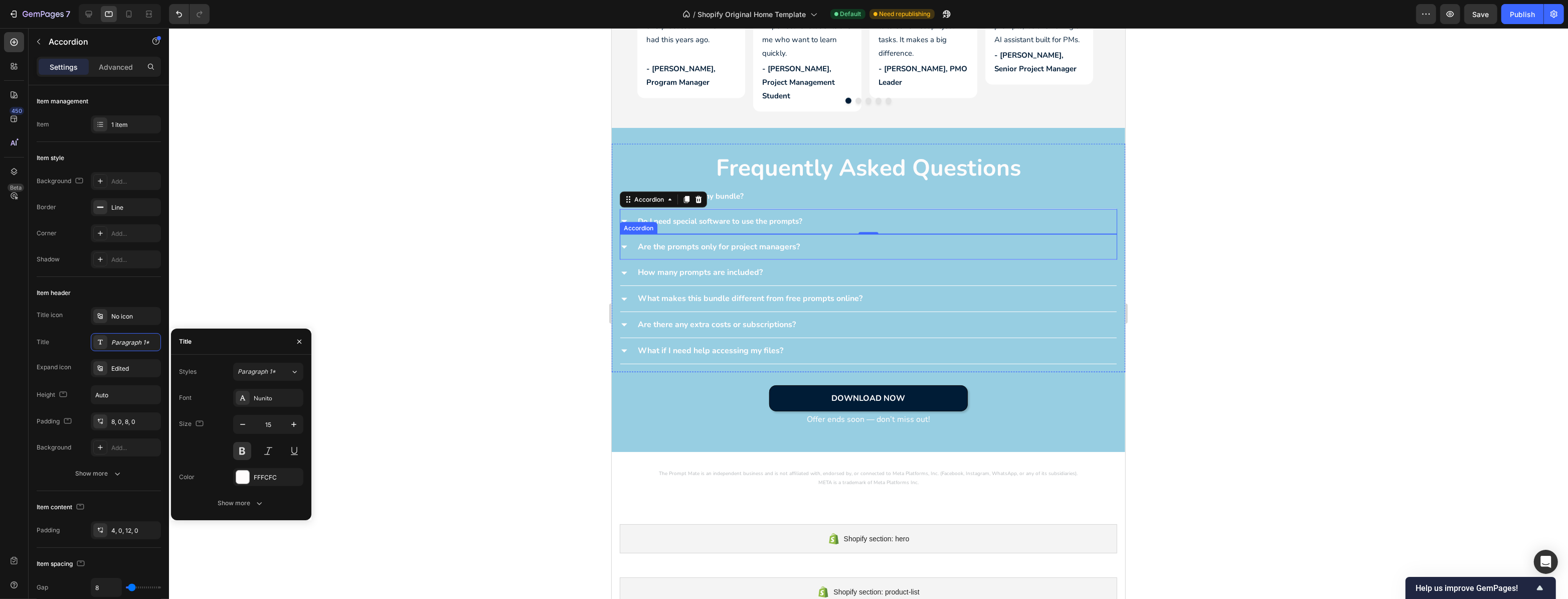
click at [760, 245] on p "Are the prompts only for project managers?" at bounding box center [719, 247] width 162 height 14
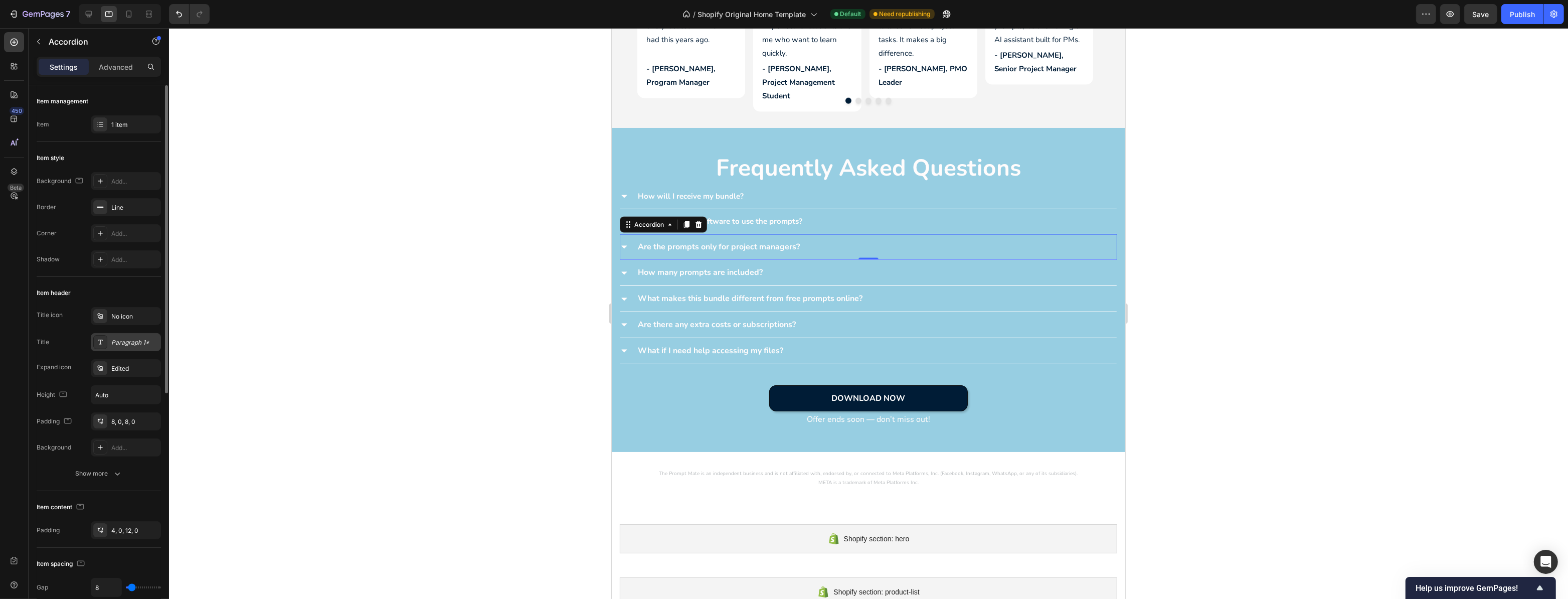
click at [134, 341] on div "Paragraph 1*" at bounding box center [134, 343] width 47 height 9
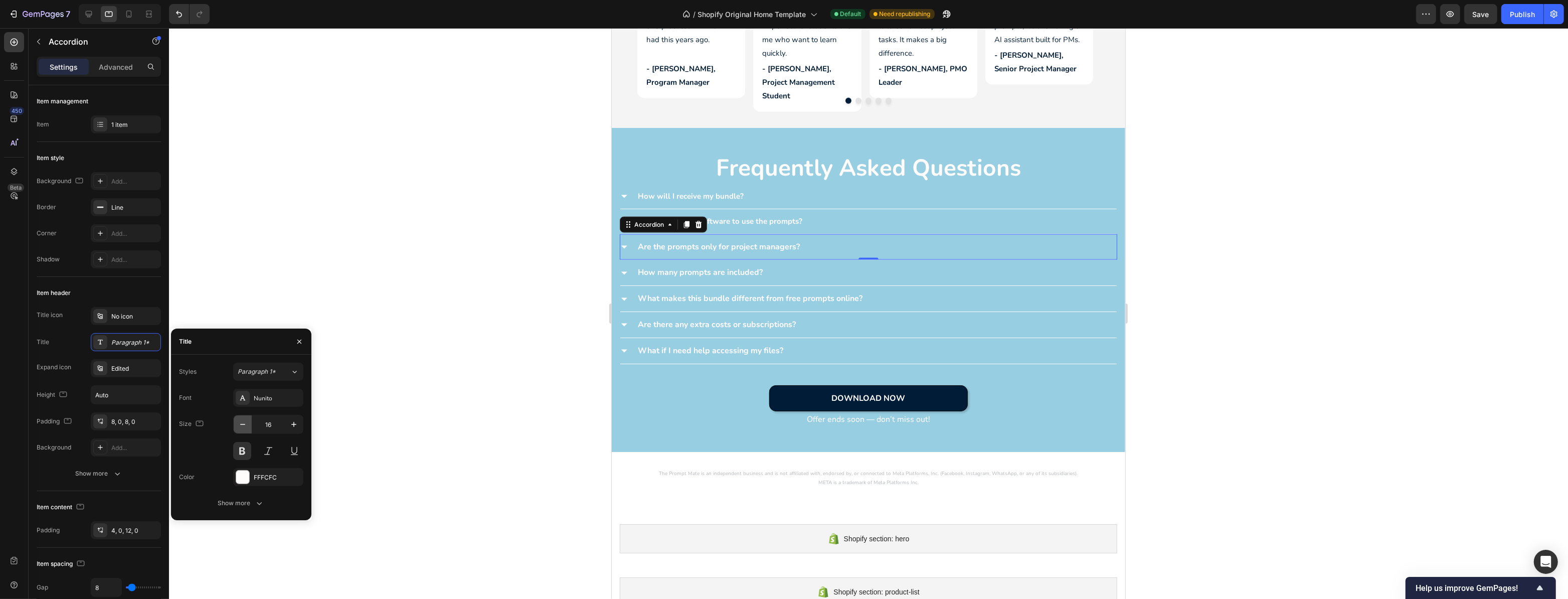
click at [245, 421] on icon "button" at bounding box center [243, 424] width 10 height 10
type input "15"
click at [623, 242] on icon at bounding box center [624, 246] width 8 height 8
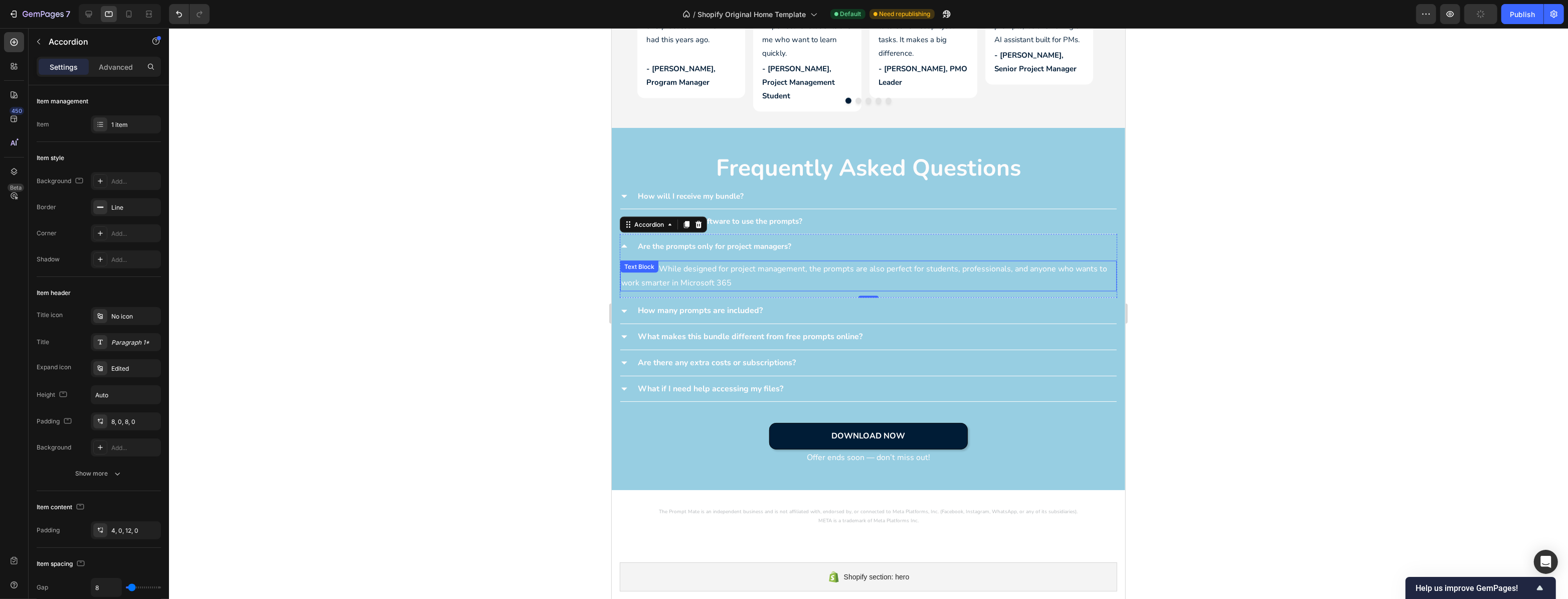
click at [711, 266] on p "Not at all. While designed for project management, the prompts are also perfect…" at bounding box center [868, 276] width 495 height 29
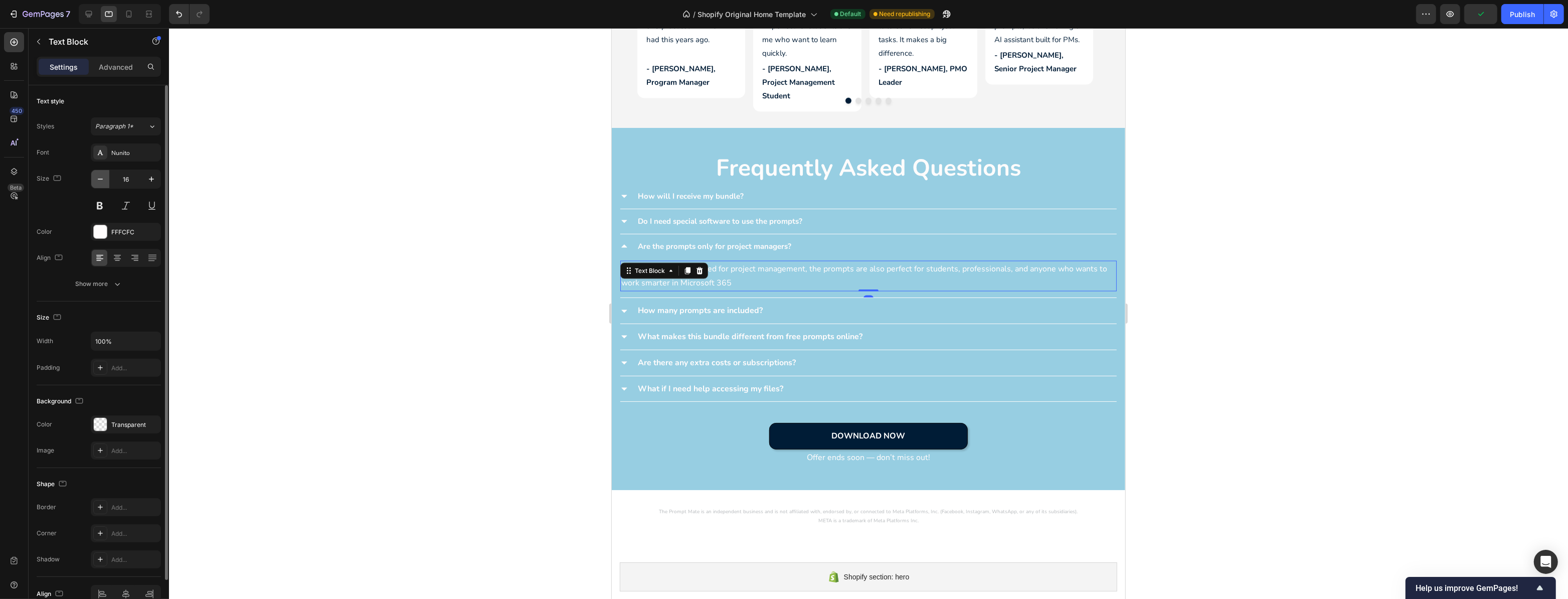
click at [107, 178] on button "button" at bounding box center [100, 179] width 18 height 18
type input "15"
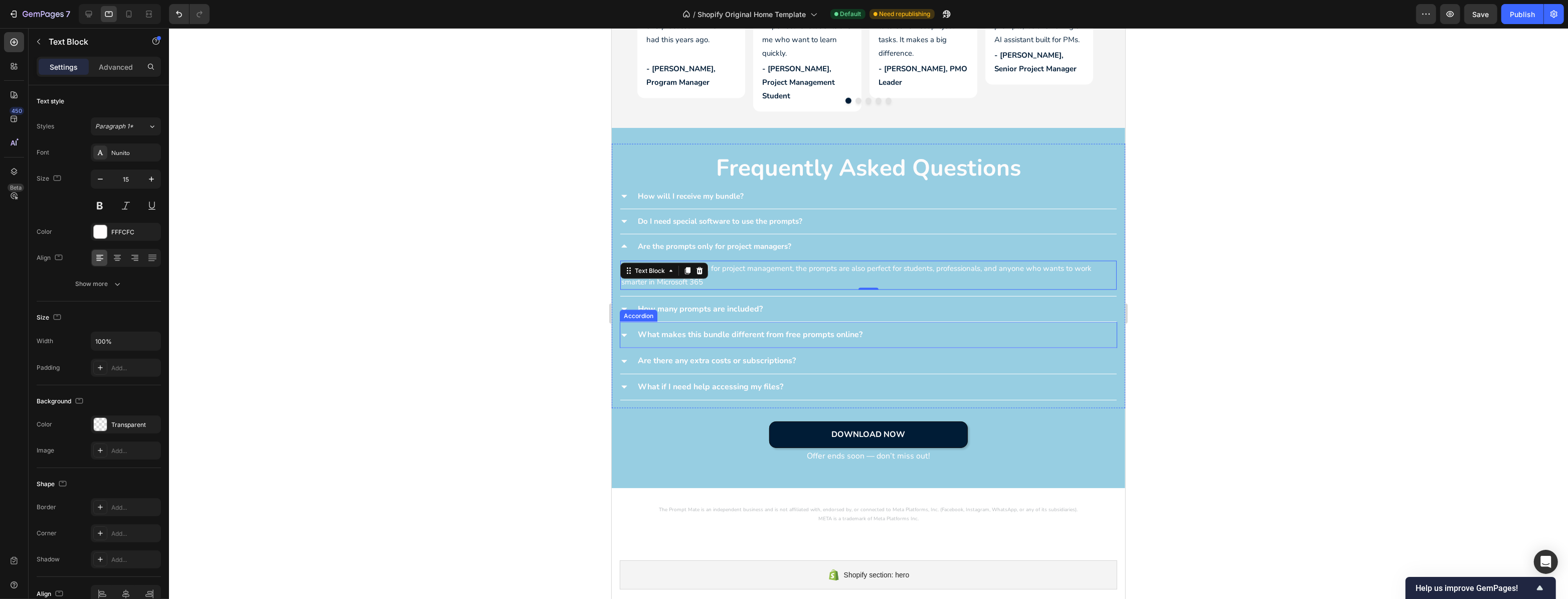
click at [763, 311] on div "How many prompts are included?" at bounding box center [700, 310] width 128 height 18
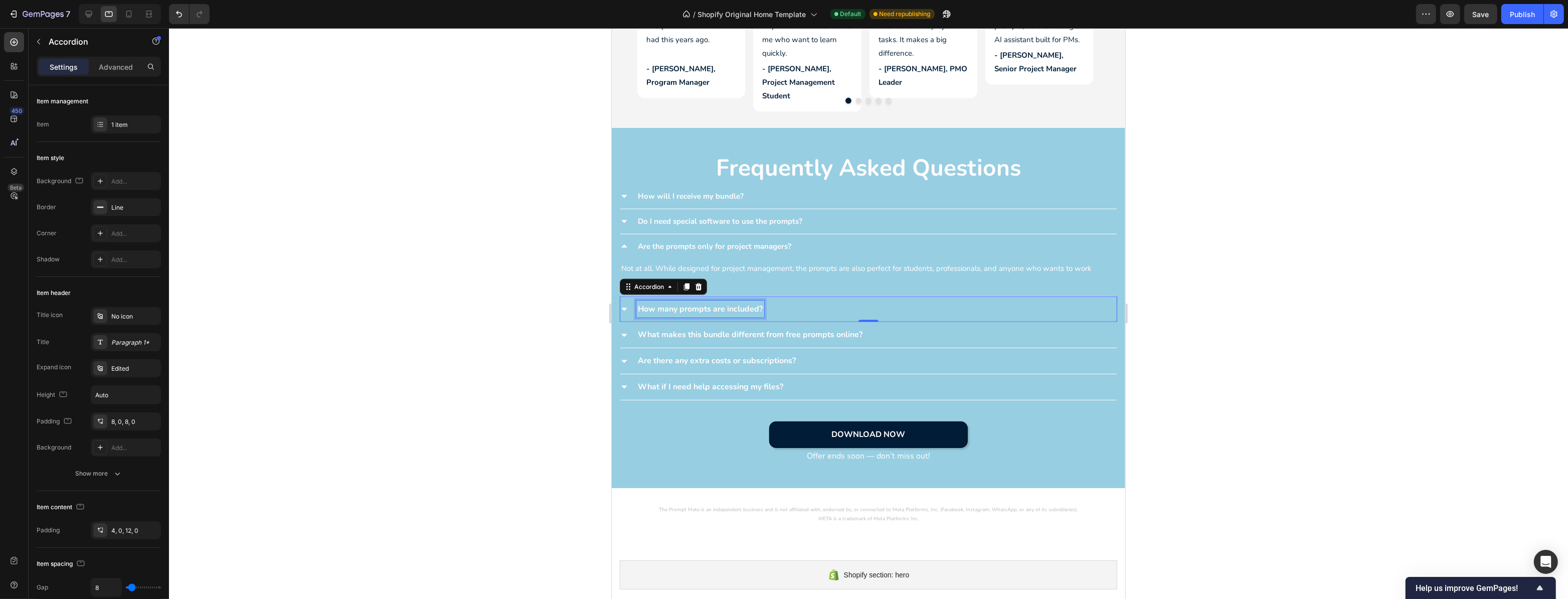
click at [696, 306] on p "How many prompts are included?" at bounding box center [700, 309] width 125 height 14
click at [625, 305] on icon at bounding box center [624, 309] width 8 height 8
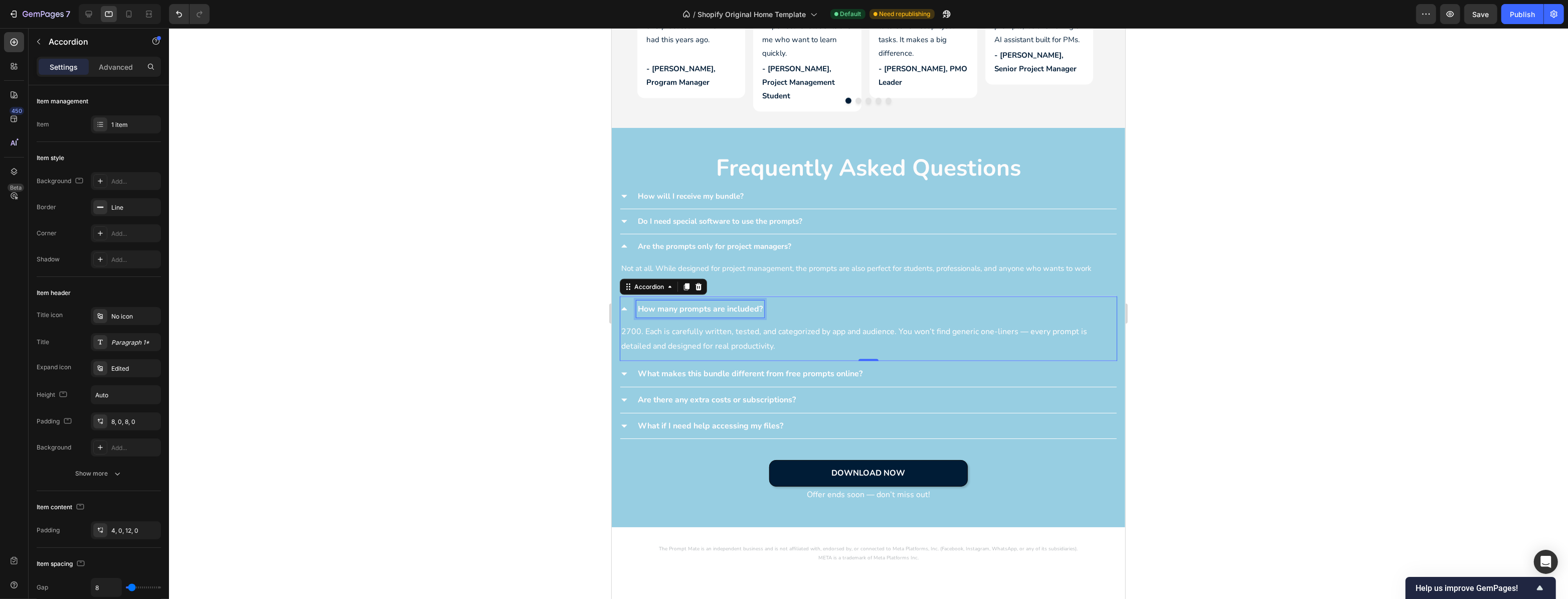
click at [660, 303] on p "How many prompts are included?" at bounding box center [700, 309] width 125 height 14
click at [135, 338] on div "Paragraph 1*" at bounding box center [134, 343] width 47 height 9
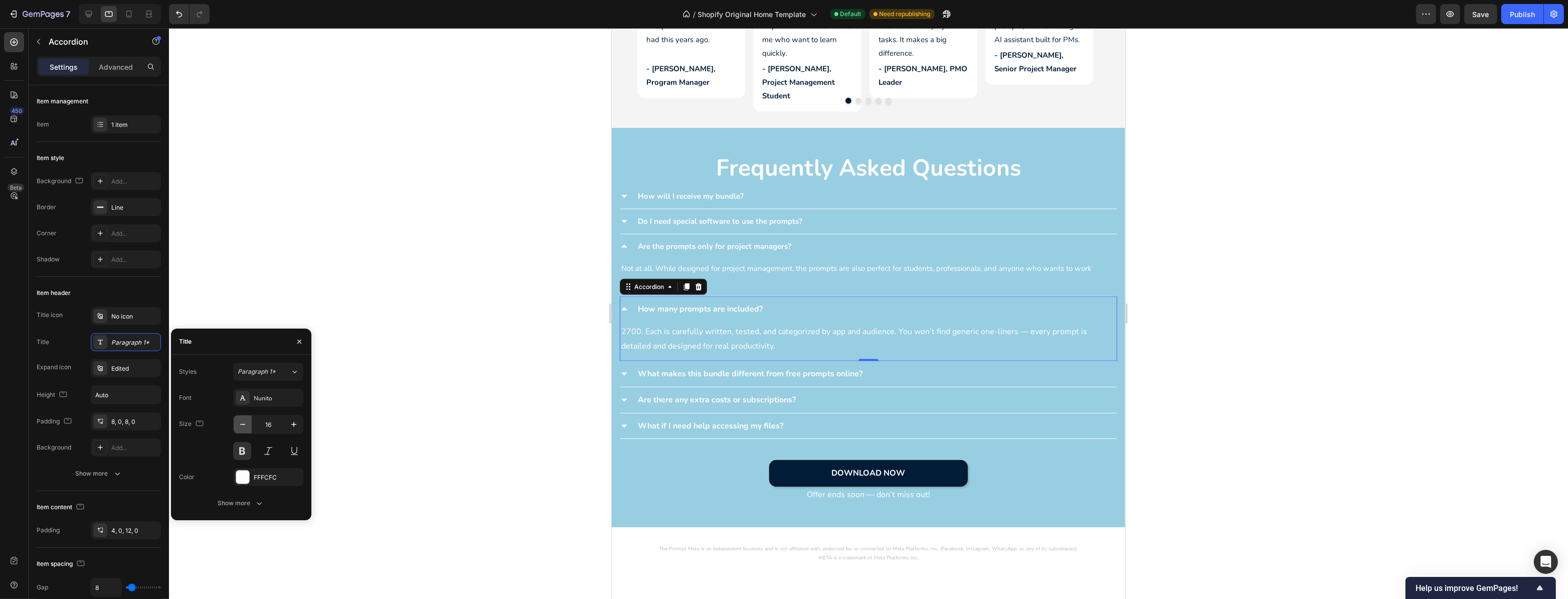
click at [247, 431] on button "button" at bounding box center [242, 424] width 18 height 18
type input "15"
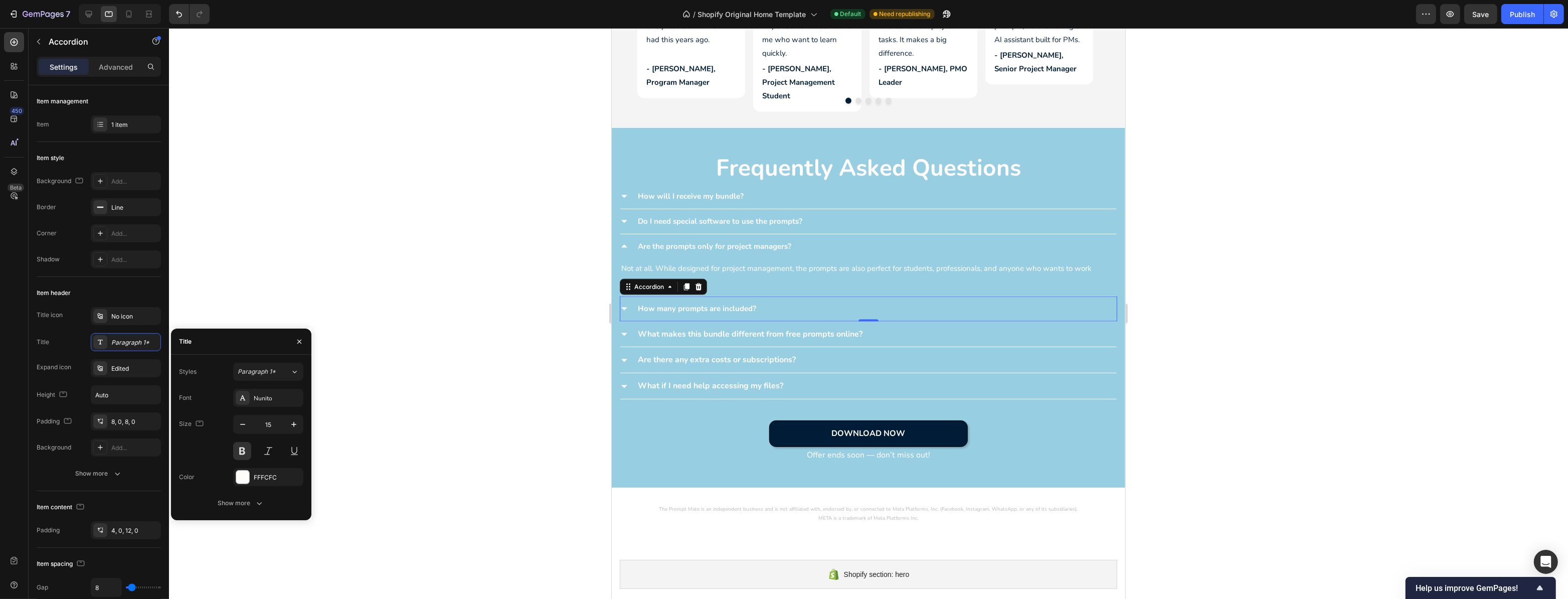
click at [626, 306] on icon at bounding box center [624, 308] width 8 height 8
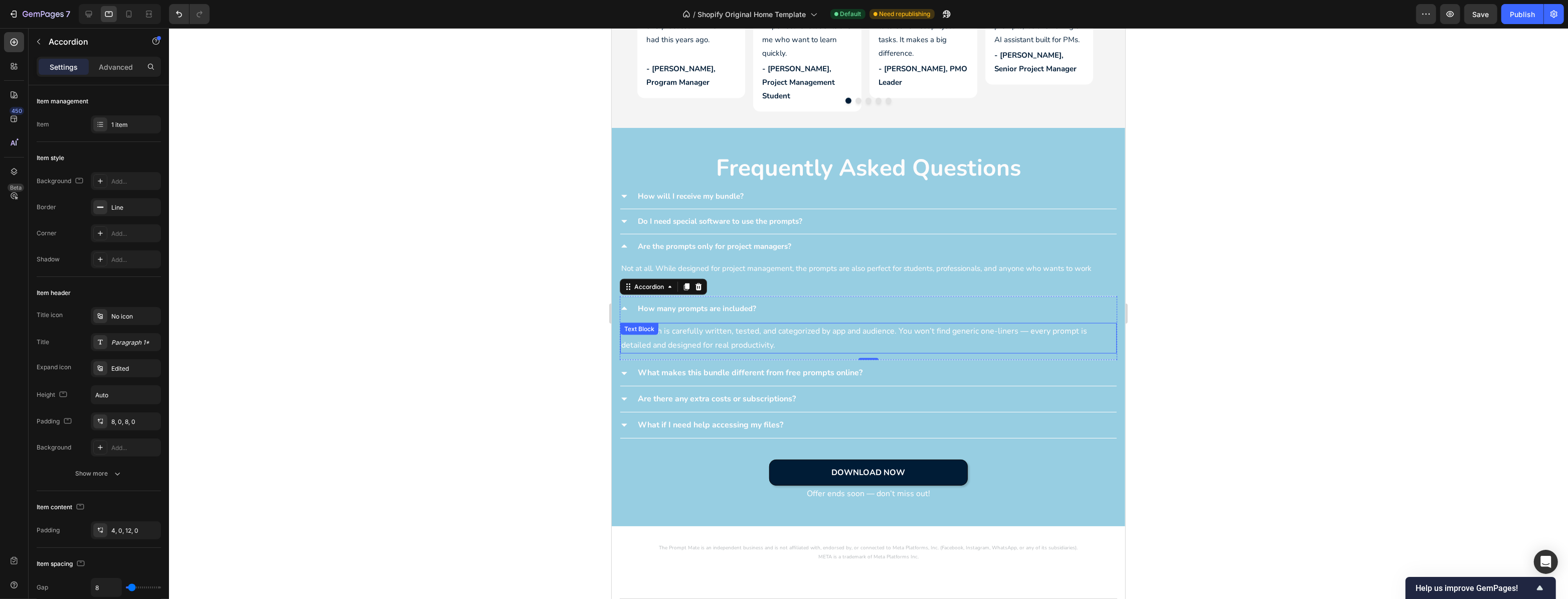
click at [687, 324] on p "2700. Each is carefully written, tested, and categorized by app and audience. Y…" at bounding box center [868, 338] width 495 height 29
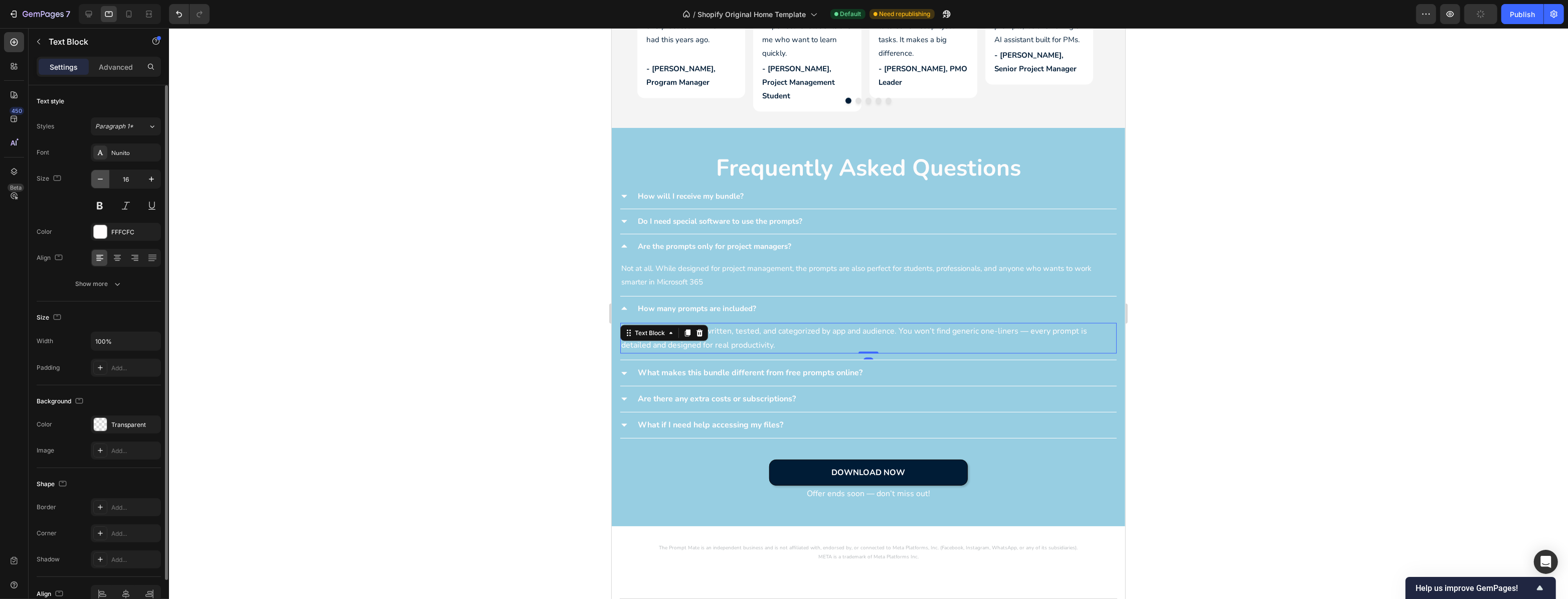
click at [102, 175] on icon "button" at bounding box center [100, 179] width 10 height 10
type input "15"
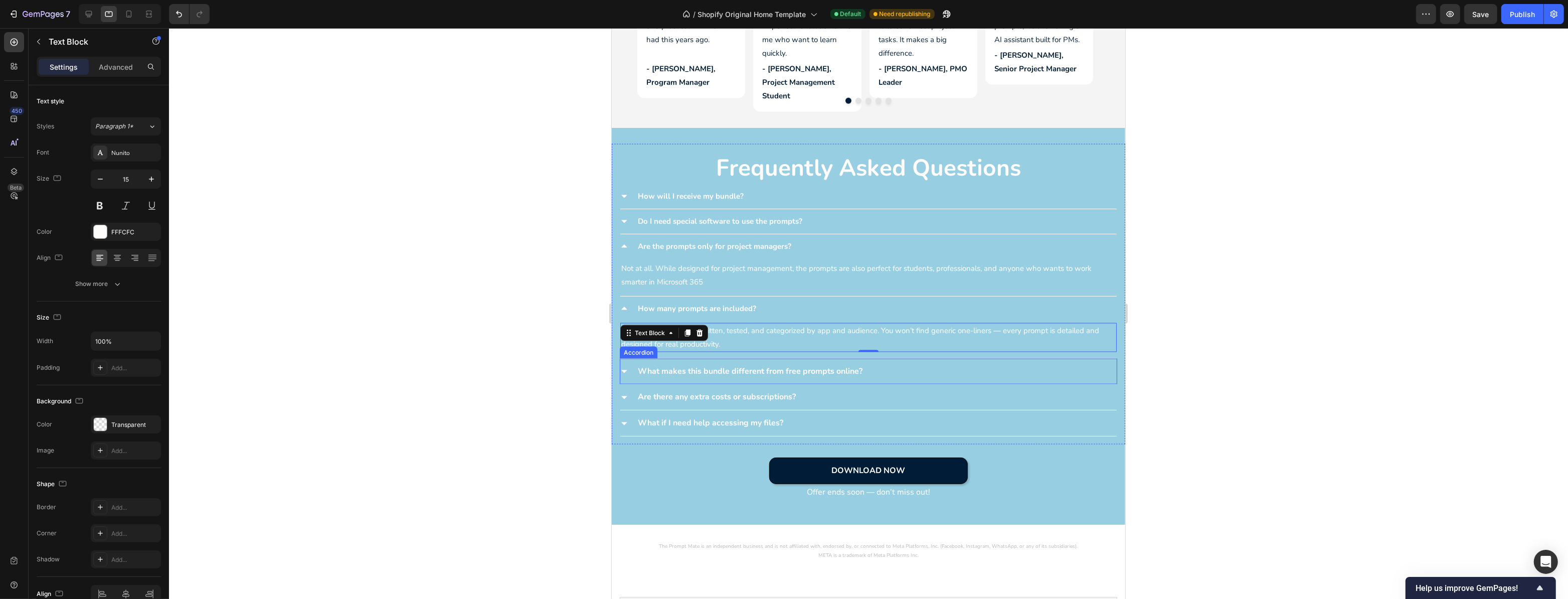
click at [669, 370] on p "What makes this bundle different from free prompts online?" at bounding box center [750, 371] width 225 height 14
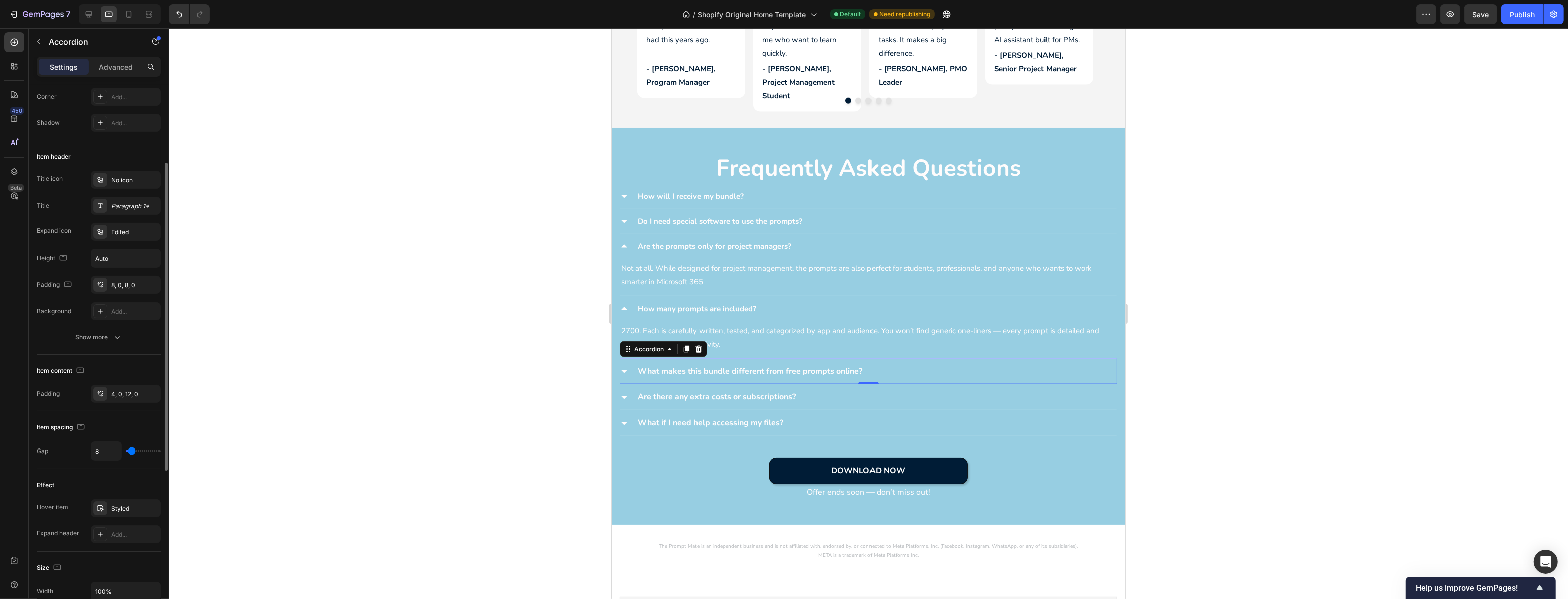
scroll to position [0, 0]
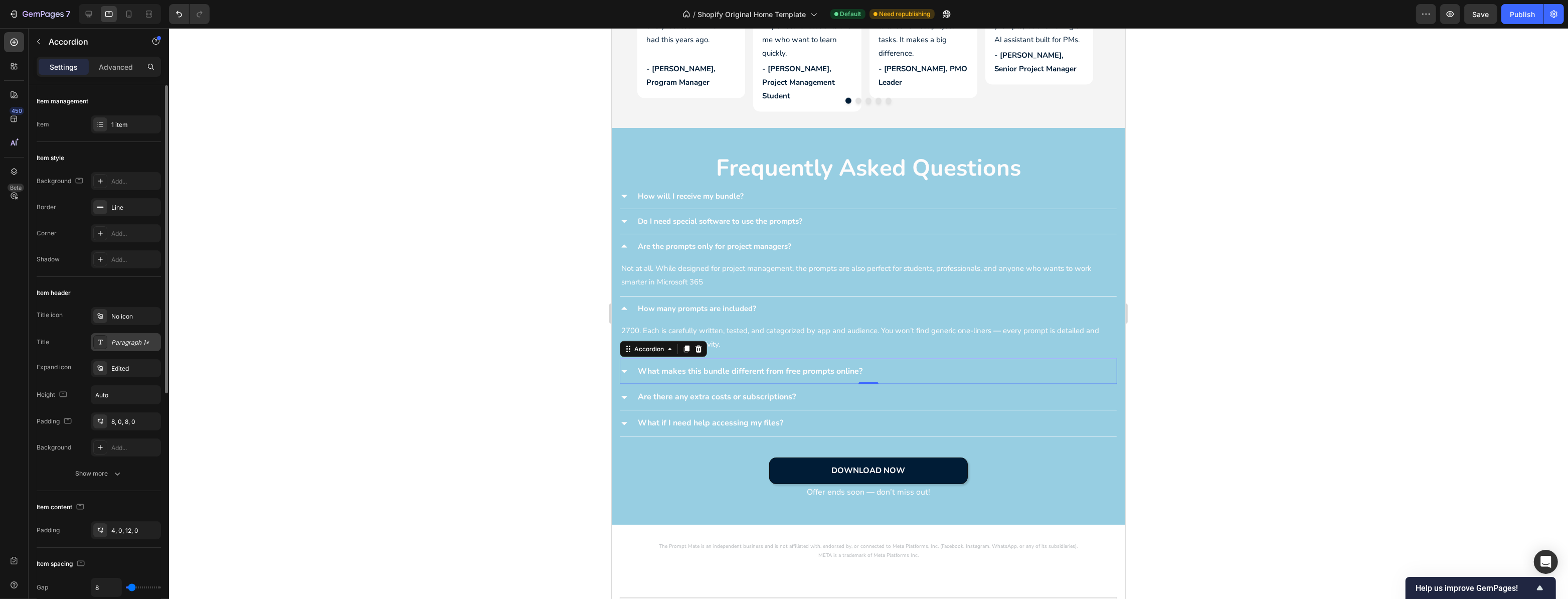
click at [129, 342] on div "Paragraph 1*" at bounding box center [134, 343] width 47 height 9
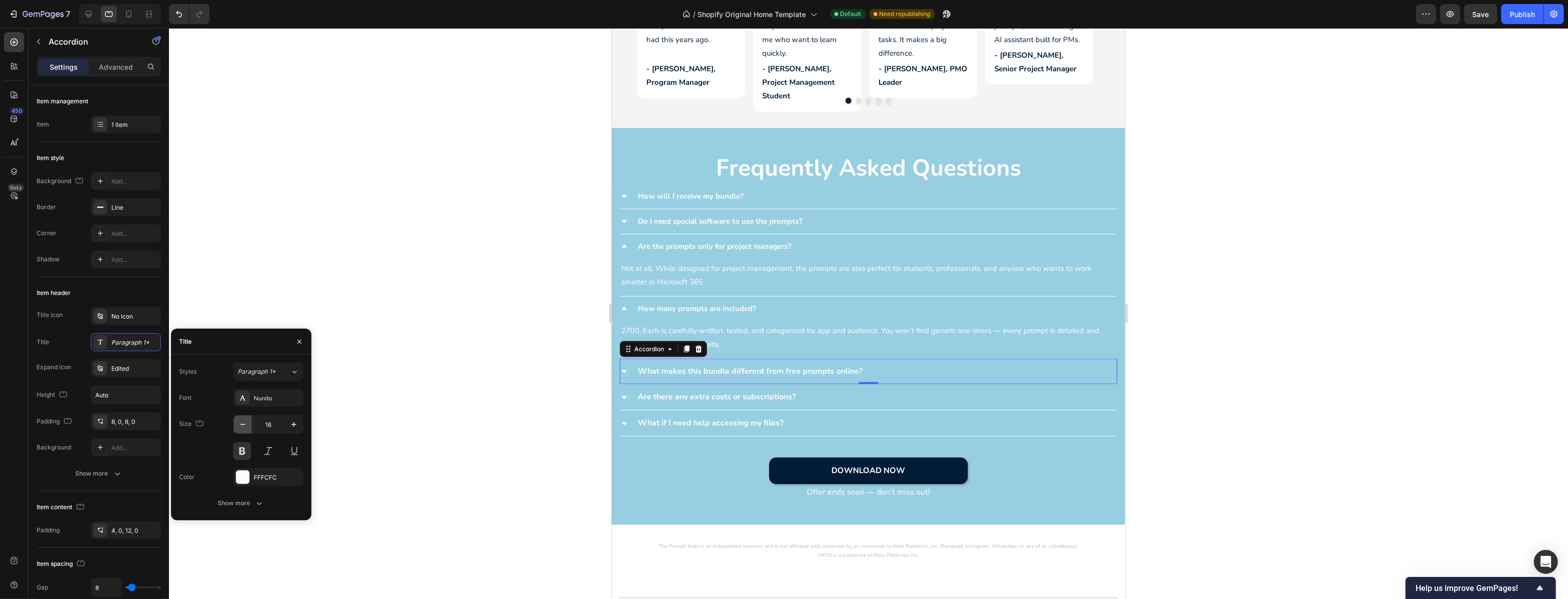
click at [245, 421] on icon "button" at bounding box center [243, 424] width 10 height 10
type input "15"
click at [626, 372] on div "Accordion" at bounding box center [638, 377] width 38 height 12
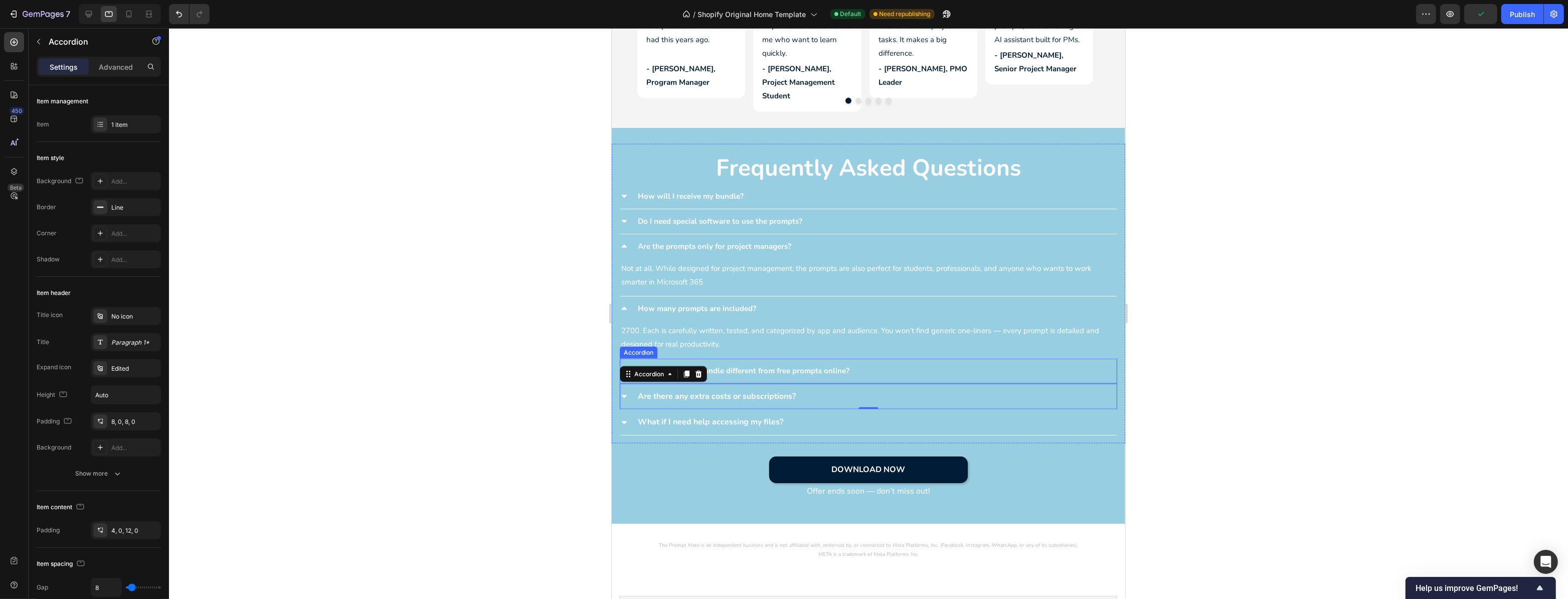
click at [795, 365] on p "What makes this bundle different from free prompts online?" at bounding box center [743, 371] width 212 height 14
click at [627, 367] on icon at bounding box center [624, 370] width 8 height 8
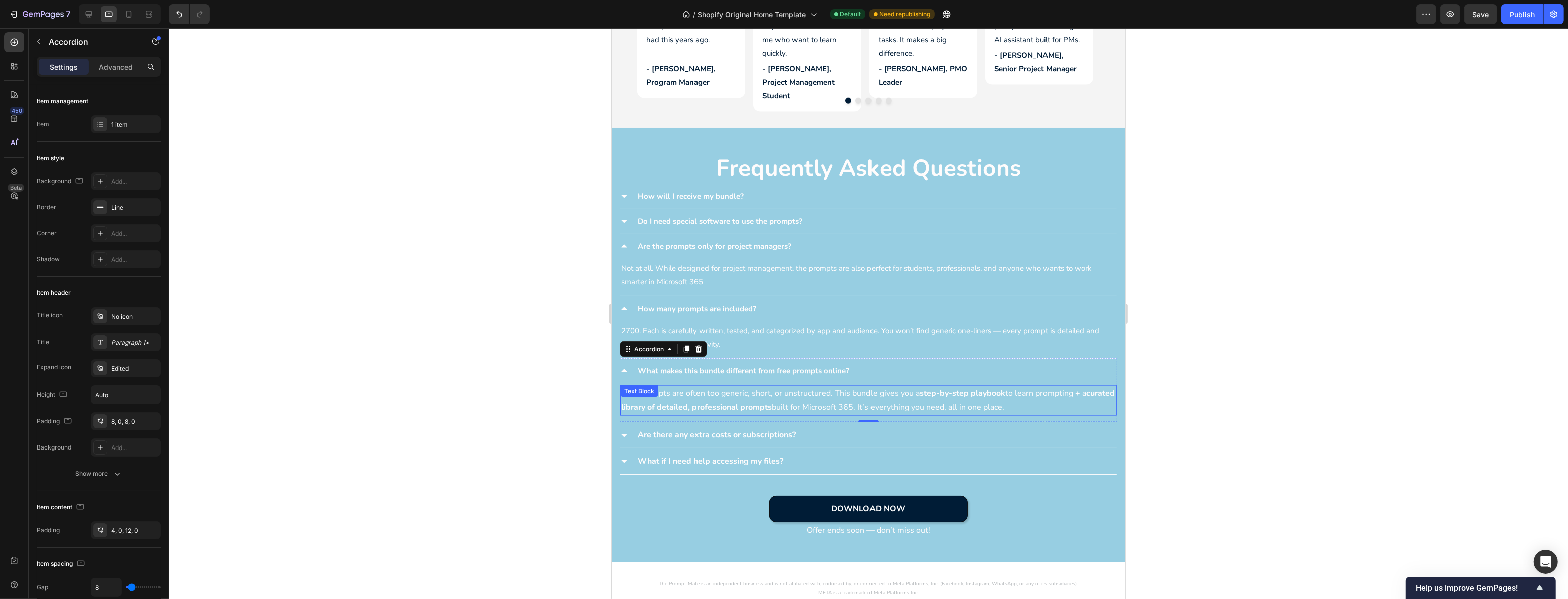
click at [680, 389] on p "Free prompts are often too generic, short, or unstructured. This bundle gives y…" at bounding box center [868, 401] width 495 height 29
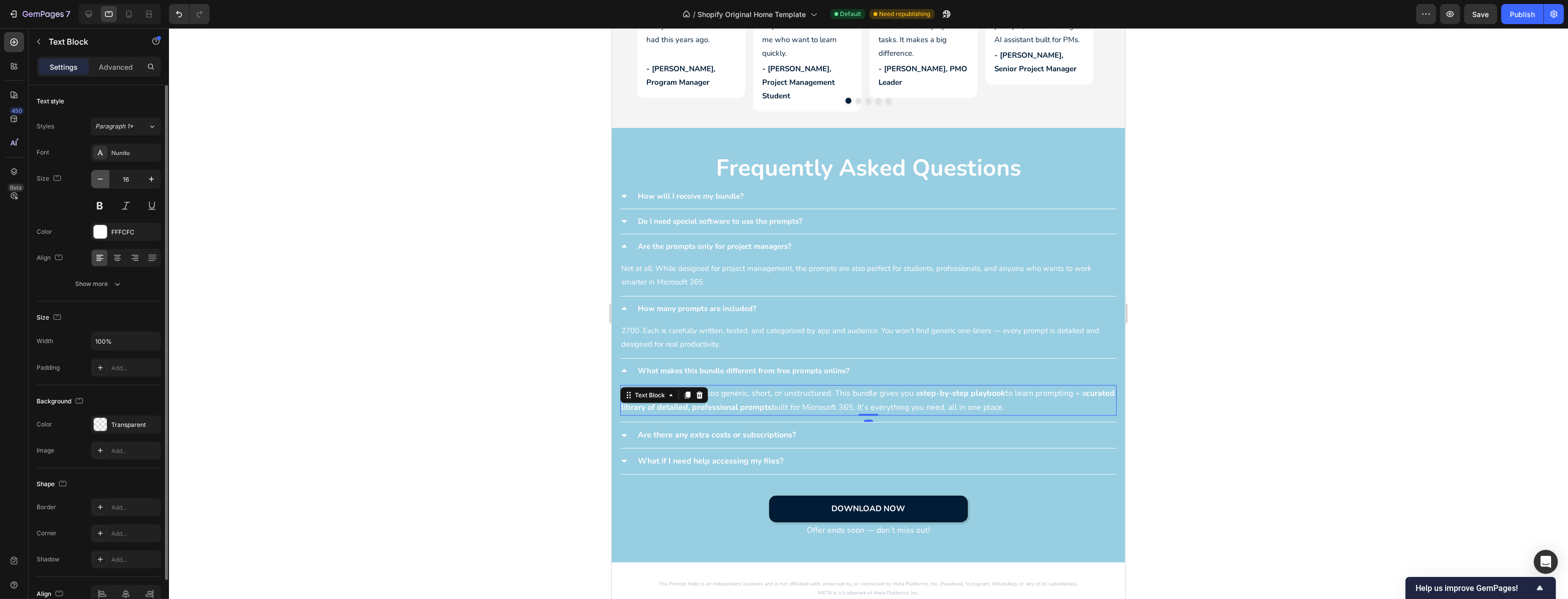
click at [99, 177] on icon "button" at bounding box center [100, 179] width 10 height 10
type input "15"
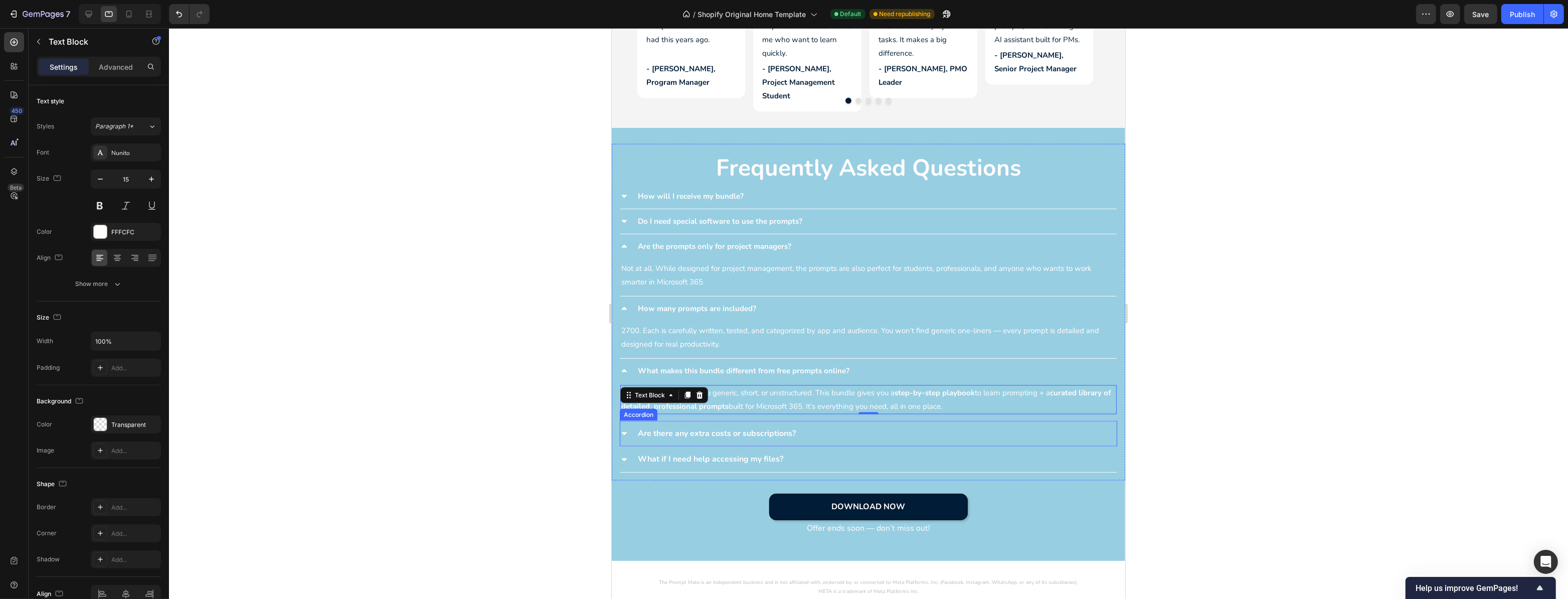
click at [699, 428] on p "Are there any extra costs or subscriptions?" at bounding box center [717, 433] width 158 height 14
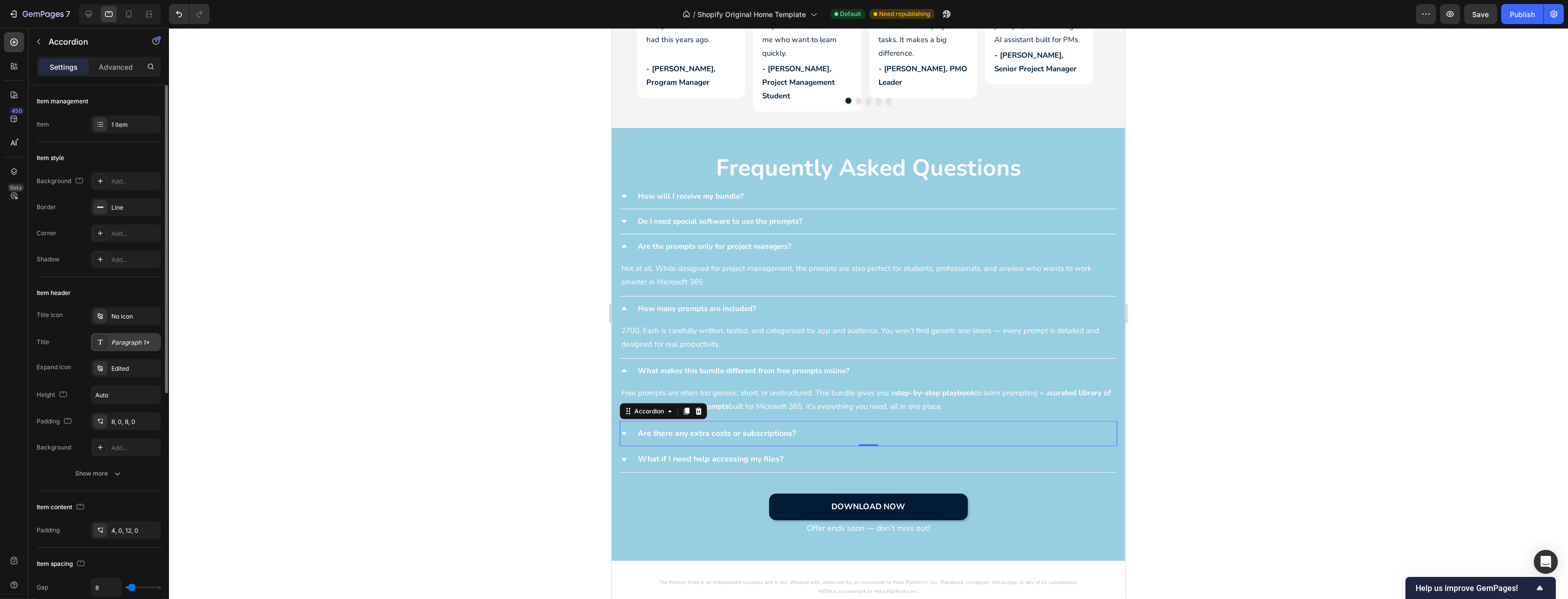
click at [119, 341] on div "Paragraph 1*" at bounding box center [134, 343] width 47 height 9
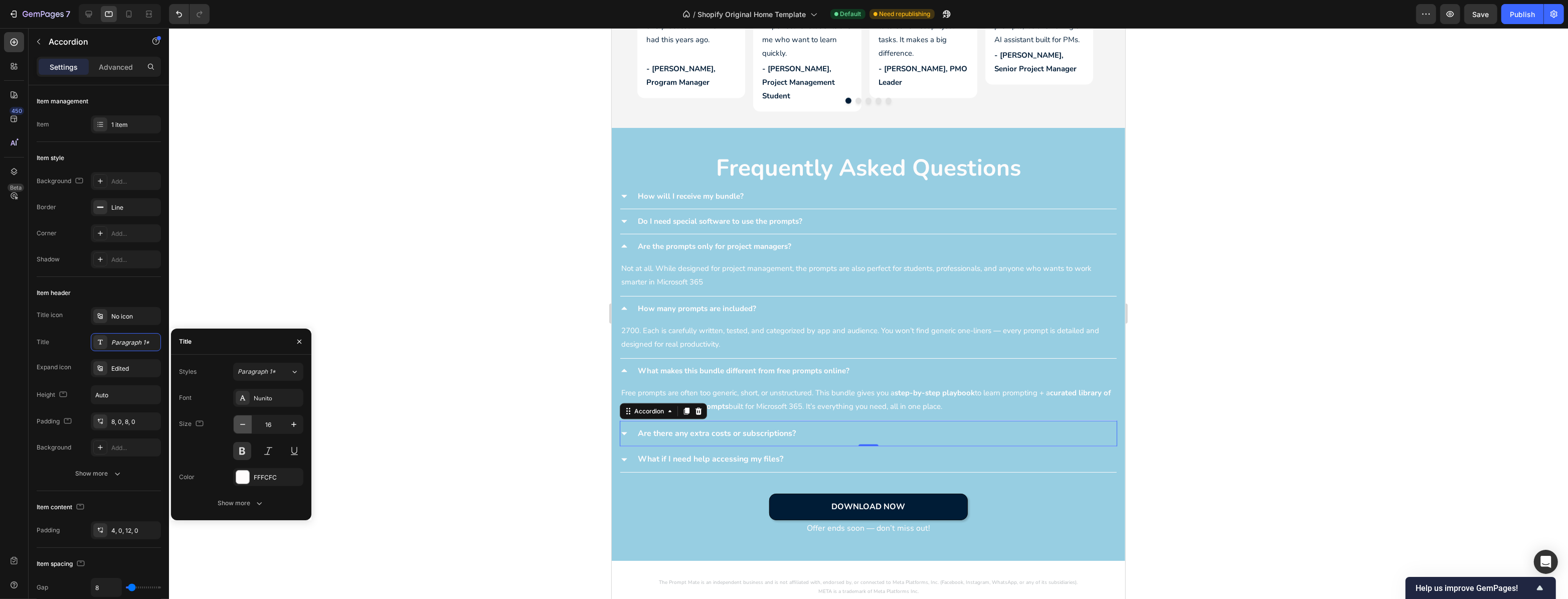
click at [242, 423] on icon "button" at bounding box center [243, 424] width 10 height 10
type input "15"
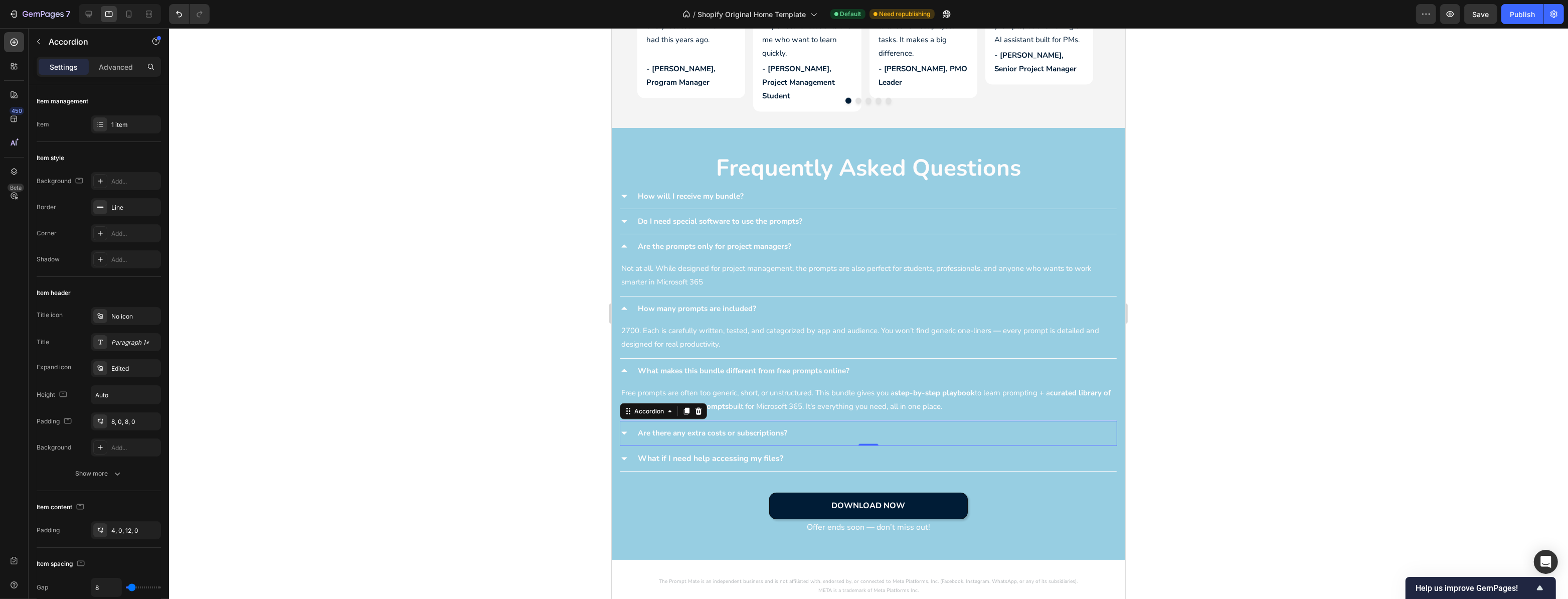
click at [622, 429] on icon at bounding box center [624, 433] width 8 height 8
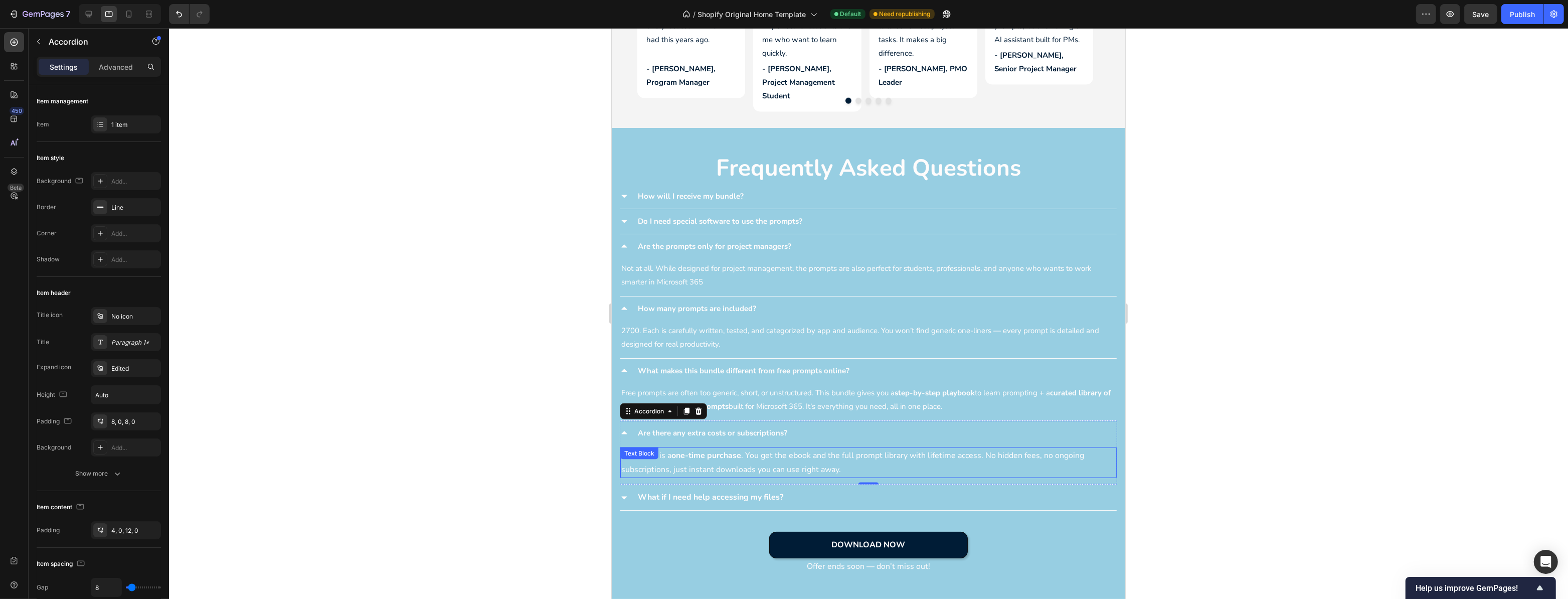
click at [672, 450] on strong "one-time purchase" at bounding box center [706, 456] width 70 height 11
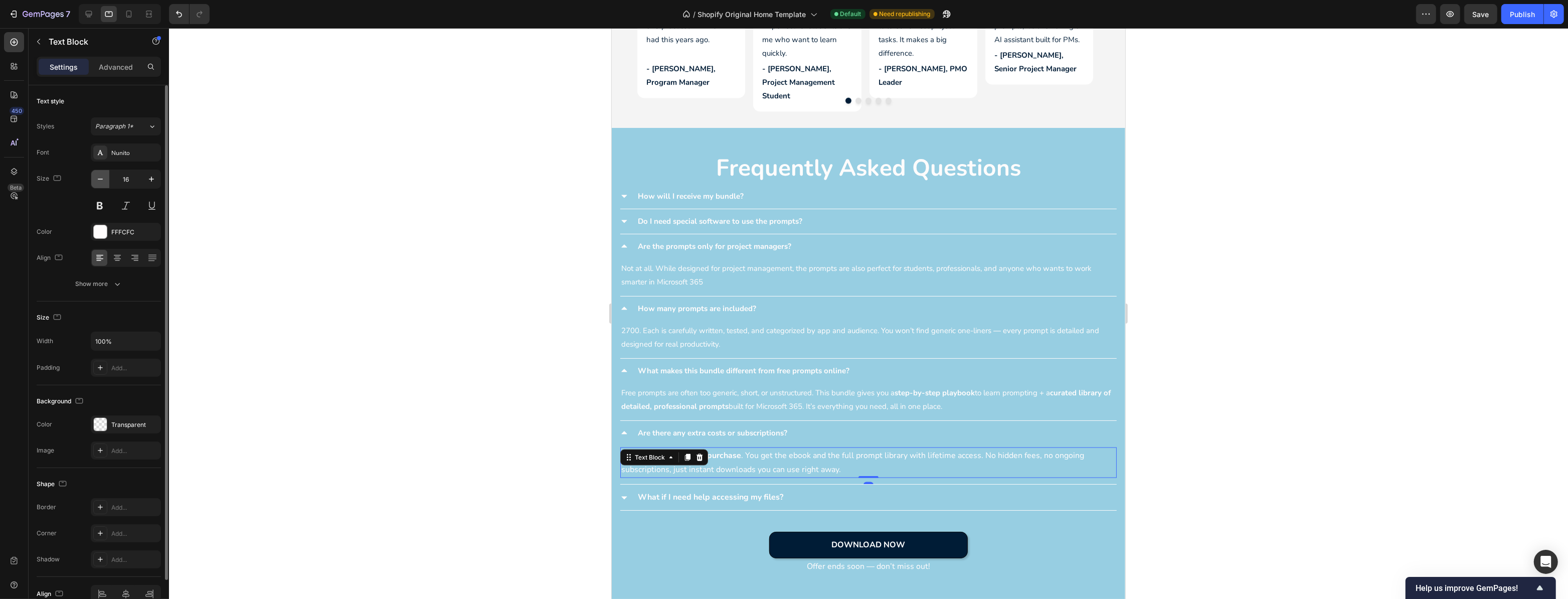
click at [95, 178] on icon "button" at bounding box center [100, 179] width 10 height 10
type input "15"
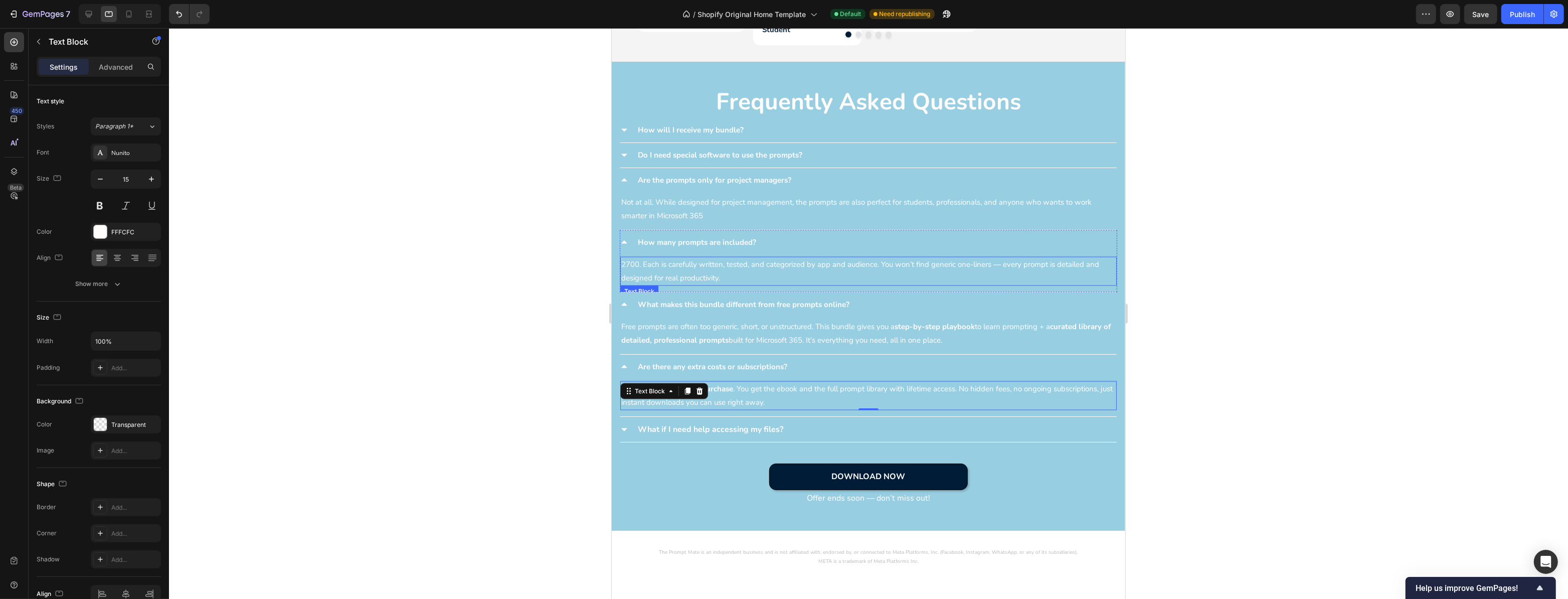
scroll to position [2148, 0]
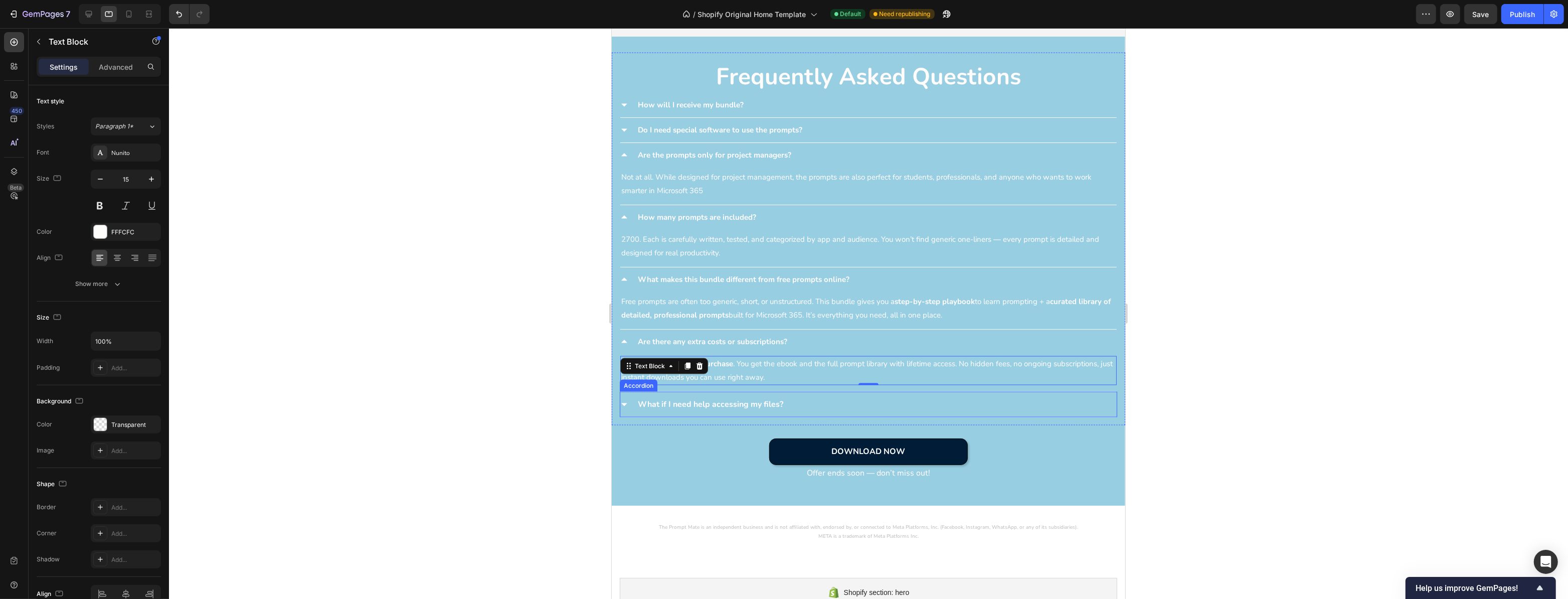
click at [727, 398] on p "What if I need help accessing my files?" at bounding box center [711, 404] width 146 height 14
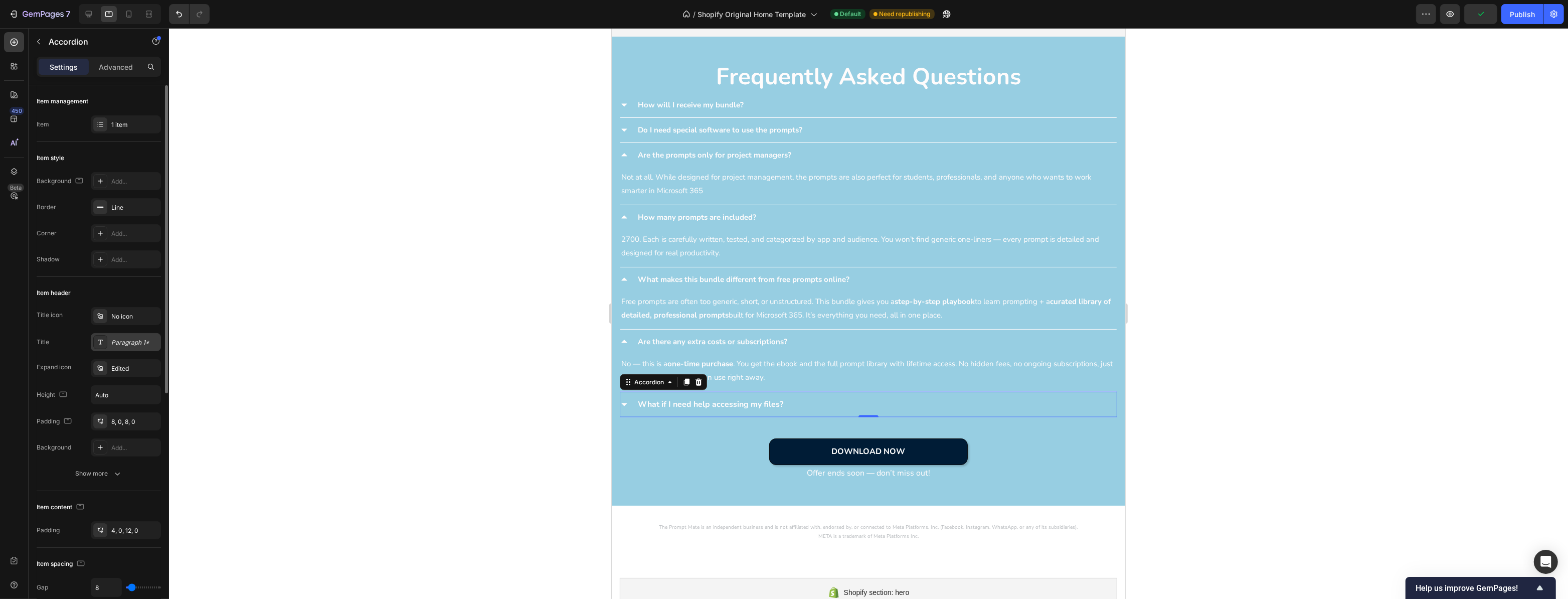
click at [134, 343] on div "Paragraph 1*" at bounding box center [134, 343] width 47 height 9
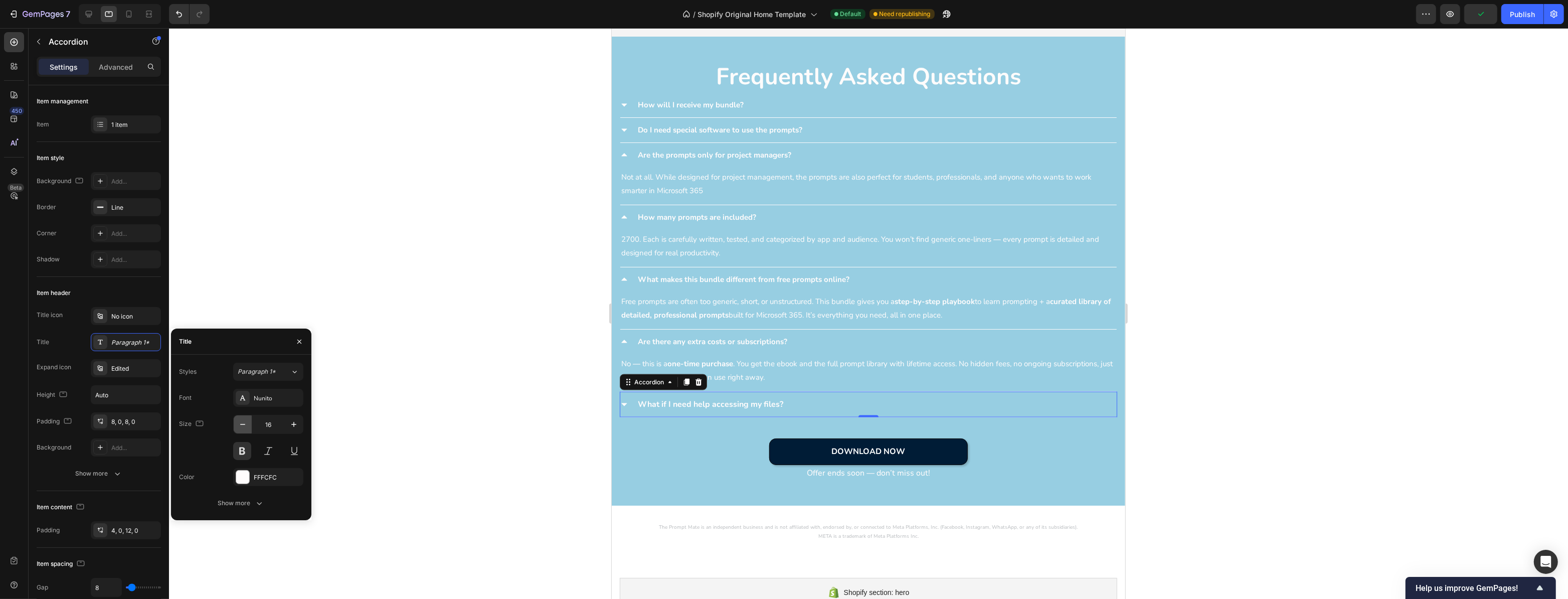
click at [243, 418] on button "button" at bounding box center [242, 424] width 18 height 18
type input "15"
click at [625, 401] on icon at bounding box center [624, 404] width 8 height 8
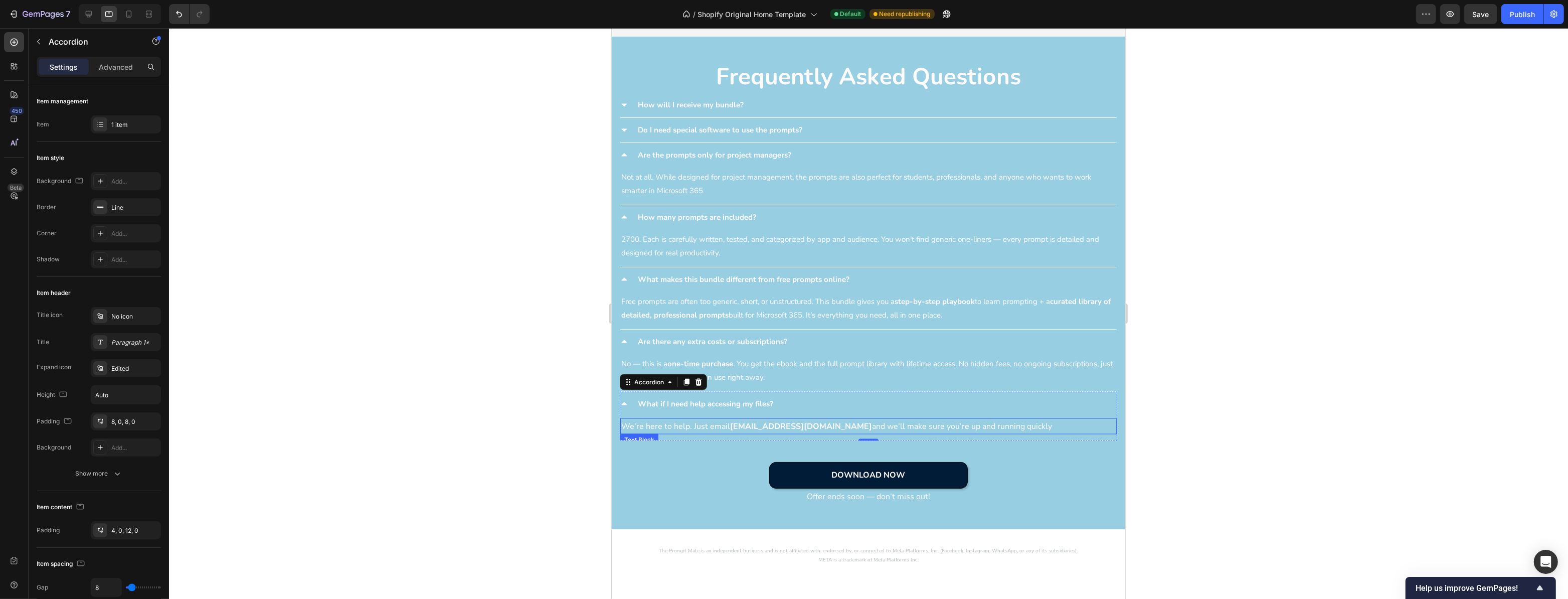
click at [692, 426] on p "We’re here to help. Just email info@thepromptmate.com and we’ll make sure you’r…" at bounding box center [868, 426] width 495 height 14
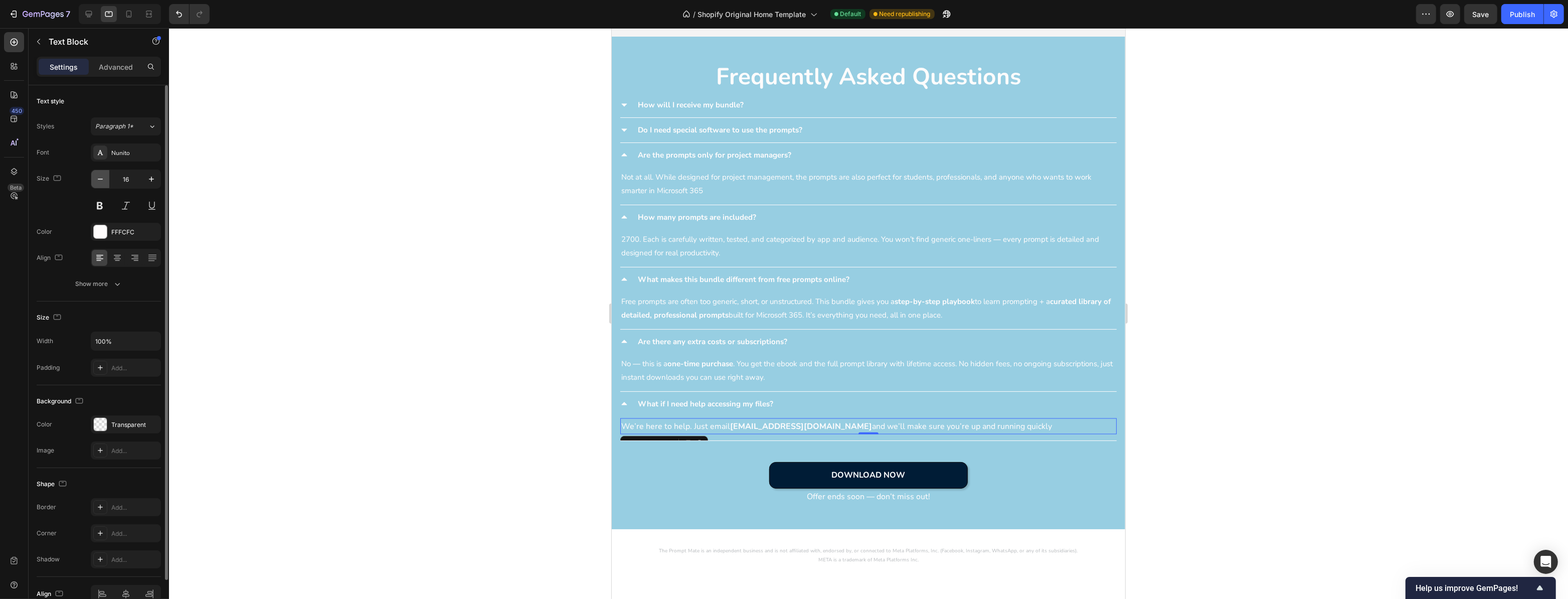
click at [97, 181] on icon "button" at bounding box center [100, 179] width 10 height 10
type input "15"
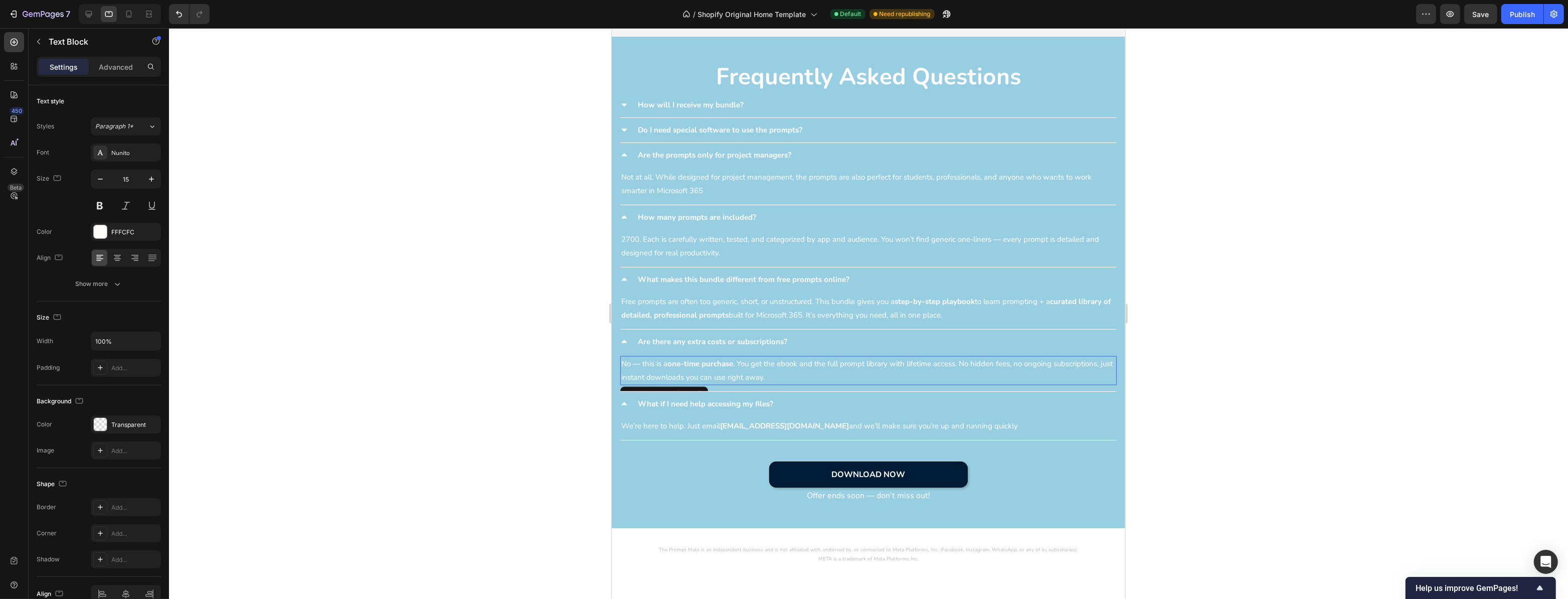
click at [846, 356] on div "No — this is a one-time purchase . You get the ebook and the full prompt librar…" at bounding box center [868, 370] width 497 height 29
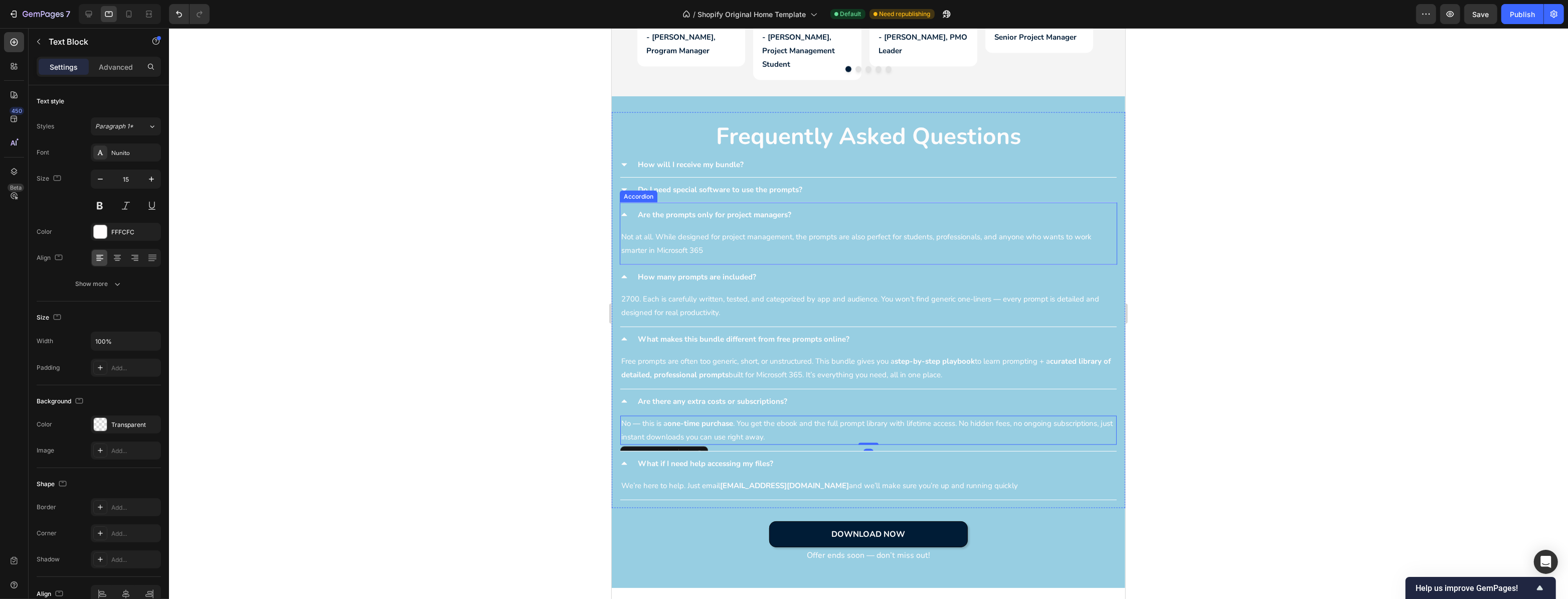
scroll to position [2012, 0]
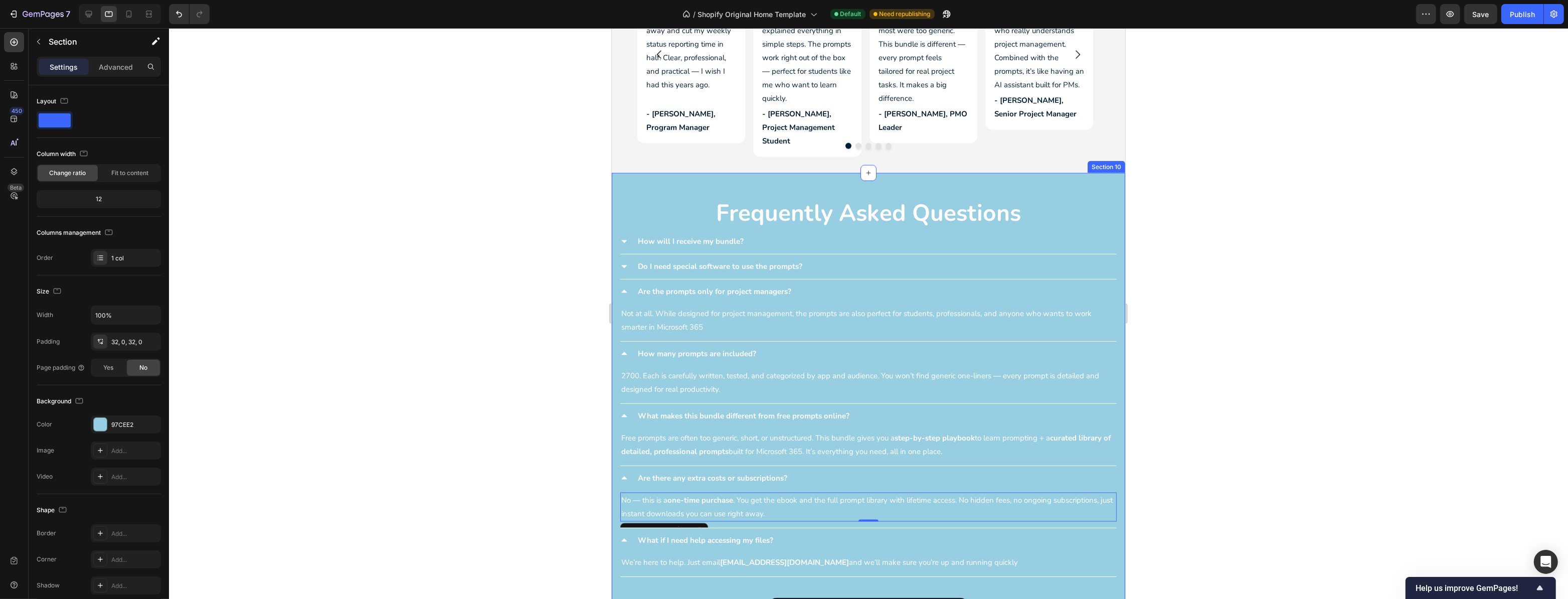
click at [1066, 183] on div "Frequently Asked Questions Heading How will I receive my bundle? Accordion Do I…" at bounding box center [868, 419] width 513 height 492
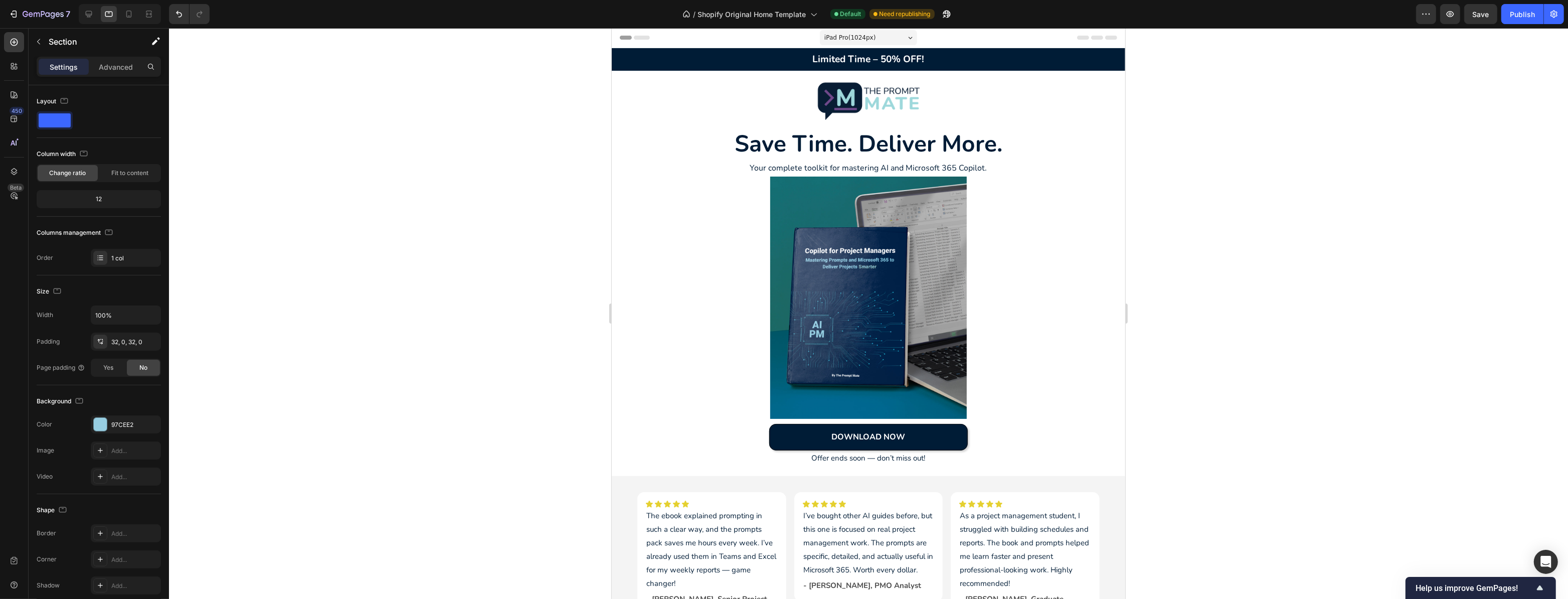
scroll to position [0, 0]
click at [1476, 11] on span "Save" at bounding box center [1481, 14] width 16 height 9
click at [1517, 17] on div "Publish" at bounding box center [1523, 14] width 25 height 11
click at [47, 16] on icon "button" at bounding box center [47, 14] width 4 height 4
